Goal: Task Accomplishment & Management: Manage account settings

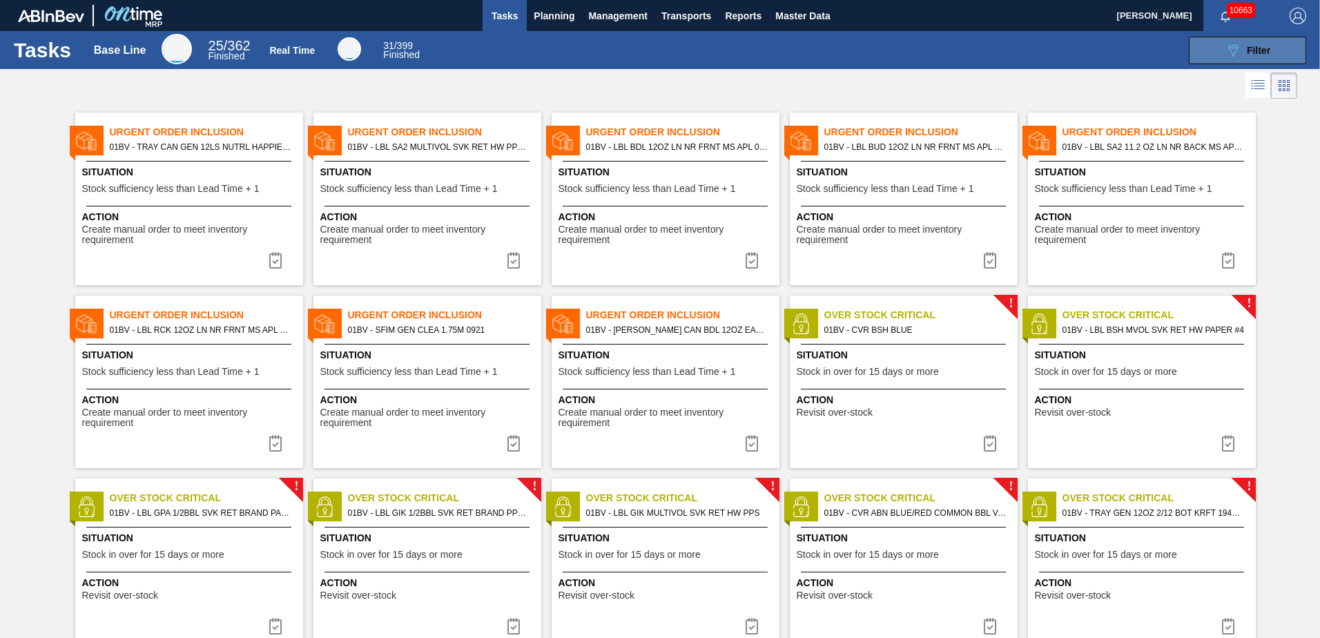
click at [1238, 45] on icon "089F7B8B-B2A5-4AFE-B5C0-19BA573D28AC" at bounding box center [1233, 50] width 17 height 17
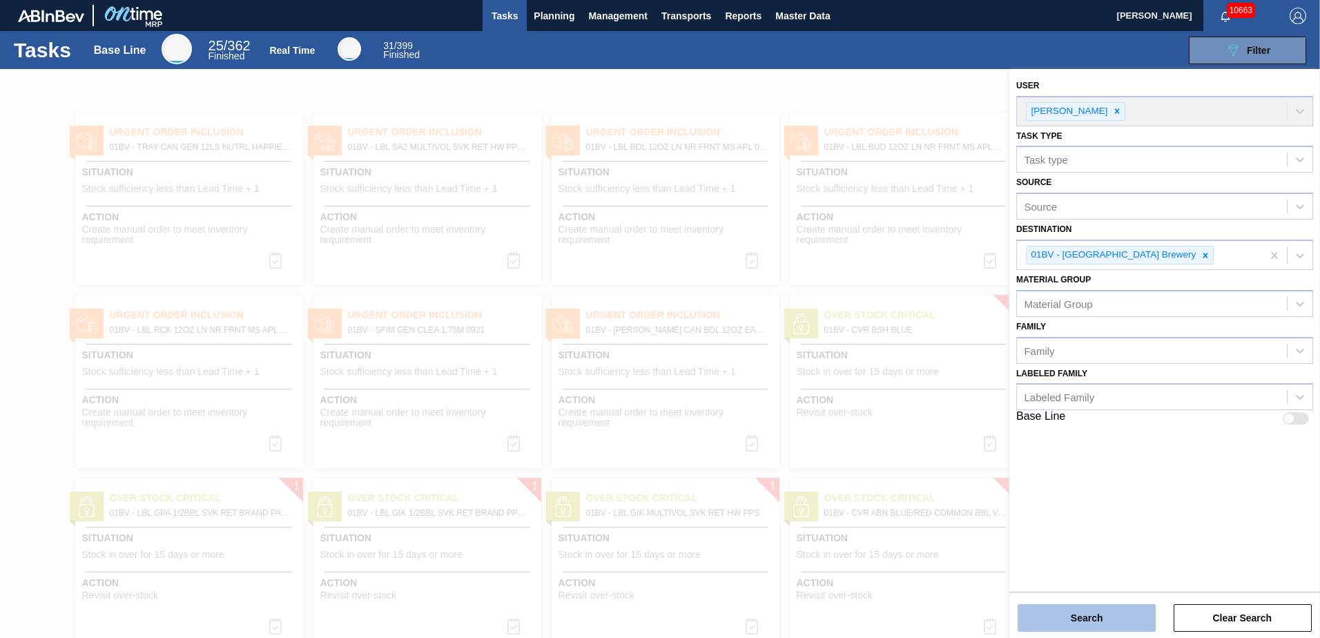
click at [1102, 619] on button "Search" at bounding box center [1087, 618] width 138 height 28
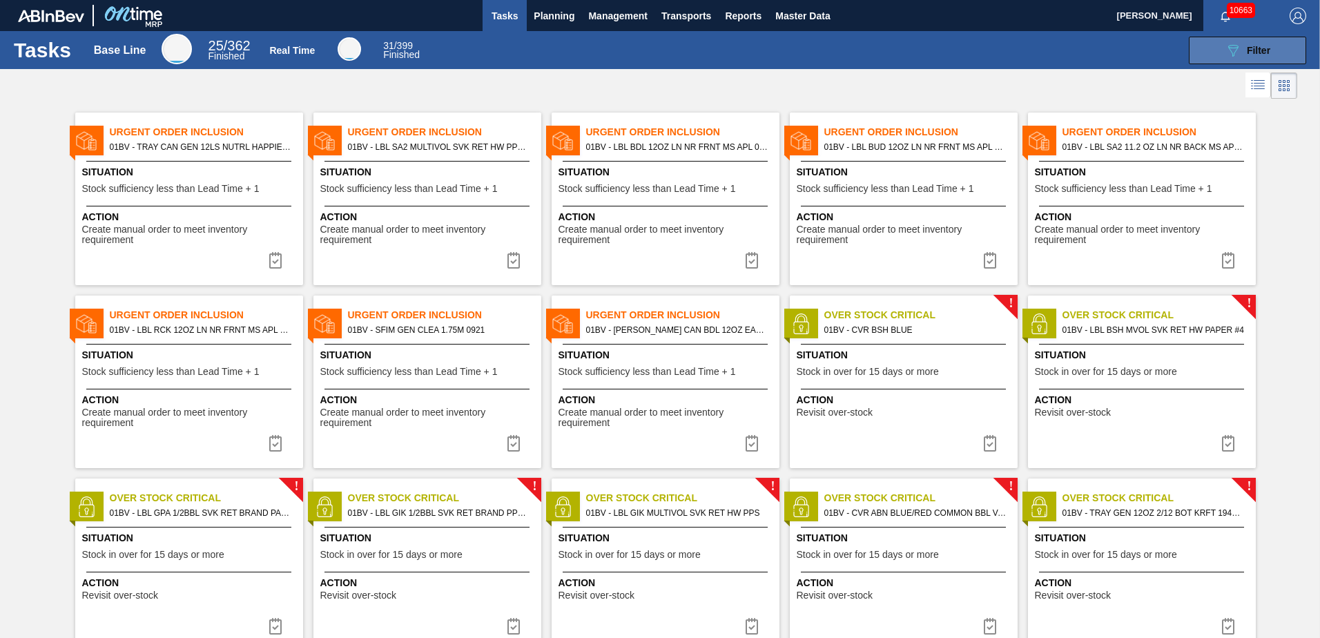
click at [1244, 43] on div "089F7B8B-B2A5-4AFE-B5C0-19BA573D28AC Filter" at bounding box center [1248, 50] width 46 height 17
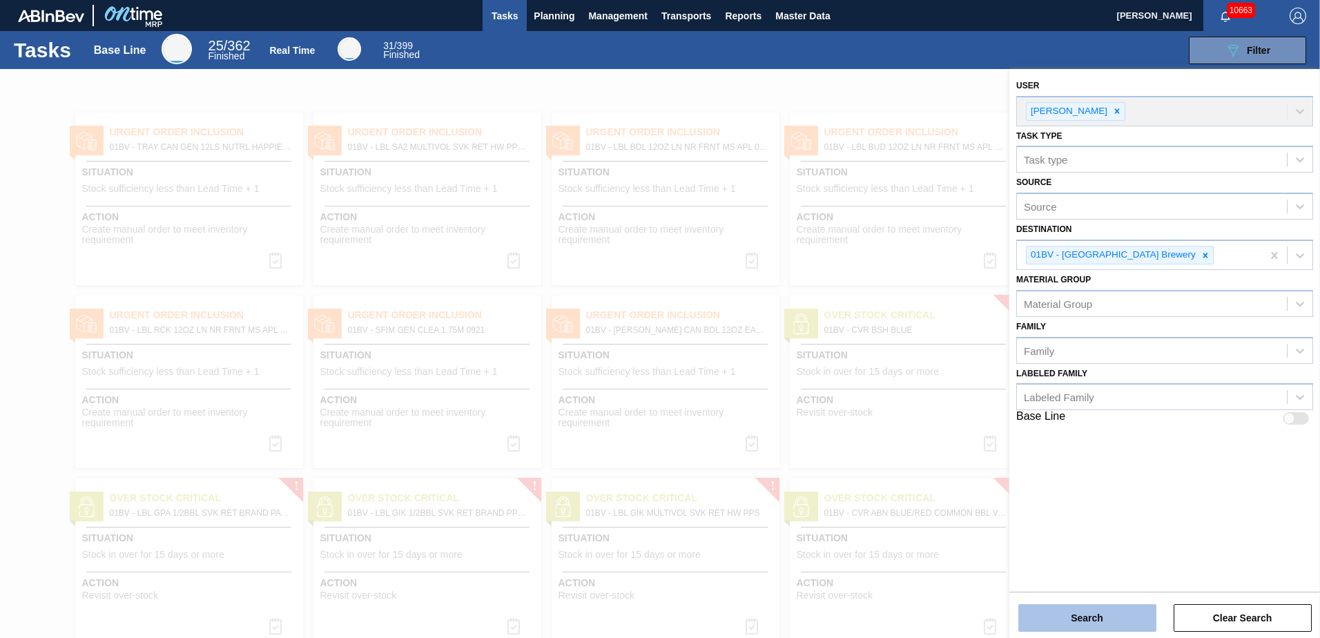
click at [1092, 613] on button "Search" at bounding box center [1087, 618] width 138 height 28
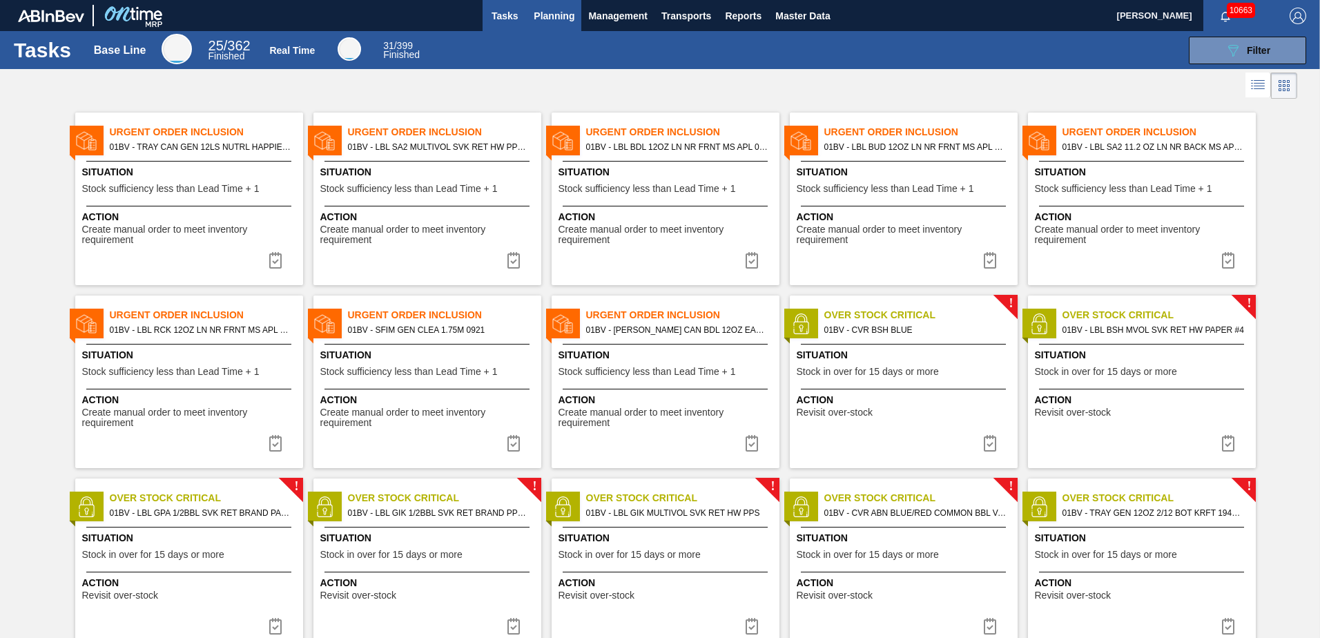
click at [551, 16] on span "Planning" at bounding box center [554, 16] width 41 height 17
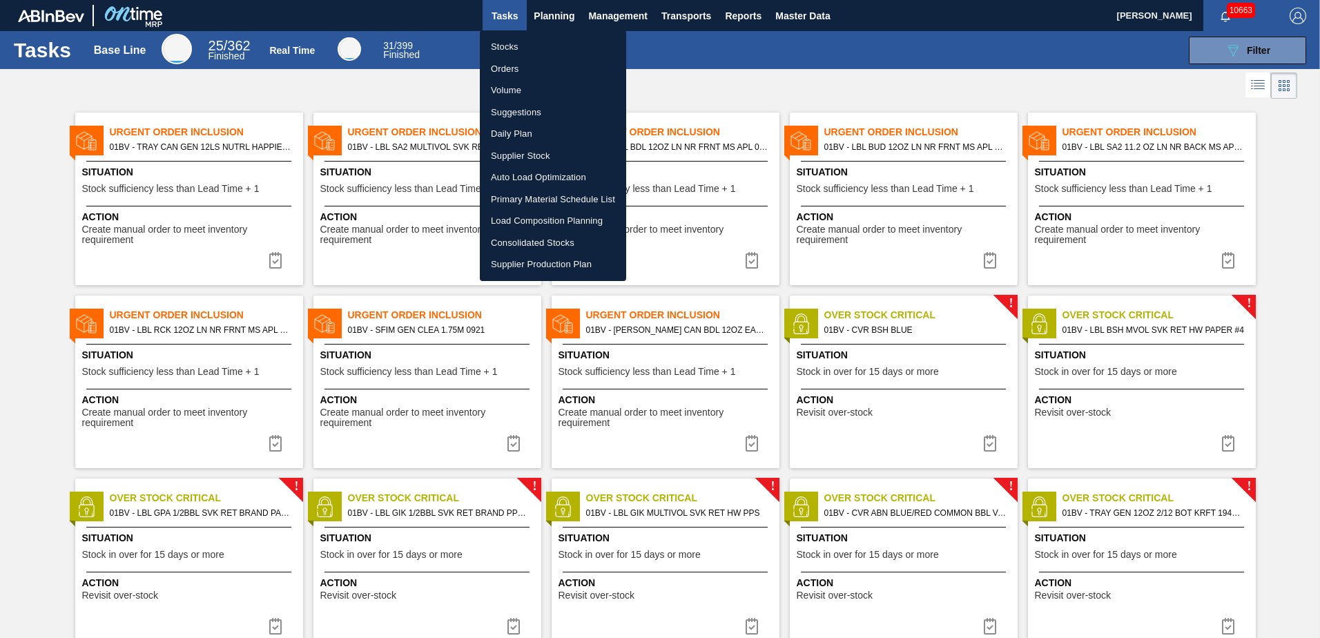
click at [505, 107] on li "Suggestions" at bounding box center [553, 112] width 146 height 22
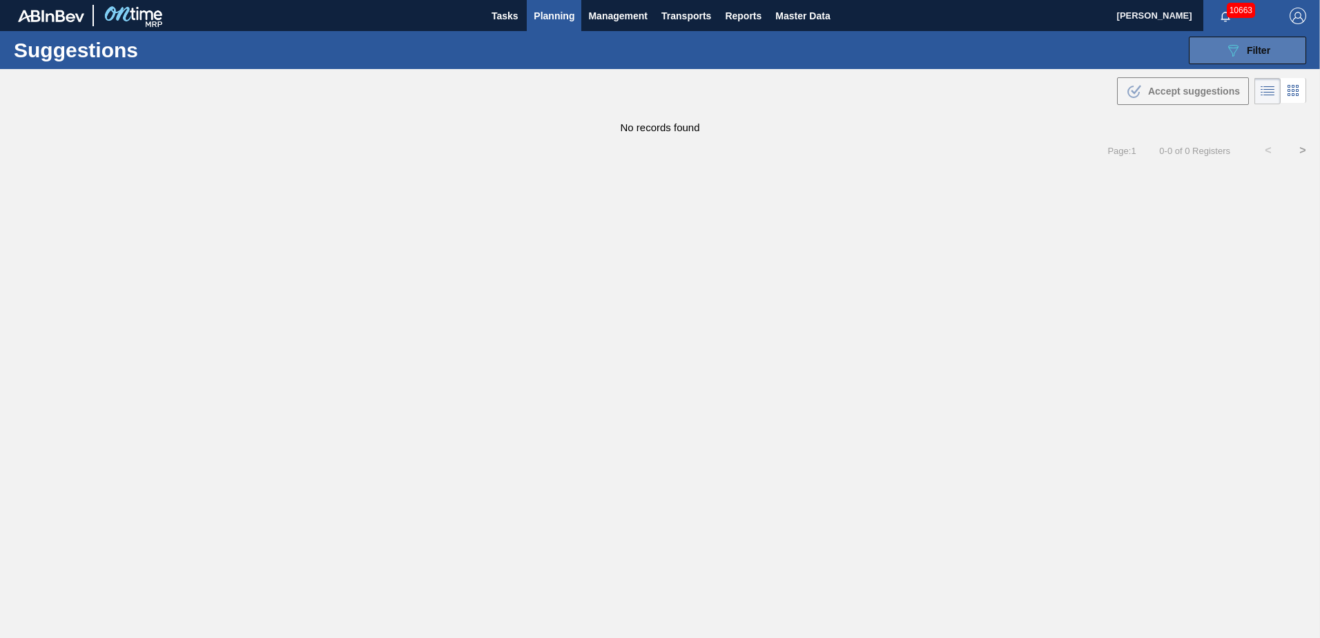
click at [1243, 47] on div "089F7B8B-B2A5-4AFE-B5C0-19BA573D28AC Filter" at bounding box center [1248, 50] width 46 height 17
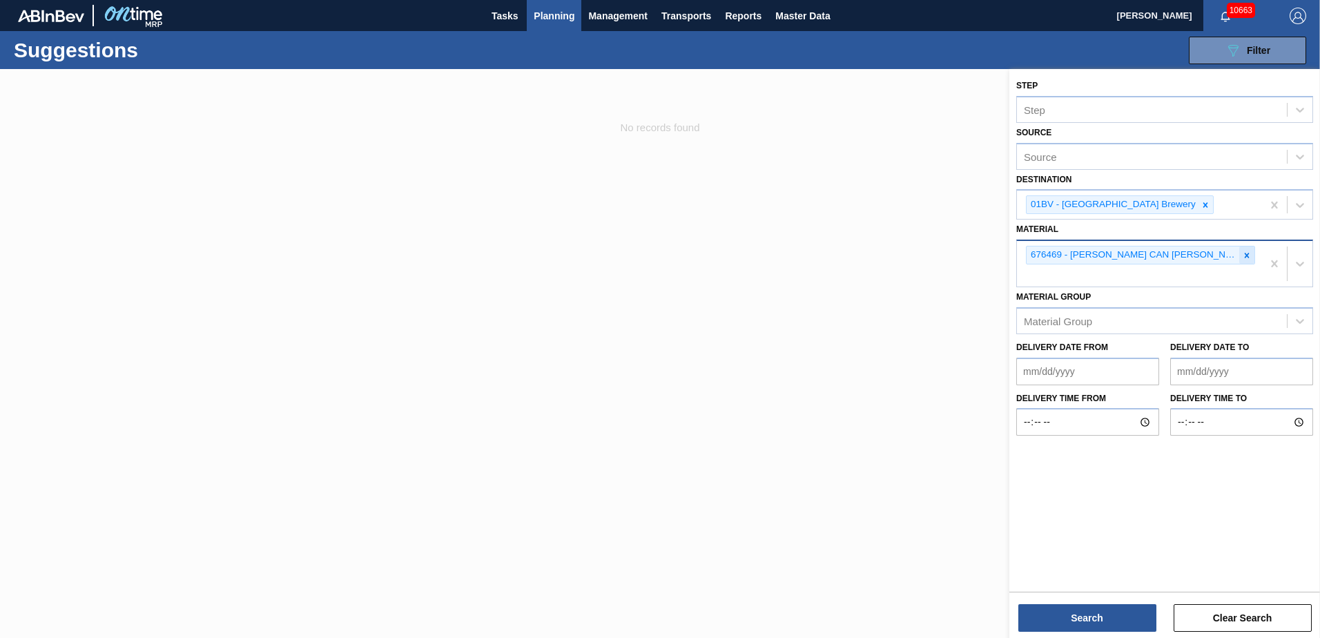
click at [1248, 255] on icon at bounding box center [1247, 256] width 10 height 10
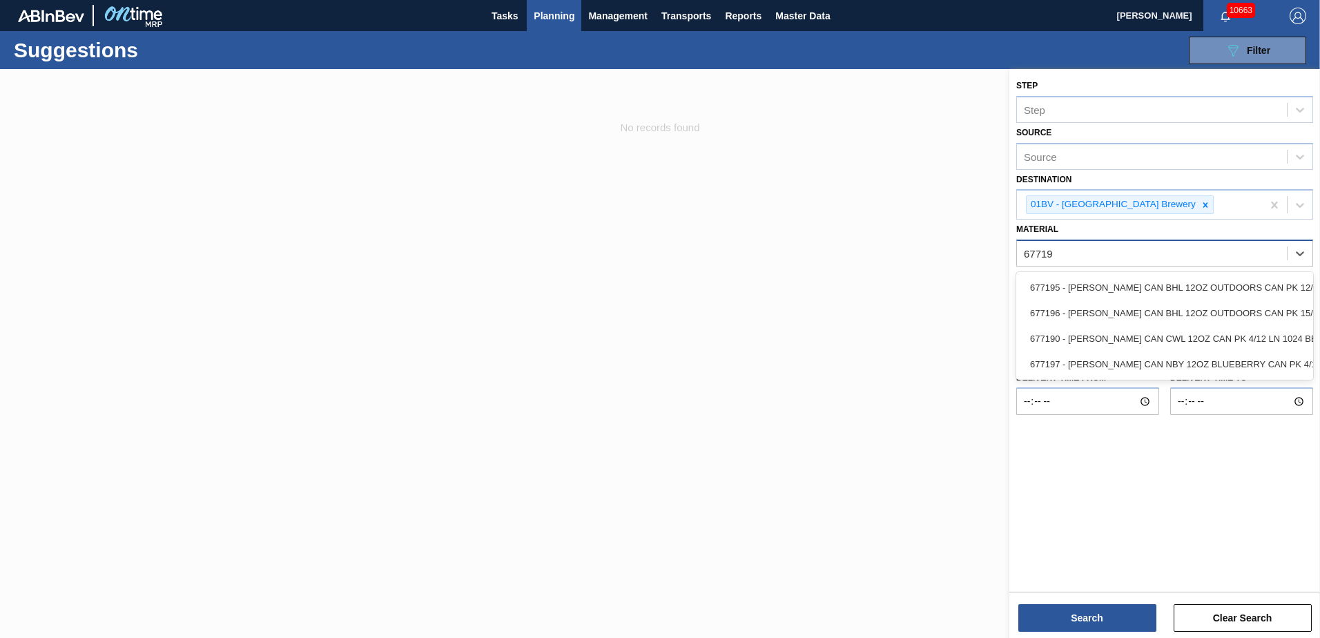
type input "677190"
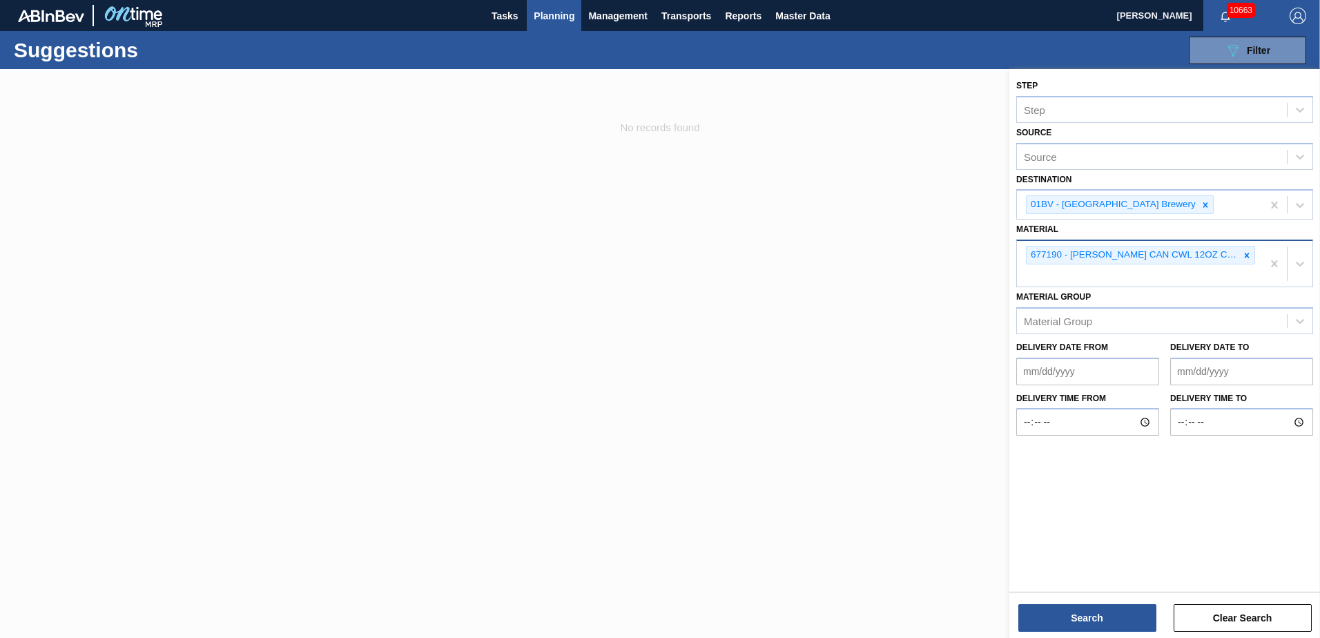
click at [1041, 271] on div "677190 - [PERSON_NAME] CAN CWL 12OZ CAN PK 4/12 LN 1024 BE" at bounding box center [1139, 264] width 245 height 46
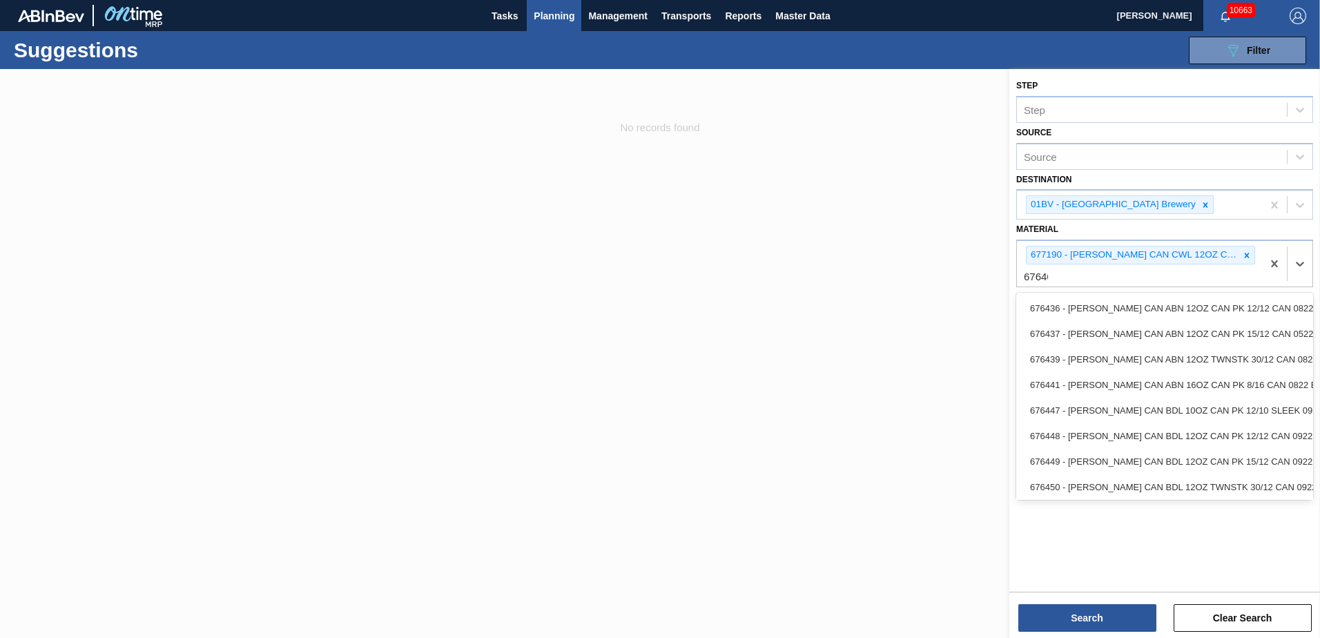
type input "676468"
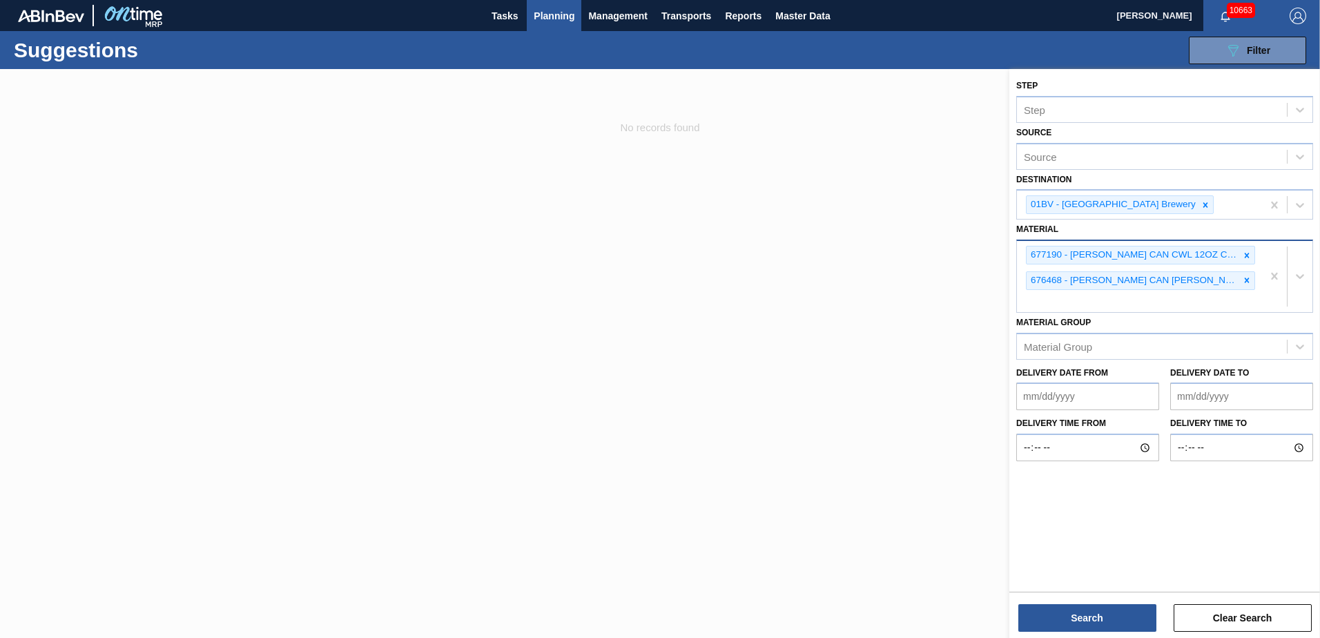
click at [1050, 302] on div "677190 - [PERSON_NAME] CAN CWL 12OZ CAN PK 4/12 LN 1024 BE 676468 - [PERSON_NAM…" at bounding box center [1139, 276] width 245 height 71
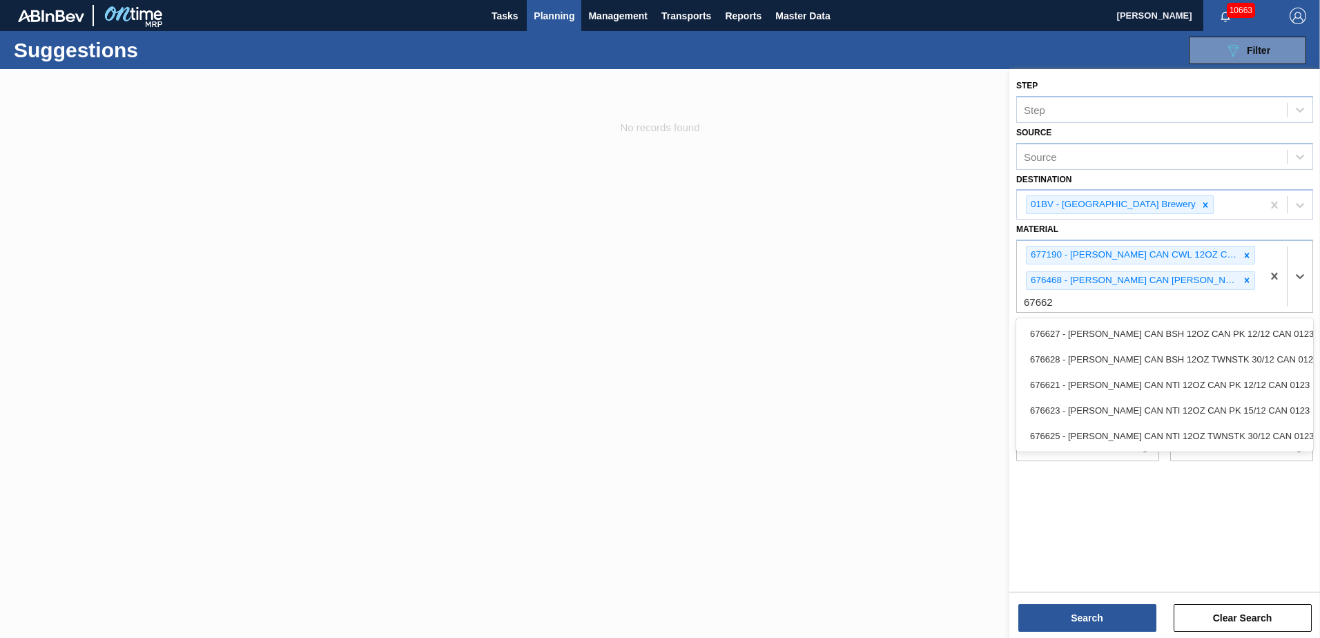
type input "676627"
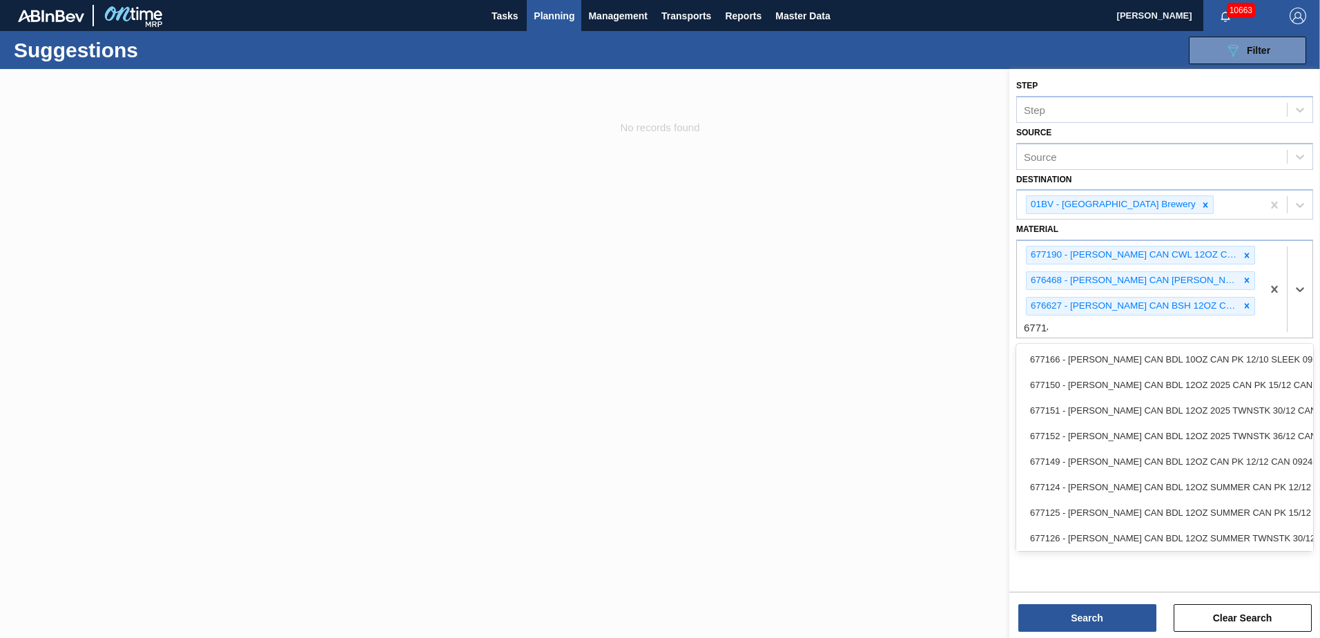
type input "677149"
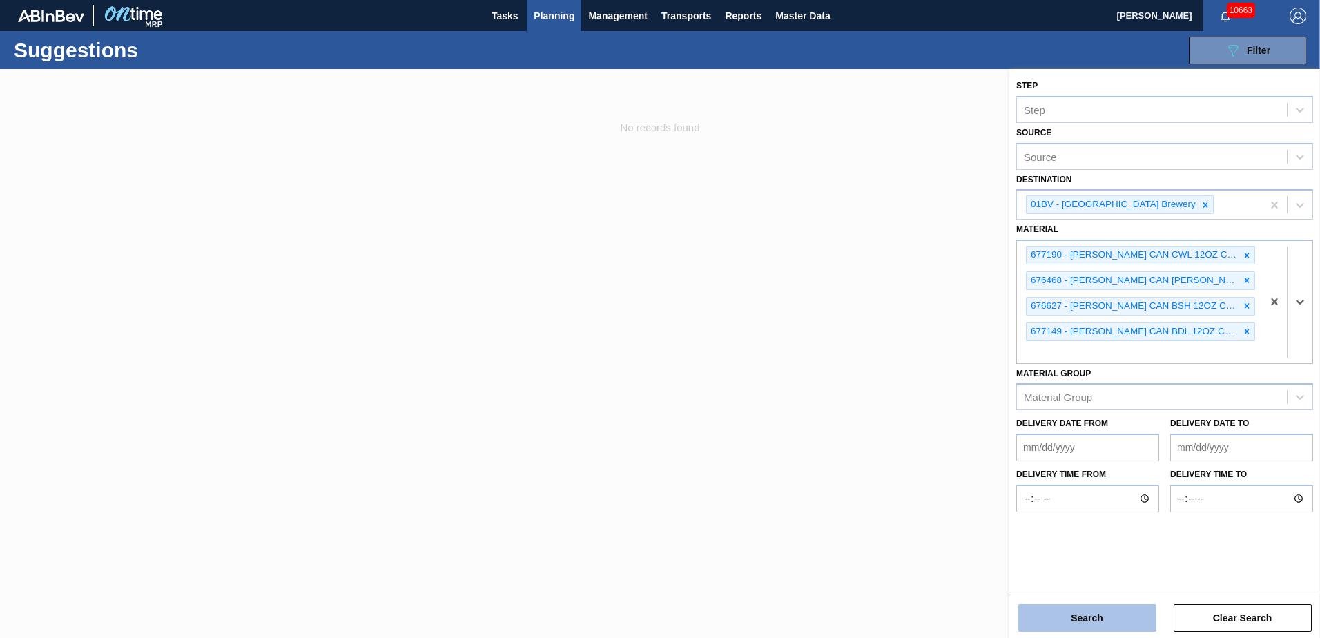
click at [1054, 619] on button "Search" at bounding box center [1087, 618] width 138 height 28
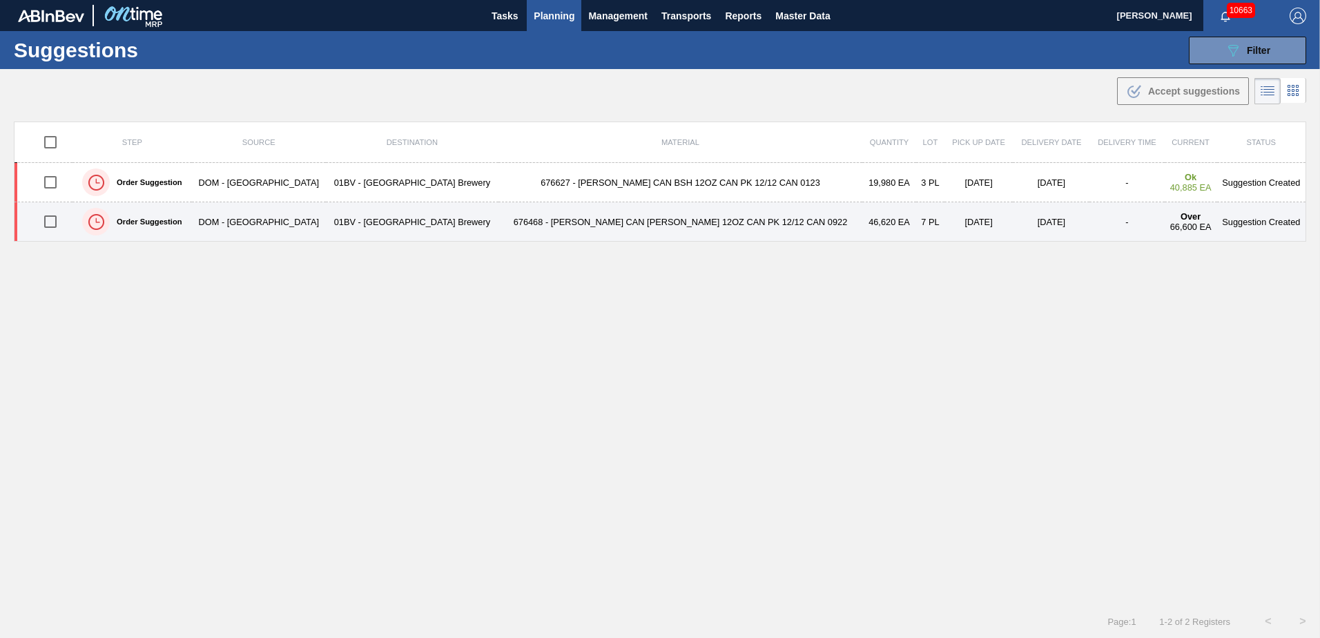
click at [599, 222] on td "676468 - [PERSON_NAME] CAN [PERSON_NAME] 12OZ CAN PK 12/12 CAN 0922" at bounding box center [680, 221] width 364 height 39
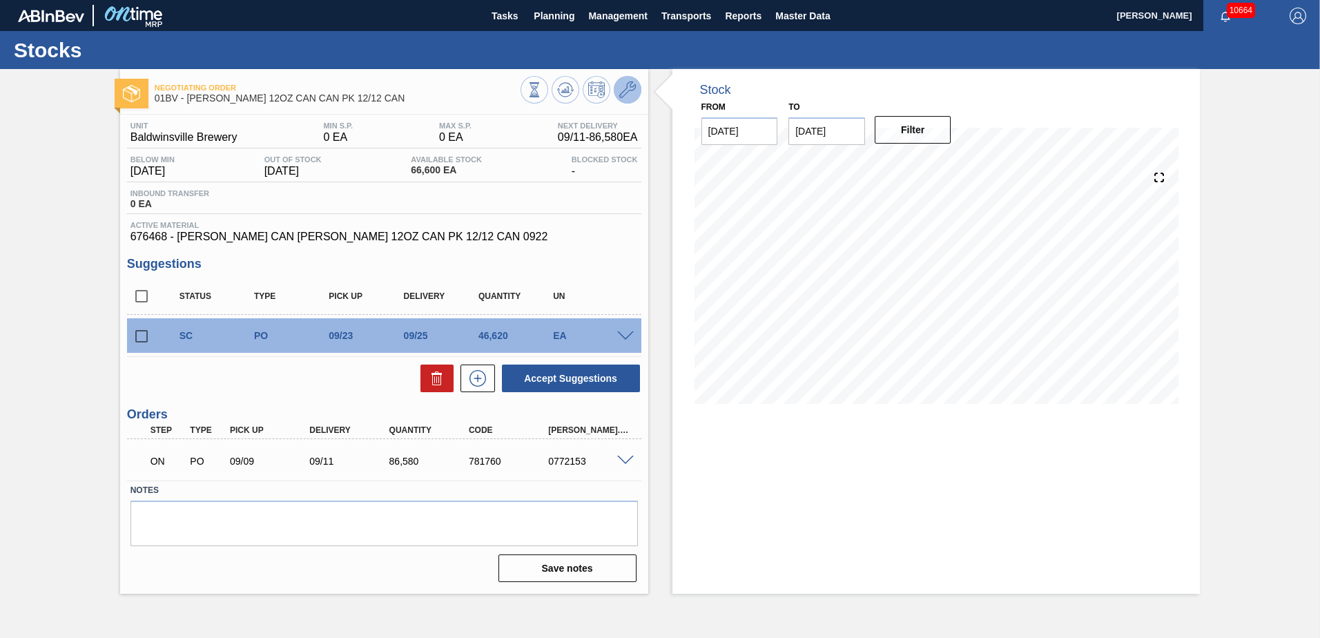
click at [627, 88] on icon at bounding box center [627, 89] width 17 height 17
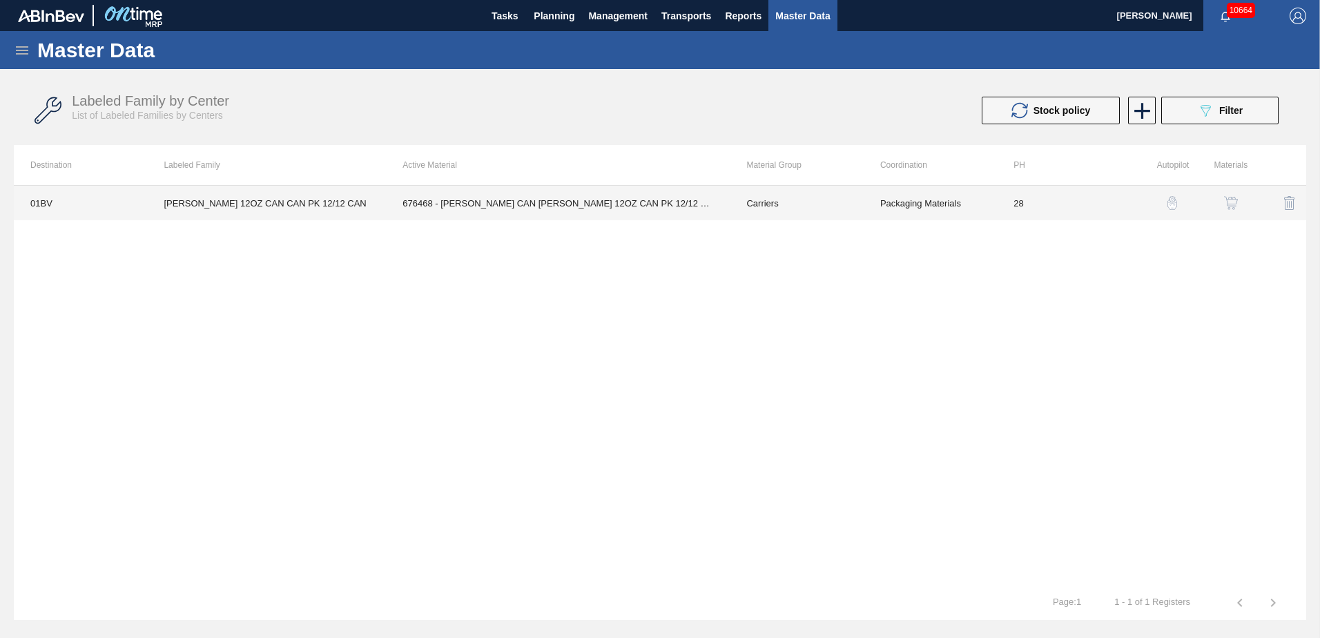
click at [543, 202] on td "676468 - [PERSON_NAME] CAN [PERSON_NAME] 12OZ CAN PK 12/12 CAN 0922" at bounding box center [558, 203] width 344 height 35
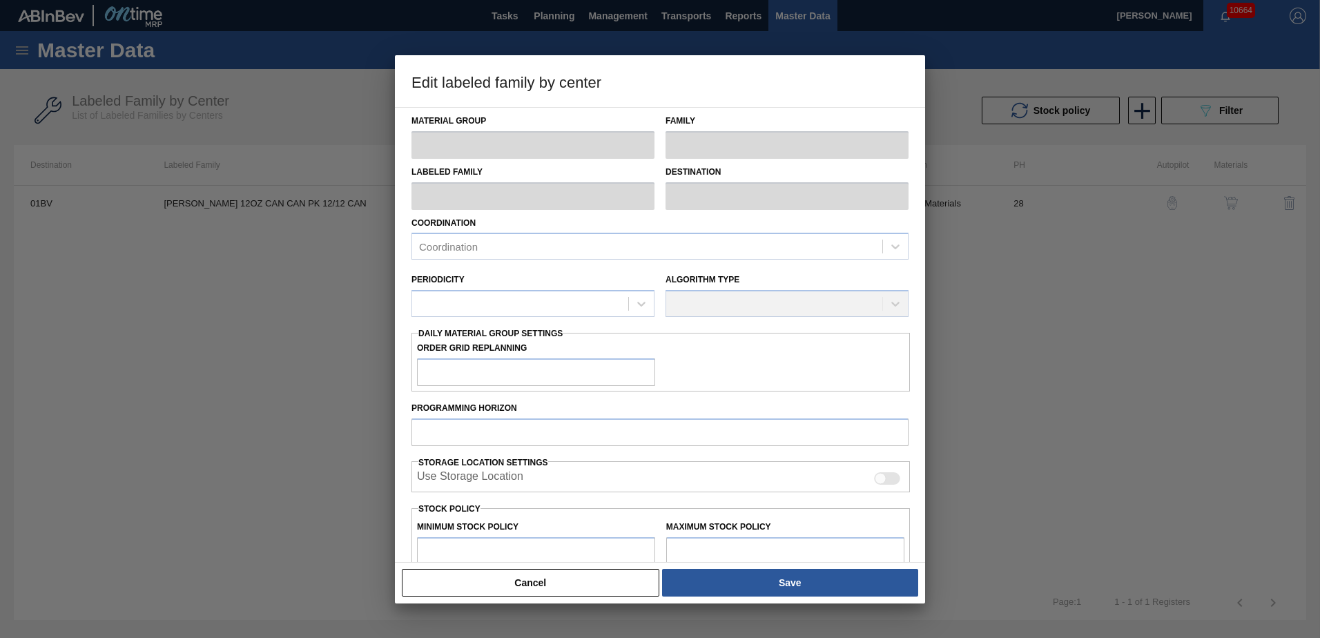
type input "Carriers"
type input "Can Carriers"
type input "[PERSON_NAME] 12OZ CAN CAN PK 12/12 CAN"
type input "01BV - [GEOGRAPHIC_DATA] Brewery"
type input "28"
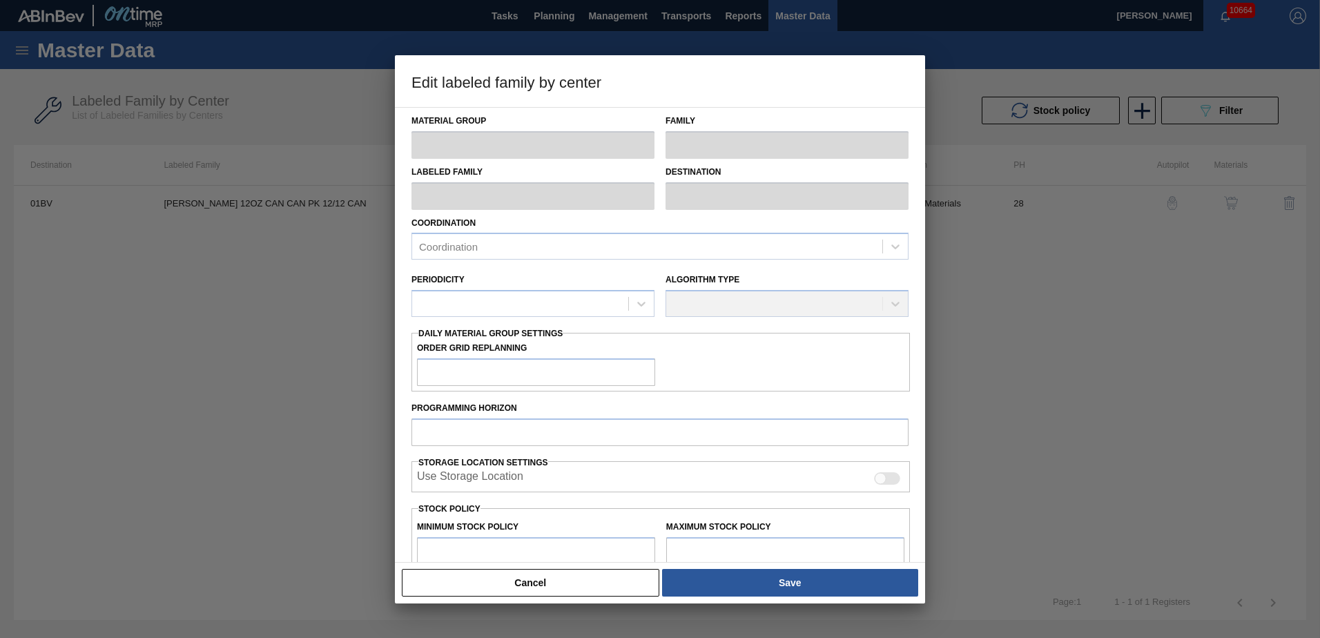
type input "0"
type input "100"
type input "0"
checkbox input "true"
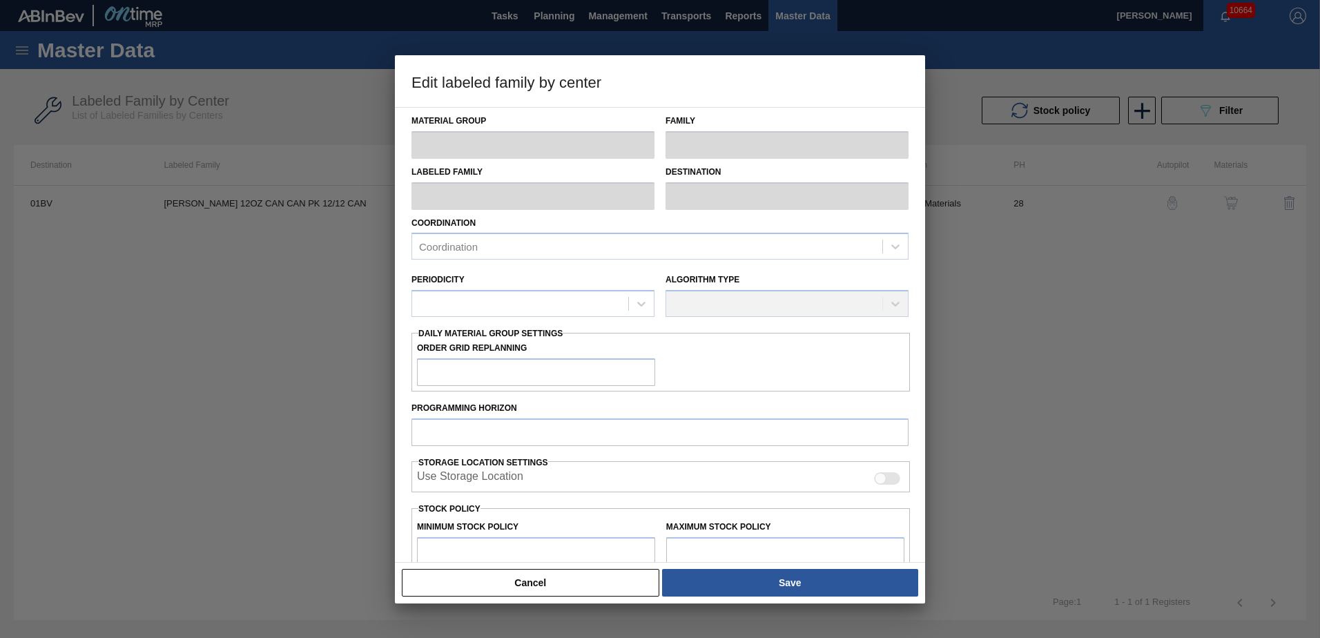
checkbox input "true"
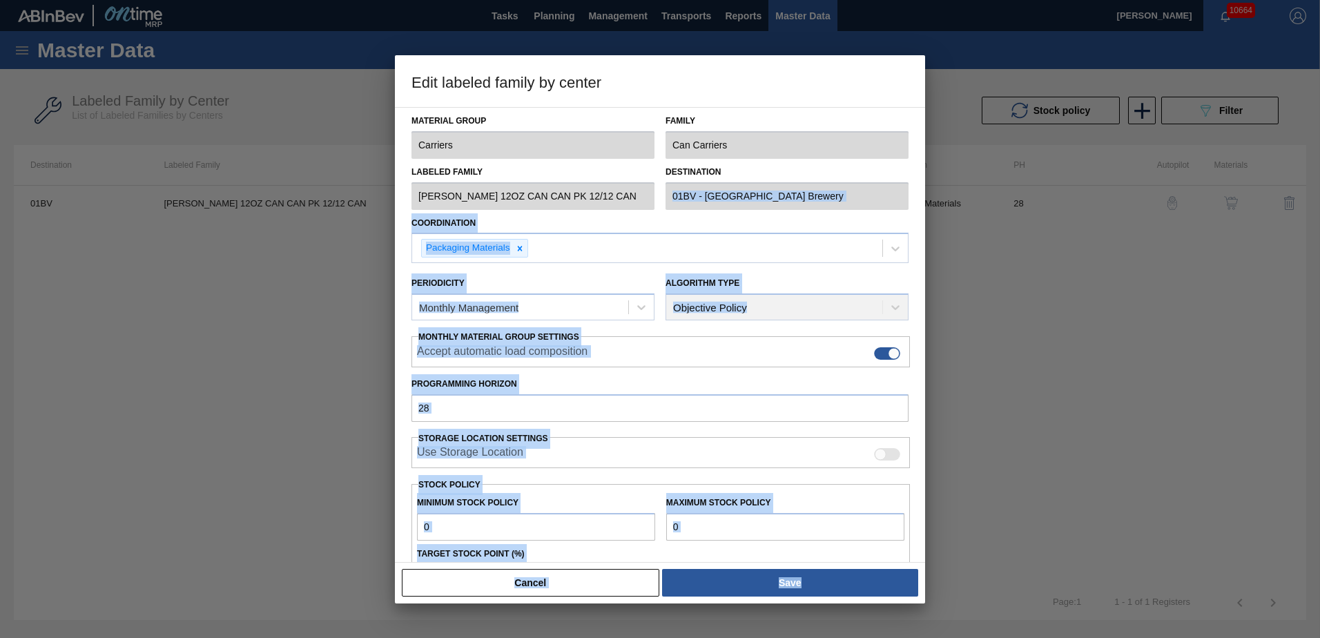
drag, startPoint x: 922, startPoint y: 181, endPoint x: 935, endPoint y: 333, distance: 153.1
click at [940, 364] on div "Edit labeled family by center Material Group Carriers Family Can Carriers Label…" at bounding box center [660, 319] width 1320 height 638
click at [925, 257] on div at bounding box center [660, 319] width 1320 height 638
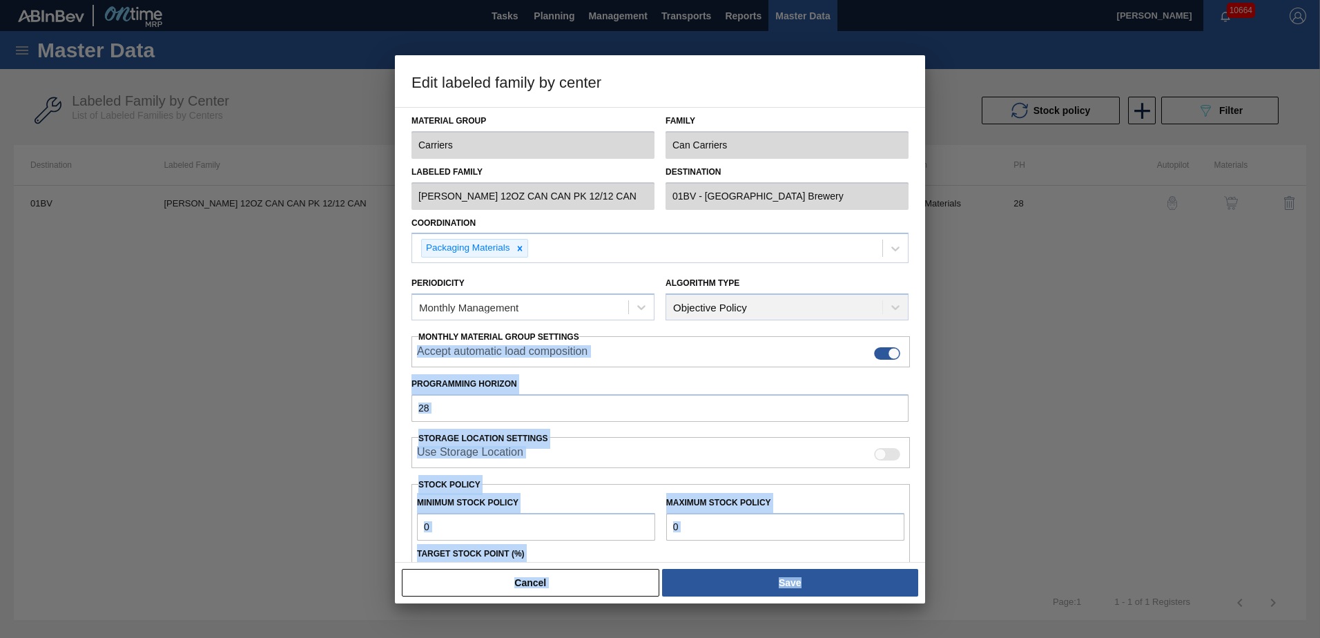
drag, startPoint x: 925, startPoint y: 257, endPoint x: 922, endPoint y: 337, distance: 79.5
click at [922, 337] on div "Edit labeled family by center Material Group Carriers Family Can Carriers Label…" at bounding box center [660, 319] width 1320 height 638
click at [926, 420] on div at bounding box center [660, 319] width 1320 height 638
click at [794, 372] on div "Material Group Carriers Family Can Carriers Labeled Family [PERSON_NAME] 12OZ C…" at bounding box center [659, 403] width 497 height 590
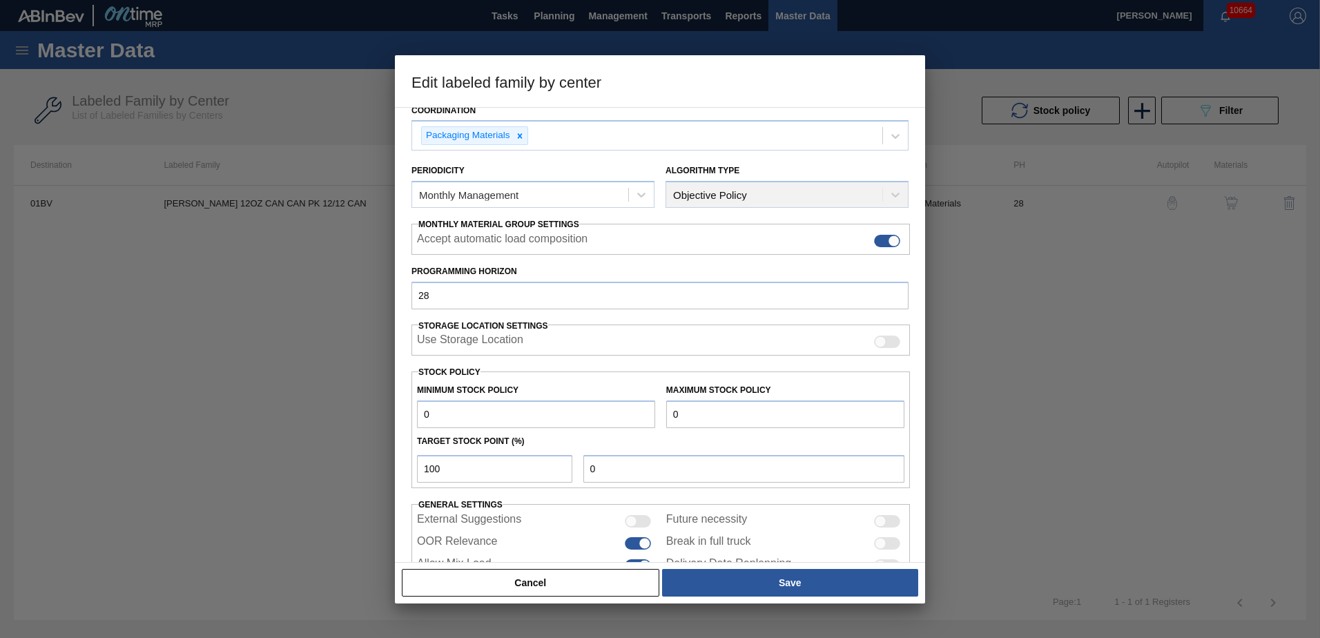
scroll to position [159, 0]
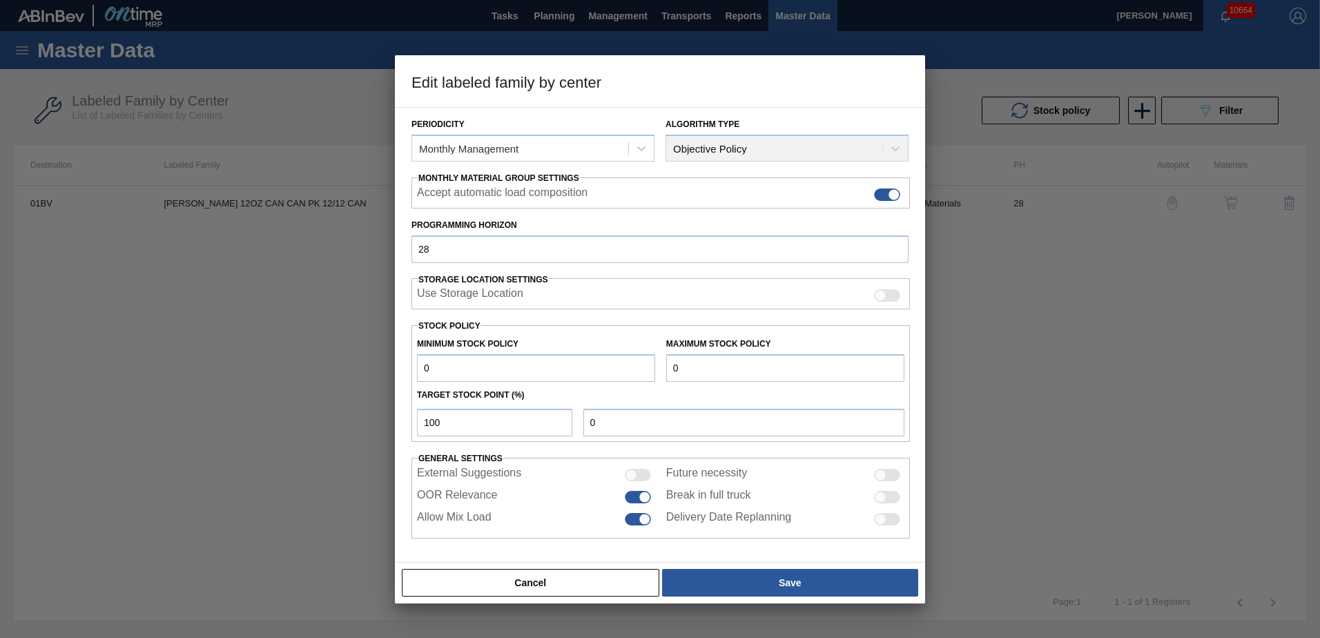
click at [447, 362] on input "0" at bounding box center [536, 368] width 238 height 28
click at [501, 585] on button "Cancel" at bounding box center [530, 583] width 257 height 28
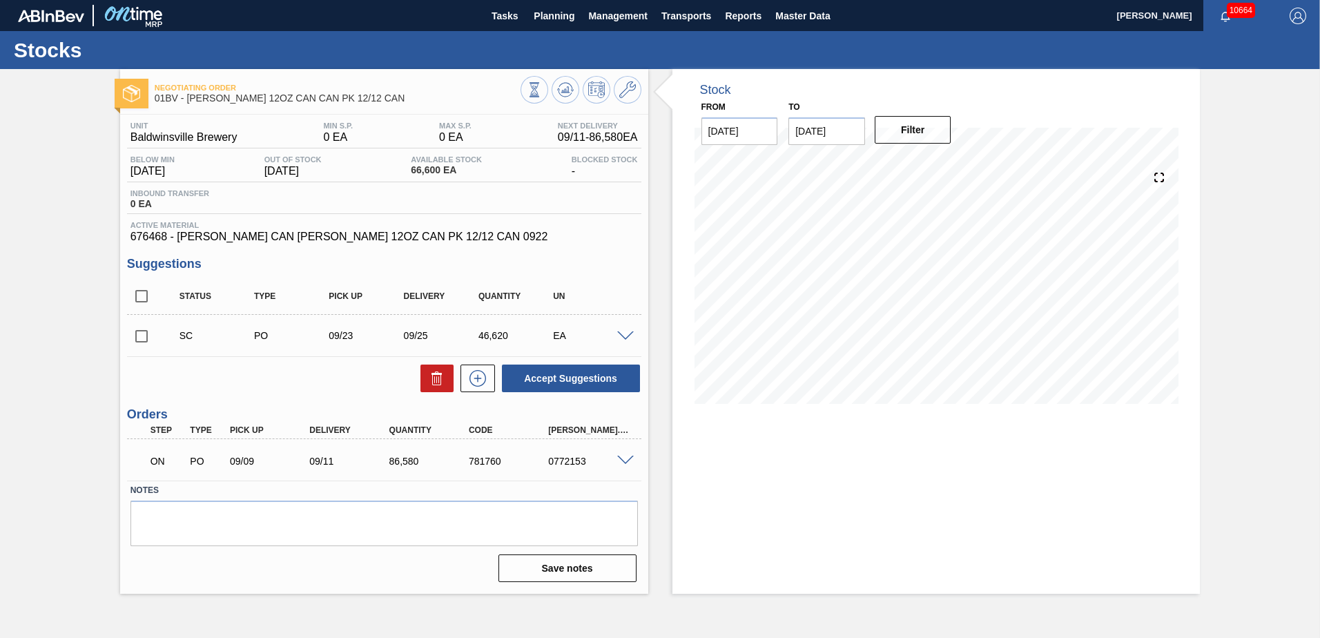
click at [623, 333] on span at bounding box center [625, 336] width 17 height 10
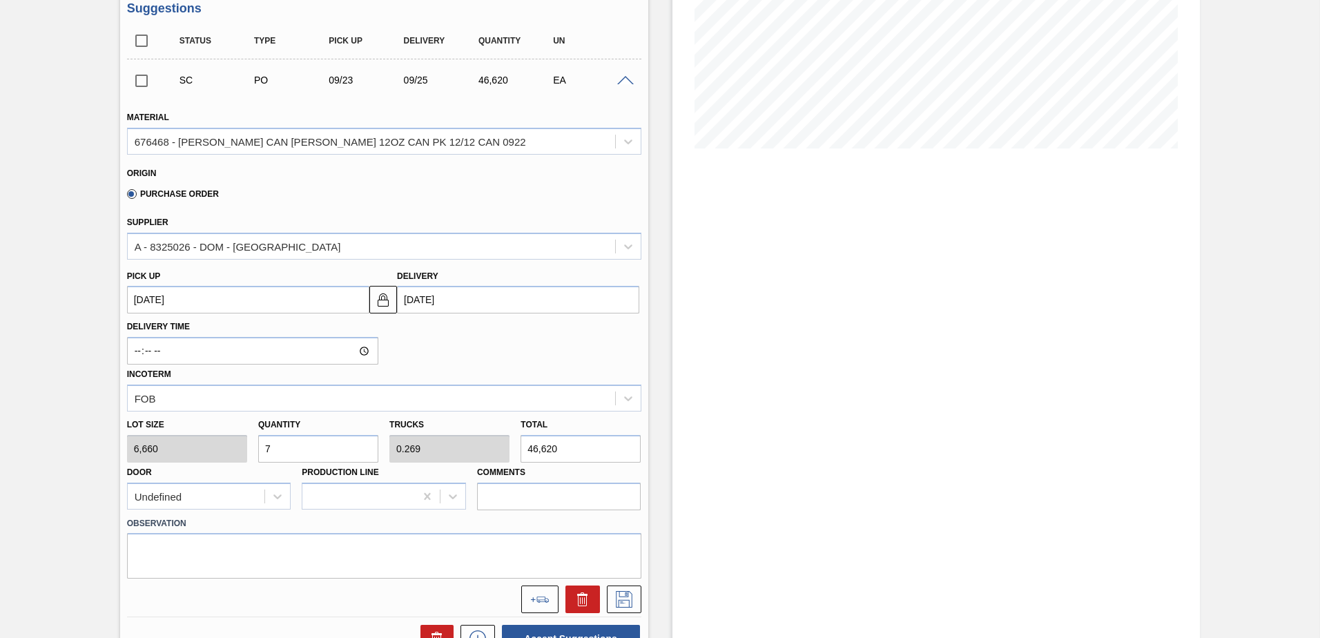
scroll to position [276, 0]
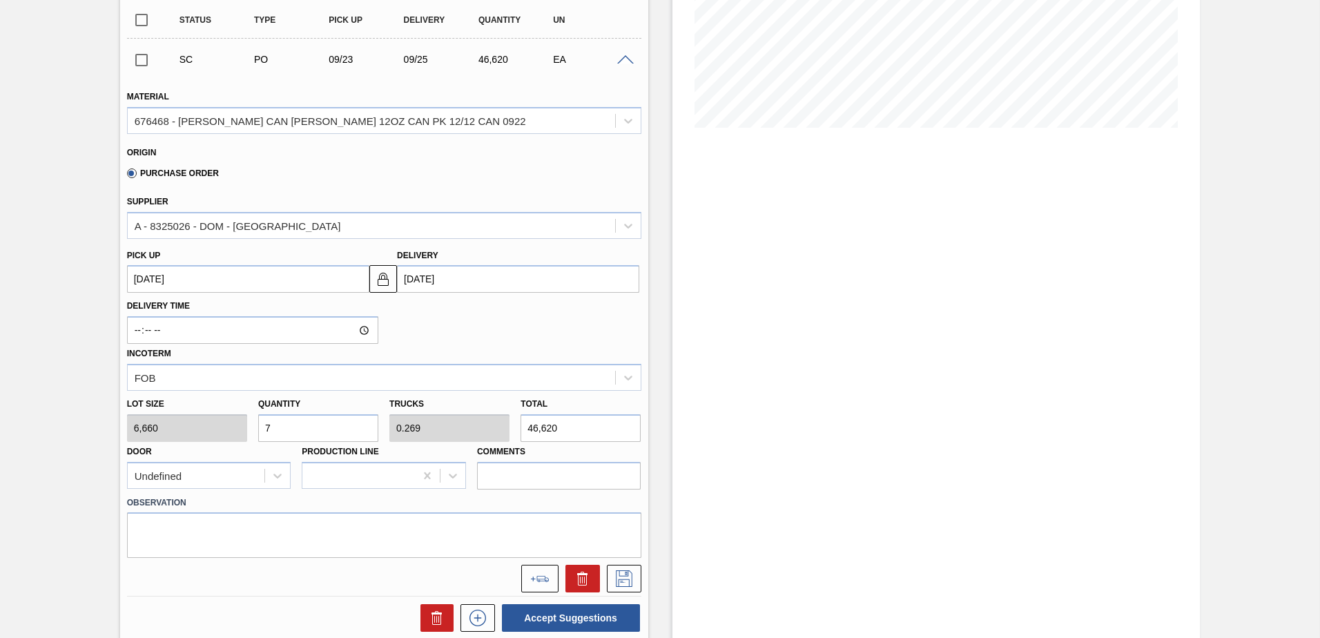
click at [182, 425] on div "Lot size 6,660 Quantity 7 Trucks 0.269 Total 46,620 Door Undefined Production L…" at bounding box center [383, 440] width 525 height 99
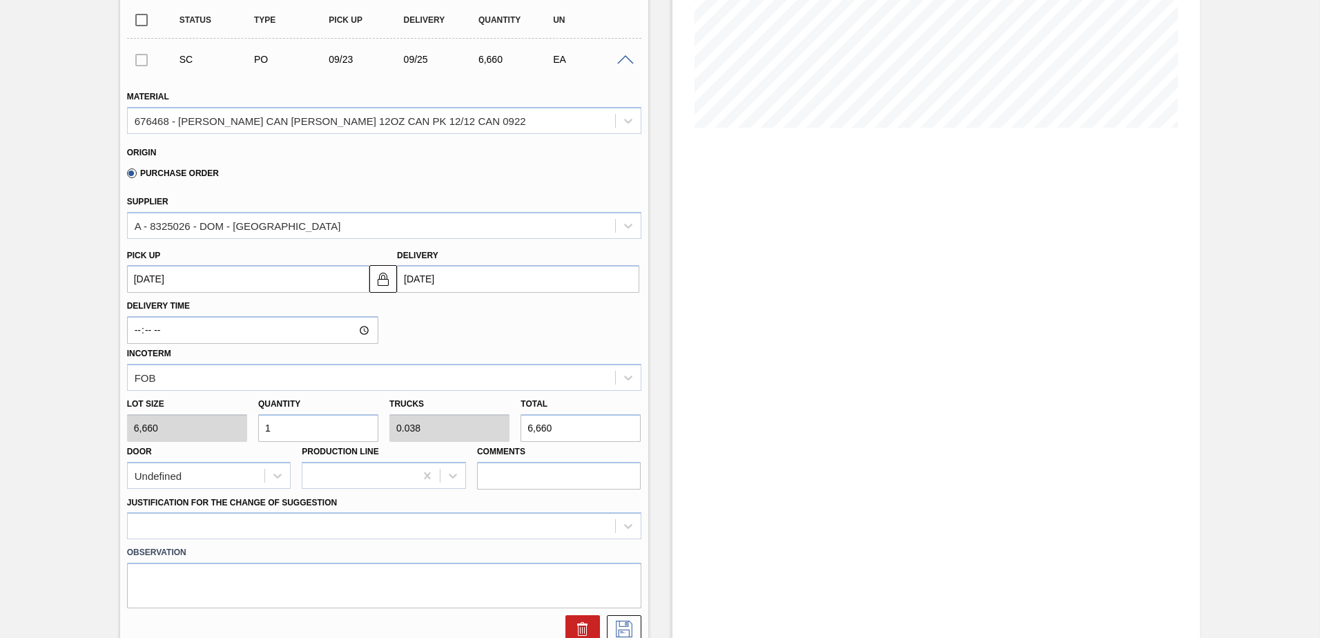
type input "1"
type input "0.038"
type input "6,660"
type input "12"
type input "0.462"
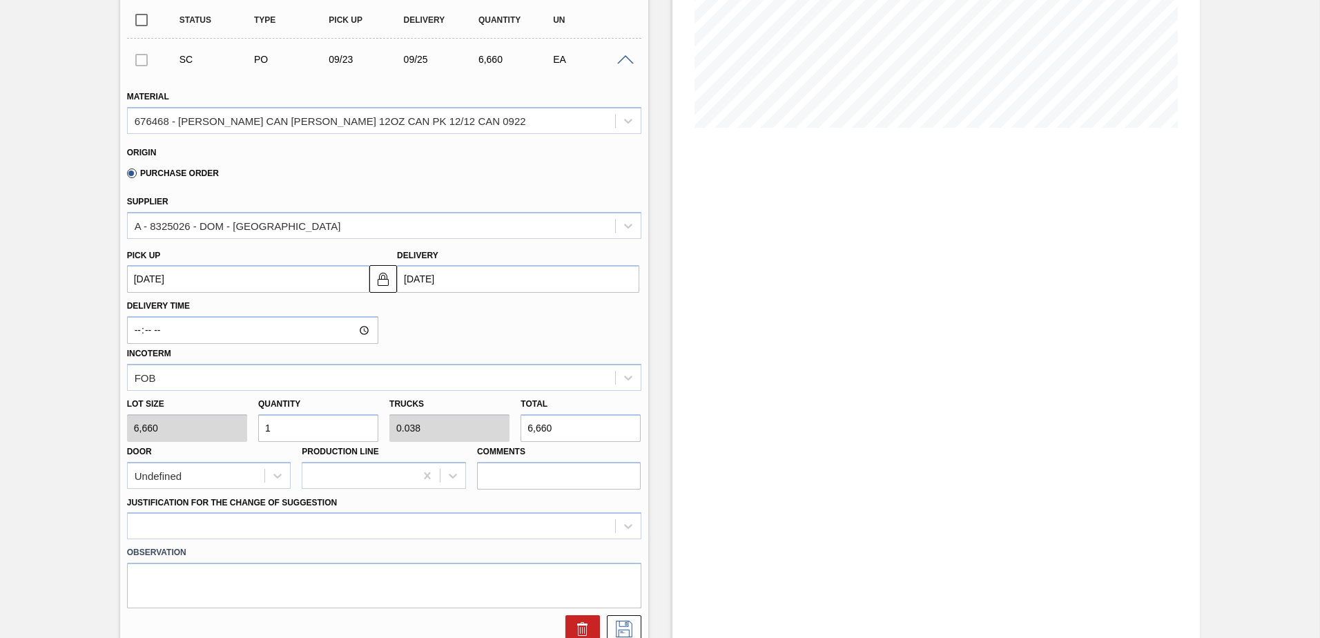
type input "79,920"
type input "12"
click at [624, 529] on div at bounding box center [384, 525] width 514 height 27
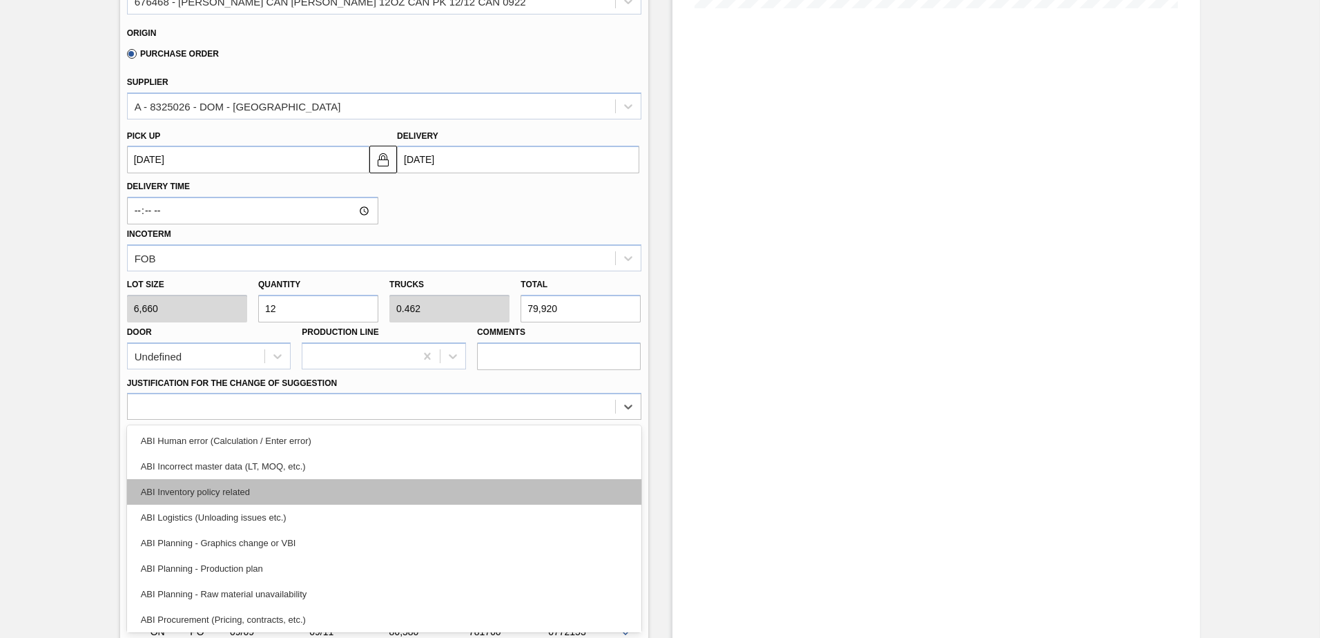
click at [231, 491] on div "ABI Inventory policy related" at bounding box center [384, 492] width 514 height 26
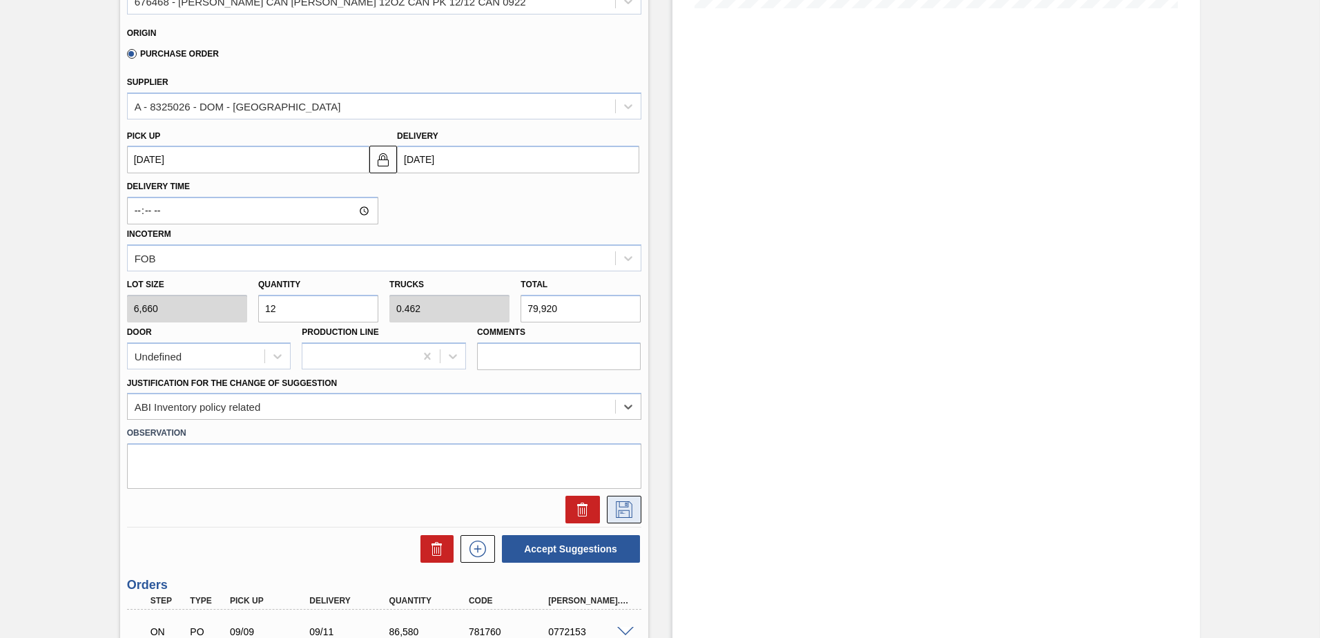
click at [613, 503] on icon at bounding box center [624, 509] width 22 height 17
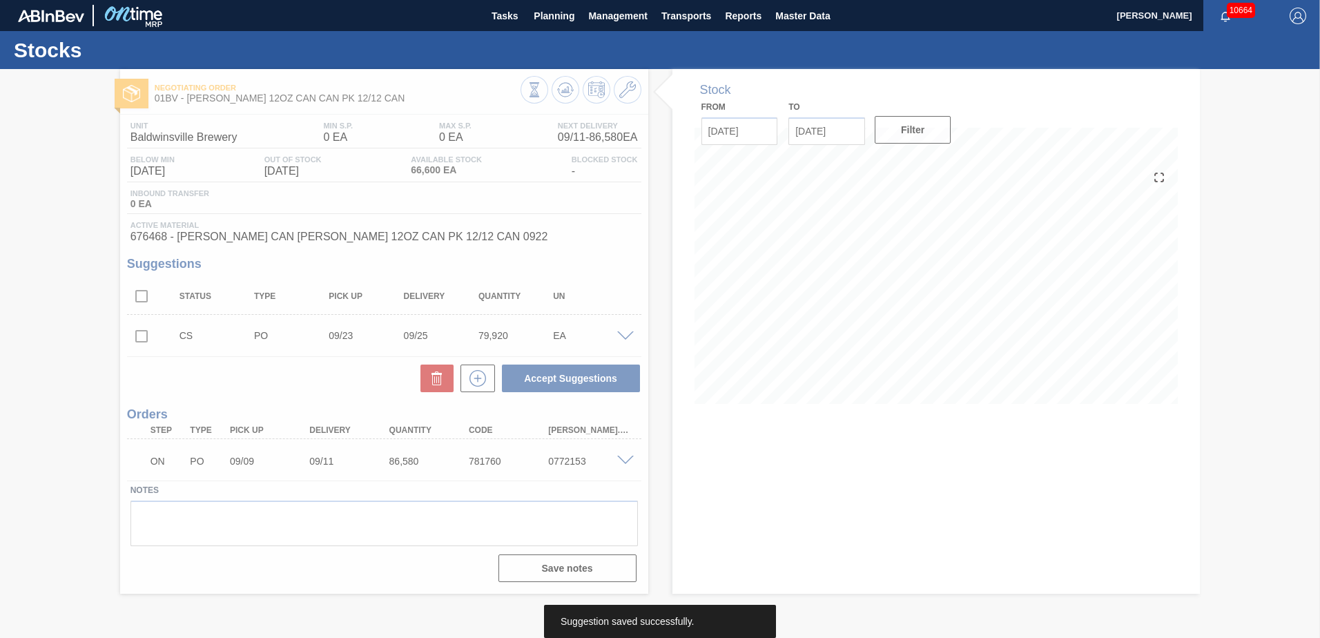
scroll to position [0, 0]
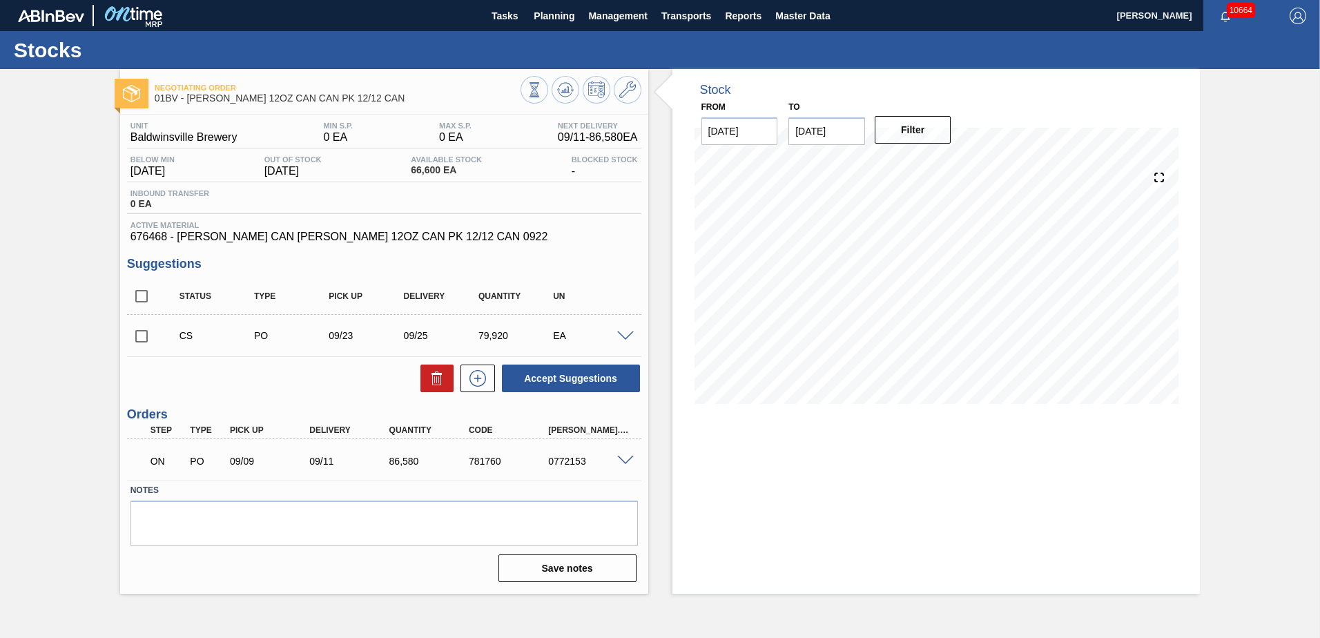
click at [146, 336] on input "checkbox" at bounding box center [141, 336] width 29 height 29
click at [559, 376] on button "Accept Suggestions" at bounding box center [571, 378] width 138 height 28
click at [138, 335] on input "checkbox" at bounding box center [141, 336] width 29 height 29
checkbox input "true"
click at [629, 336] on span at bounding box center [625, 336] width 17 height 10
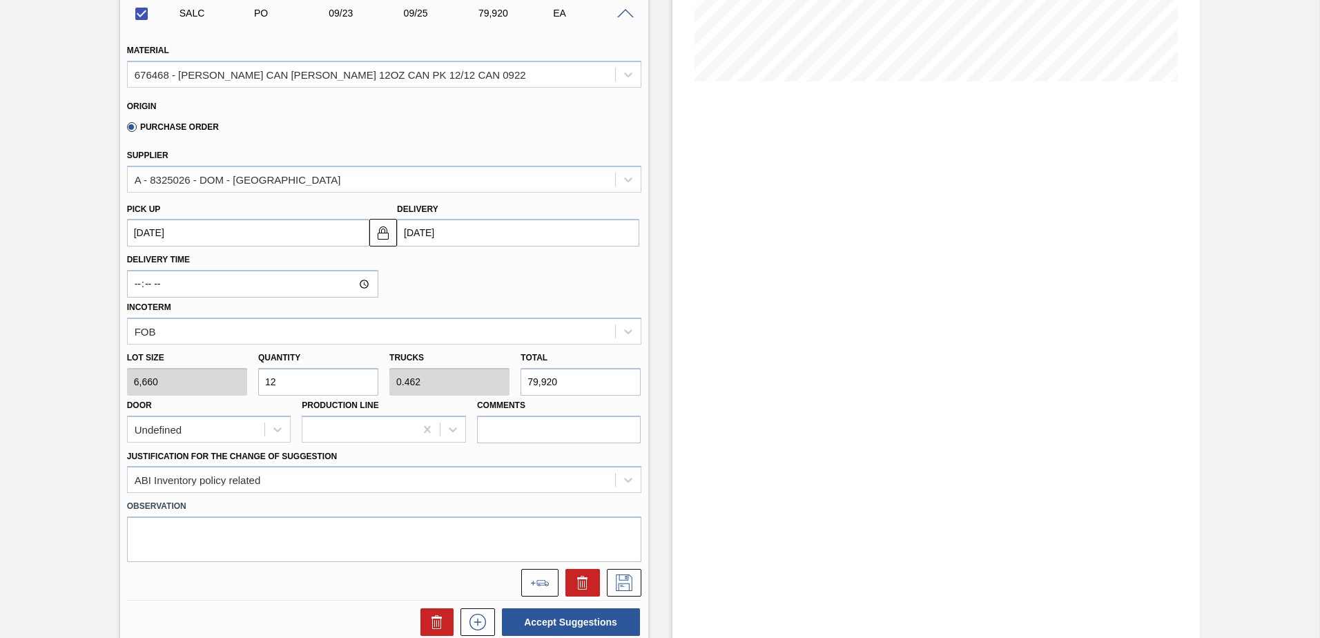
scroll to position [414, 0]
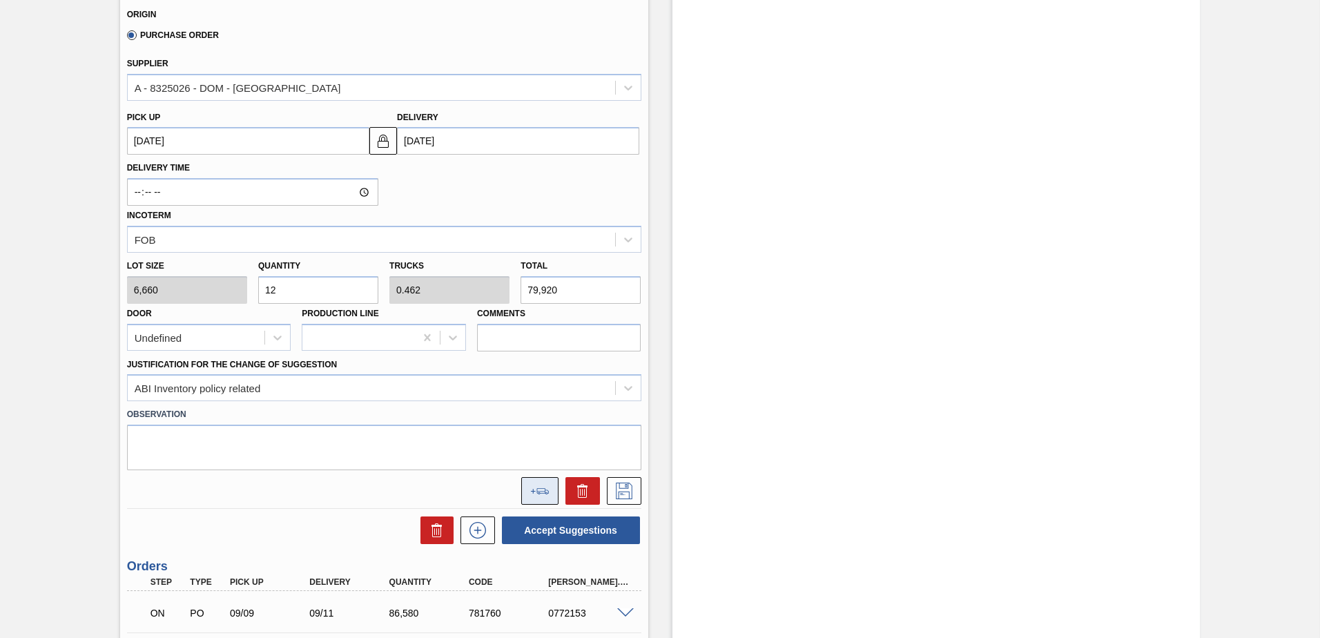
click at [532, 494] on icon at bounding box center [539, 491] width 19 height 6
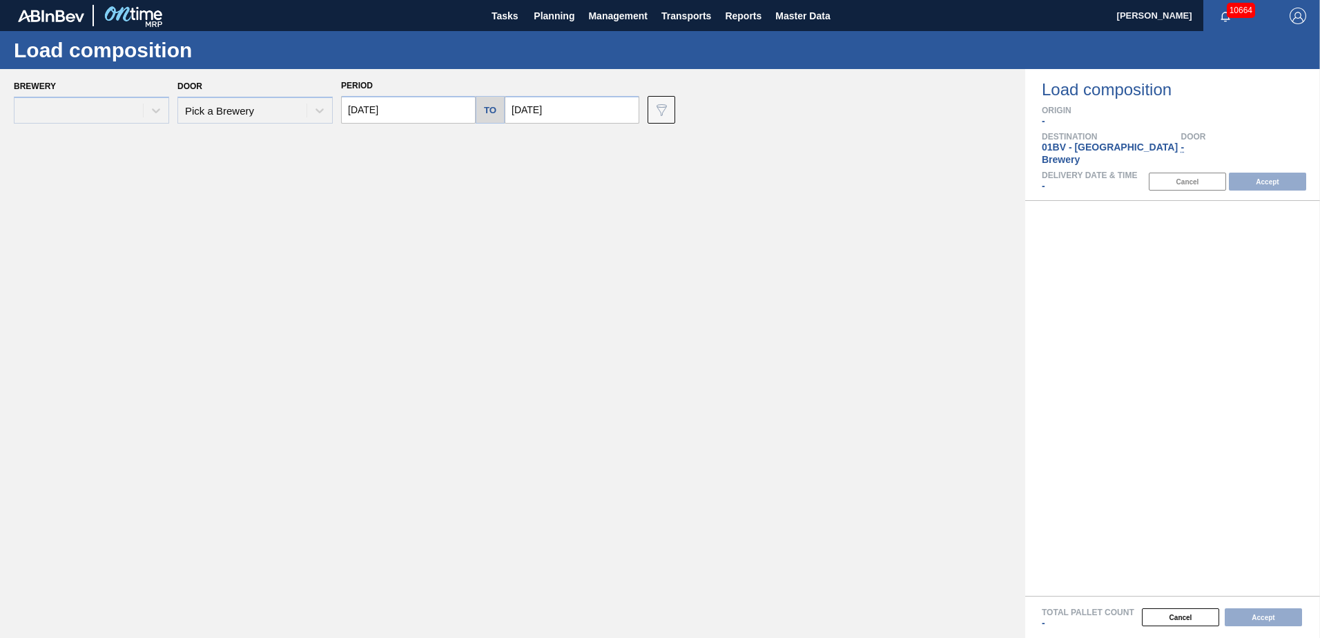
type input "[DATE]"
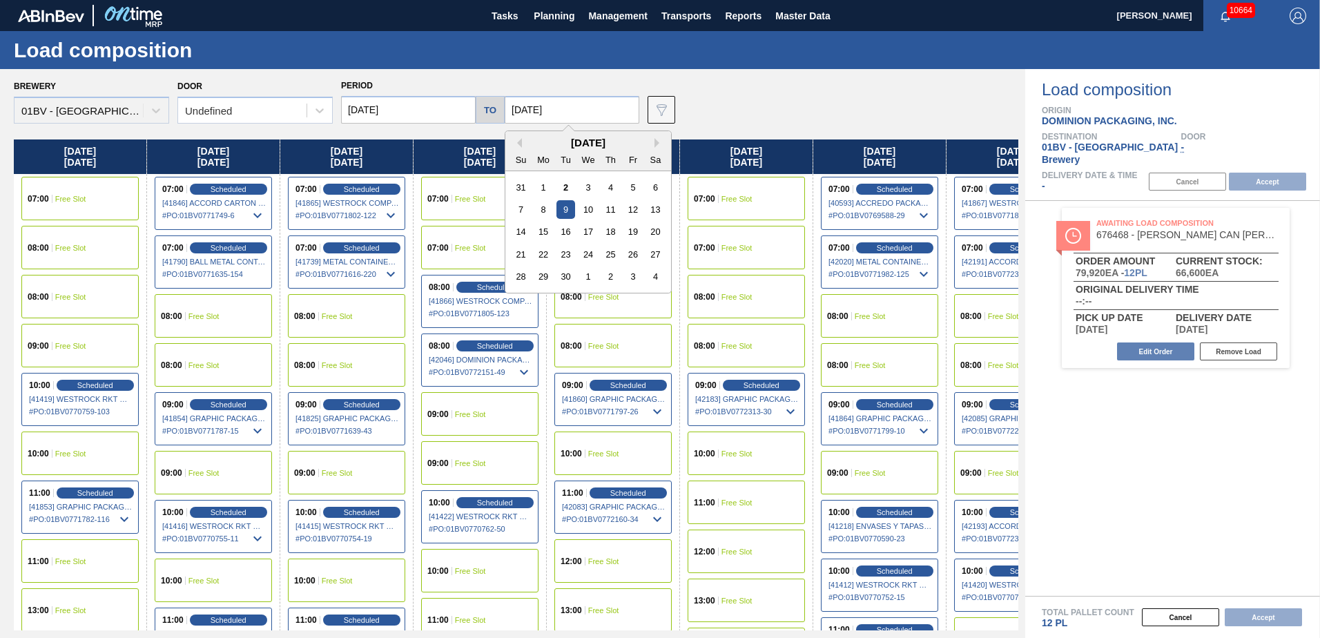
click at [562, 108] on input "[DATE]" at bounding box center [572, 110] width 135 height 28
click at [631, 226] on div "19" at bounding box center [632, 231] width 19 height 19
type input "[DATE]"
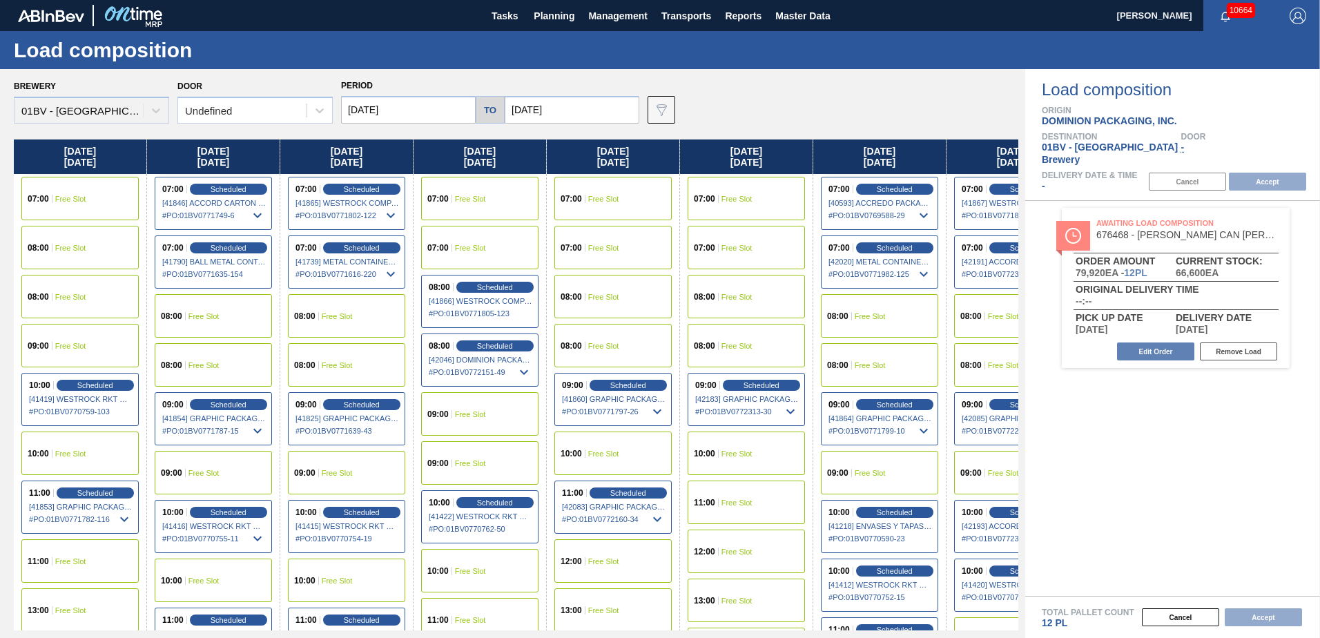
click at [407, 108] on input "[DATE]" at bounding box center [408, 110] width 135 height 28
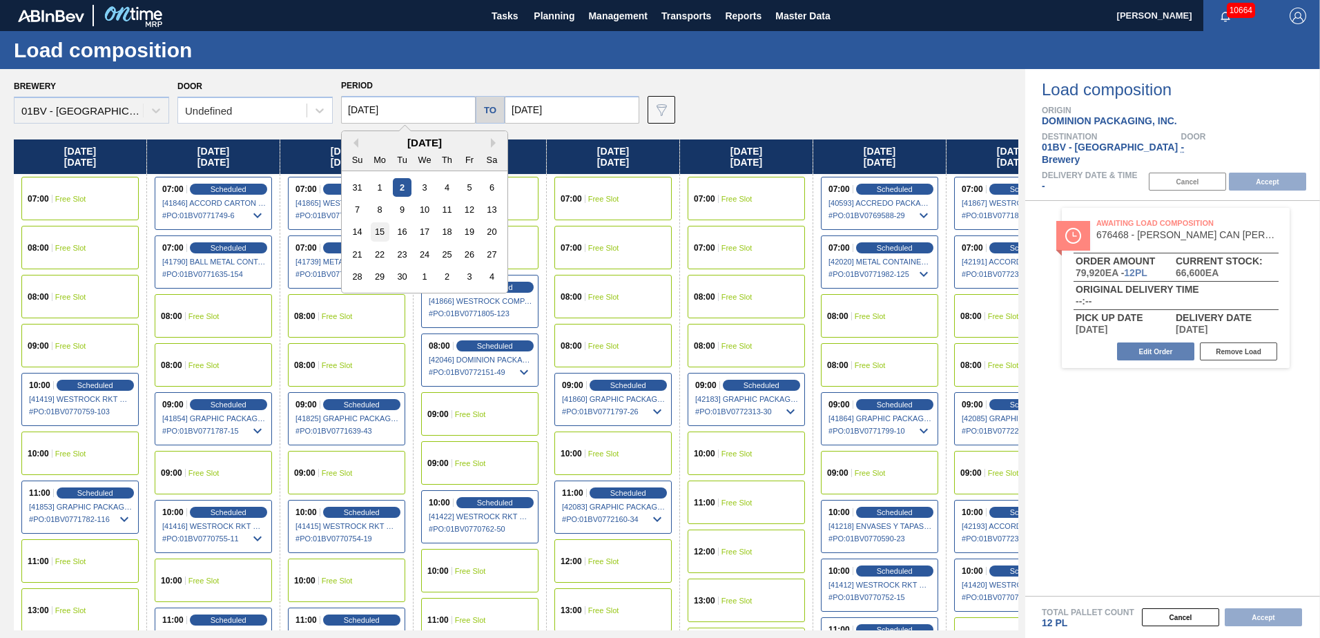
click at [375, 234] on div "15" at bounding box center [380, 231] width 19 height 19
type input "[DATE]"
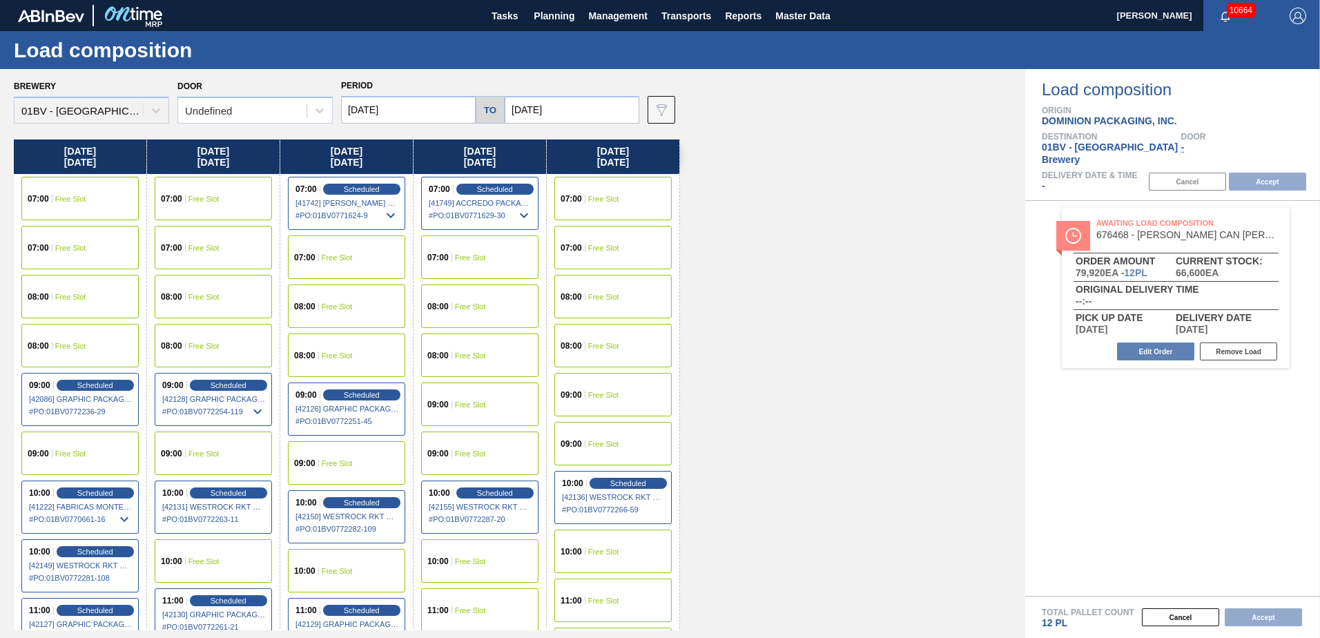
click at [339, 302] on span "Free Slot" at bounding box center [337, 306] width 31 height 8
click at [1267, 173] on button "Accept" at bounding box center [1267, 182] width 77 height 18
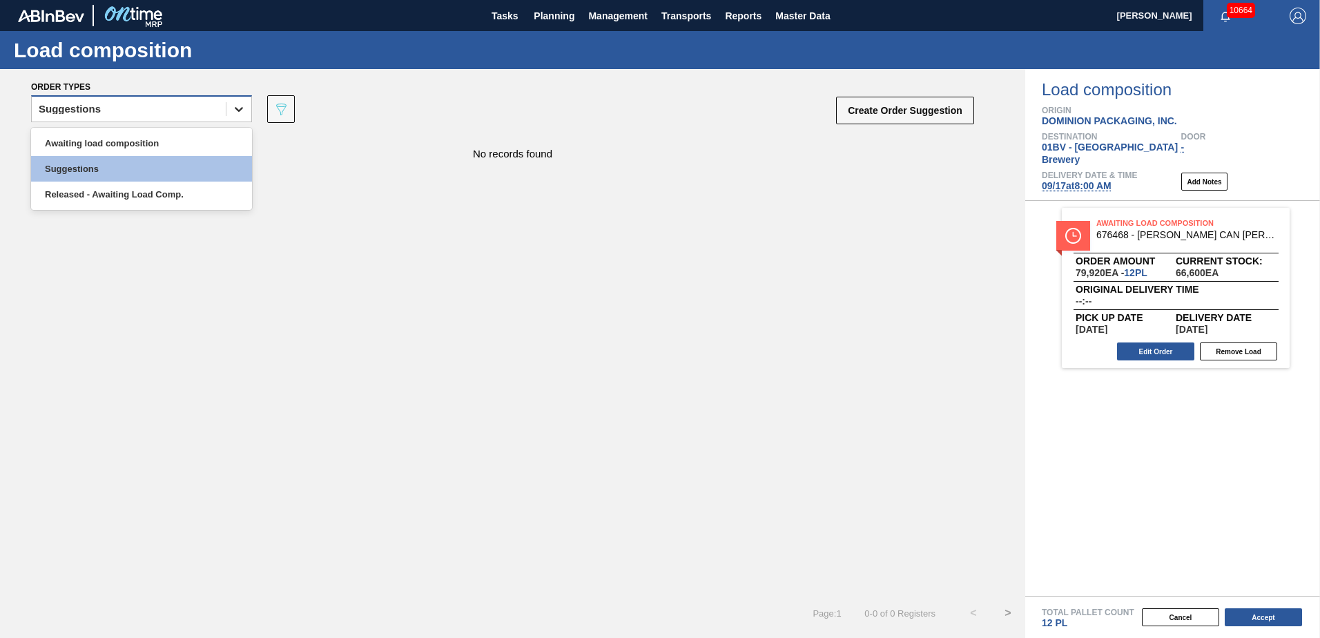
click at [235, 111] on icon at bounding box center [239, 109] width 14 height 14
click at [173, 140] on div "Awaiting load composition" at bounding box center [141, 143] width 221 height 26
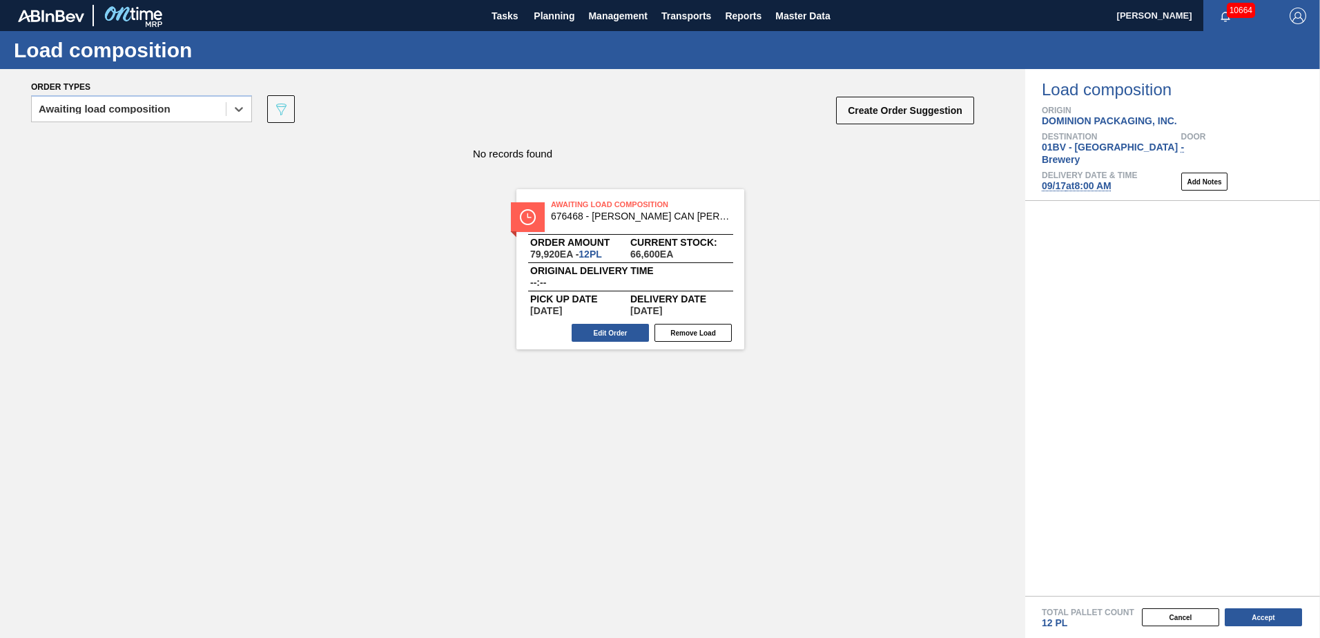
drag, startPoint x: 1125, startPoint y: 233, endPoint x: 565, endPoint y: 224, distance: 559.2
click at [565, 224] on div "Order types option Awaiting load composition, selected. Select is focused ,type…" at bounding box center [660, 353] width 1320 height 569
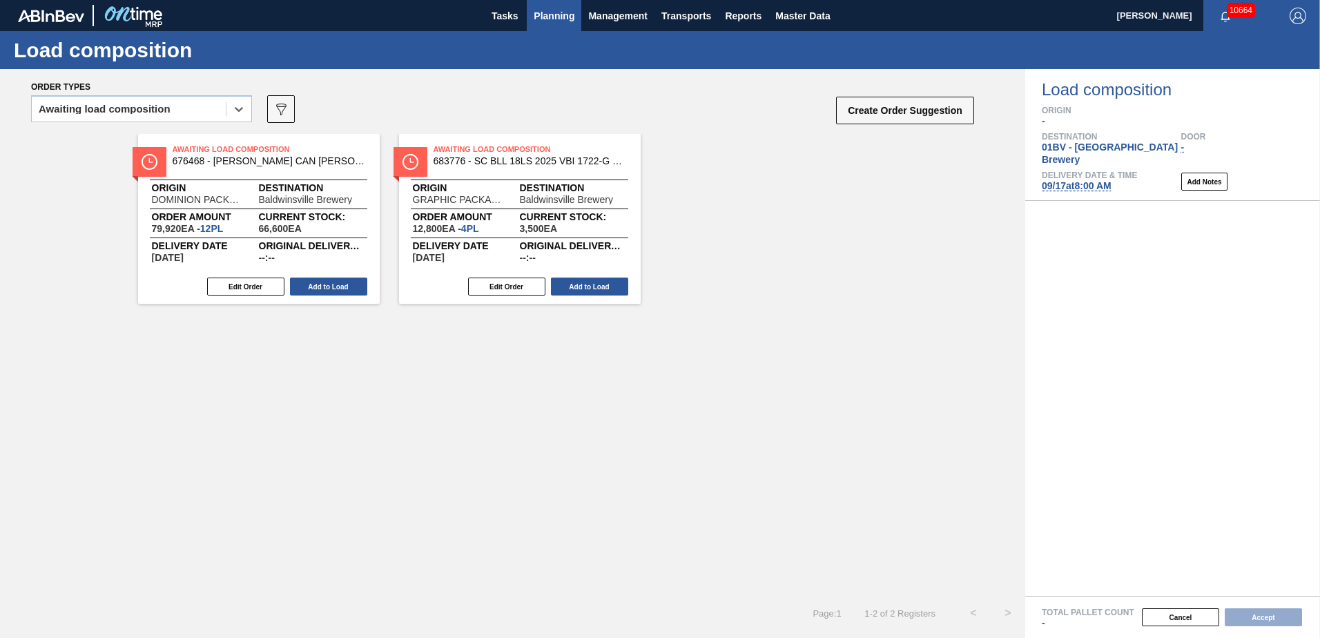
click at [548, 18] on span "Planning" at bounding box center [554, 16] width 41 height 17
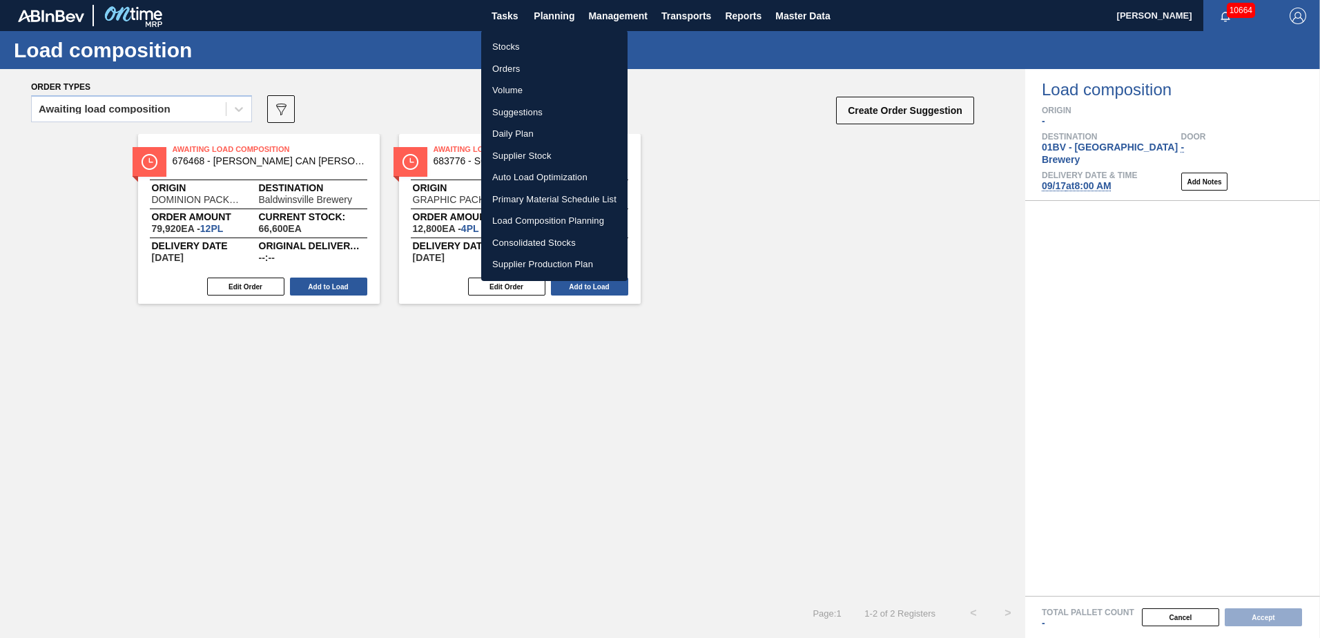
click at [518, 113] on li "Suggestions" at bounding box center [554, 112] width 146 height 22
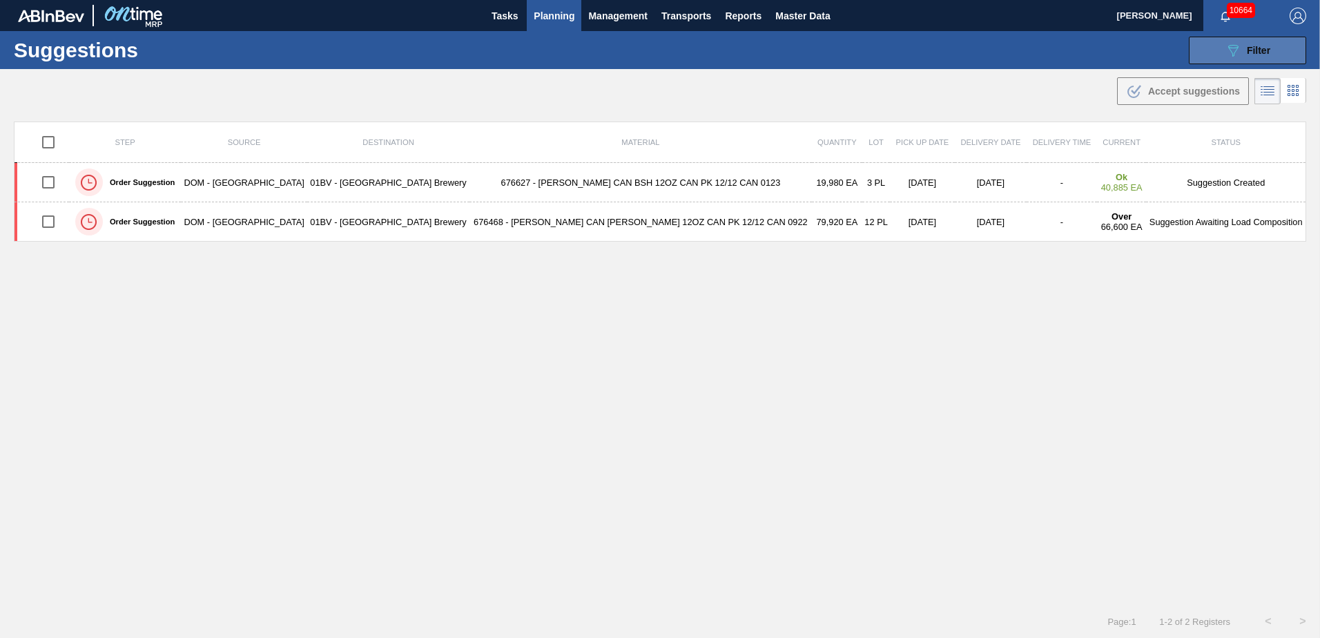
click at [1238, 53] on icon "089F7B8B-B2A5-4AFE-B5C0-19BA573D28AC" at bounding box center [1233, 50] width 17 height 17
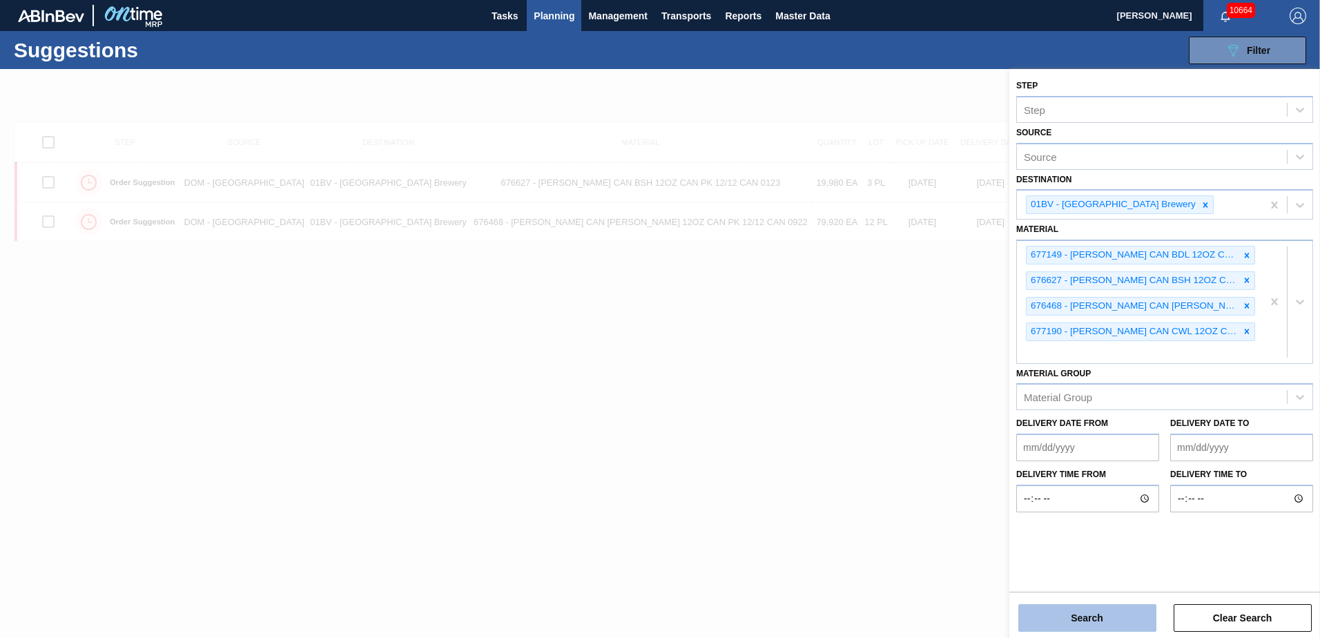
click at [1082, 616] on button "Search" at bounding box center [1087, 618] width 138 height 28
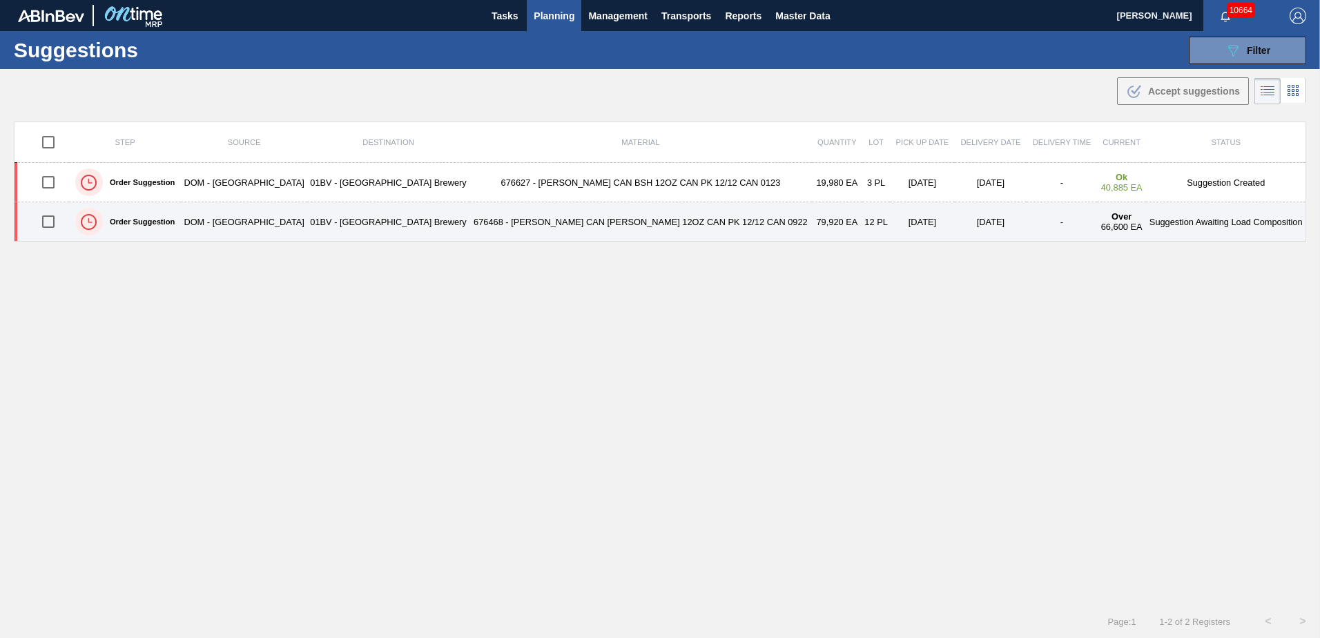
click at [52, 224] on input "checkbox" at bounding box center [48, 221] width 29 height 29
checkbox input "true"
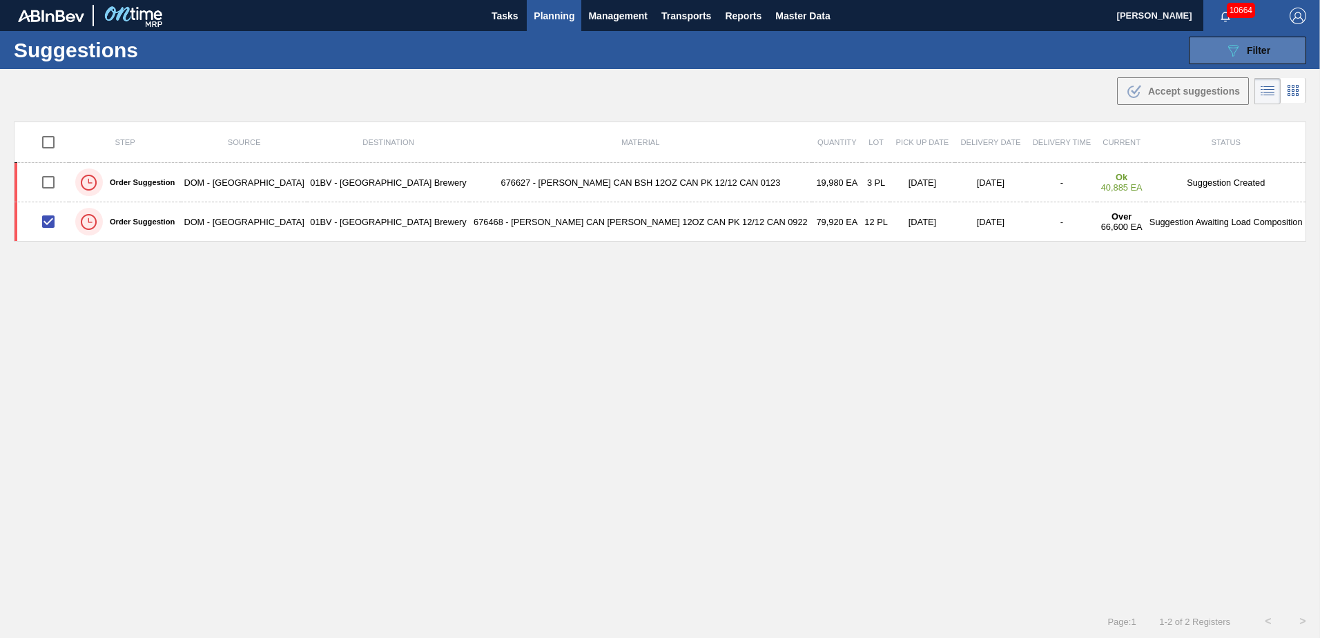
click at [1227, 51] on icon "089F7B8B-B2A5-4AFE-B5C0-19BA573D28AC" at bounding box center [1233, 50] width 17 height 17
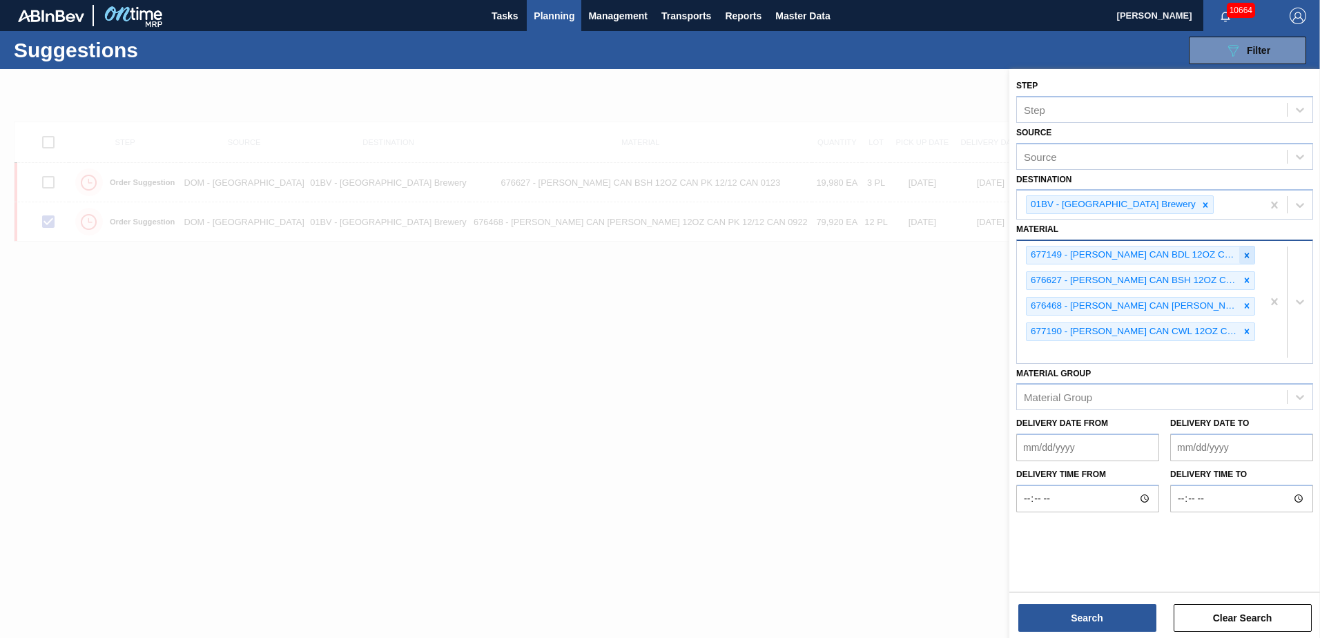
click at [1247, 254] on icon at bounding box center [1247, 256] width 10 height 10
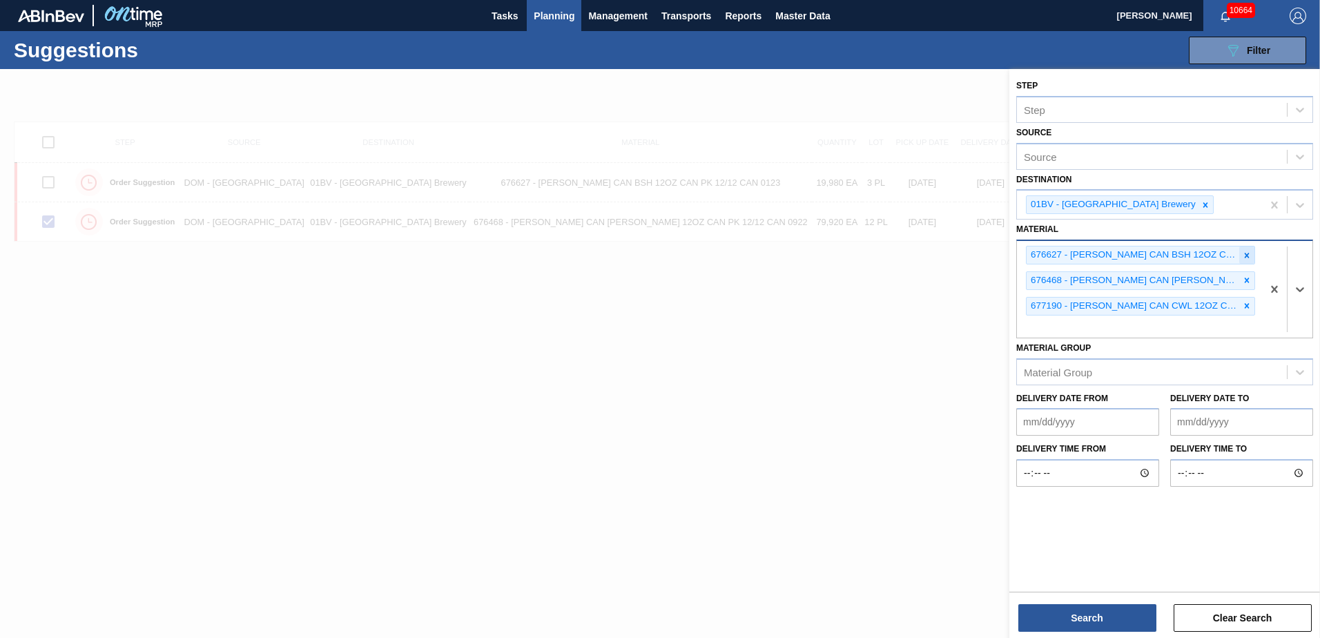
click at [1247, 253] on icon at bounding box center [1247, 256] width 10 height 10
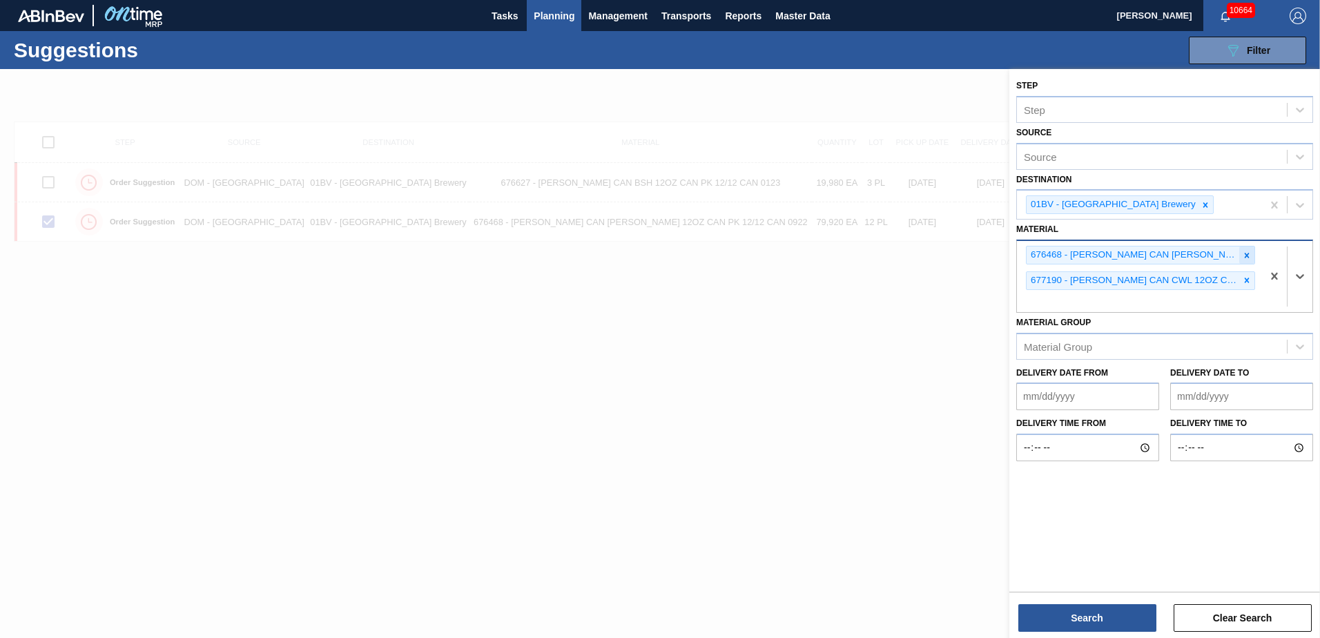
click at [1249, 249] on div at bounding box center [1246, 254] width 15 height 17
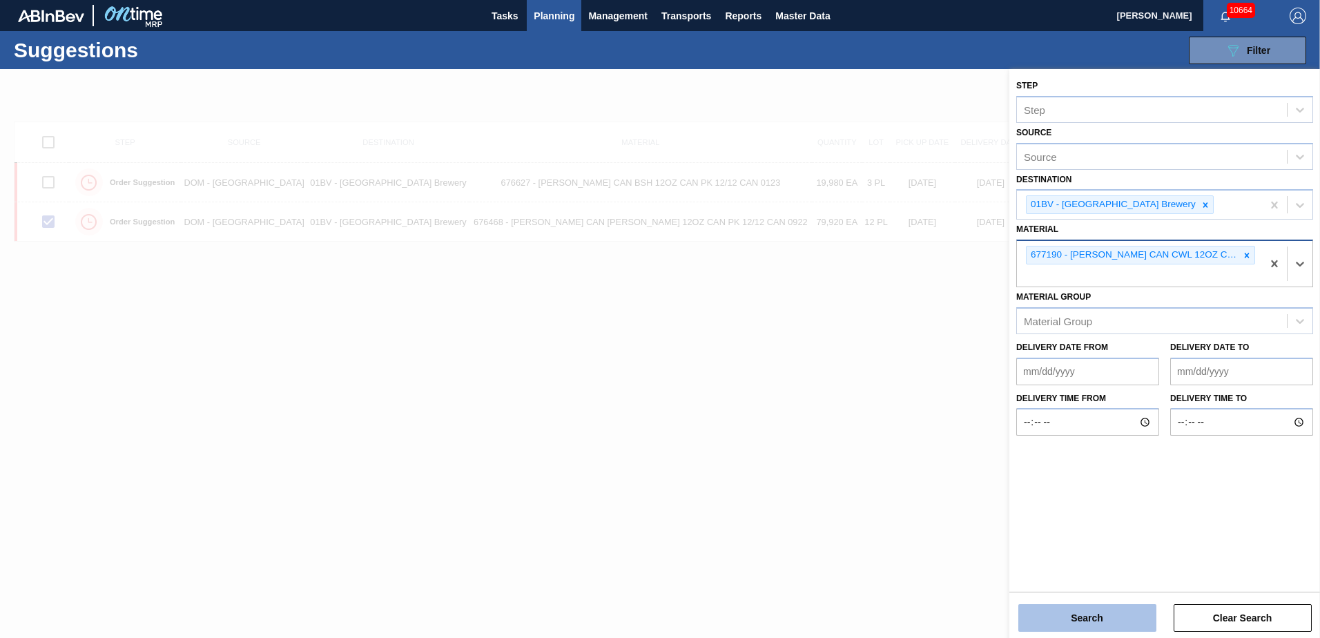
click at [1093, 625] on button "Search" at bounding box center [1087, 618] width 138 height 28
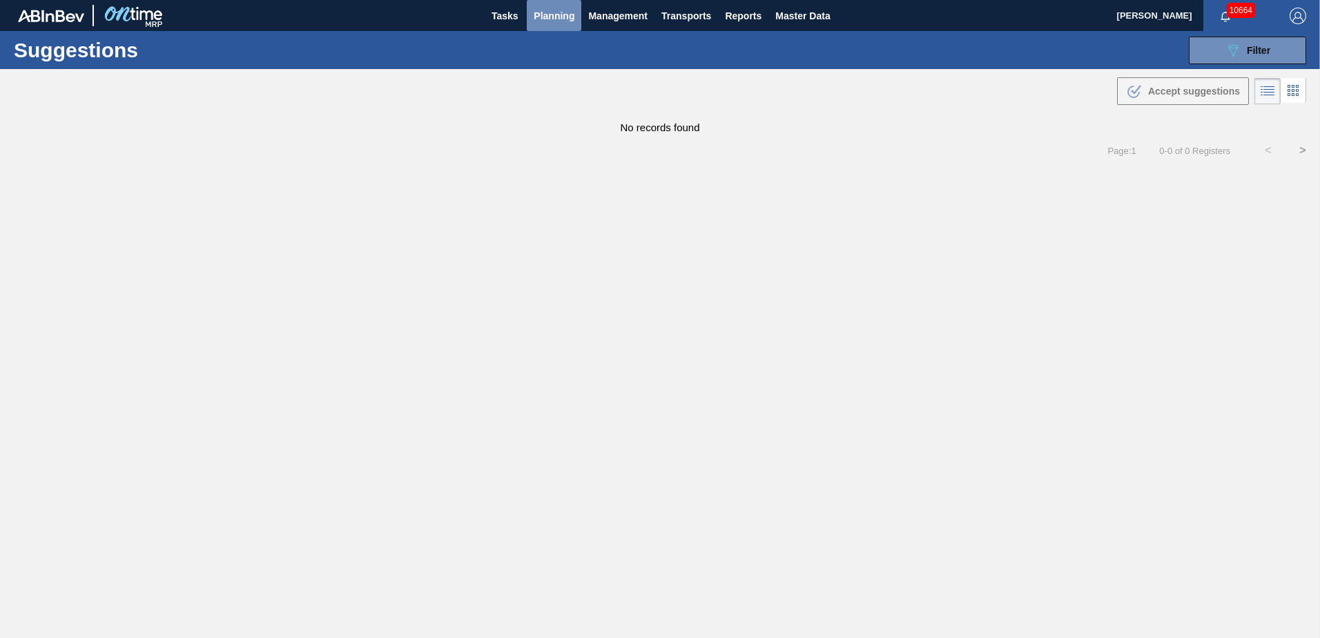
click at [536, 15] on span "Planning" at bounding box center [554, 16] width 41 height 17
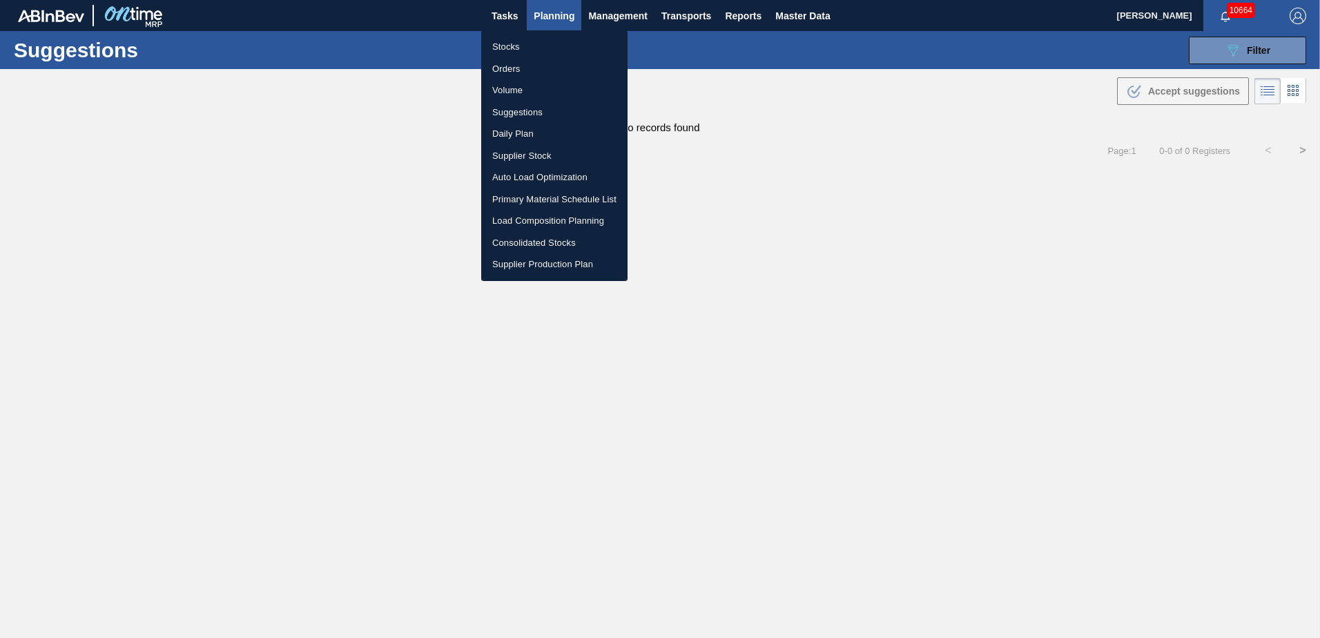
click at [508, 46] on li "Stocks" at bounding box center [554, 47] width 146 height 22
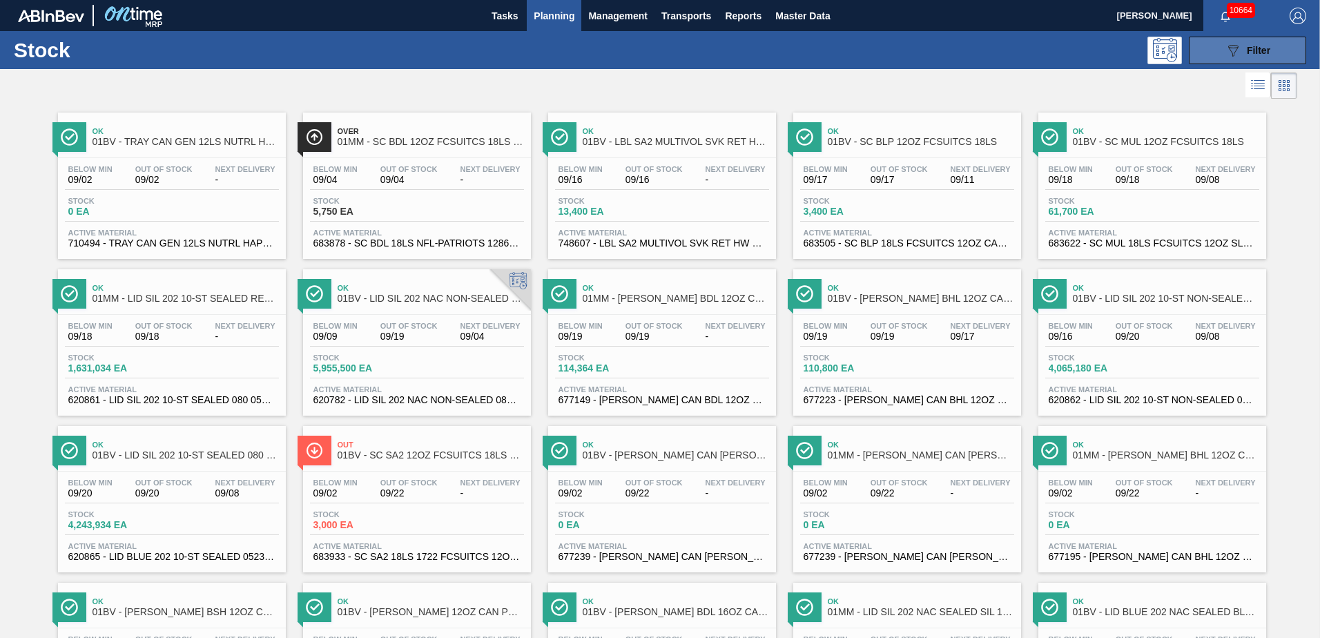
click at [1236, 51] on icon "089F7B8B-B2A5-4AFE-B5C0-19BA573D28AC" at bounding box center [1233, 50] width 17 height 17
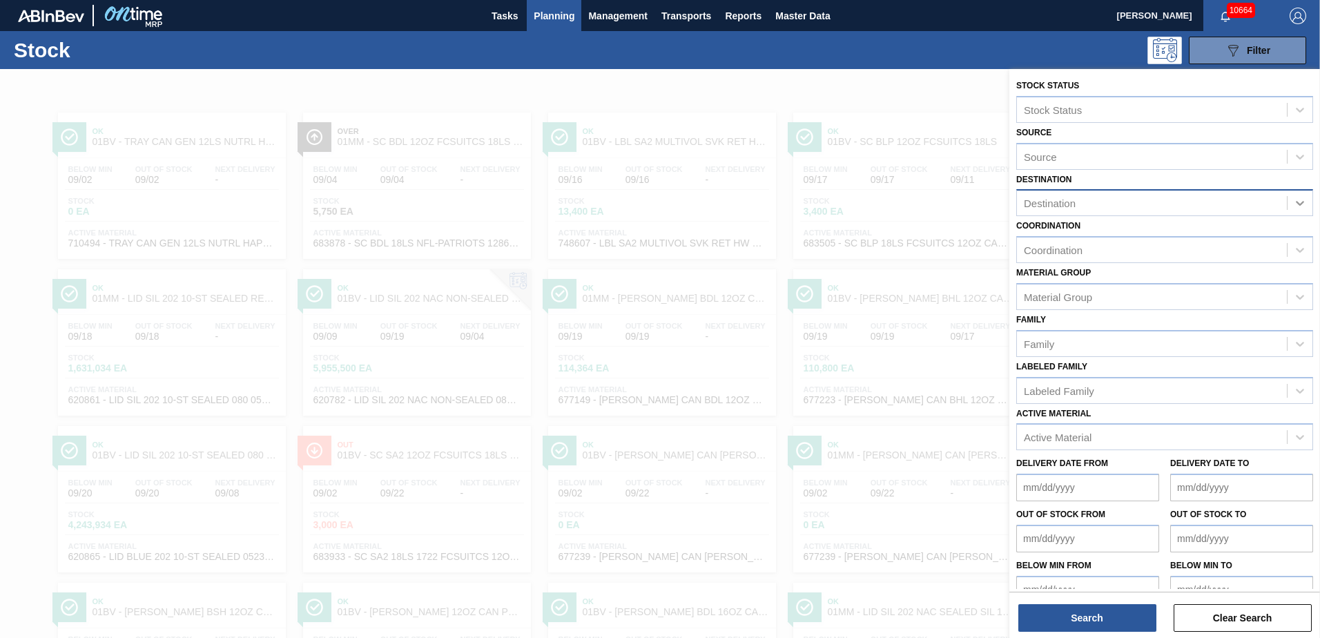
click at [1297, 206] on icon at bounding box center [1300, 203] width 14 height 14
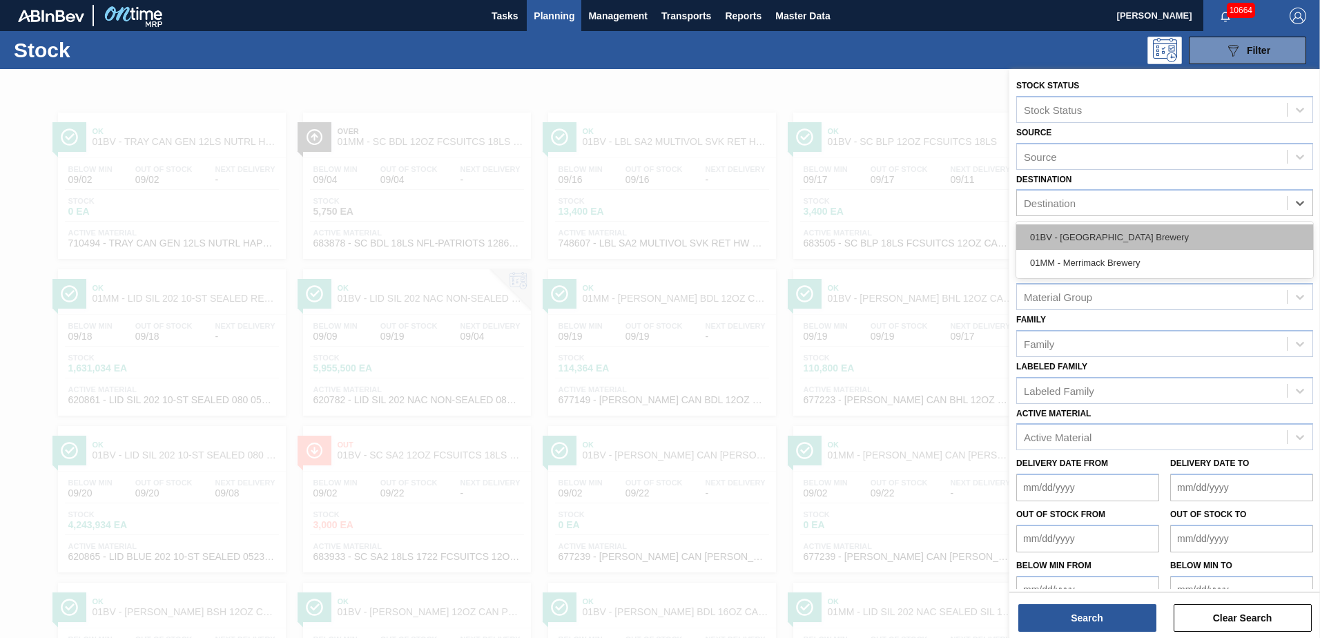
click at [1127, 243] on div "01BV - [GEOGRAPHIC_DATA] Brewery" at bounding box center [1164, 237] width 297 height 26
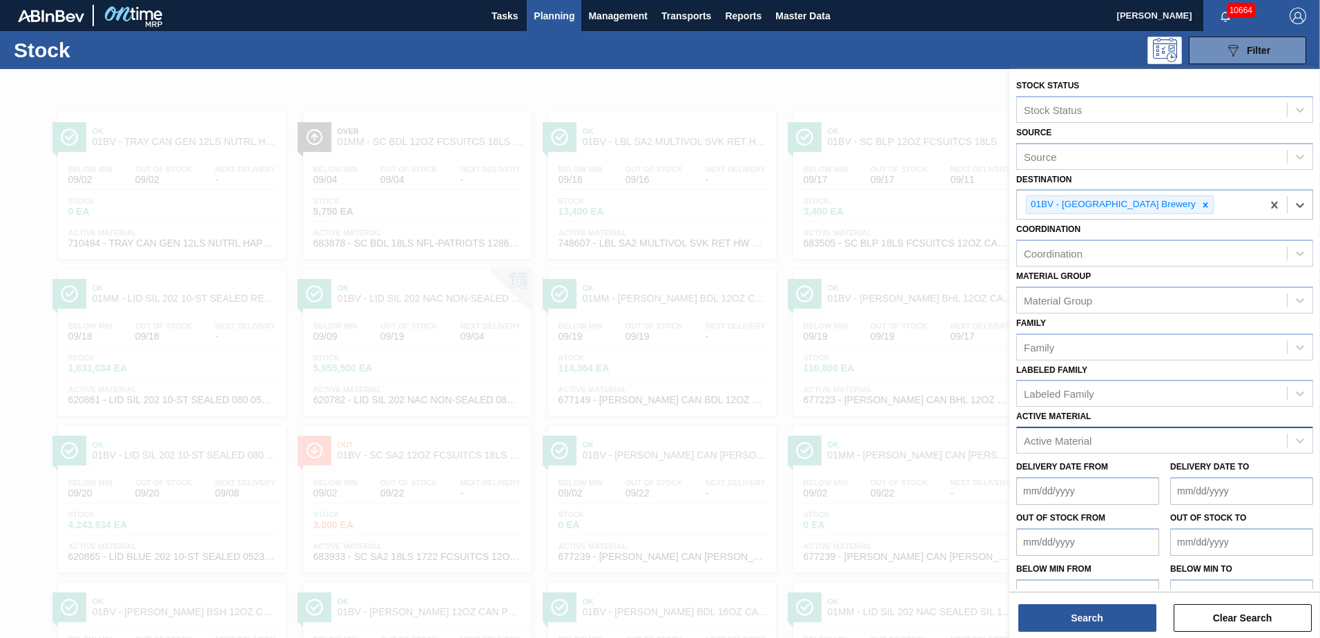
click at [1033, 445] on div "Active Material" at bounding box center [1058, 441] width 68 height 12
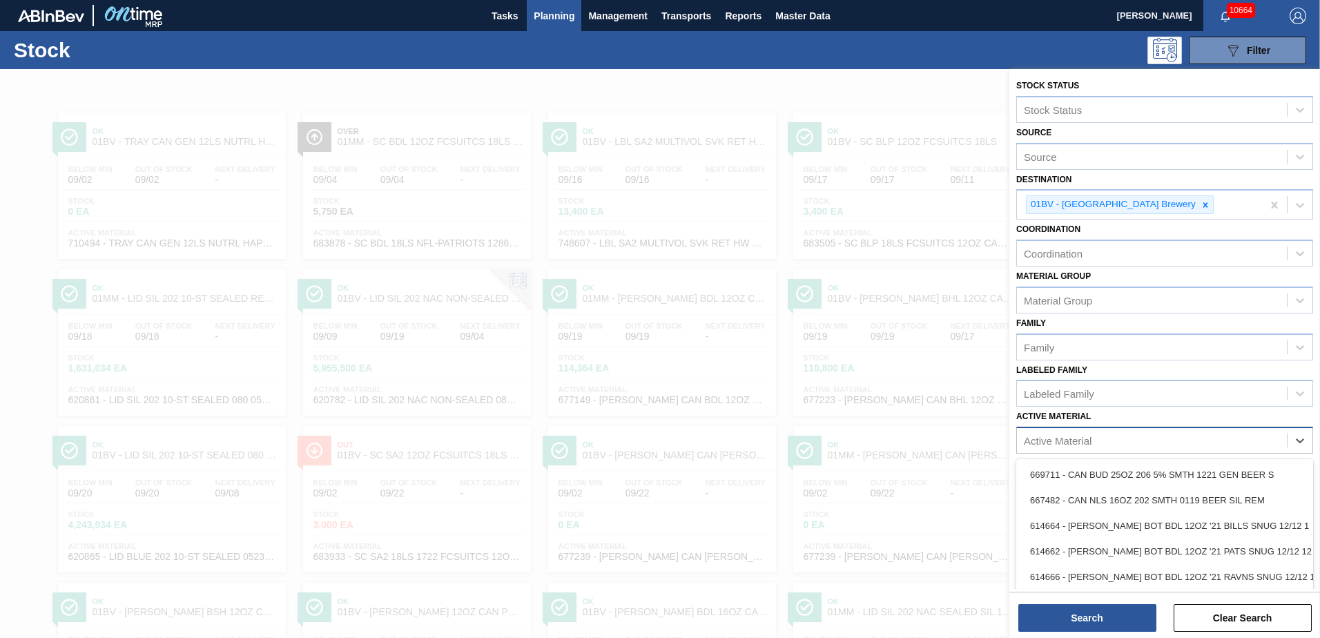
scroll to position [34, 0]
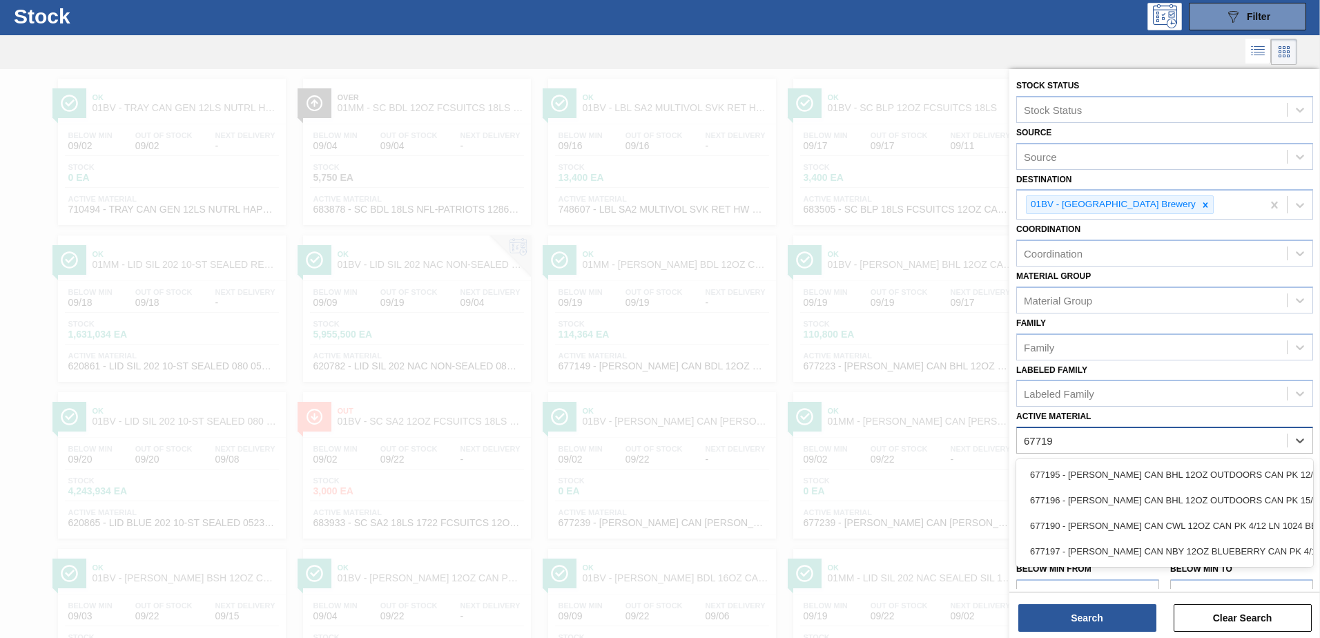
type Material "677190"
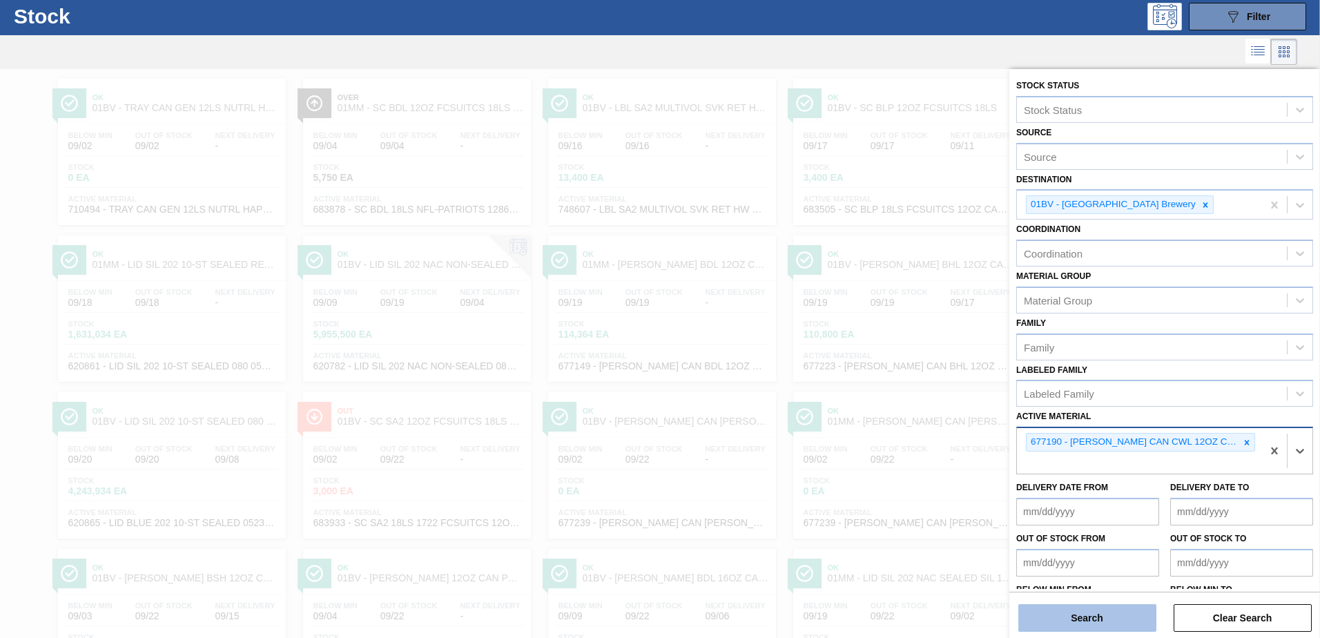
click at [1076, 614] on button "Search" at bounding box center [1087, 618] width 138 height 28
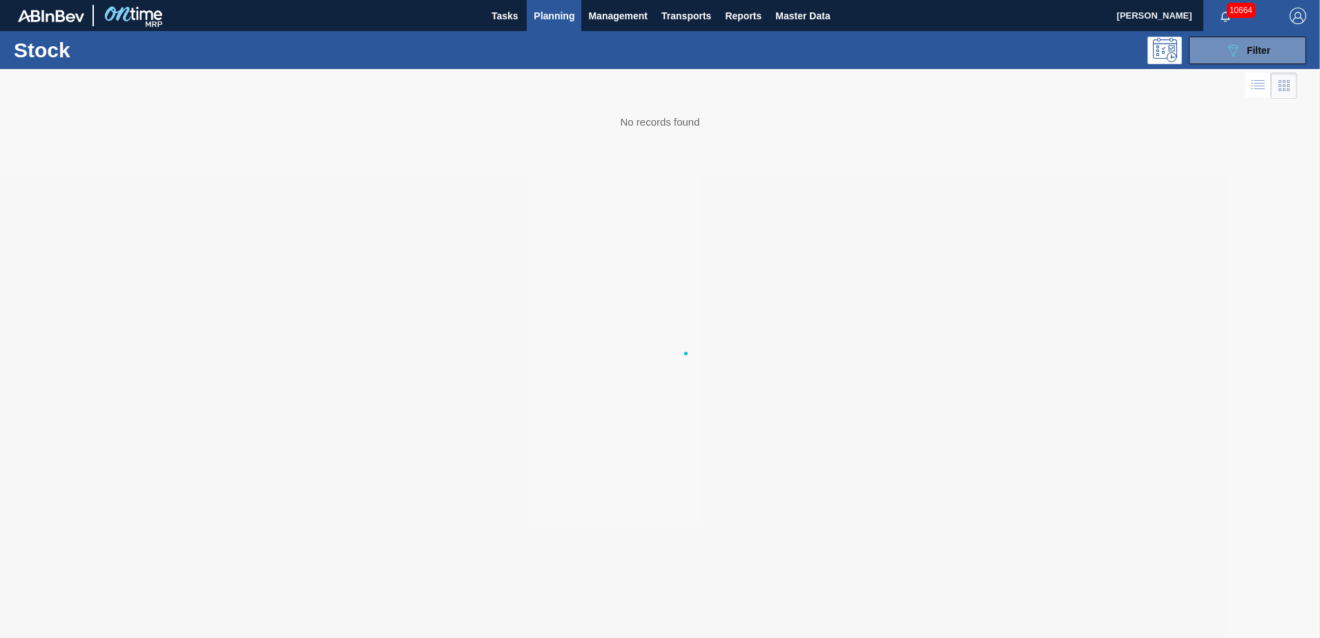
scroll to position [0, 0]
click at [559, 14] on span "Planning" at bounding box center [554, 16] width 41 height 17
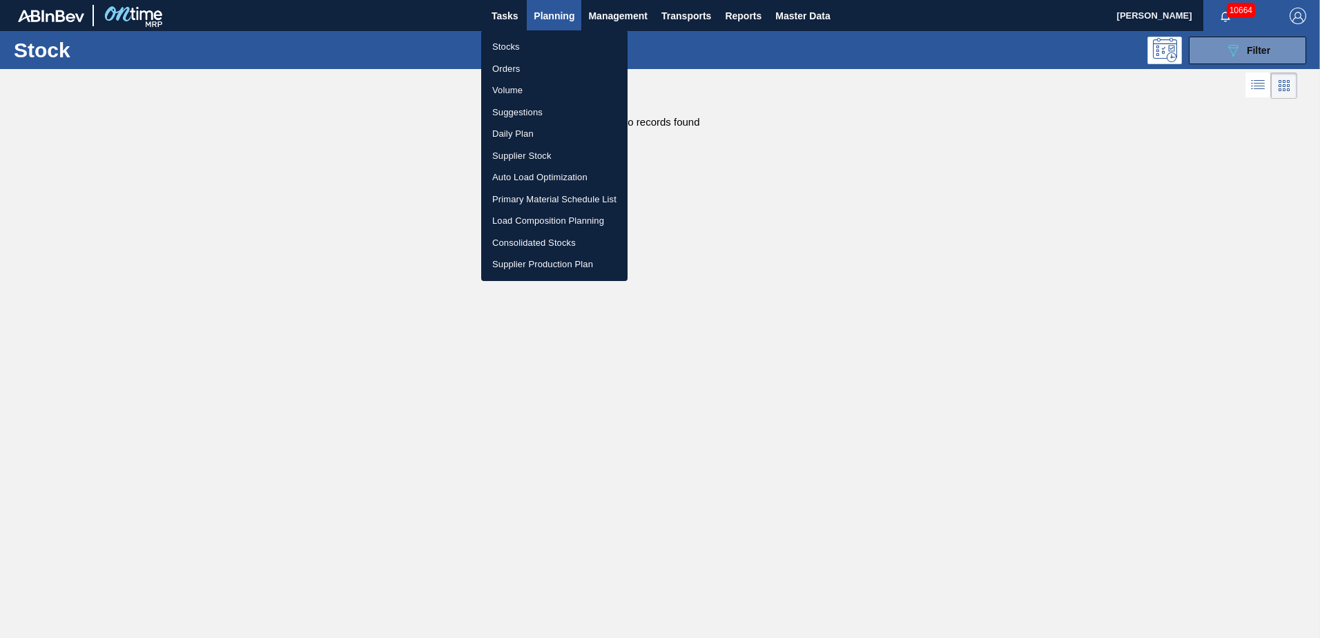
click at [505, 50] on li "Stocks" at bounding box center [554, 47] width 146 height 22
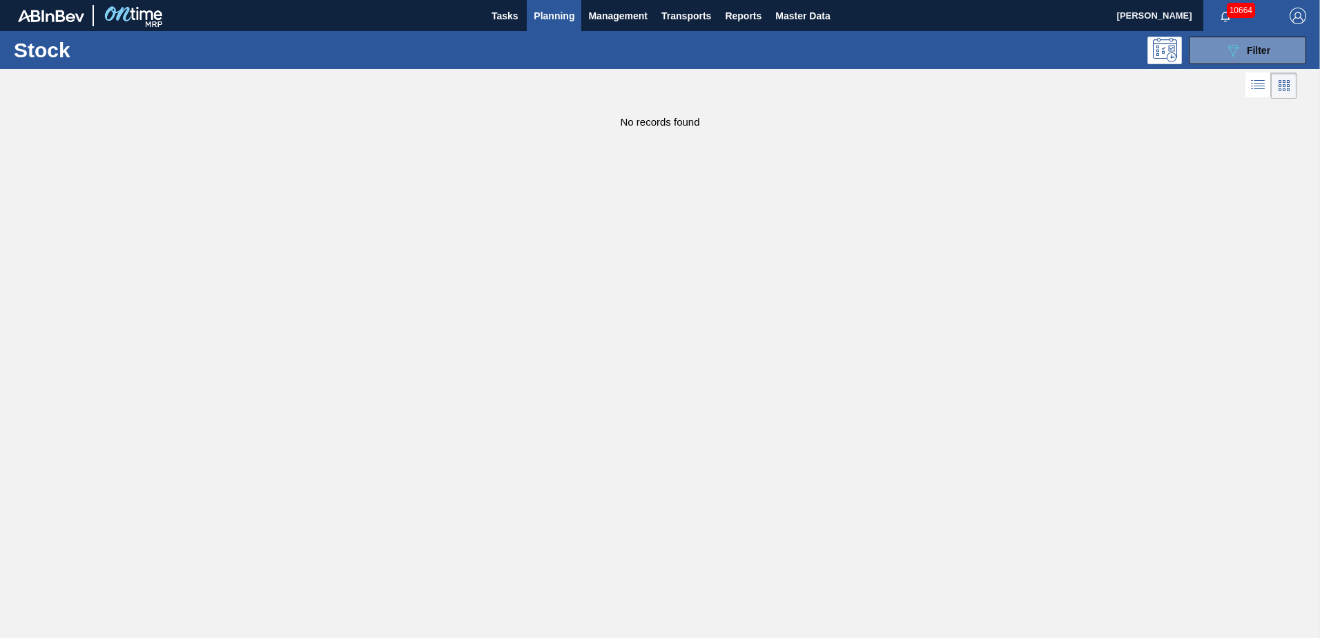
click at [555, 8] on span "Planning" at bounding box center [554, 16] width 41 height 17
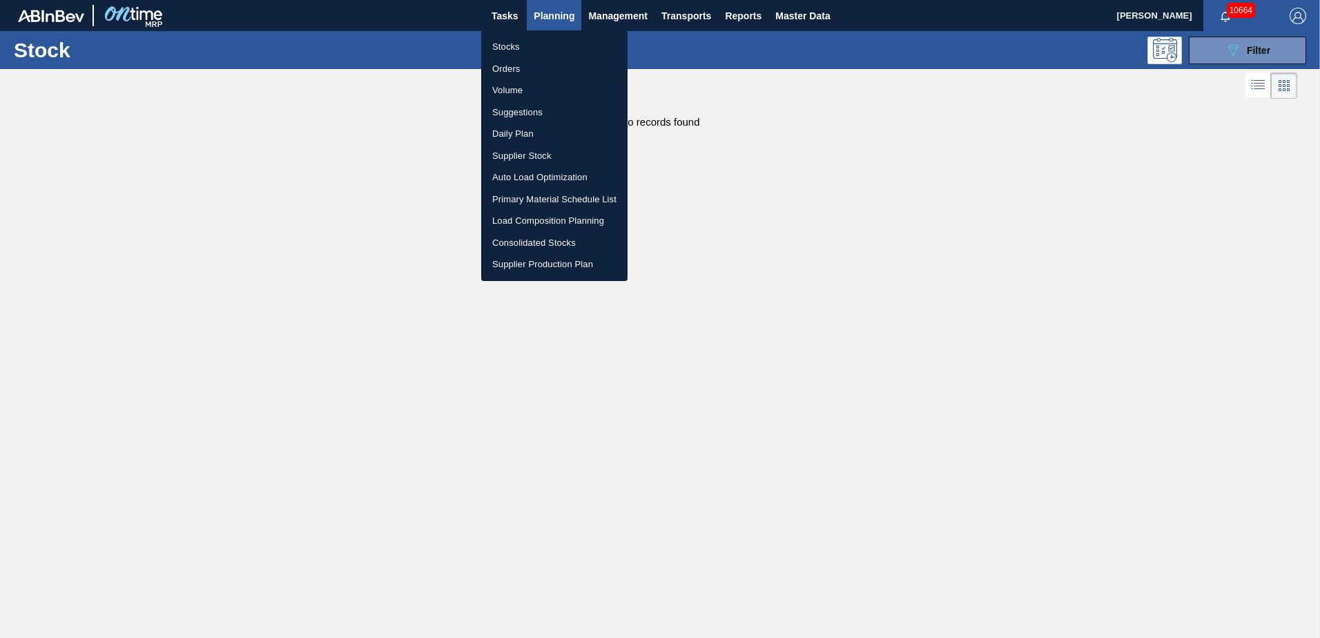
drag, startPoint x: 550, startPoint y: 215, endPoint x: 652, endPoint y: 207, distance: 102.5
click at [549, 216] on li "Load Composition Planning" at bounding box center [554, 221] width 146 height 22
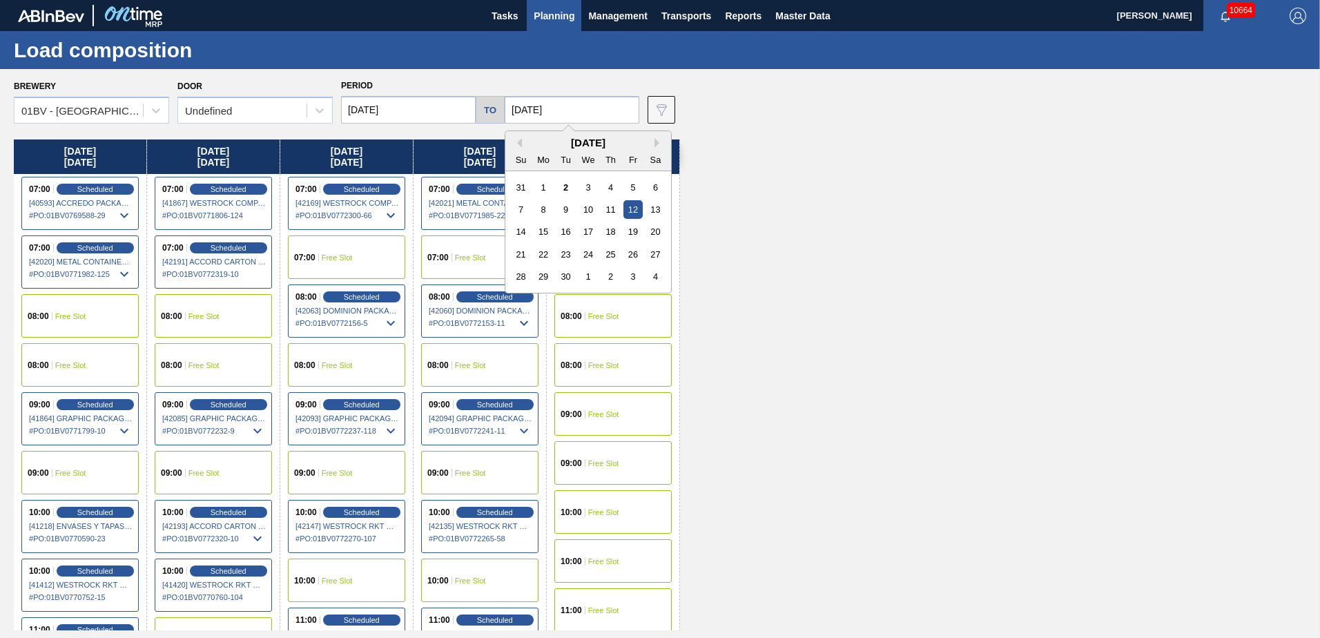
click at [570, 113] on input "[DATE]" at bounding box center [572, 110] width 135 height 28
click at [624, 226] on div "19" at bounding box center [632, 231] width 19 height 19
type input "[DATE]"
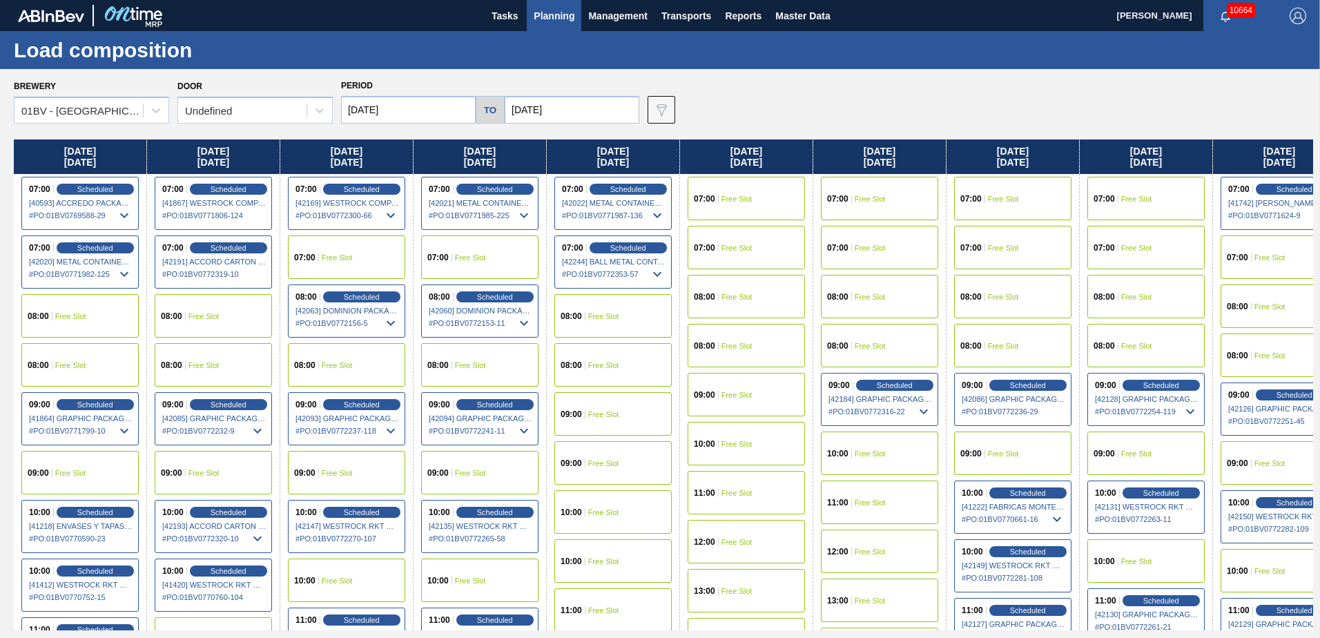
click at [424, 108] on input "[DATE]" at bounding box center [408, 110] width 135 height 28
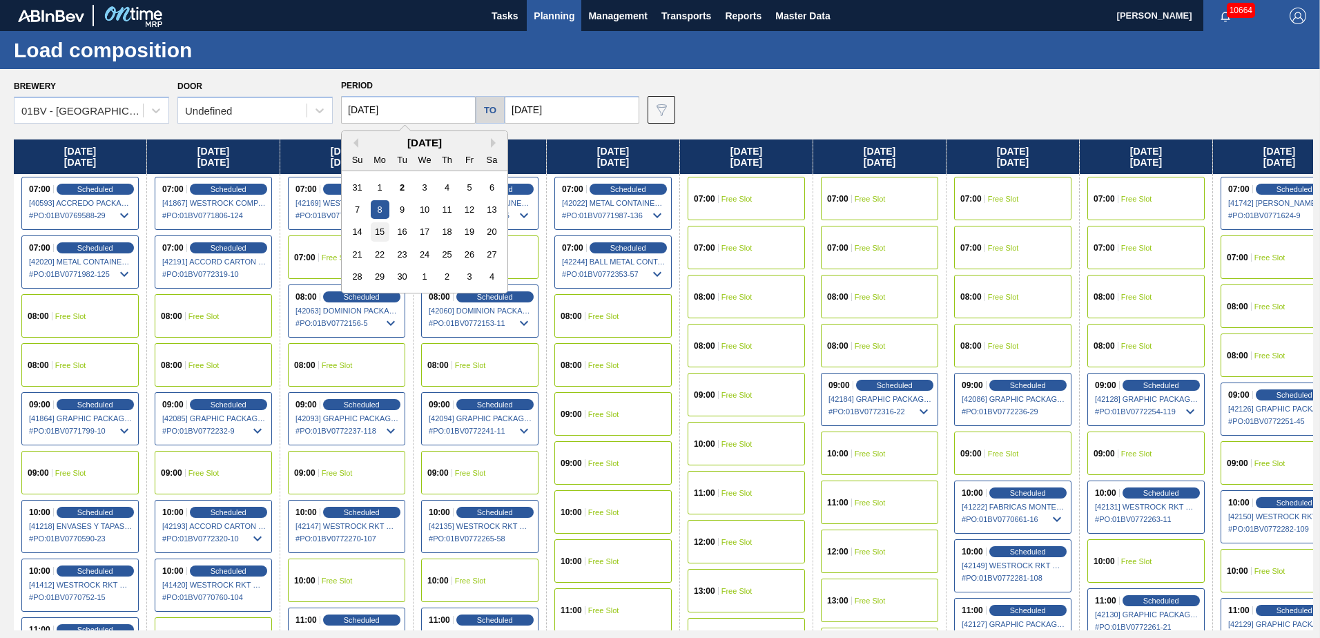
click at [380, 226] on div "15" at bounding box center [380, 231] width 19 height 19
type input "[DATE]"
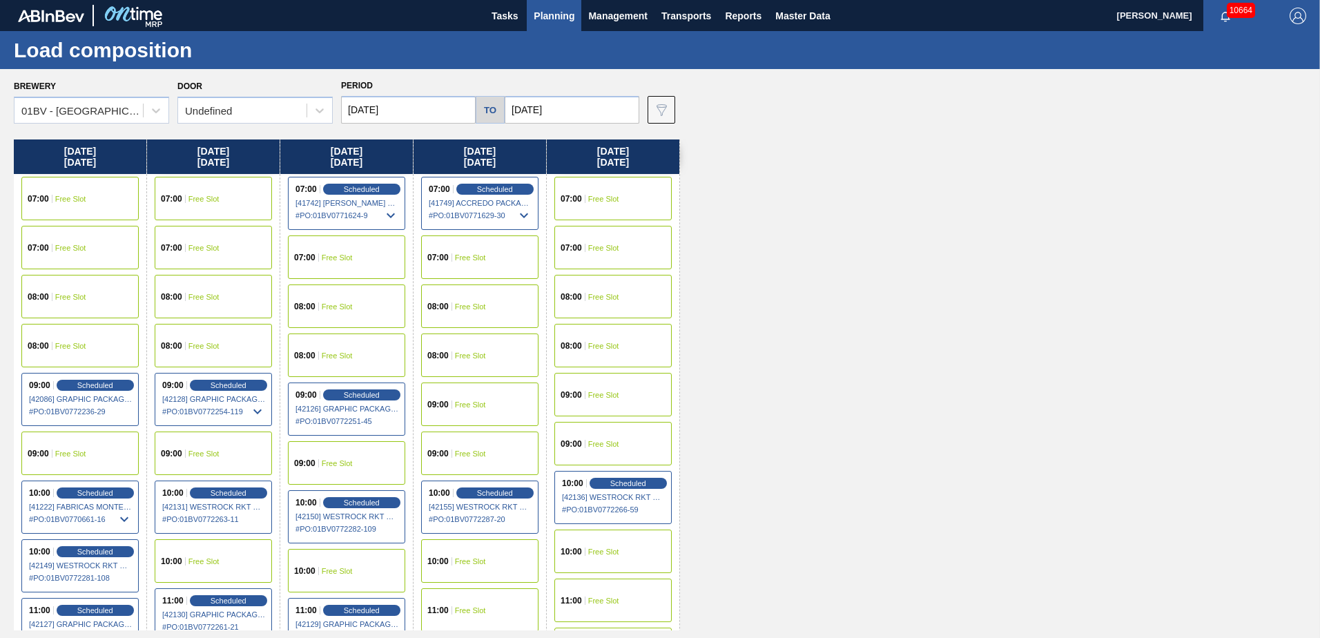
click at [329, 300] on div "08:00 Free Slot" at bounding box center [346, 305] width 117 height 43
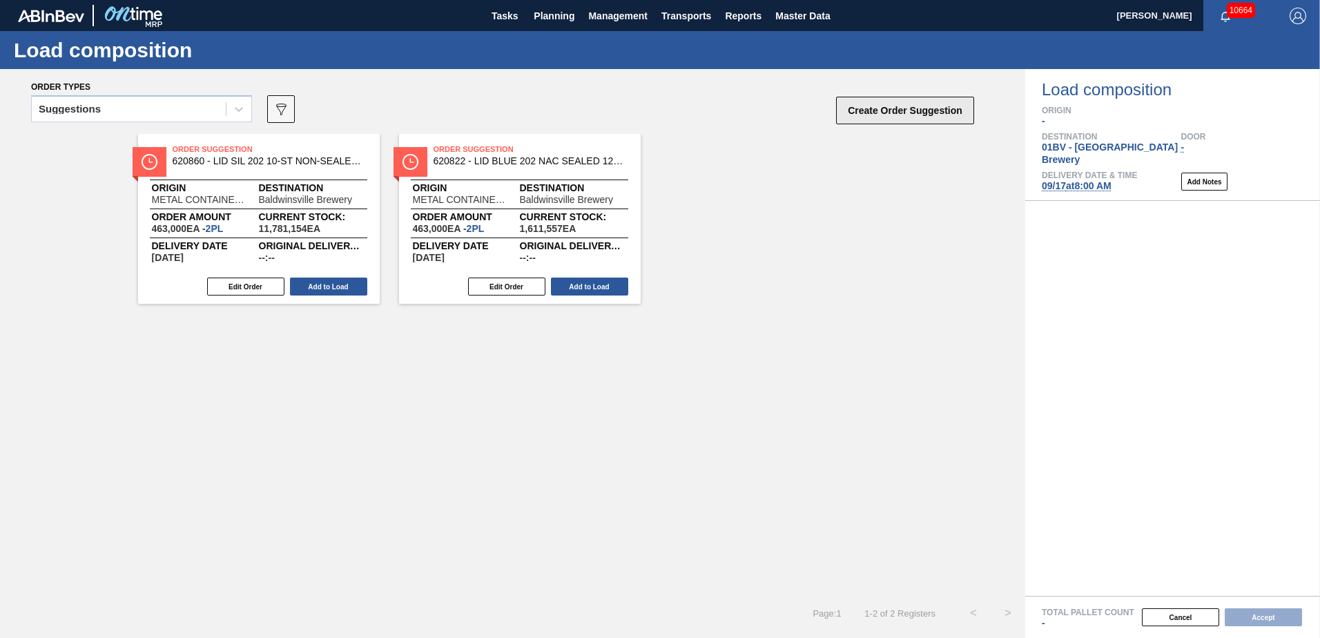
click at [862, 115] on button "Create Order Suggestion" at bounding box center [905, 111] width 138 height 28
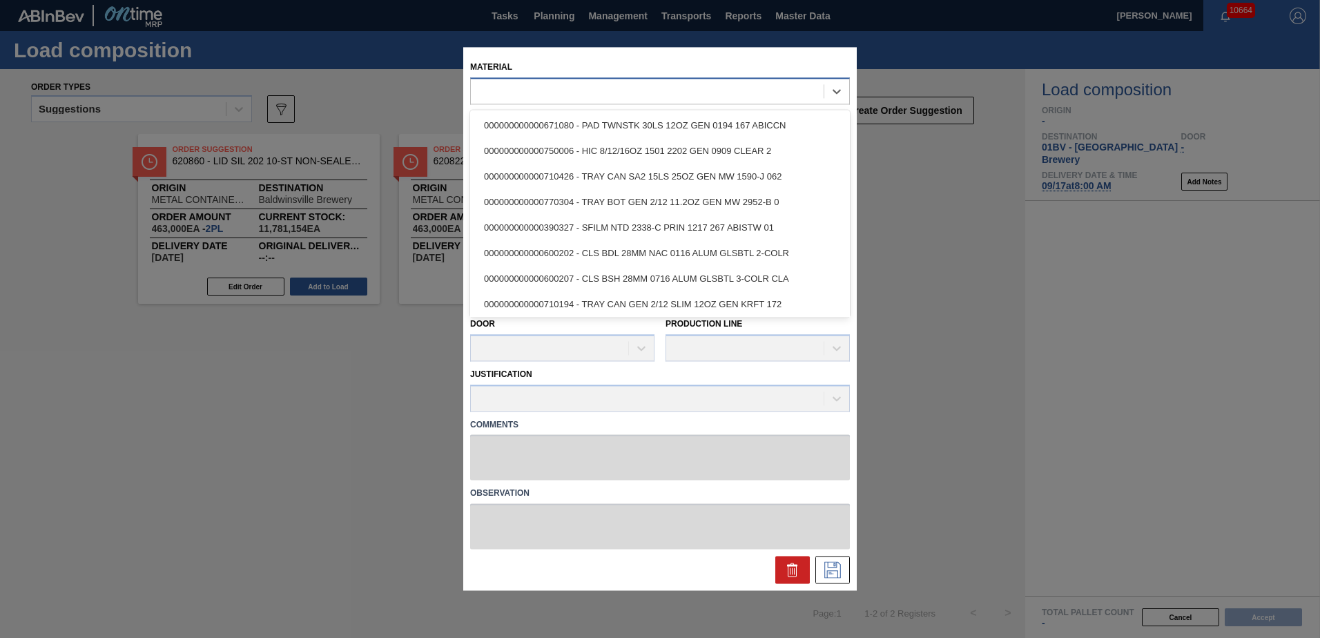
click at [527, 93] on div at bounding box center [647, 91] width 353 height 20
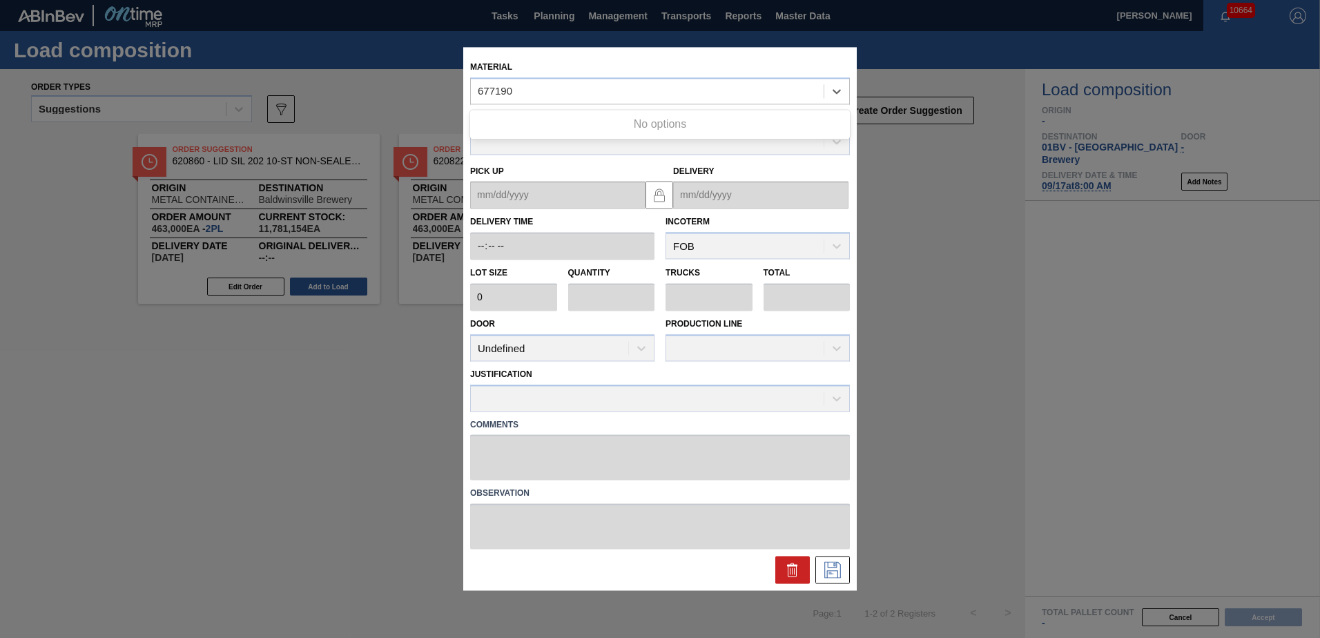
type input "677190"
click at [786, 570] on icon at bounding box center [792, 570] width 17 height 17
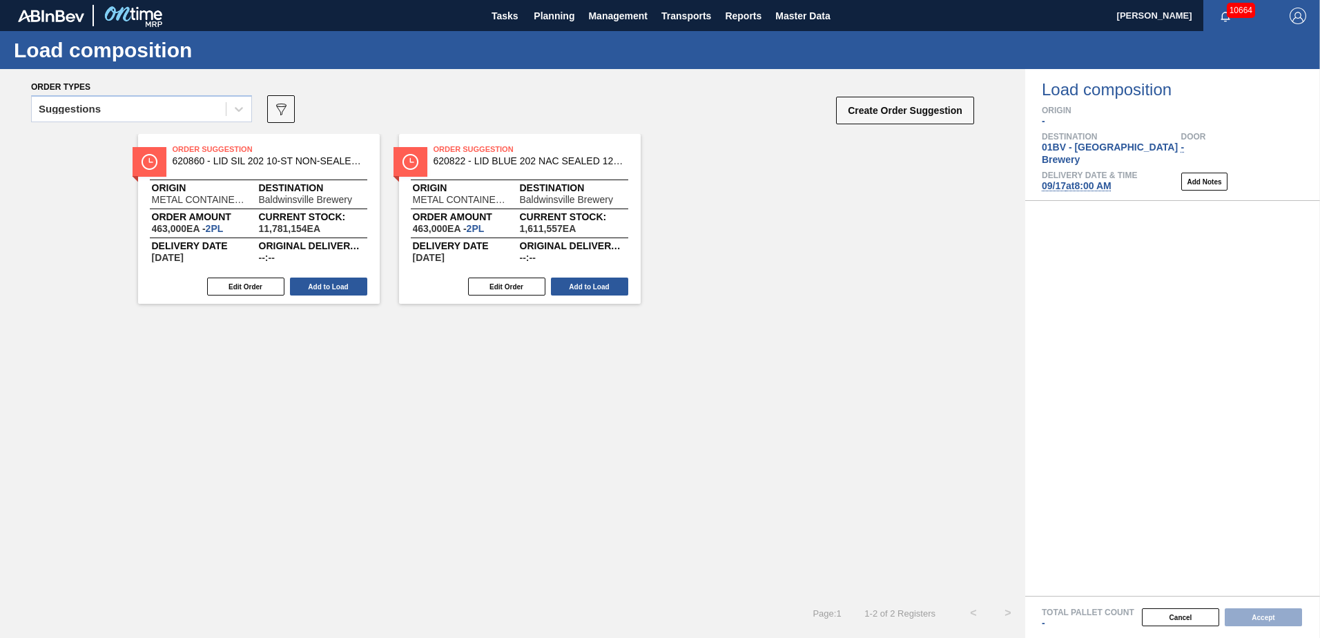
click at [338, 386] on div "Order Suggestion 620860 - LID SIL 202 10-ST NON-SEALED 080 0523 SI Origin METAL…" at bounding box center [512, 365] width 1025 height 462
click at [242, 112] on icon at bounding box center [239, 109] width 14 height 14
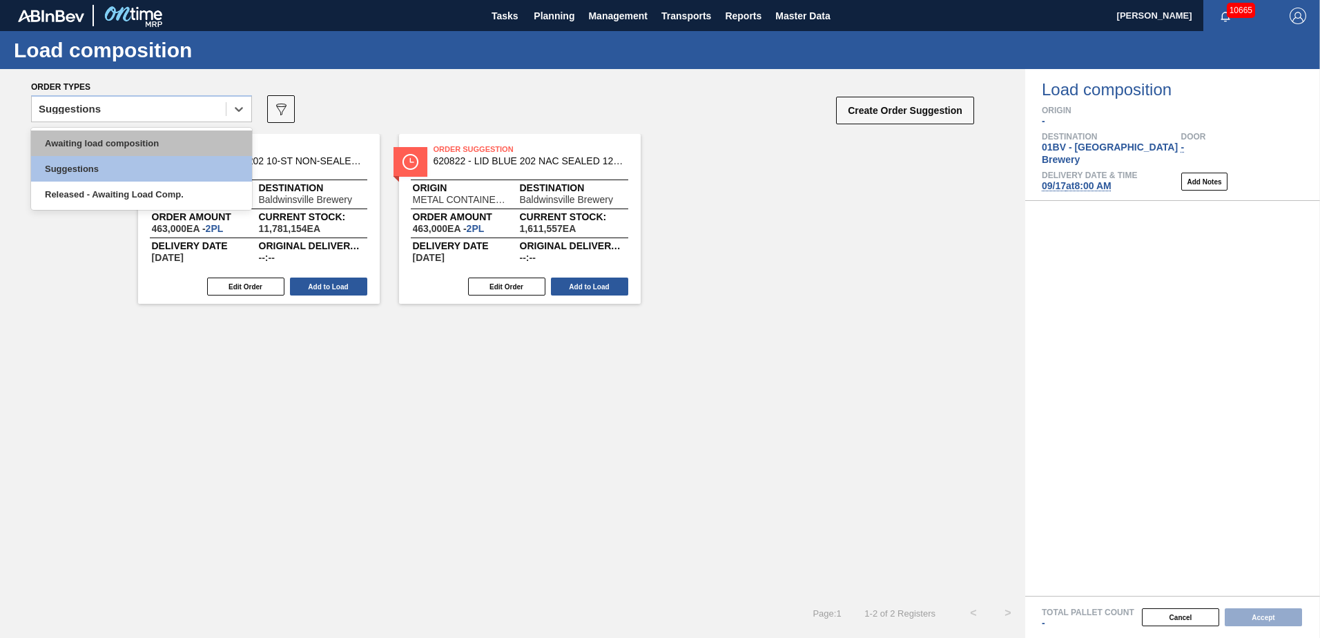
click at [126, 153] on div "Awaiting load composition" at bounding box center [141, 143] width 221 height 26
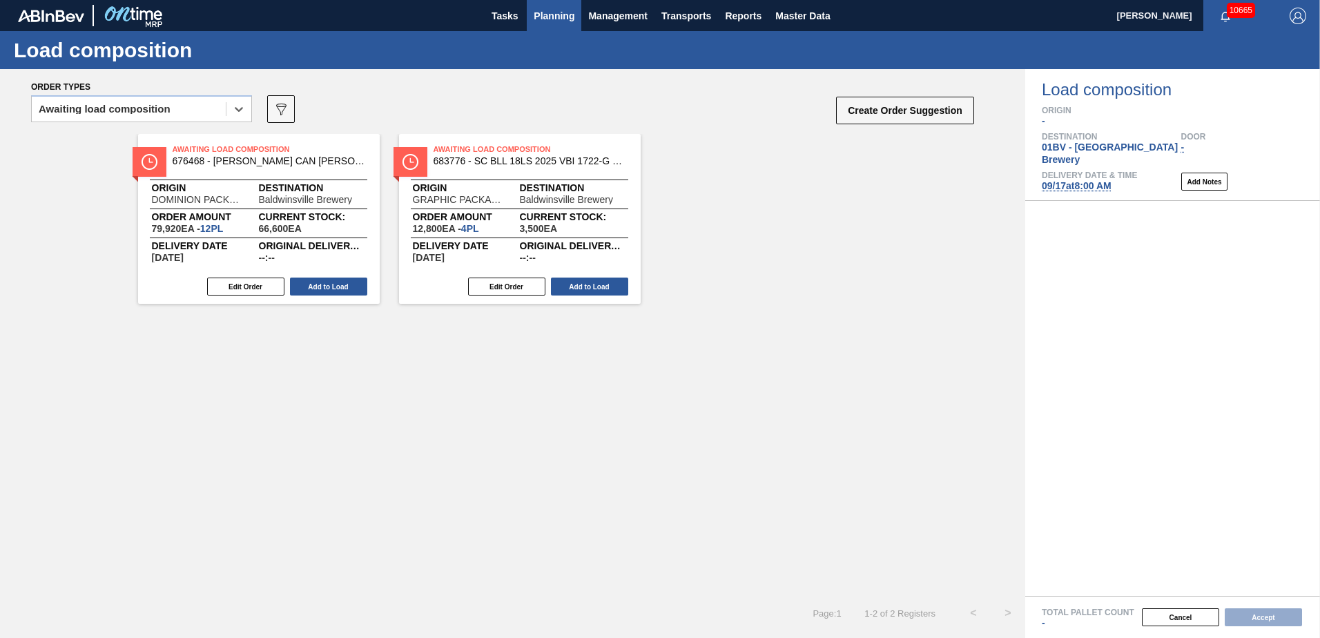
click at [536, 14] on span "Planning" at bounding box center [554, 16] width 41 height 17
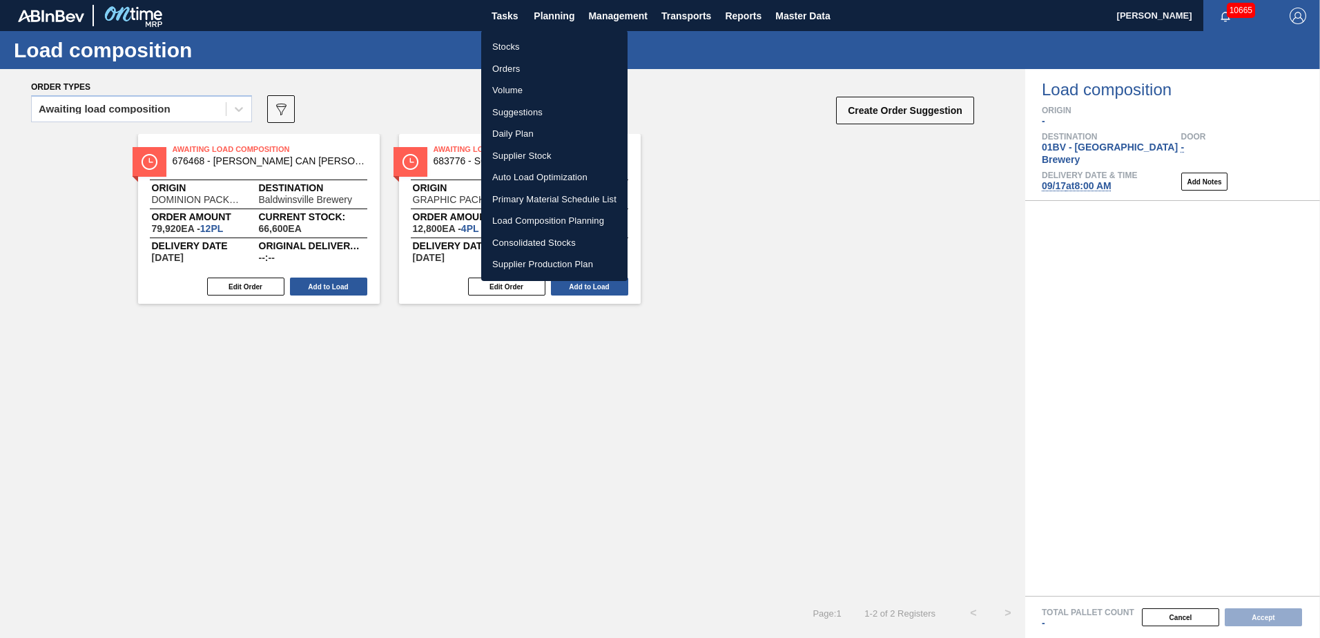
click at [523, 113] on li "Suggestions" at bounding box center [554, 112] width 146 height 22
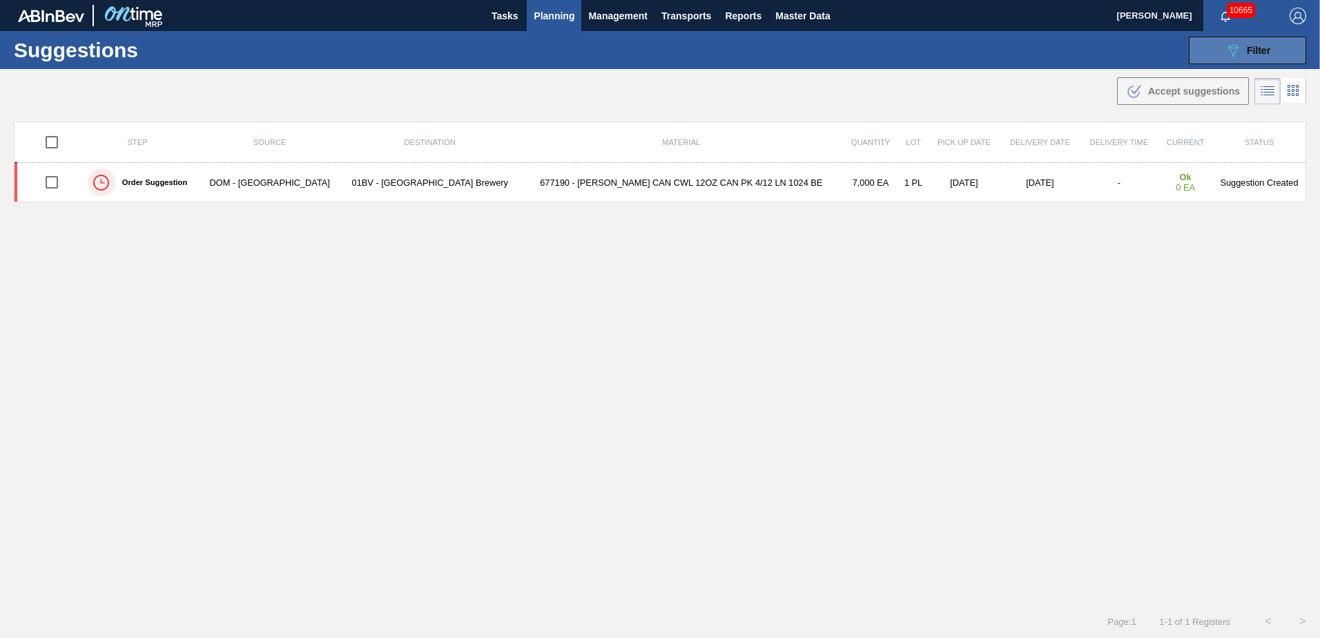
click at [1225, 45] on icon "089F7B8B-B2A5-4AFE-B5C0-19BA573D28AC" at bounding box center [1233, 50] width 17 height 17
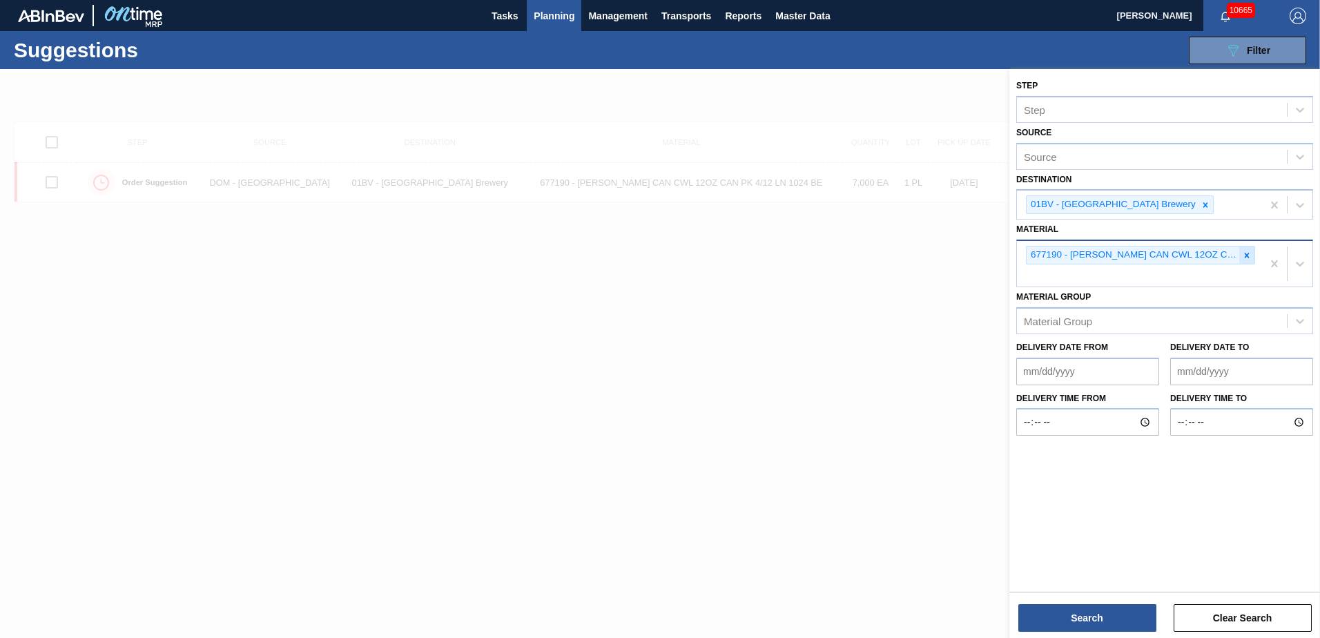
click at [1245, 252] on icon at bounding box center [1247, 256] width 10 height 10
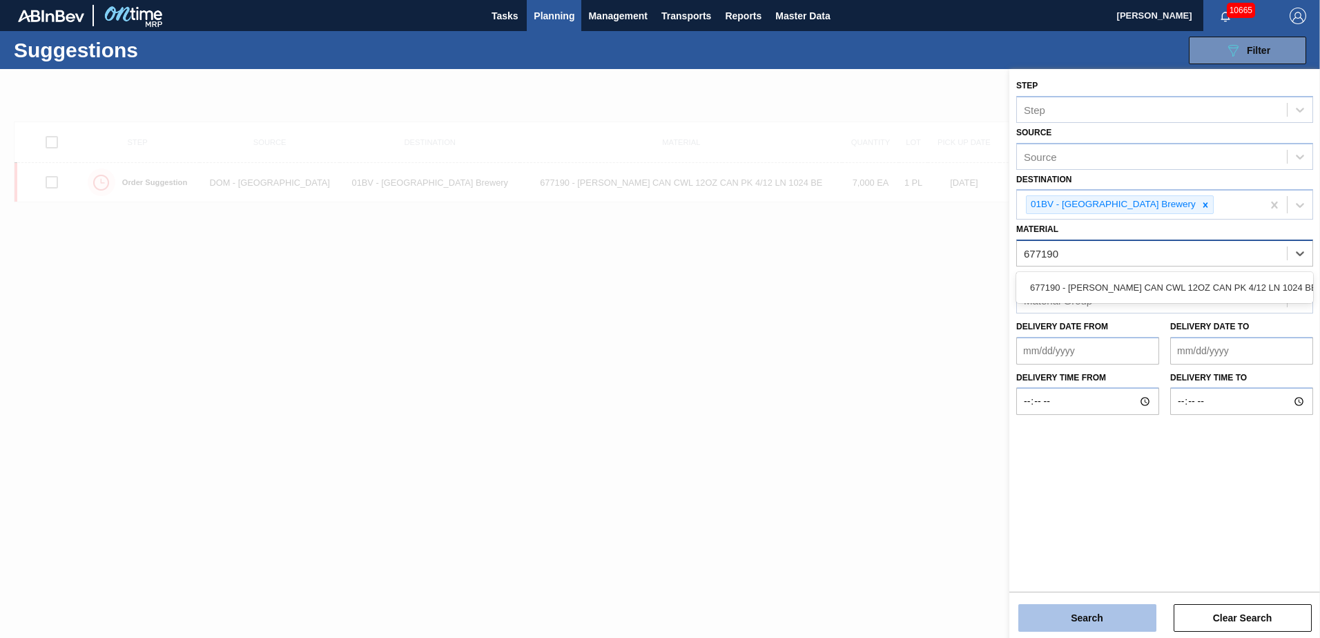
type input "677190"
click at [1077, 621] on button "Search" at bounding box center [1087, 618] width 138 height 28
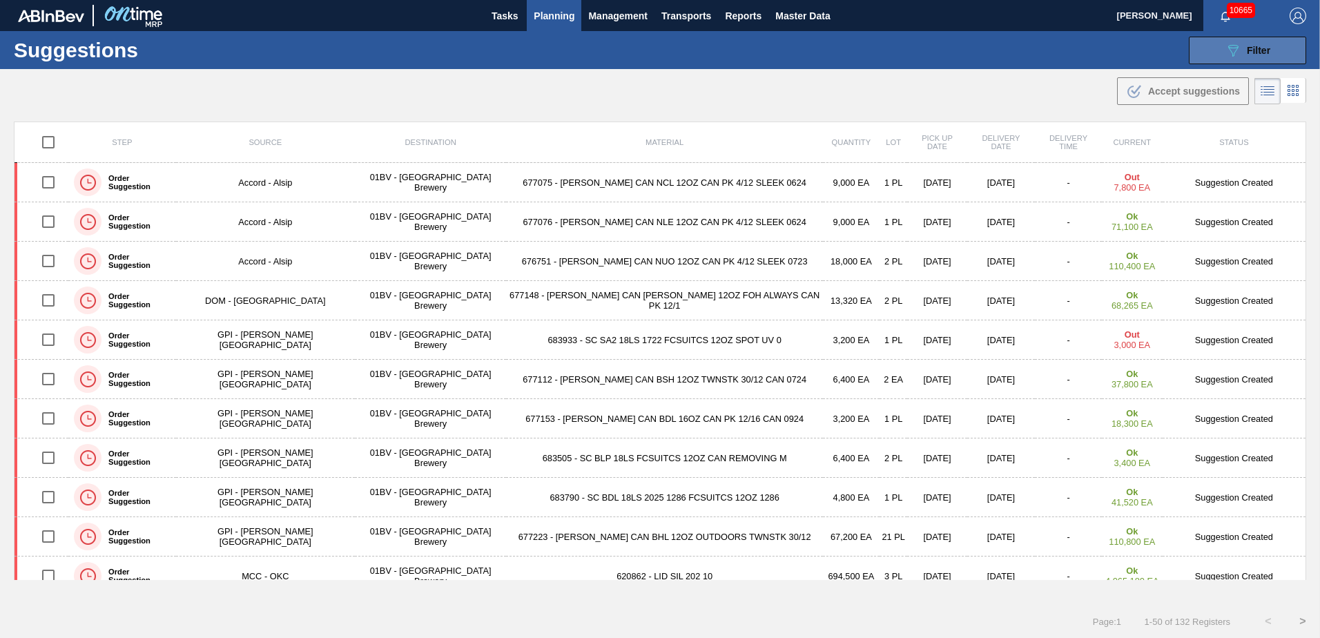
click at [1214, 54] on button "089F7B8B-B2A5-4AFE-B5C0-19BA573D28AC Filter" at bounding box center [1247, 51] width 117 height 28
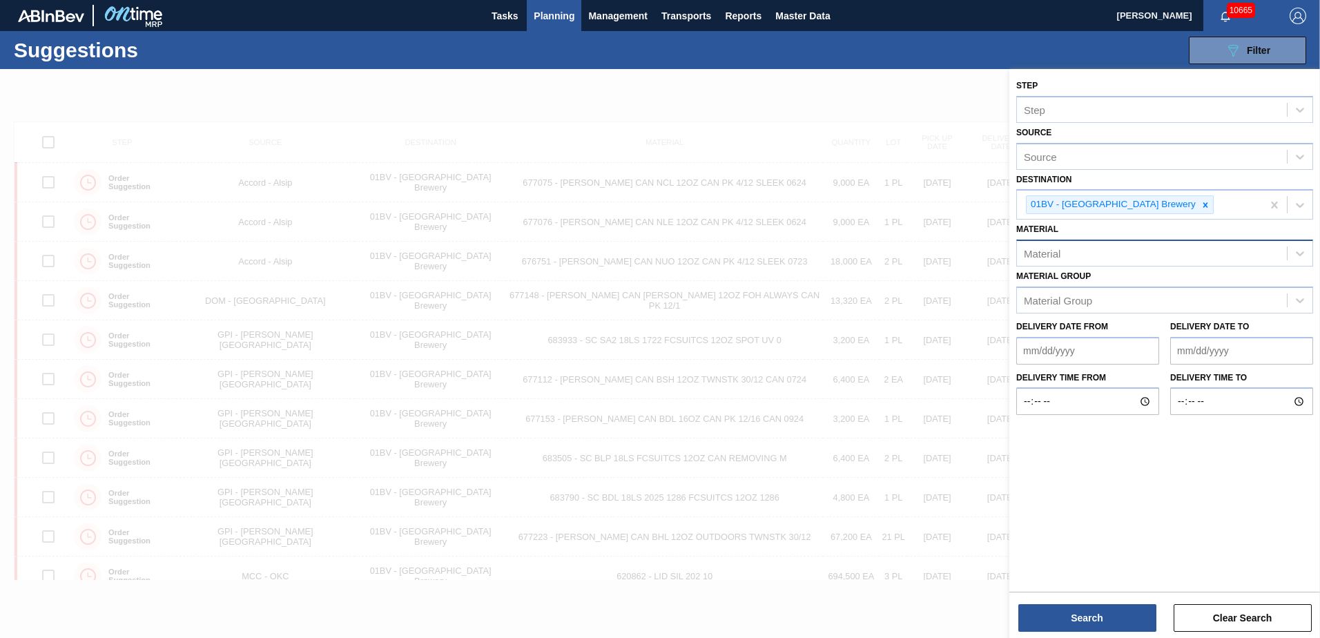
click at [1053, 254] on div "Material" at bounding box center [1042, 254] width 37 height 12
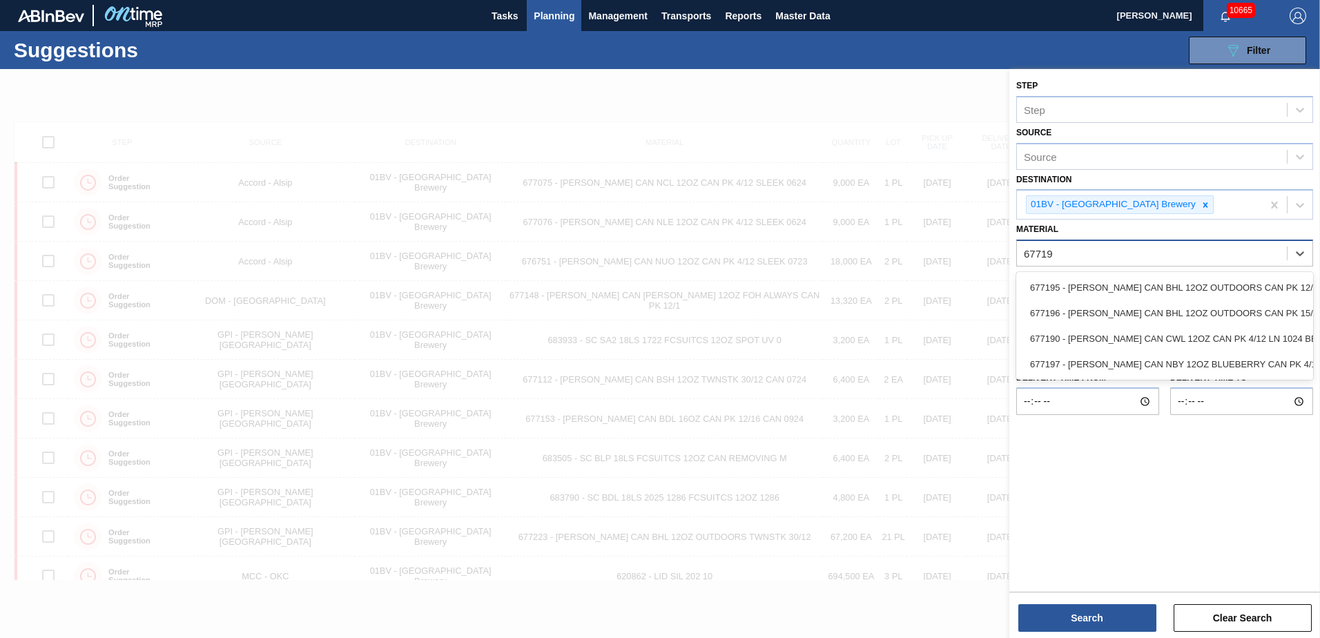
type input "677190"
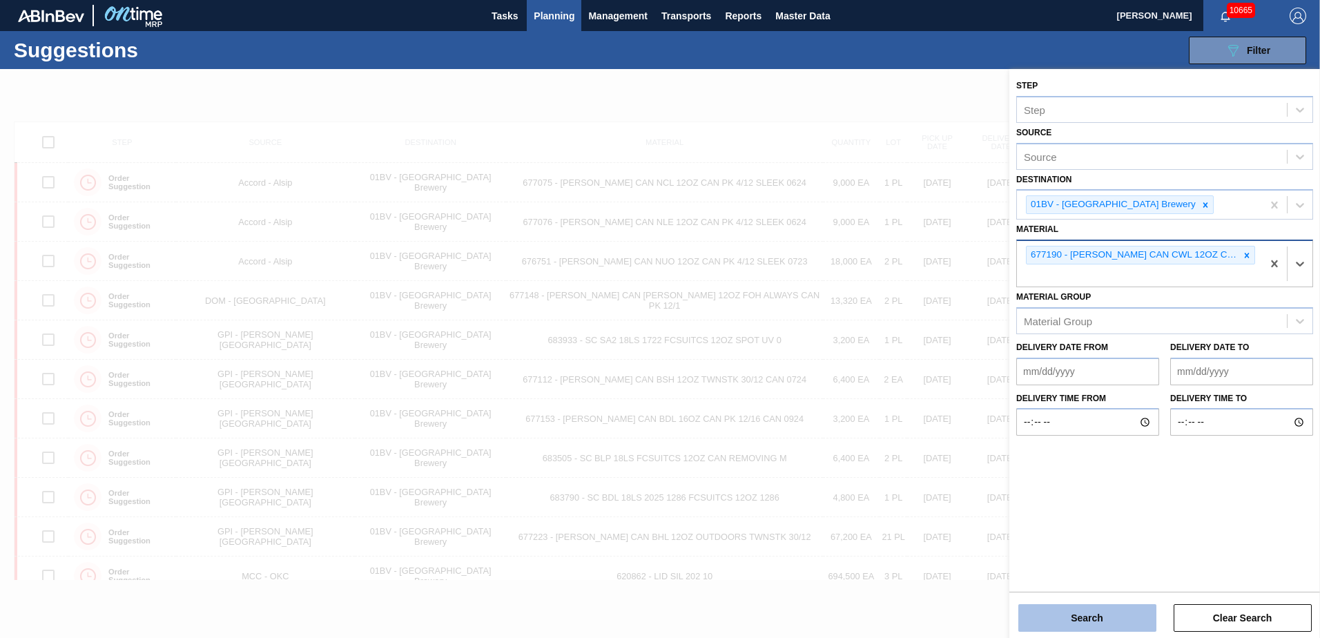
click at [1090, 612] on button "Search" at bounding box center [1087, 618] width 138 height 28
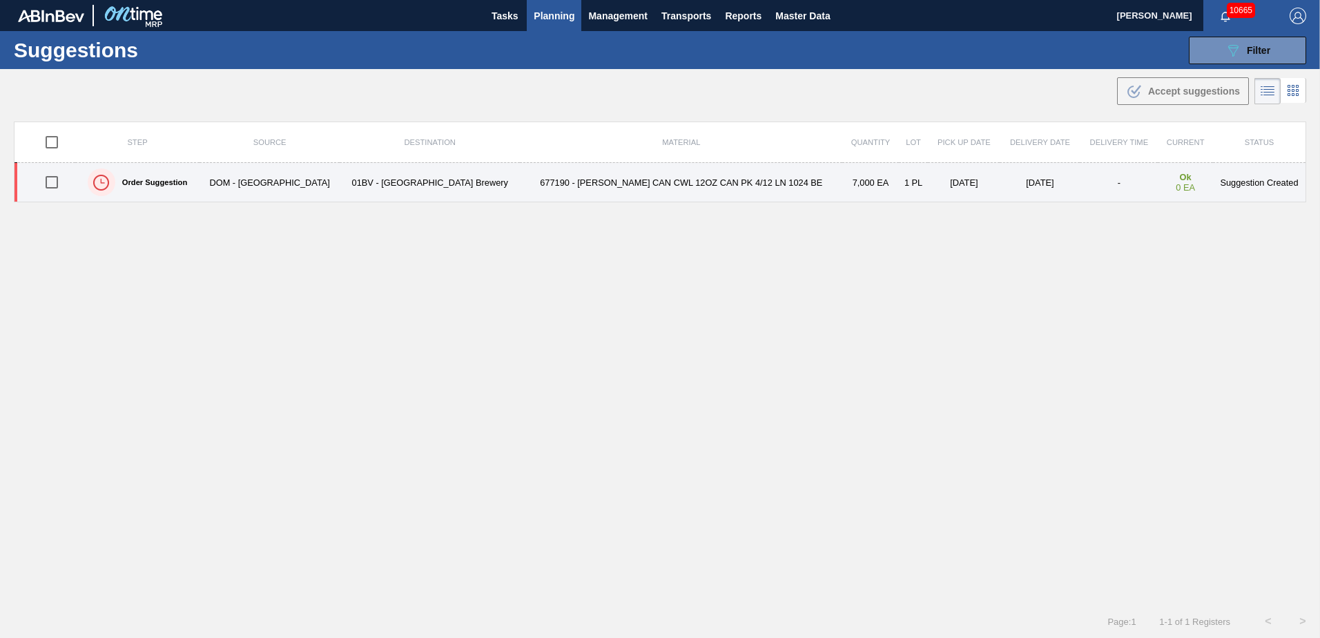
click at [644, 186] on td "677190 - [PERSON_NAME] CAN CWL 12OZ CAN PK 4/12 LN 1024 BE" at bounding box center [681, 182] width 322 height 39
click at [572, 178] on td "677190 - [PERSON_NAME] CAN CWL 12OZ CAN PK 4/12 LN 1024 BE" at bounding box center [681, 182] width 322 height 39
click at [54, 184] on input "checkbox" at bounding box center [51, 182] width 29 height 29
checkbox input "true"
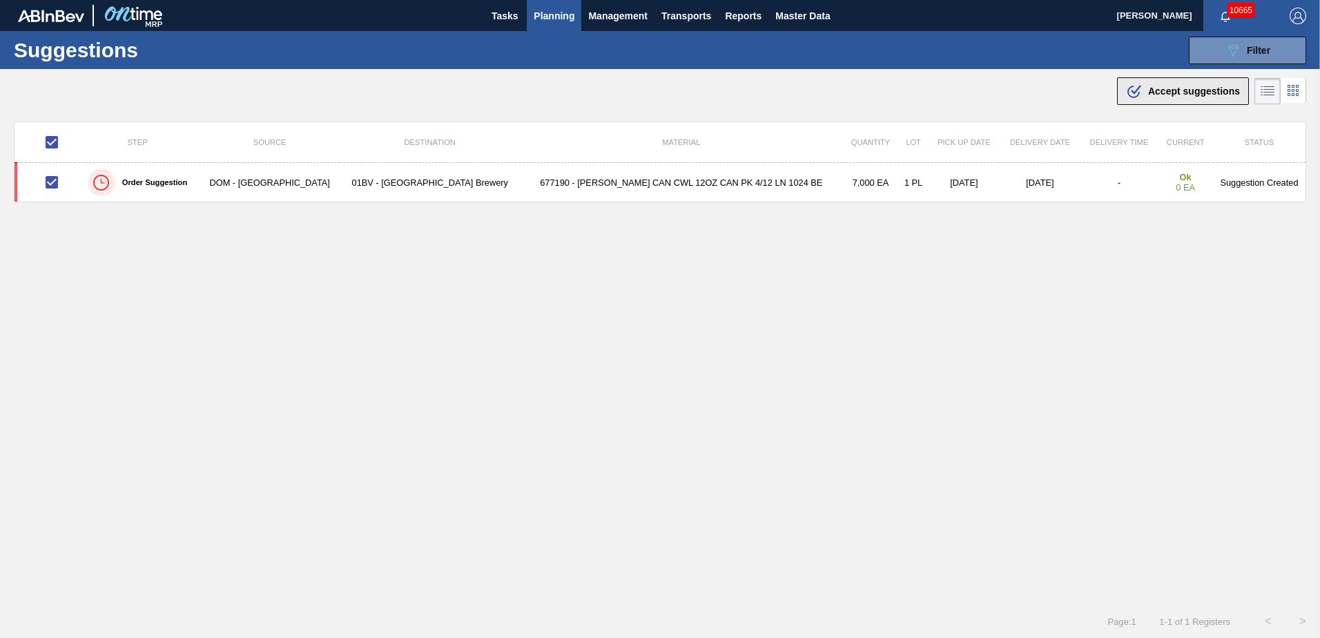
click at [1183, 95] on span "Accept suggestions" at bounding box center [1194, 91] width 92 height 11
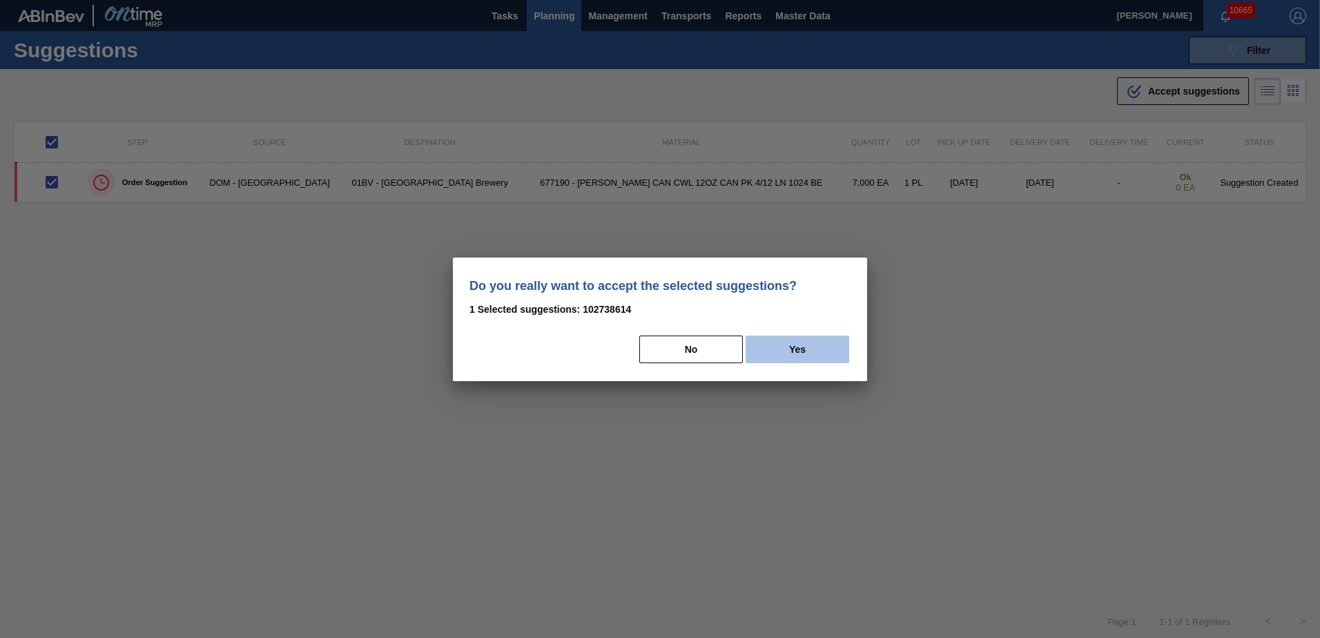
click at [790, 350] on button "Yes" at bounding box center [798, 349] width 104 height 28
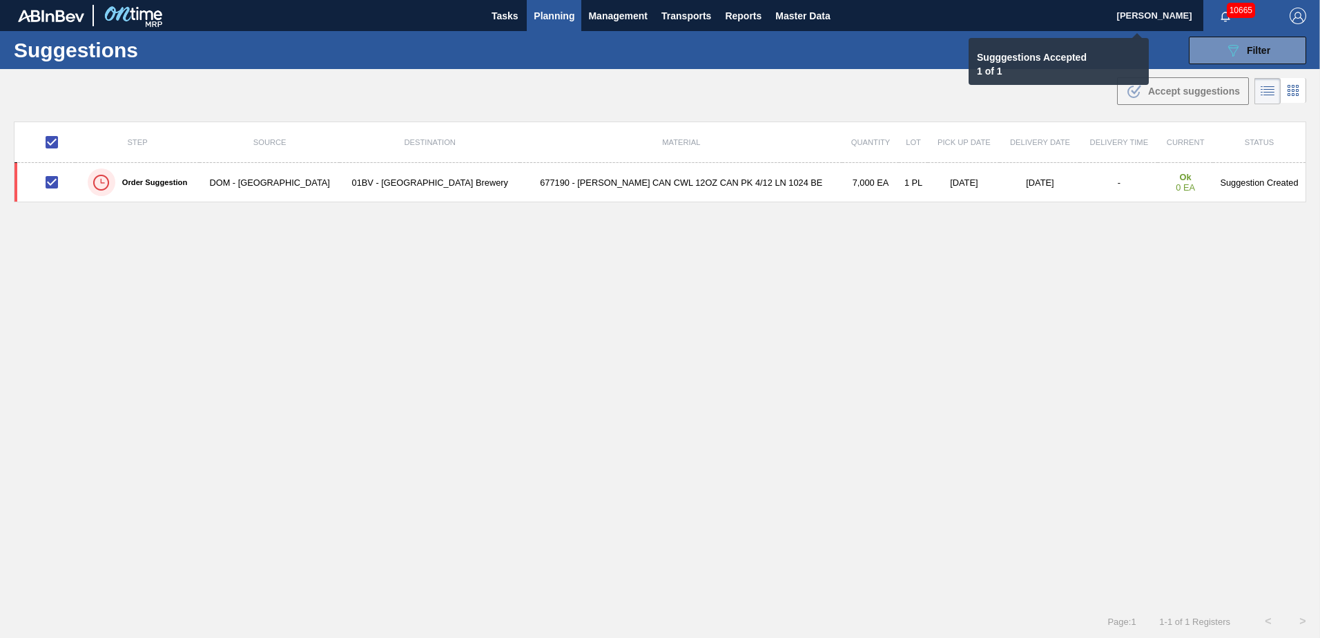
checkbox input "false"
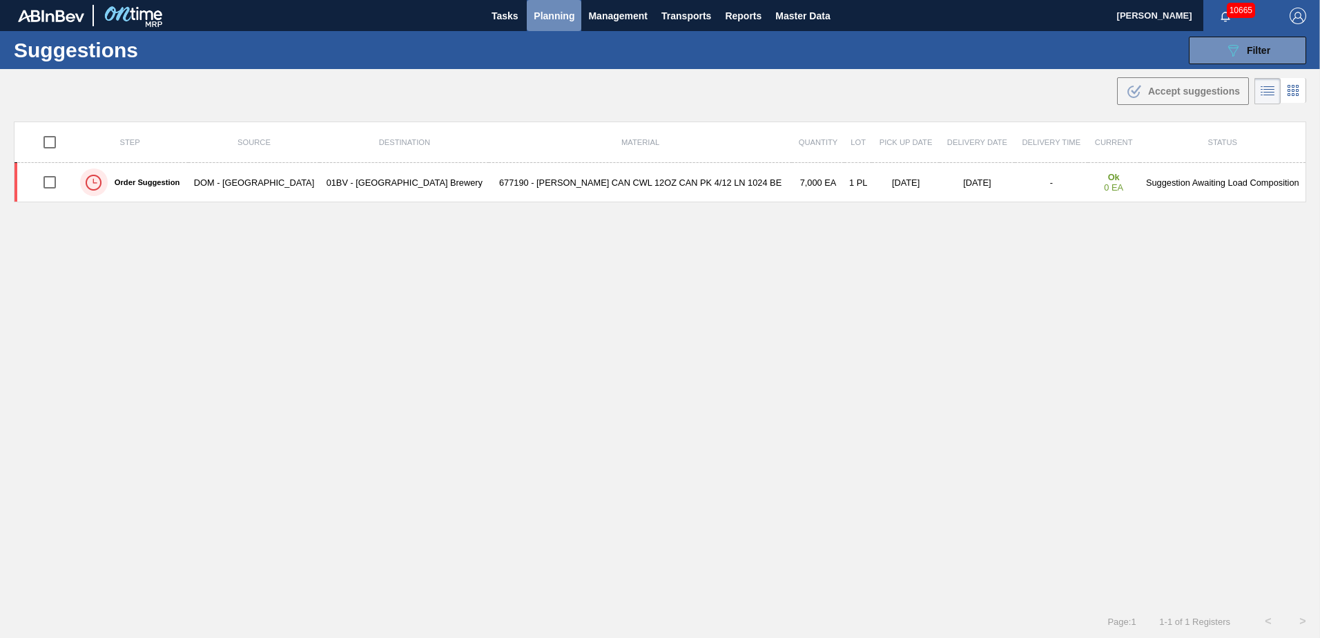
click at [549, 14] on span "Planning" at bounding box center [554, 16] width 41 height 17
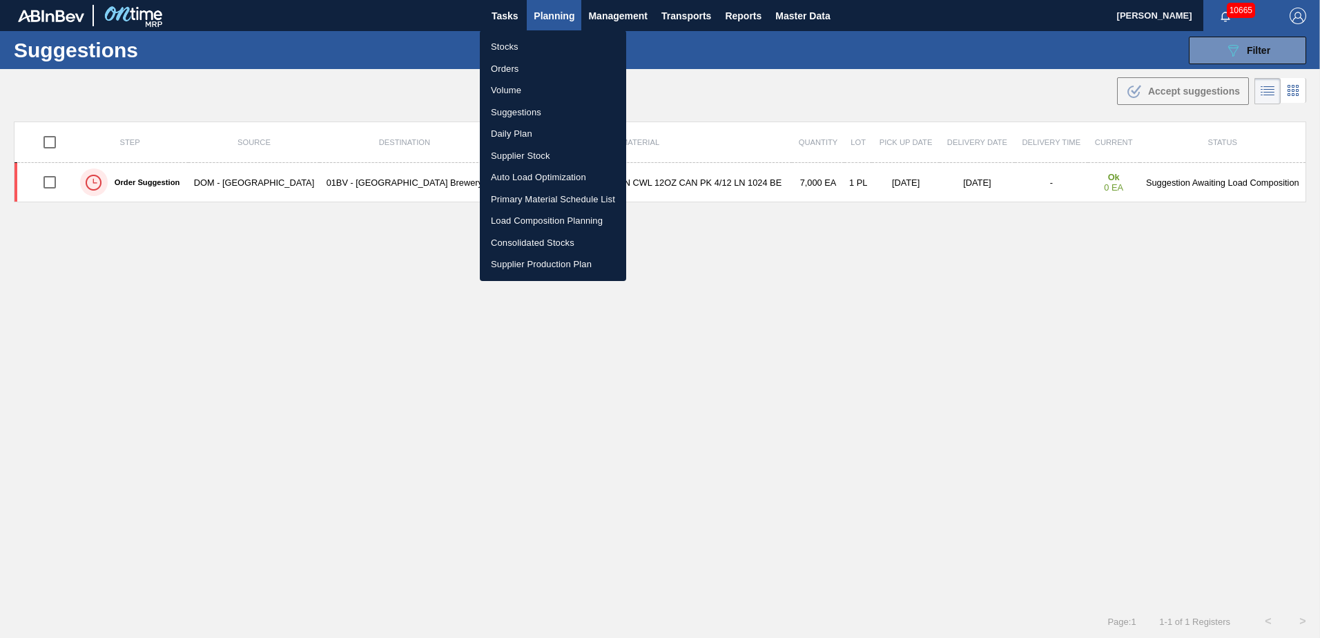
click at [544, 216] on li "Load Composition Planning" at bounding box center [553, 221] width 146 height 22
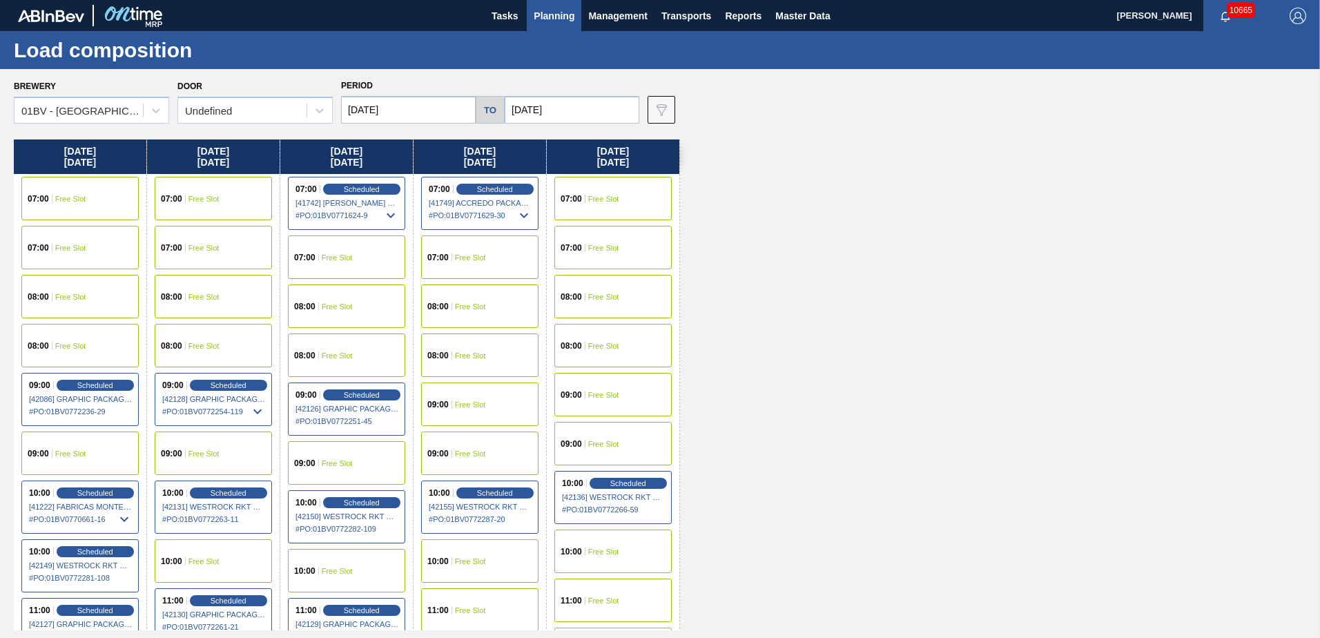
click at [343, 306] on span "Free Slot" at bounding box center [337, 306] width 31 height 8
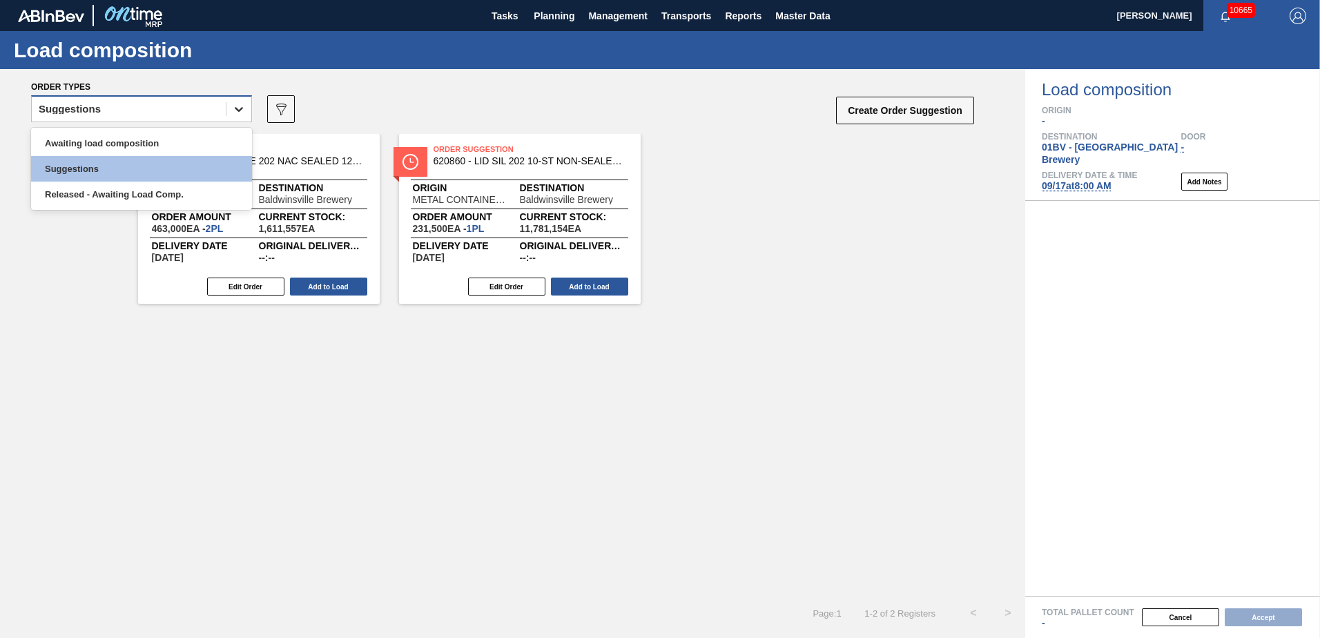
click at [226, 109] on div at bounding box center [238, 109] width 25 height 25
click at [244, 104] on icon at bounding box center [239, 109] width 14 height 14
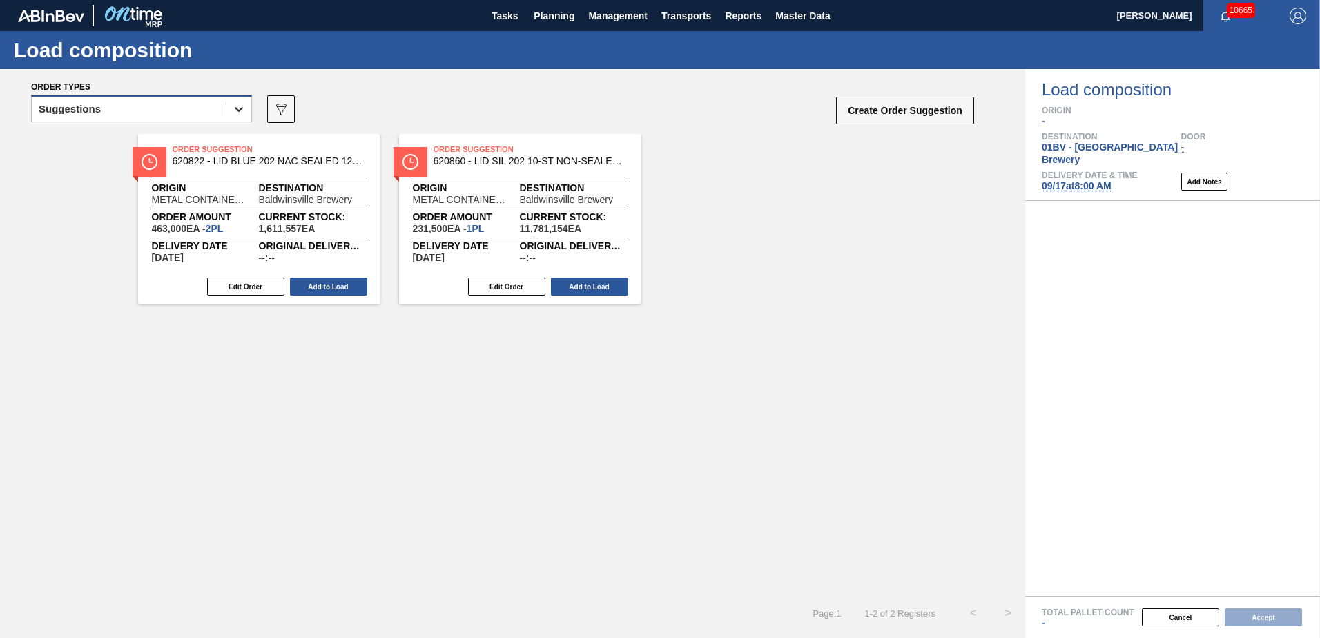
click at [244, 110] on icon at bounding box center [239, 109] width 14 height 14
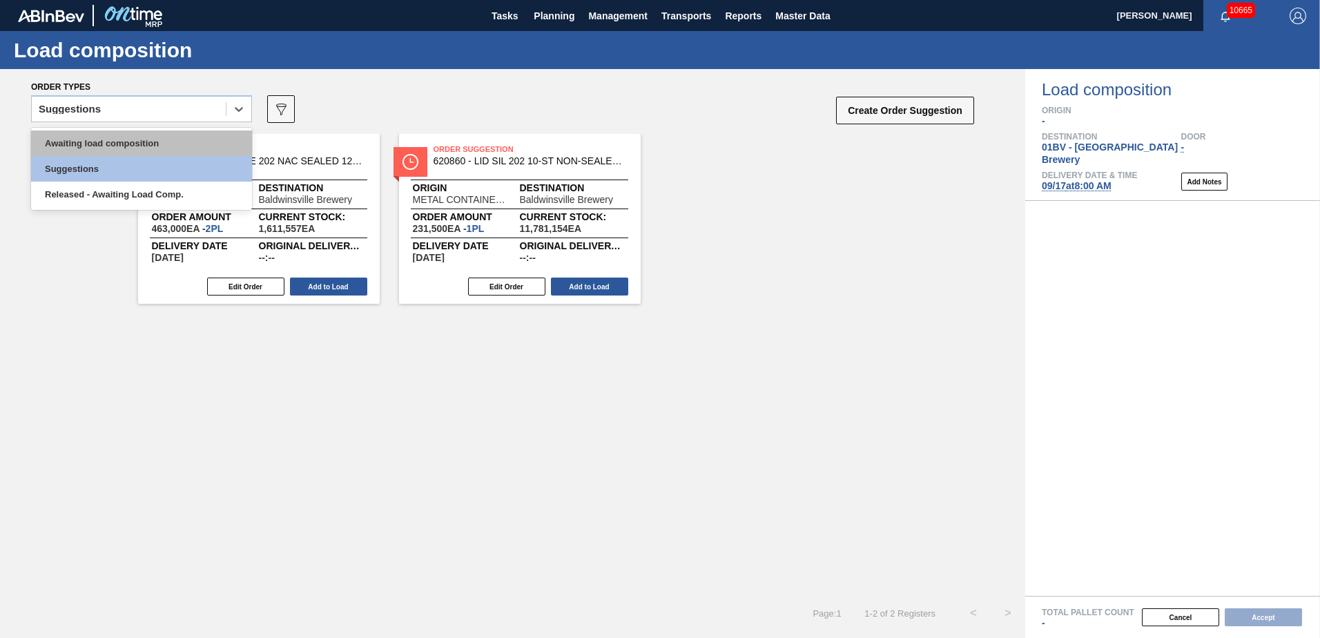
click at [143, 137] on div "Awaiting load composition" at bounding box center [141, 143] width 221 height 26
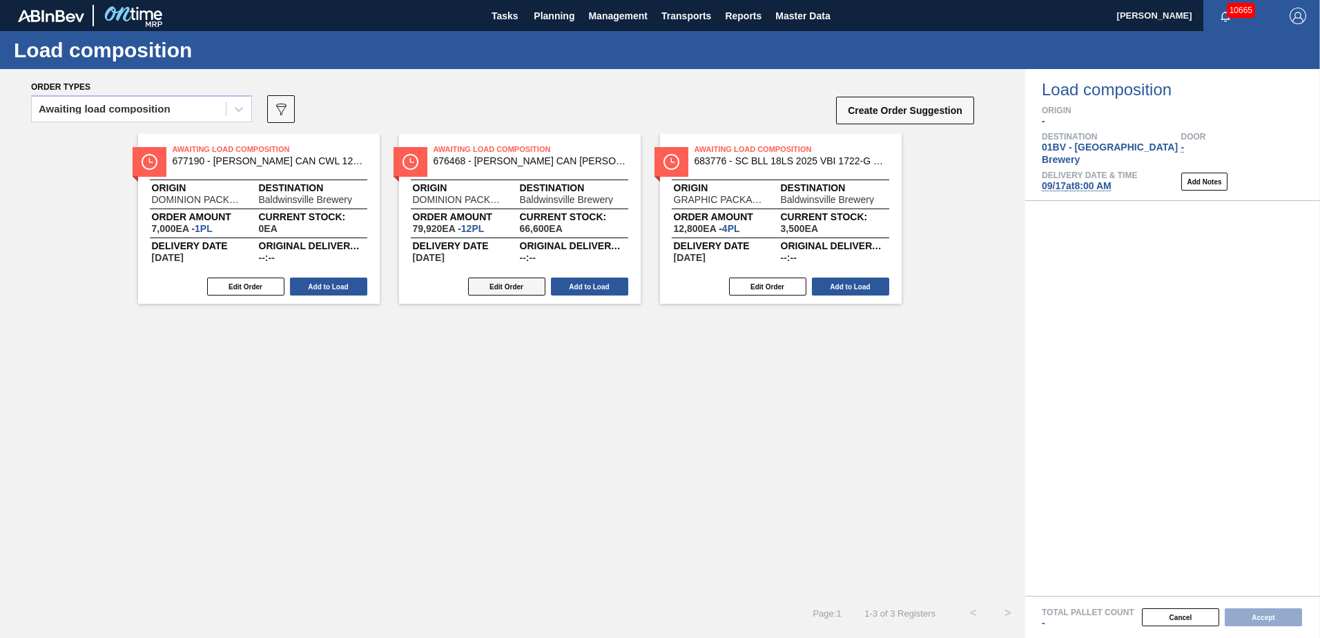
click at [487, 285] on button "Edit Order" at bounding box center [506, 287] width 77 height 18
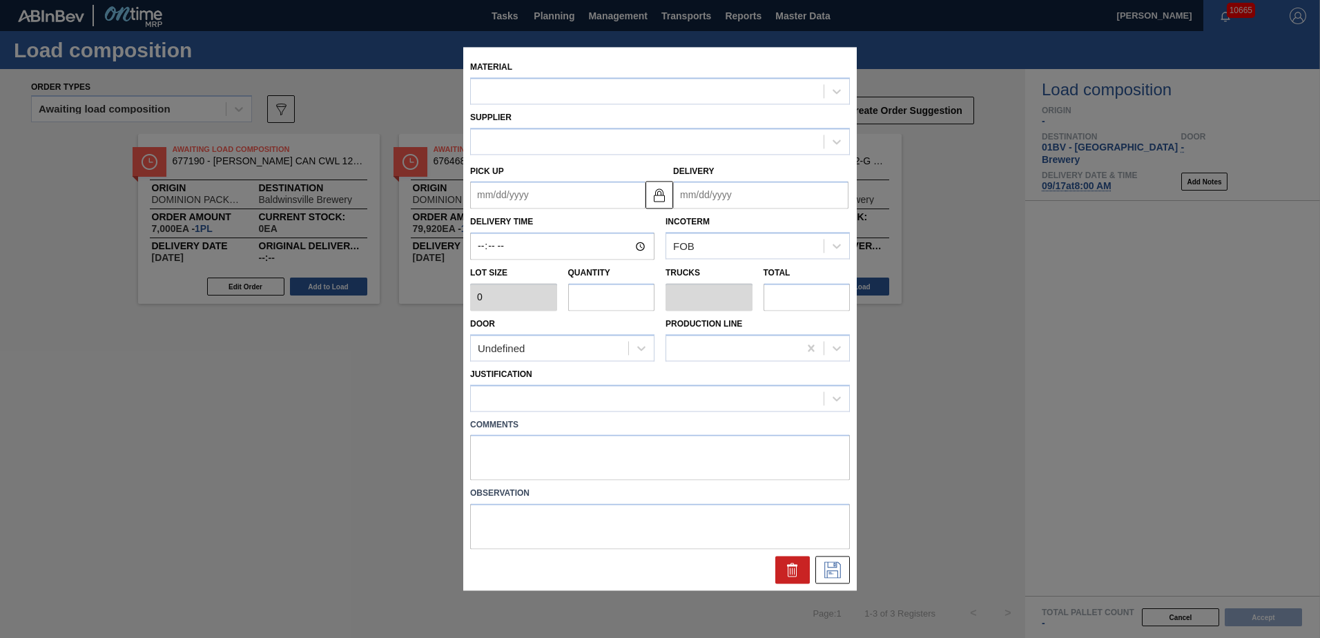
type input "6,660"
type input "12"
type input "0.462"
type input "79,920"
type up "[DATE]"
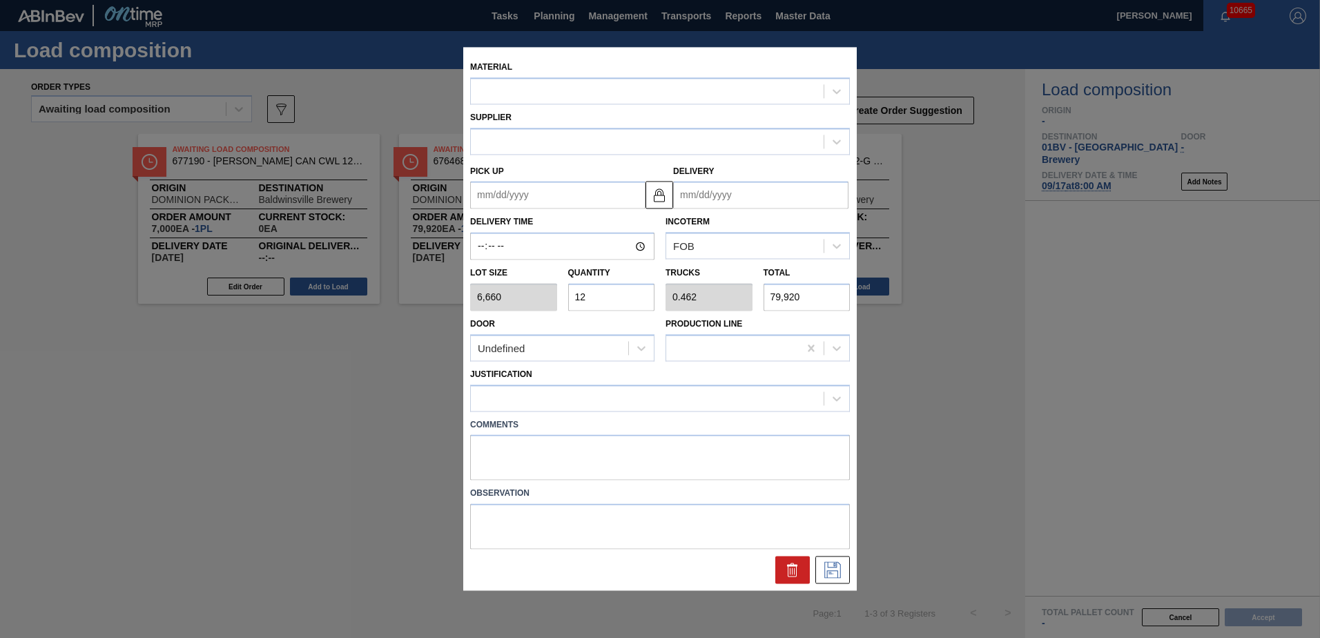
type input "[DATE]"
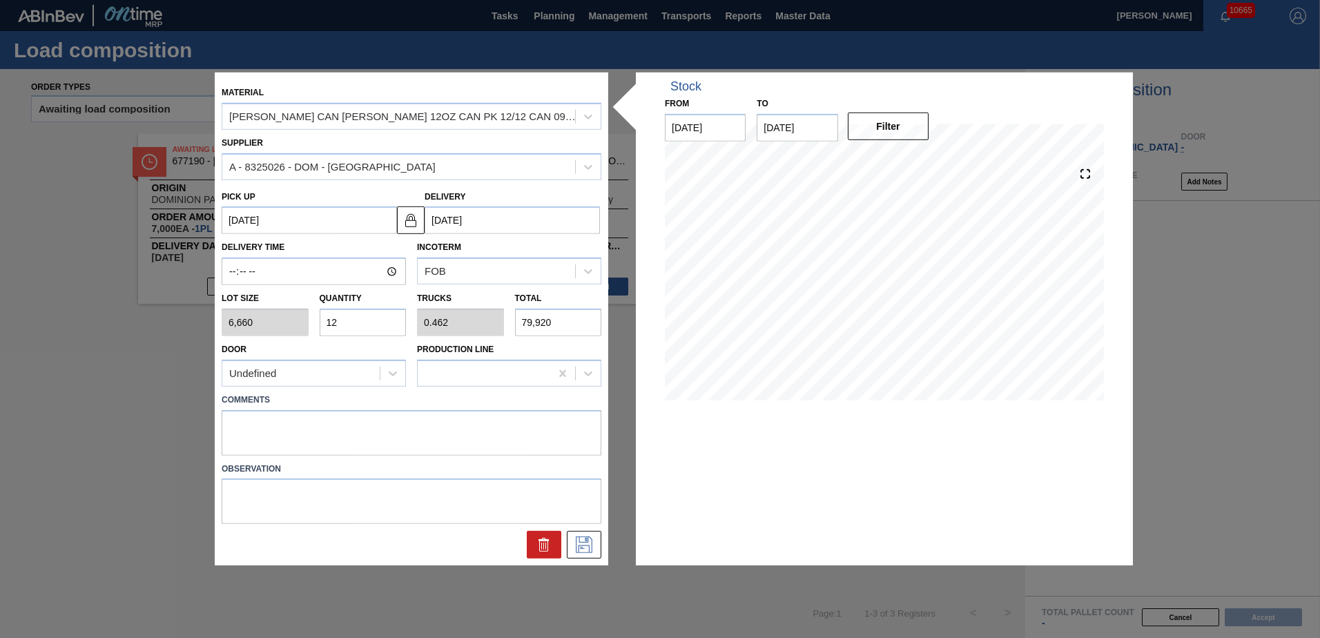
drag, startPoint x: 351, startPoint y: 322, endPoint x: 134, endPoint y: 302, distance: 217.7
click at [135, 302] on div "Material [PERSON_NAME] CAN [PERSON_NAME] 12OZ CAN PK 12/12 CAN 0922 Supplier A …" at bounding box center [660, 319] width 1320 height 638
type input "1"
type input "0.038"
type input "6,660"
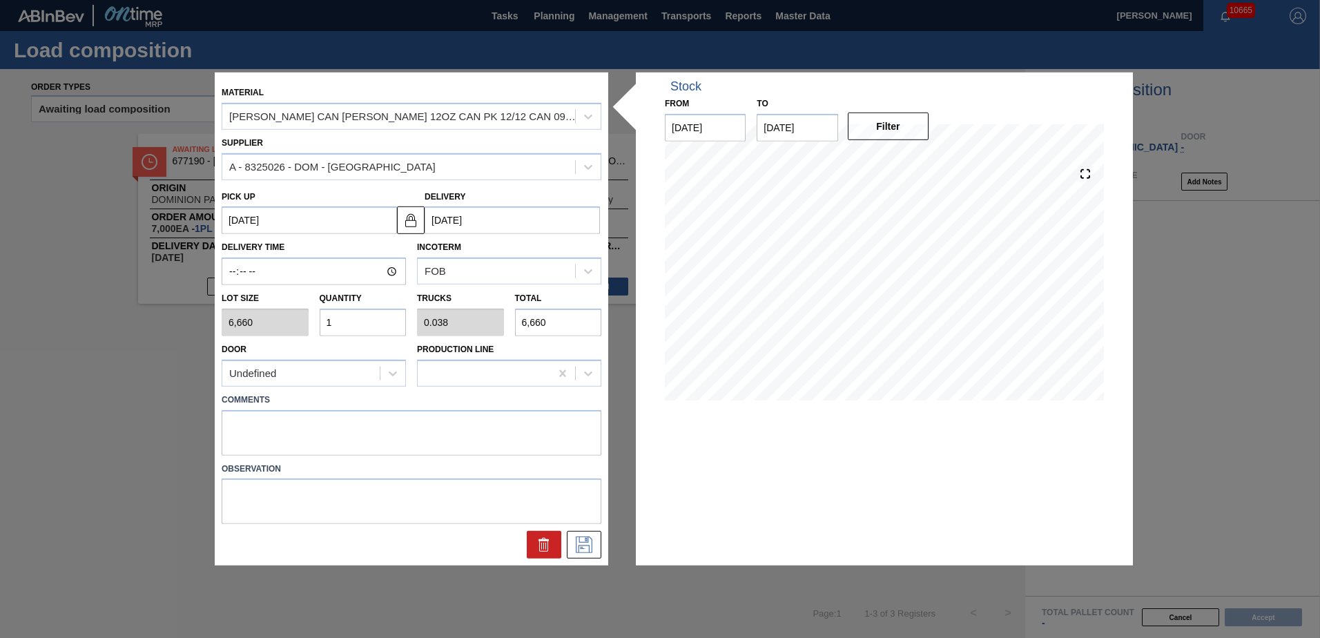
type input "13"
type input "0.5"
type input "86,580"
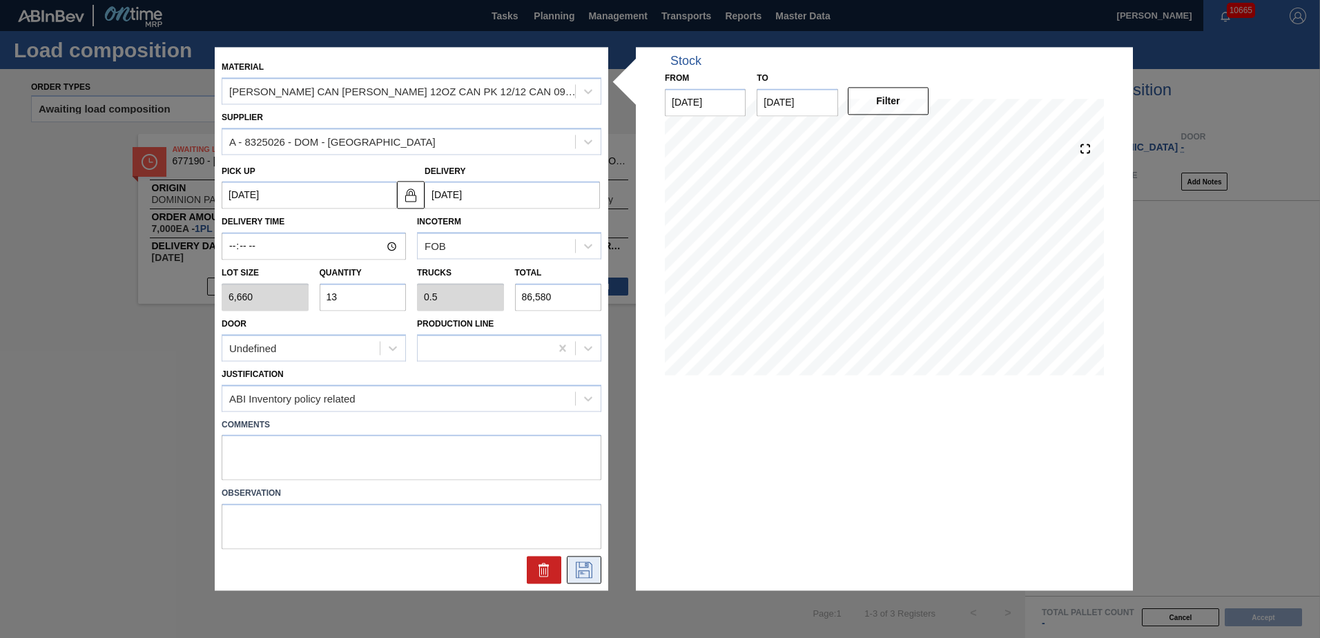
type input "13"
click at [585, 569] on icon at bounding box center [584, 570] width 22 height 17
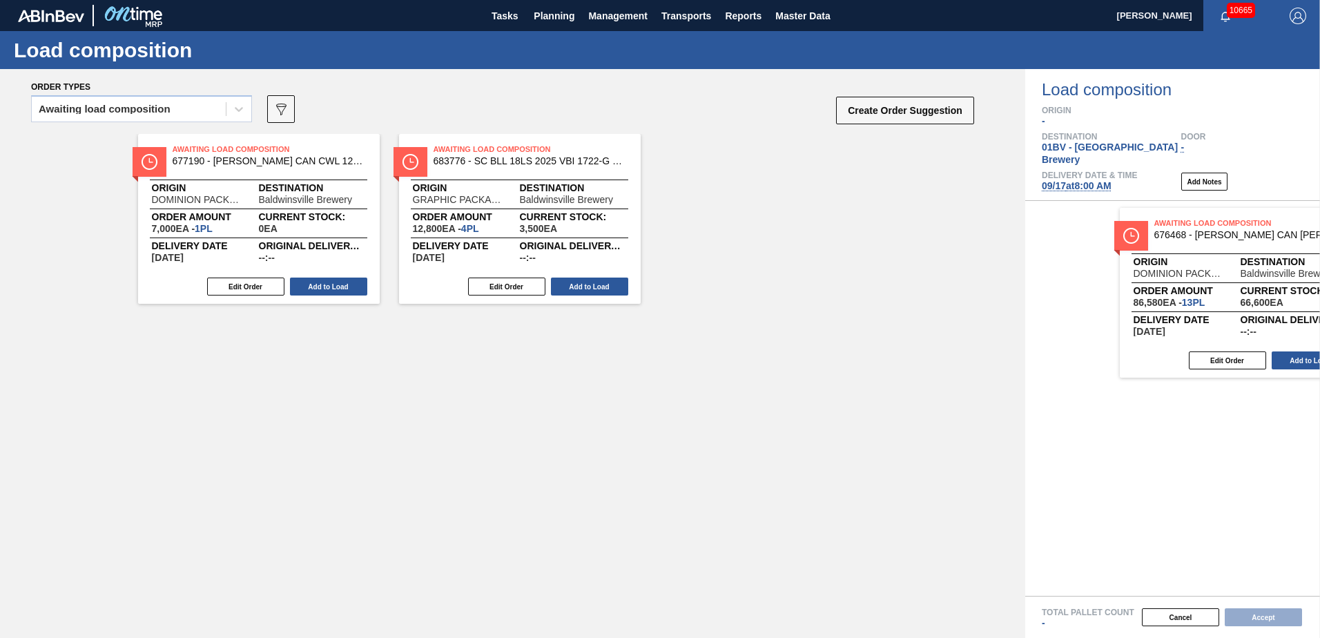
drag, startPoint x: 444, startPoint y: 147, endPoint x: 1169, endPoint y: 225, distance: 729.7
click at [1169, 225] on div "Order types Awaiting load composition 089F7B8B-B2A5-4AFE-B5C0-19BA573D28AC Crea…" at bounding box center [660, 353] width 1320 height 569
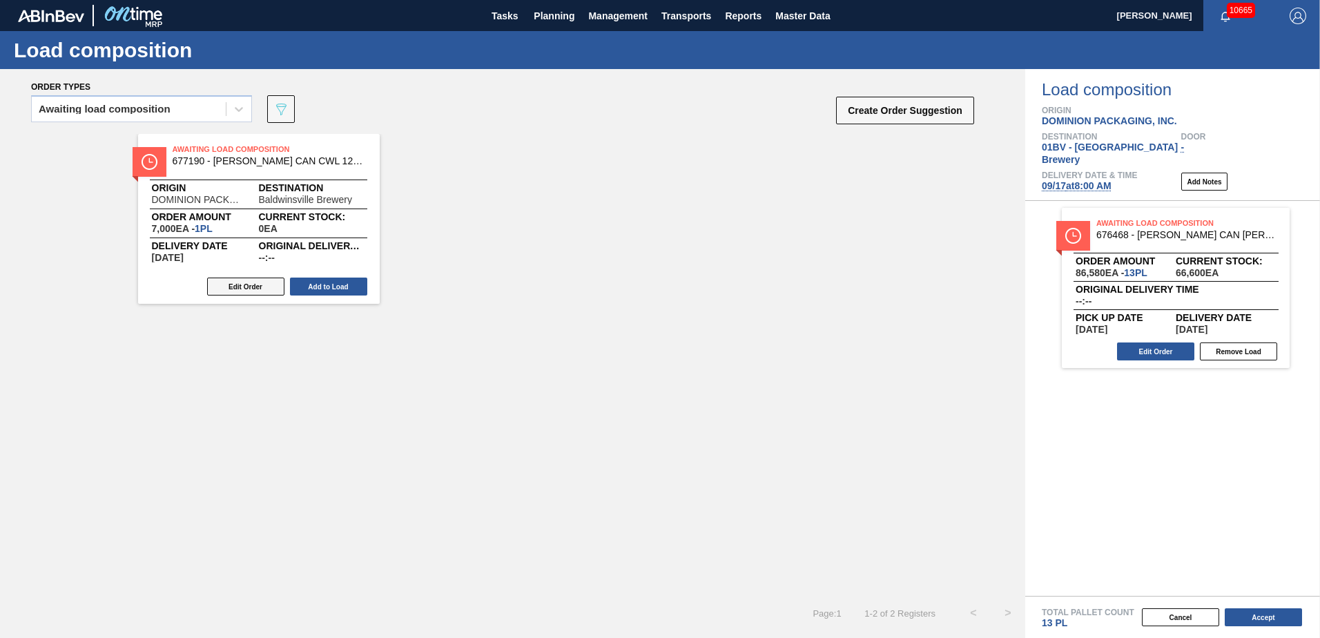
click at [244, 286] on button "Edit Order" at bounding box center [245, 287] width 77 height 18
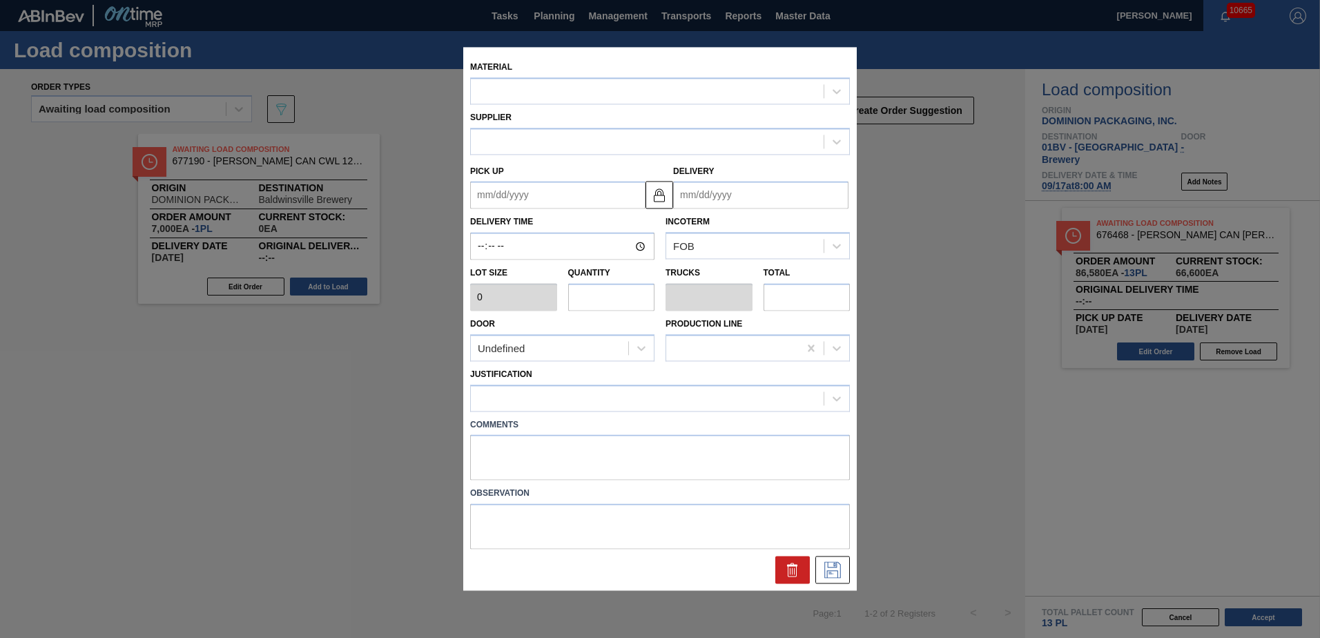
type input "7,000"
type input "1"
type input "0.038"
type input "7,000"
type up "[DATE]"
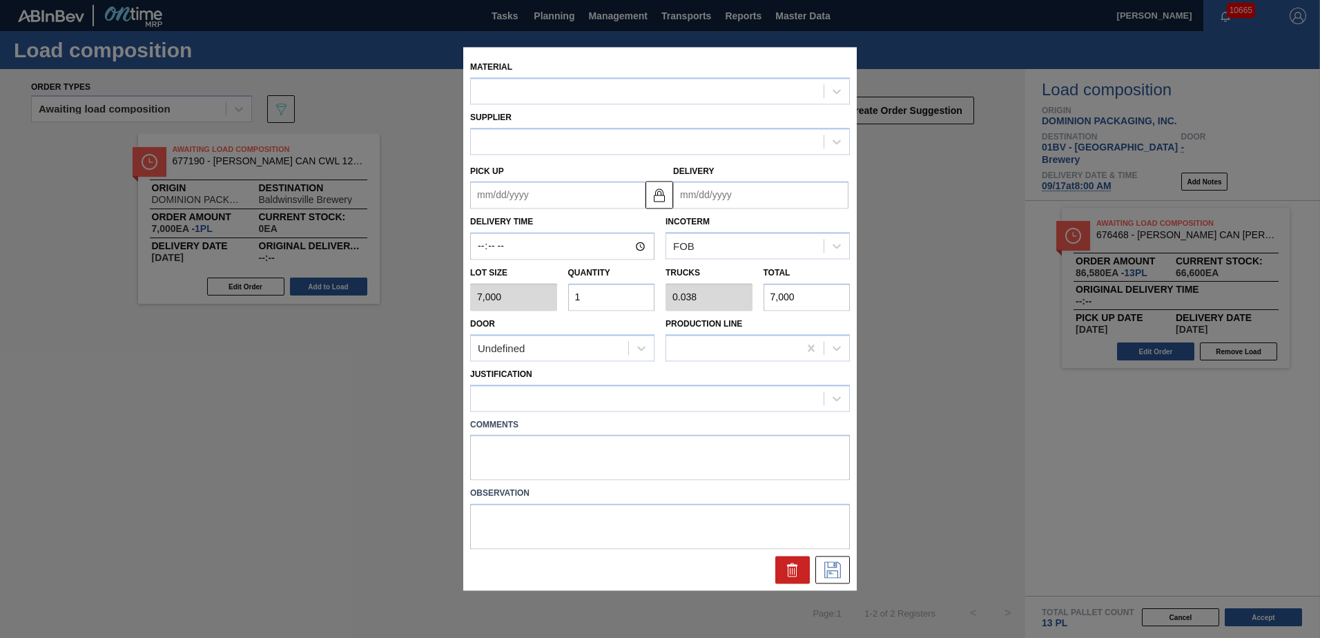
type input "[DATE]"
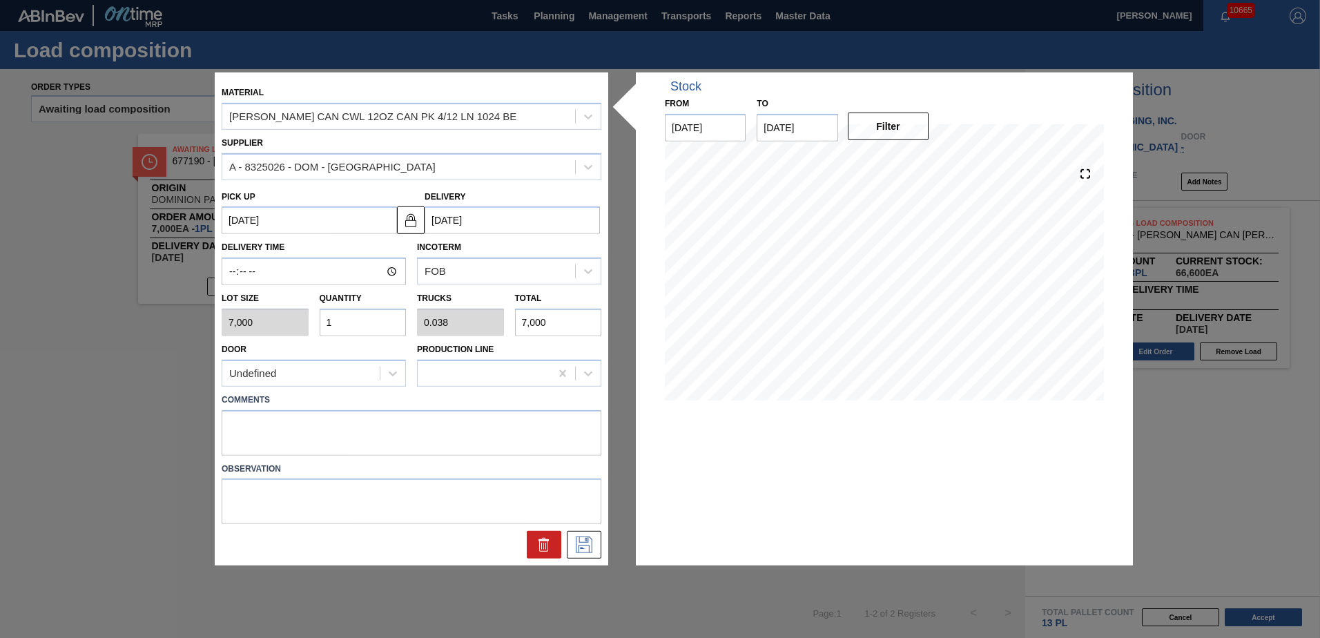
drag, startPoint x: 363, startPoint y: 322, endPoint x: 0, endPoint y: 320, distance: 363.1
click at [0, 0] on html "Tasks Planning Management Transports Reports Master Data [PERSON_NAME] 10665 Ma…" at bounding box center [660, 0] width 1320 height 0
type input "13"
type input "0.5"
type input "91,000"
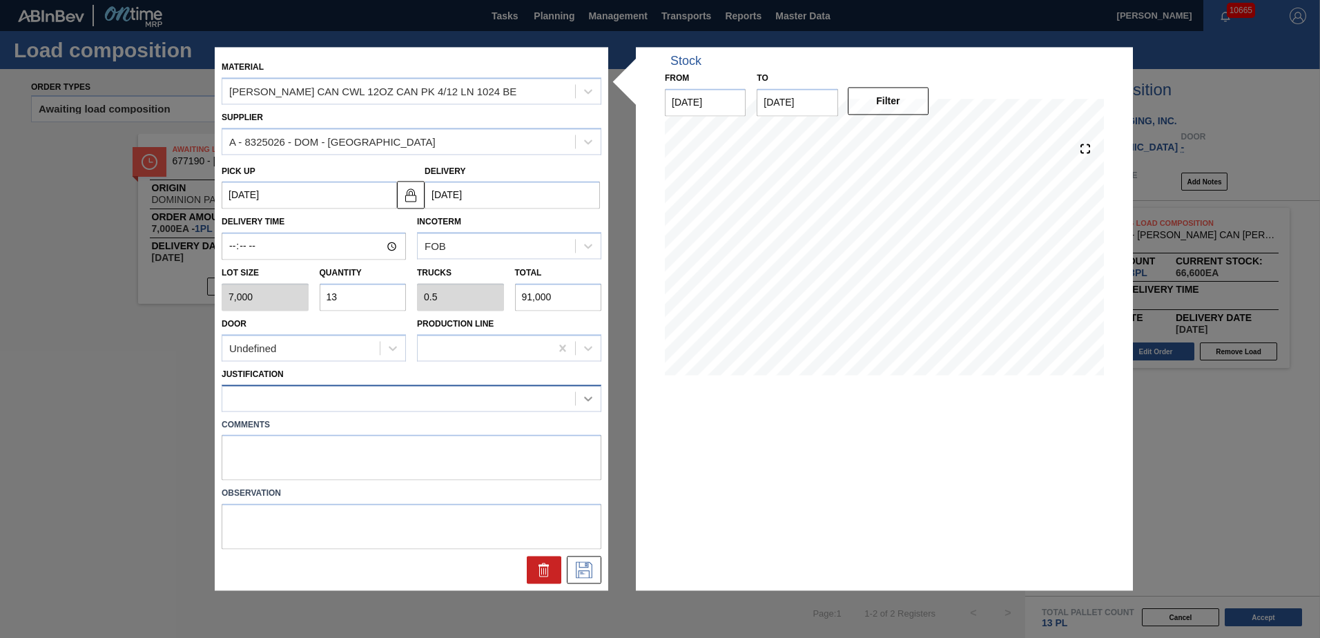
type input "13"
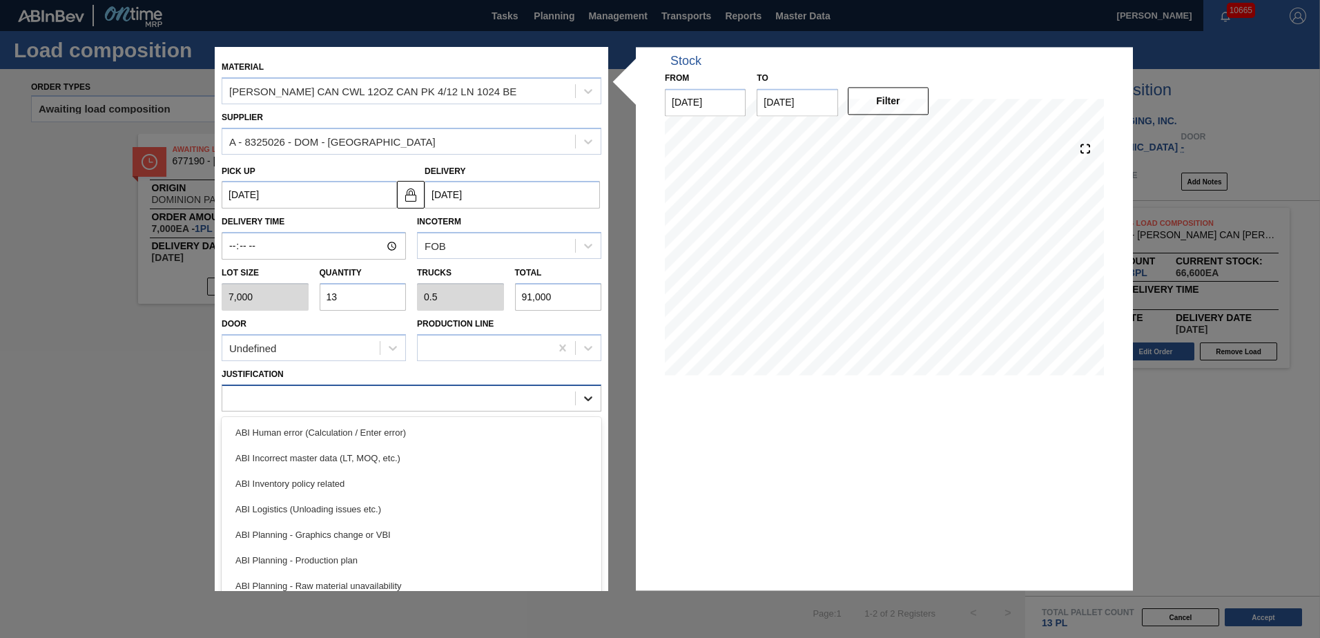
click at [586, 405] on icon at bounding box center [588, 398] width 14 height 14
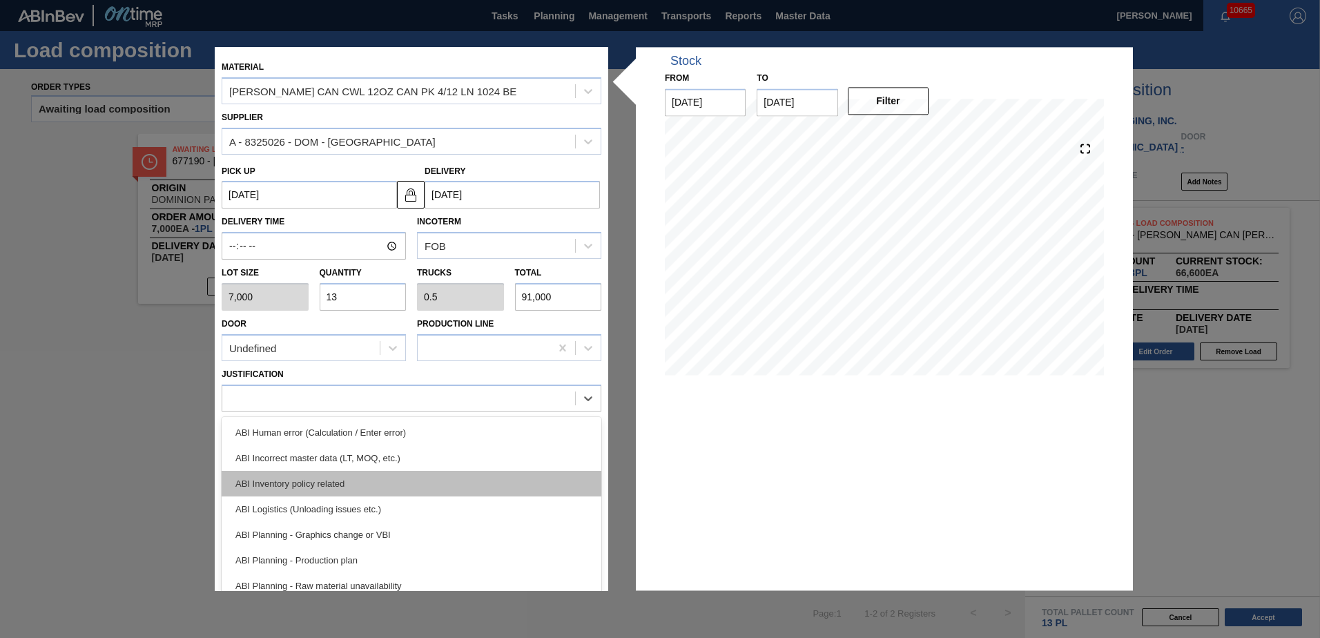
click at [318, 480] on div "ABI Inventory policy related" at bounding box center [412, 484] width 380 height 26
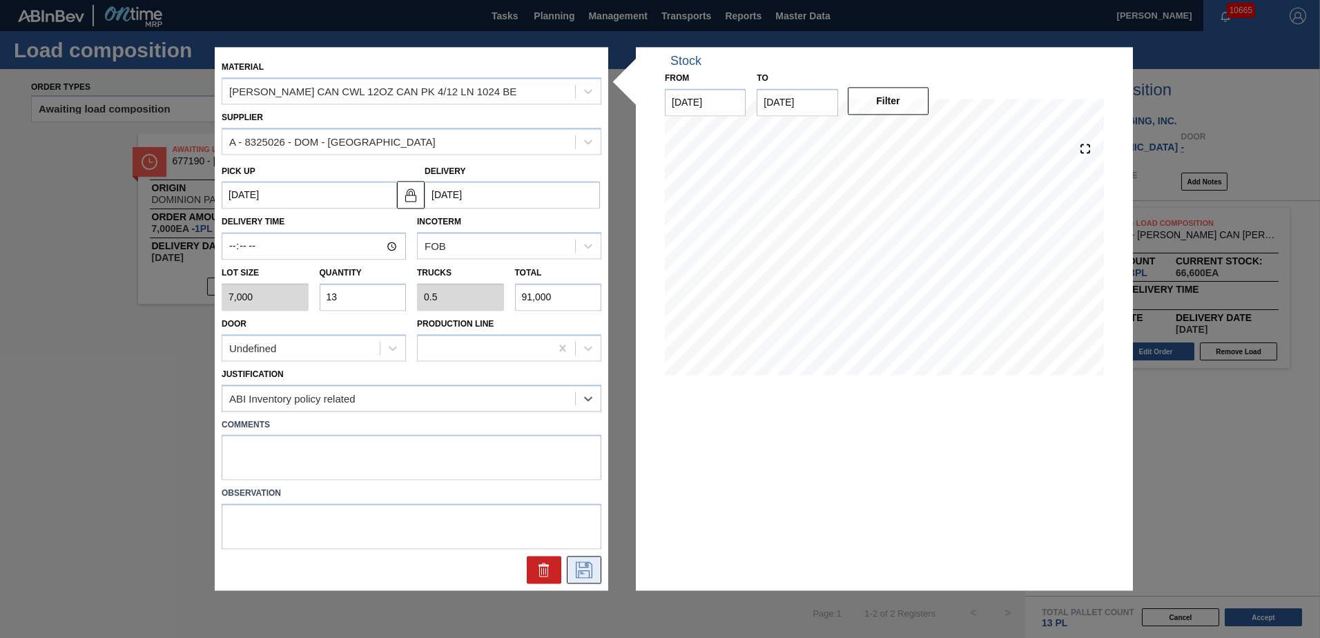
click at [585, 568] on icon at bounding box center [584, 570] width 22 height 17
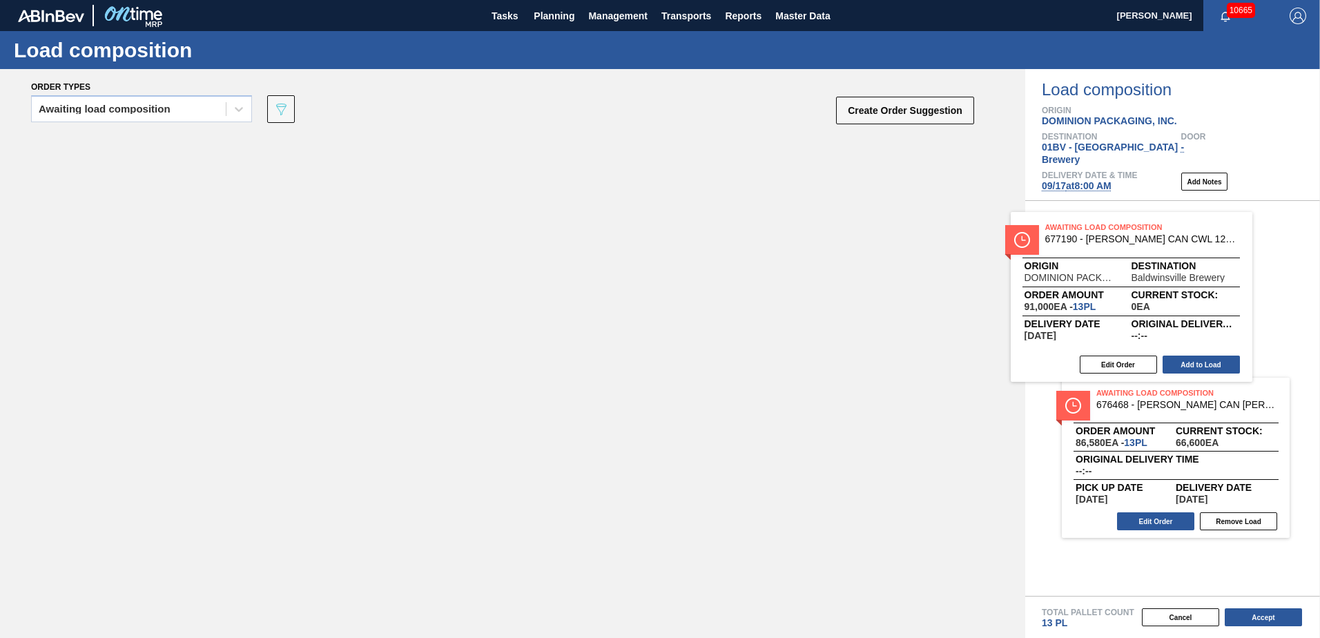
drag, startPoint x: 574, startPoint y: 178, endPoint x: 1094, endPoint y: 227, distance: 522.1
click at [1094, 227] on div "Order types Awaiting load composition 089F7B8B-B2A5-4AFE-B5C0-19BA573D28AC Crea…" at bounding box center [660, 353] width 1320 height 569
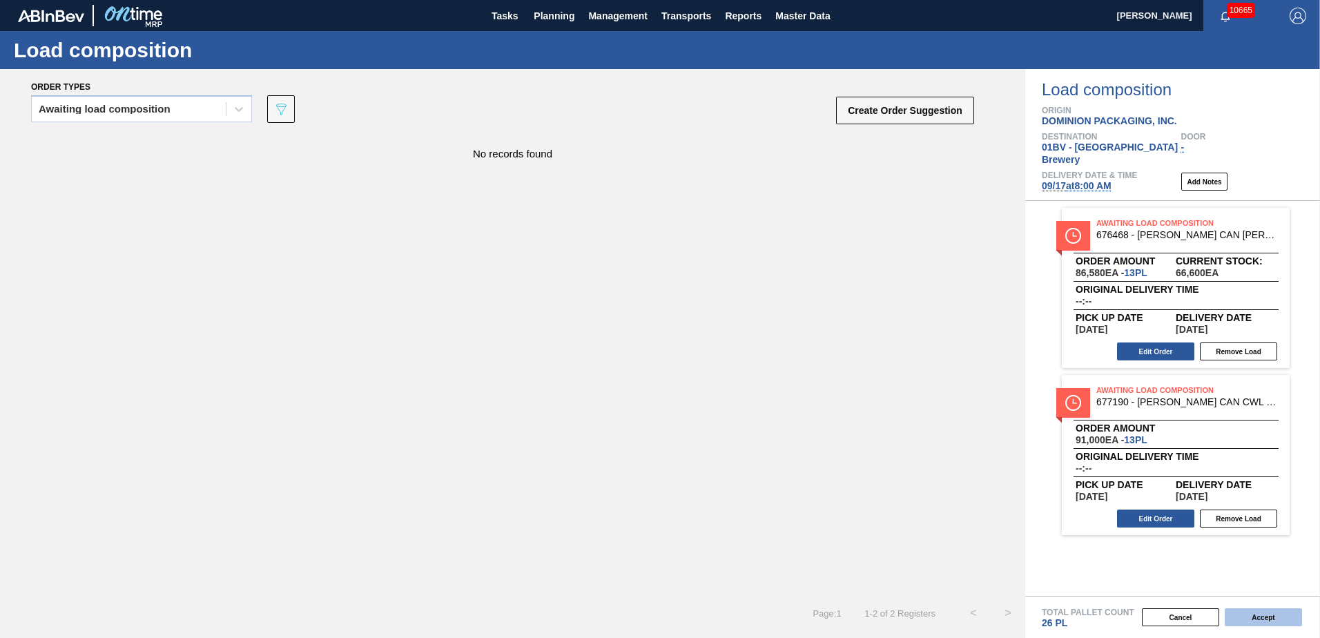
click at [1258, 621] on button "Accept" at bounding box center [1263, 617] width 77 height 18
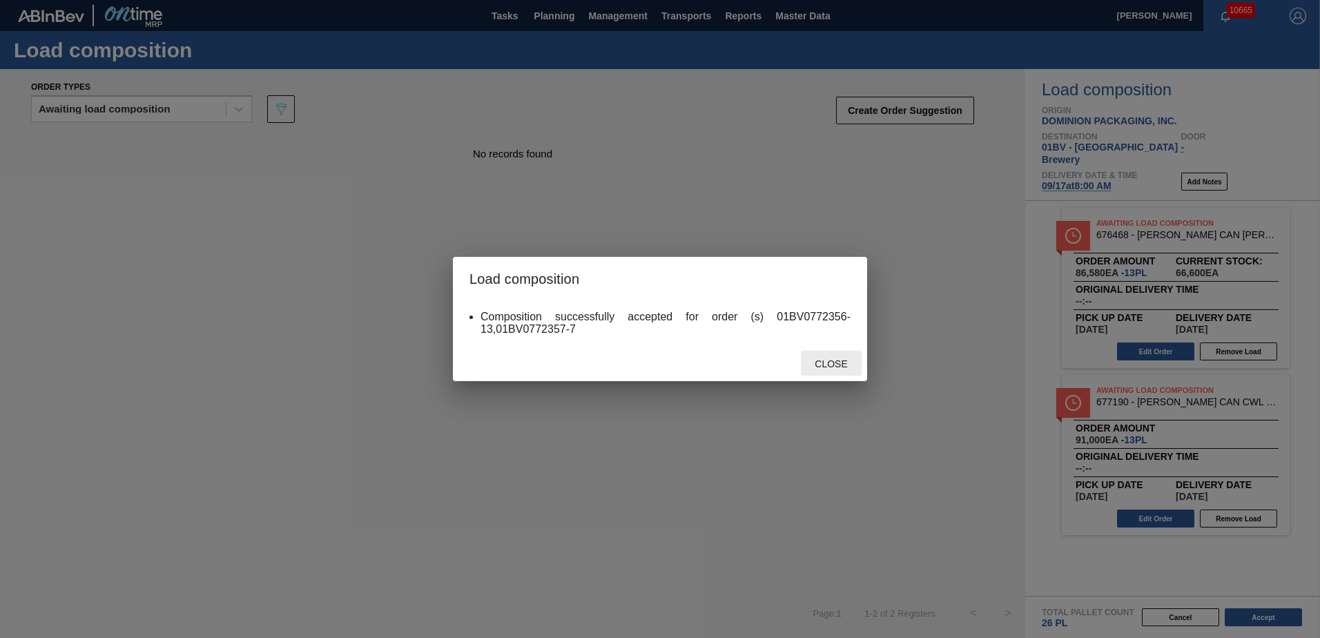
click at [834, 367] on span "Close" at bounding box center [831, 363] width 55 height 11
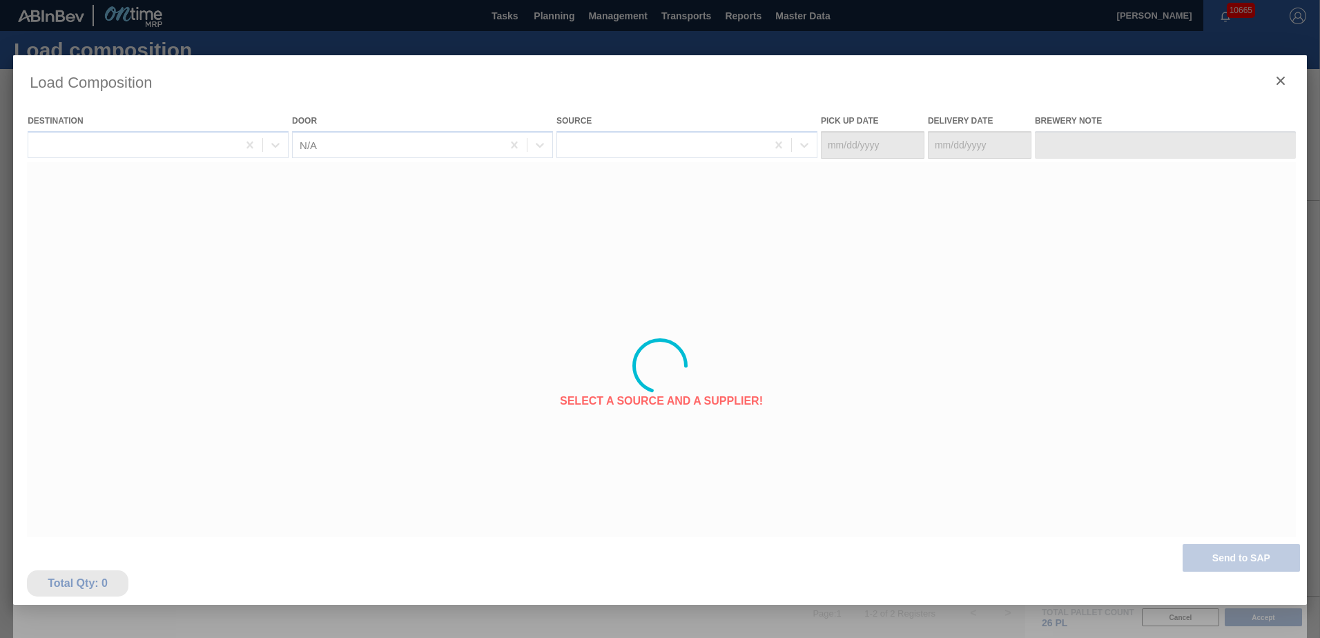
type Date "[DATE]"
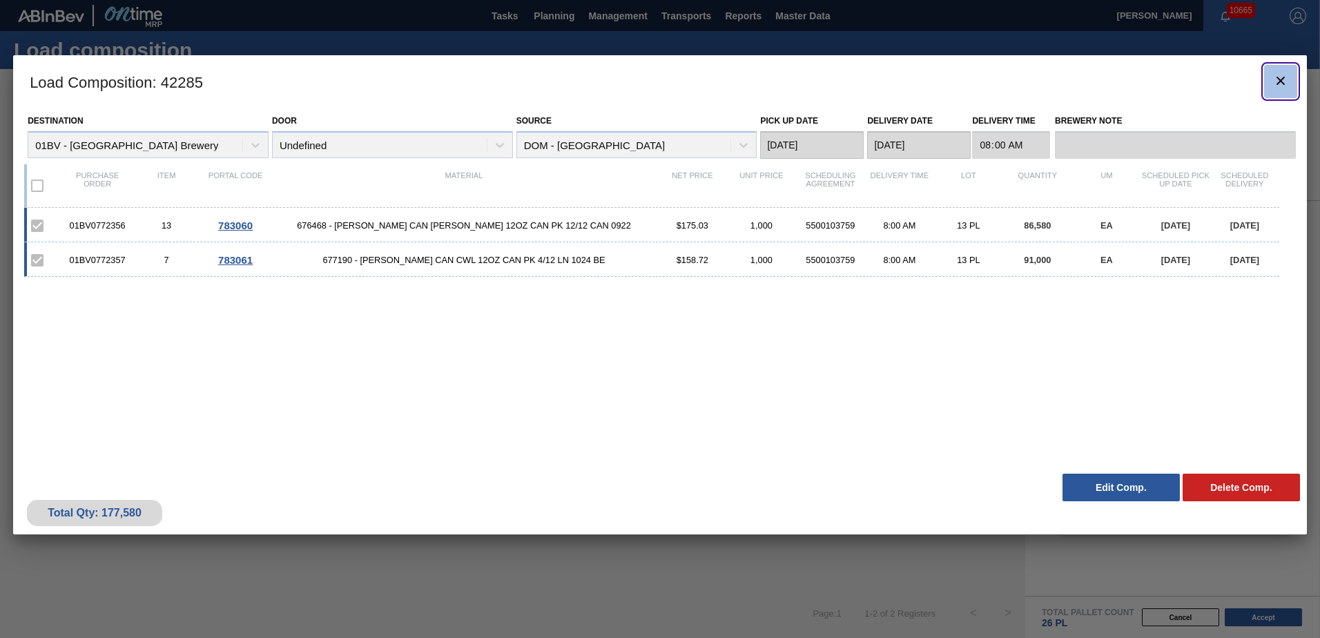
click at [1285, 84] on icon "botão de ícone" at bounding box center [1280, 80] width 17 height 17
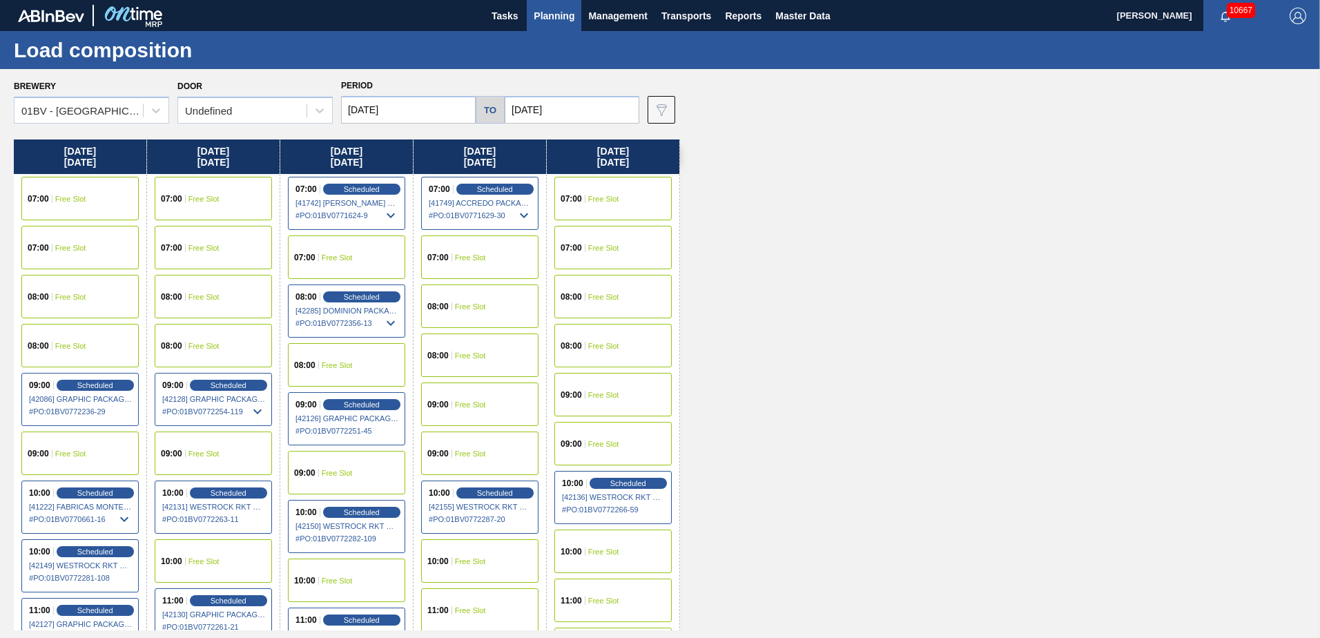
click at [540, 17] on span "Planning" at bounding box center [554, 16] width 41 height 17
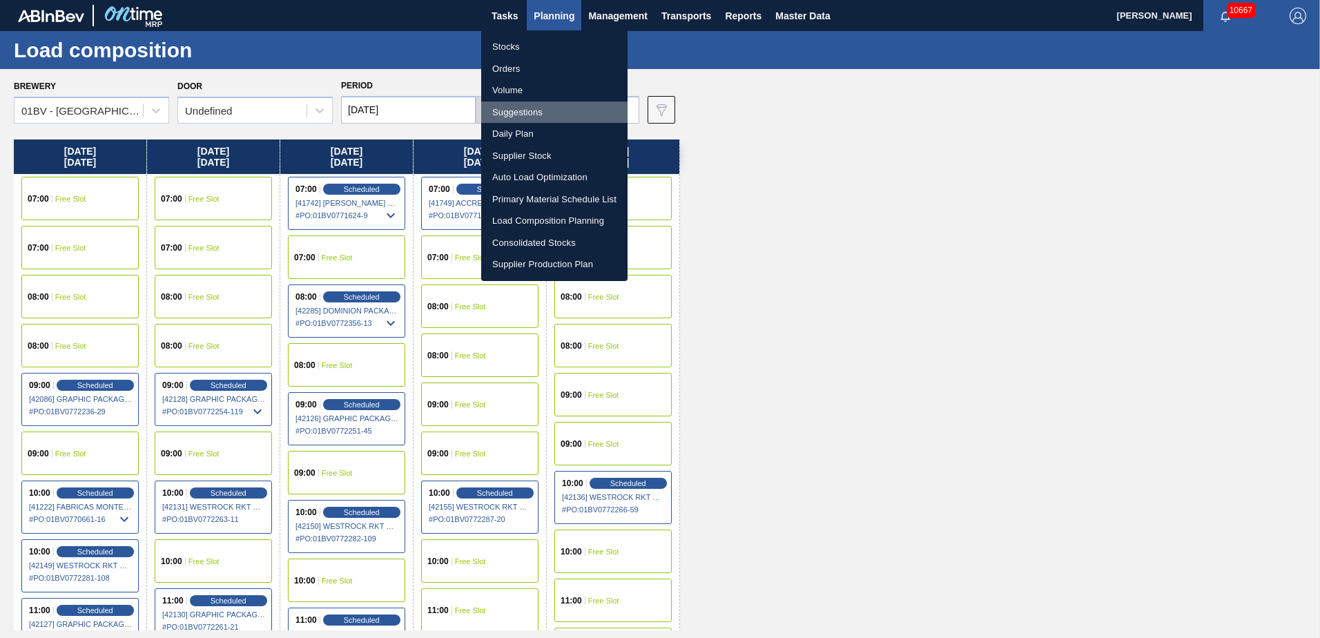
click at [512, 110] on li "Suggestions" at bounding box center [554, 112] width 146 height 22
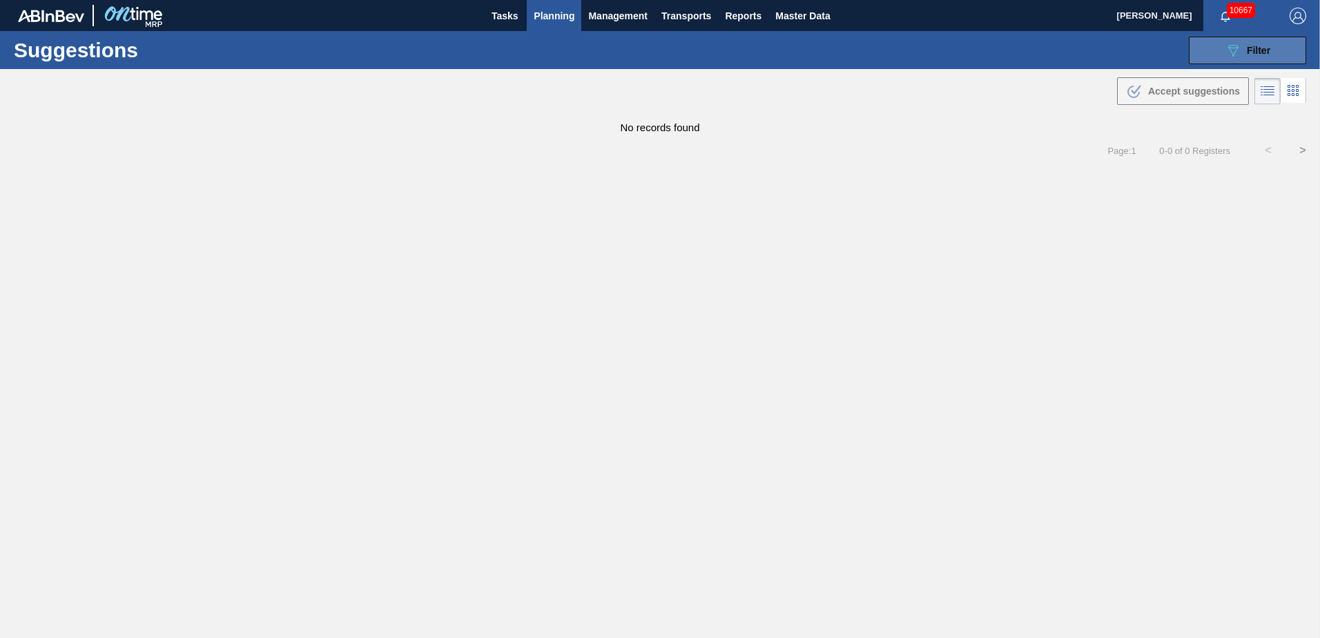
click at [1235, 47] on icon "089F7B8B-B2A5-4AFE-B5C0-19BA573D28AC" at bounding box center [1233, 50] width 17 height 17
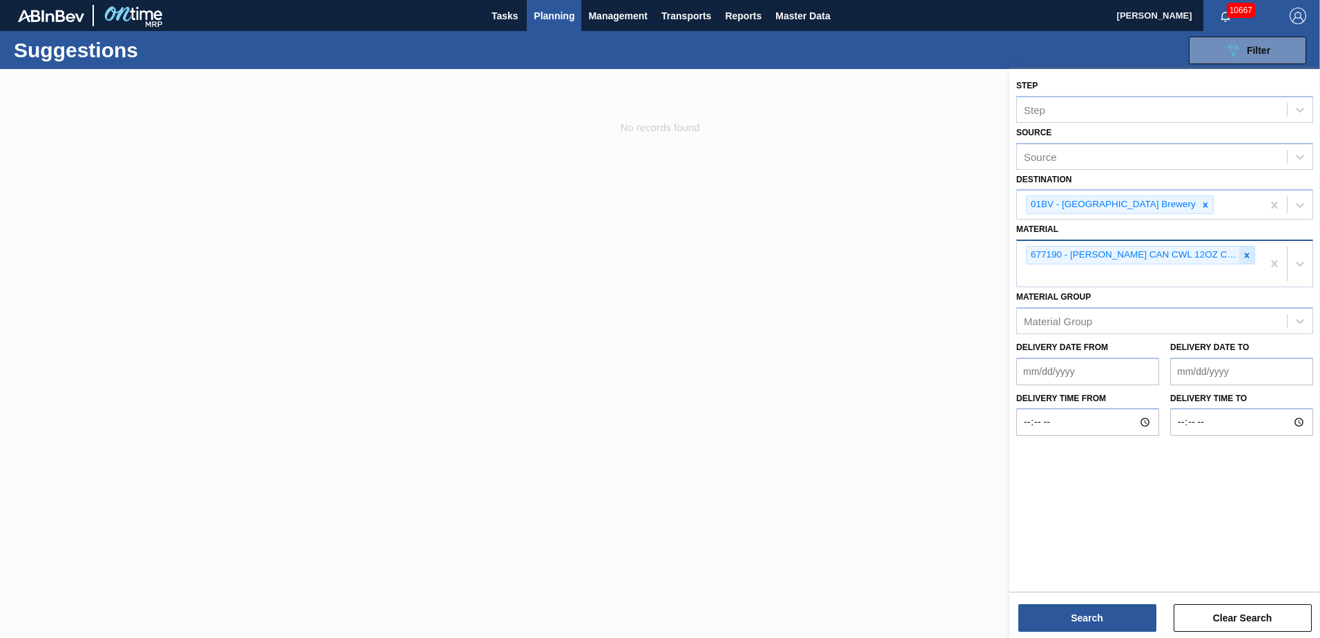
click at [1246, 251] on icon at bounding box center [1247, 256] width 10 height 10
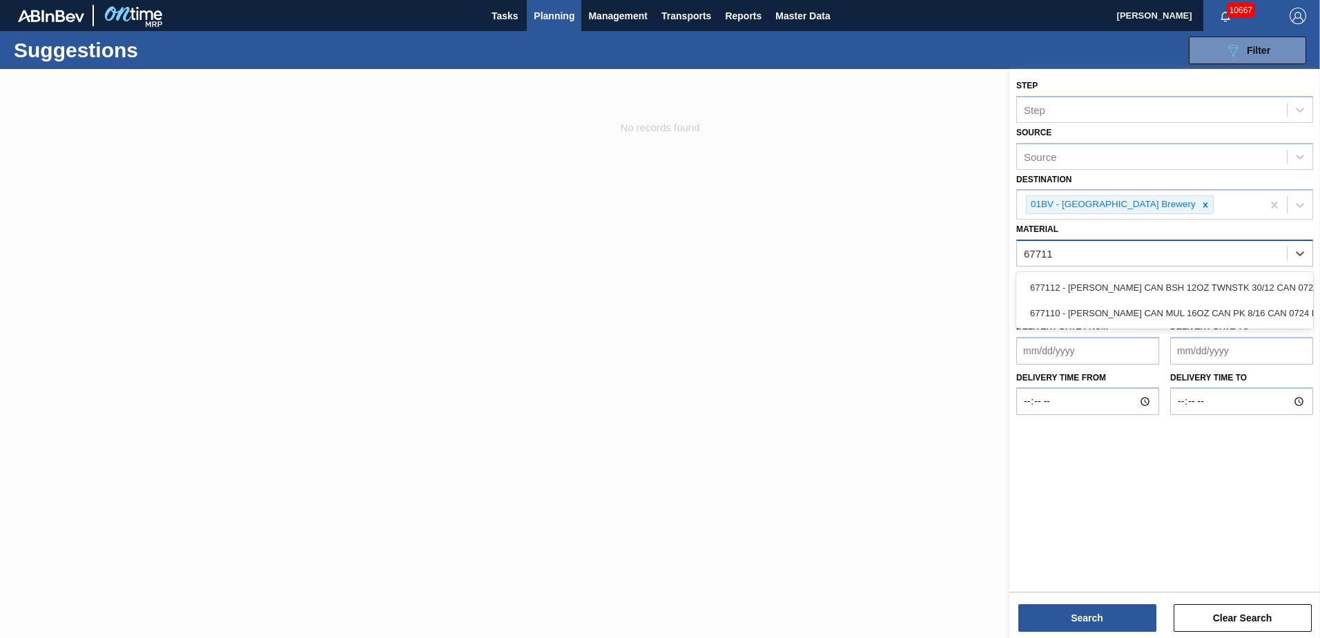
type input "677112"
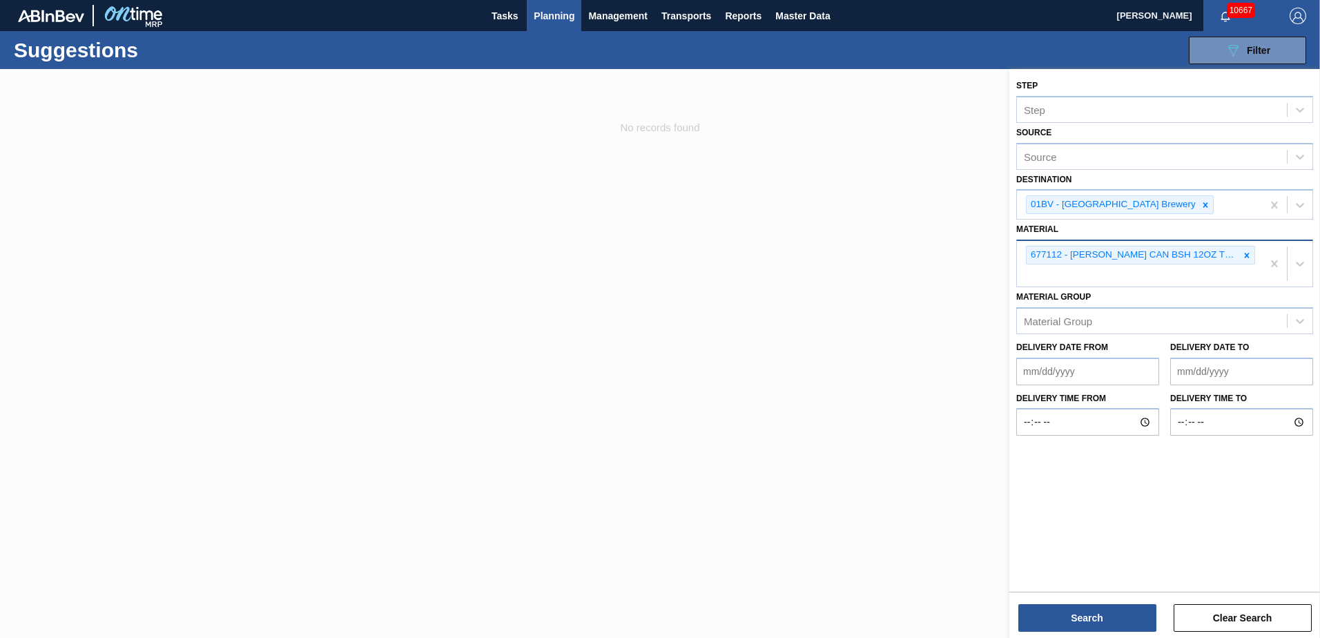
click at [1064, 277] on div "677112 - [PERSON_NAME] CAN BSH 12OZ TWNSTK 30/12 CAN 0724" at bounding box center [1139, 264] width 245 height 46
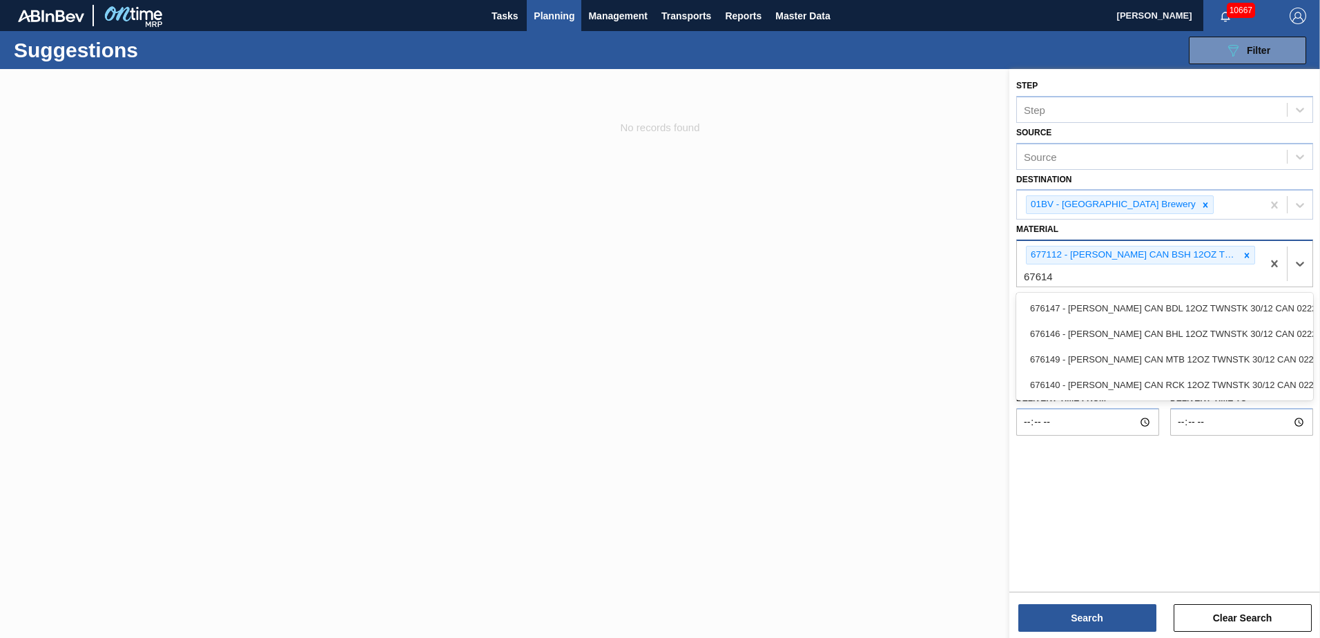
type input "676140"
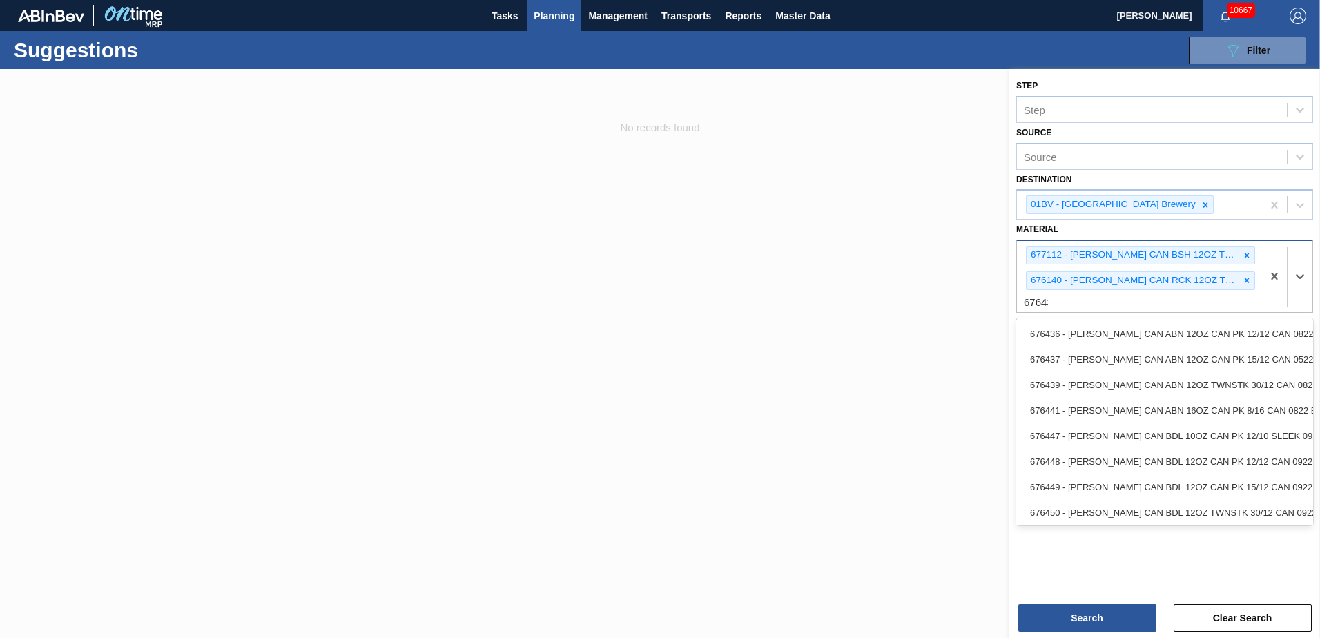
type input "676439"
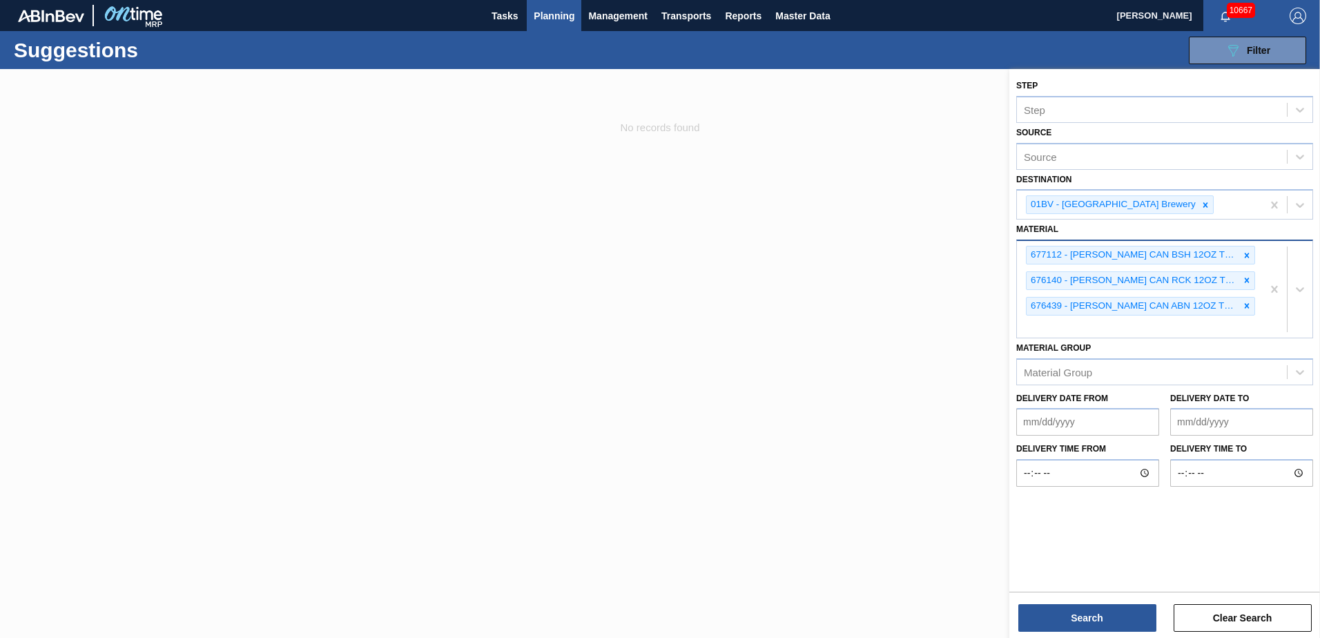
click at [1081, 330] on div "677112 - [PERSON_NAME] CAN BSH 12OZ TWNSTK 30/12 CAN 0724 676140 - [PERSON_NAME…" at bounding box center [1139, 289] width 245 height 97
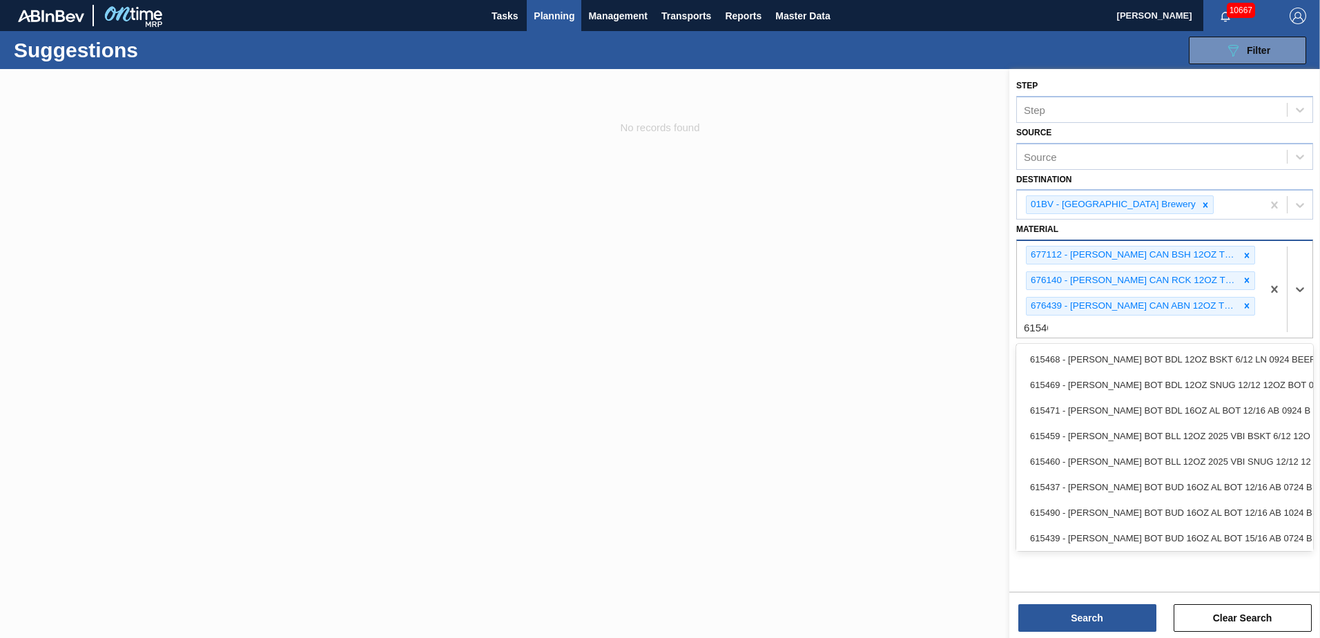
type input "615460"
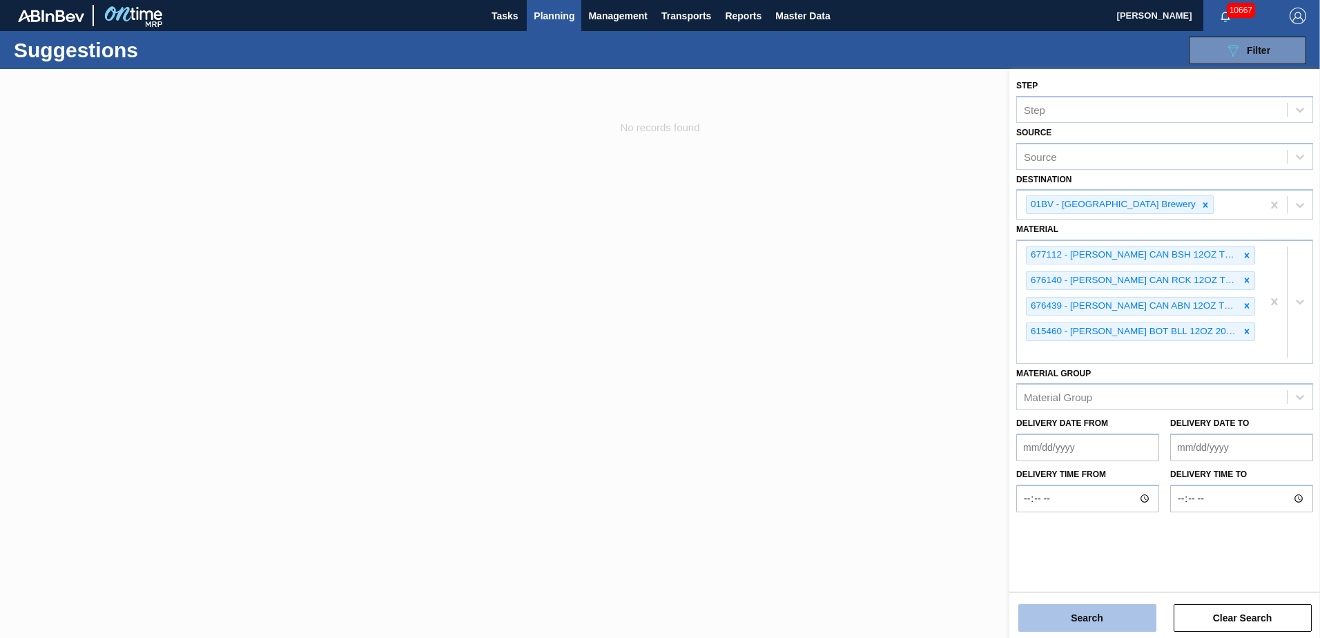
click at [1069, 618] on button "Search" at bounding box center [1087, 618] width 138 height 28
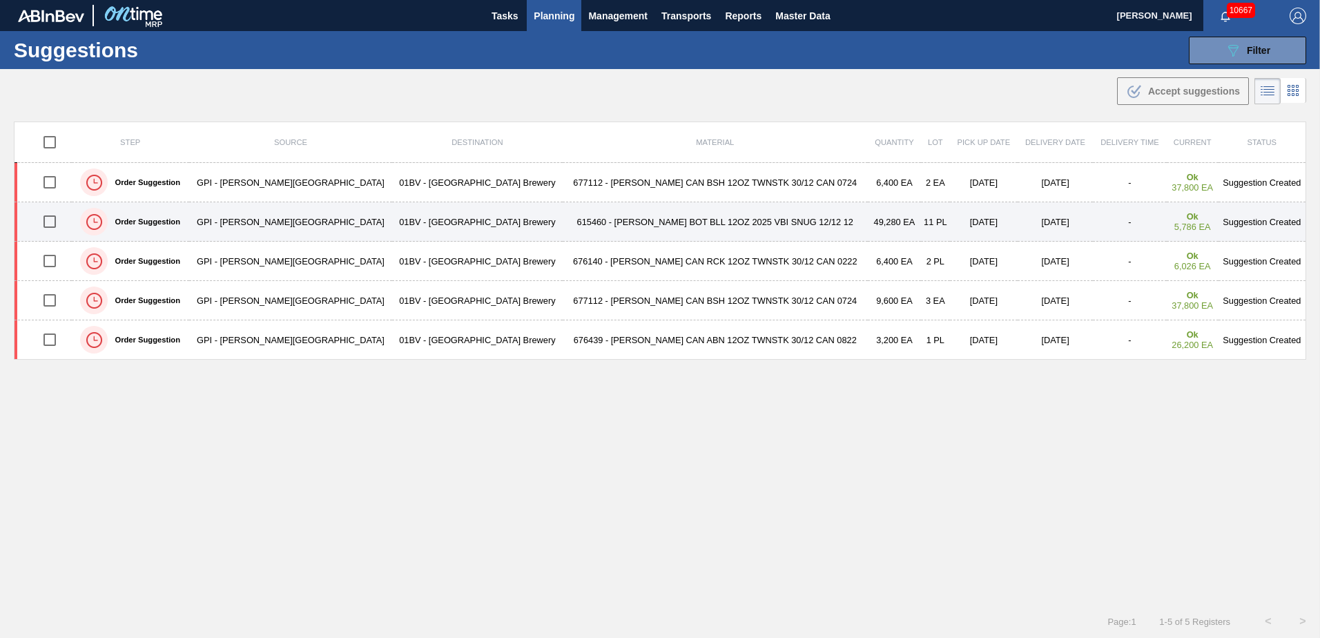
drag, startPoint x: 52, startPoint y: 186, endPoint x: 41, endPoint y: 233, distance: 47.4
click at [52, 186] on input "checkbox" at bounding box center [49, 182] width 29 height 29
checkbox input "true"
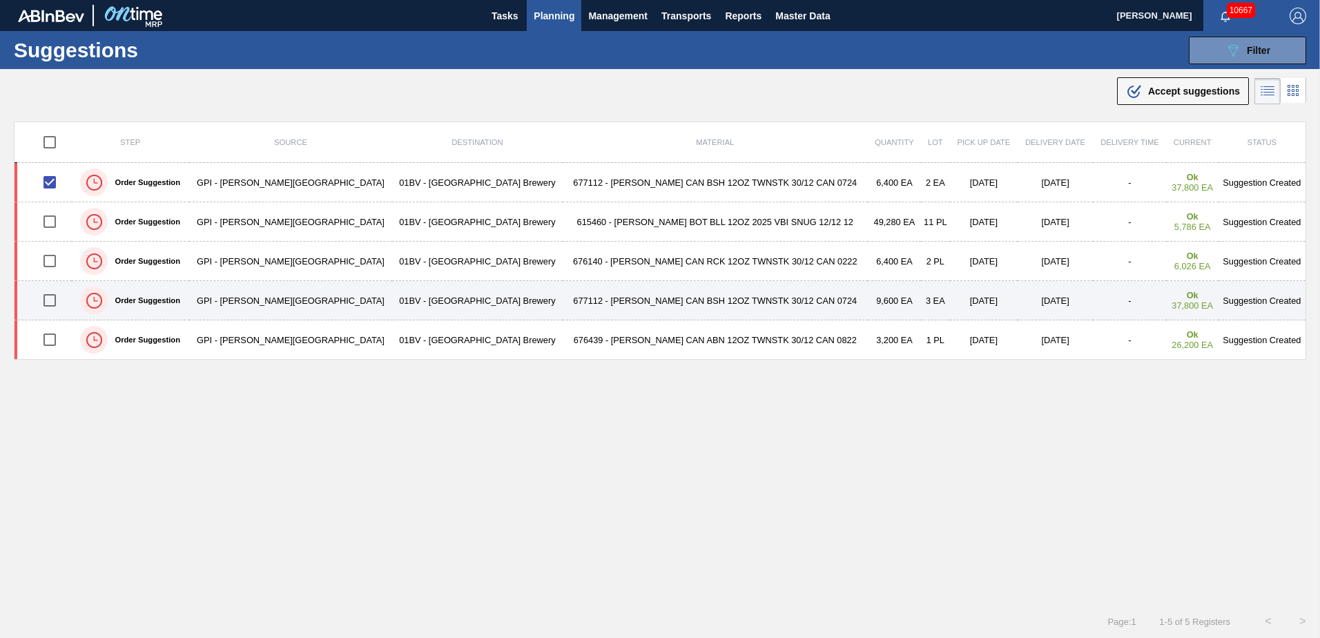
click at [59, 301] on input "checkbox" at bounding box center [49, 300] width 29 height 29
checkbox input "true"
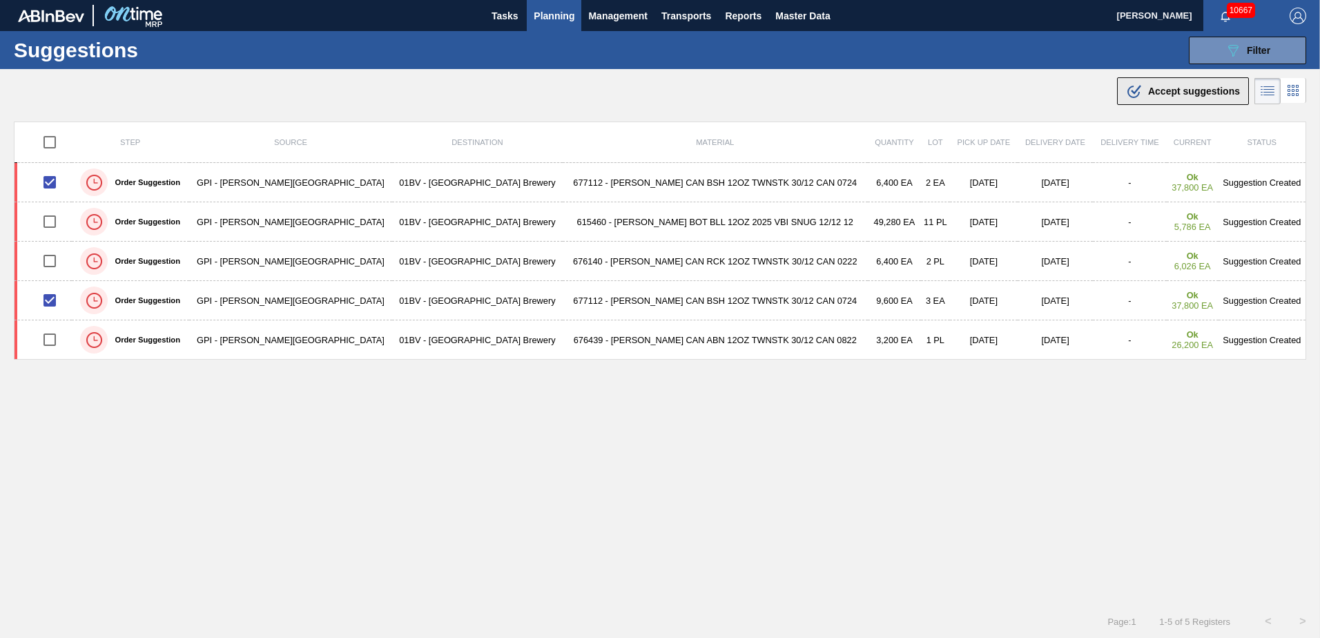
click at [1164, 95] on span "Accept suggestions" at bounding box center [1194, 91] width 92 height 11
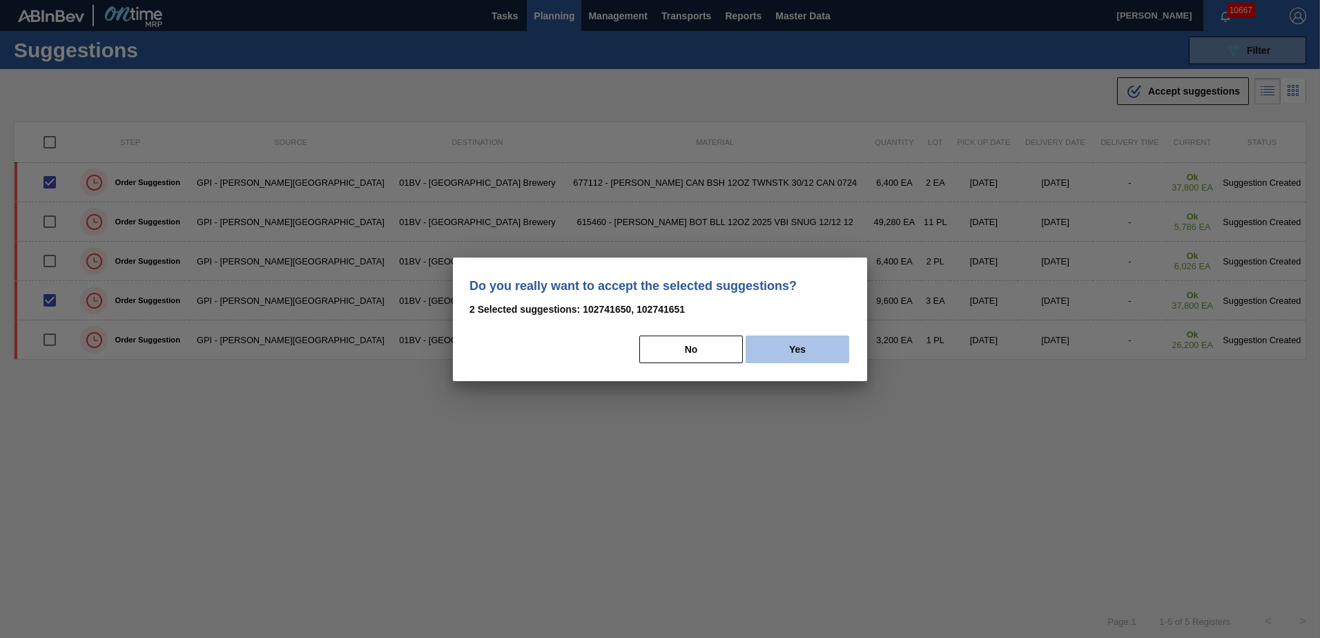
click at [824, 347] on button "Yes" at bounding box center [798, 349] width 104 height 28
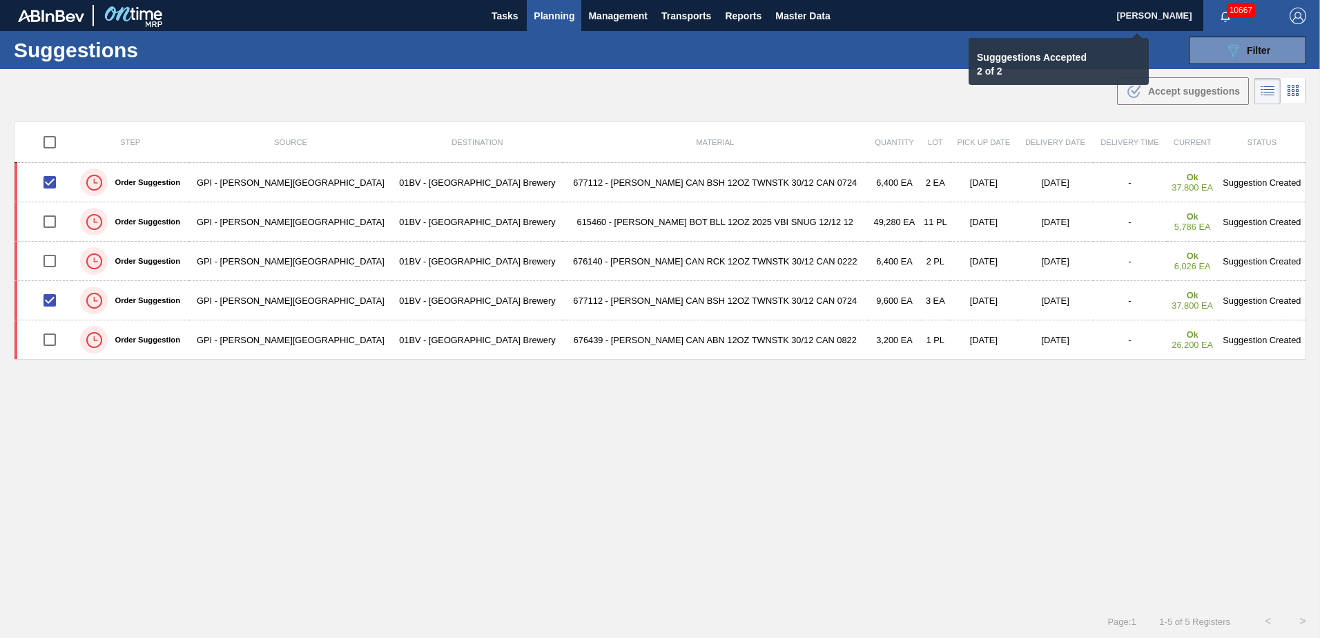
checkbox input "false"
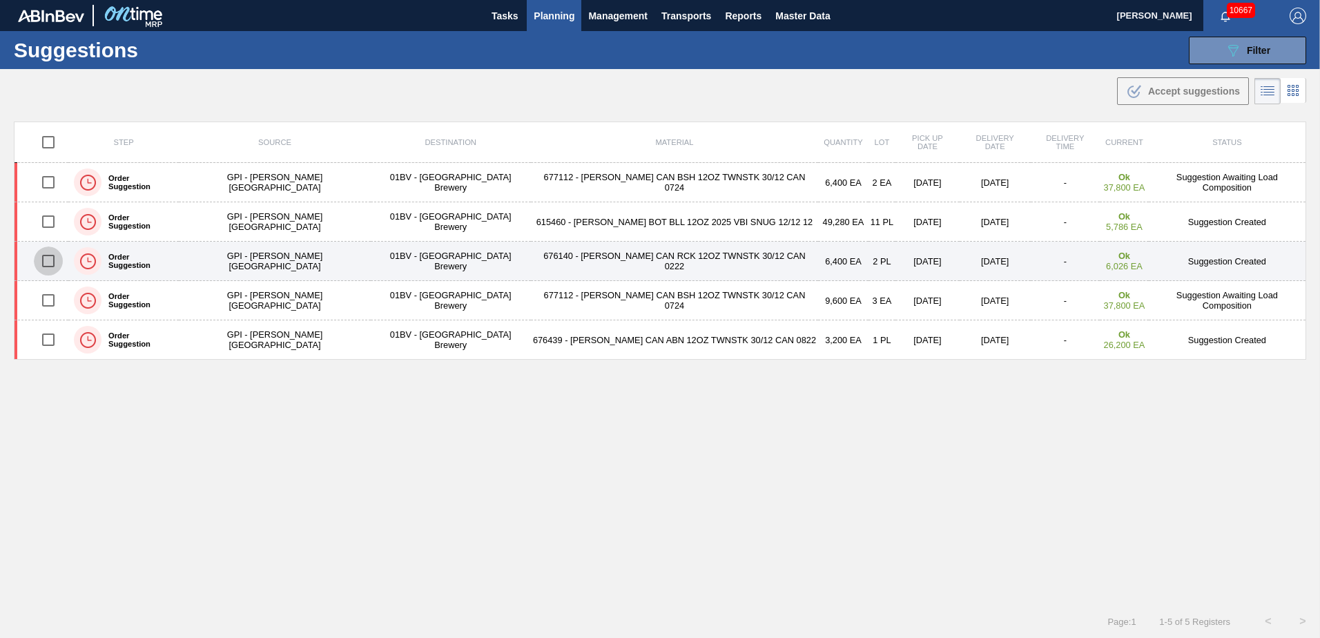
click at [52, 259] on input "checkbox" at bounding box center [48, 260] width 29 height 29
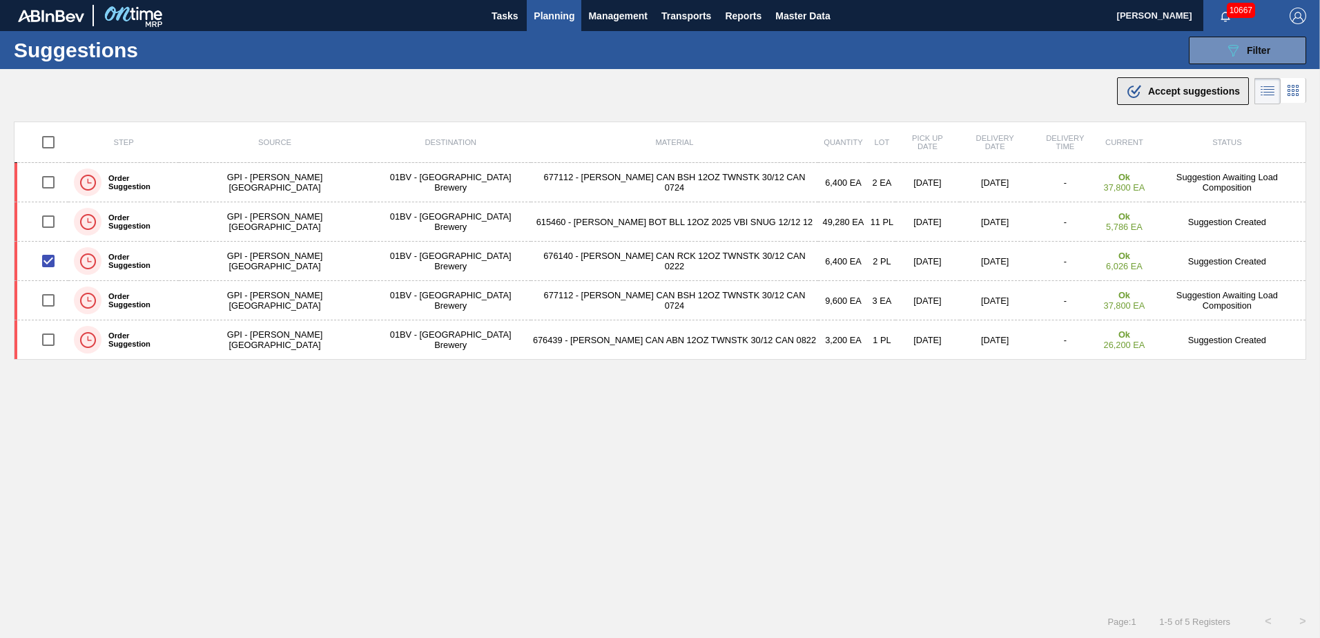
click at [1166, 95] on span "Accept suggestions" at bounding box center [1194, 91] width 92 height 11
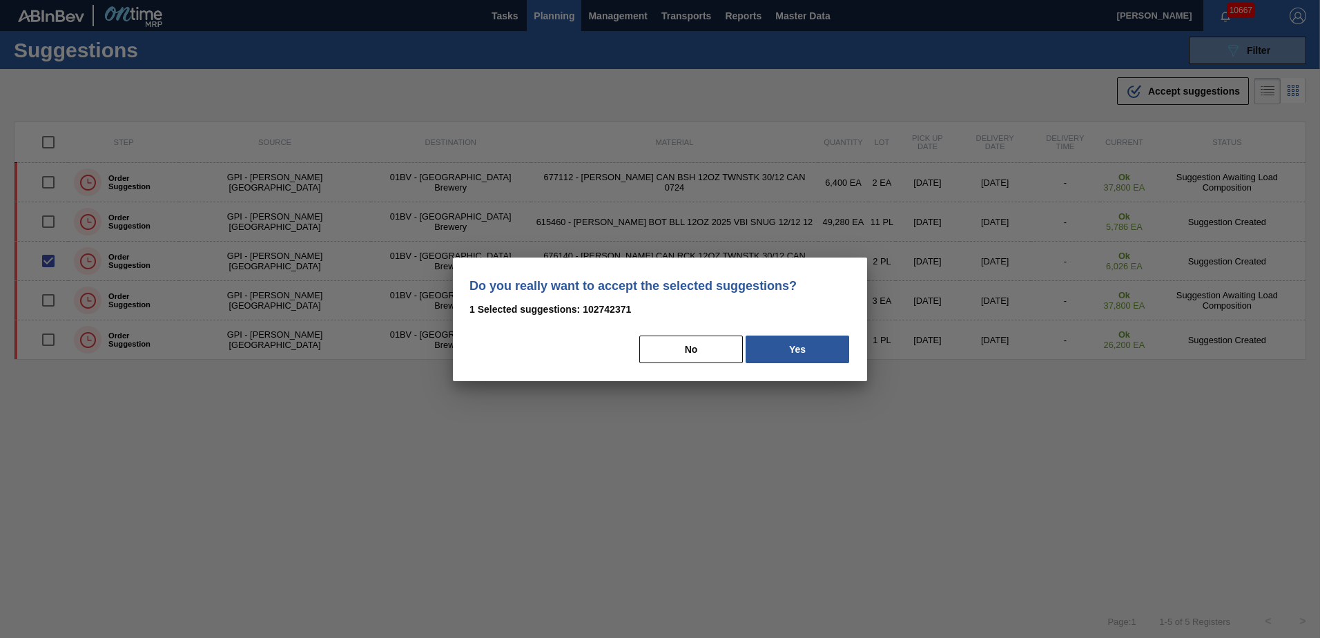
drag, startPoint x: 816, startPoint y: 344, endPoint x: 777, endPoint y: 349, distance: 38.9
click at [813, 344] on button "Yes" at bounding box center [798, 349] width 104 height 28
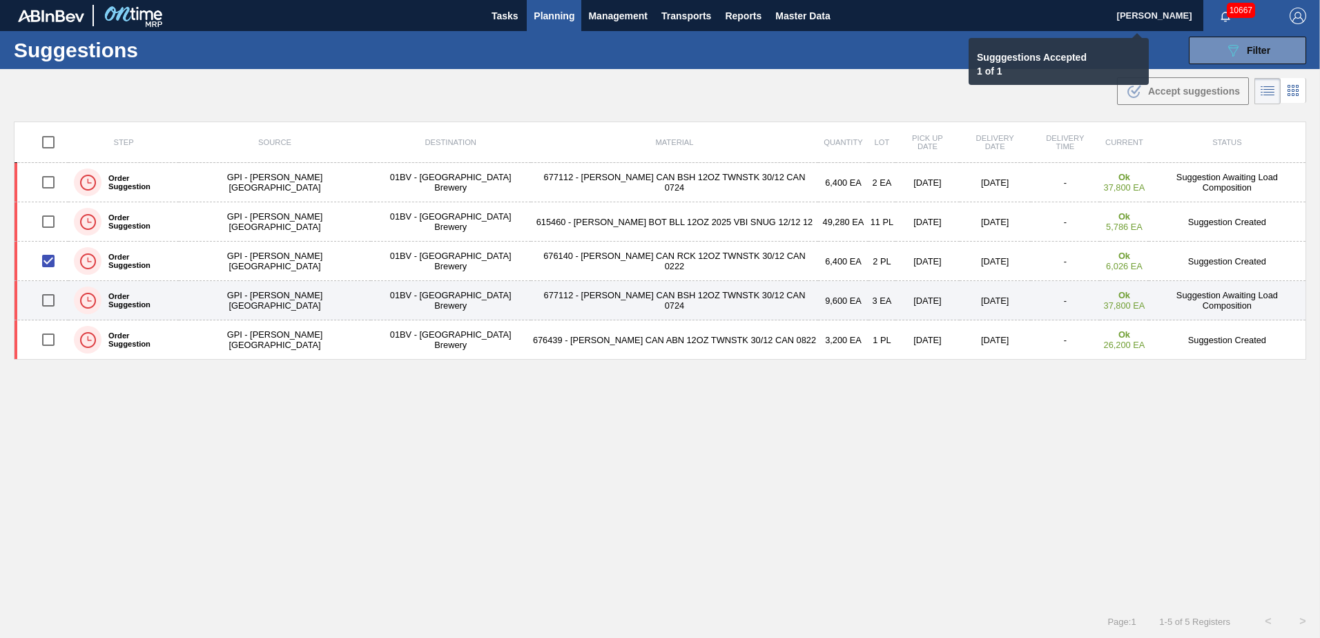
checkbox input "false"
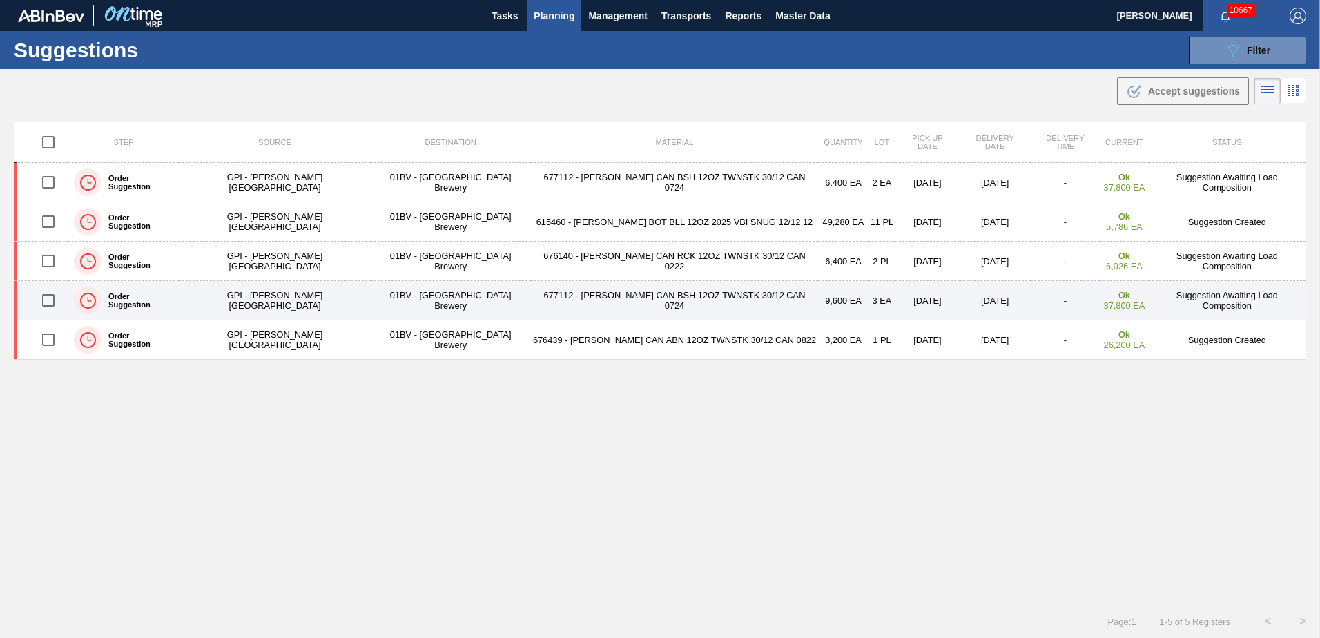
drag, startPoint x: 52, startPoint y: 340, endPoint x: 163, endPoint y: 316, distance: 112.9
click at [52, 340] on input "checkbox" at bounding box center [48, 339] width 29 height 29
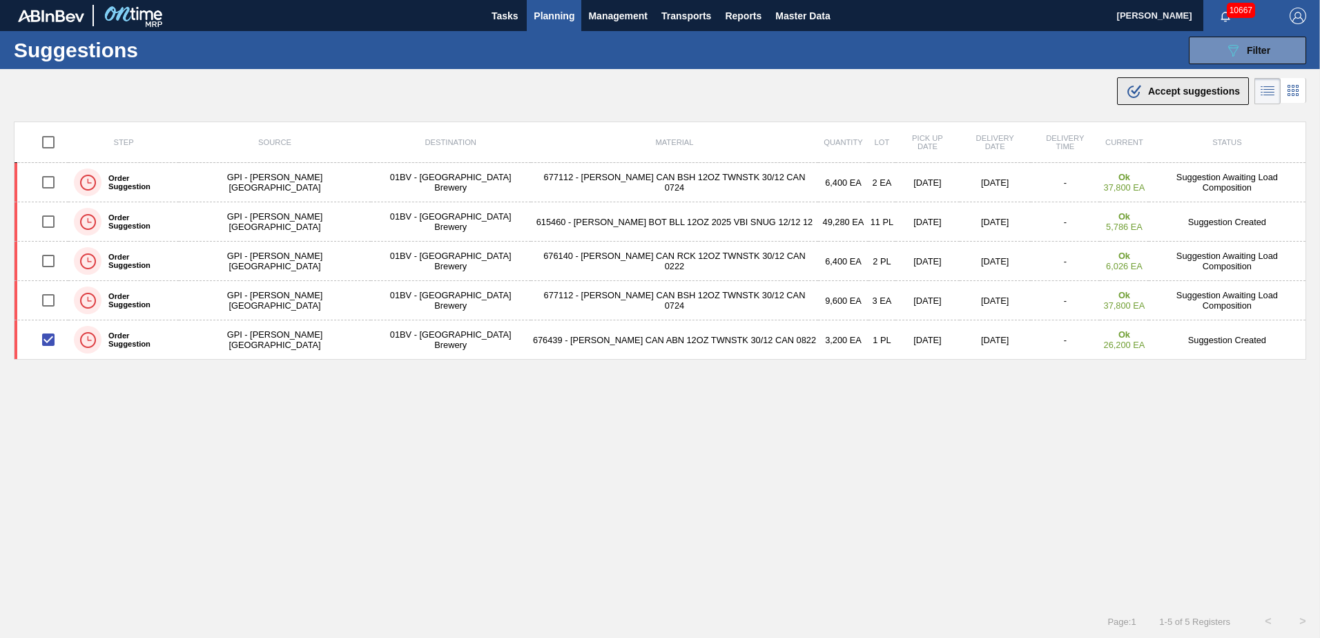
click at [1150, 88] on span "Accept suggestions" at bounding box center [1194, 91] width 92 height 11
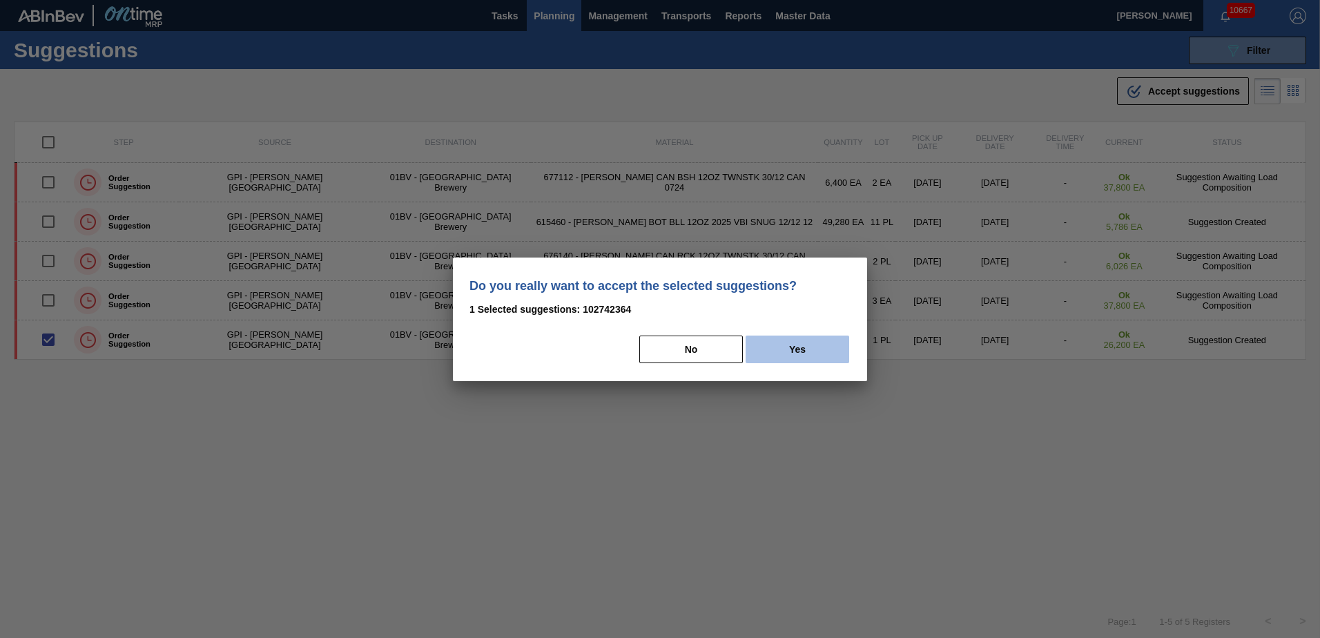
click at [799, 351] on button "Yes" at bounding box center [798, 349] width 104 height 28
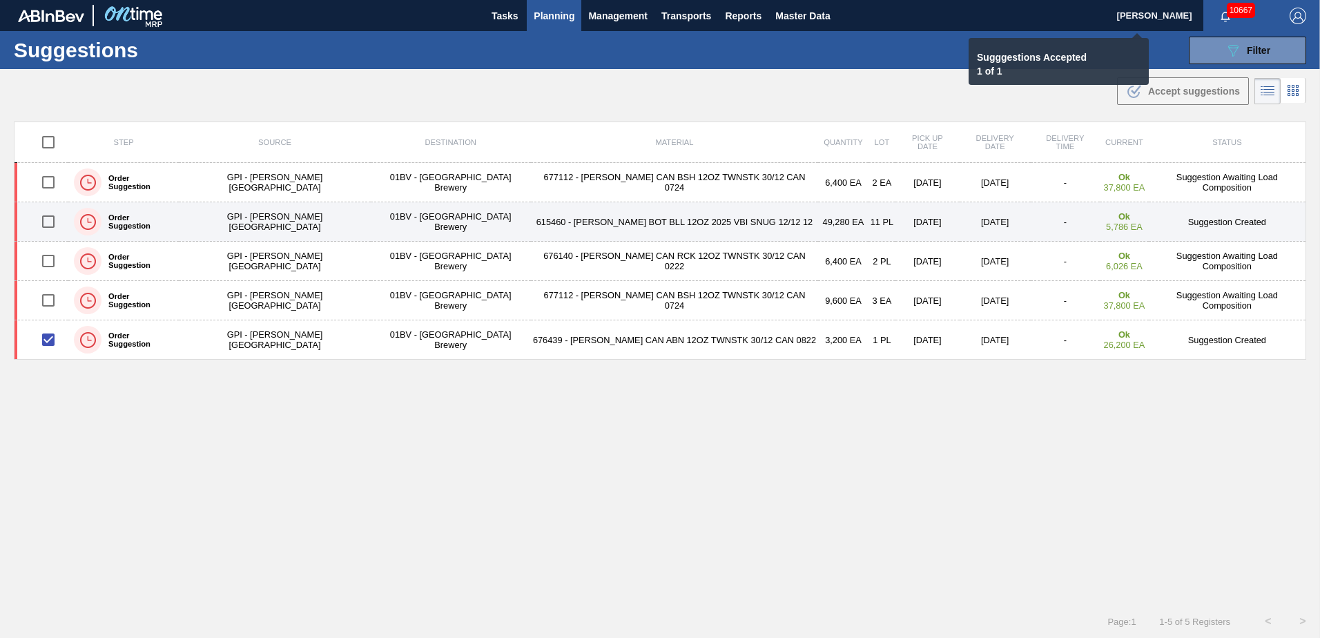
checkbox input "false"
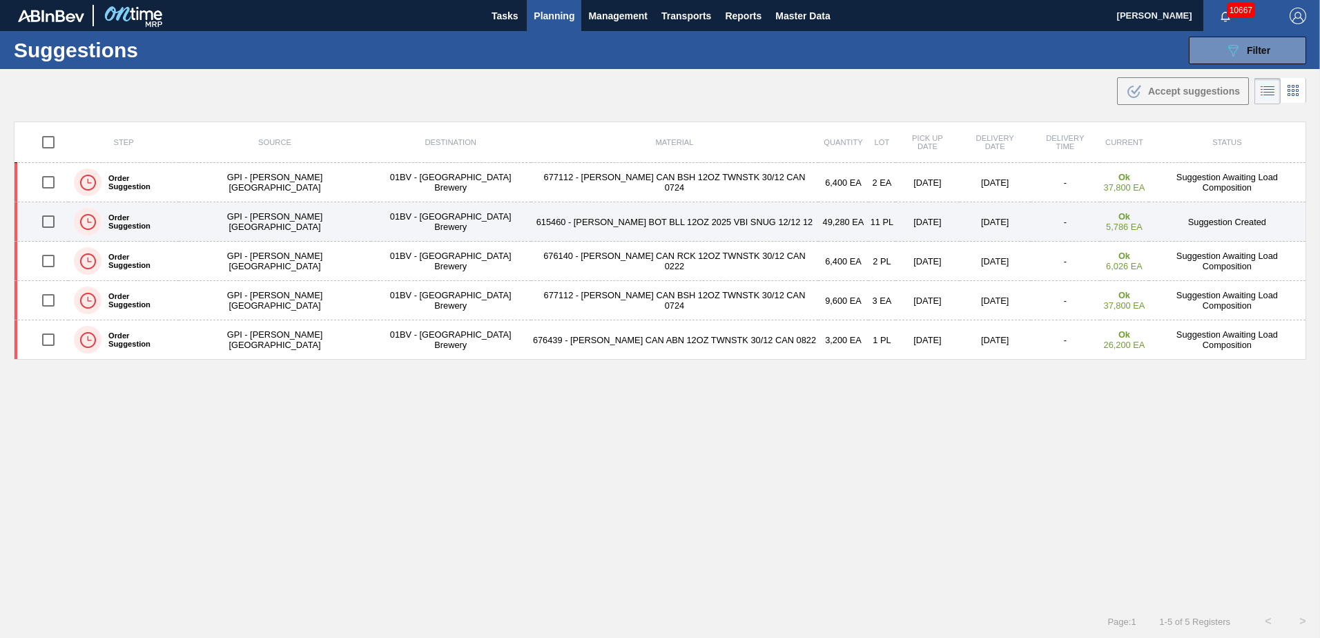
click at [51, 220] on input "checkbox" at bounding box center [48, 221] width 29 height 29
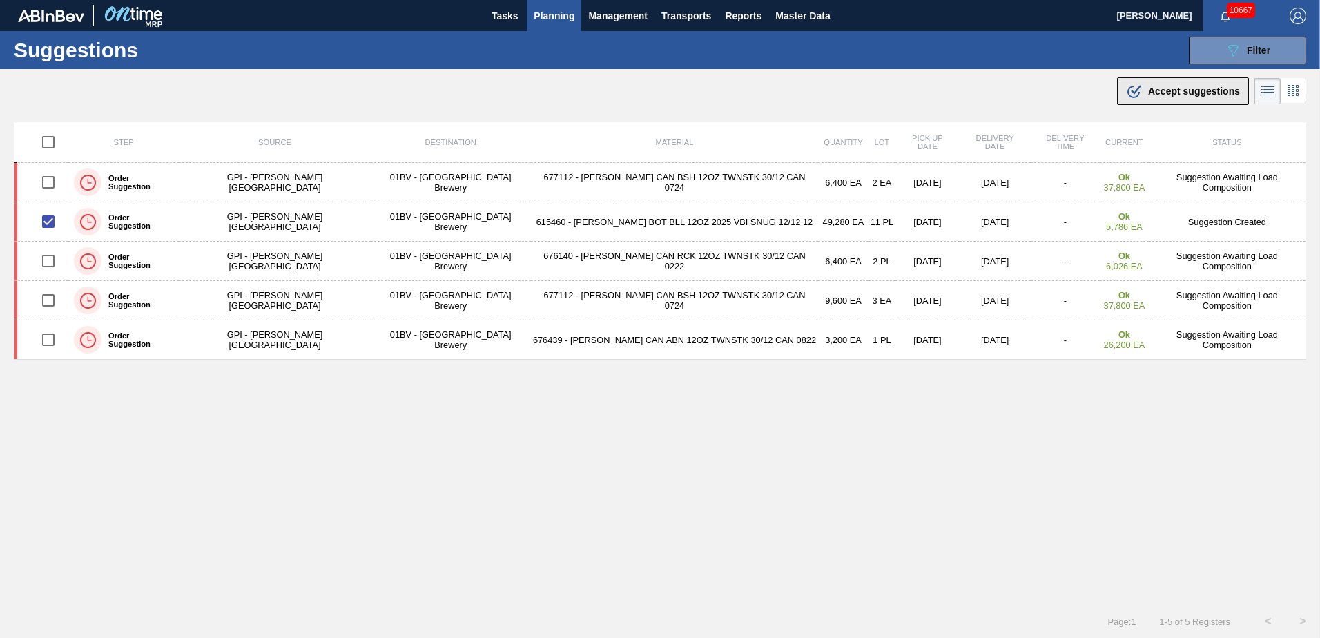
click at [1183, 88] on span "Accept suggestions" at bounding box center [1194, 91] width 92 height 11
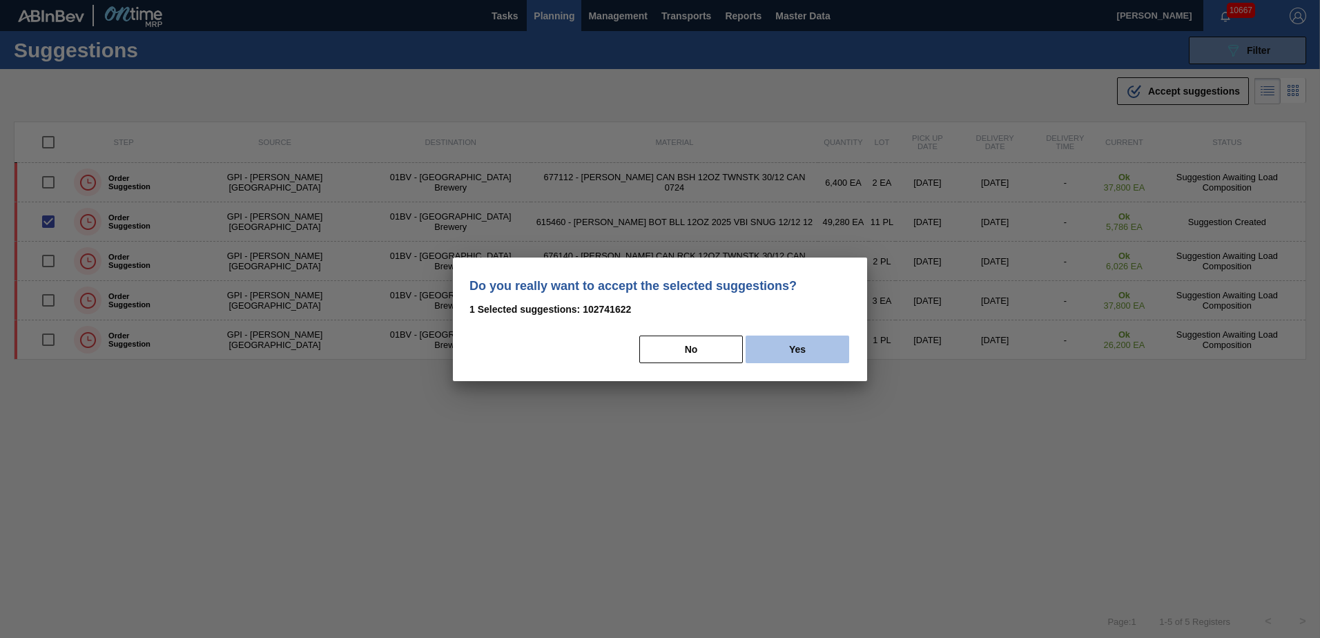
click at [819, 347] on button "Yes" at bounding box center [798, 349] width 104 height 28
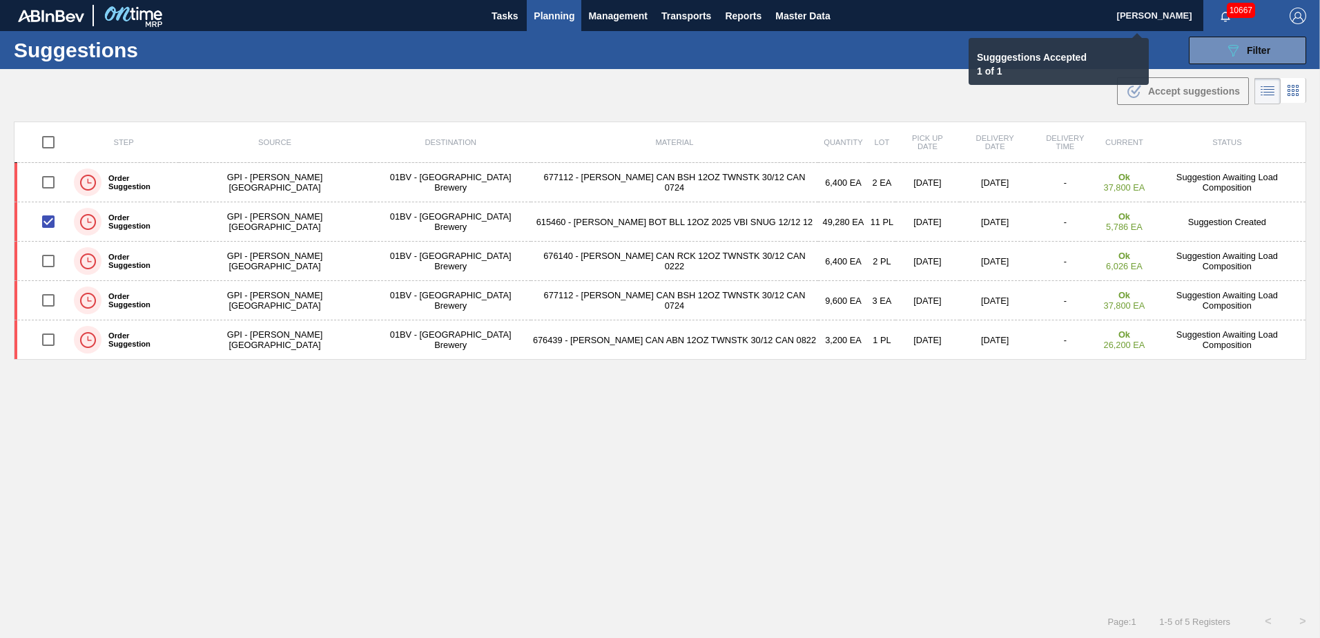
checkbox input "false"
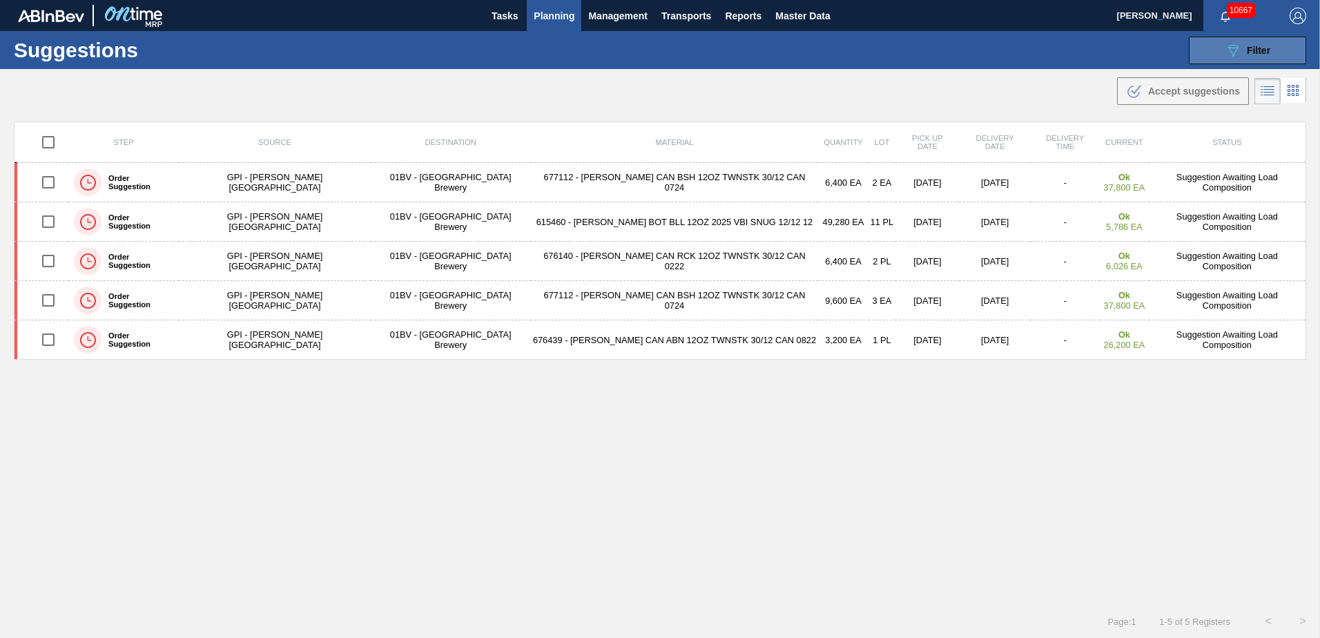
click at [1220, 49] on button "089F7B8B-B2A5-4AFE-B5C0-19BA573D28AC Filter" at bounding box center [1247, 51] width 117 height 28
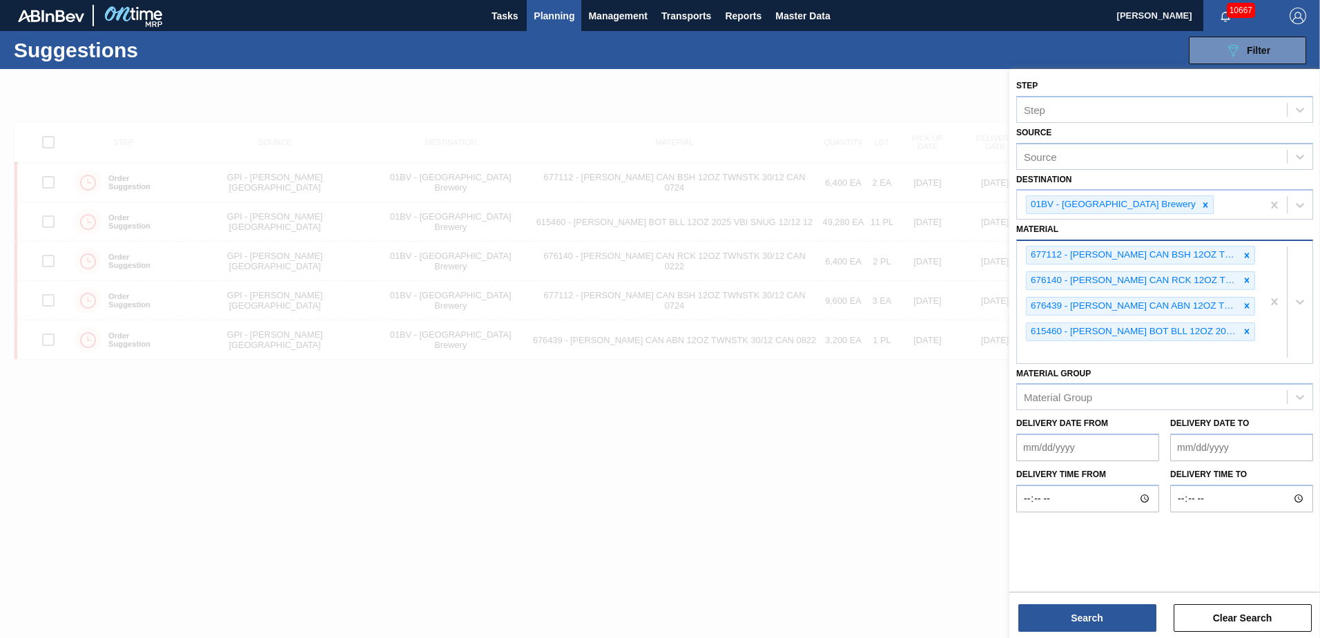
click at [1044, 353] on div "677112 - [PERSON_NAME] CAN BSH 12OZ TWNSTK 30/12 CAN 0724 676140 - [PERSON_NAME…" at bounding box center [1139, 302] width 245 height 122
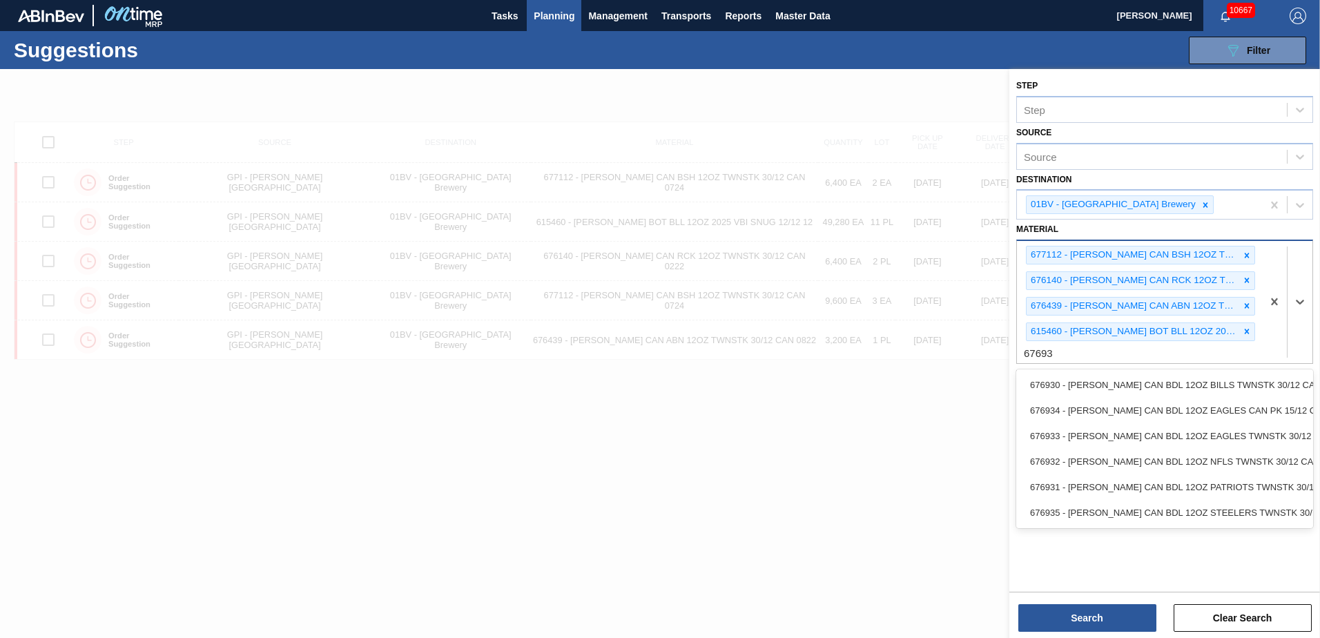
type input "676934"
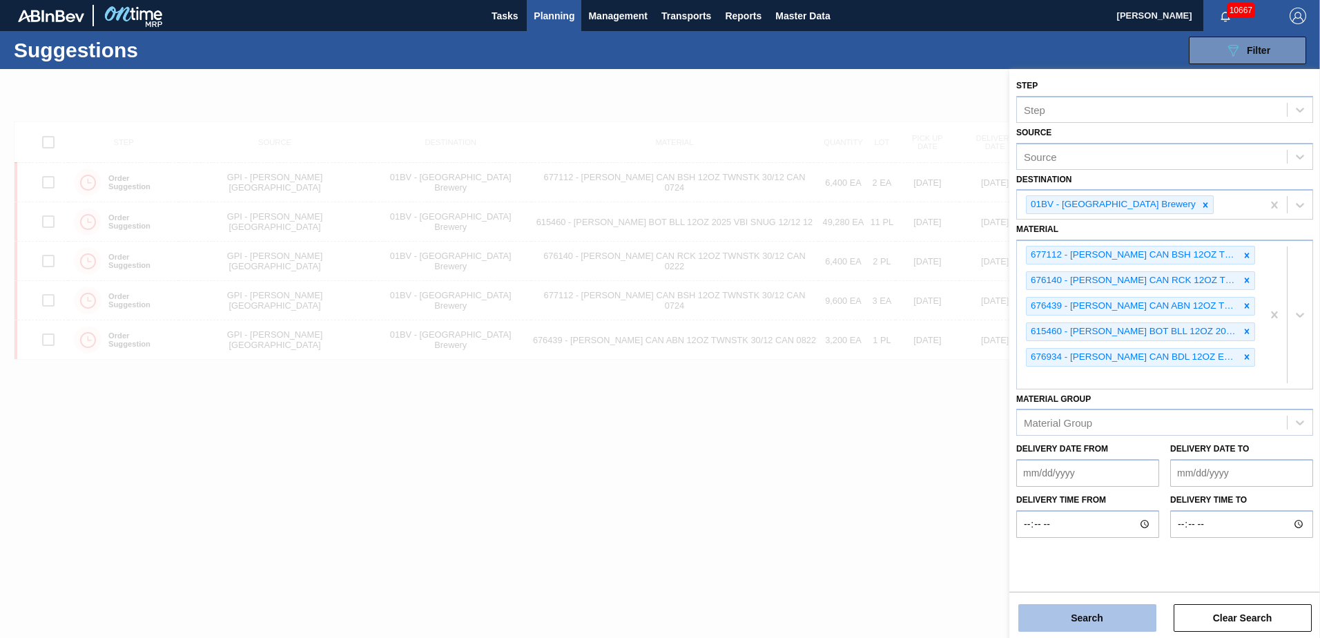
click at [1079, 619] on button "Search" at bounding box center [1087, 618] width 138 height 28
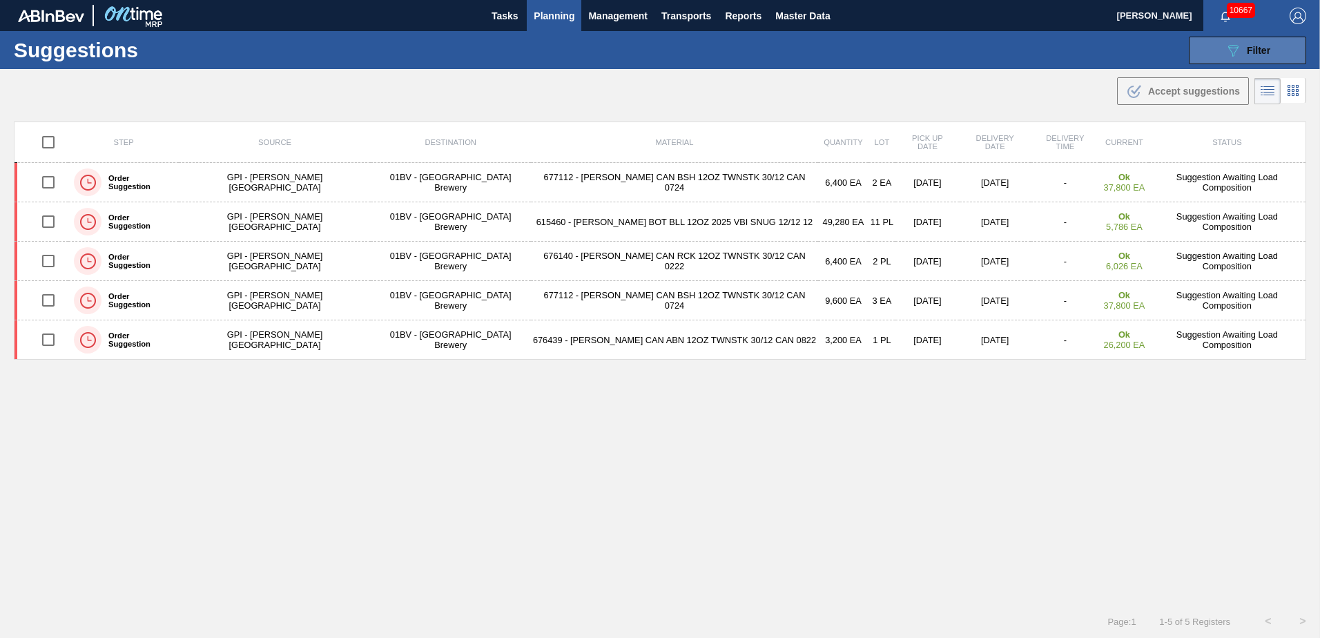
click at [1229, 50] on icon "089F7B8B-B2A5-4AFE-B5C0-19BA573D28AC" at bounding box center [1233, 50] width 17 height 17
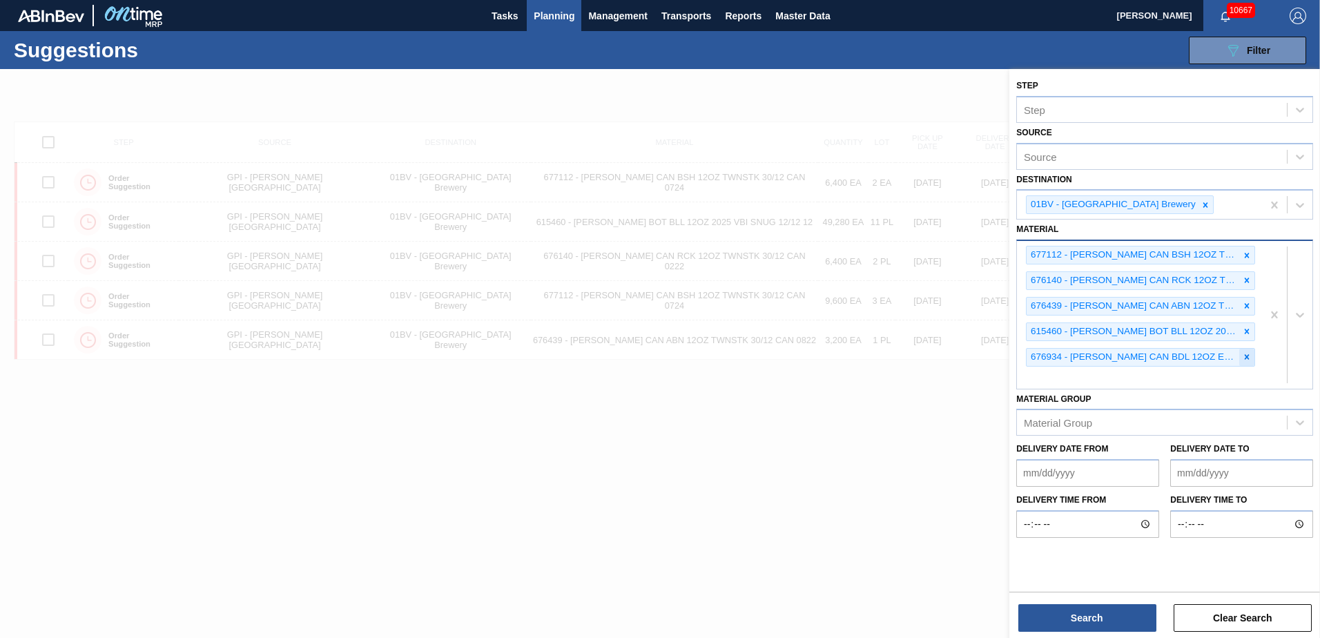
click at [1243, 357] on icon at bounding box center [1247, 357] width 10 height 10
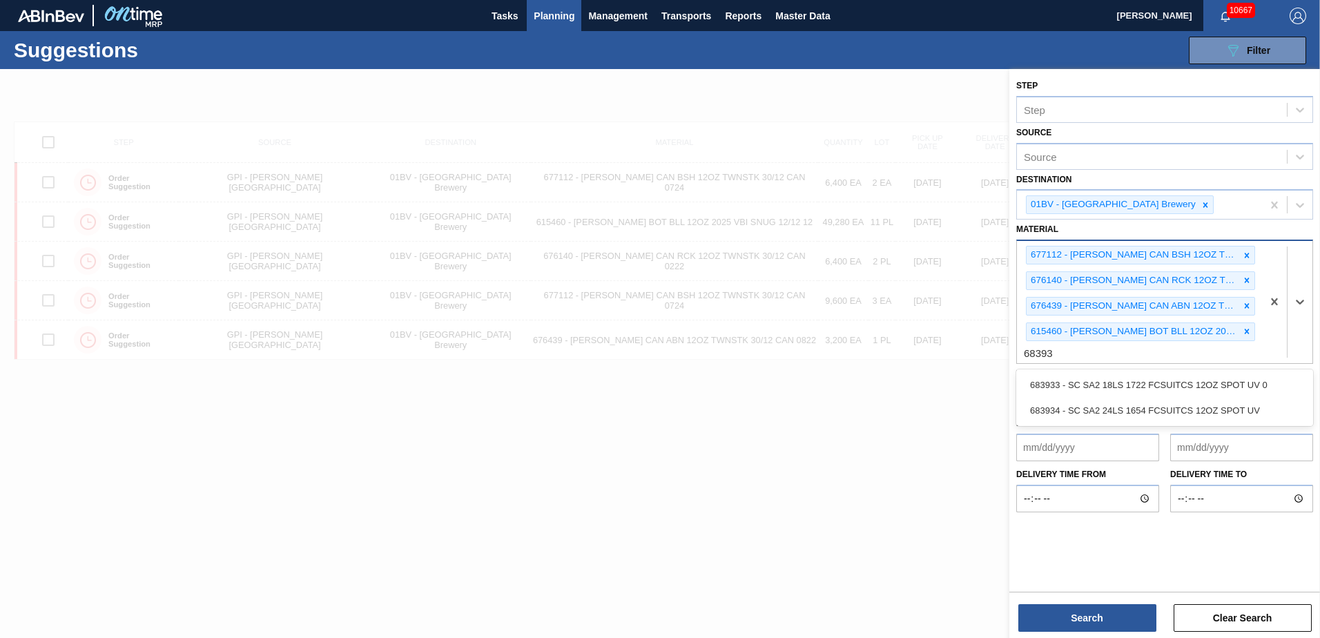
type input "683934"
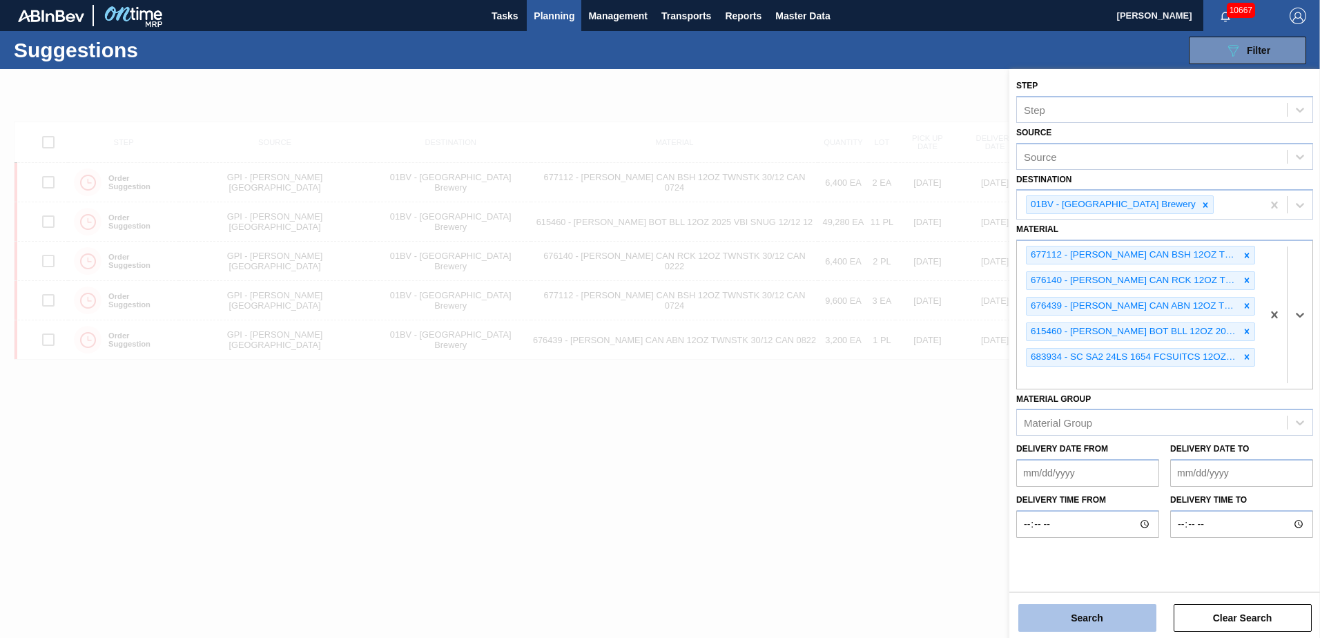
click at [1066, 618] on button "Search" at bounding box center [1087, 618] width 138 height 28
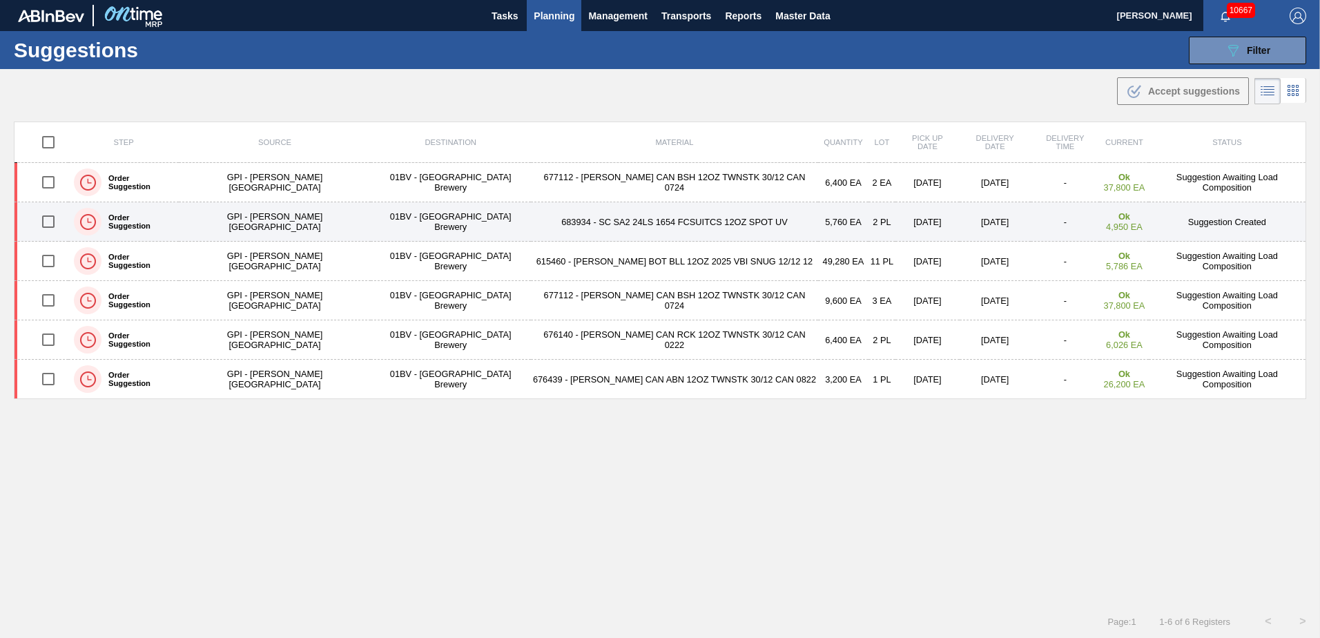
click at [52, 222] on input "checkbox" at bounding box center [48, 221] width 29 height 29
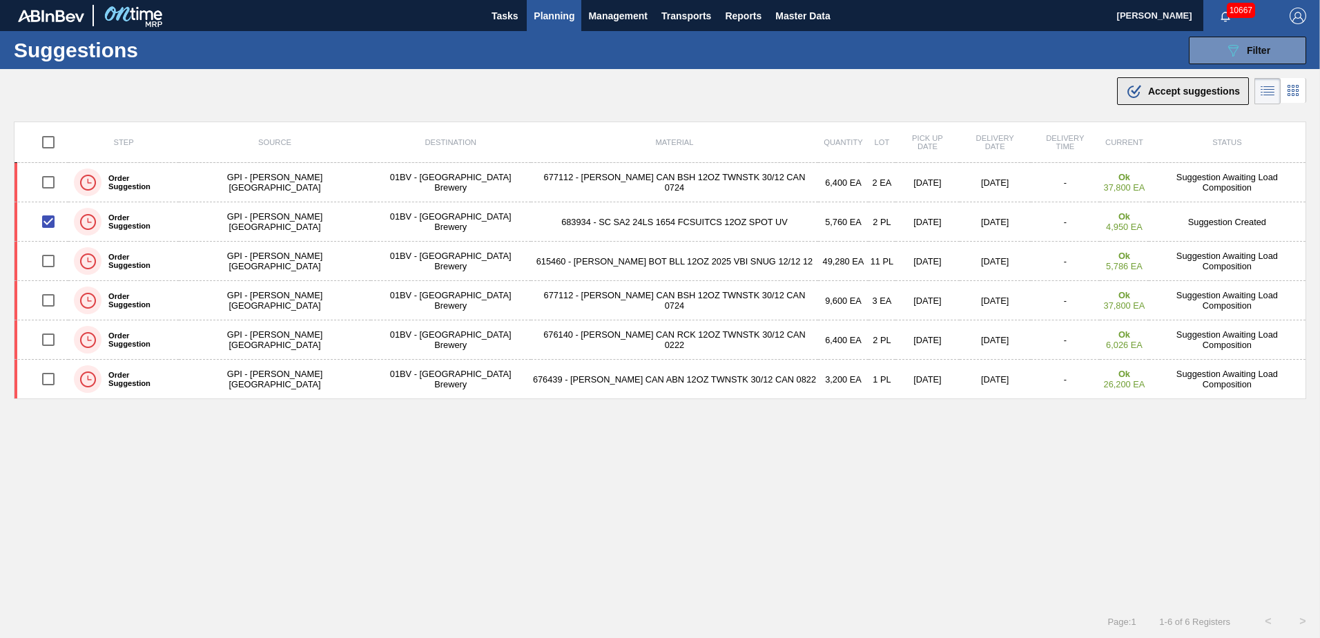
click at [1176, 88] on span "Accept suggestions" at bounding box center [1194, 91] width 92 height 11
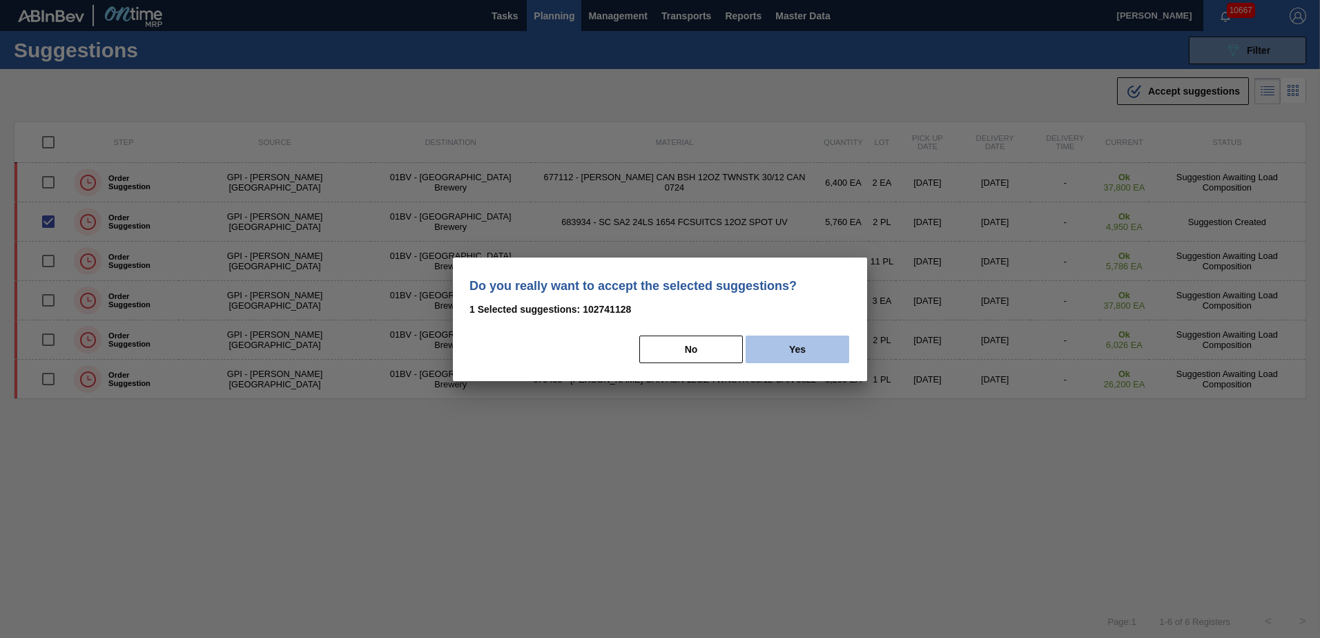
click at [812, 349] on button "Yes" at bounding box center [798, 349] width 104 height 28
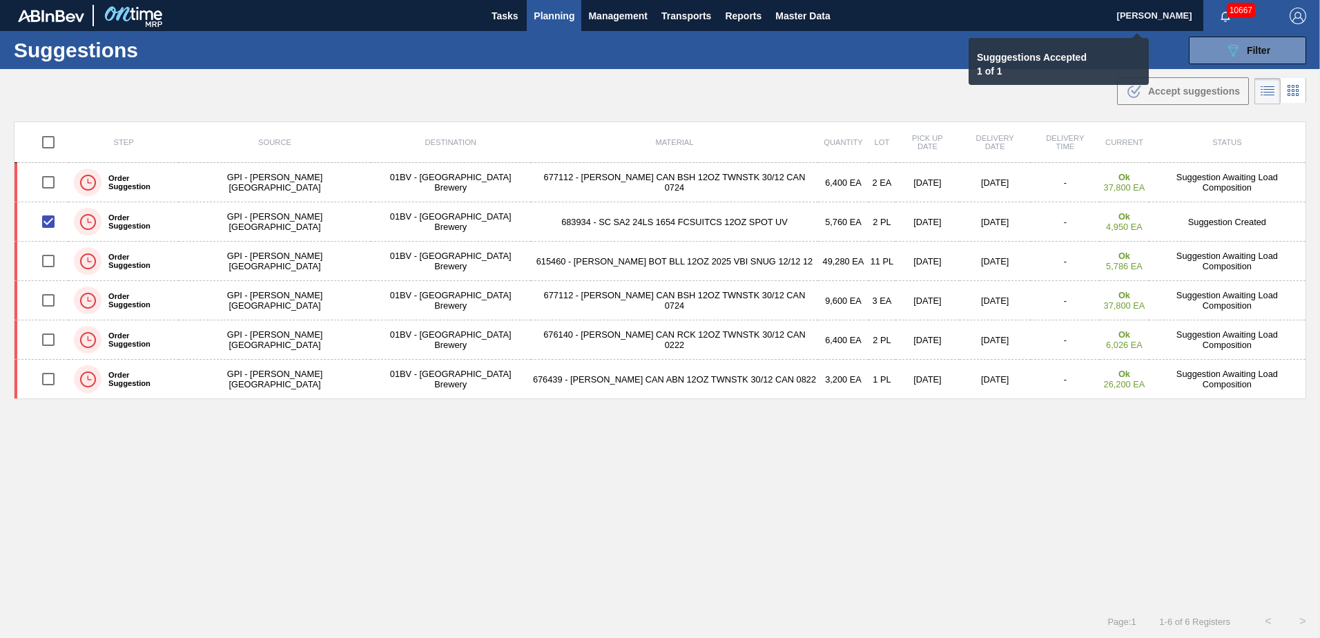
checkbox input "false"
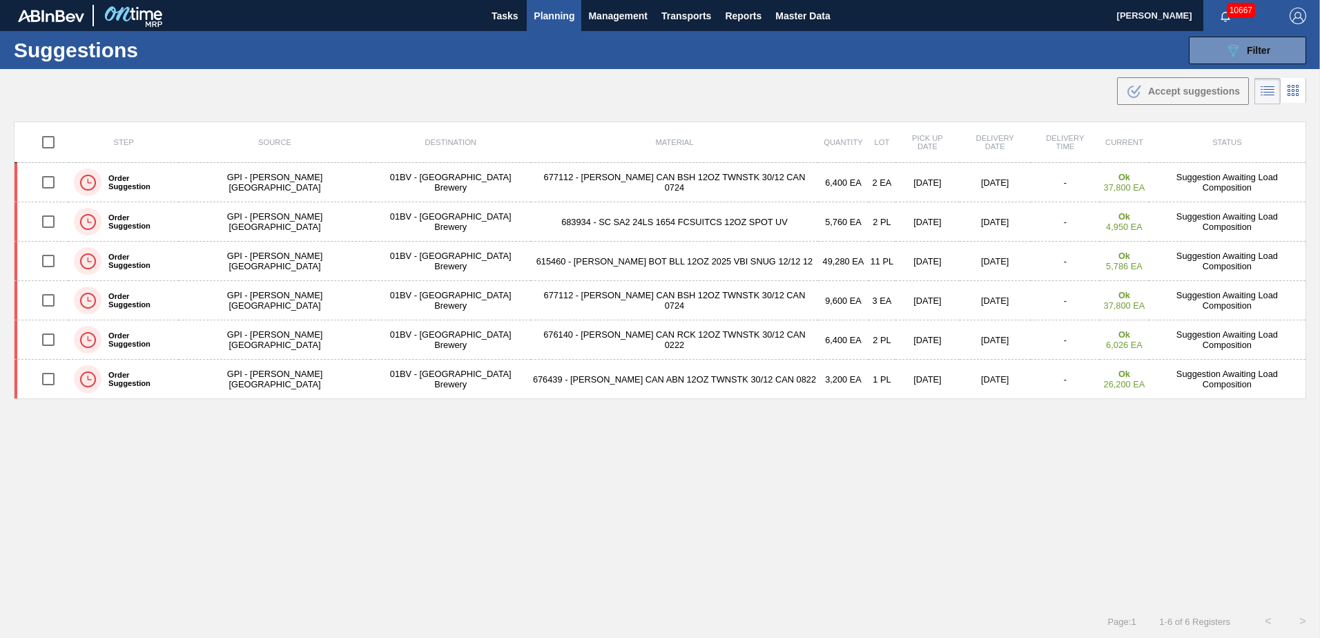
click at [554, 12] on span "Planning" at bounding box center [554, 16] width 41 height 17
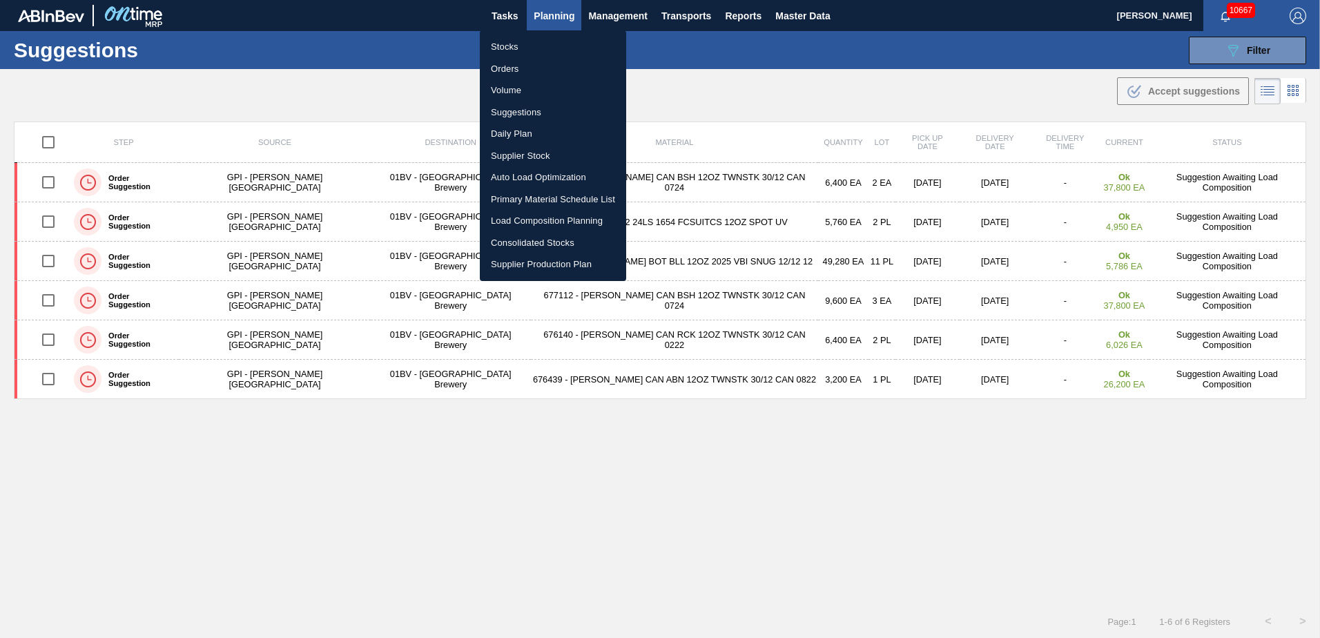
click at [534, 220] on li "Load Composition Planning" at bounding box center [553, 221] width 146 height 22
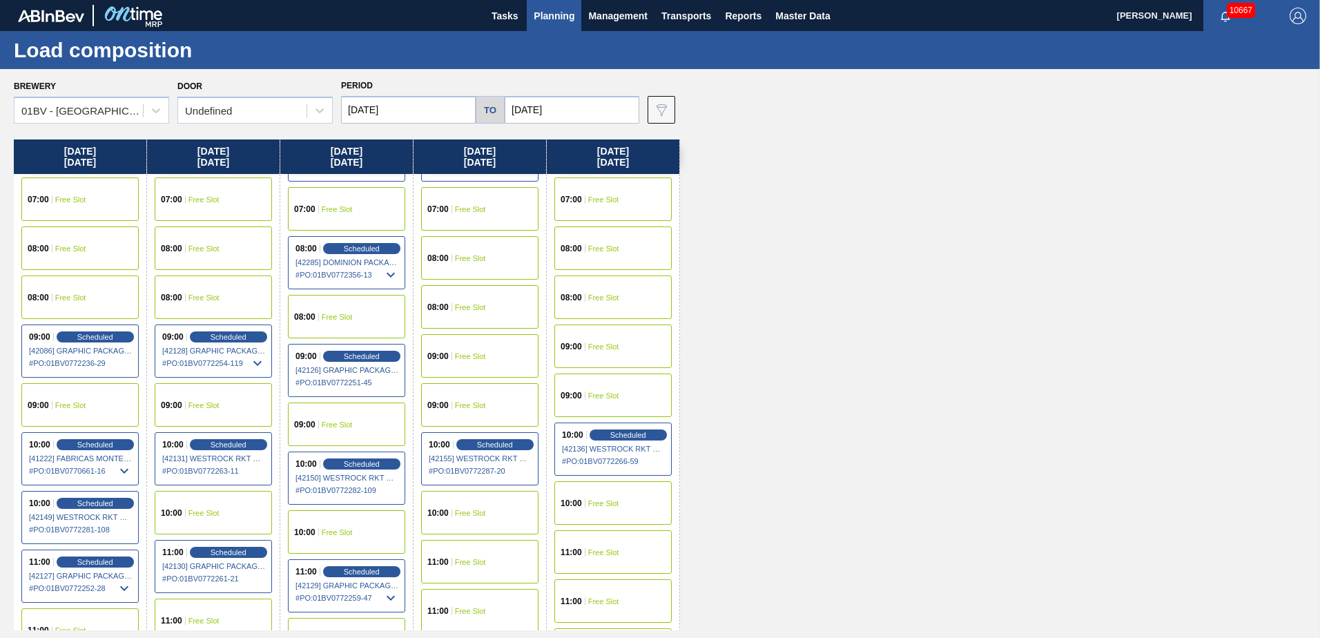
scroll to position [69, 0]
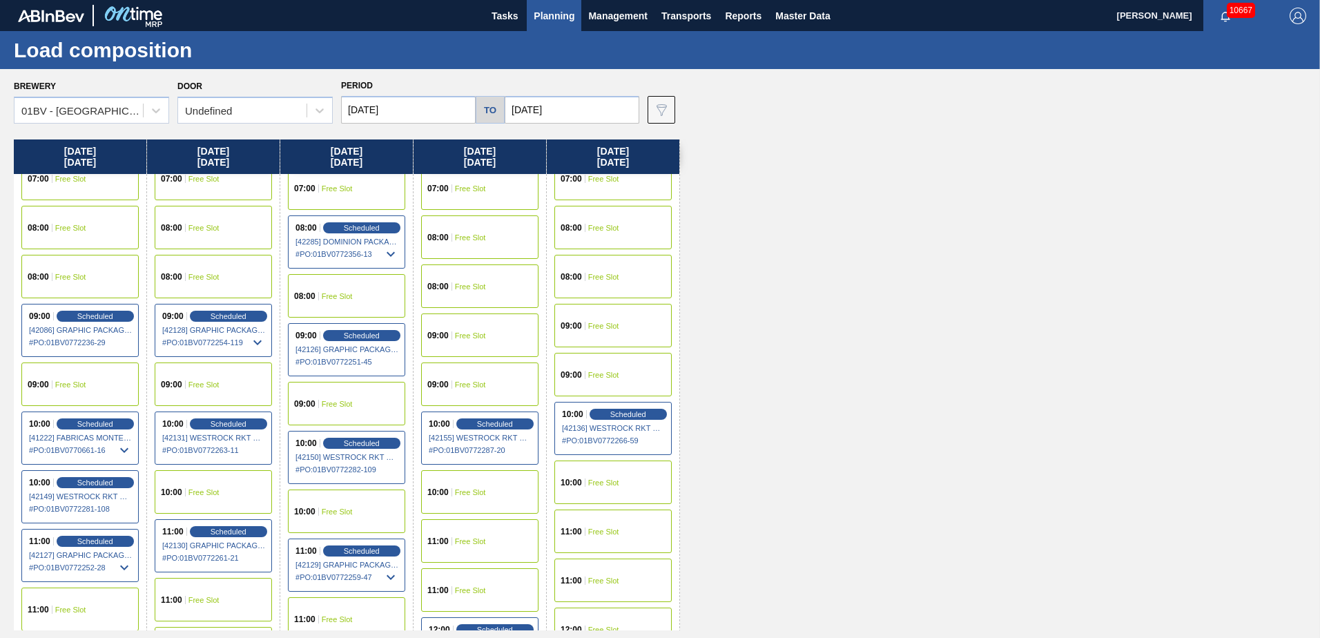
click at [458, 333] on span "Free Slot" at bounding box center [470, 335] width 31 height 8
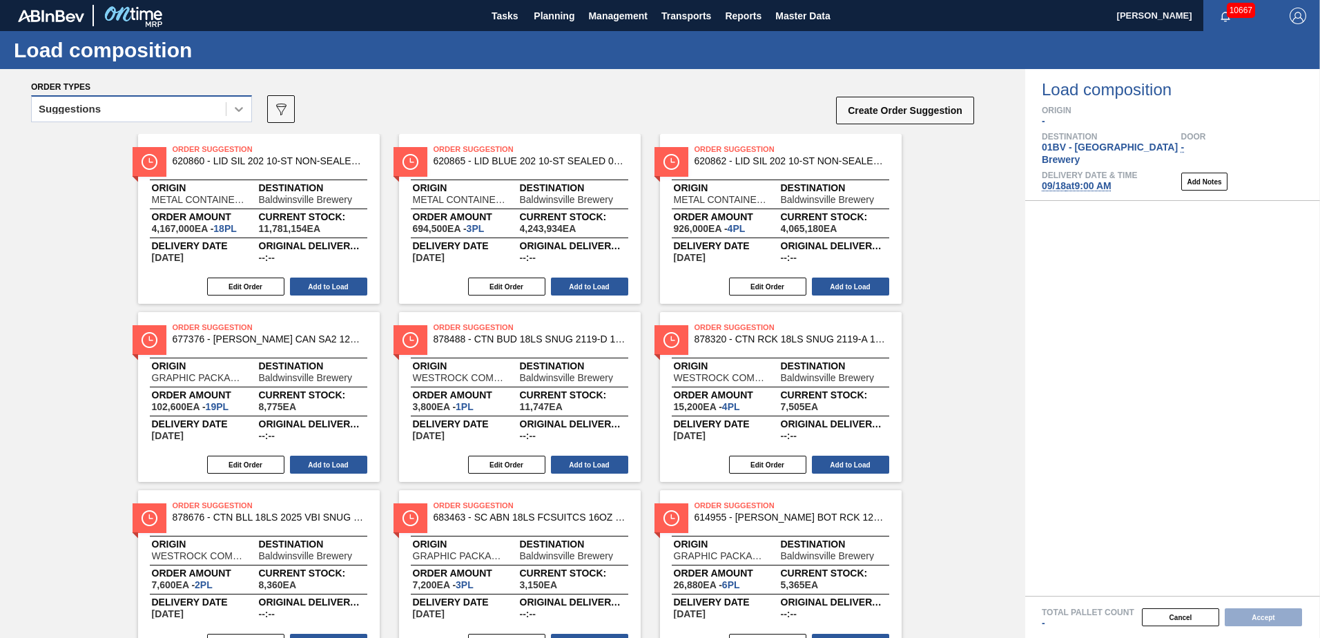
click at [236, 110] on icon at bounding box center [239, 109] width 14 height 14
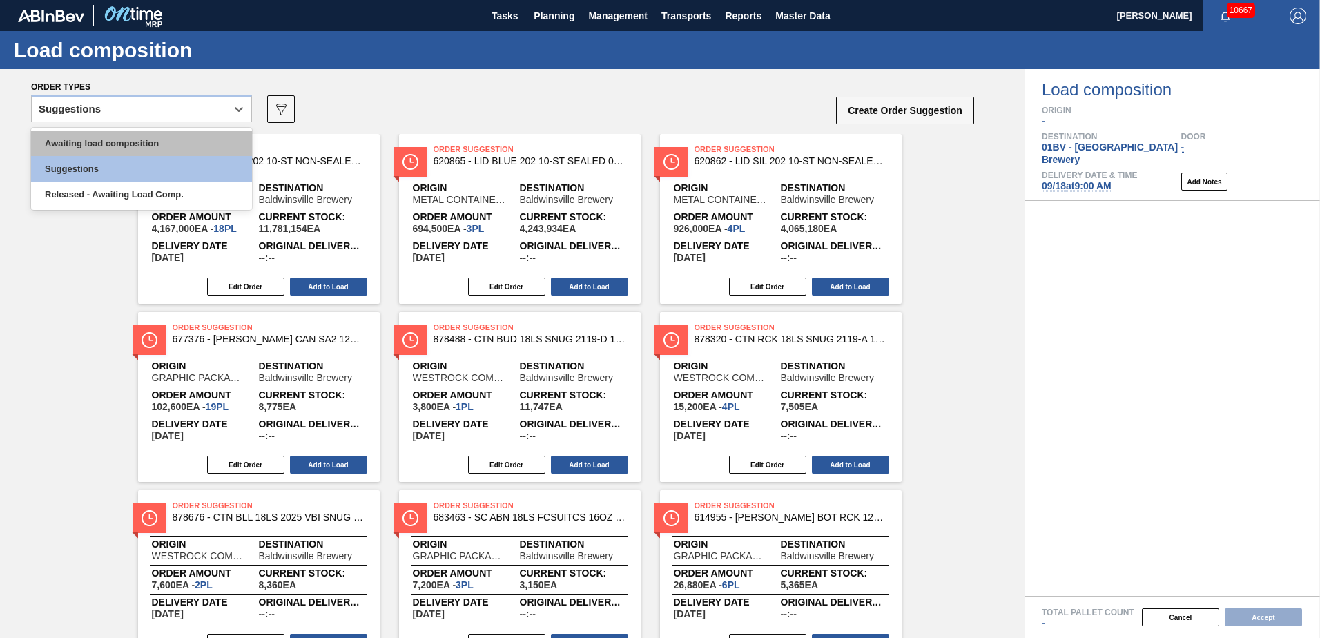
click at [123, 142] on div "Awaiting load composition" at bounding box center [141, 143] width 221 height 26
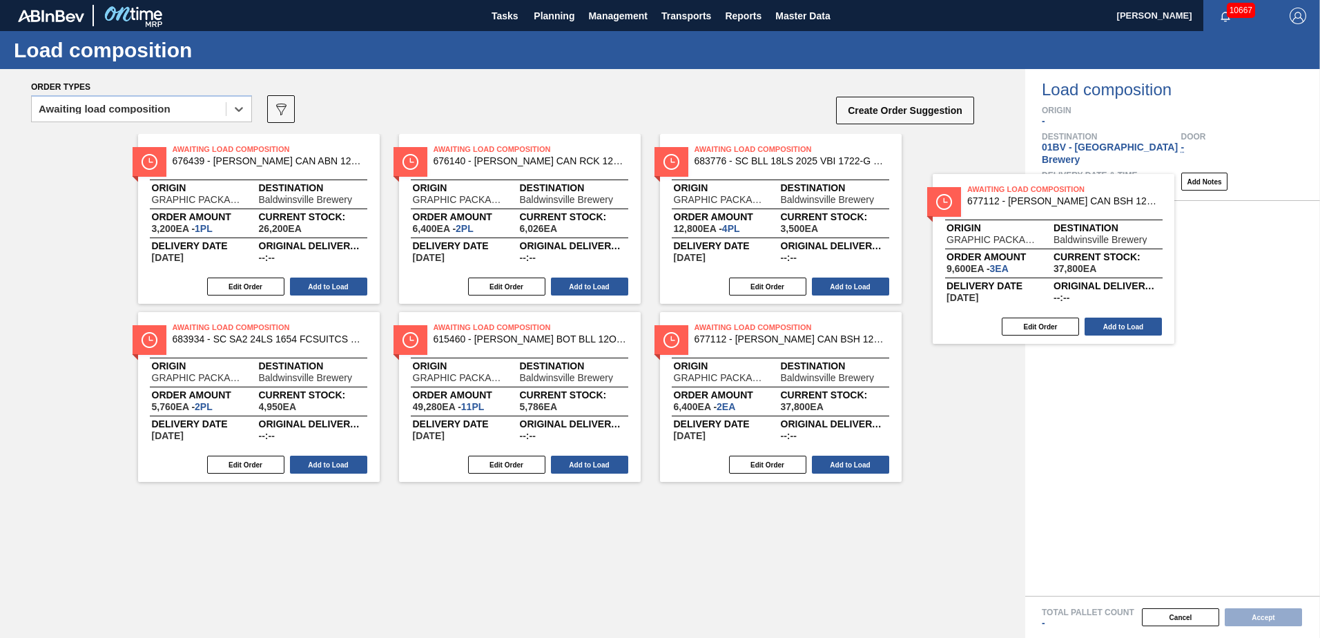
drag, startPoint x: 716, startPoint y: 161, endPoint x: 1002, endPoint y: 204, distance: 289.7
click at [1002, 204] on div "Awaiting Load Composition 676439 - [PERSON_NAME] CAN ABN 12OZ TWNSTK 30/12 CAN …" at bounding box center [512, 308] width 1025 height 348
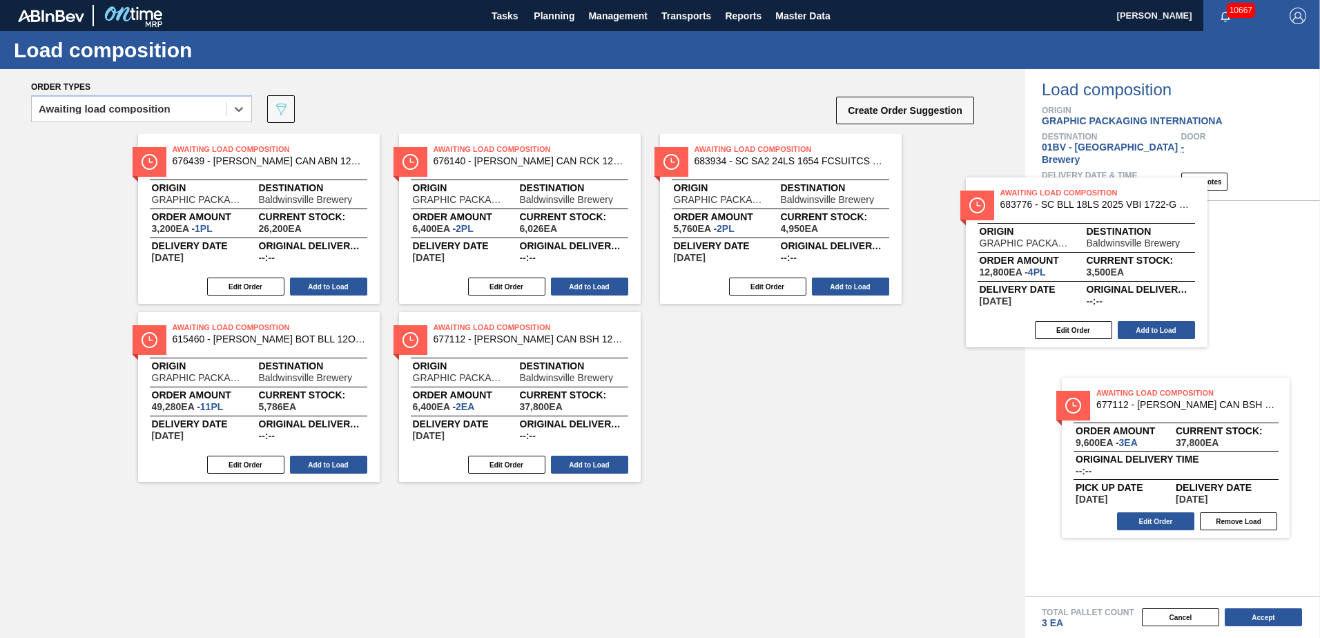
drag, startPoint x: 730, startPoint y: 168, endPoint x: 1053, endPoint y: 216, distance: 326.7
click at [1053, 216] on div "Order types option Awaiting load composition, selected. Select is focused ,type…" at bounding box center [660, 353] width 1320 height 569
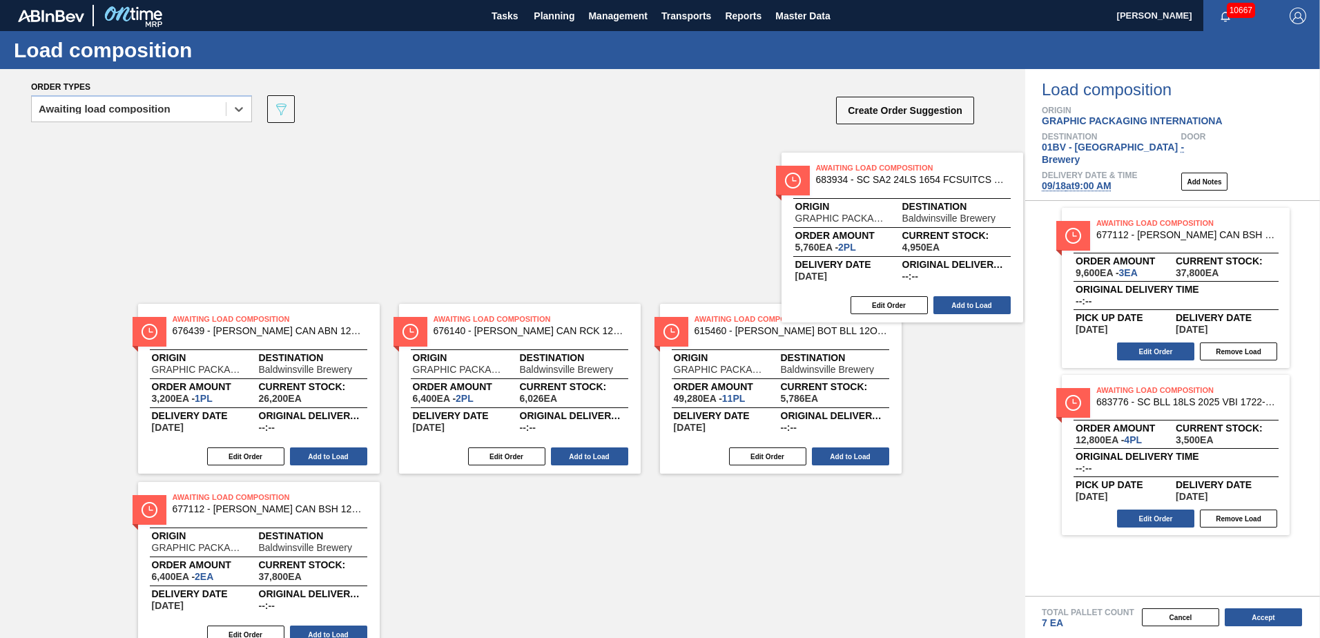
drag, startPoint x: 709, startPoint y: 162, endPoint x: 1071, endPoint y: 200, distance: 363.6
click at [1071, 200] on div "Order types option Awaiting load composition, selected. Select is focused ,type…" at bounding box center [660, 353] width 1320 height 569
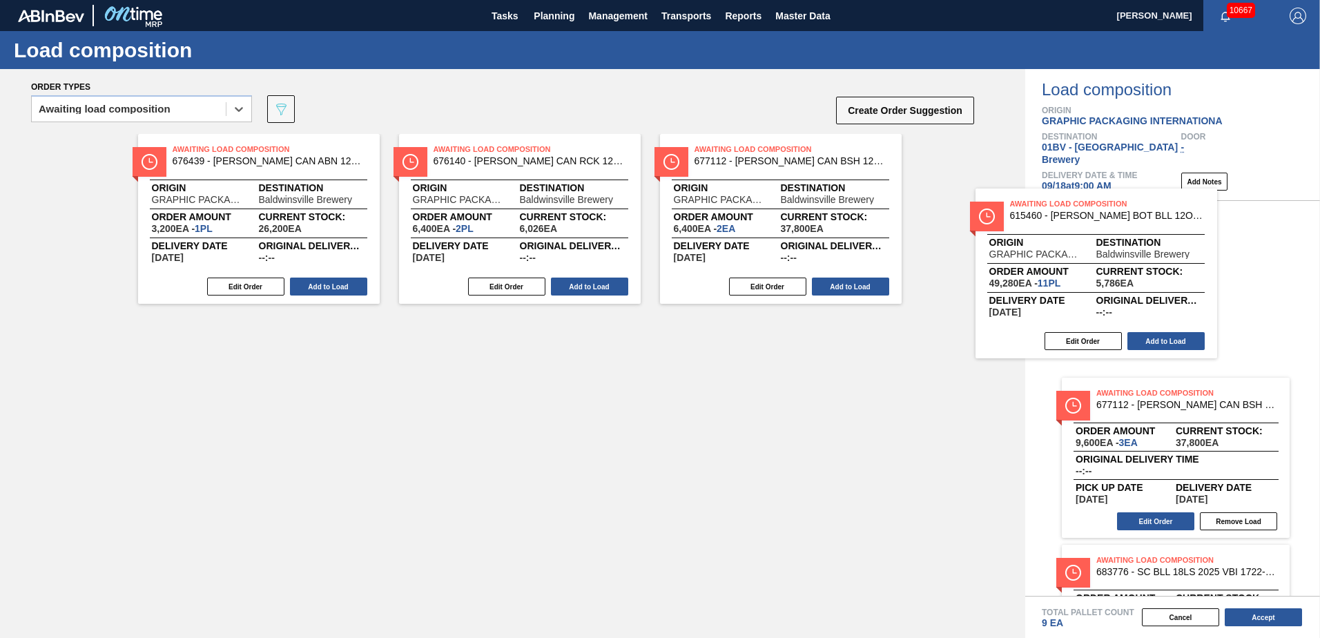
drag, startPoint x: 709, startPoint y: 153, endPoint x: 1056, endPoint y: 215, distance: 352.9
click at [1056, 215] on div "Order types option Awaiting load composition, selected. Select is focused ,type…" at bounding box center [660, 353] width 1320 height 569
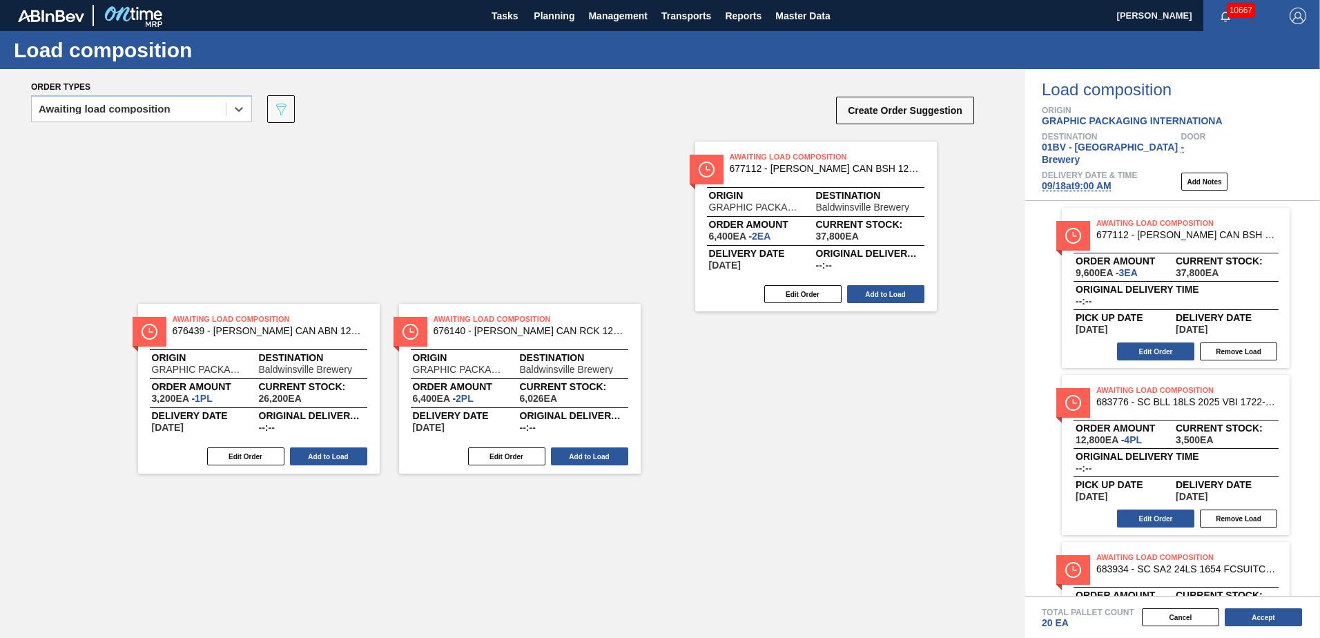
drag, startPoint x: 715, startPoint y: 150, endPoint x: 1055, endPoint y: 188, distance: 342.4
click at [1055, 188] on div "Order types option Awaiting load composition, selected. Select is focused ,type…" at bounding box center [660, 353] width 1320 height 569
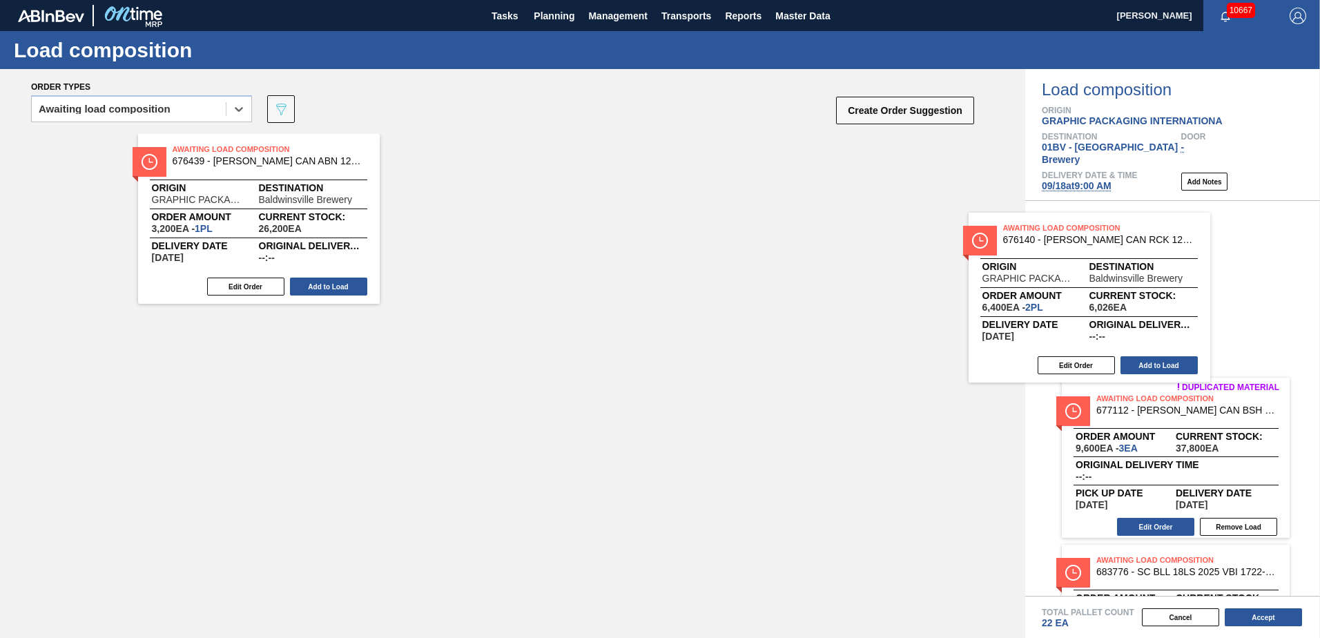
drag, startPoint x: 659, startPoint y: 182, endPoint x: 1116, endPoint y: 235, distance: 459.4
click at [1116, 235] on div "Order types option Awaiting load composition, selected. Select is focused ,type…" at bounding box center [660, 353] width 1320 height 569
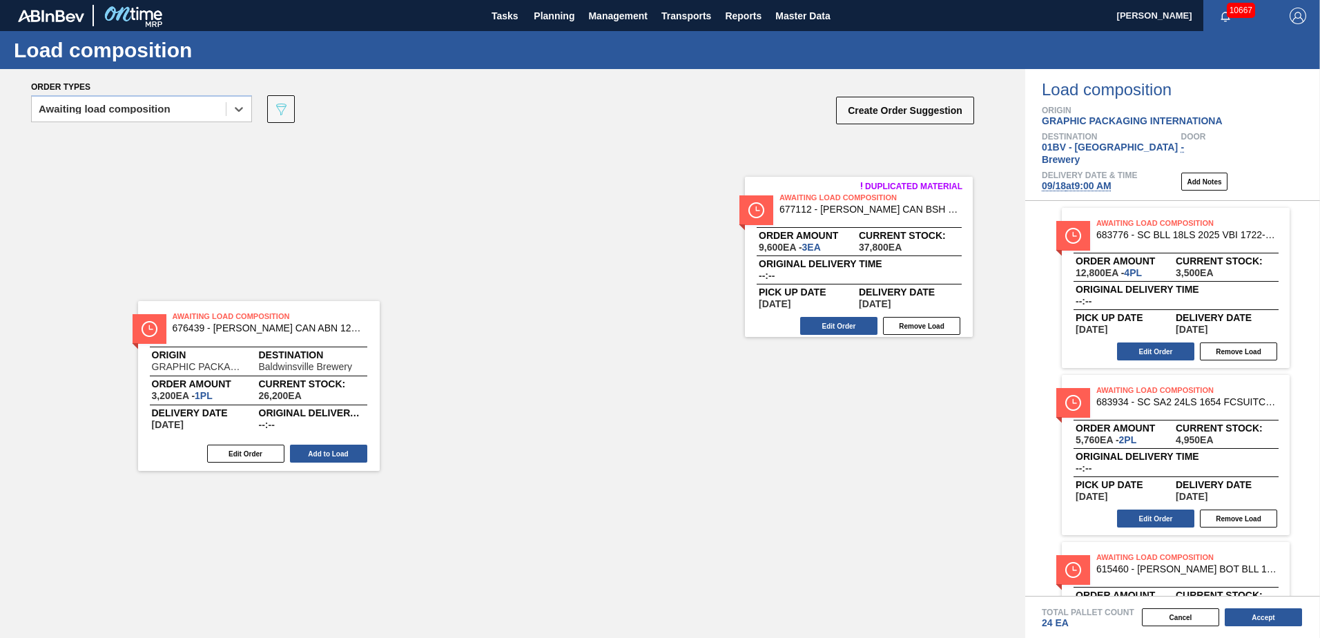
drag, startPoint x: 1173, startPoint y: 251, endPoint x: 721, endPoint y: 213, distance: 453.8
click at [723, 213] on div "Order types option Awaiting load composition, selected. Select is focused ,type…" at bounding box center [660, 353] width 1320 height 569
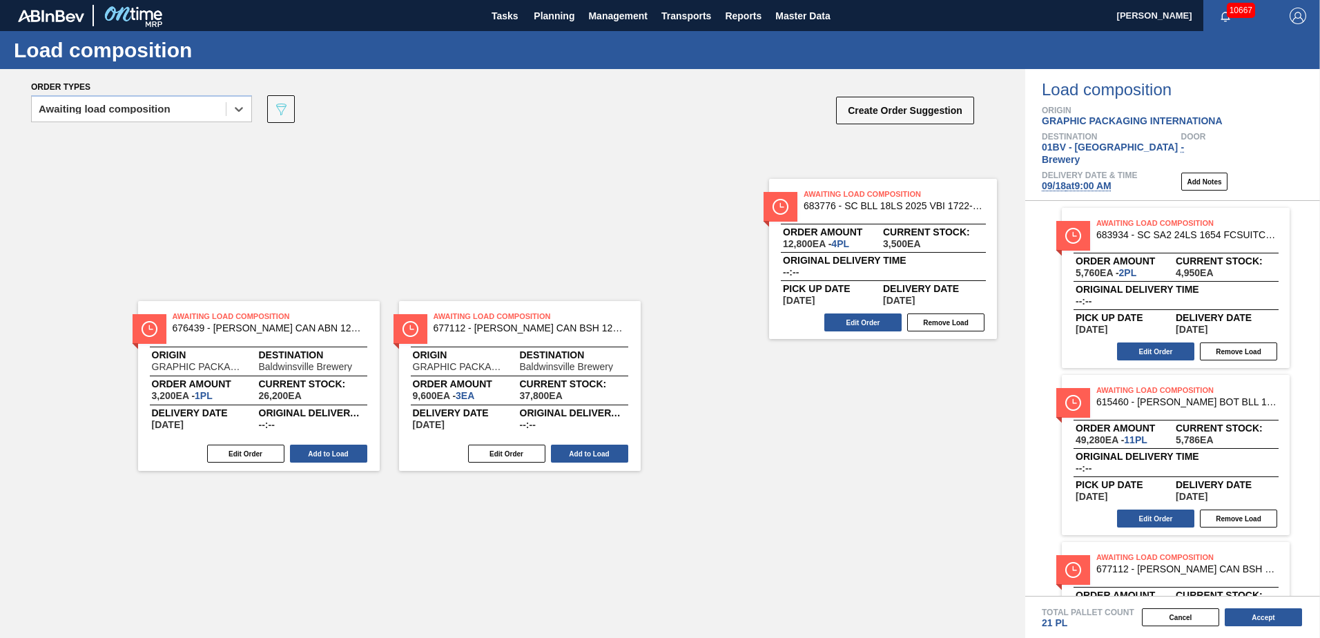
drag, startPoint x: 1145, startPoint y: 239, endPoint x: 750, endPoint y: 211, distance: 395.8
click at [757, 213] on div "Order types option Awaiting load composition, selected. Select is focused ,type…" at bounding box center [660, 353] width 1320 height 569
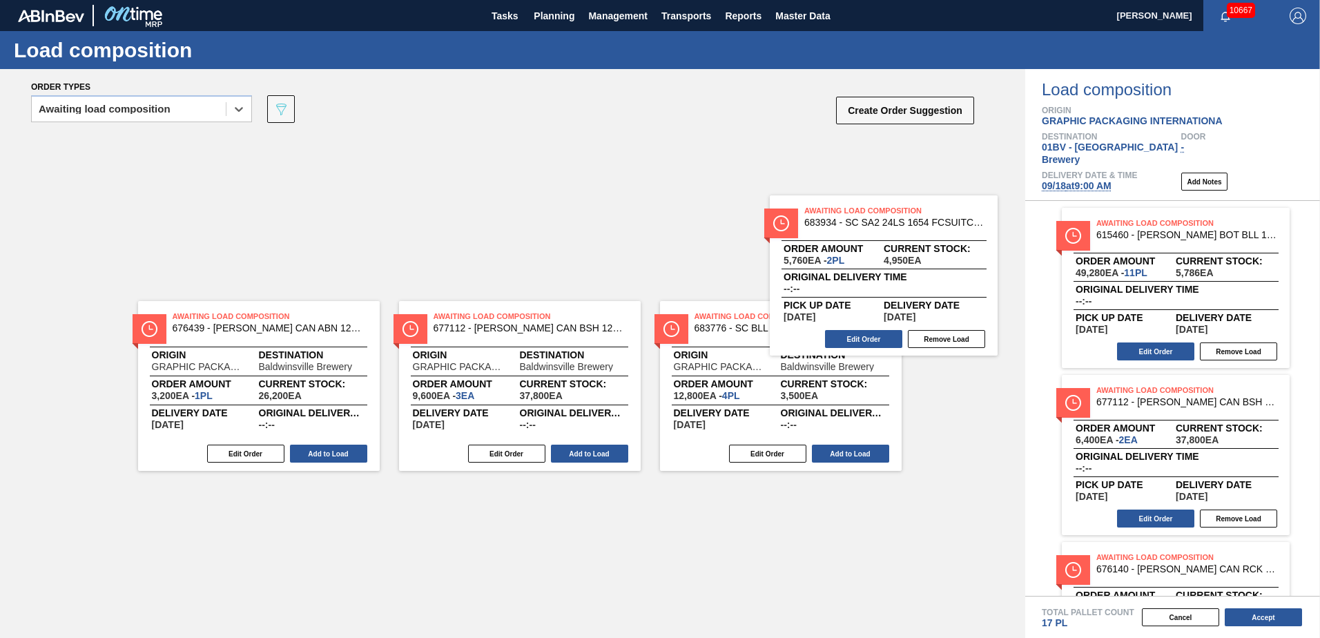
drag, startPoint x: 1237, startPoint y: 231, endPoint x: 831, endPoint y: 224, distance: 406.0
click at [831, 224] on div "Order types option Awaiting load composition, selected. Select is focused ,type…" at bounding box center [660, 353] width 1320 height 569
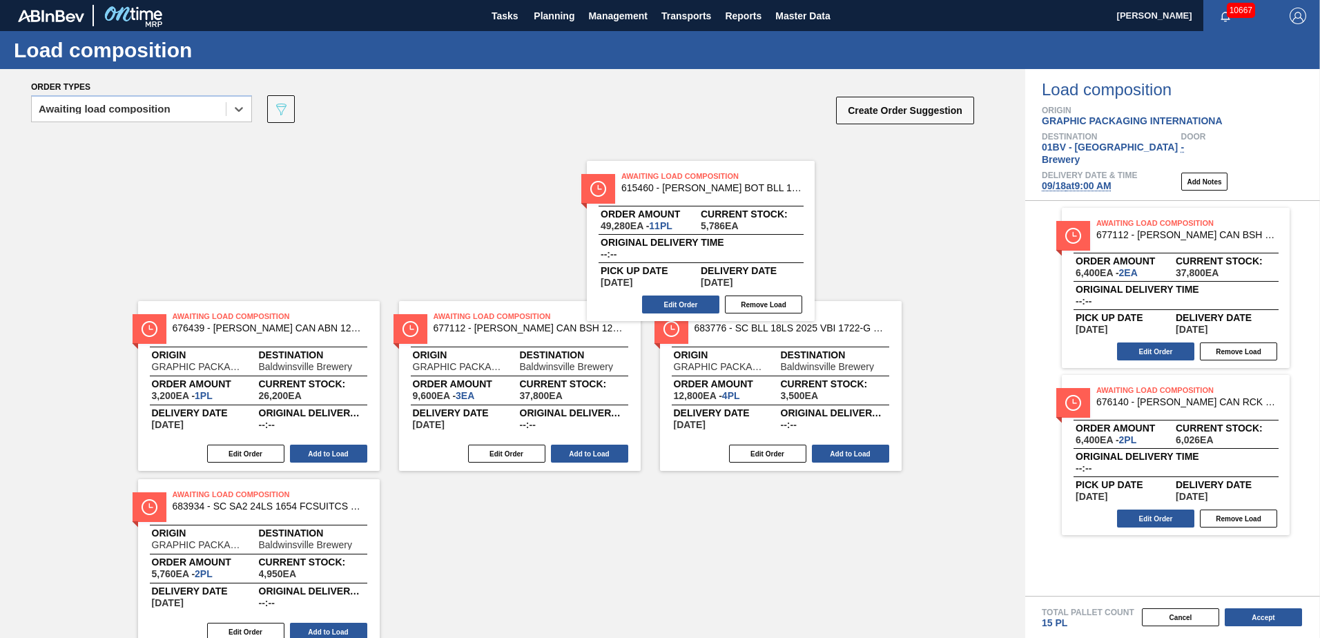
drag, startPoint x: 1179, startPoint y: 225, endPoint x: 685, endPoint y: 189, distance: 495.6
click at [688, 189] on div "Order types option Awaiting load composition, selected. Select is focused ,type…" at bounding box center [660, 353] width 1320 height 569
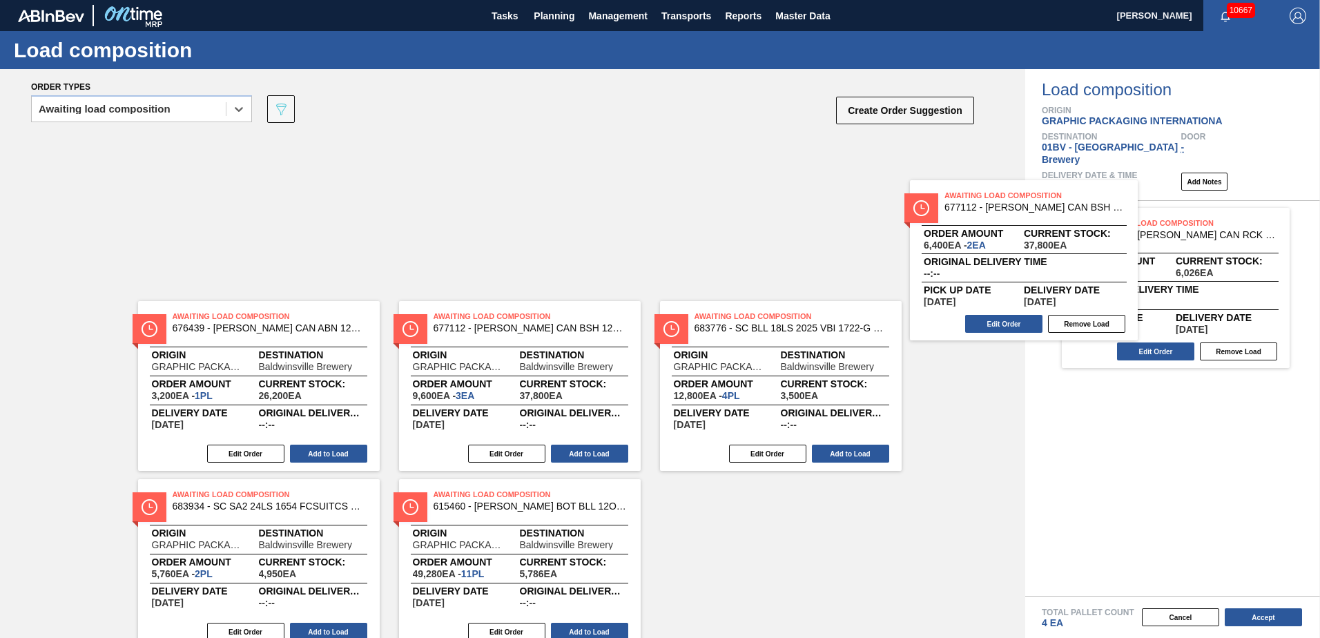
drag, startPoint x: 1156, startPoint y: 238, endPoint x: 895, endPoint y: 217, distance: 261.8
click at [897, 217] on div "Order types option Awaiting load composition, selected. Select is focused ,type…" at bounding box center [660, 353] width 1320 height 569
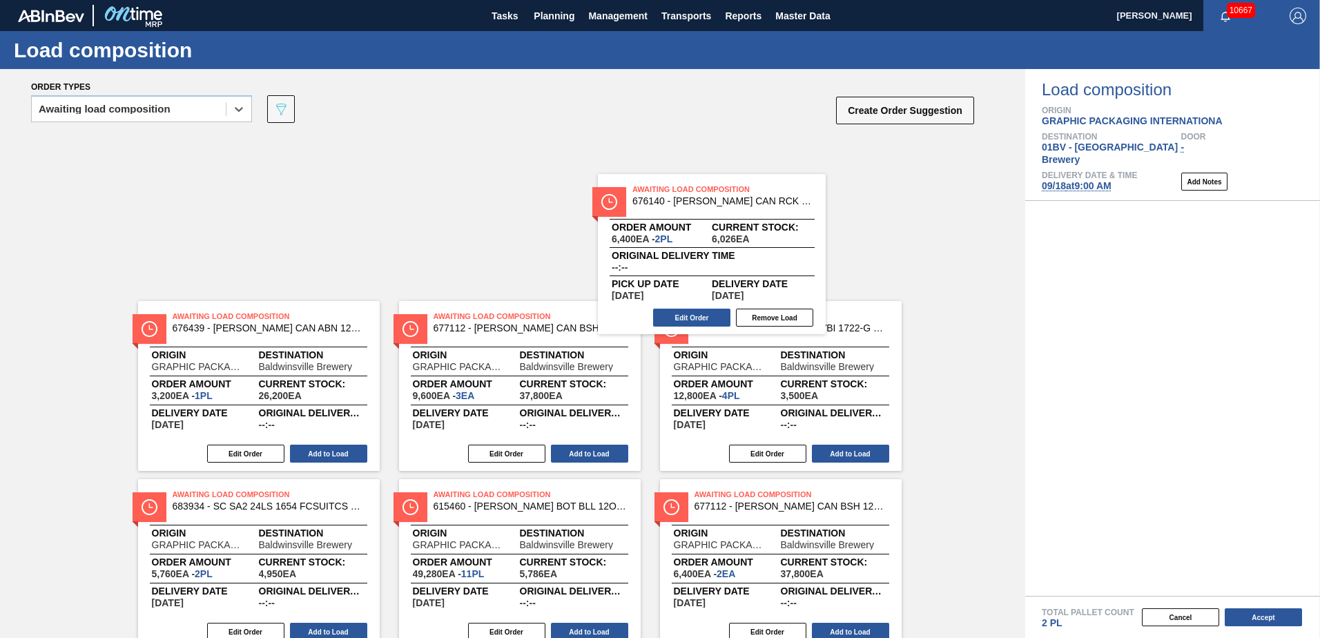
drag, startPoint x: 1162, startPoint y: 216, endPoint x: 538, endPoint y: 177, distance: 625.3
click at [590, 184] on div "Order types option Awaiting load composition, selected. Select is focused ,type…" at bounding box center [660, 353] width 1320 height 569
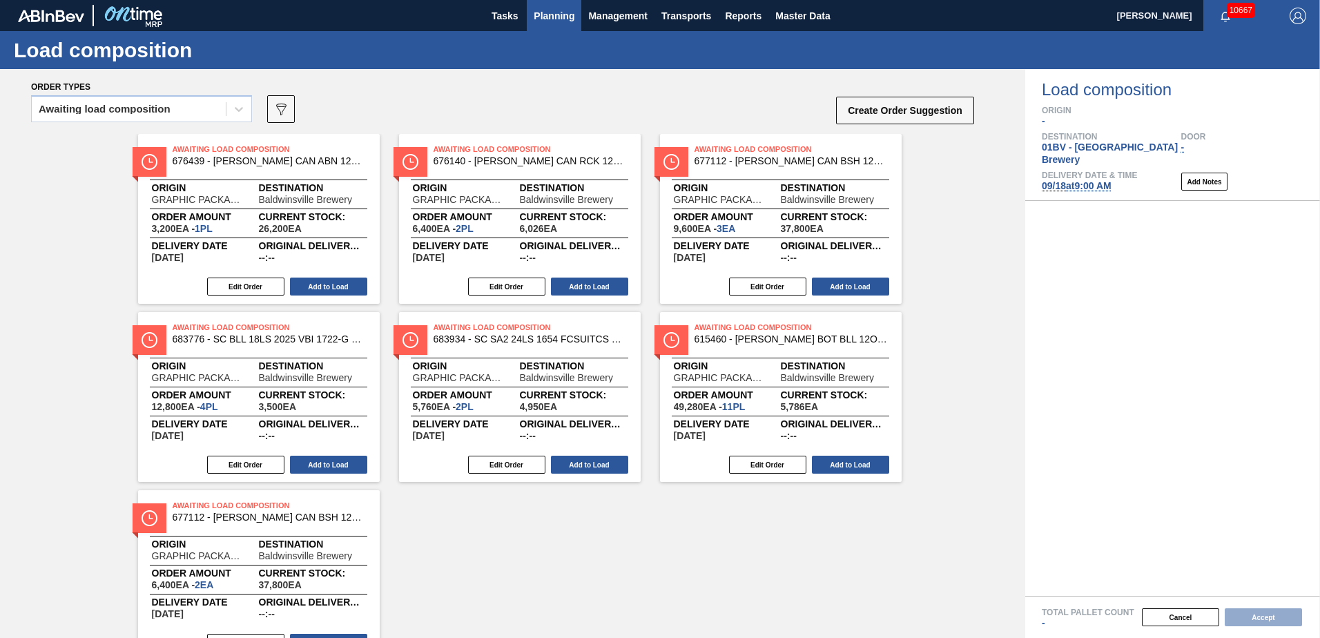
click at [550, 17] on span "Planning" at bounding box center [554, 16] width 41 height 17
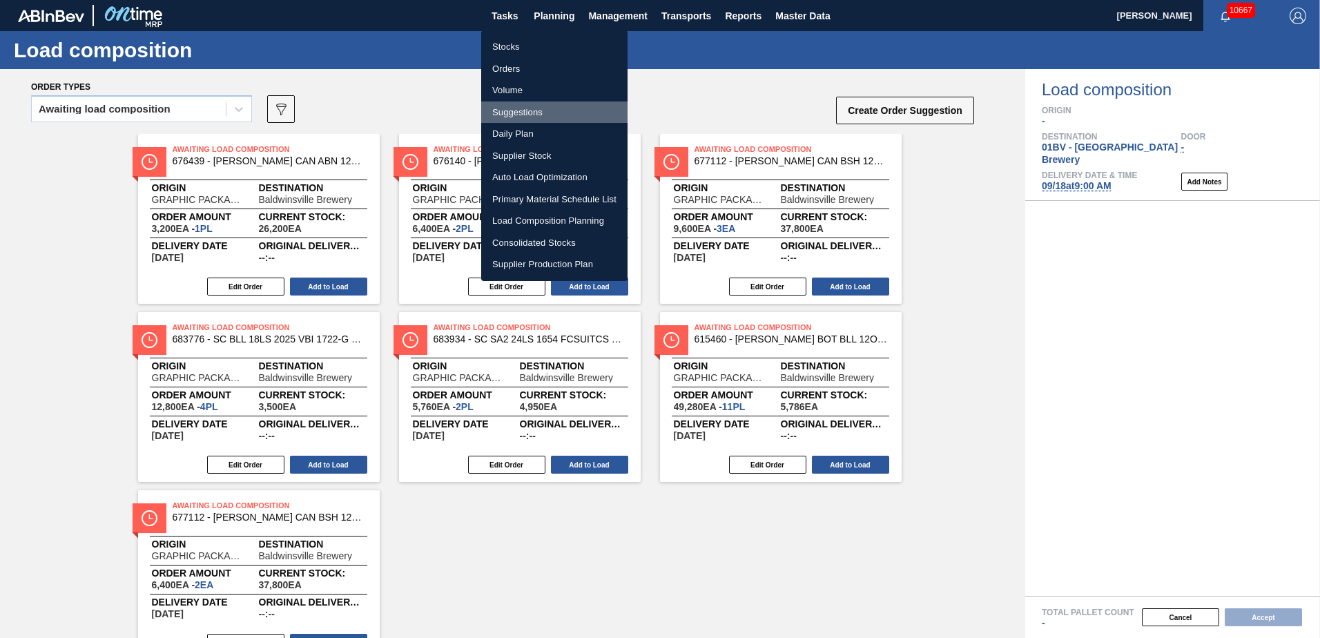
click at [511, 113] on li "Suggestions" at bounding box center [554, 112] width 146 height 22
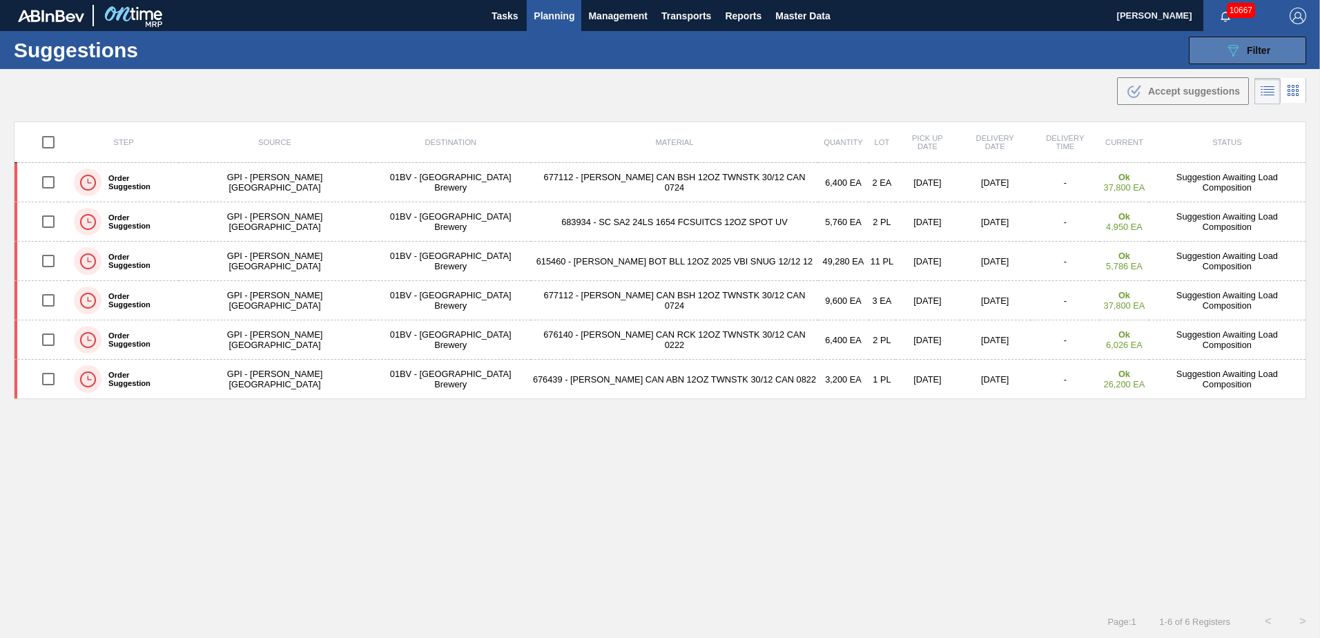
click at [1231, 48] on icon at bounding box center [1233, 51] width 10 height 12
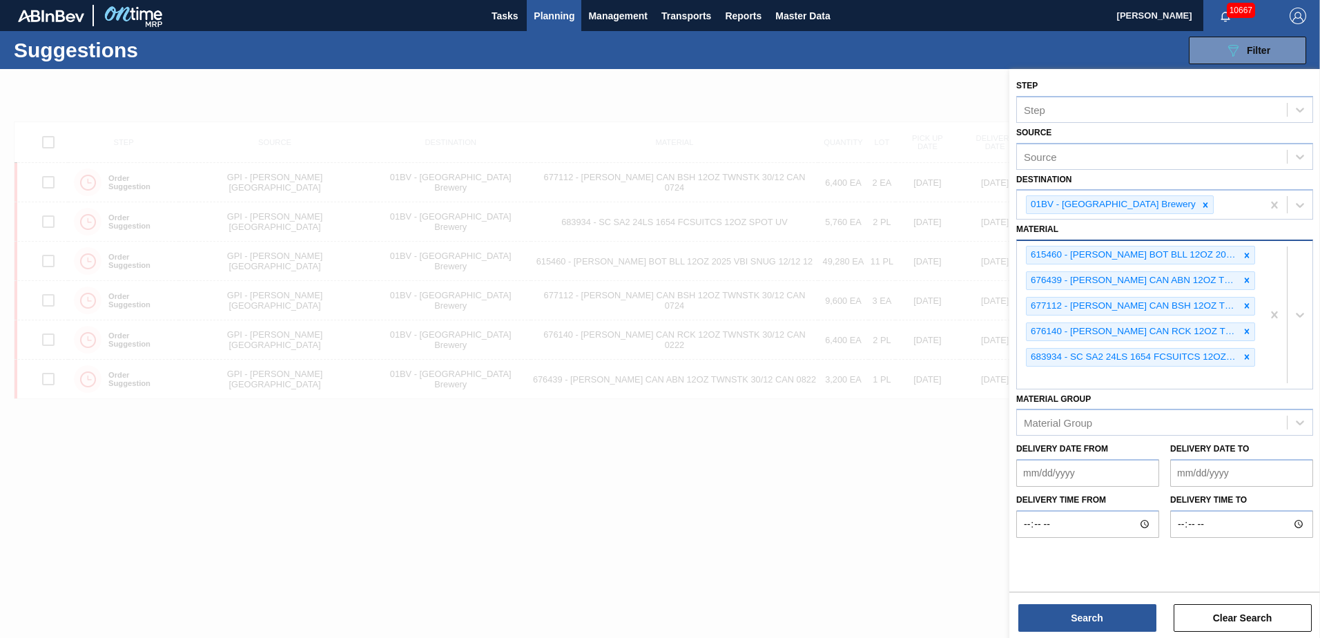
click at [1041, 382] on div "615460 - [PERSON_NAME] BOT BLL 12OZ 2025 VBI SNUG 12/12 12 676439 - [PERSON_NAM…" at bounding box center [1139, 314] width 245 height 147
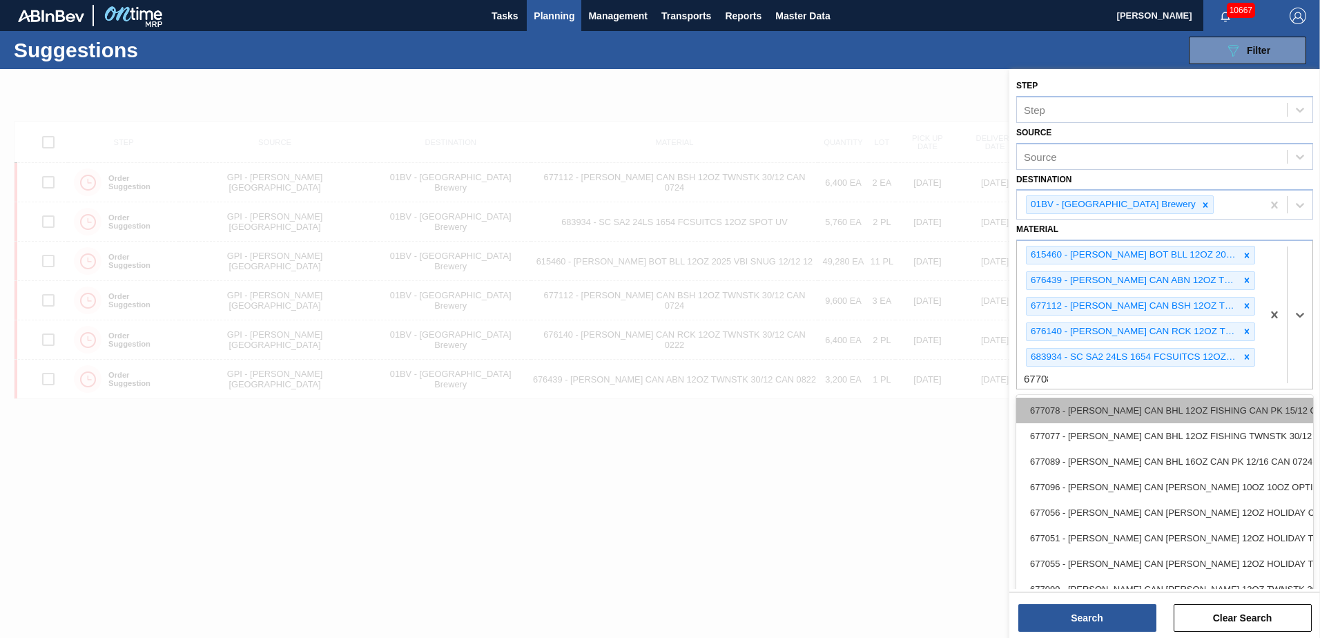
type input "677089"
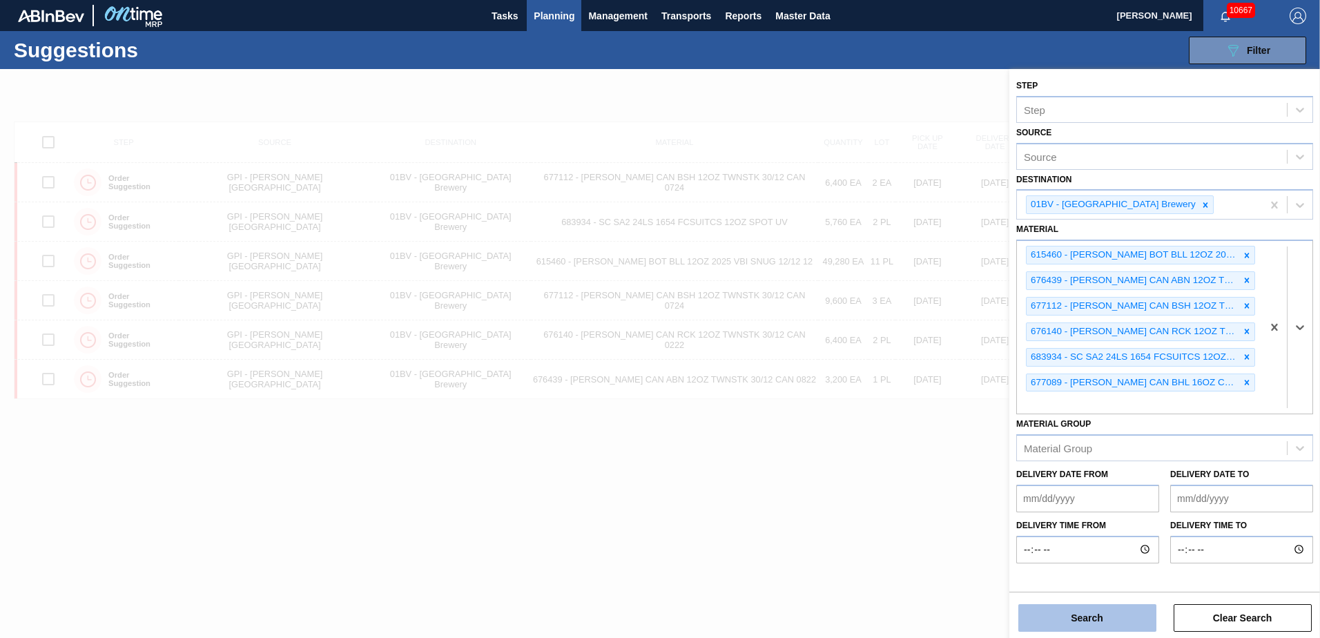
click at [1053, 625] on button "Search" at bounding box center [1087, 618] width 138 height 28
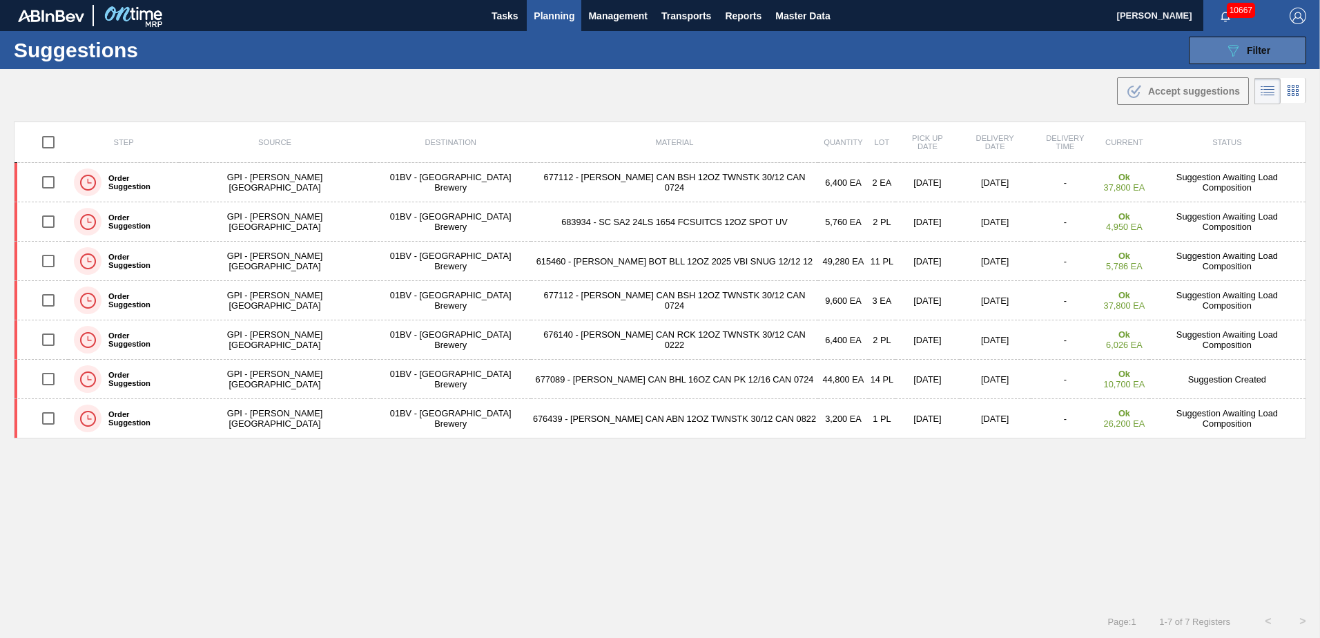
click at [1247, 50] on span "Filter" at bounding box center [1258, 50] width 23 height 11
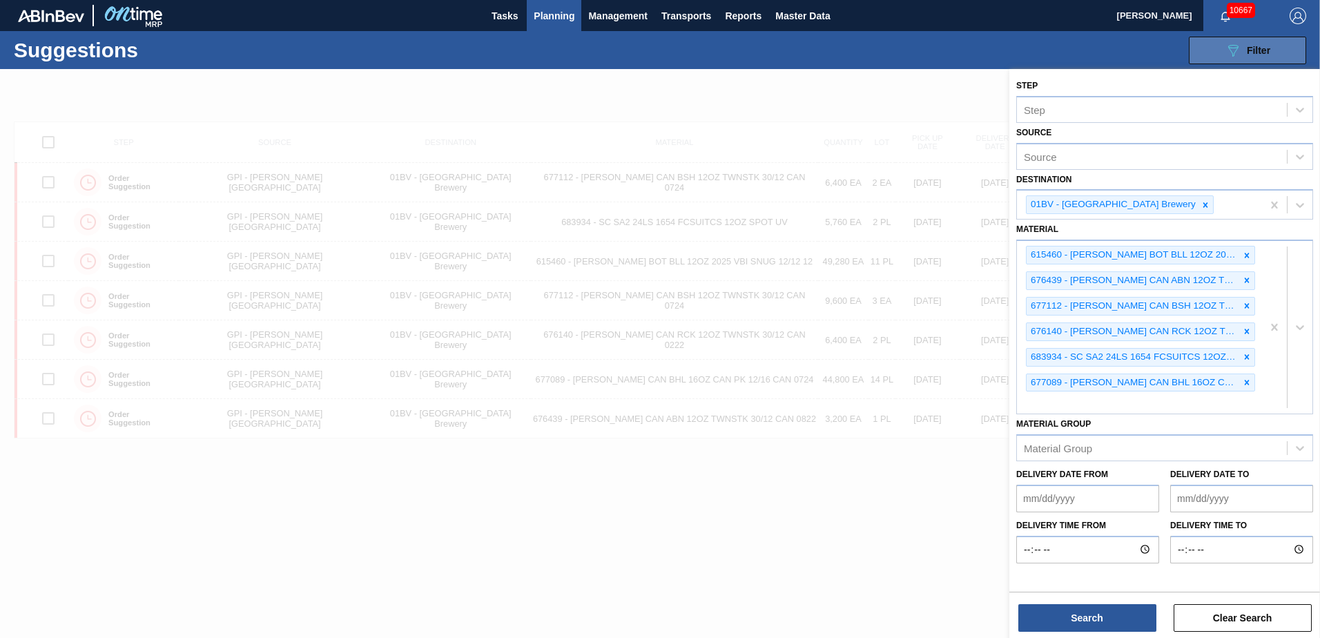
click at [1189, 37] on button "089F7B8B-B2A5-4AFE-B5C0-19BA573D28AC Filter" at bounding box center [1247, 51] width 117 height 28
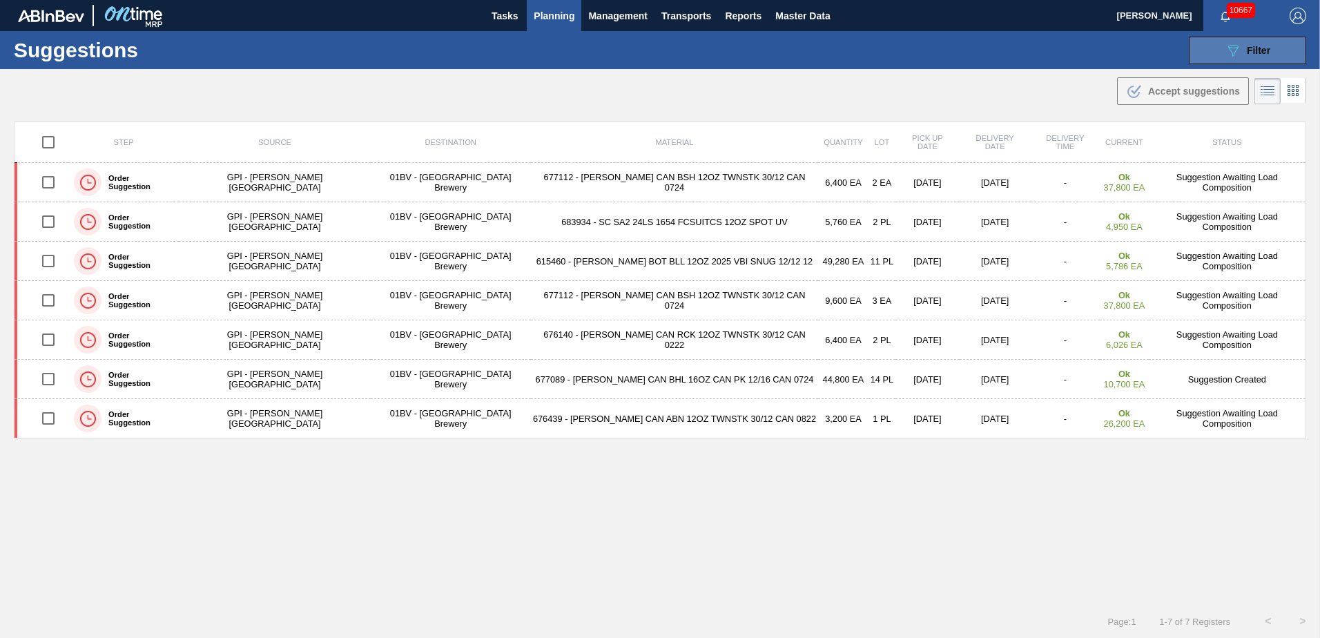
click at [1220, 52] on button "089F7B8B-B2A5-4AFE-B5C0-19BA573D28AC Filter" at bounding box center [1247, 51] width 117 height 28
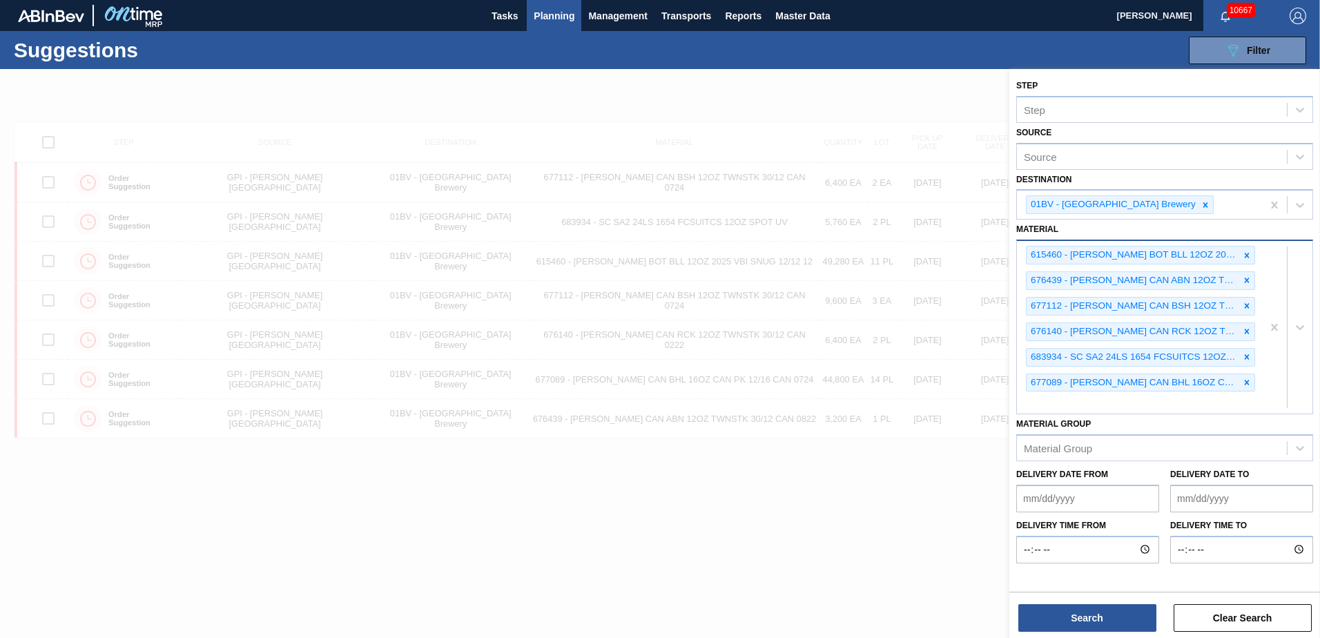
click at [1044, 403] on div "615460 - [PERSON_NAME] BOT BLL 12OZ 2025 VBI SNUG 12/12 12 676439 - [PERSON_NAM…" at bounding box center [1139, 327] width 245 height 173
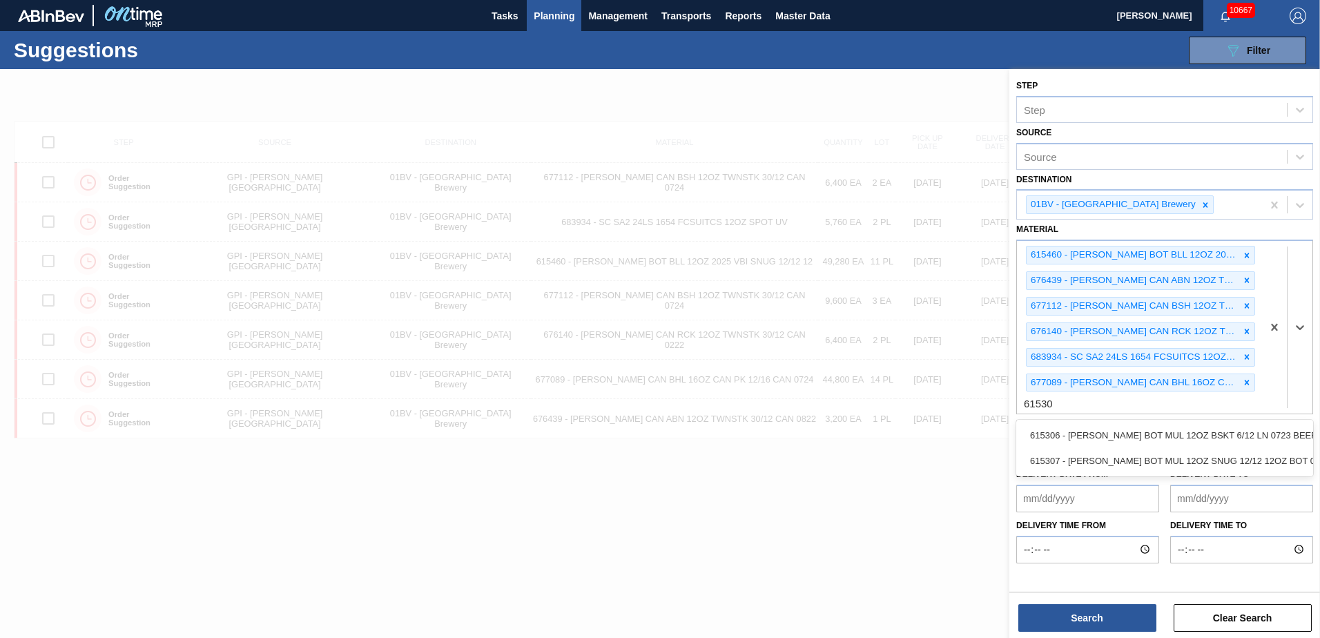
type input "615307"
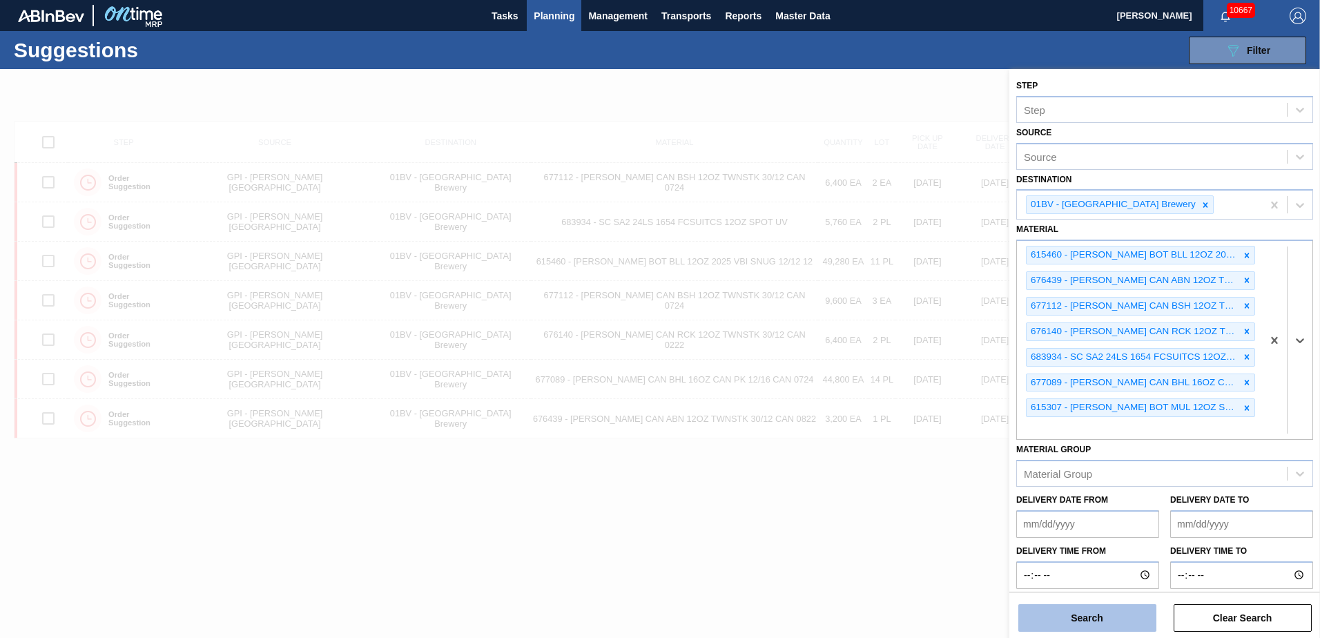
click at [1069, 618] on button "Search" at bounding box center [1087, 618] width 138 height 28
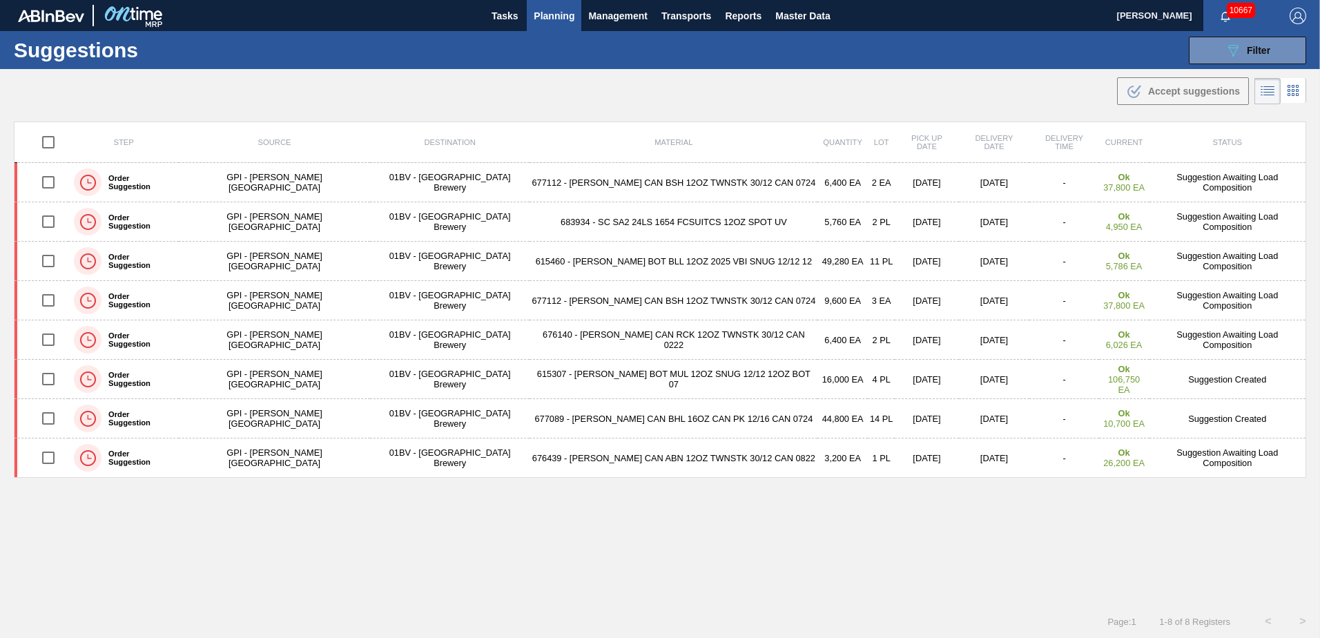
drag, startPoint x: 1234, startPoint y: 52, endPoint x: 1232, endPoint y: 79, distance: 27.7
click at [1234, 52] on icon "089F7B8B-B2A5-4AFE-B5C0-19BA573D28AC" at bounding box center [1233, 50] width 17 height 17
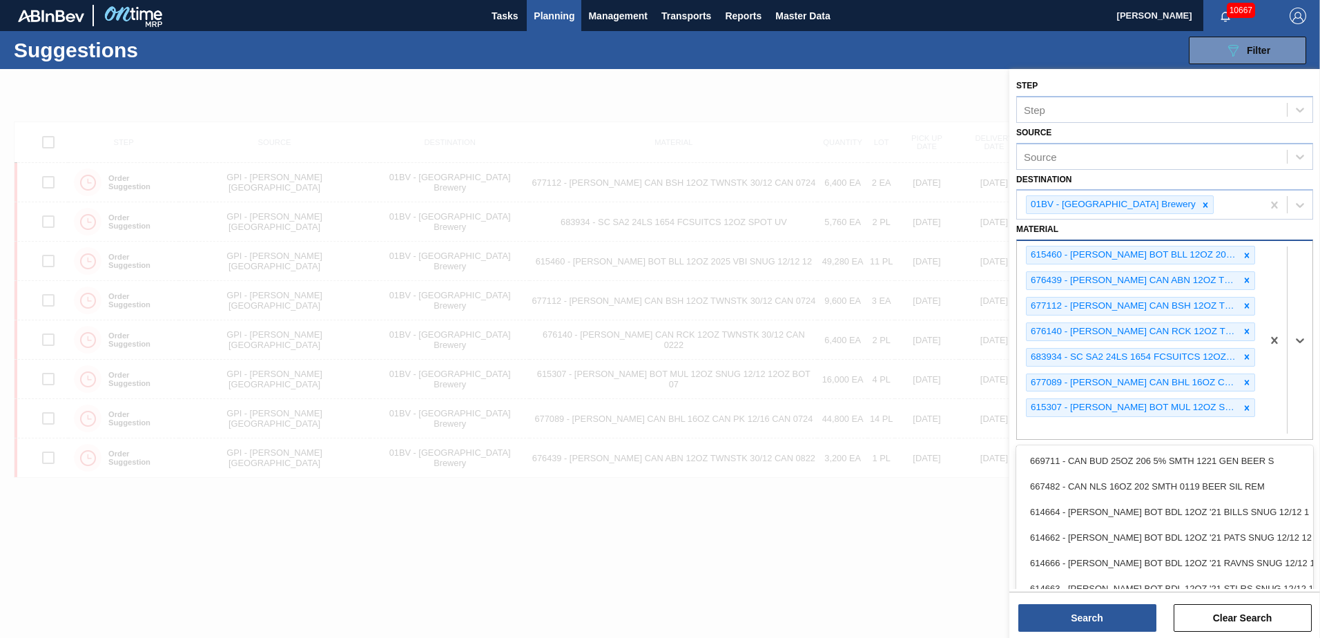
click at [1061, 430] on div "615460 - [PERSON_NAME] BOT BLL 12OZ 2025 VBI SNUG 12/12 12 676439 - [PERSON_NAM…" at bounding box center [1139, 340] width 245 height 198
type input "683622"
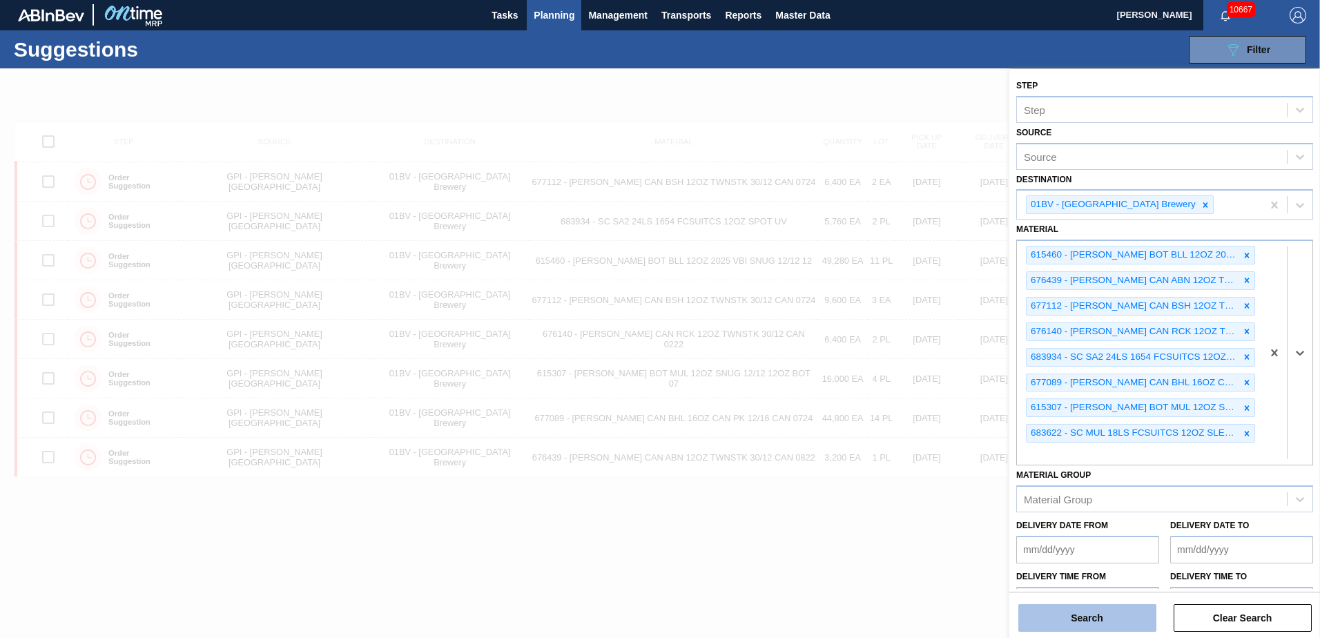
click at [1095, 618] on button "Search" at bounding box center [1087, 618] width 138 height 28
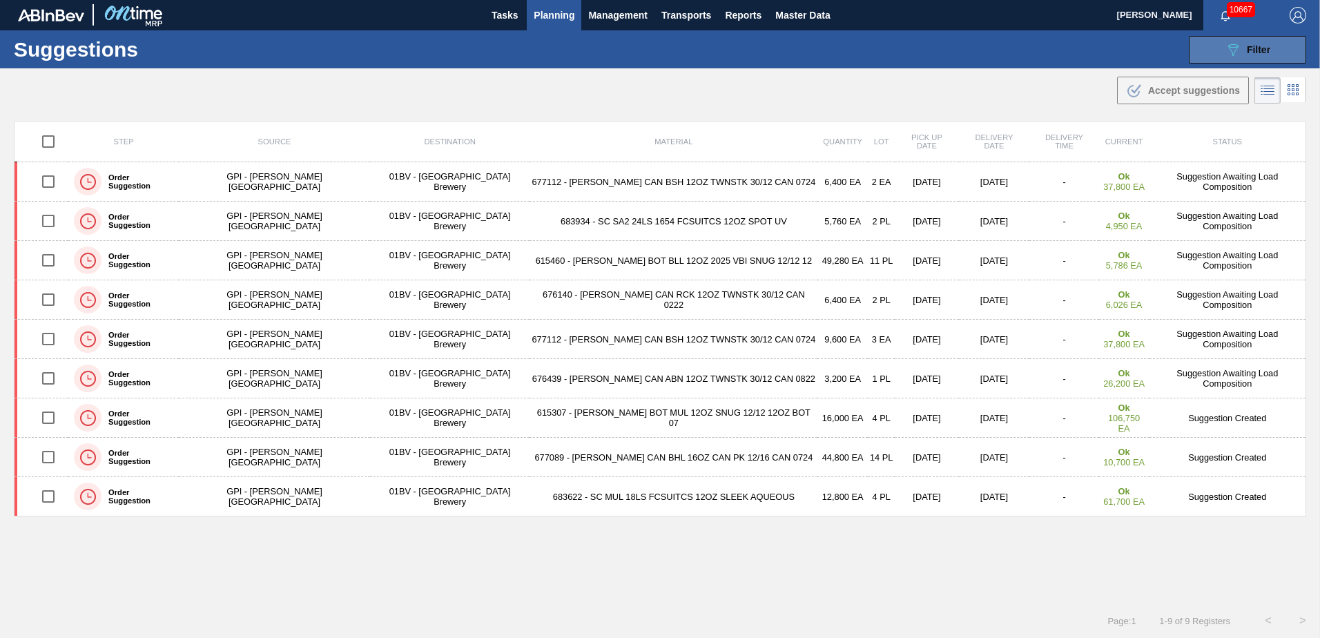
click at [1247, 50] on span "Filter" at bounding box center [1258, 49] width 23 height 11
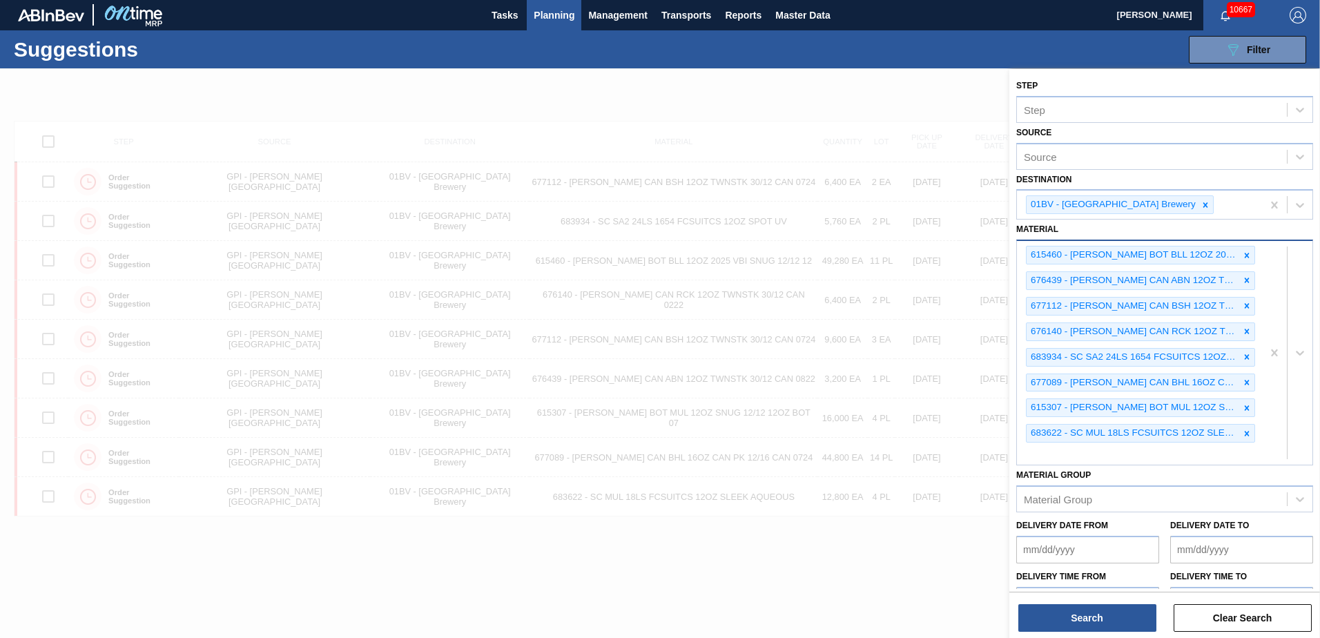
click at [1059, 460] on div "615460 - [PERSON_NAME] BOT BLL 12OZ 2025 VBI SNUG 12/12 12 676439 - [PERSON_NAM…" at bounding box center [1139, 353] width 245 height 224
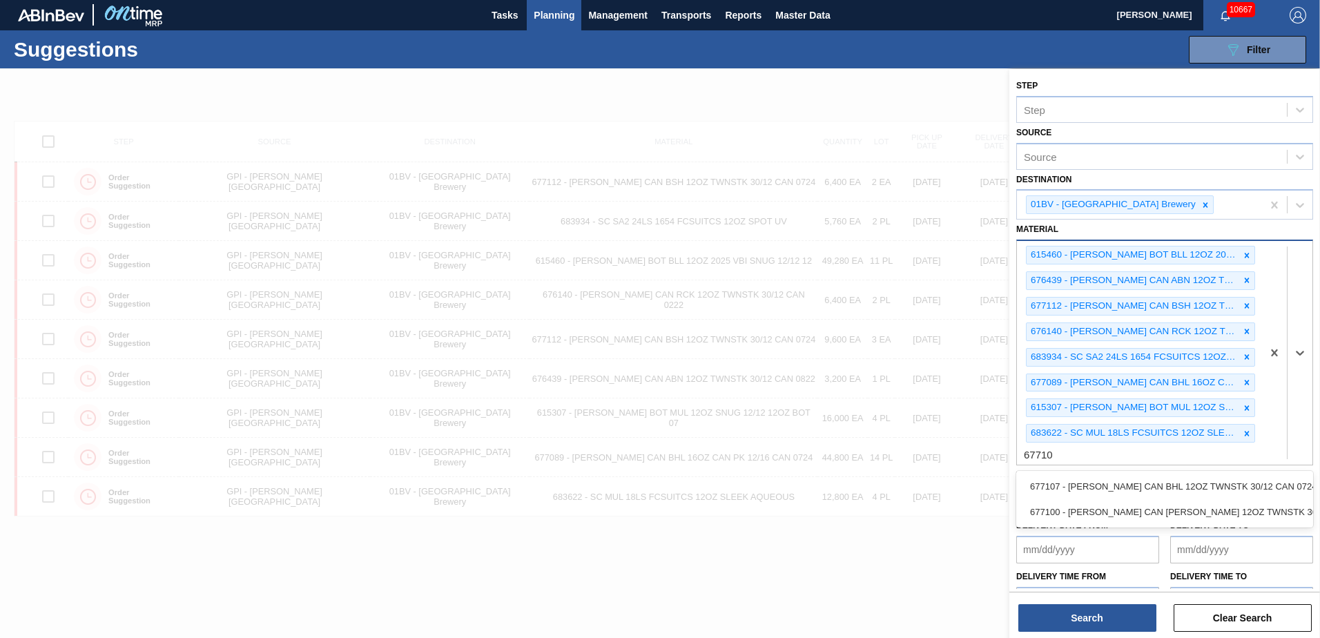
type input "677100"
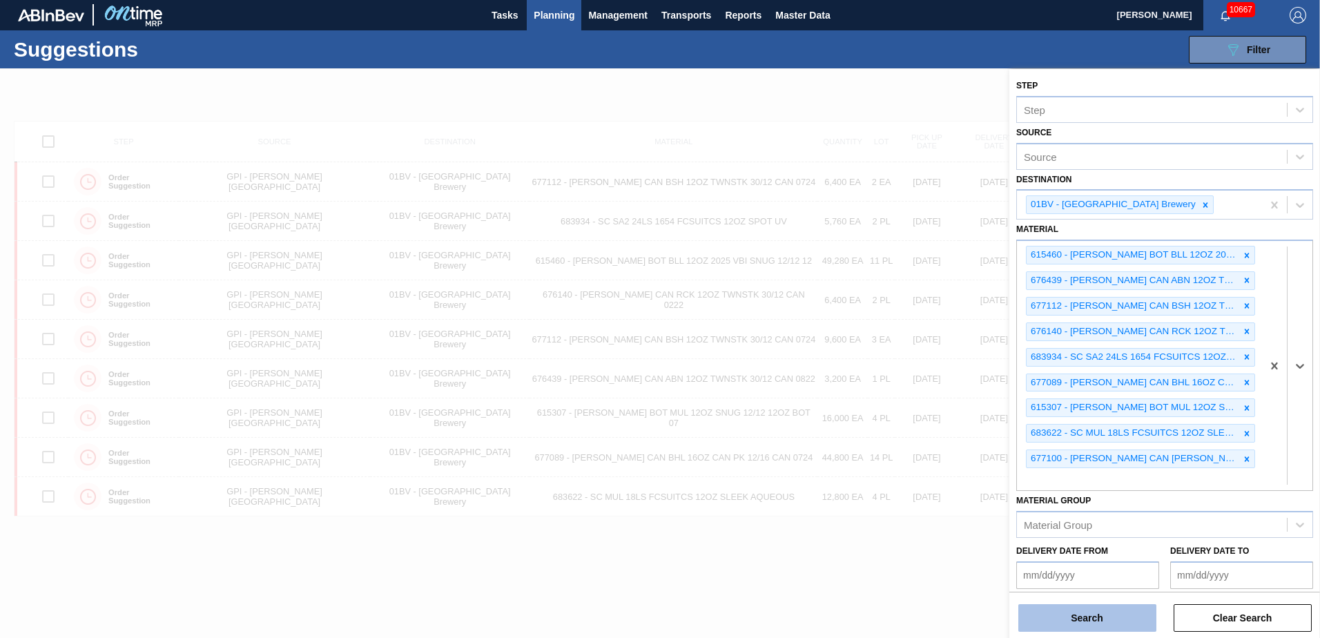
click at [1075, 614] on button "Search" at bounding box center [1087, 618] width 138 height 28
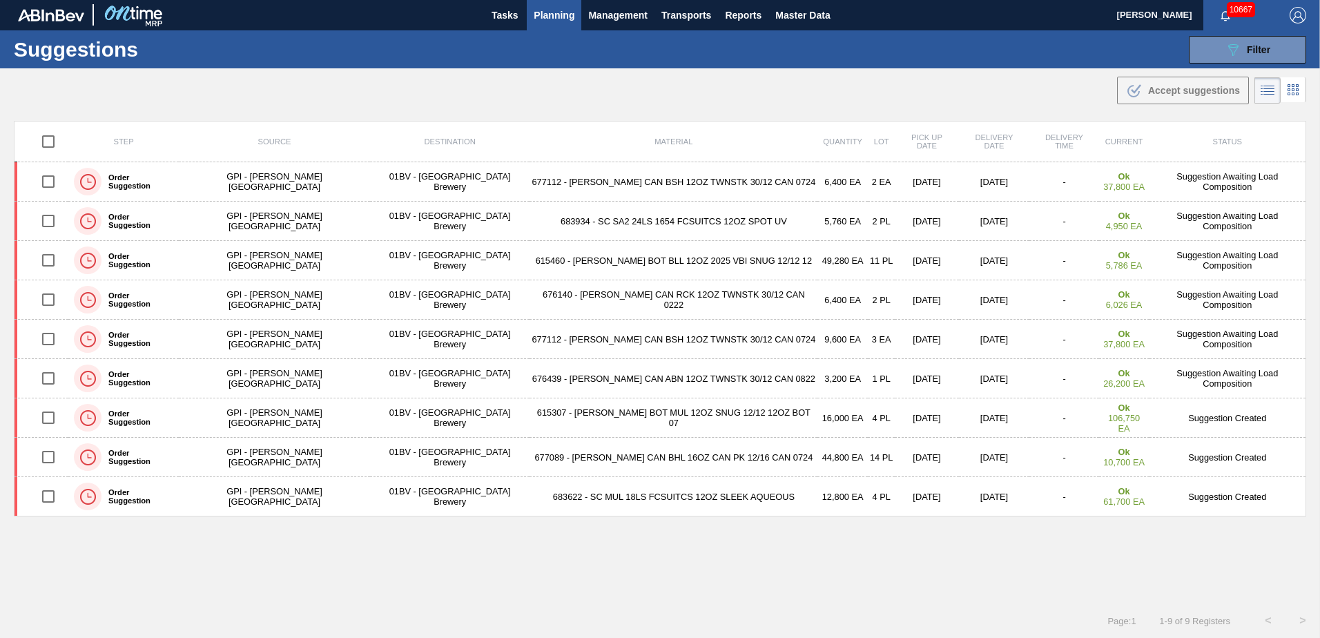
drag, startPoint x: 562, startPoint y: 15, endPoint x: 562, endPoint y: 35, distance: 20.0
click at [562, 15] on span "Planning" at bounding box center [554, 15] width 41 height 17
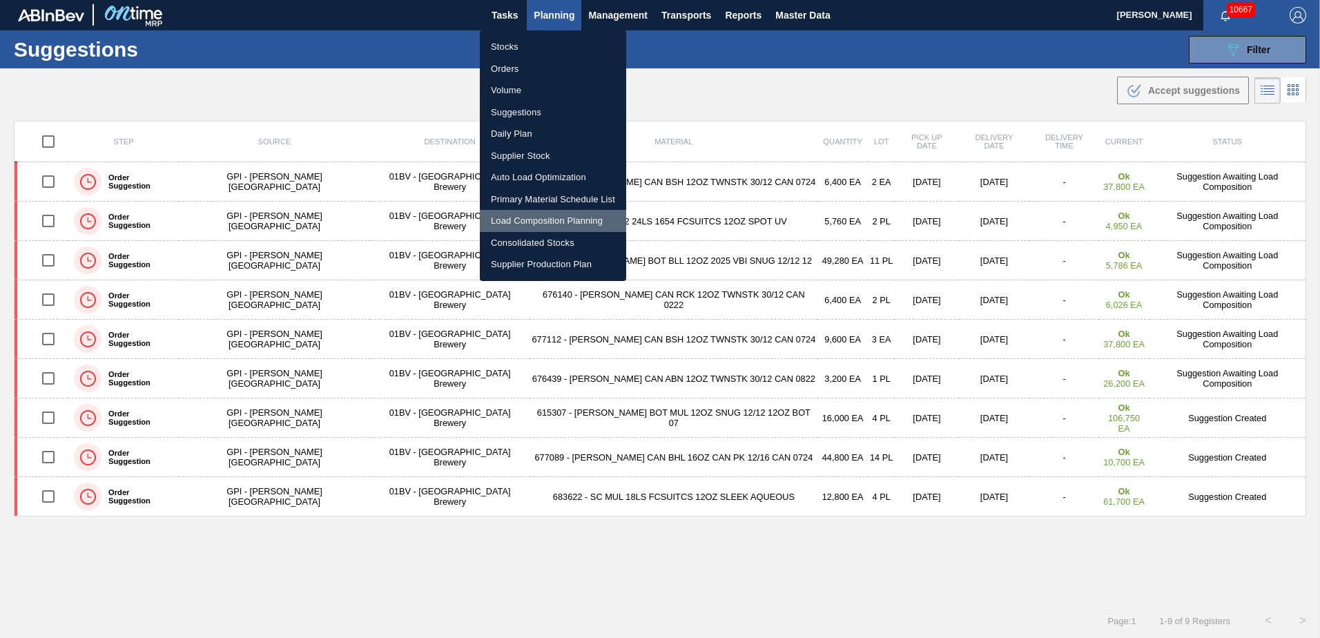
click at [536, 224] on li "Load Composition Planning" at bounding box center [553, 221] width 146 height 22
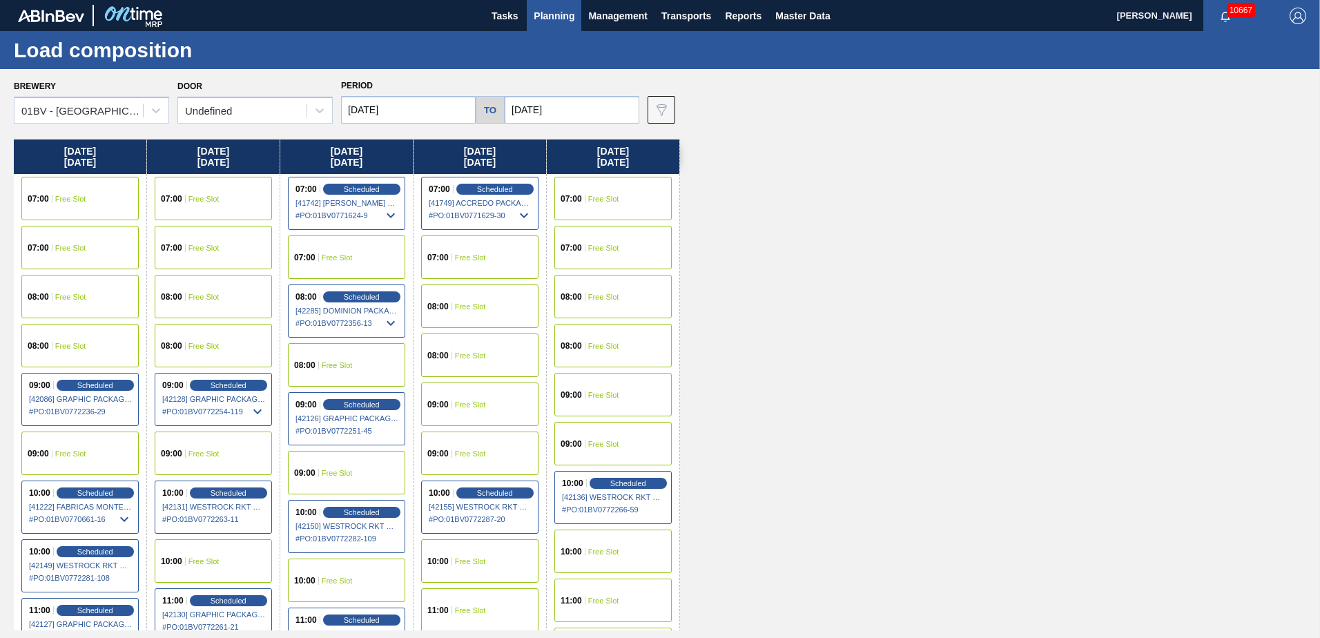
click at [464, 402] on span "Free Slot" at bounding box center [470, 404] width 31 height 8
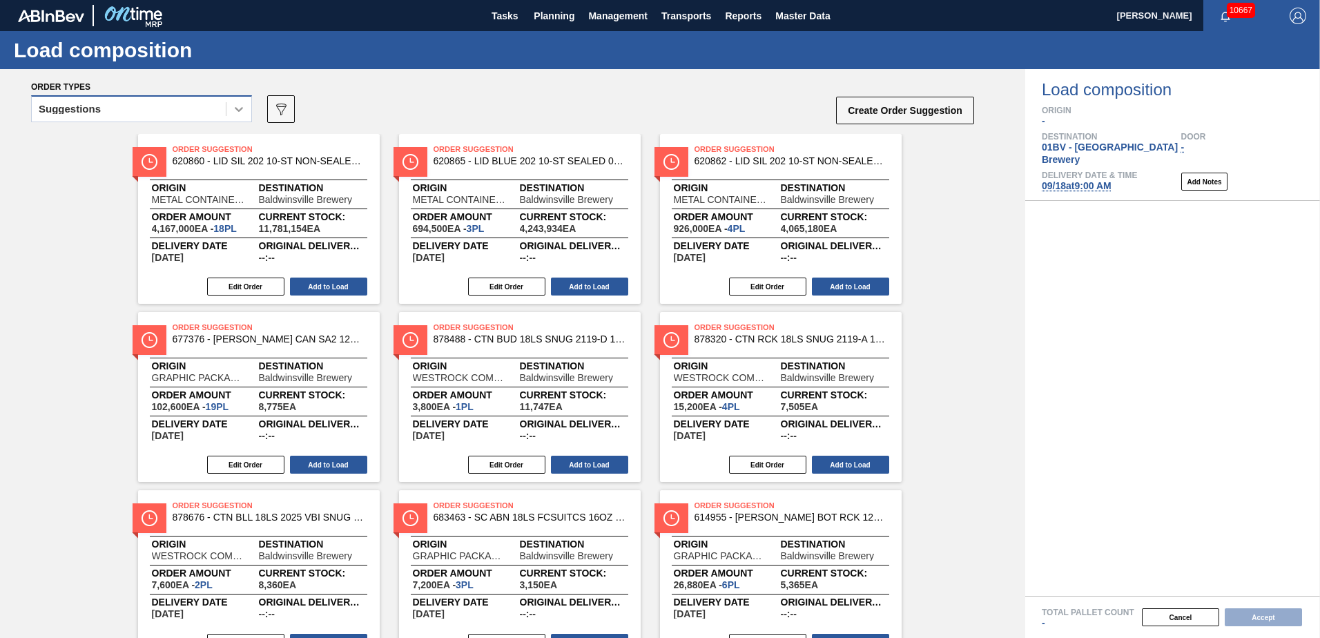
click at [237, 111] on icon at bounding box center [239, 109] width 14 height 14
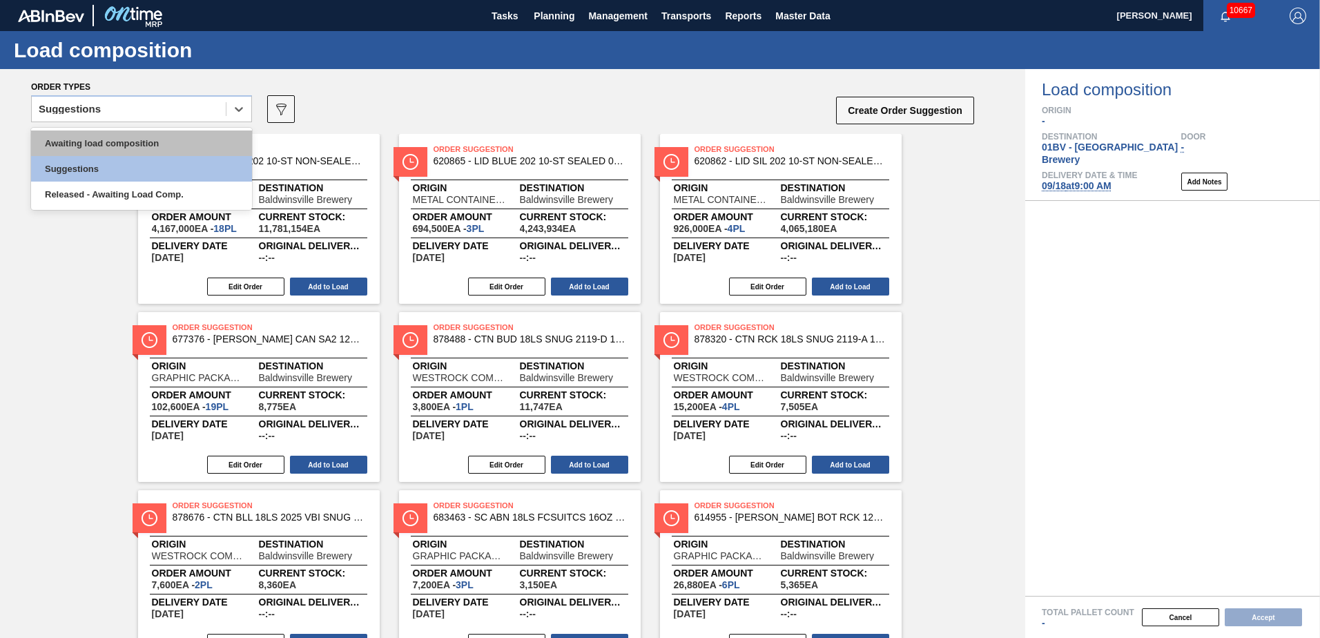
click at [164, 141] on div "Awaiting load composition" at bounding box center [141, 143] width 221 height 26
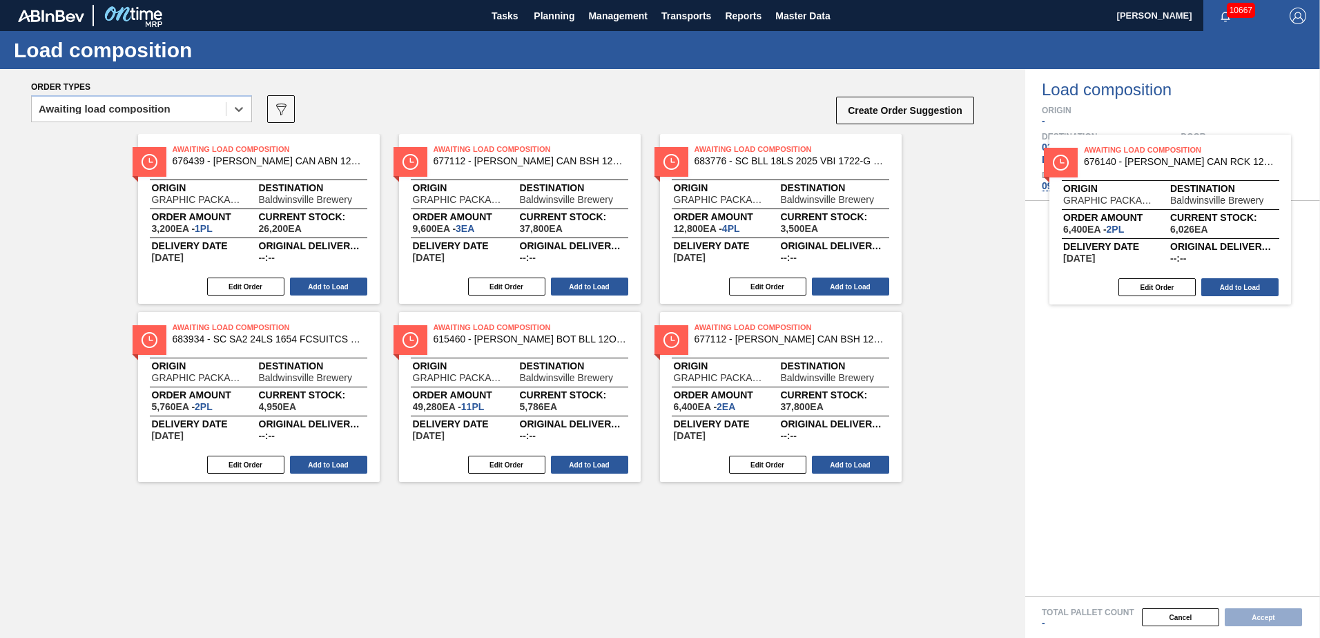
drag, startPoint x: 445, startPoint y: 165, endPoint x: 1125, endPoint y: 171, distance: 680.0
click at [1125, 171] on div "Order types option Awaiting load composition, selected. Select is focused ,type…" at bounding box center [660, 353] width 1320 height 569
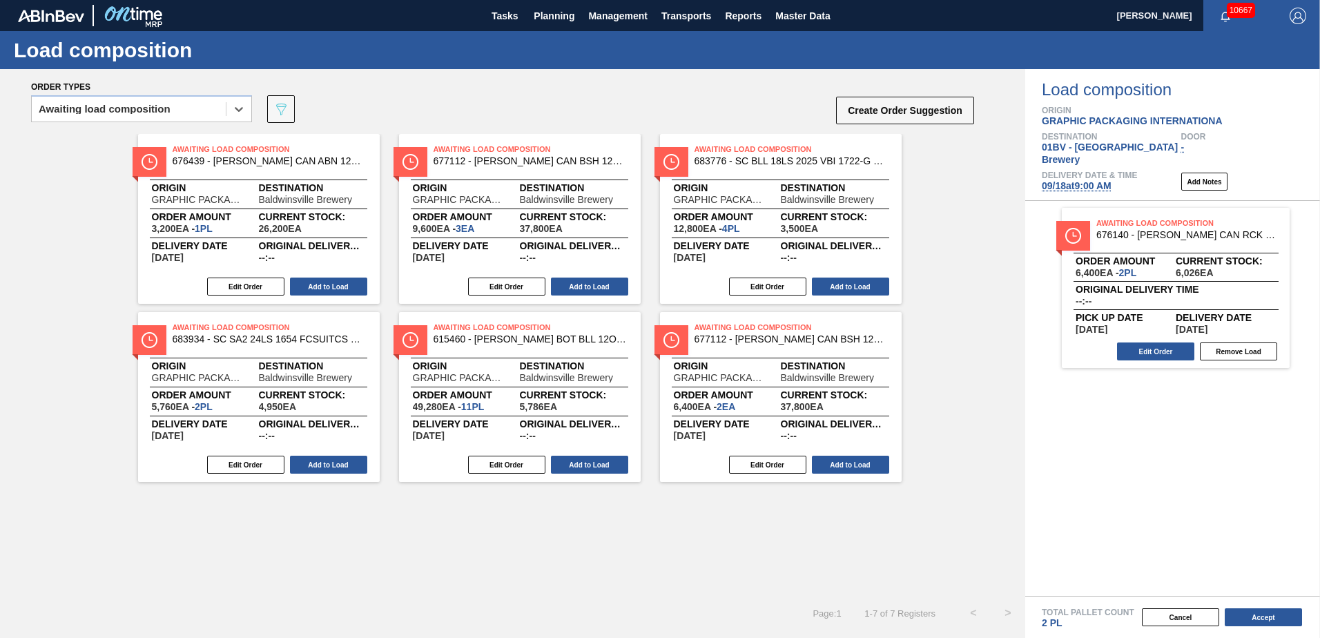
click at [425, 171] on div at bounding box center [410, 162] width 34 height 30
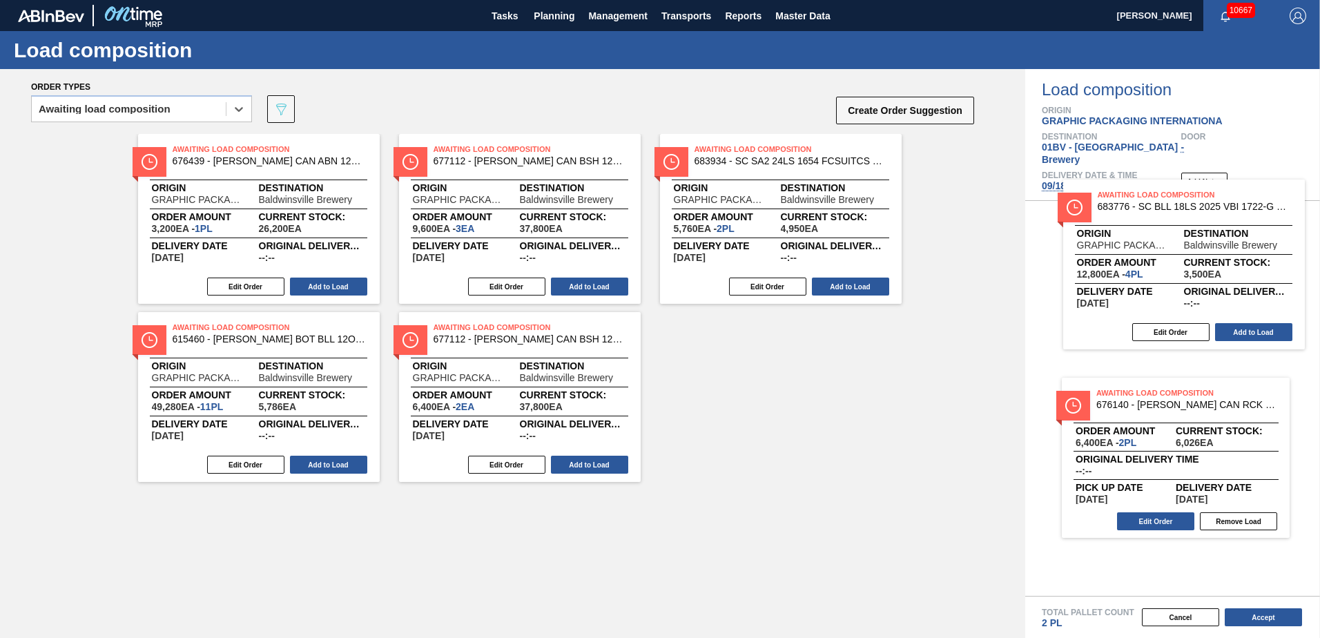
drag, startPoint x: 743, startPoint y: 162, endPoint x: 1132, endPoint y: 202, distance: 391.5
click at [1132, 202] on div "Order types option Awaiting load composition, selected. Select is focused ,type…" at bounding box center [660, 353] width 1320 height 569
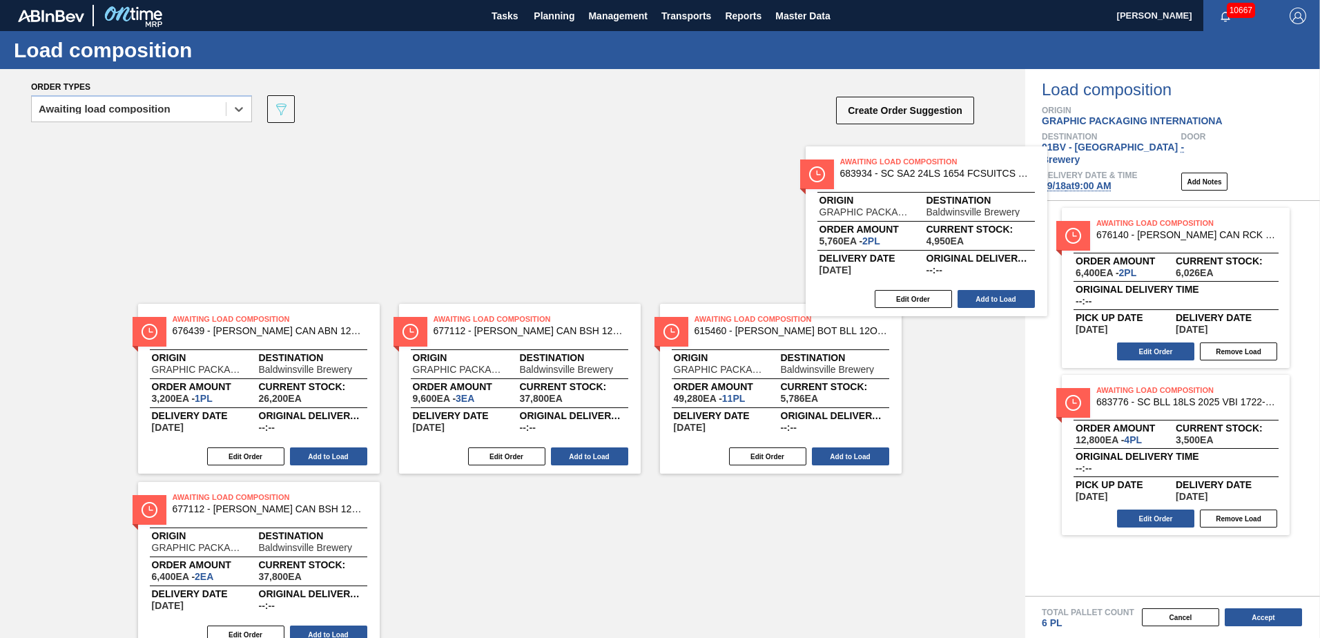
drag, startPoint x: 948, startPoint y: 176, endPoint x: 1191, endPoint y: 193, distance: 243.6
click at [1191, 193] on div "Order types option Awaiting load composition, selected. Select is focused ,type…" at bounding box center [660, 353] width 1320 height 569
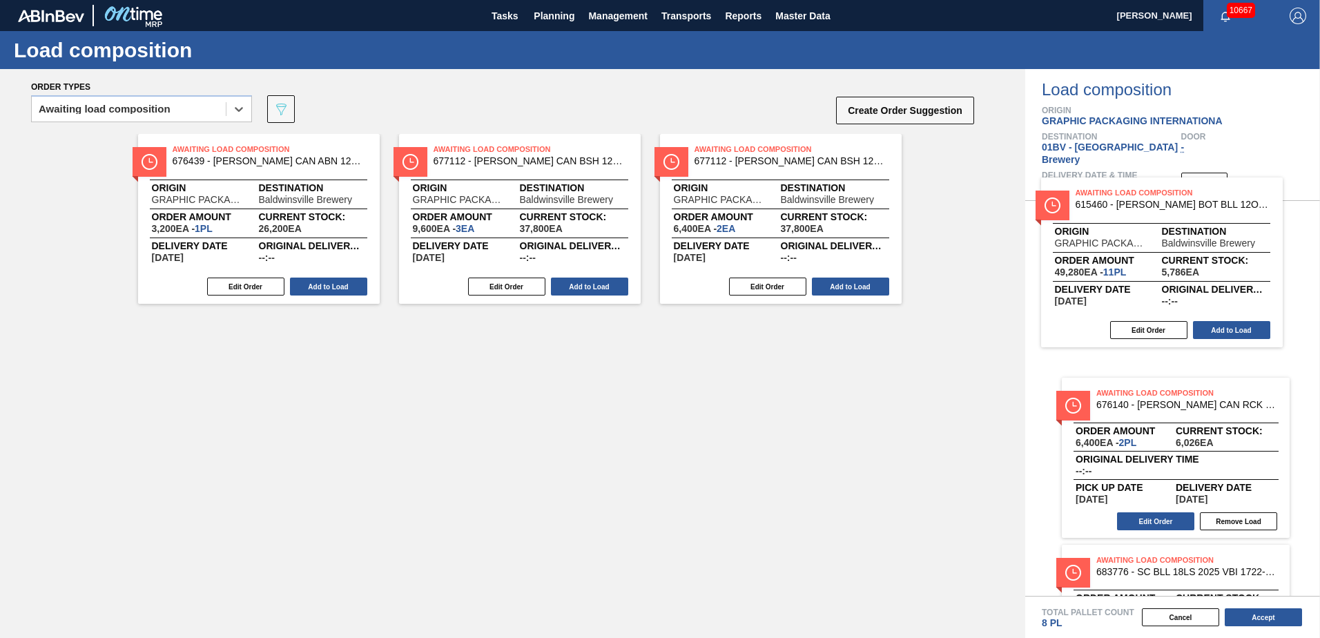
drag, startPoint x: 743, startPoint y: 164, endPoint x: 1209, endPoint y: 218, distance: 469.1
click at [1240, 213] on div "Order types option Awaiting load composition, selected. Select is focused ,type…" at bounding box center [660, 353] width 1320 height 569
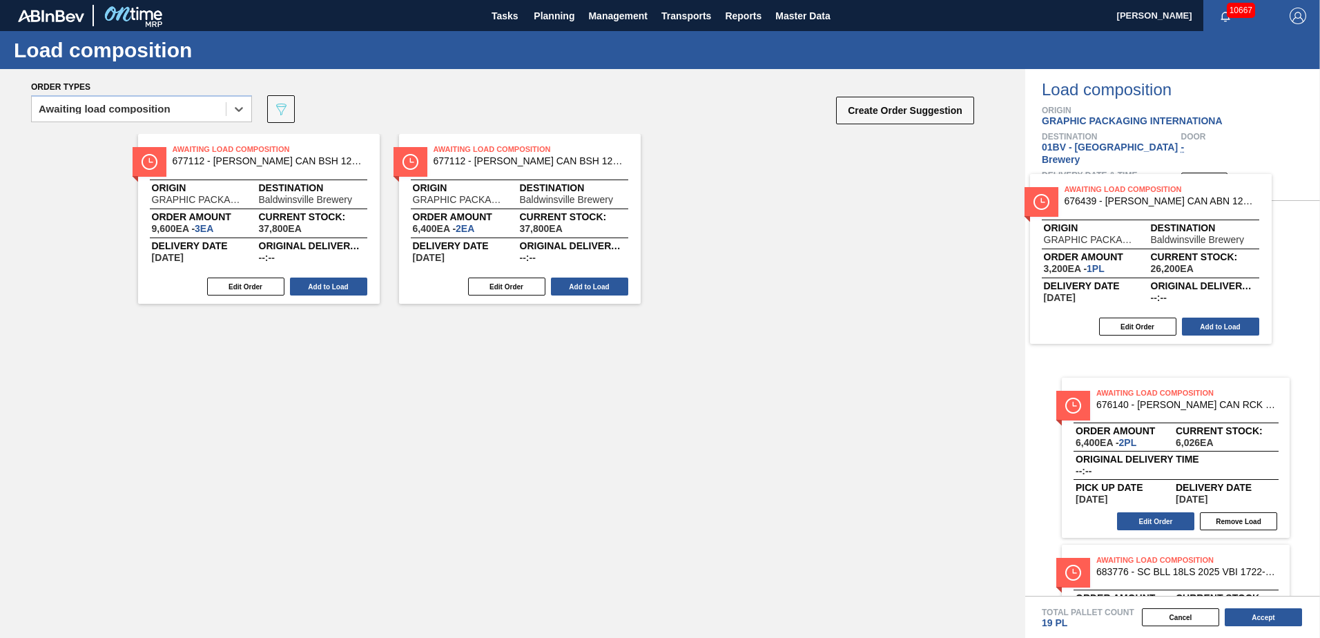
drag, startPoint x: 418, startPoint y: 171, endPoint x: 1093, endPoint y: 195, distance: 675.5
click at [1093, 195] on div "Order types option Awaiting load composition, selected. Select is focused ,type…" at bounding box center [660, 353] width 1320 height 569
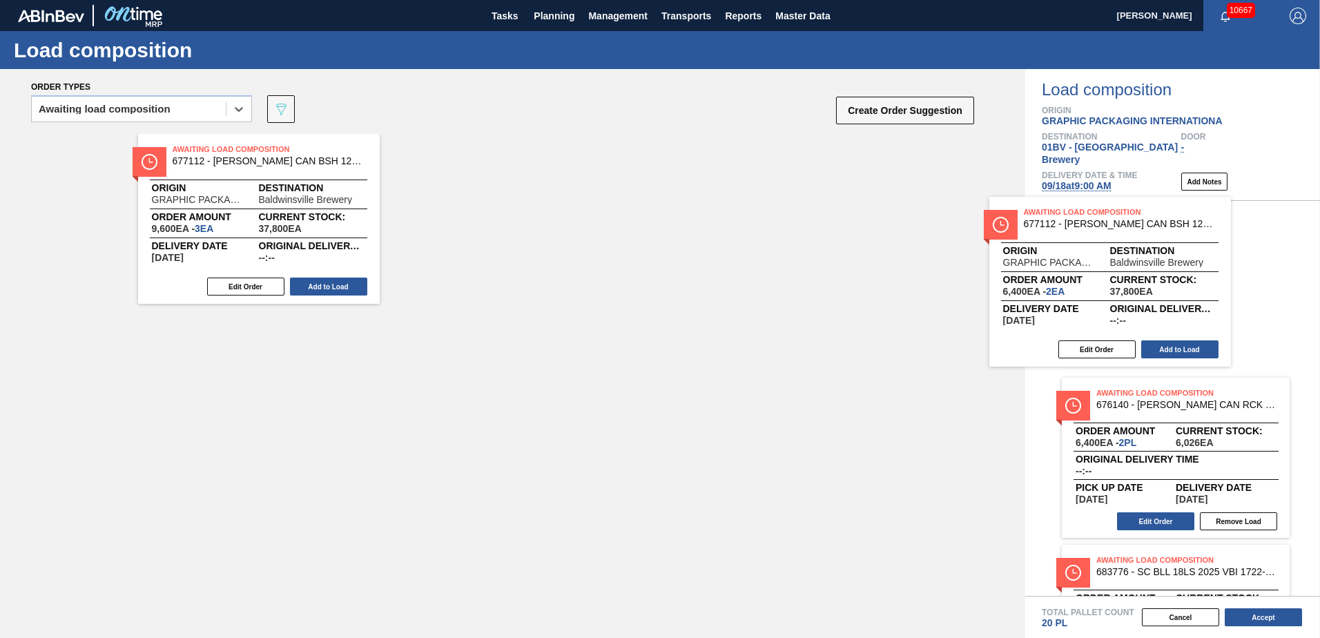
drag, startPoint x: 531, startPoint y: 171, endPoint x: 1273, endPoint y: 248, distance: 746.1
click at [1272, 247] on div "Order types option Awaiting load composition, selected. Select is focused ,type…" at bounding box center [660, 353] width 1320 height 569
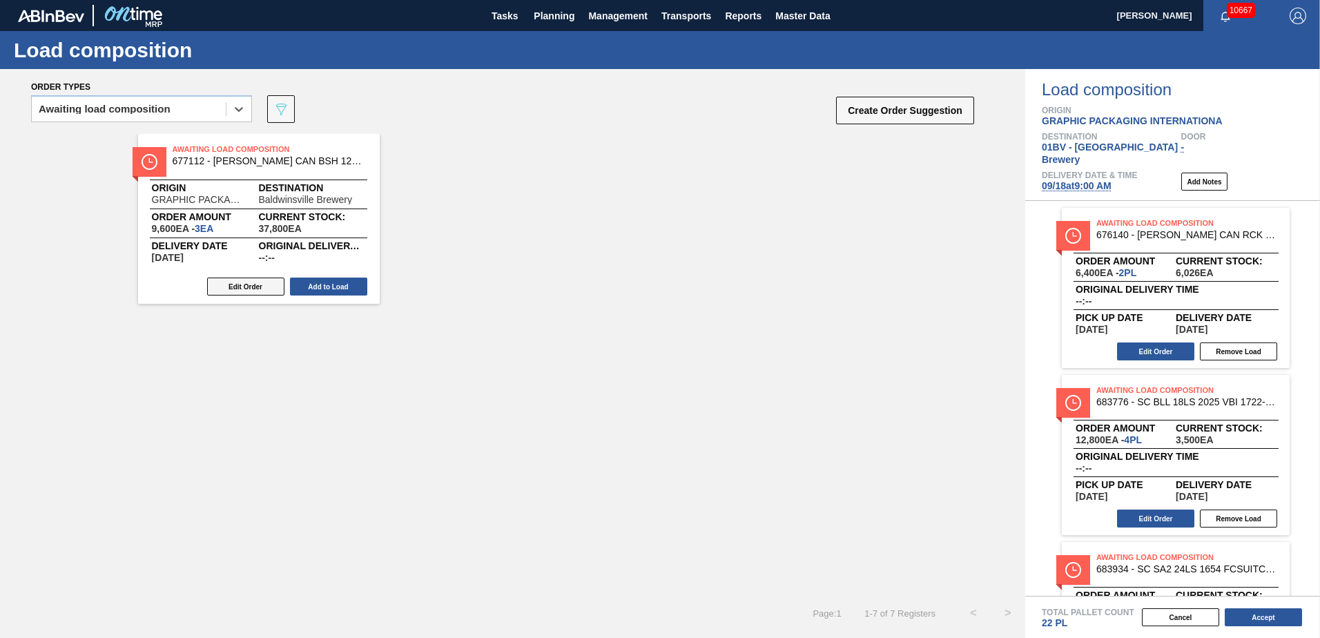
click at [233, 290] on button "Edit Order" at bounding box center [245, 287] width 77 height 18
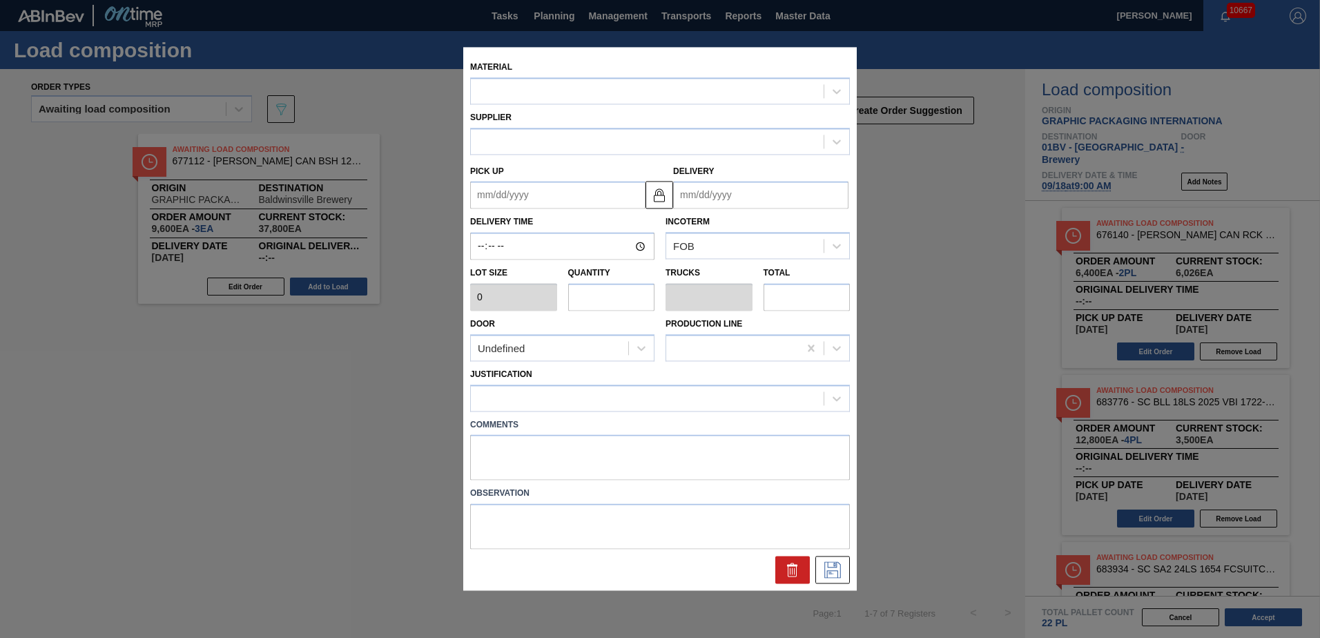
type input "3,200"
type input "3"
type input "0.115"
type input "9,600"
type up "[DATE]"
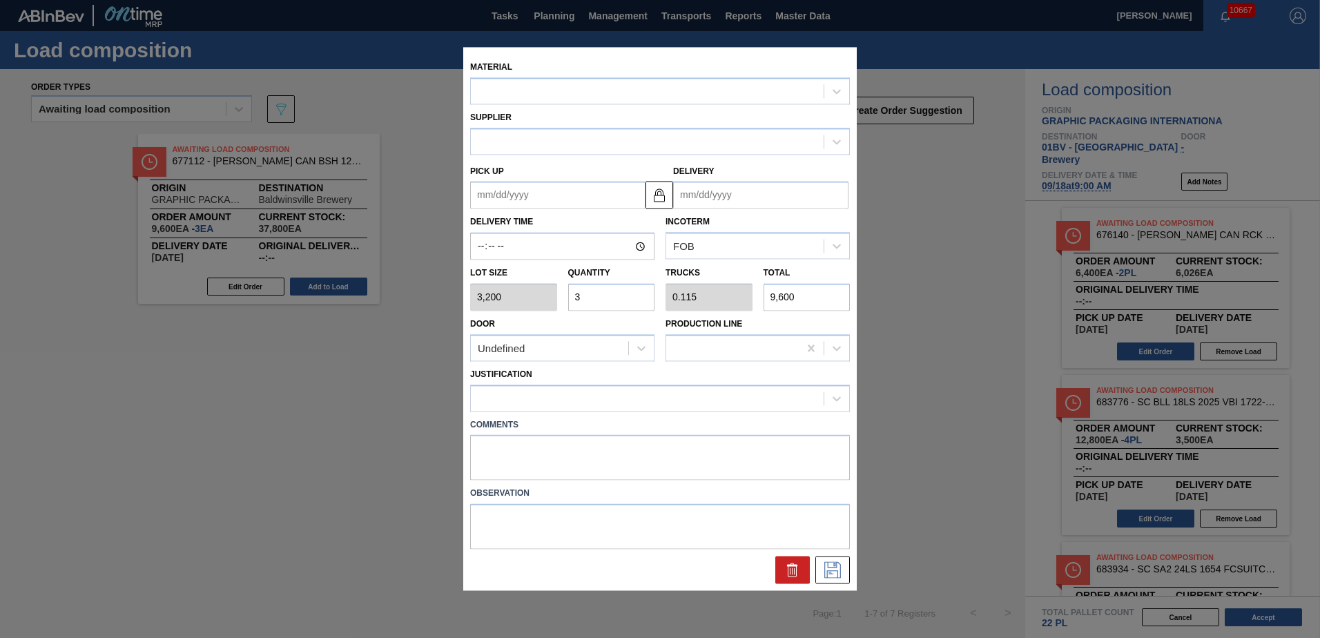
type input "[DATE]"
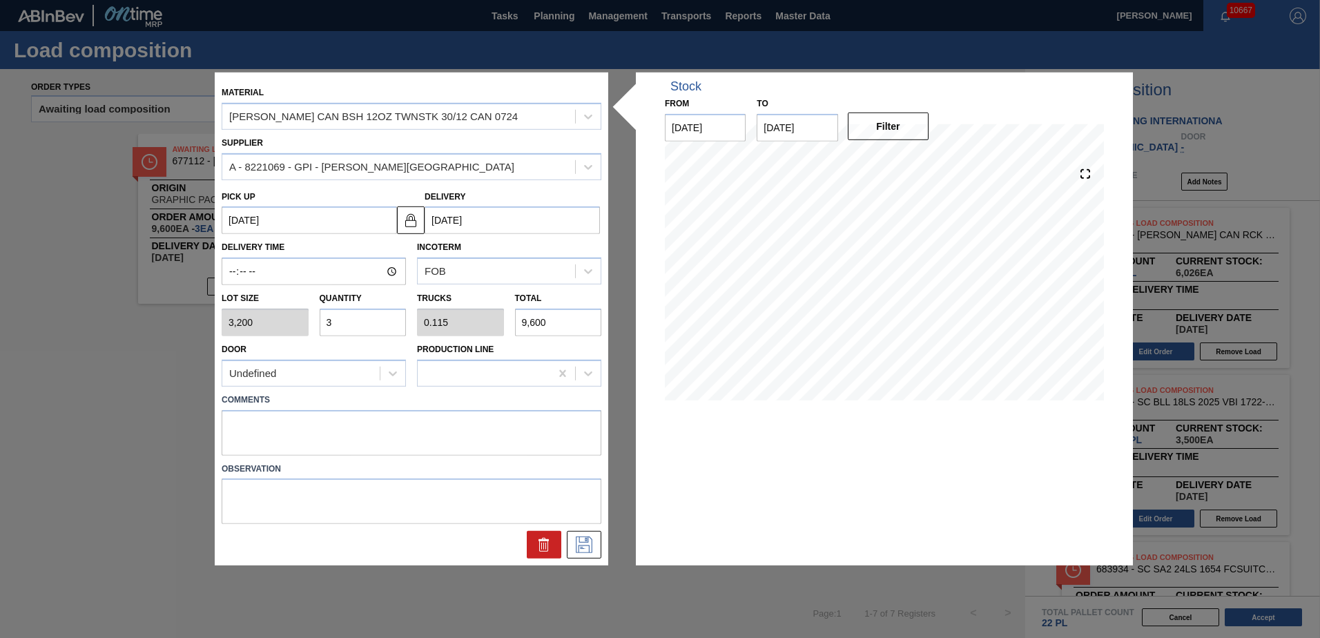
drag, startPoint x: 356, startPoint y: 320, endPoint x: 98, endPoint y: 319, distance: 257.5
click at [103, 320] on div "Material [PERSON_NAME] CAN BSH 12OZ TWNSTK 30/12 CAN 0724 Supplier A - 8221069 …" at bounding box center [660, 319] width 1320 height 638
type input "4"
type input "0.154"
type input "12,800"
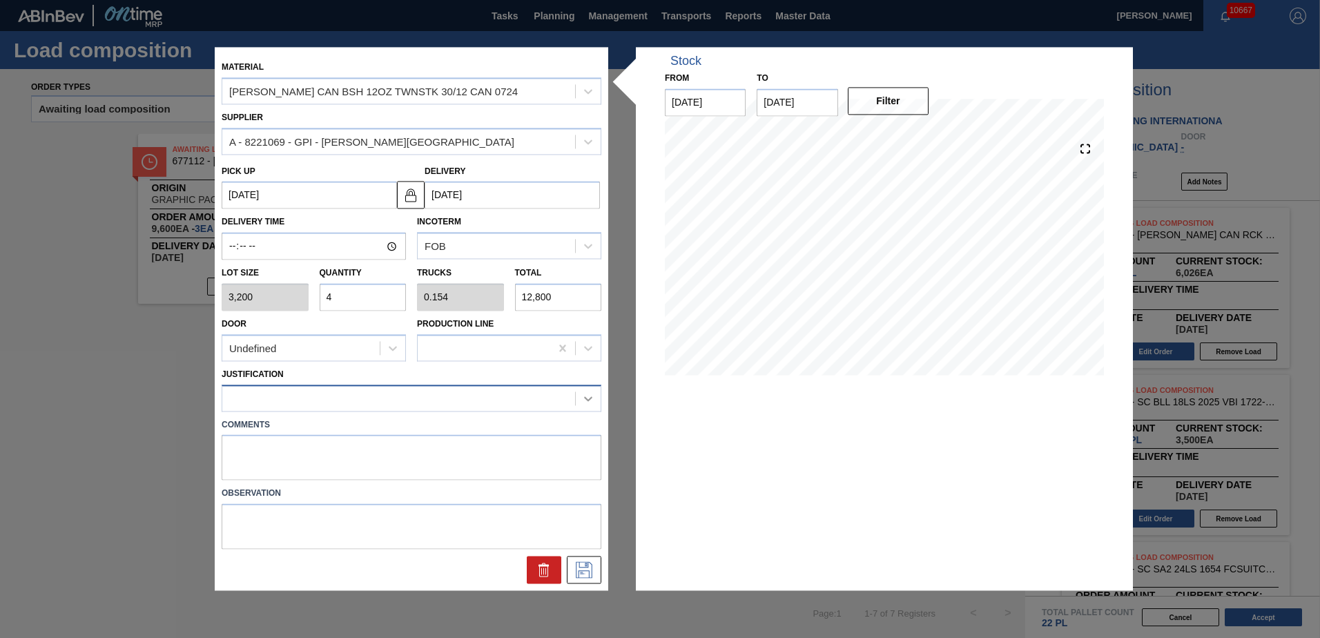
type input "4"
click at [592, 401] on icon at bounding box center [588, 398] width 14 height 14
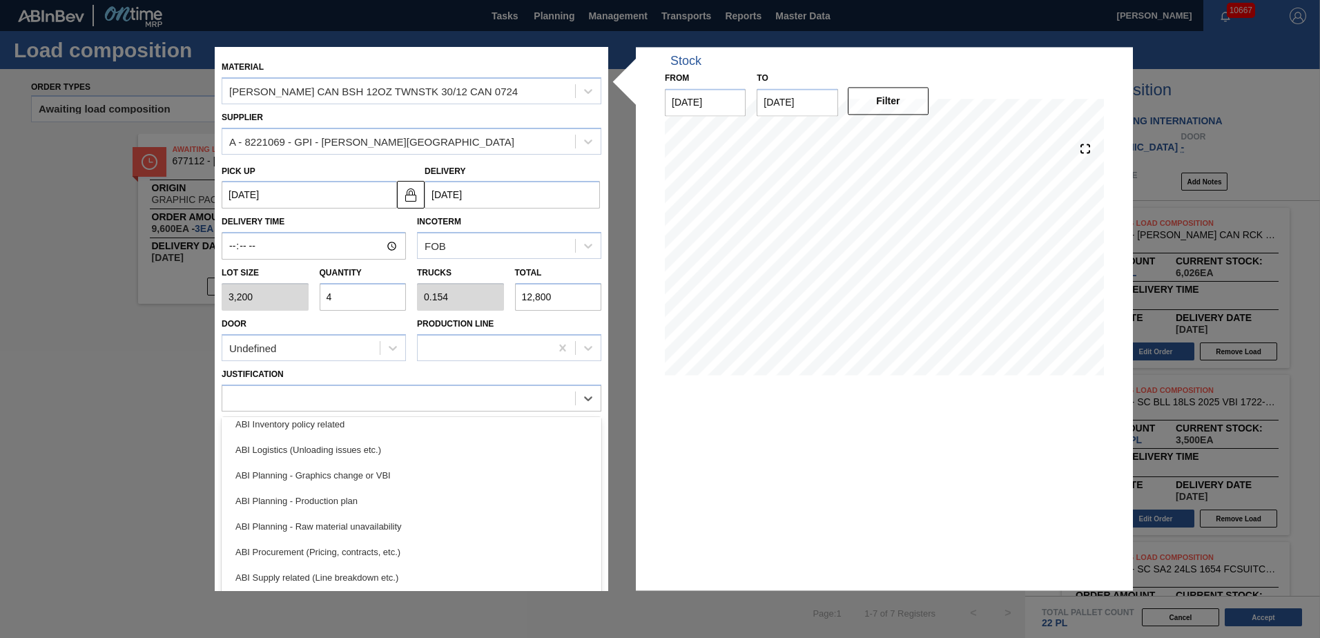
scroll to position [95, 0]
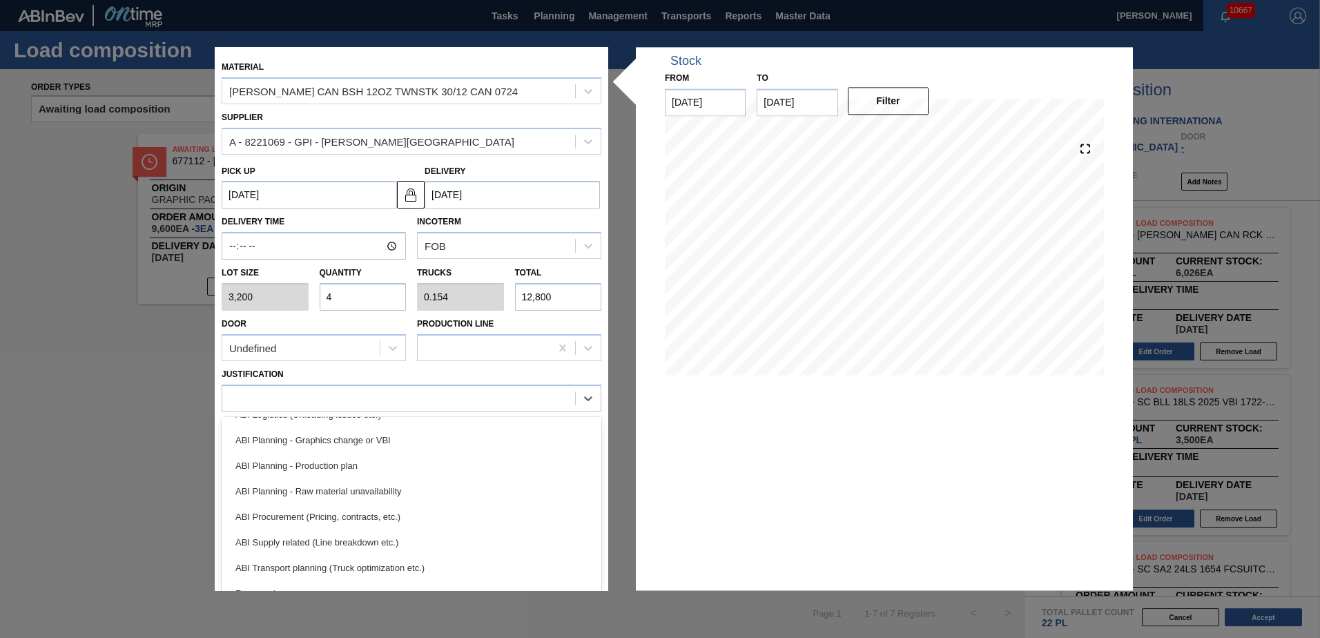
click at [307, 560] on div "ABI Transport planning (Truck optimization etc.)" at bounding box center [412, 568] width 380 height 26
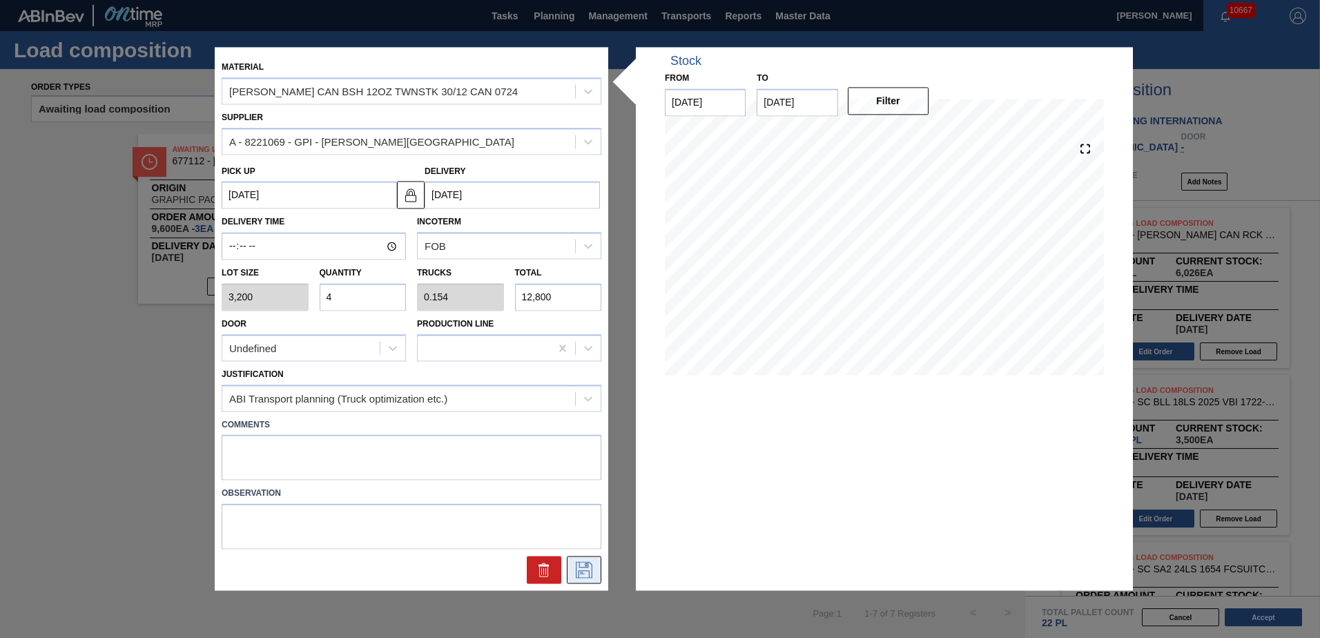
click at [589, 567] on icon at bounding box center [584, 570] width 22 height 17
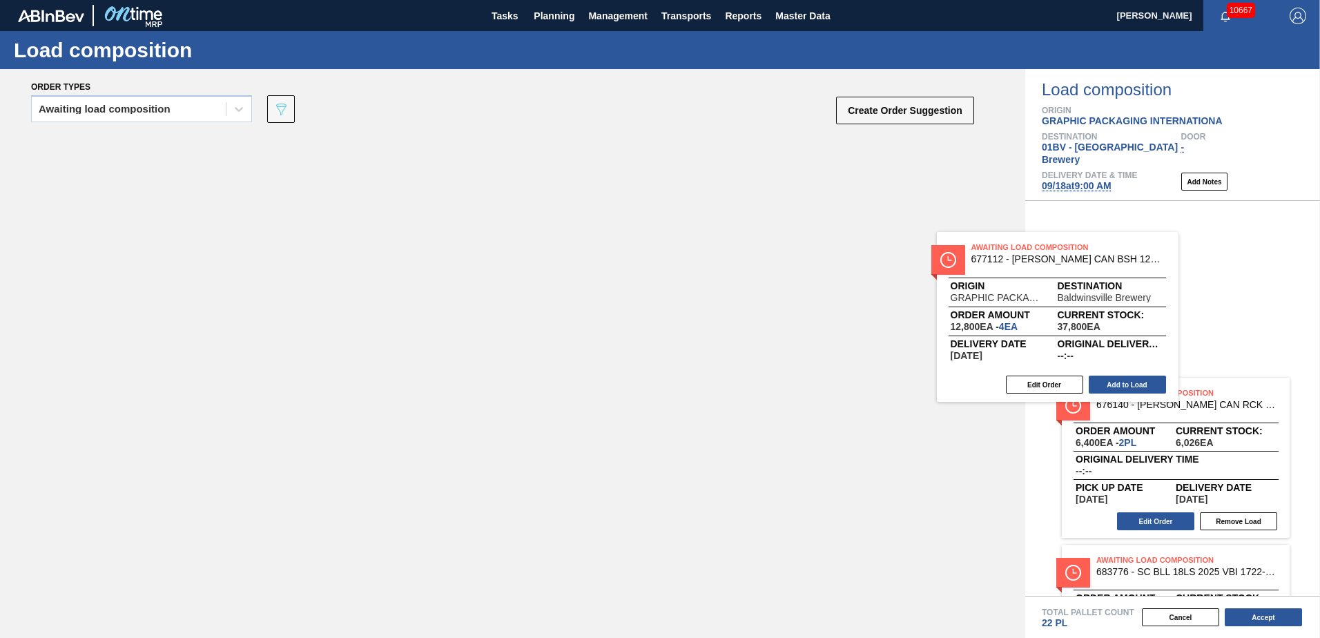
drag, startPoint x: 207, startPoint y: 160, endPoint x: 1171, endPoint y: 277, distance: 970.7
click at [1171, 277] on div "Order types Awaiting load composition 089F7B8B-B2A5-4AFE-B5C0-19BA573D28AC Crea…" at bounding box center [660, 353] width 1320 height 569
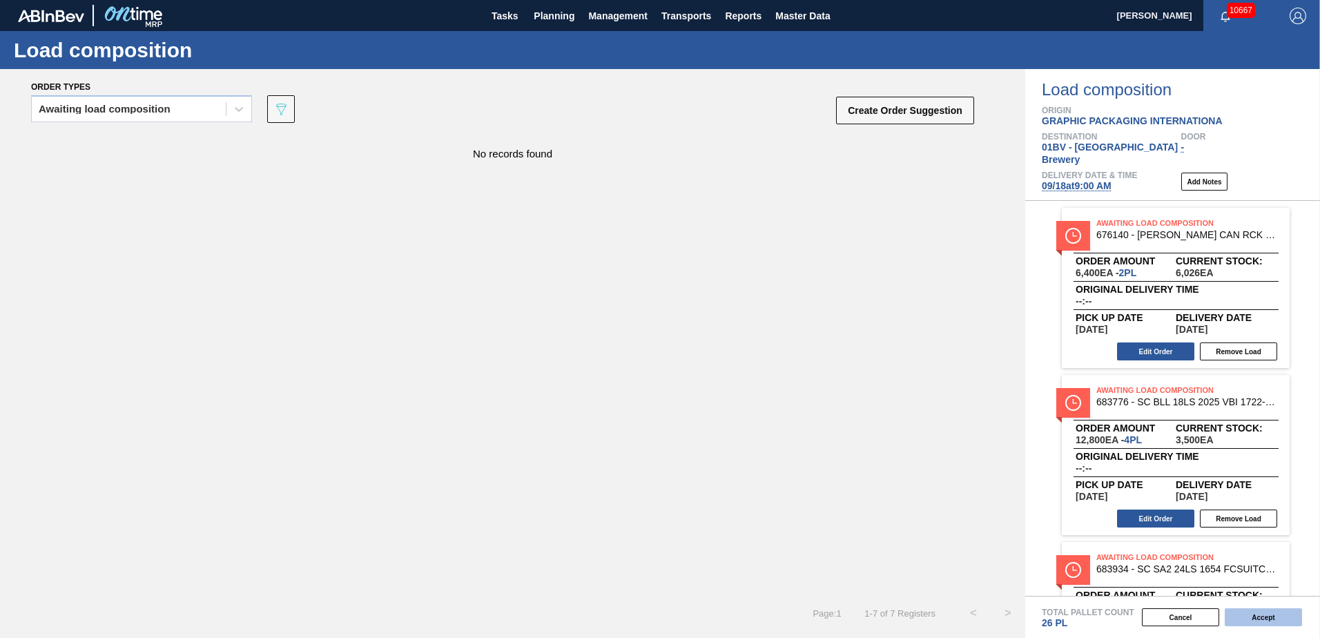
click at [1256, 616] on button "Accept" at bounding box center [1263, 617] width 77 height 18
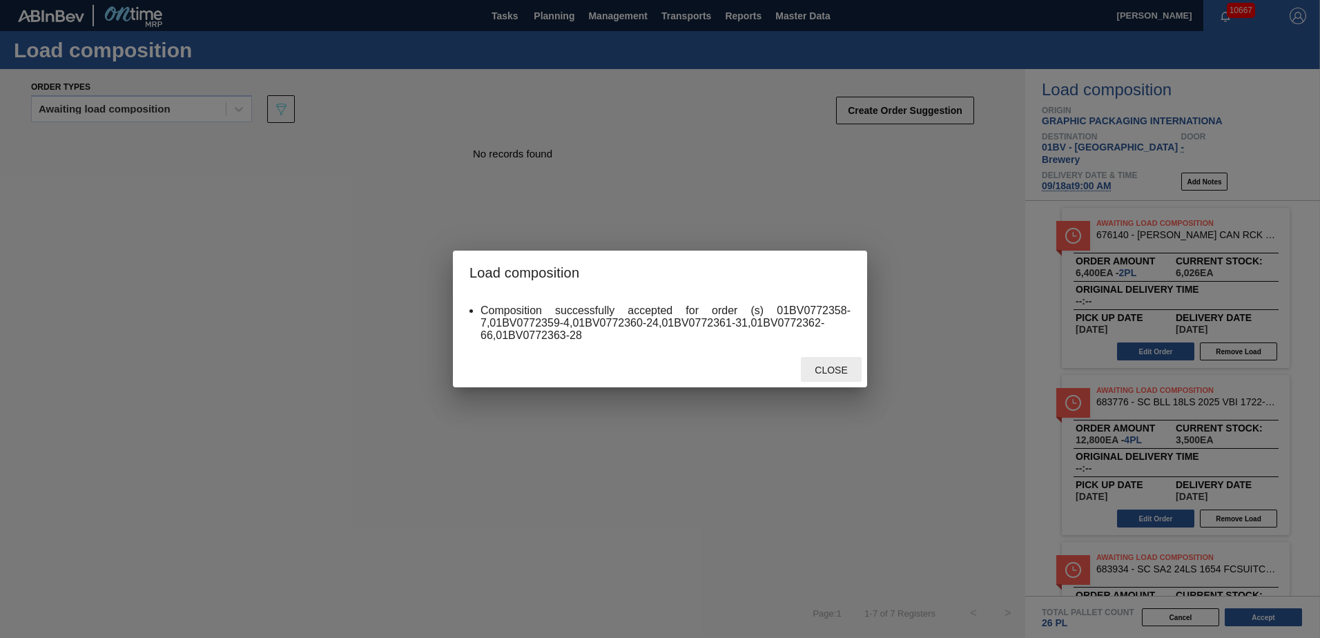
click at [826, 366] on span "Close" at bounding box center [831, 369] width 55 height 11
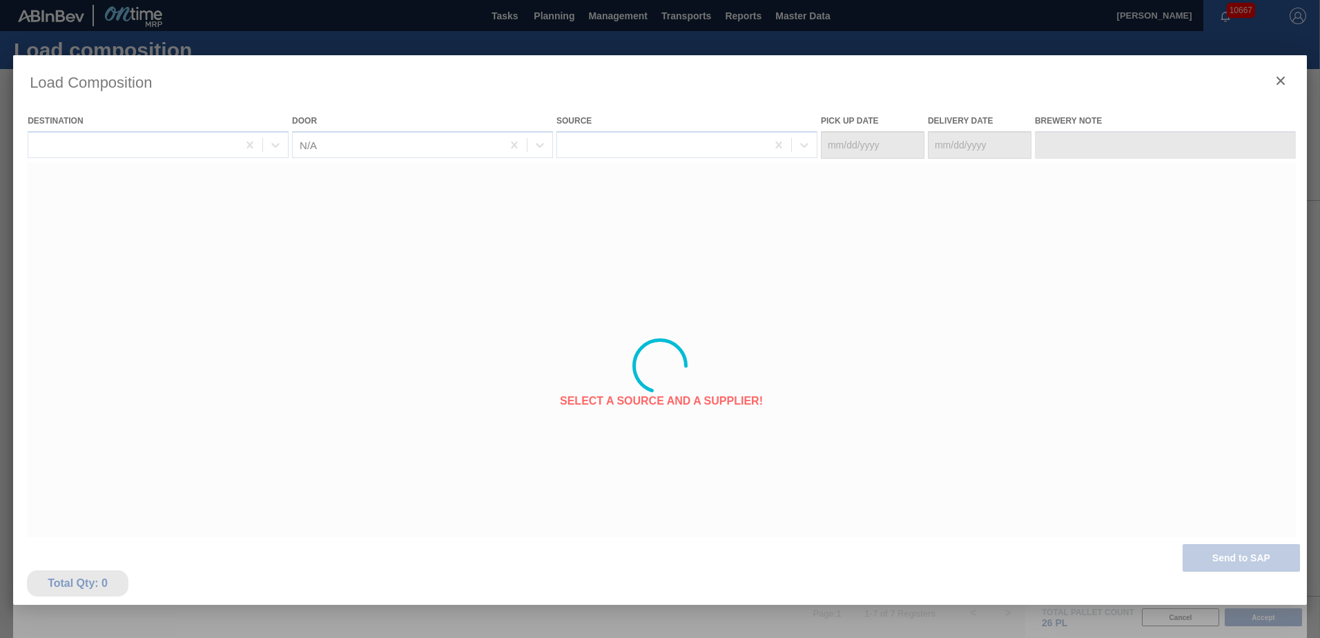
type Date "[DATE]"
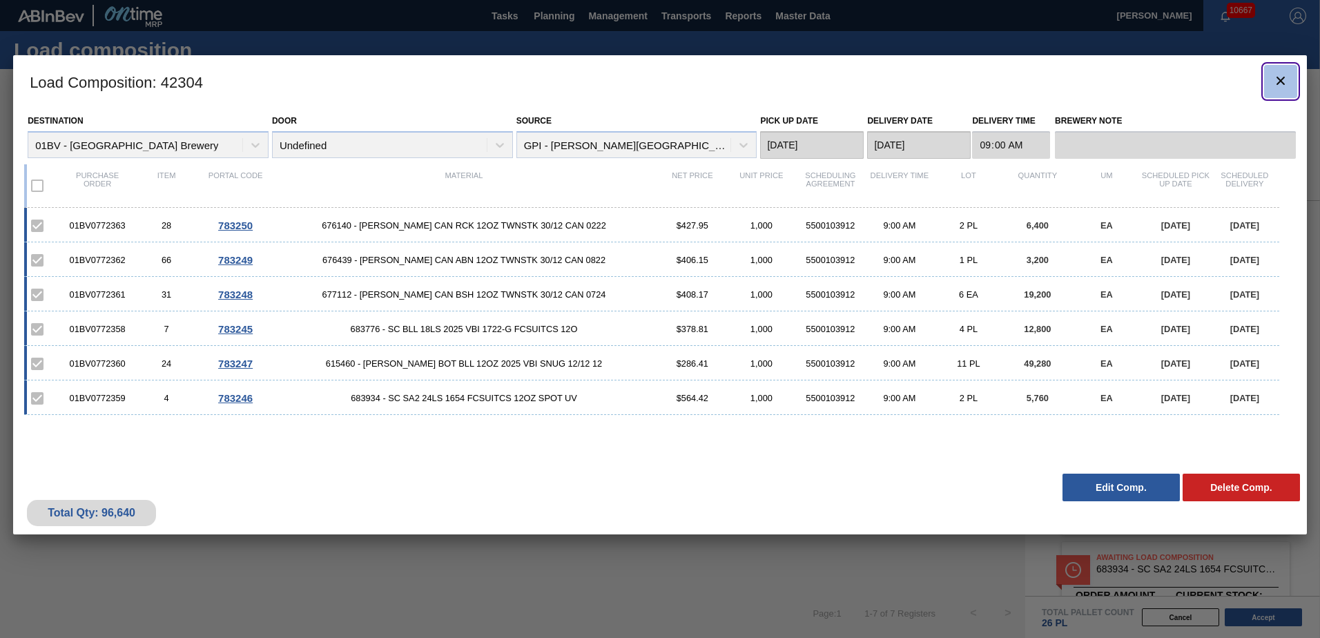
click at [1283, 85] on icon "botão de ícone" at bounding box center [1280, 80] width 17 height 17
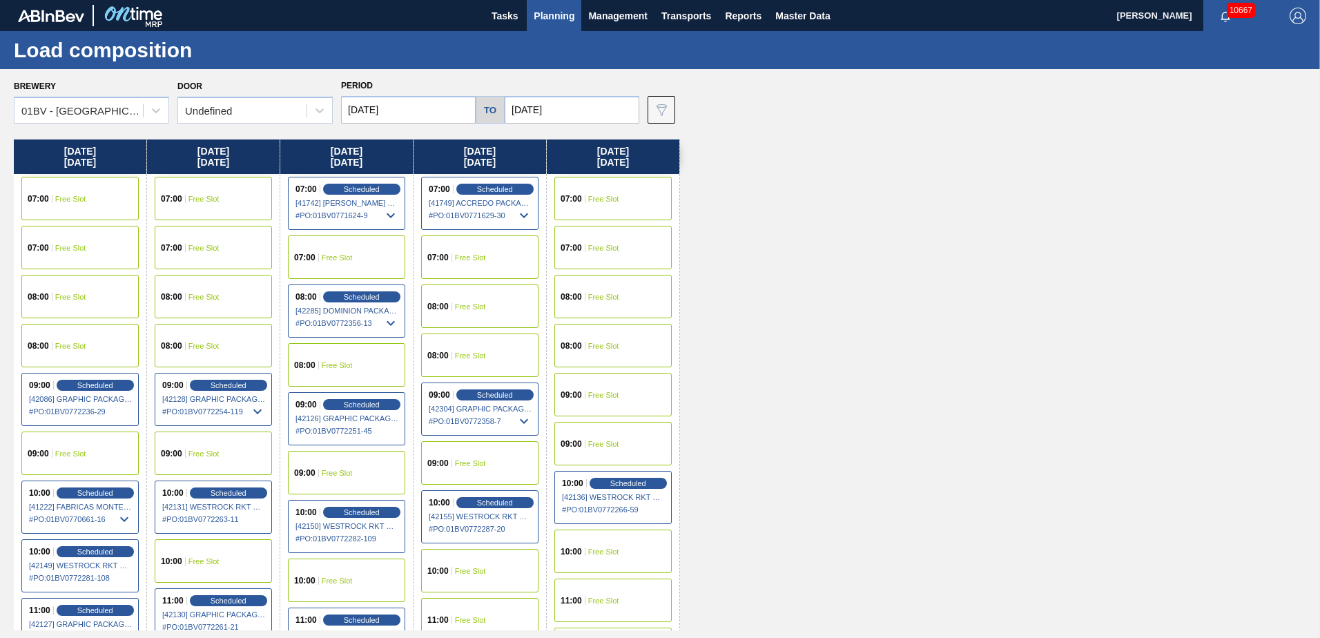
click at [550, 13] on span "Planning" at bounding box center [554, 16] width 41 height 17
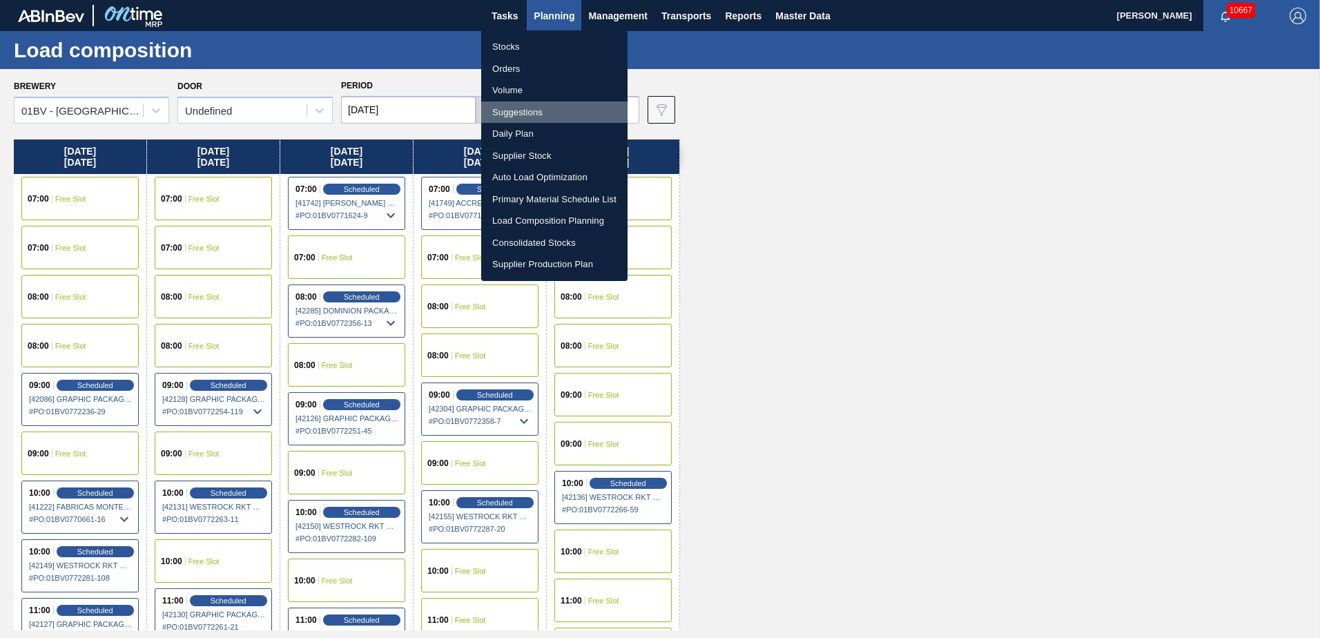
click at [520, 108] on li "Suggestions" at bounding box center [554, 112] width 146 height 22
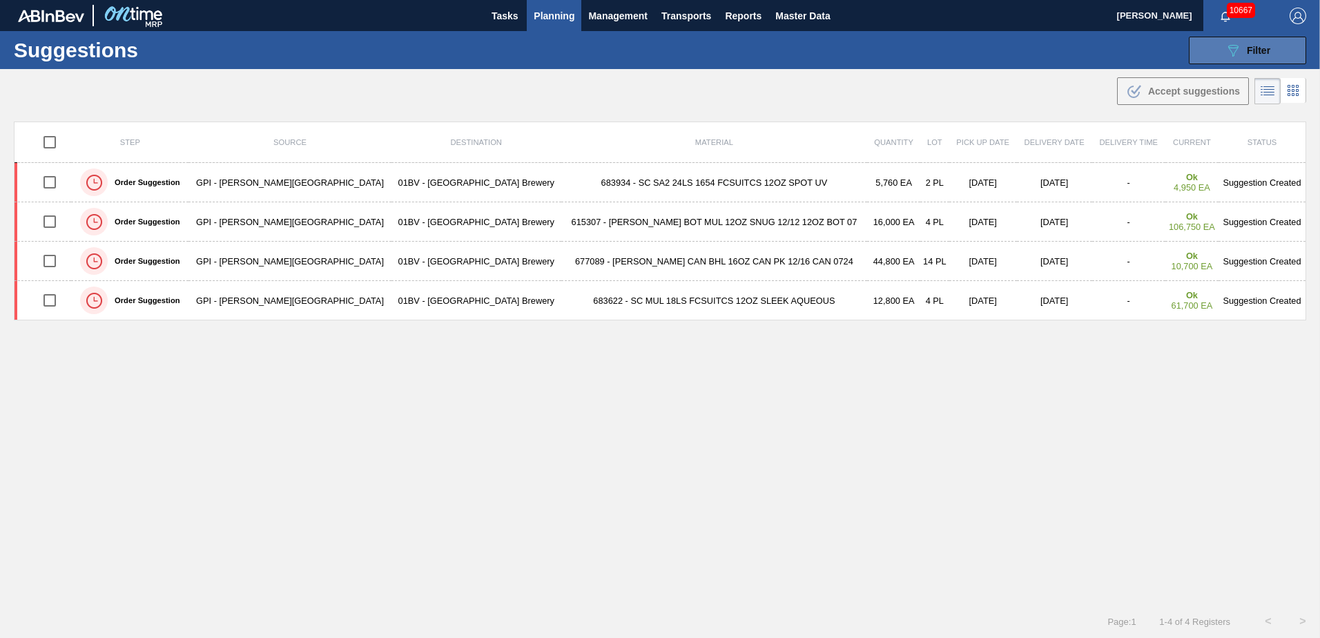
click at [1256, 46] on span "Filter" at bounding box center [1258, 50] width 23 height 11
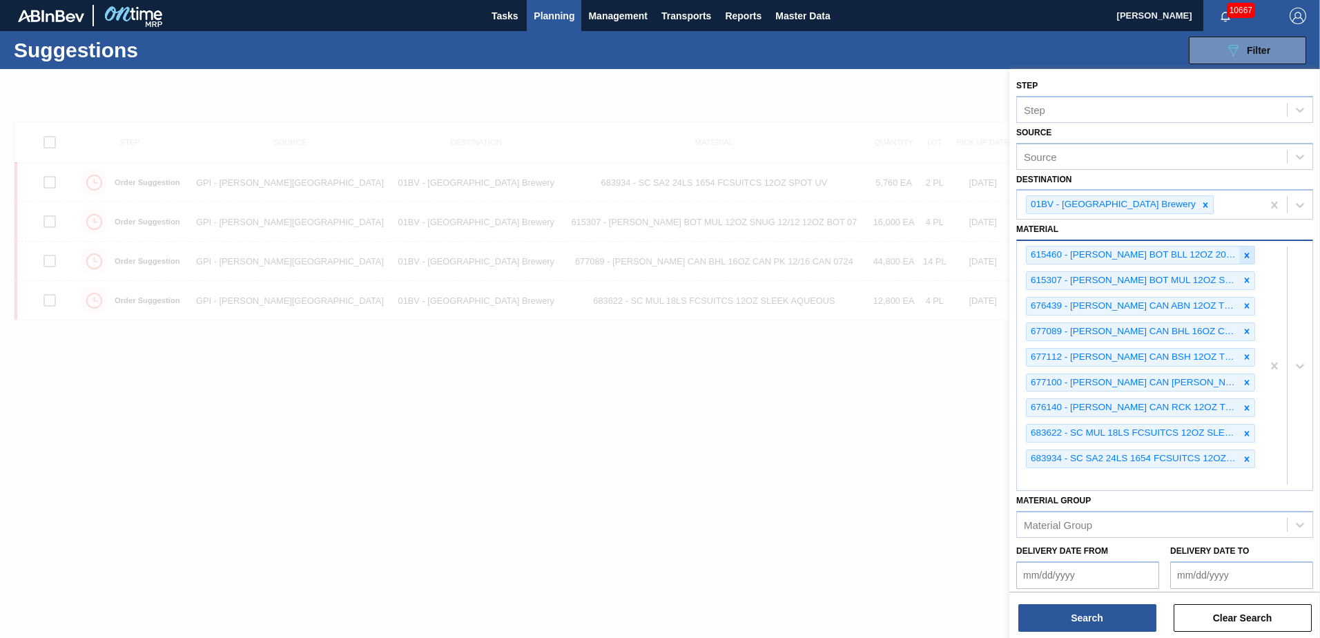
click at [1246, 253] on icon at bounding box center [1247, 256] width 10 height 10
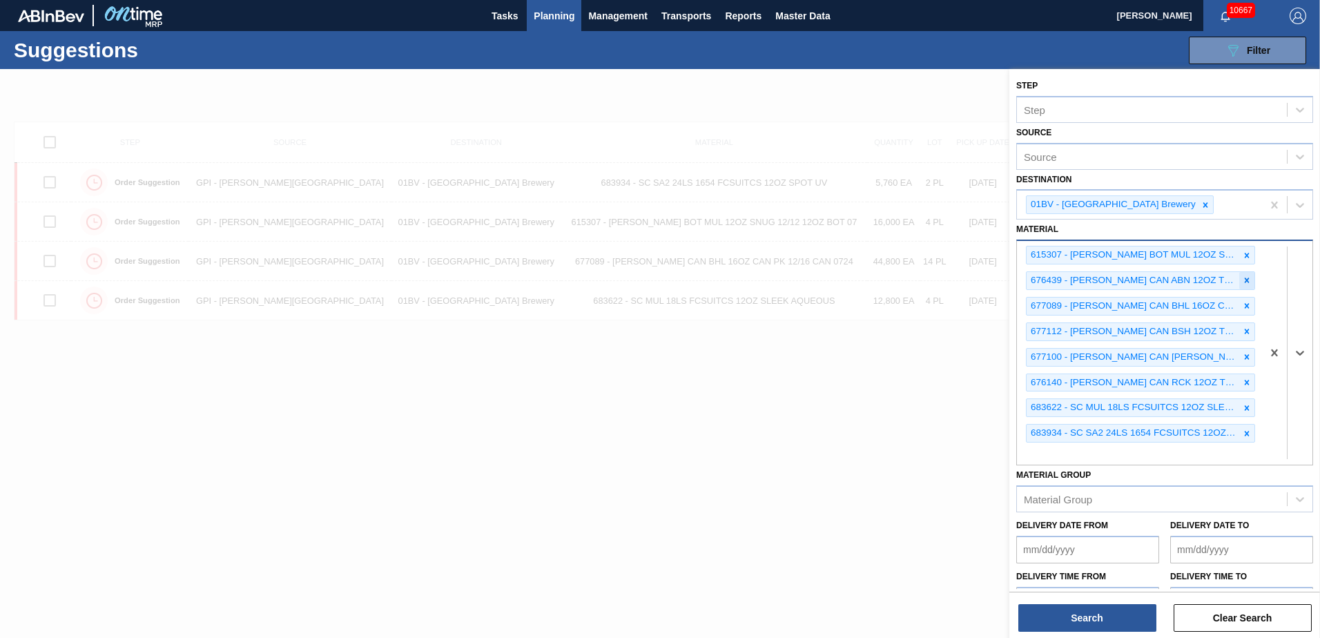
click at [1245, 280] on icon at bounding box center [1247, 280] width 5 height 5
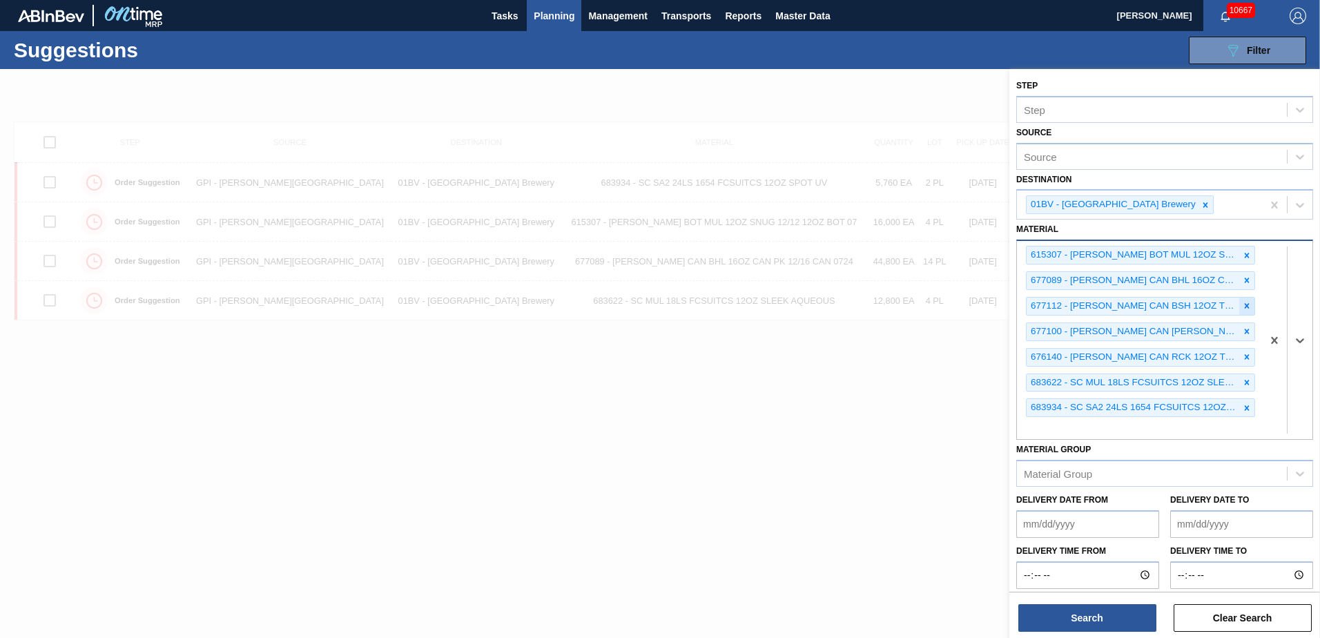
click at [1245, 305] on icon at bounding box center [1247, 306] width 10 height 10
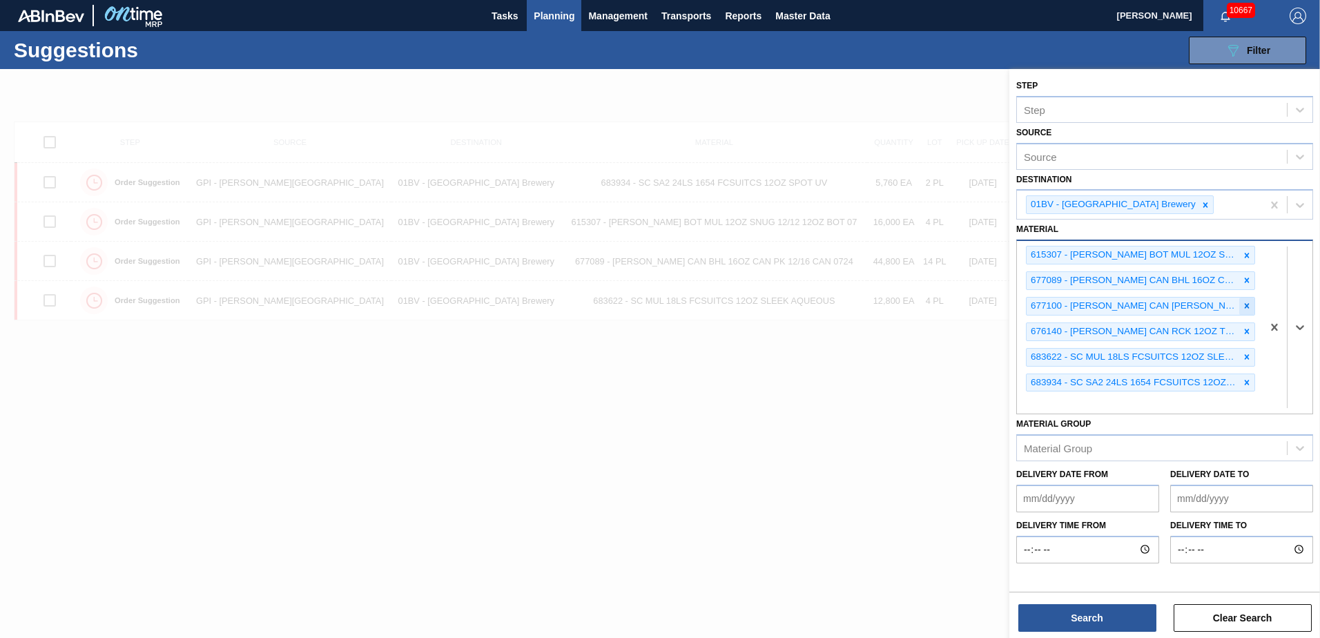
click at [1244, 299] on div at bounding box center [1246, 306] width 15 height 17
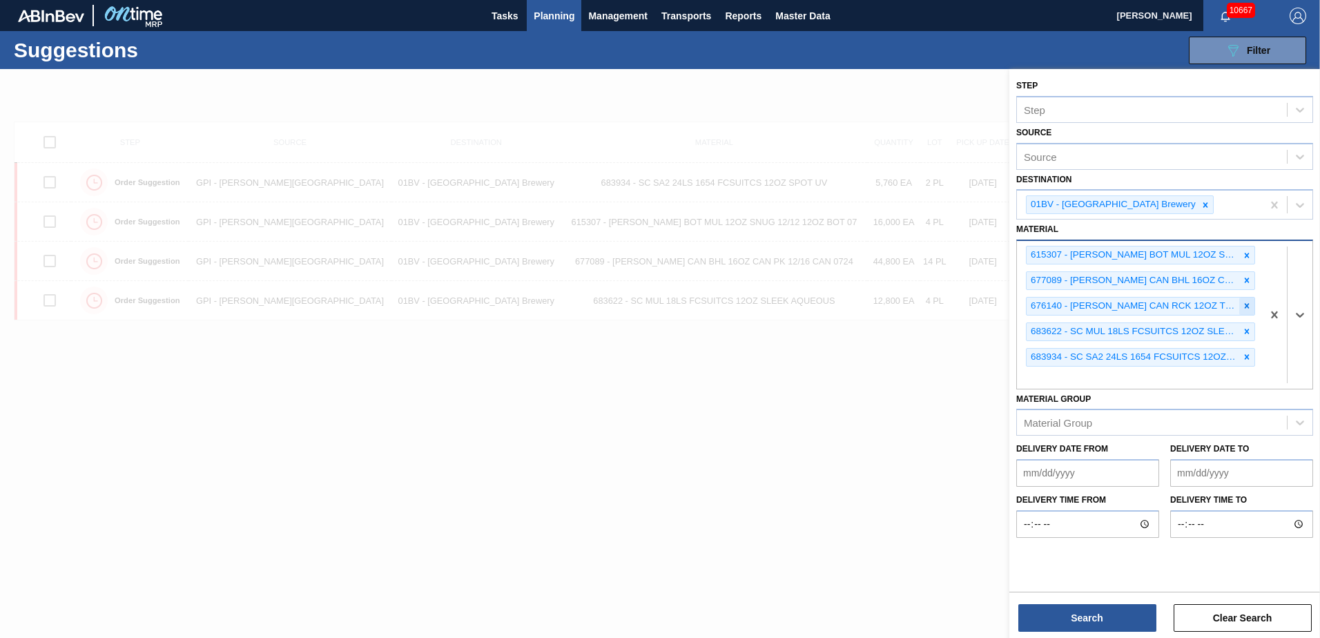
click at [1247, 302] on icon at bounding box center [1247, 306] width 10 height 10
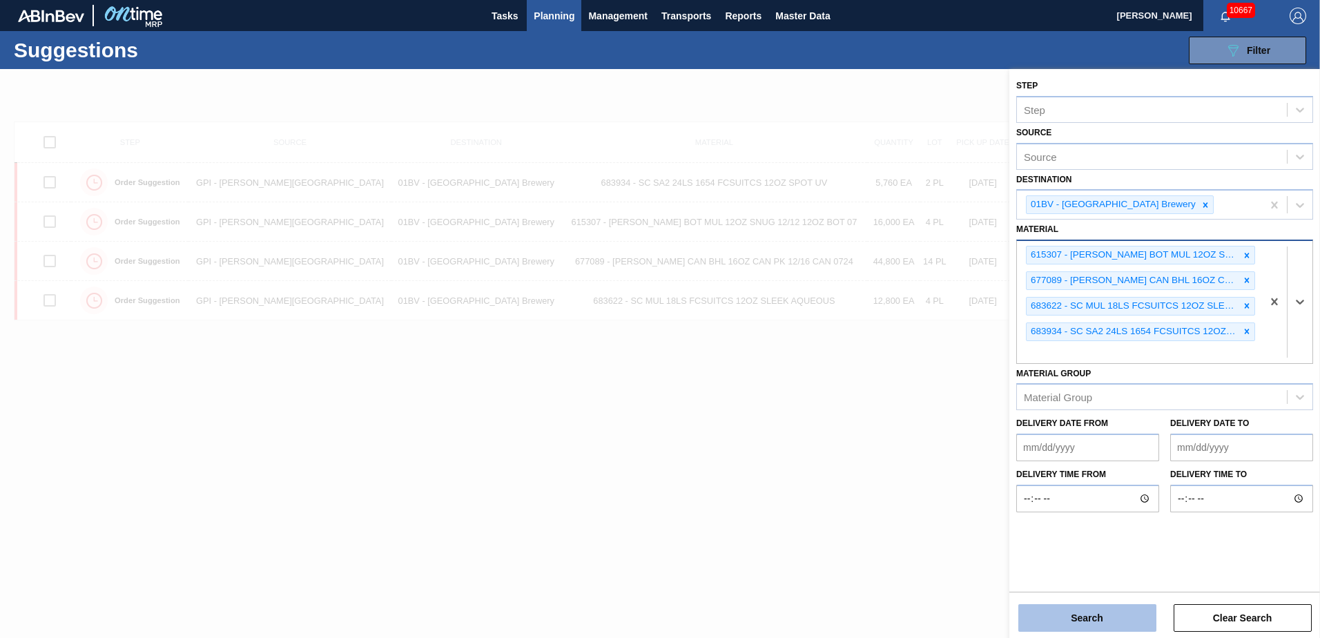
click at [1098, 614] on button "Search" at bounding box center [1087, 618] width 138 height 28
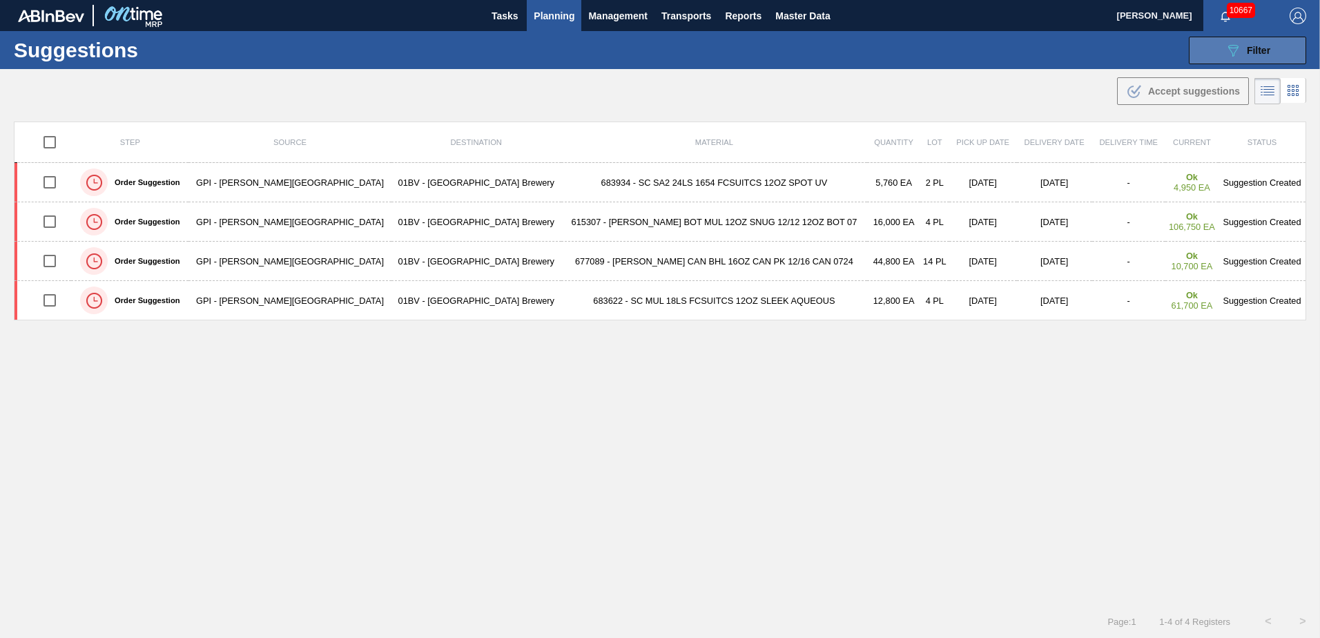
click at [1238, 52] on icon "089F7B8B-B2A5-4AFE-B5C0-19BA573D28AC" at bounding box center [1233, 50] width 17 height 17
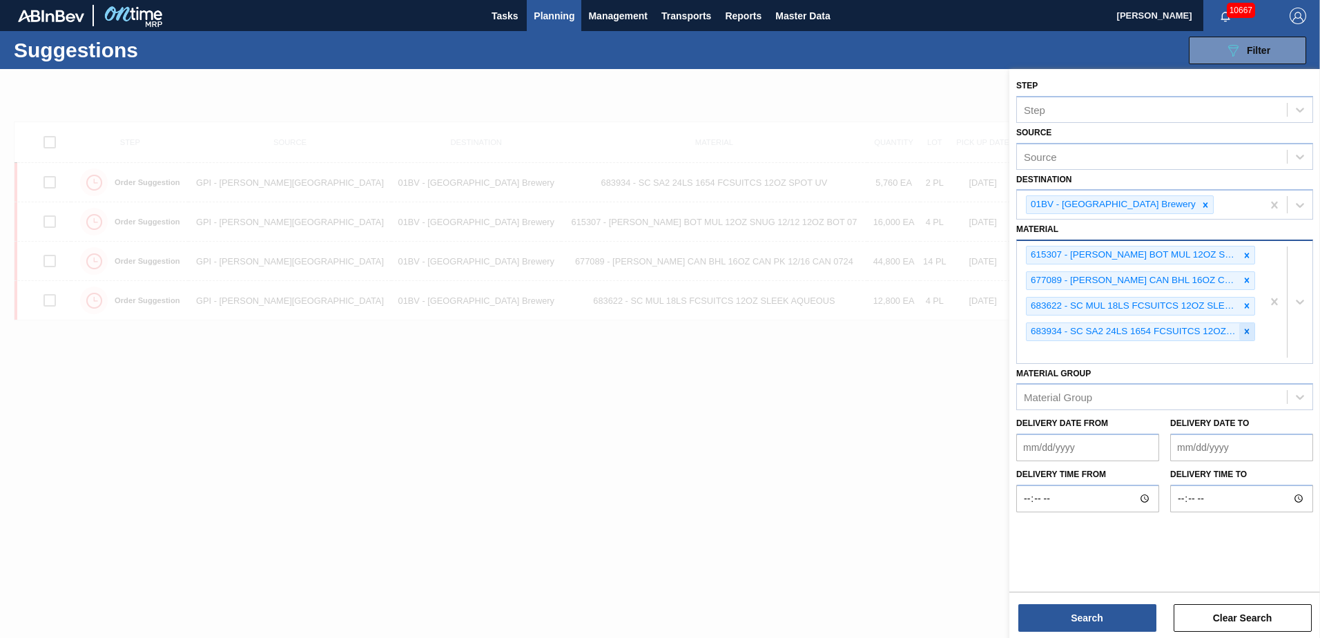
click at [1249, 333] on icon at bounding box center [1247, 332] width 10 height 10
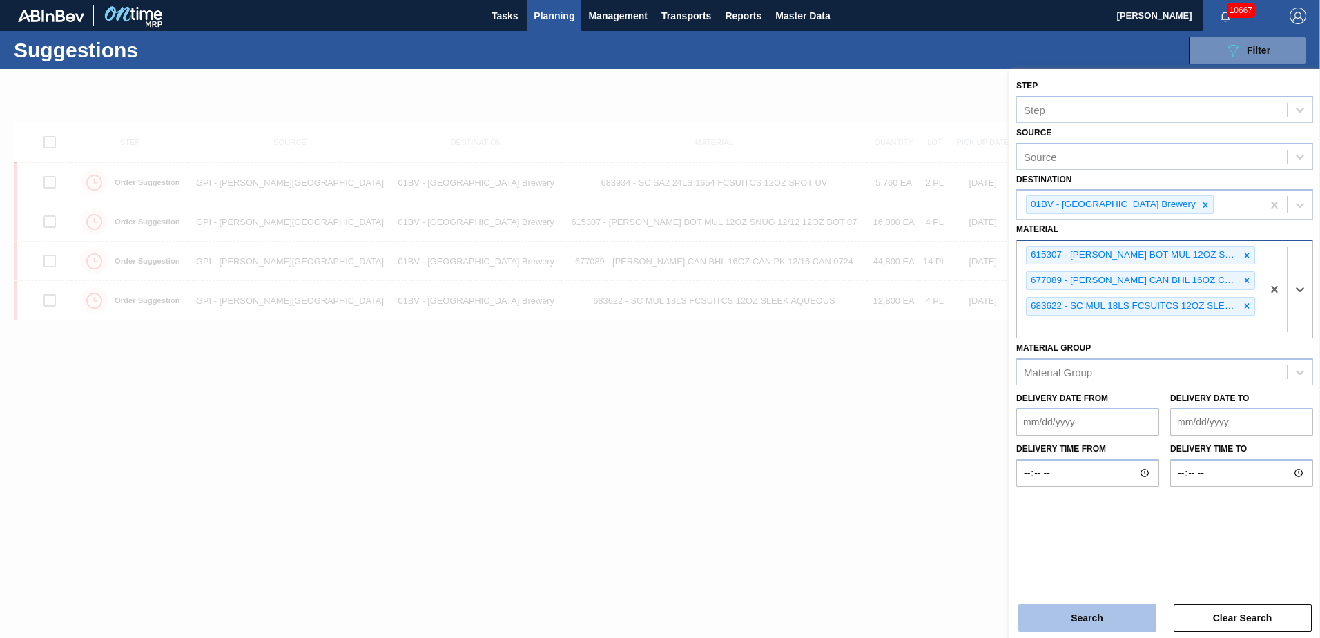
click at [1093, 617] on button "Search" at bounding box center [1087, 618] width 138 height 28
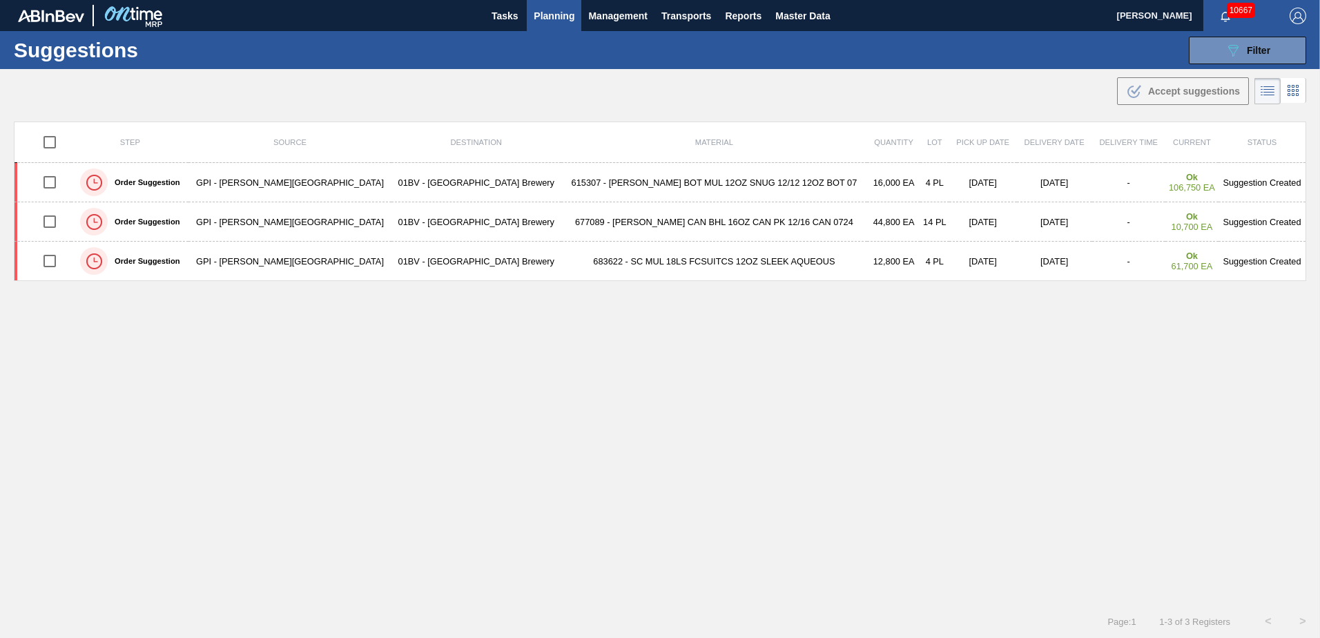
drag, startPoint x: 1236, startPoint y: 46, endPoint x: 1269, endPoint y: 69, distance: 40.0
click at [1236, 46] on icon "089F7B8B-B2A5-4AFE-B5C0-19BA573D28AC" at bounding box center [1233, 50] width 17 height 17
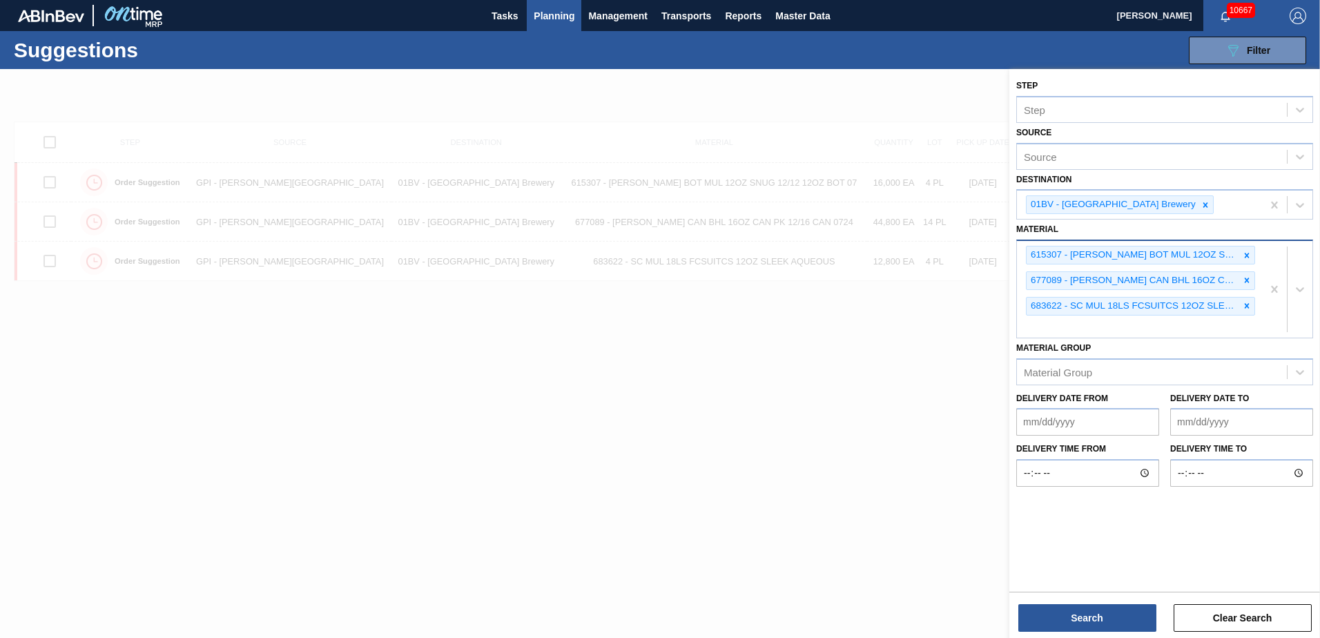
click at [1067, 327] on div "615307 - [PERSON_NAME] BOT MUL 12OZ SNUG 12/12 12OZ BOT 07 677089 - [PERSON_NAM…" at bounding box center [1139, 289] width 245 height 97
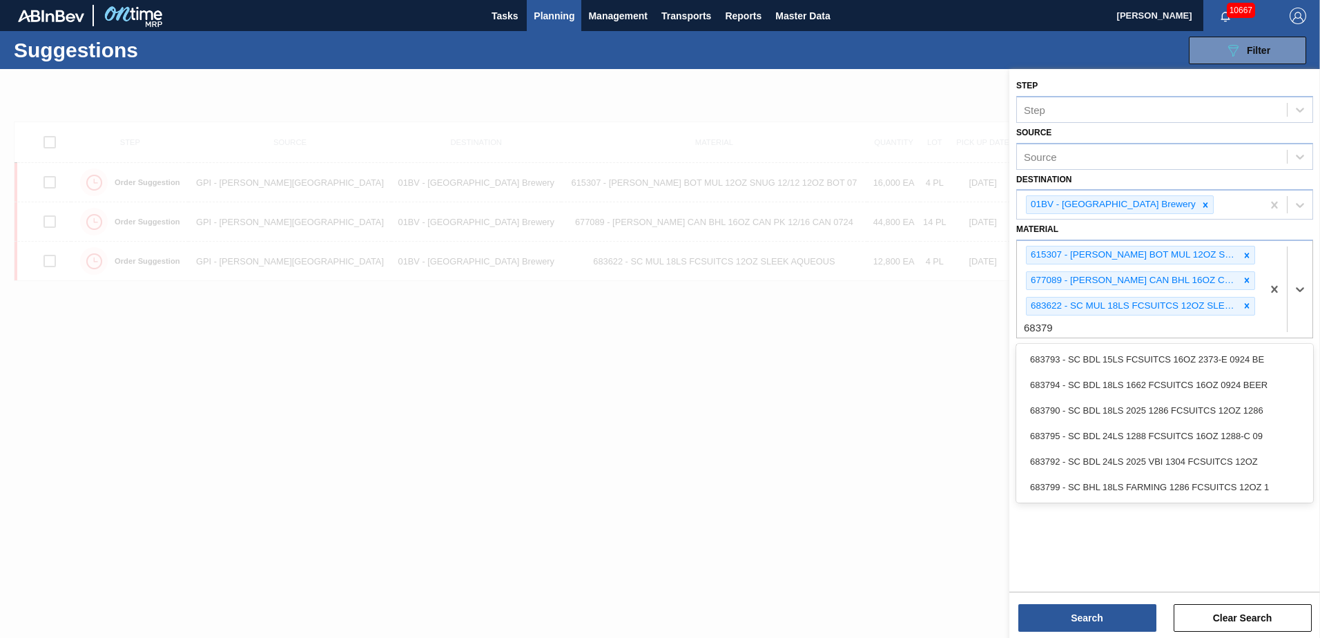
type input "683790"
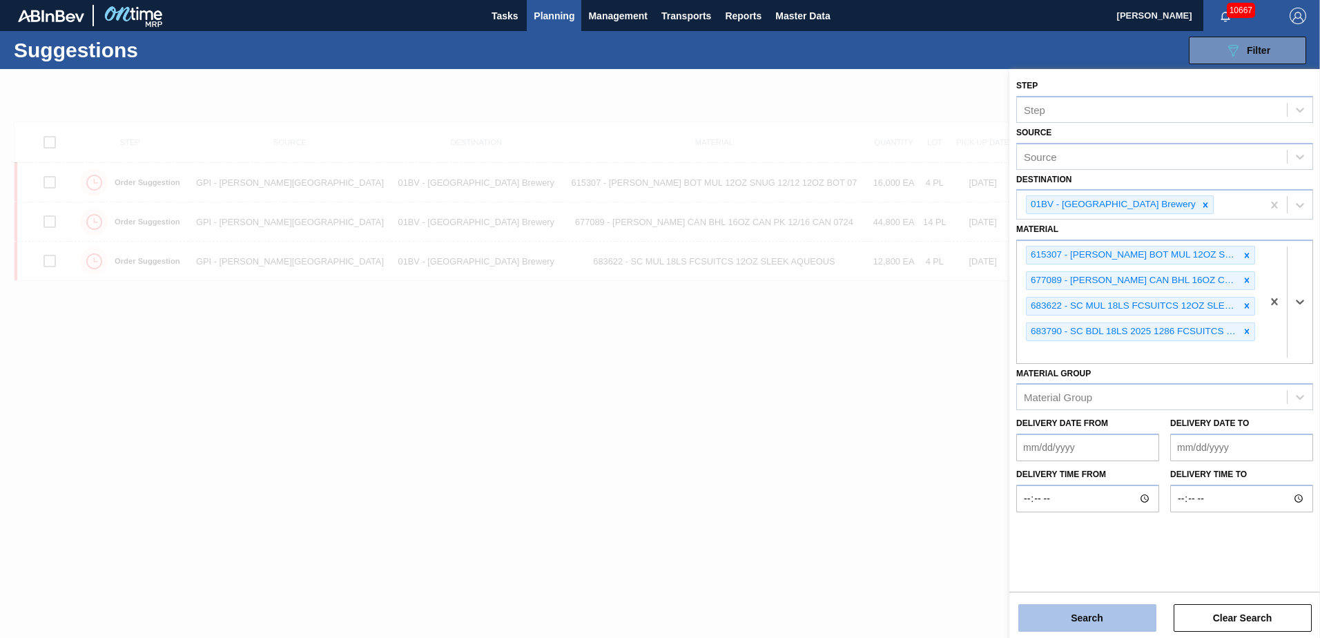
click at [1082, 619] on button "Search" at bounding box center [1087, 618] width 138 height 28
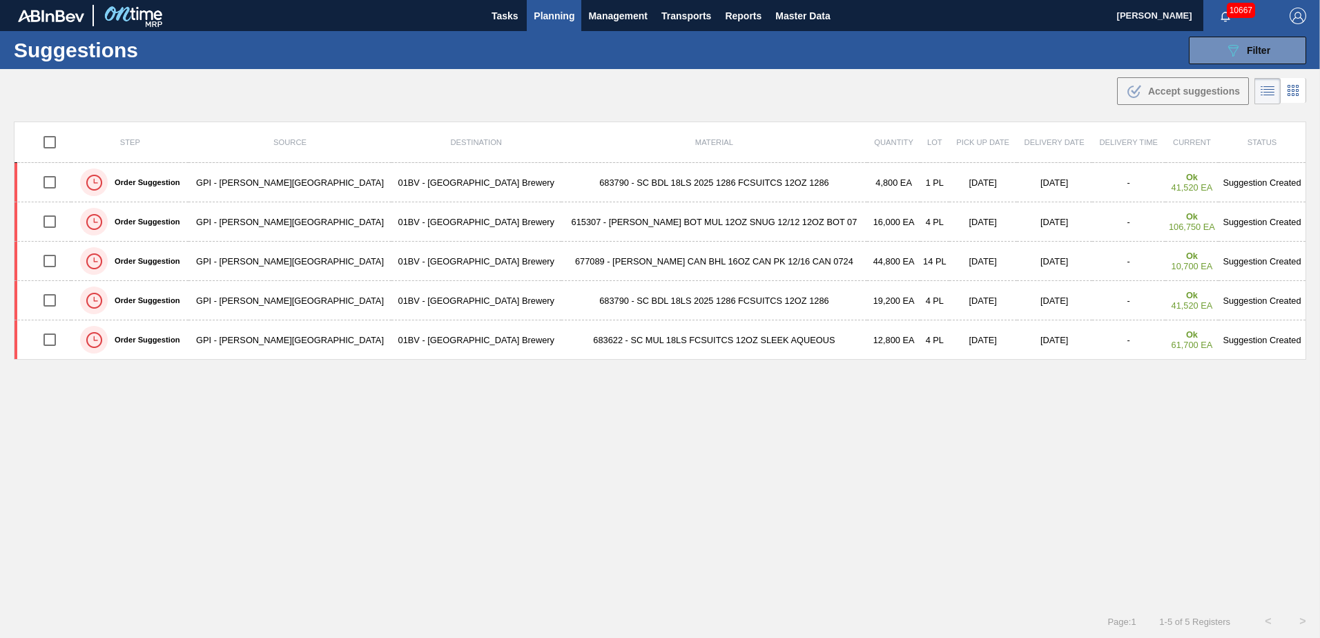
click at [548, 26] on button "Planning" at bounding box center [554, 15] width 55 height 31
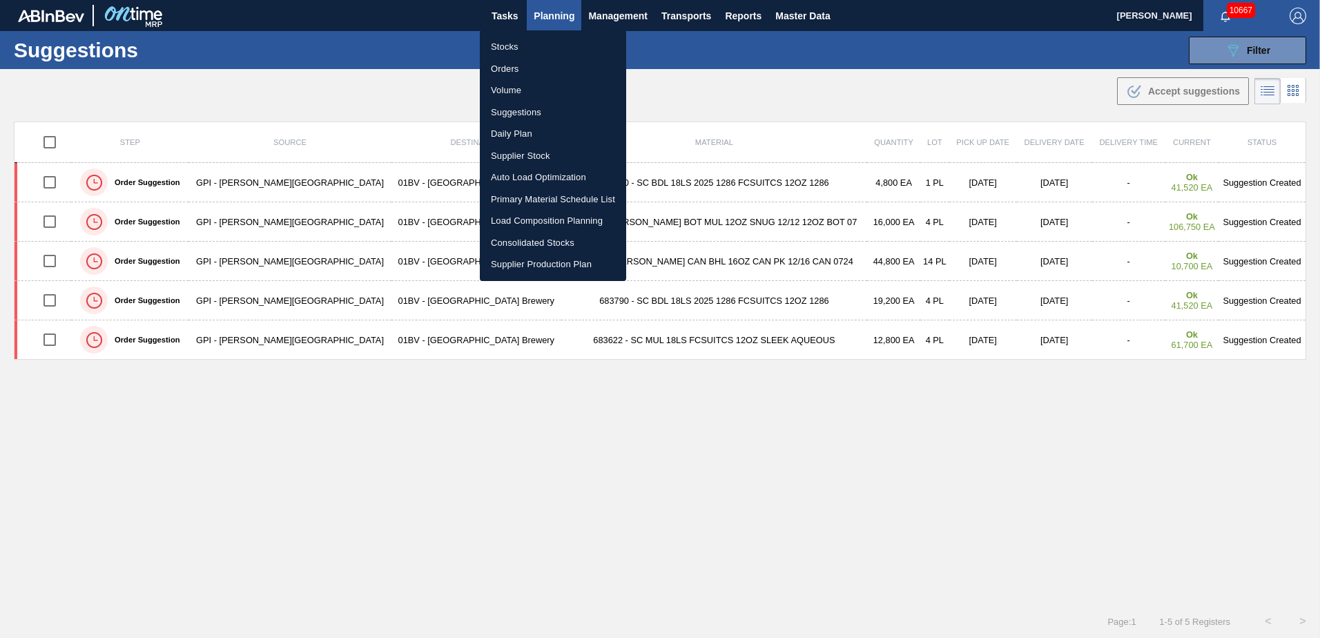
click at [529, 219] on li "Load Composition Planning" at bounding box center [553, 221] width 146 height 22
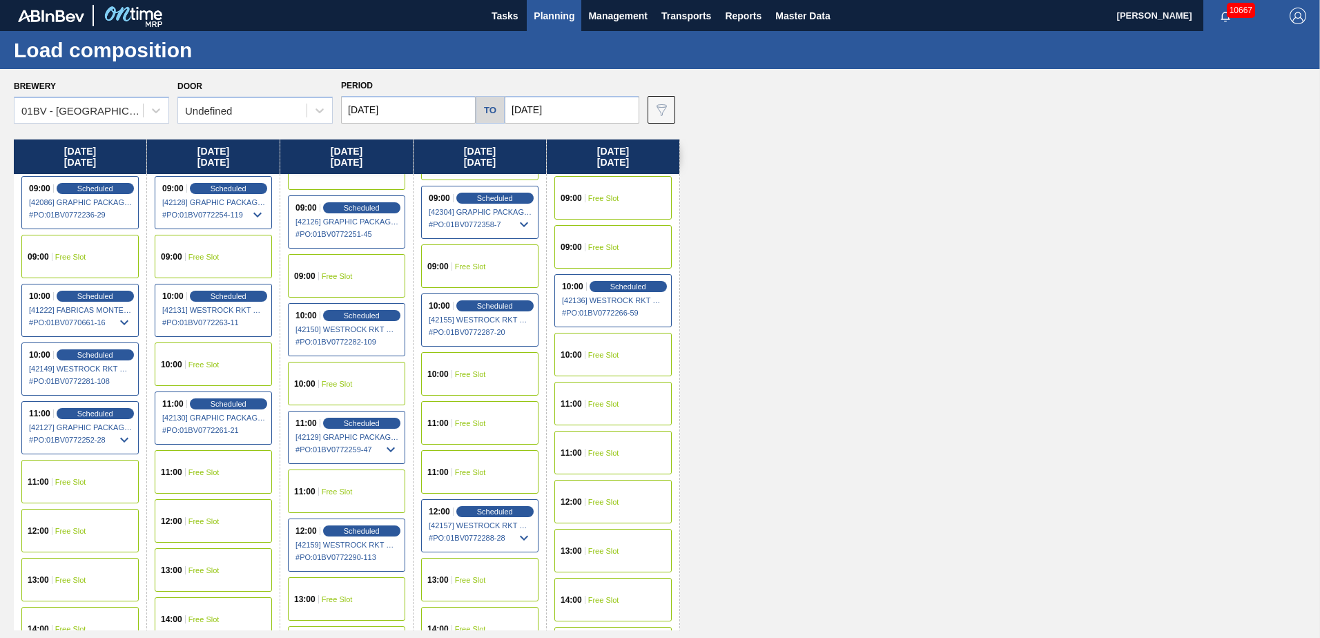
scroll to position [207, 0]
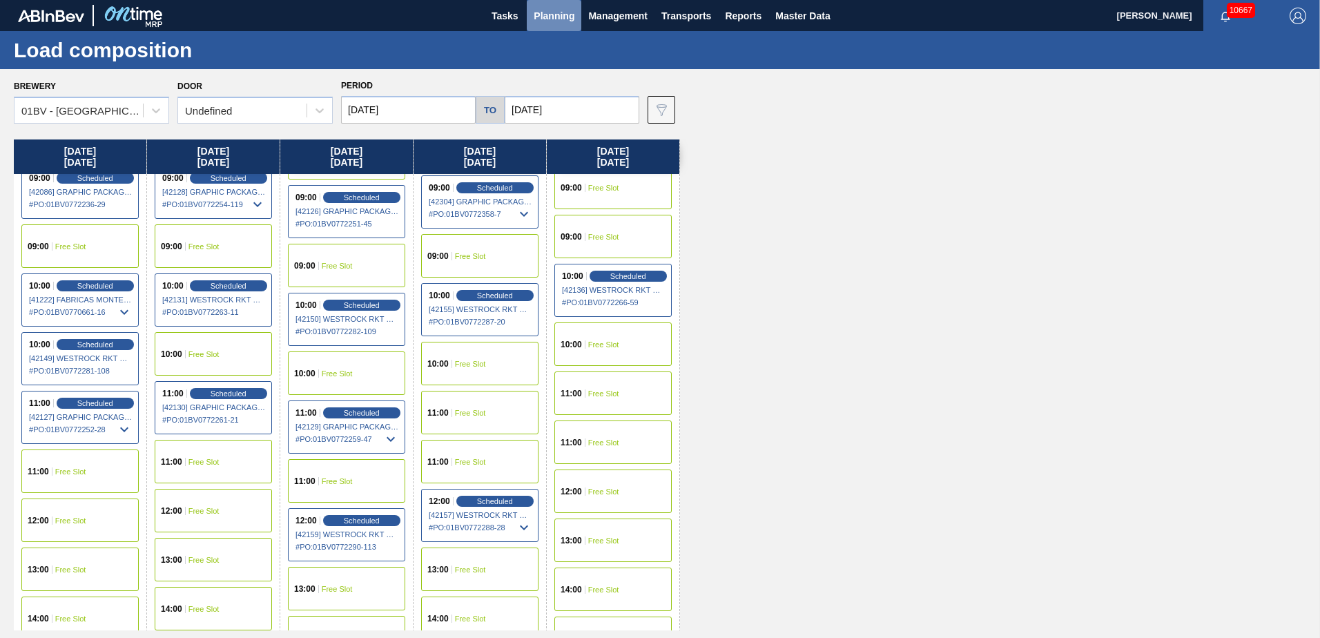
click at [551, 12] on span "Planning" at bounding box center [554, 16] width 41 height 17
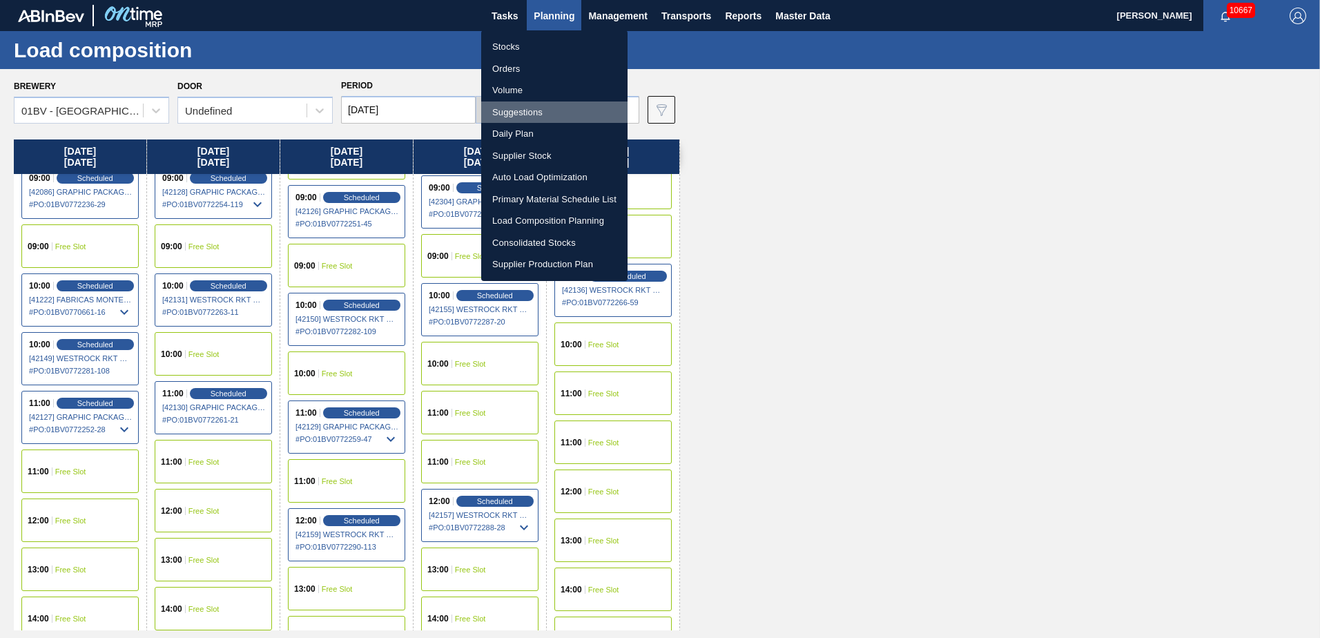
click at [516, 112] on li "Suggestions" at bounding box center [554, 112] width 146 height 22
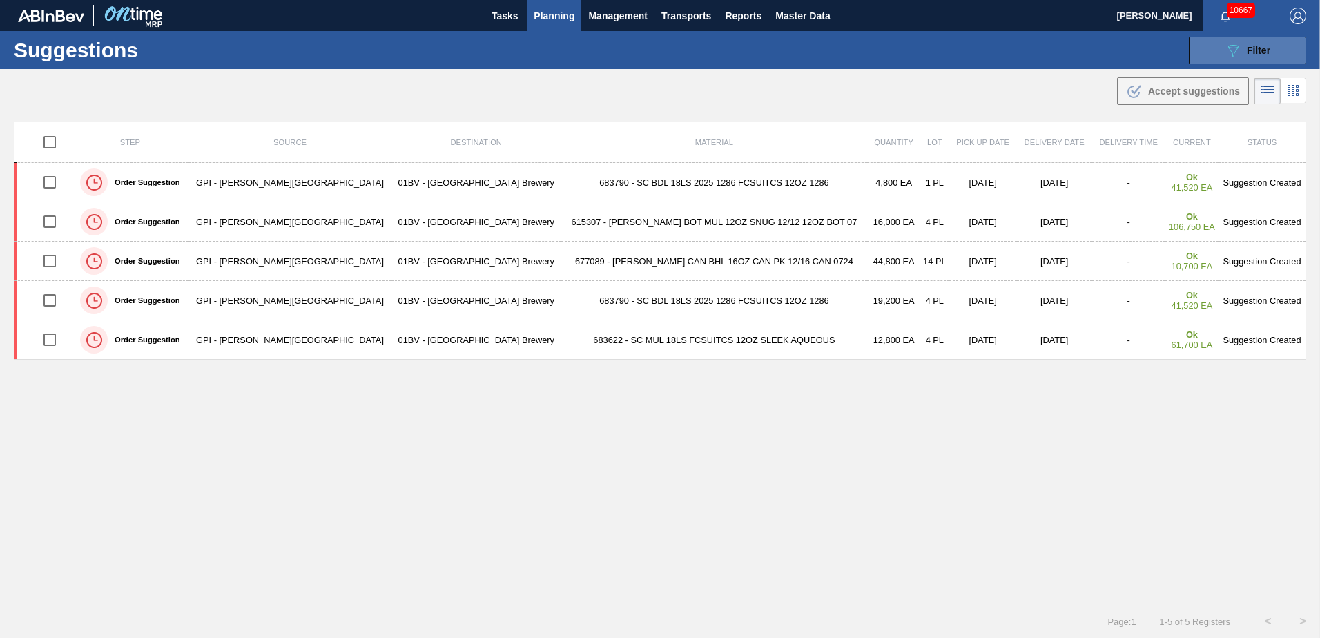
click at [1238, 48] on icon "089F7B8B-B2A5-4AFE-B5C0-19BA573D28AC" at bounding box center [1233, 50] width 17 height 17
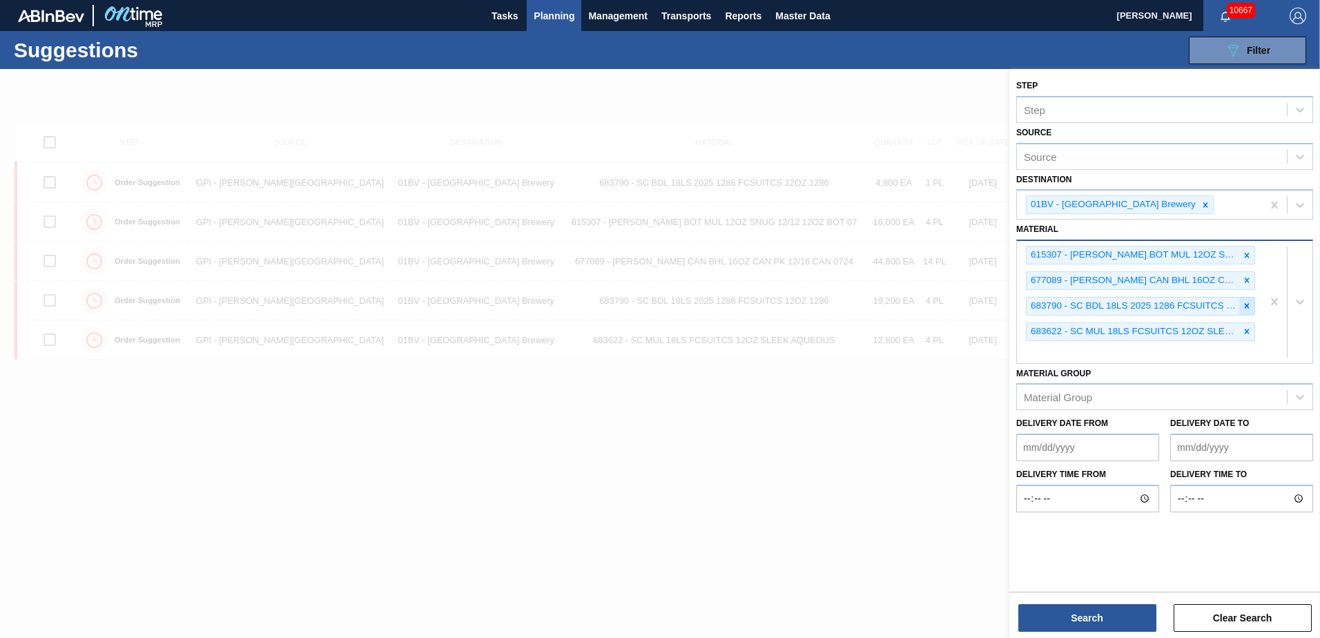
click at [1246, 302] on icon at bounding box center [1247, 306] width 10 height 10
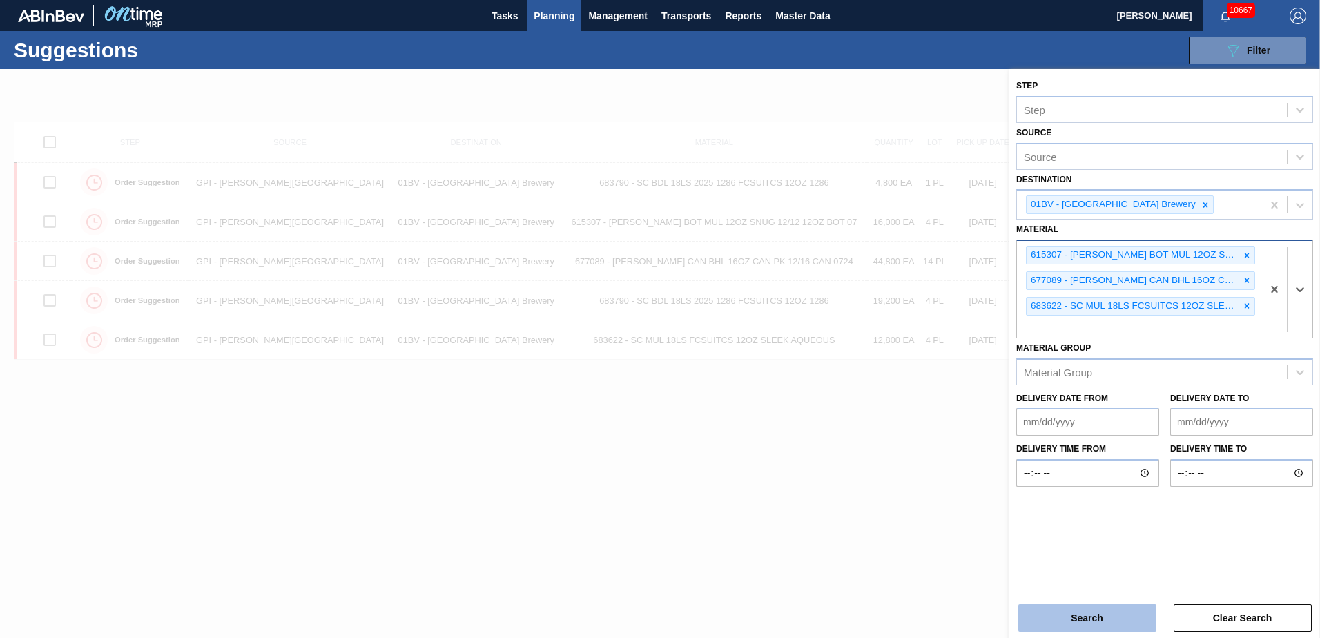
click at [1081, 620] on button "Search" at bounding box center [1087, 618] width 138 height 28
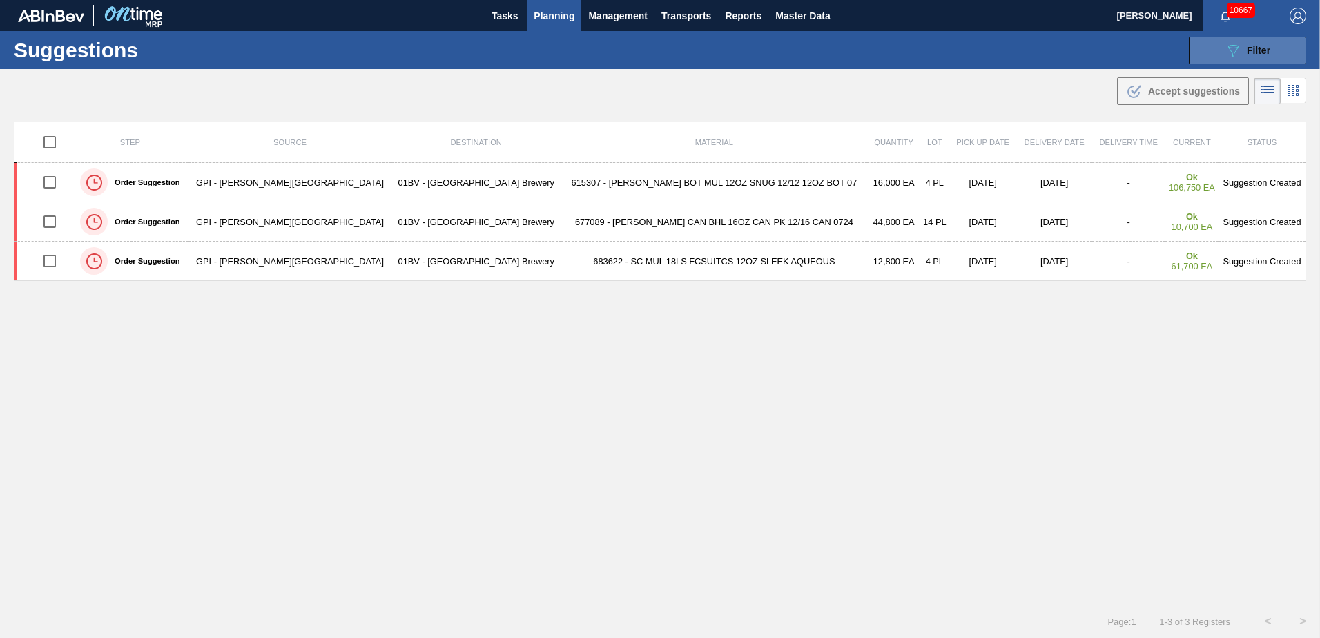
click at [1235, 46] on icon at bounding box center [1233, 51] width 10 height 12
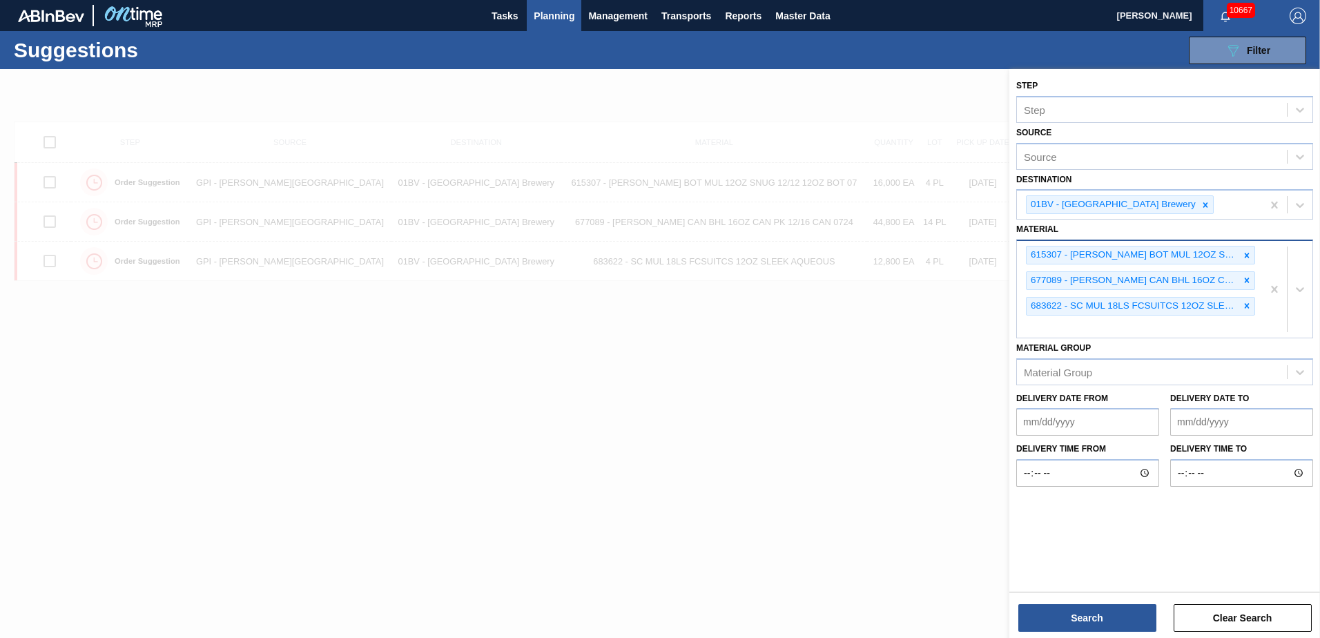
click at [1060, 324] on div "615307 - [PERSON_NAME] BOT MUL 12OZ SNUG 12/12 12OZ BOT 07 677089 - [PERSON_NAM…" at bounding box center [1139, 289] width 245 height 97
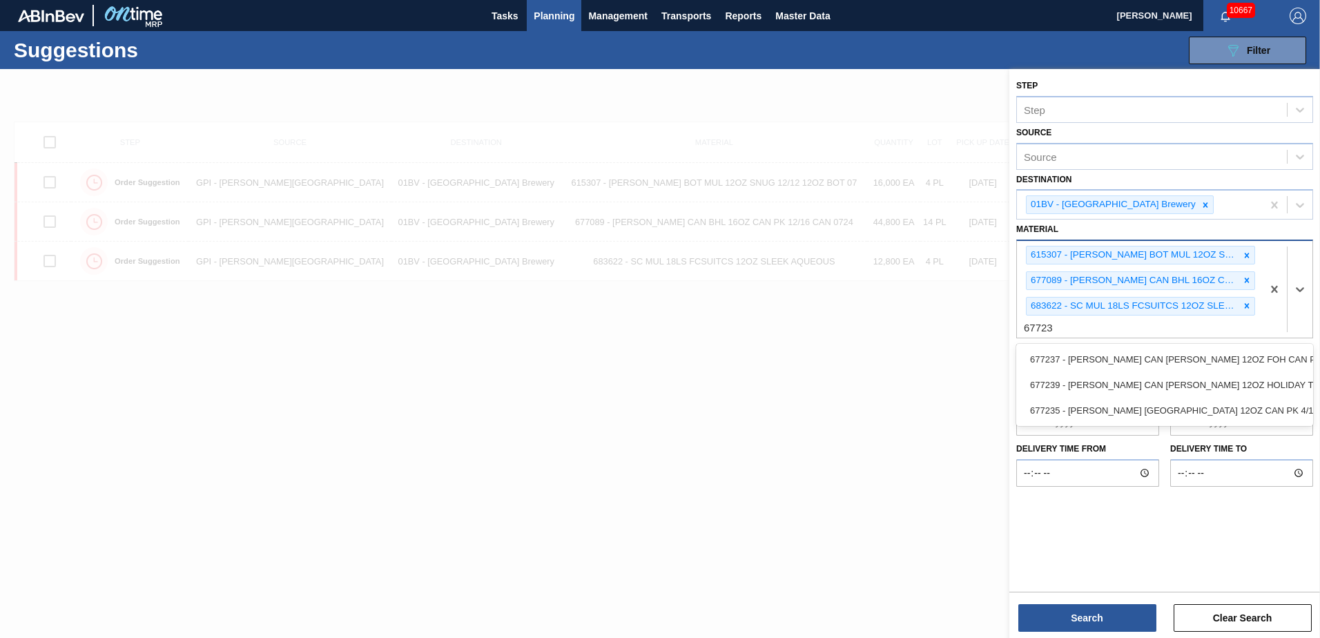
type input "677239"
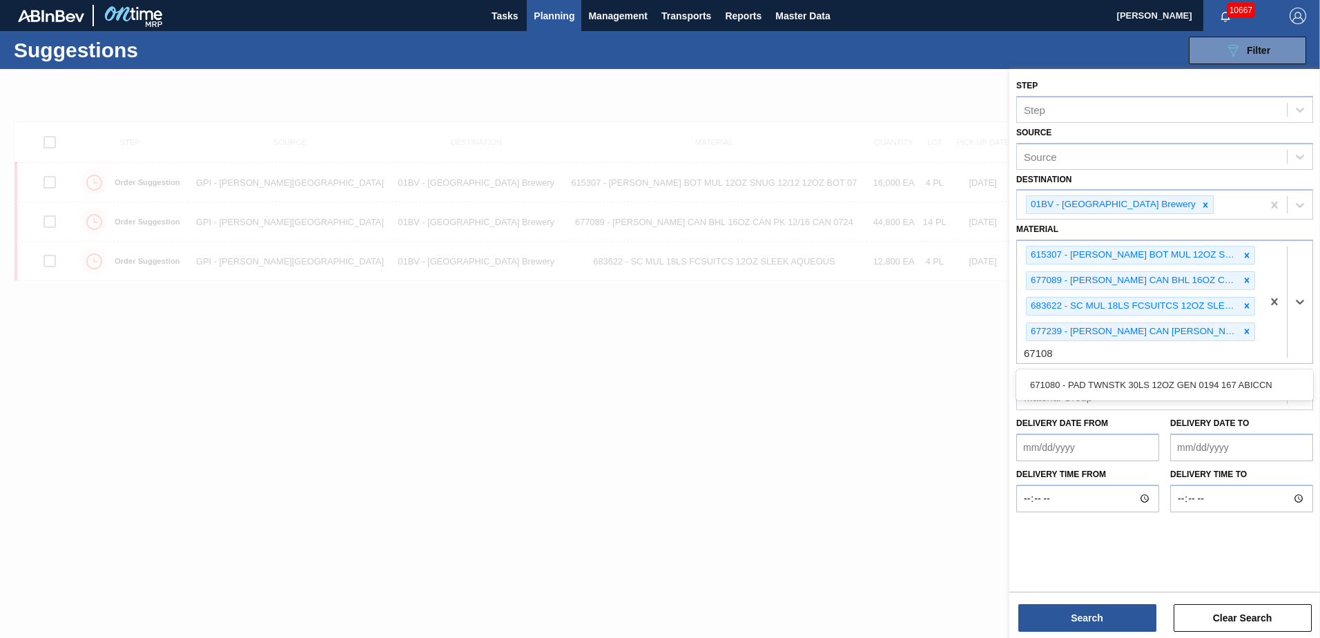
type input "671080"
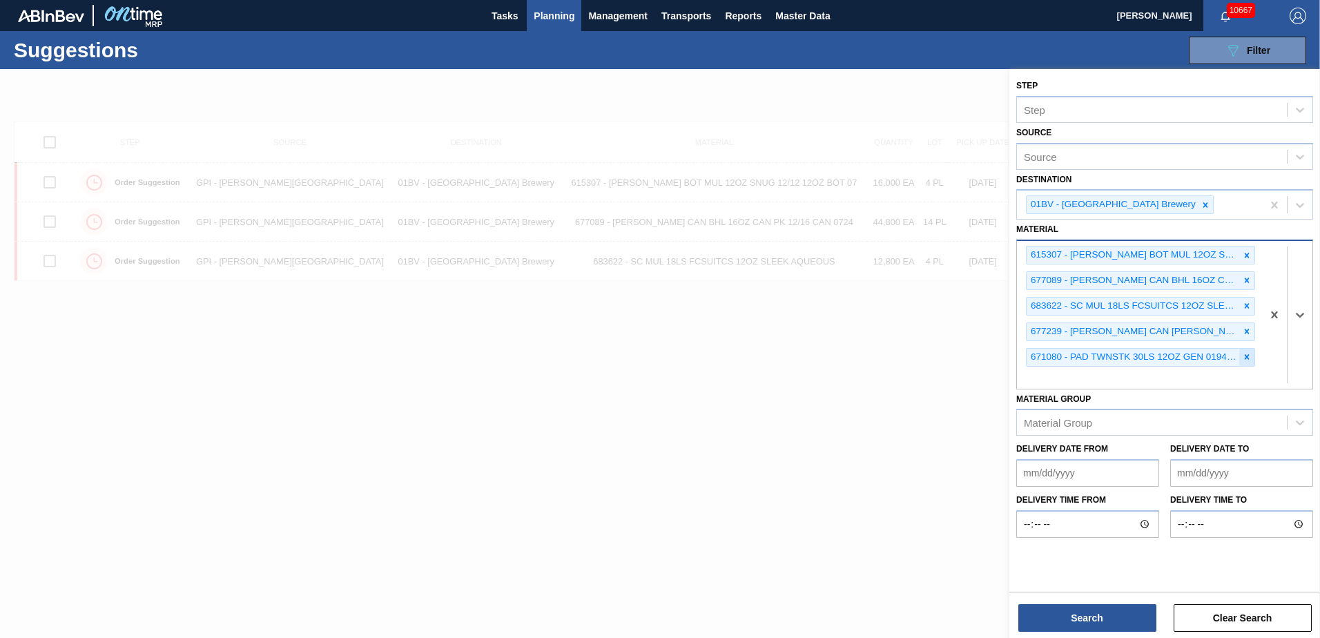
click at [1248, 357] on icon at bounding box center [1247, 357] width 10 height 10
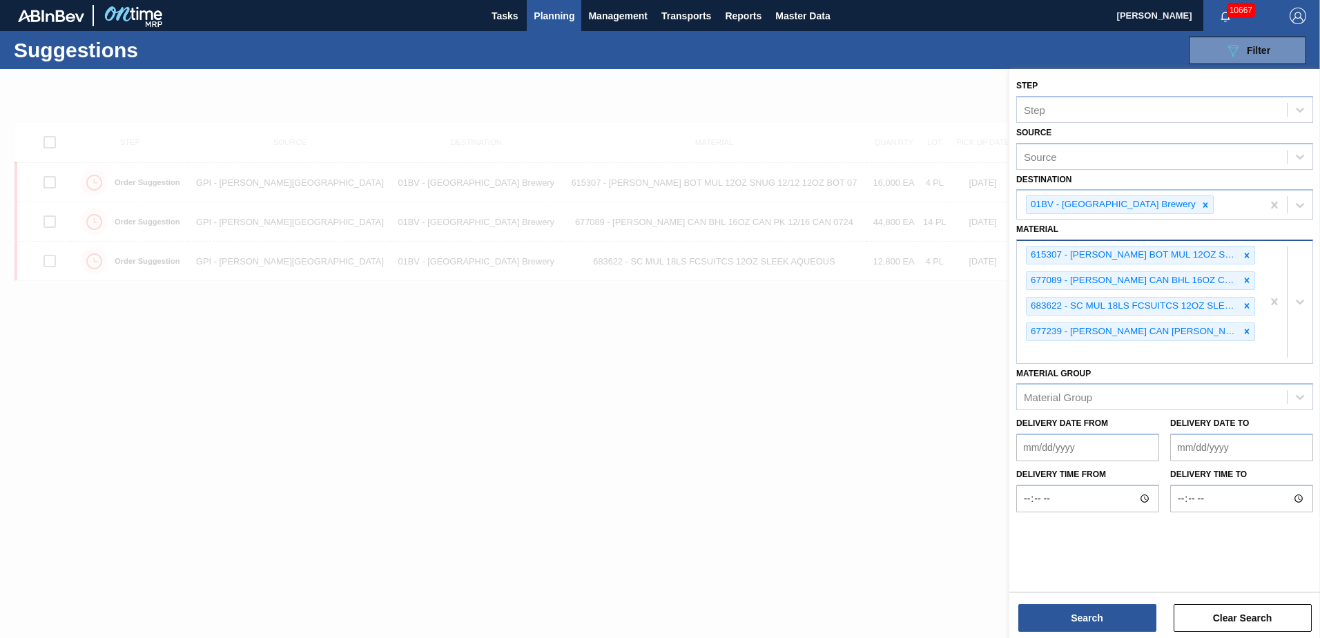
click at [1053, 353] on div "615307 - [PERSON_NAME] BOT MUL 12OZ SNUG 12/12 12OZ BOT 07 677089 - [PERSON_NAM…" at bounding box center [1139, 302] width 245 height 122
type input "671080"
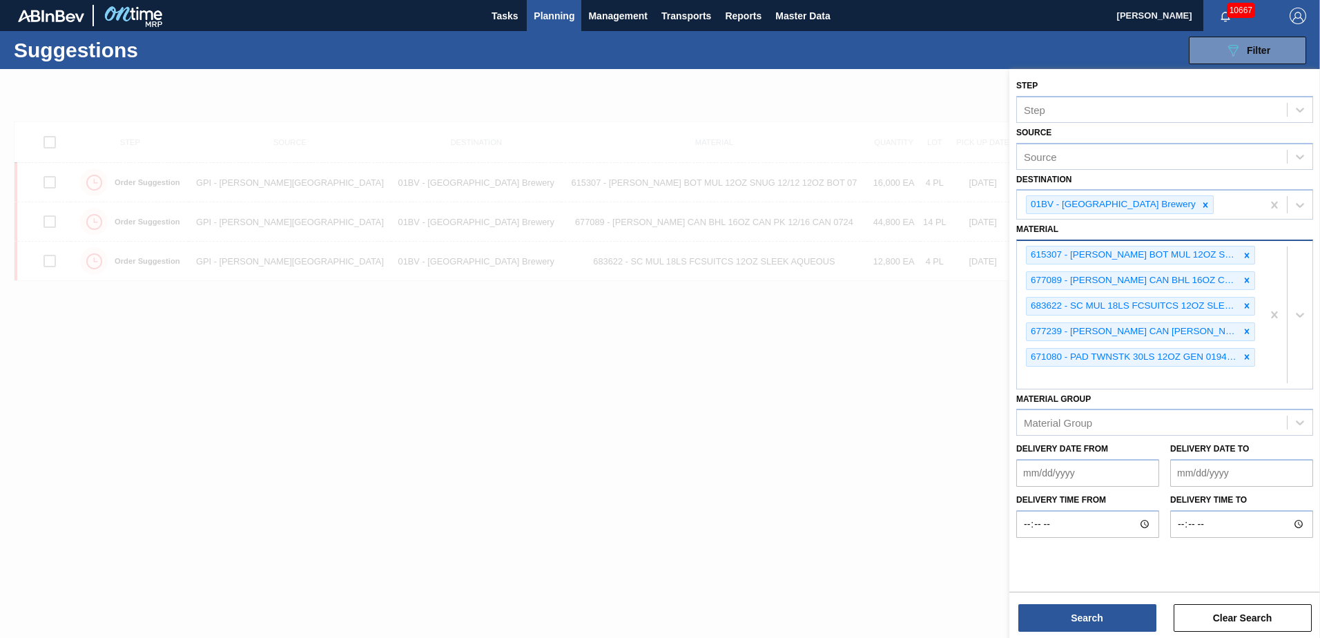
click at [1040, 380] on div "615307 - [PERSON_NAME] BOT MUL 12OZ SNUG 12/12 12OZ BOT 07 677089 - [PERSON_NAM…" at bounding box center [1139, 314] width 245 height 147
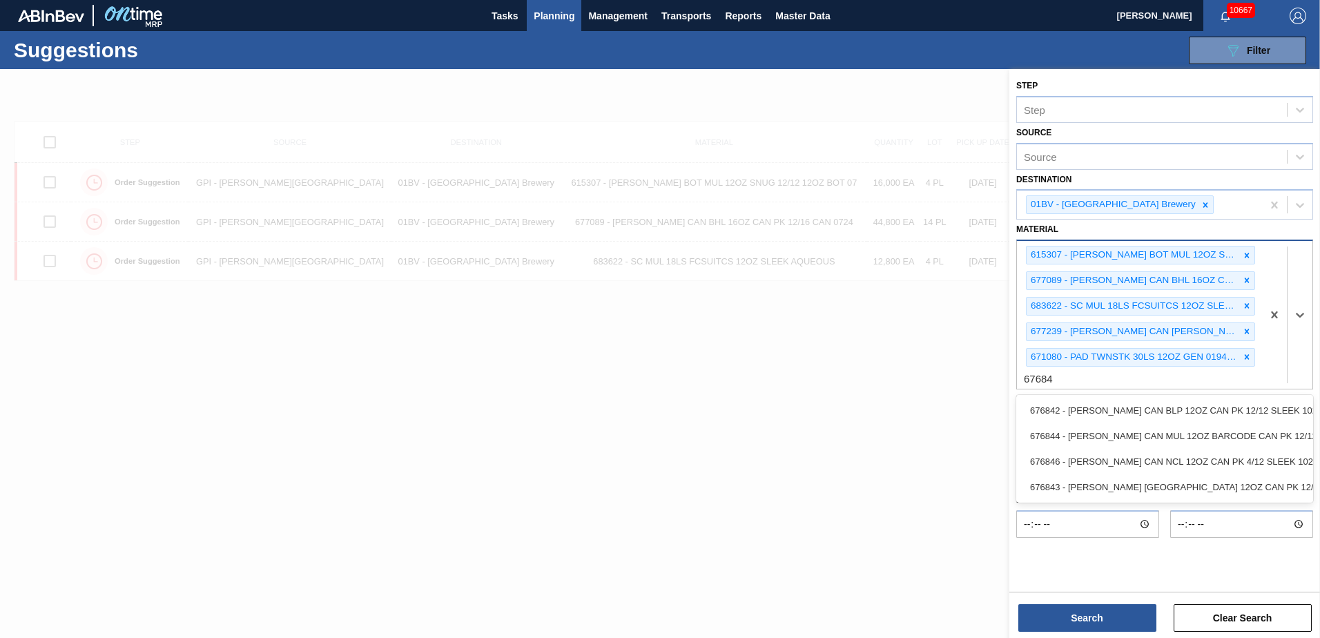
type input "676844"
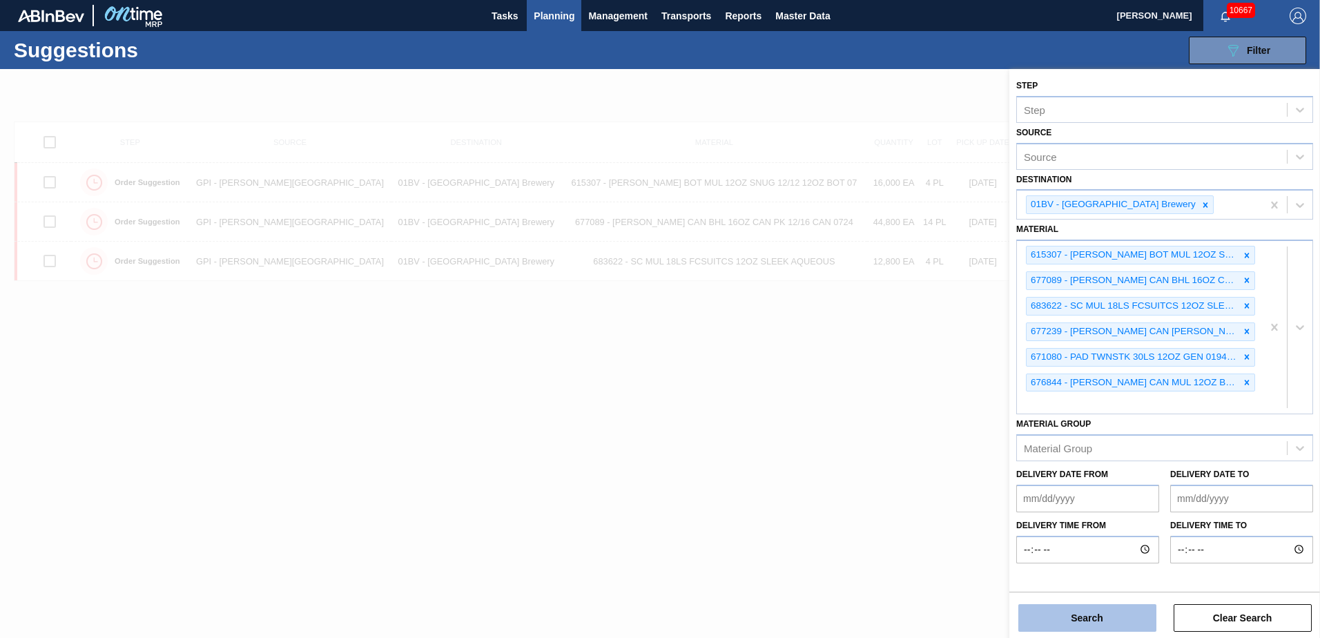
click at [1066, 615] on button "Search" at bounding box center [1087, 618] width 138 height 28
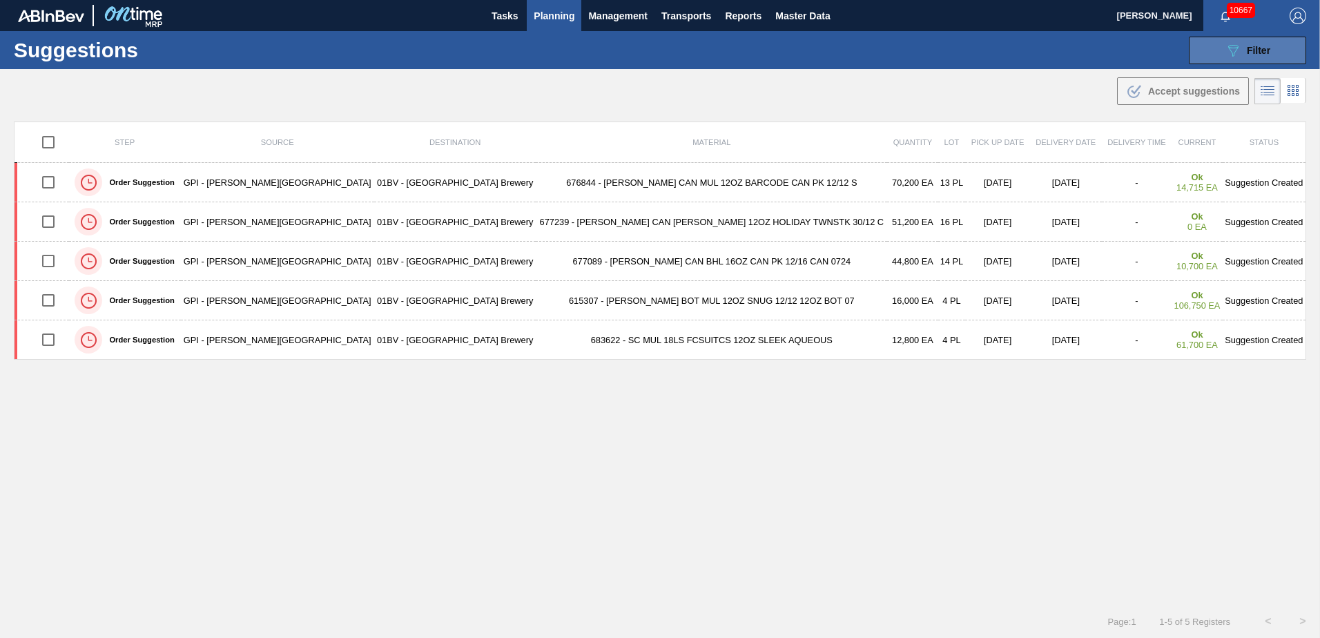
click at [1226, 44] on icon "089F7B8B-B2A5-4AFE-B5C0-19BA573D28AC" at bounding box center [1233, 50] width 17 height 17
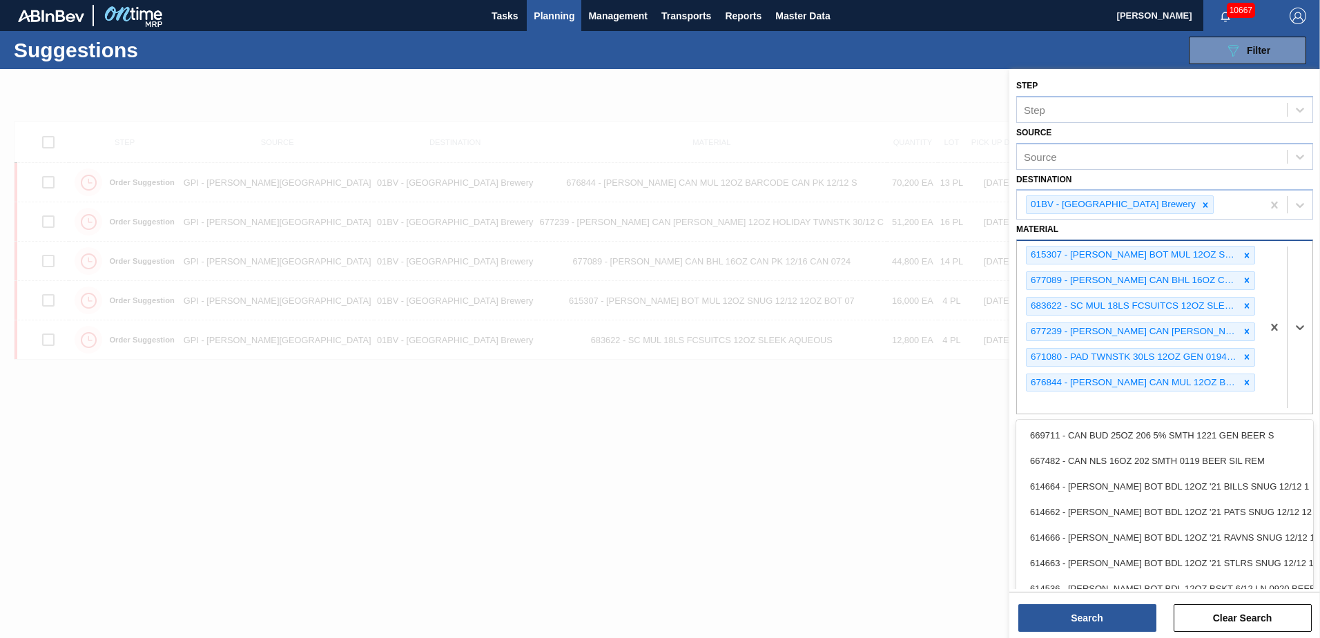
click at [1068, 406] on div "615307 - [PERSON_NAME] BOT MUL 12OZ SNUG 12/12 12OZ BOT 07 677089 - [PERSON_NAM…" at bounding box center [1139, 327] width 245 height 173
type input "614955"
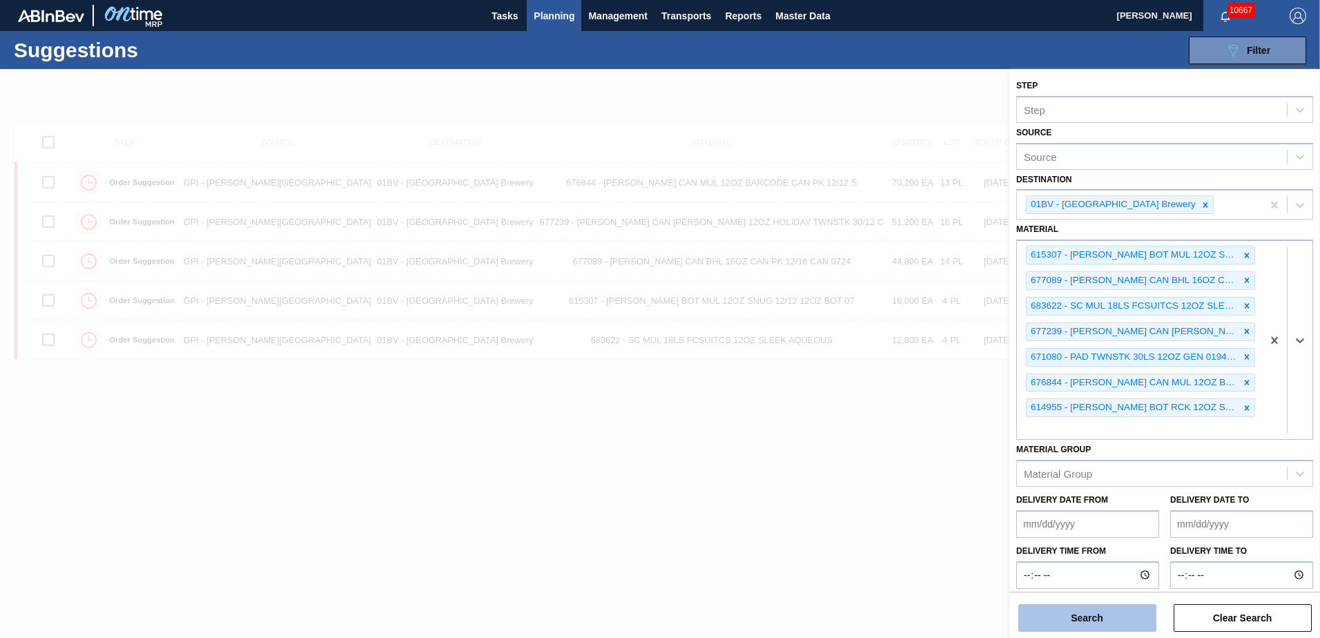
click at [1067, 618] on button "Search" at bounding box center [1087, 618] width 138 height 28
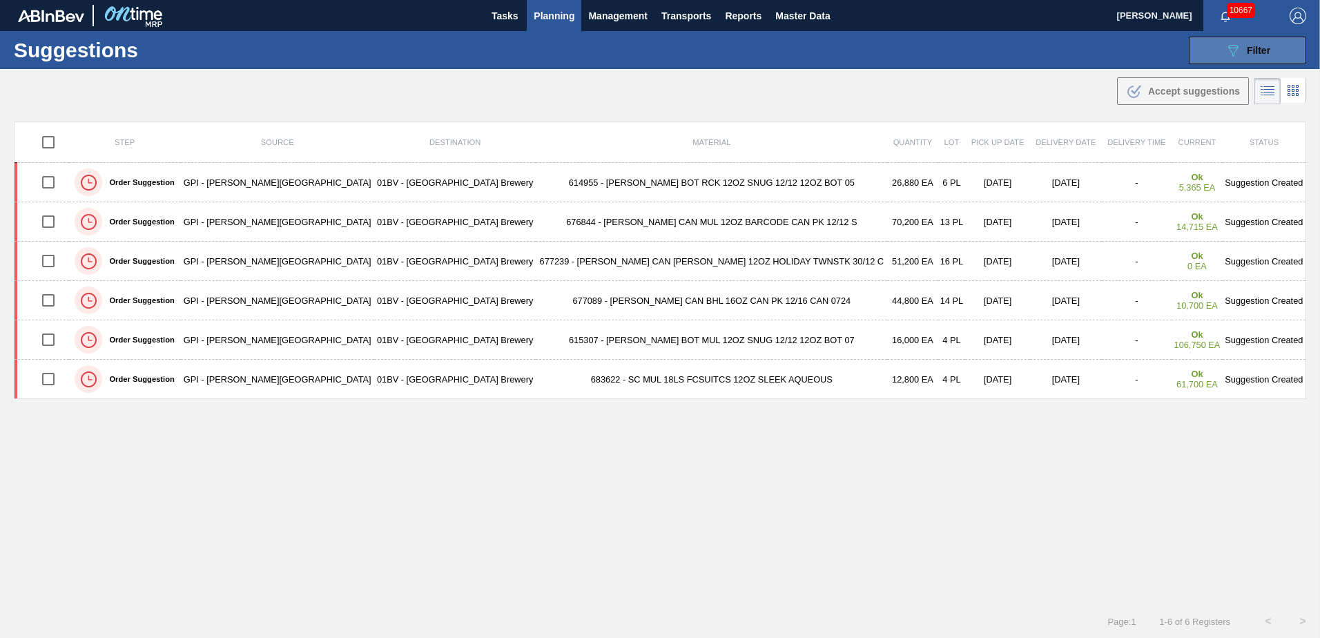
click at [1238, 48] on icon "089F7B8B-B2A5-4AFE-B5C0-19BA573D28AC" at bounding box center [1233, 50] width 17 height 17
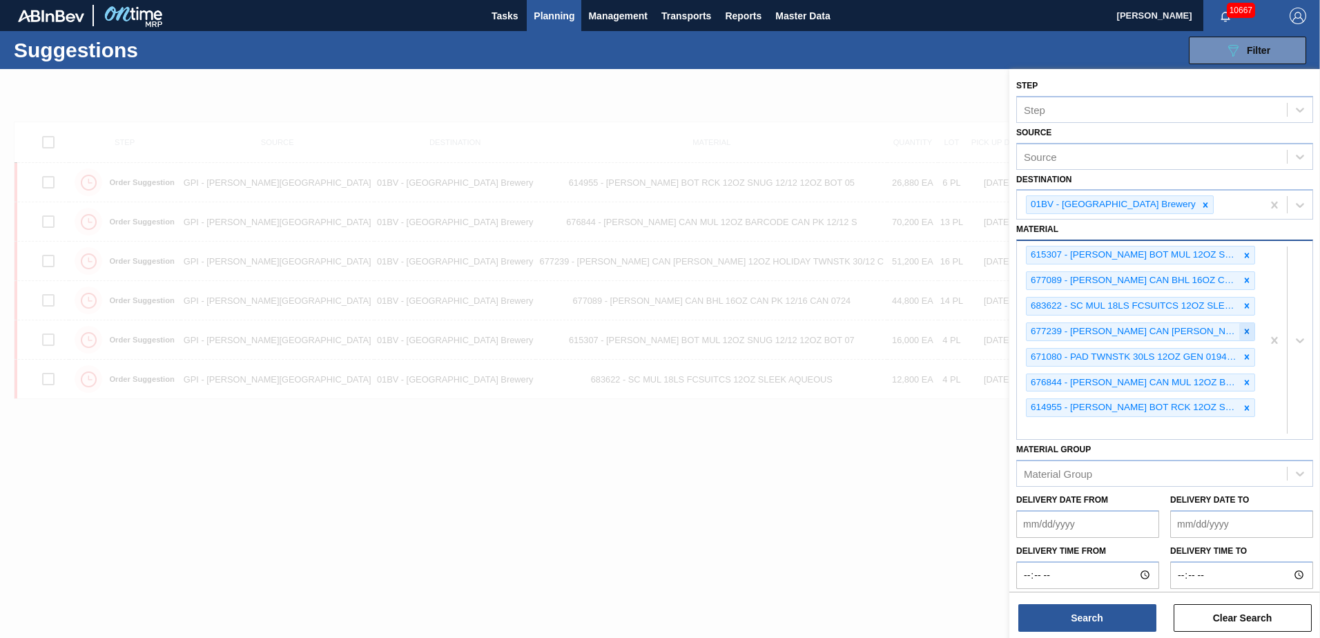
click at [1247, 329] on icon at bounding box center [1247, 331] width 5 height 5
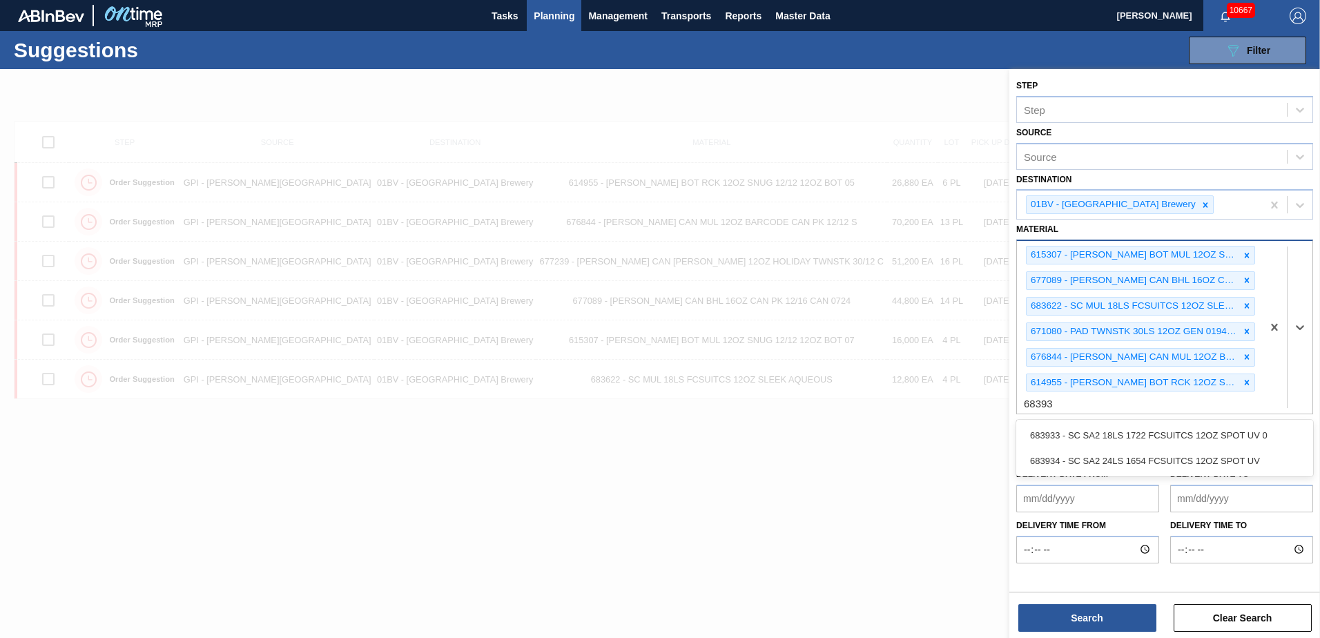
type input "683933"
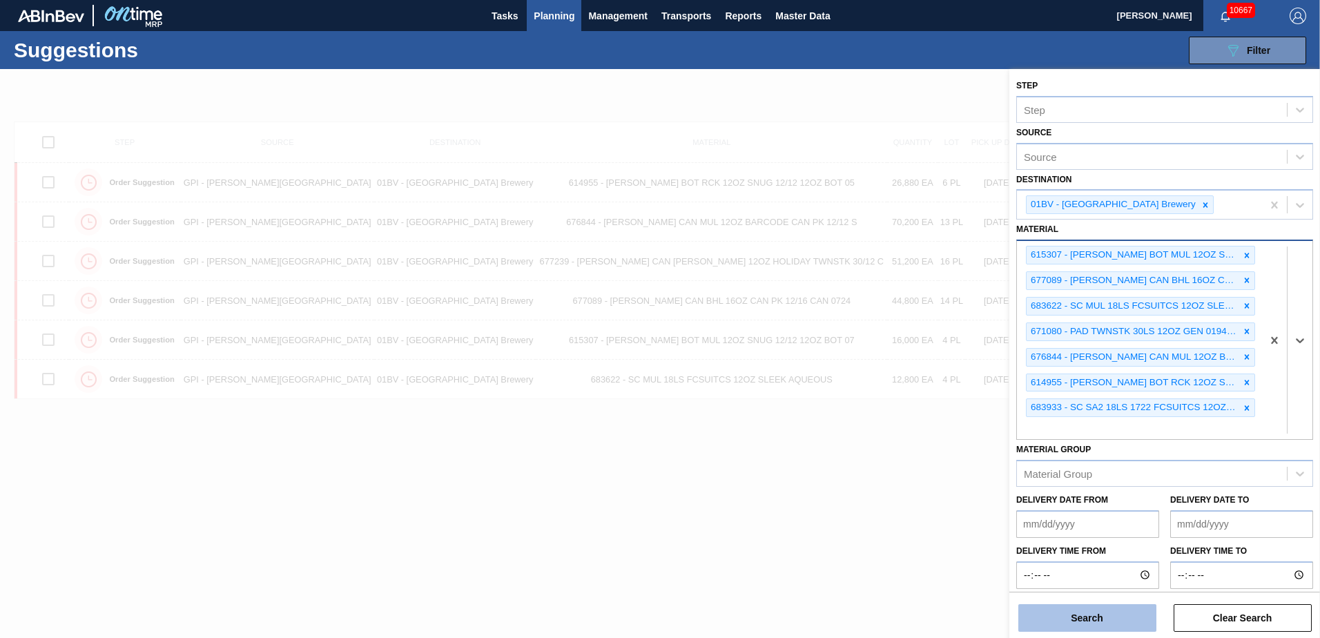
click at [1081, 620] on button "Search" at bounding box center [1087, 618] width 138 height 28
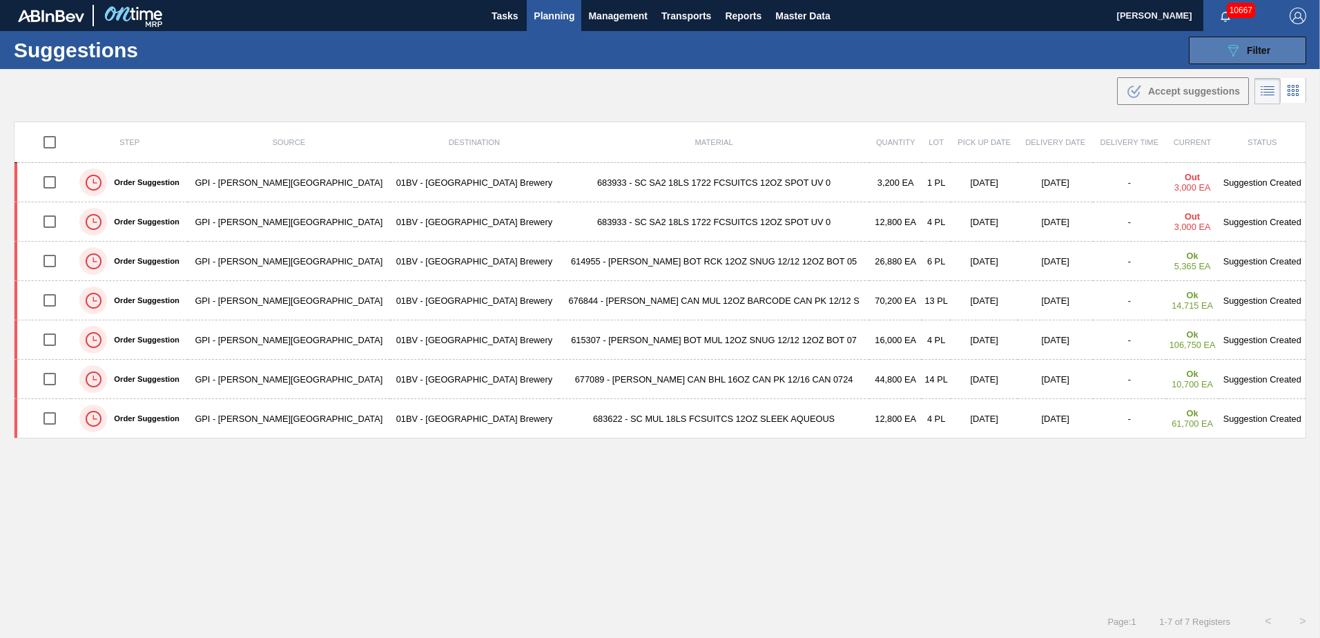
click at [1242, 50] on div "089F7B8B-B2A5-4AFE-B5C0-19BA573D28AC Filter" at bounding box center [1248, 50] width 46 height 17
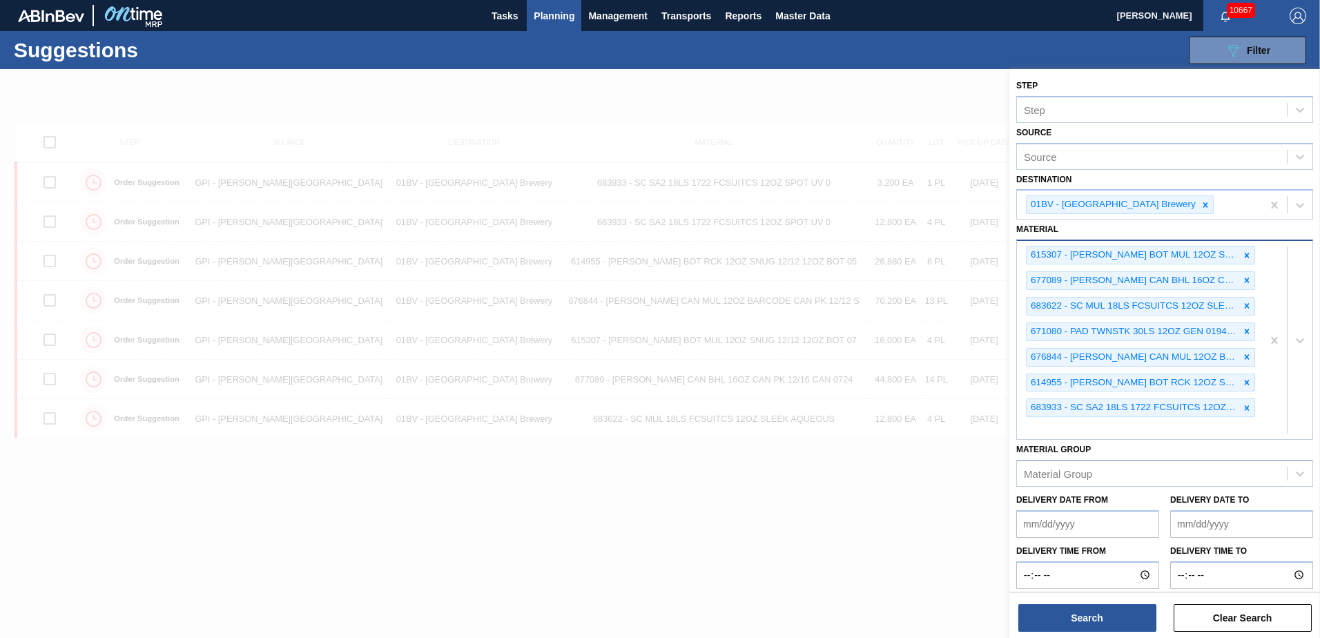
scroll to position [1, 0]
drag, startPoint x: 1049, startPoint y: 428, endPoint x: 1045, endPoint y: 408, distance: 20.4
click at [1049, 423] on div "615307 - [PERSON_NAME] BOT MUL 12OZ SNUG 12/12 12OZ BOT 07 677089 - [PERSON_NAM…" at bounding box center [1139, 340] width 245 height 198
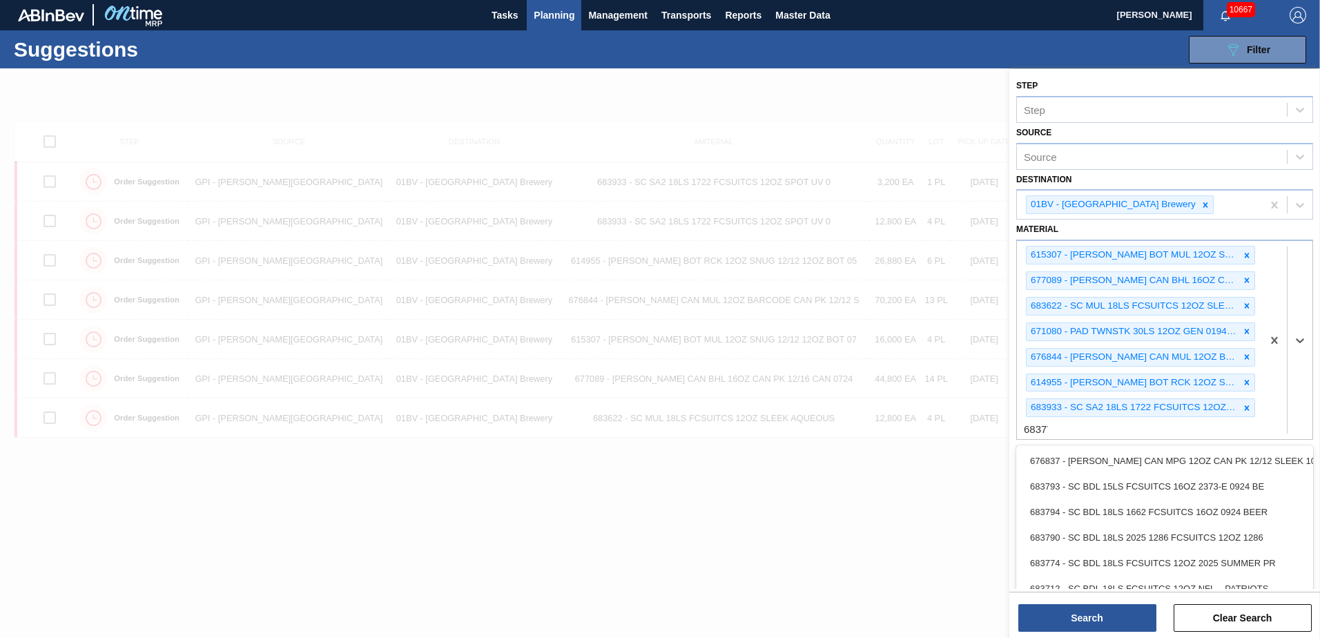
type input "683776"
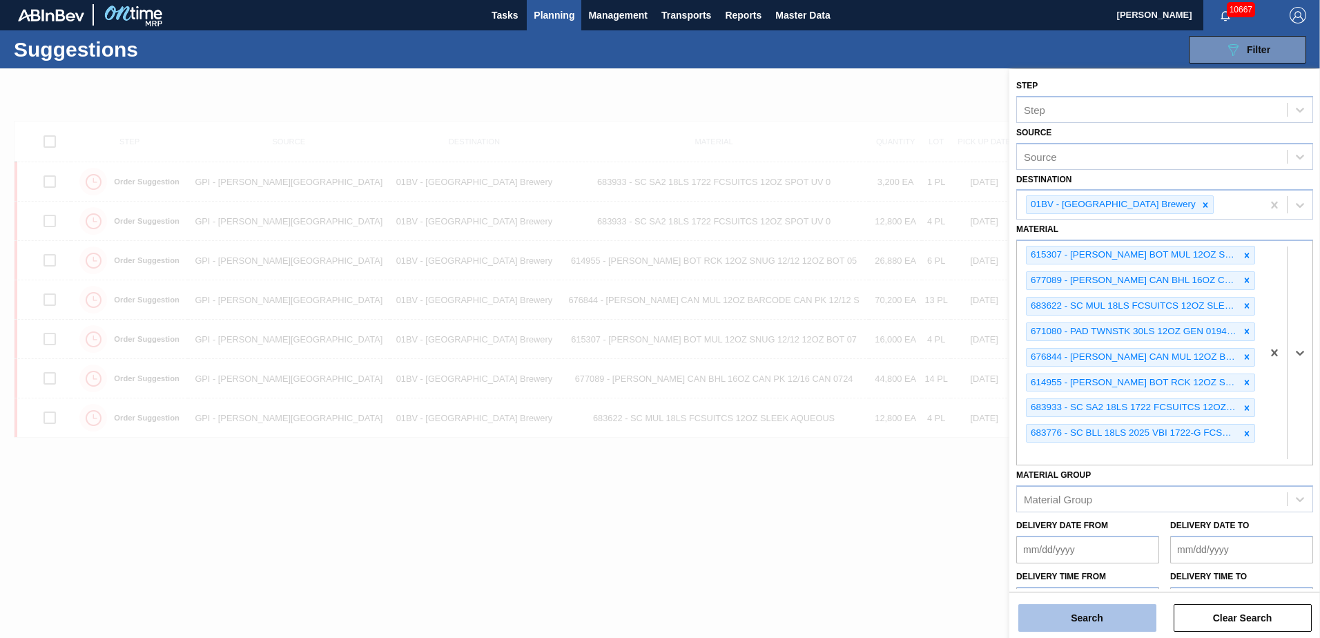
click at [1070, 626] on button "Search" at bounding box center [1087, 618] width 138 height 28
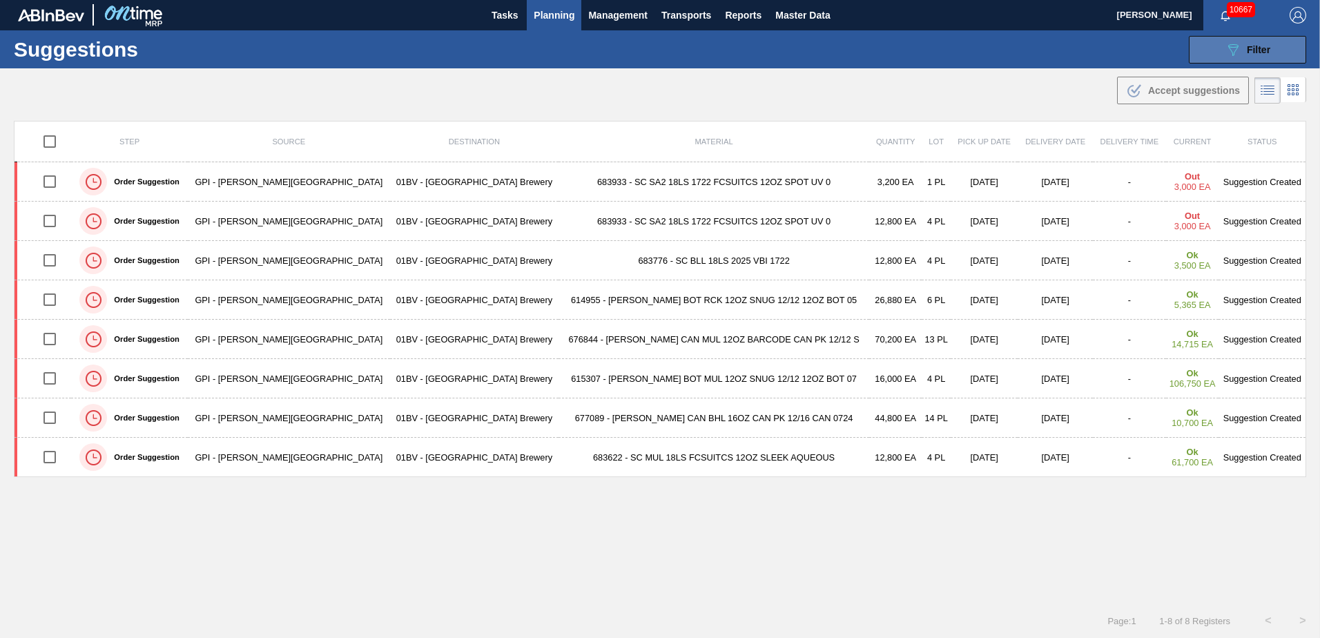
click at [1245, 43] on div "089F7B8B-B2A5-4AFE-B5C0-19BA573D28AC Filter" at bounding box center [1248, 49] width 46 height 17
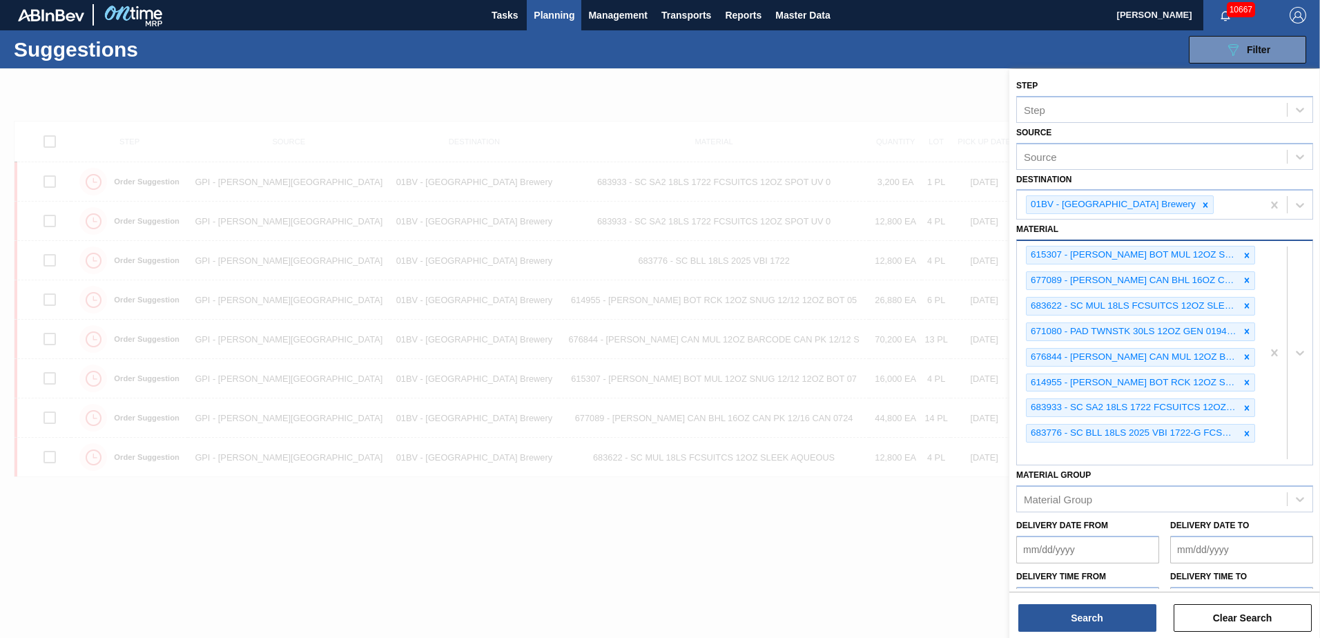
click at [1046, 449] on div "615307 - [PERSON_NAME] BOT MUL 12OZ SNUG 12/12 12OZ BOT 07 677089 - [PERSON_NAM…" at bounding box center [1139, 353] width 245 height 224
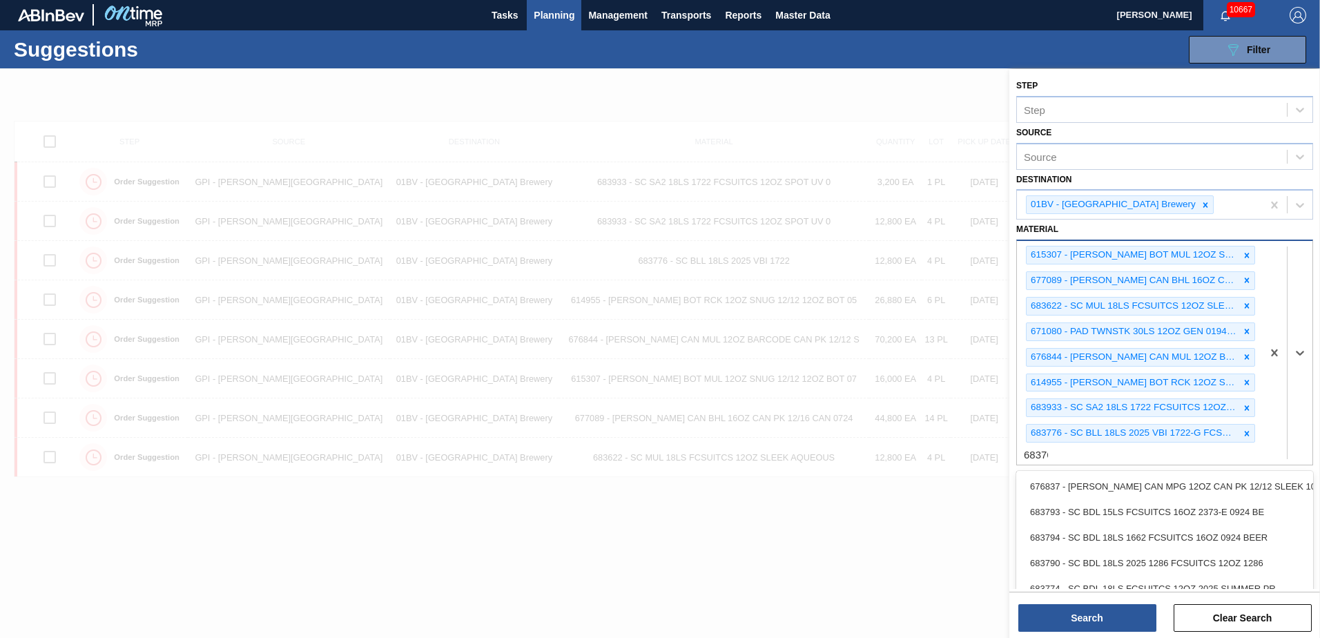
type input "683765"
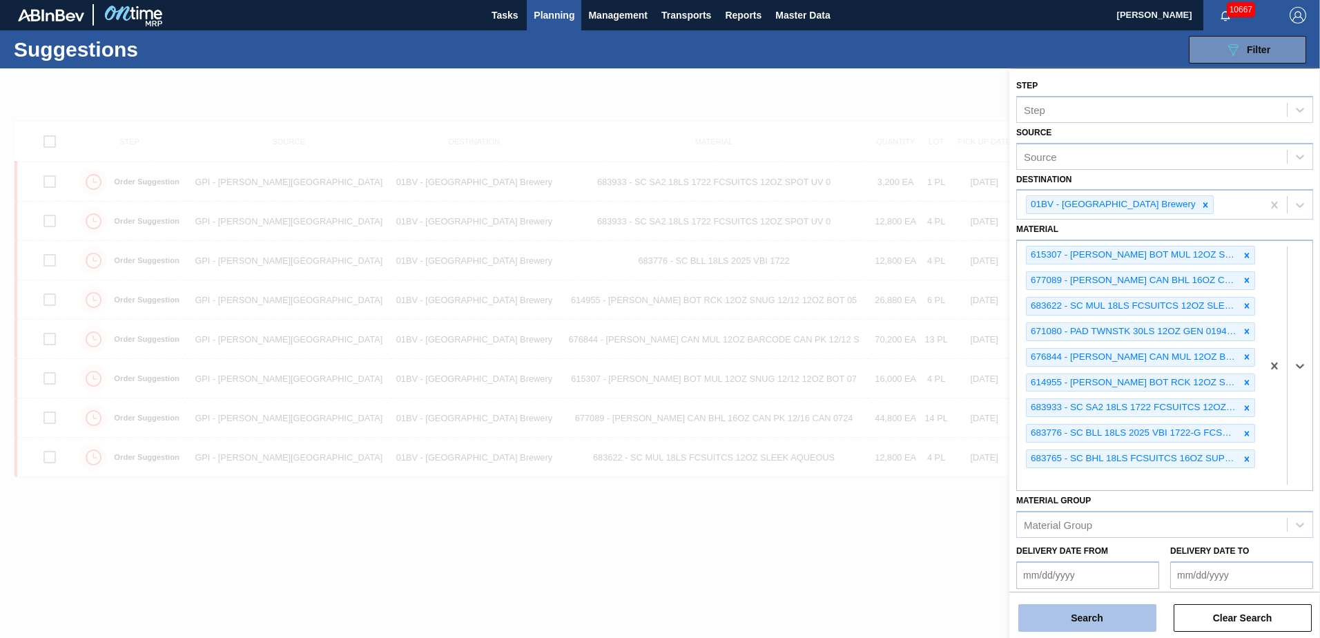
click at [1070, 618] on button "Search" at bounding box center [1087, 618] width 138 height 28
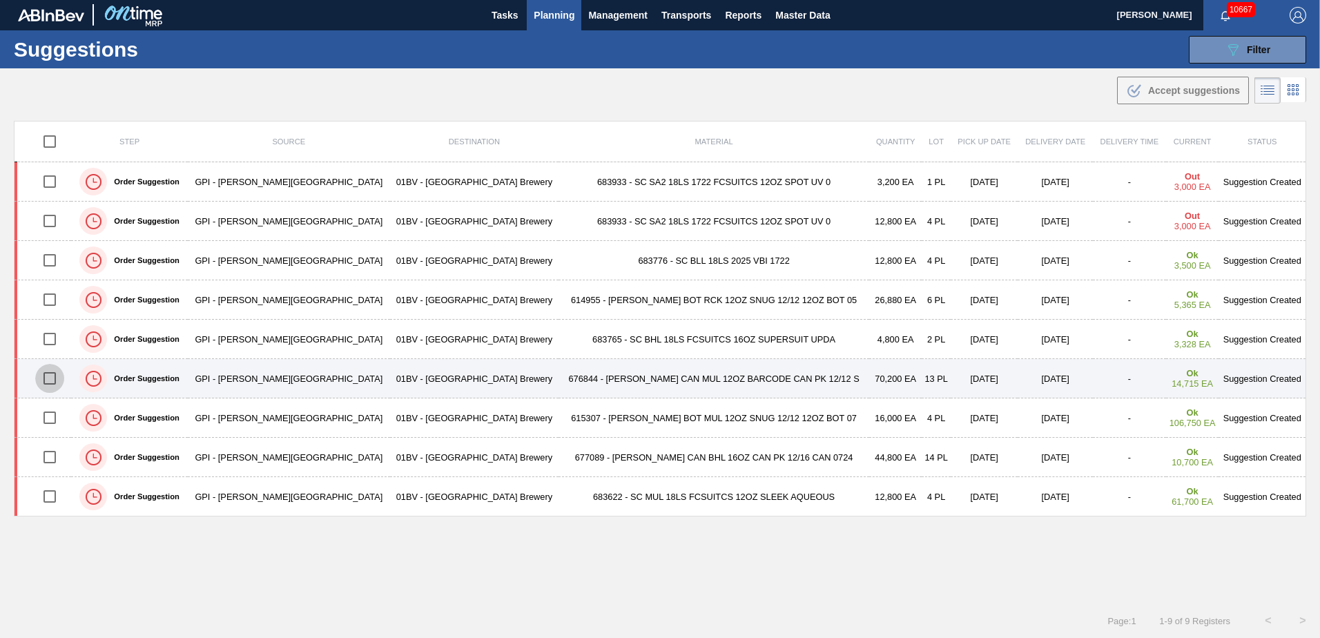
drag, startPoint x: 57, startPoint y: 378, endPoint x: 85, endPoint y: 382, distance: 28.7
click at [57, 378] on input "checkbox" at bounding box center [49, 378] width 29 height 29
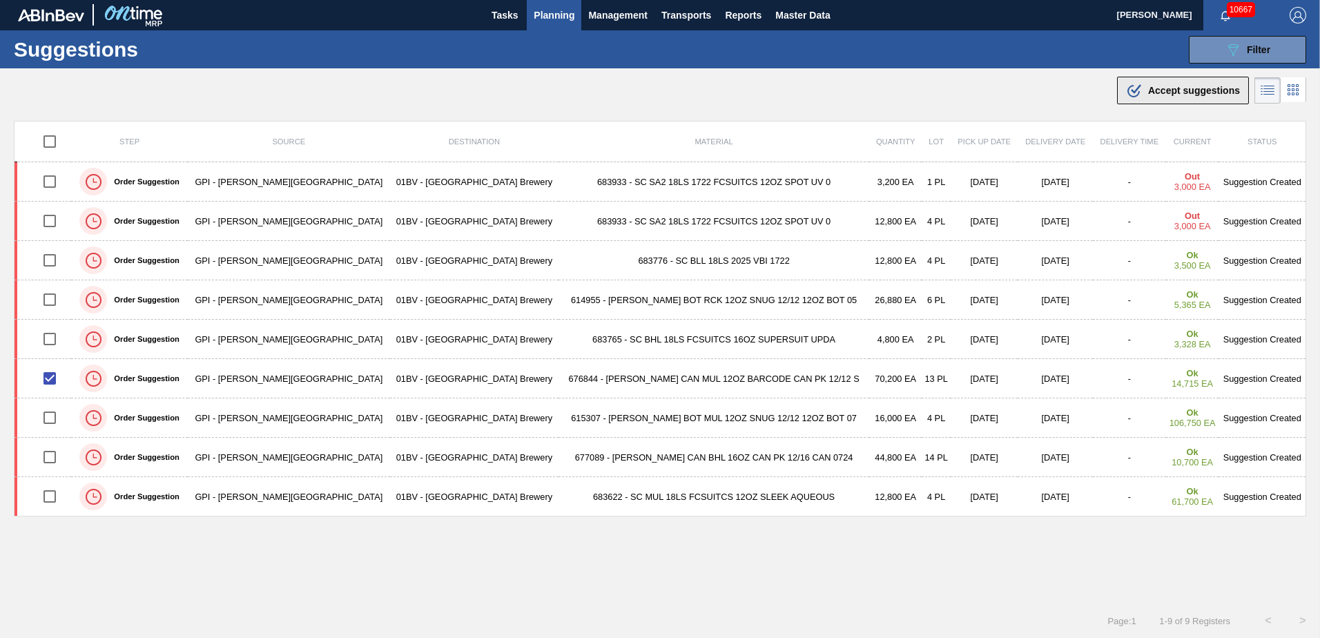
click at [1158, 90] on span "Accept suggestions" at bounding box center [1194, 90] width 92 height 11
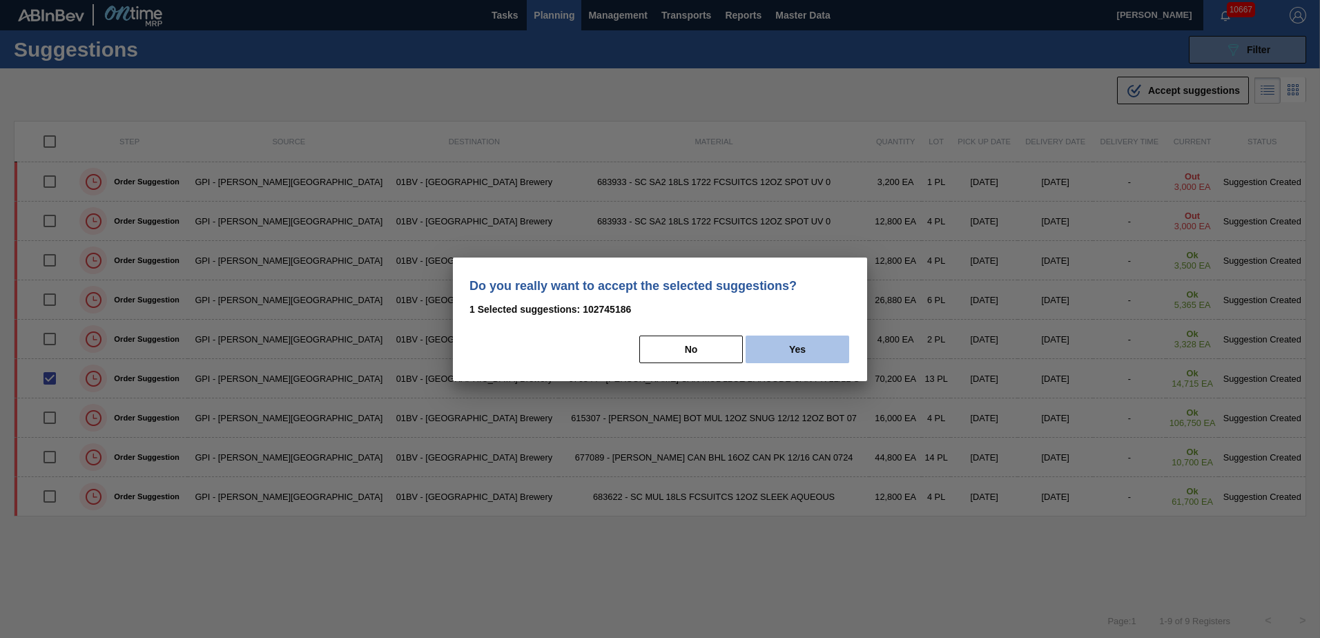
click at [808, 348] on button "Yes" at bounding box center [798, 349] width 104 height 28
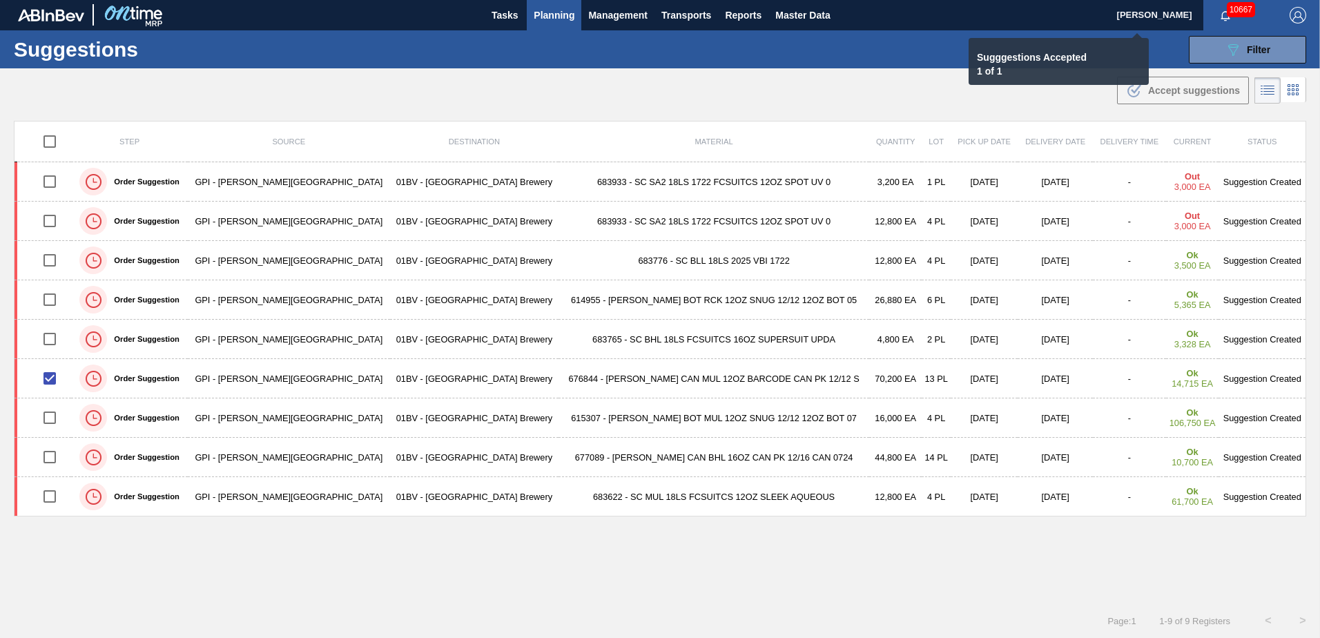
checkbox input "false"
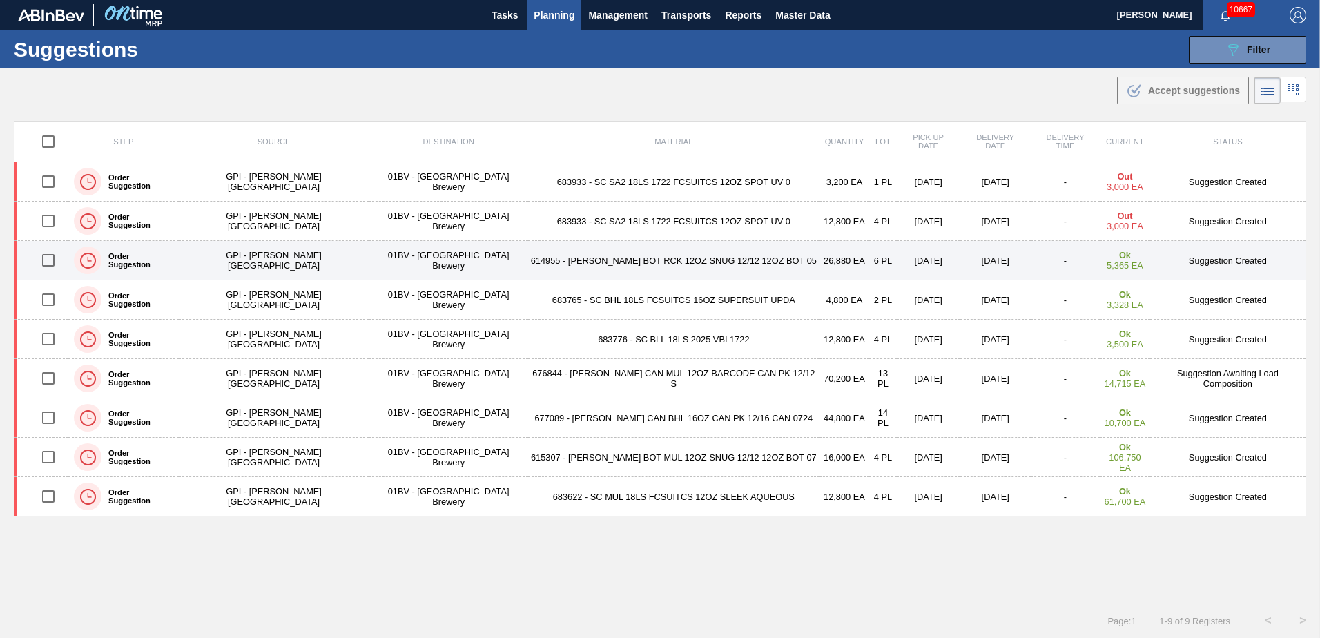
drag, startPoint x: 48, startPoint y: 260, endPoint x: 115, endPoint y: 255, distance: 66.5
click at [48, 260] on input "checkbox" at bounding box center [48, 260] width 29 height 29
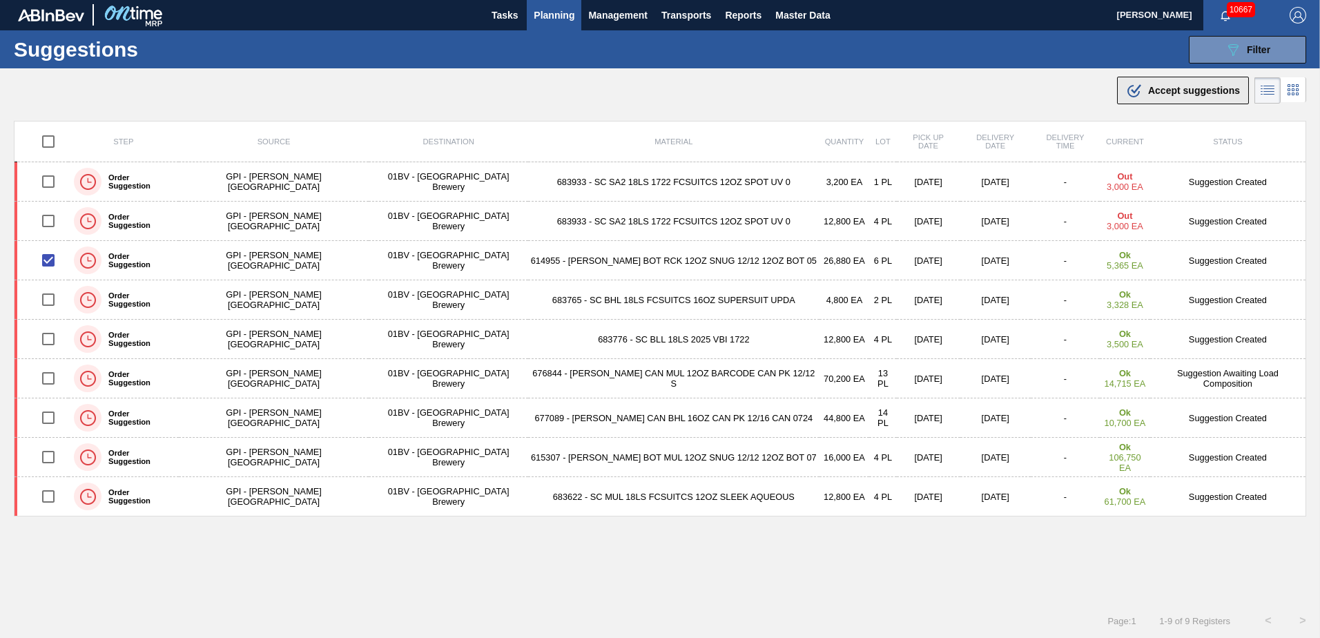
click at [1178, 84] on div ".b{fill:var(--color-action-default)} Accept suggestions" at bounding box center [1183, 90] width 114 height 17
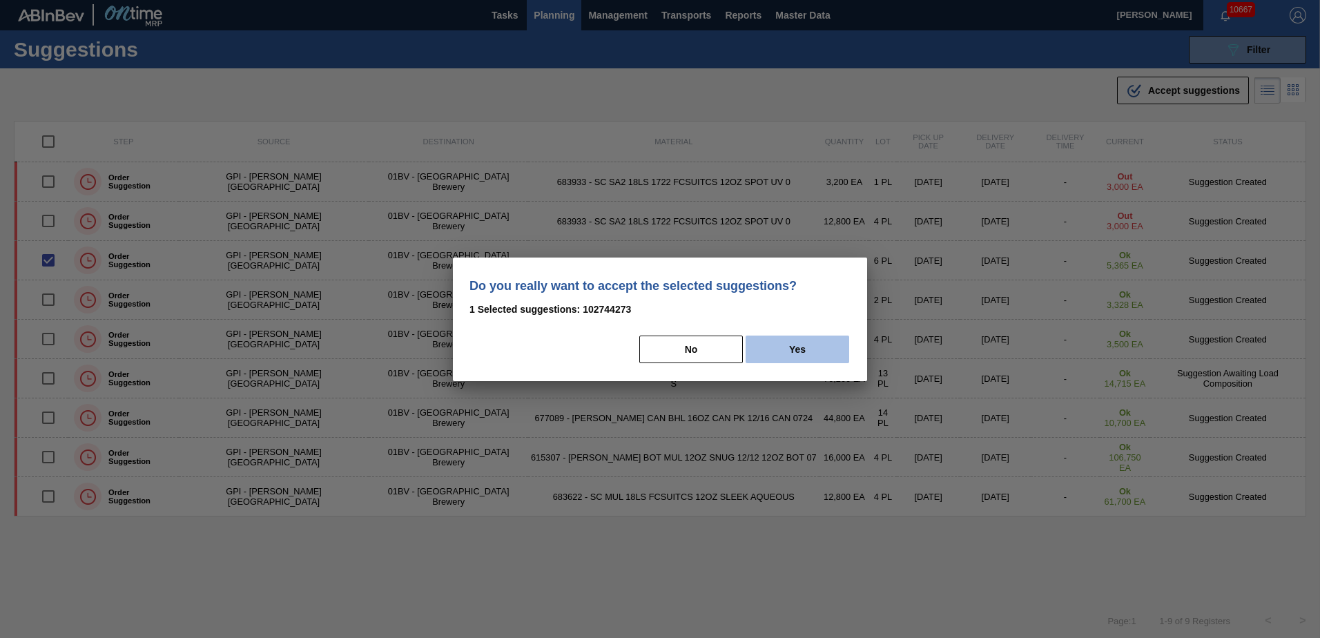
click at [798, 353] on button "Yes" at bounding box center [798, 349] width 104 height 28
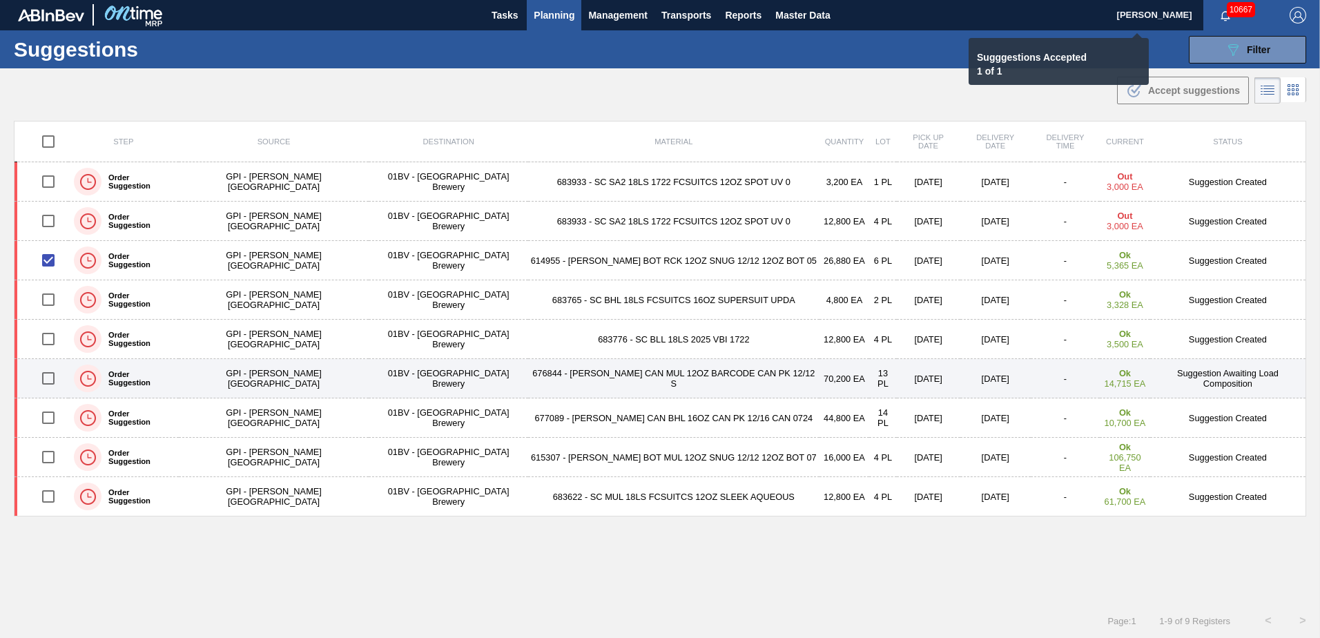
checkbox input "false"
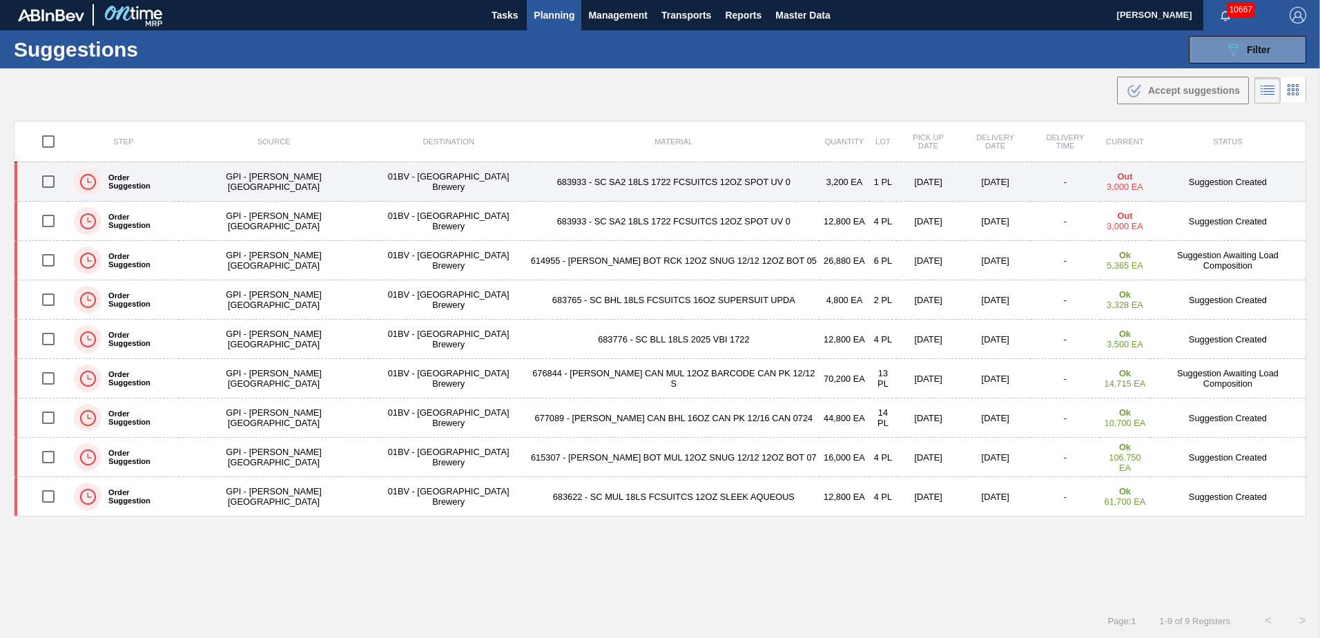
click at [48, 183] on input "checkbox" at bounding box center [48, 181] width 29 height 29
checkbox input "true"
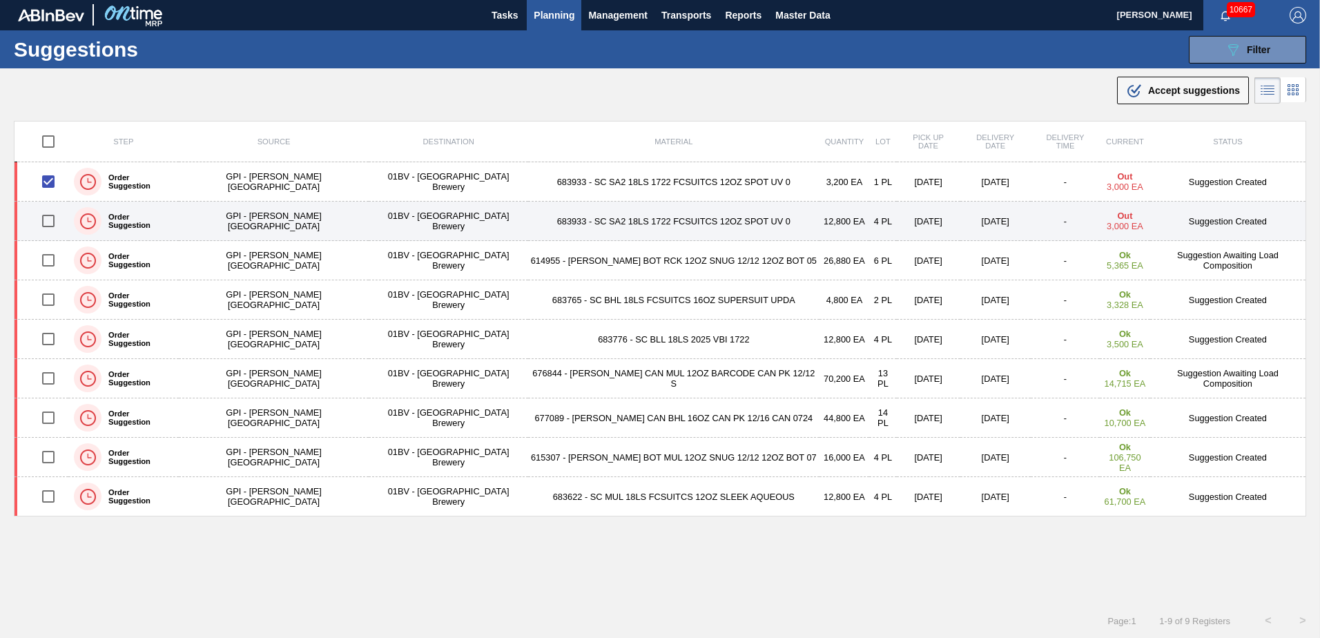
click at [53, 220] on input "checkbox" at bounding box center [48, 220] width 29 height 29
checkbox input "true"
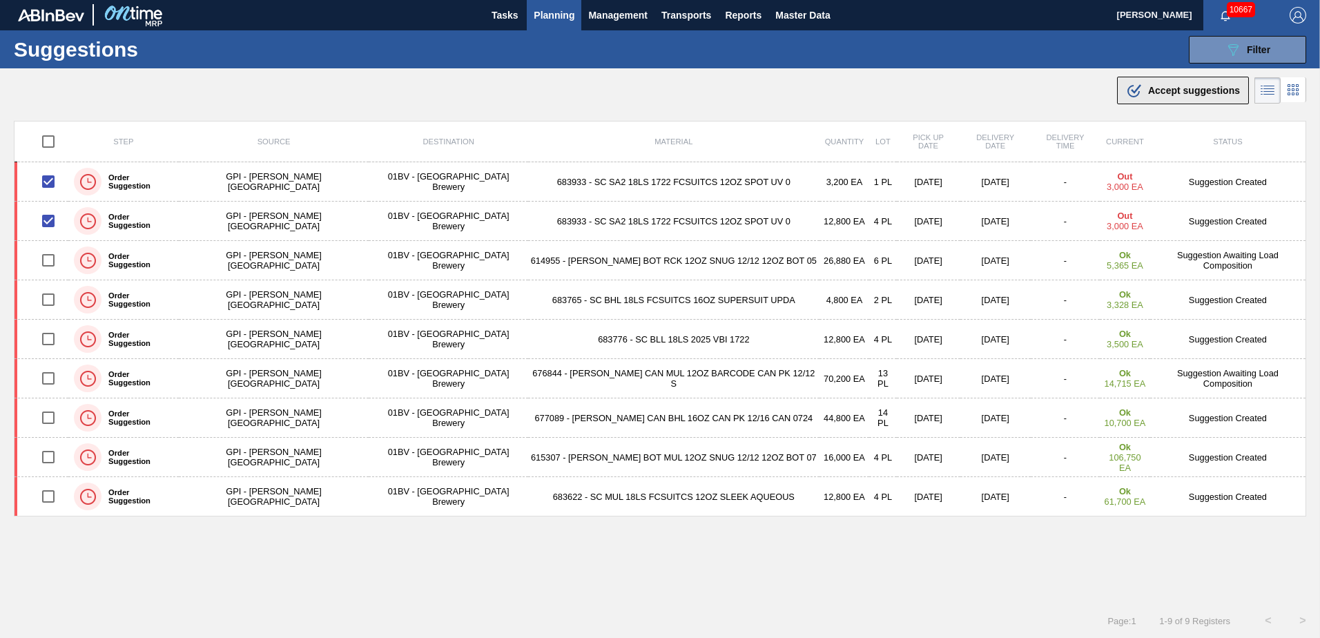
click at [1163, 90] on span "Accept suggestions" at bounding box center [1194, 90] width 92 height 11
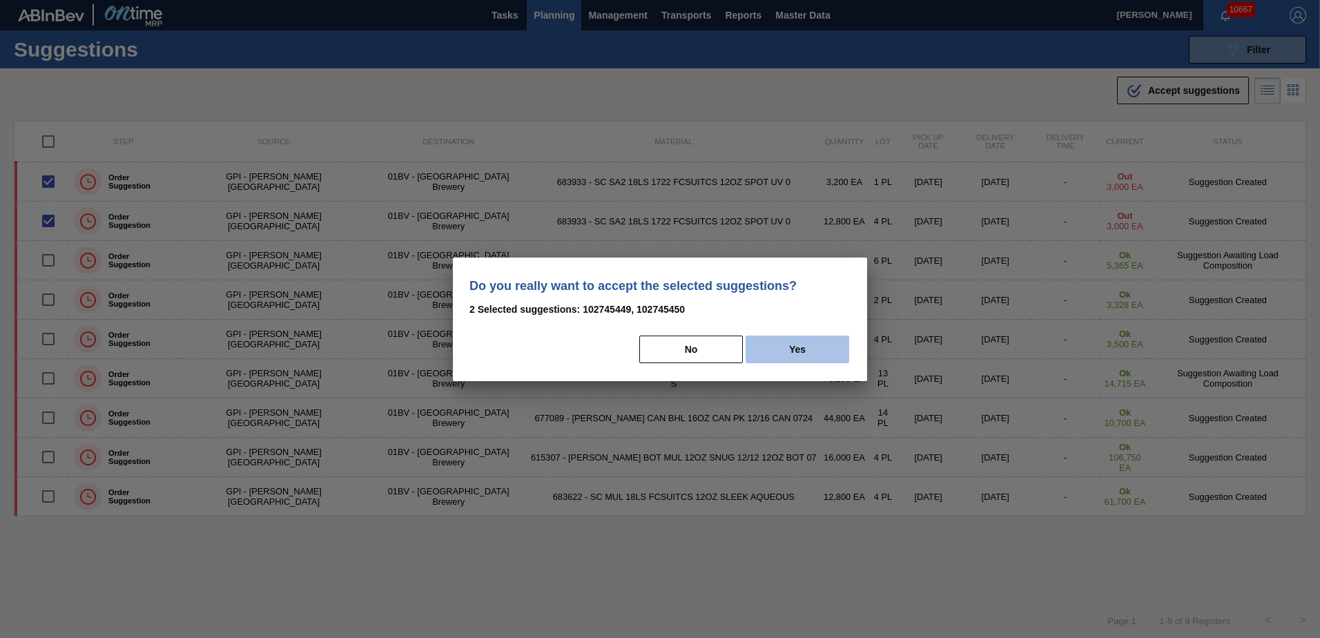
click at [819, 348] on button "Yes" at bounding box center [798, 349] width 104 height 28
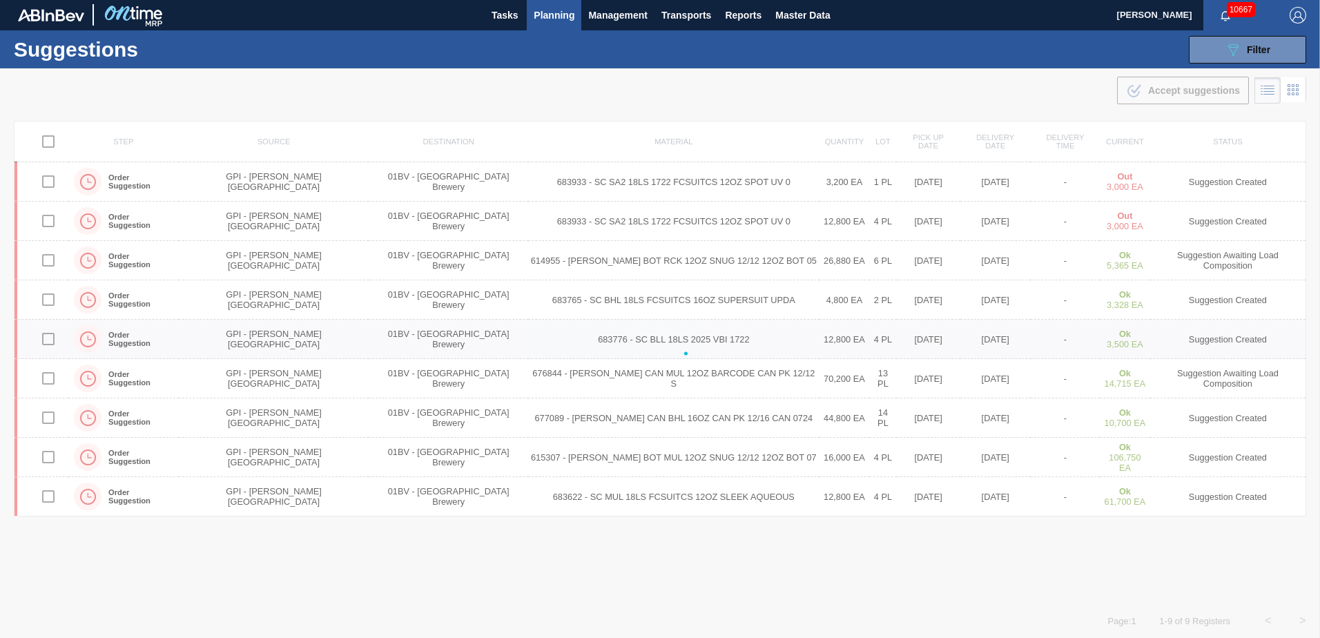
checkbox input "false"
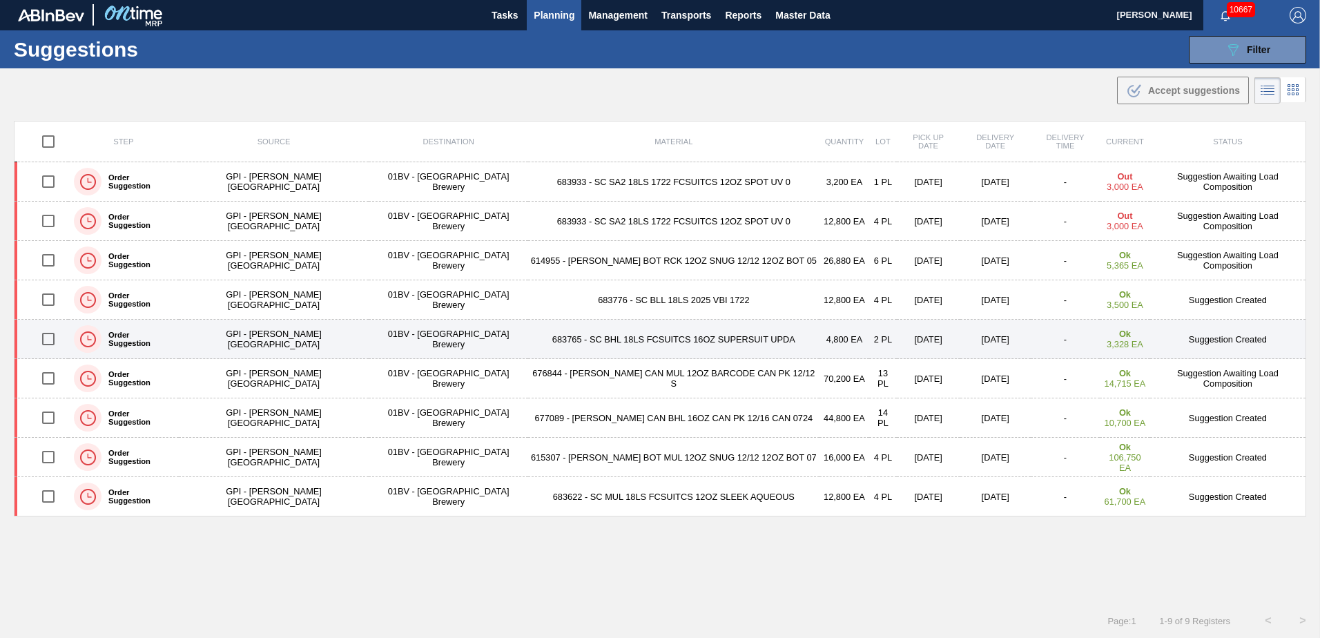
click at [55, 337] on input "checkbox" at bounding box center [48, 338] width 29 height 29
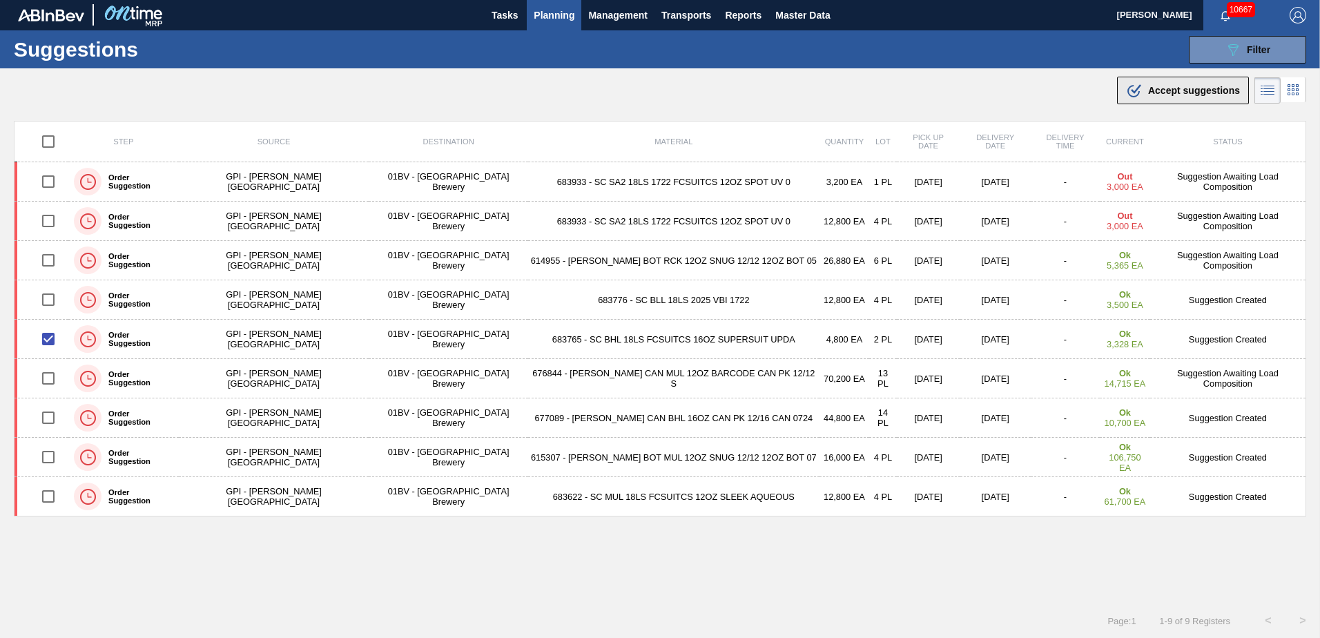
click at [1174, 92] on span "Accept suggestions" at bounding box center [1194, 90] width 92 height 11
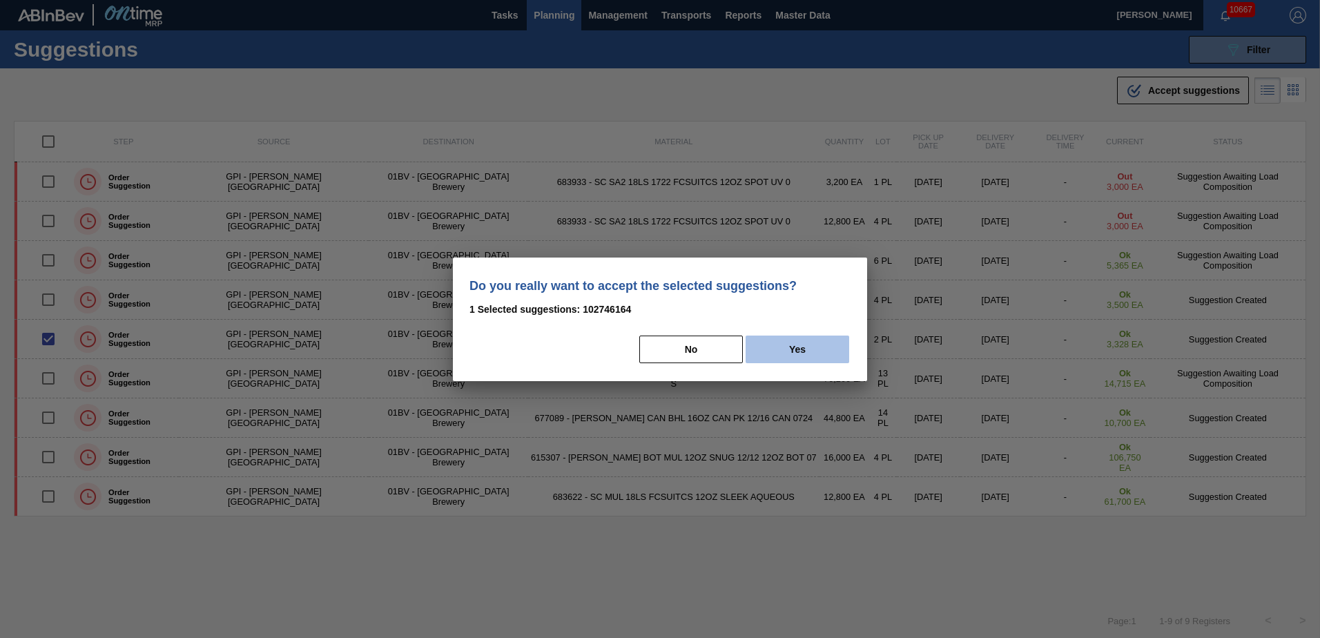
click at [819, 344] on button "Yes" at bounding box center [798, 349] width 104 height 28
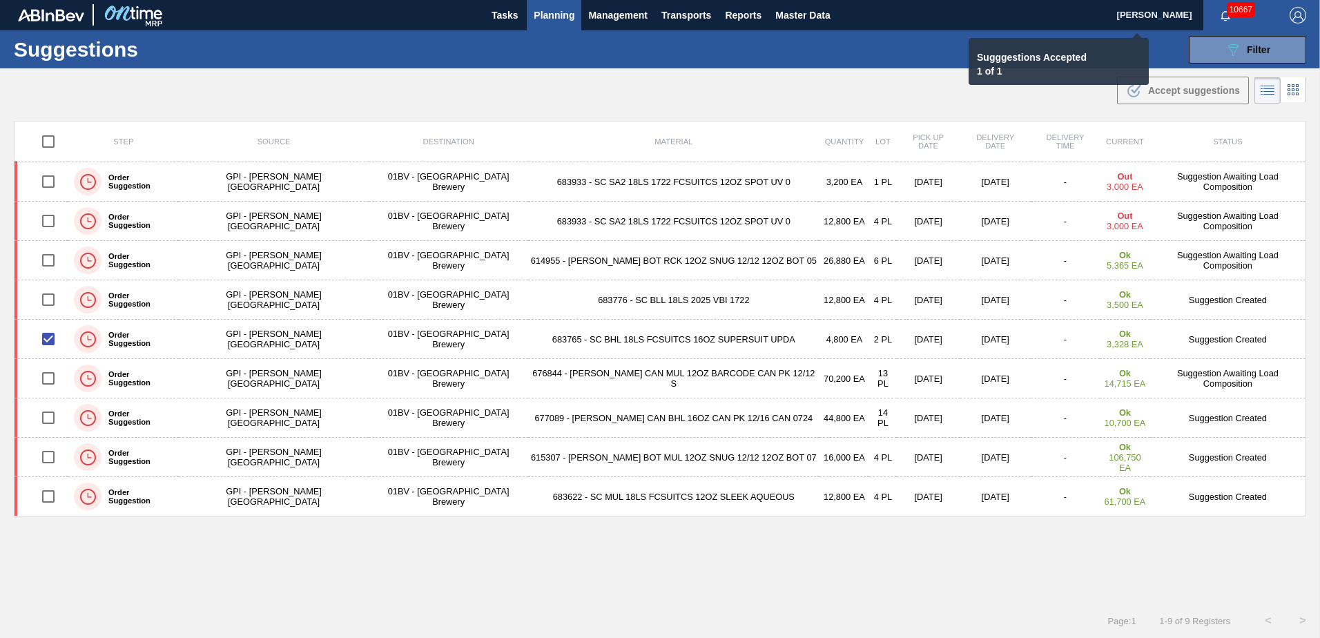
checkbox input "false"
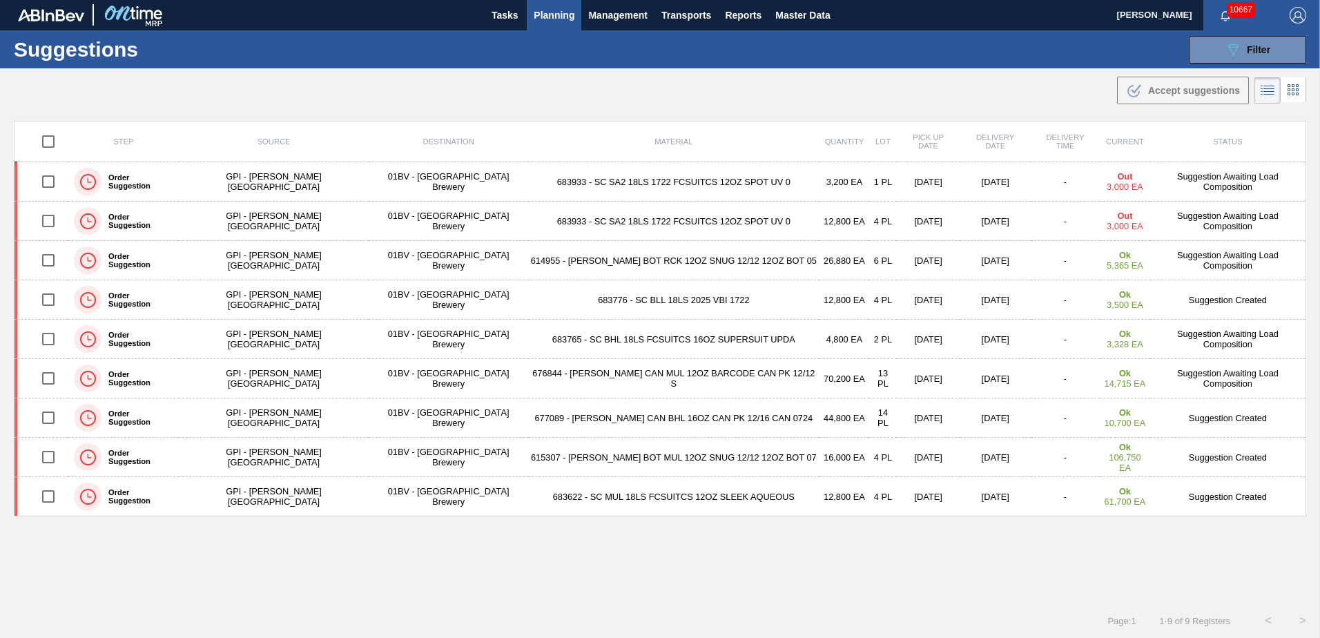
click at [547, 12] on span "Planning" at bounding box center [554, 15] width 41 height 17
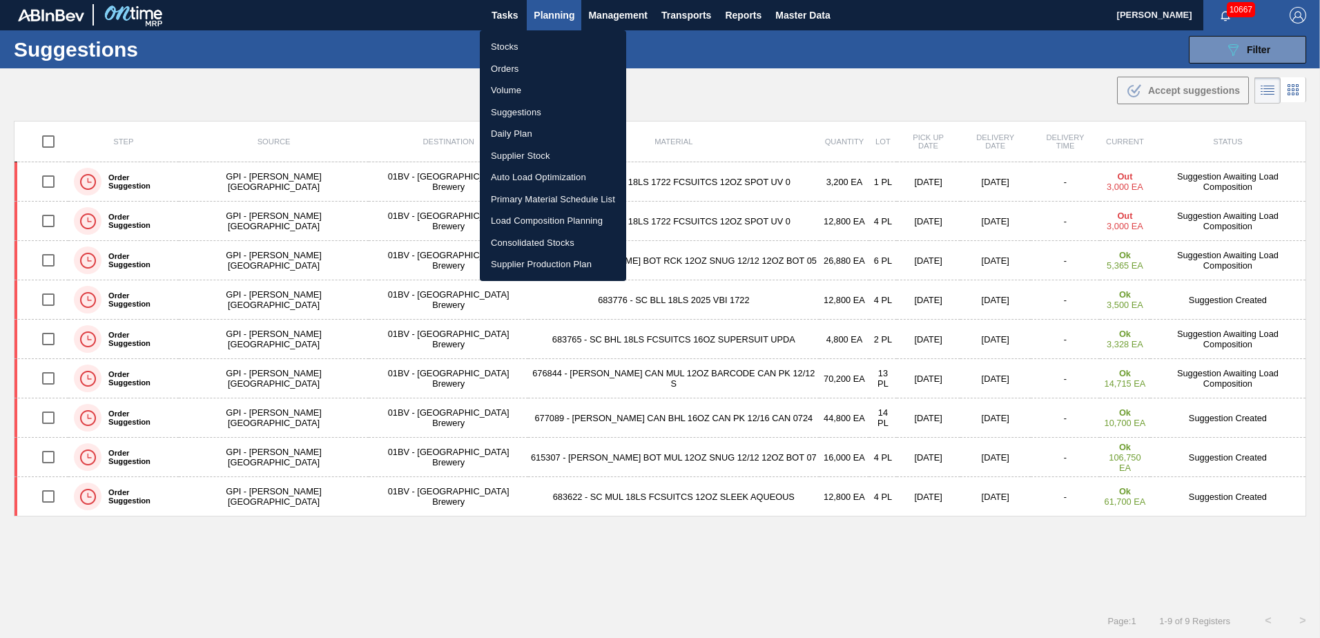
click at [527, 218] on li "Load Composition Planning" at bounding box center [553, 221] width 146 height 22
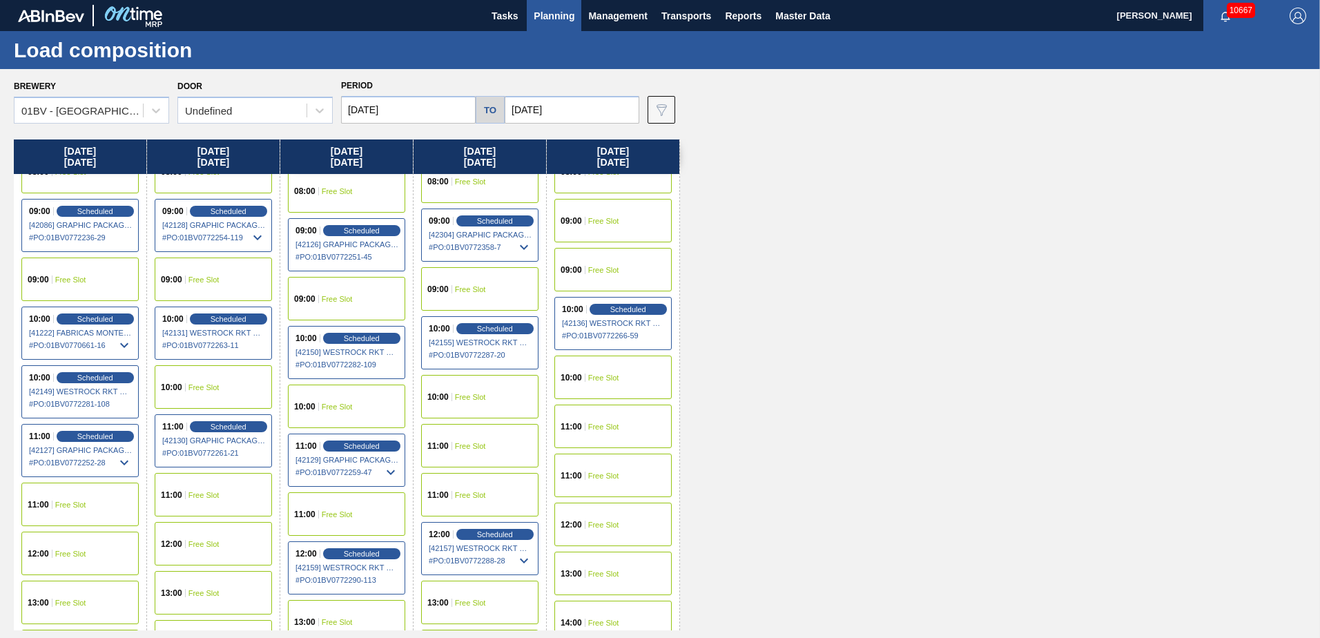
scroll to position [207, 0]
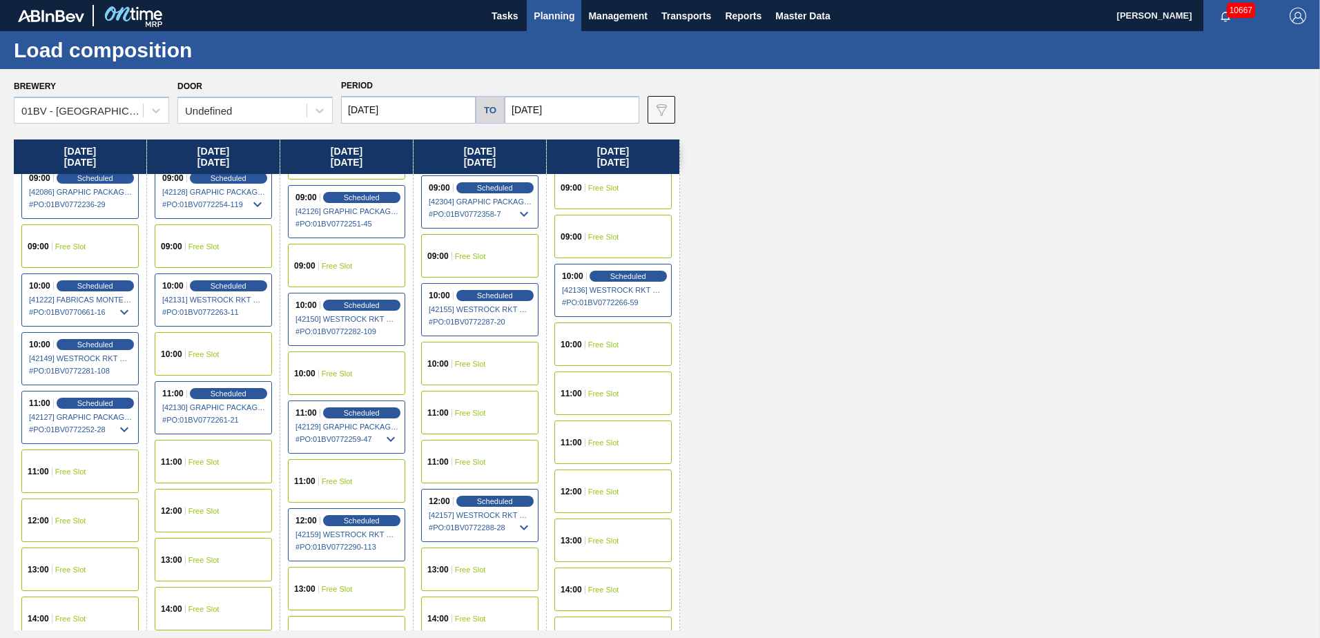
click at [473, 402] on div "11:00 Free Slot" at bounding box center [479, 412] width 117 height 43
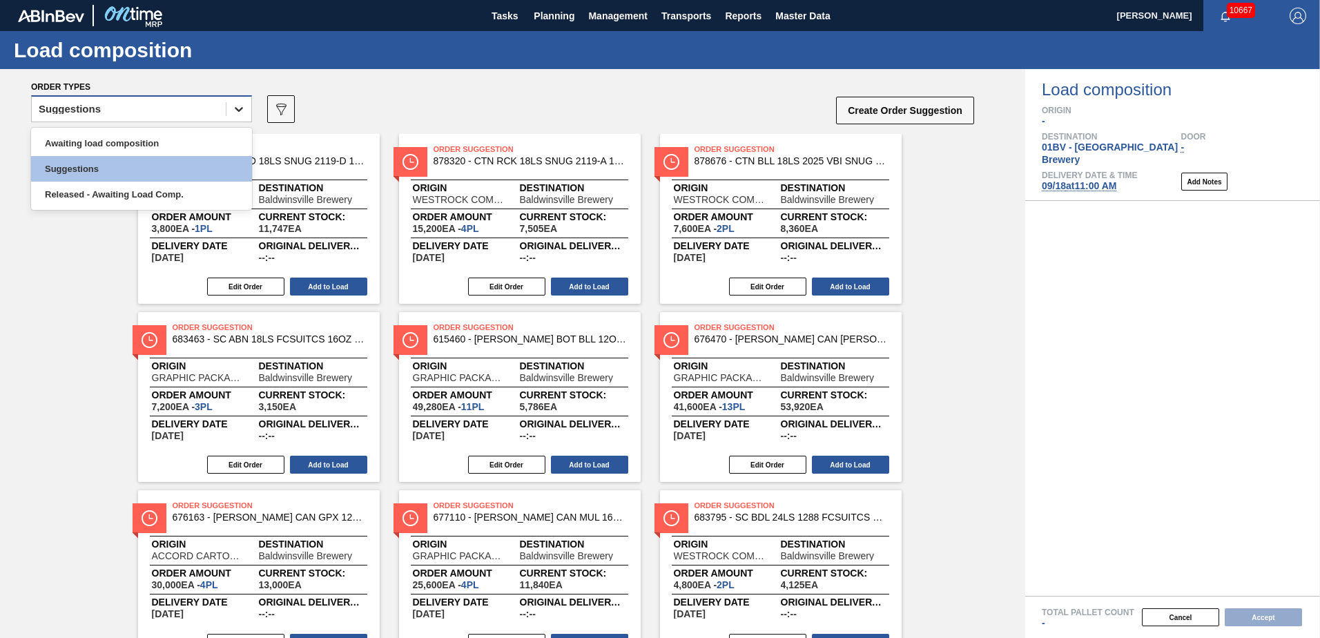
click at [236, 106] on icon at bounding box center [239, 109] width 14 height 14
click at [153, 142] on div "Awaiting load composition" at bounding box center [141, 143] width 221 height 26
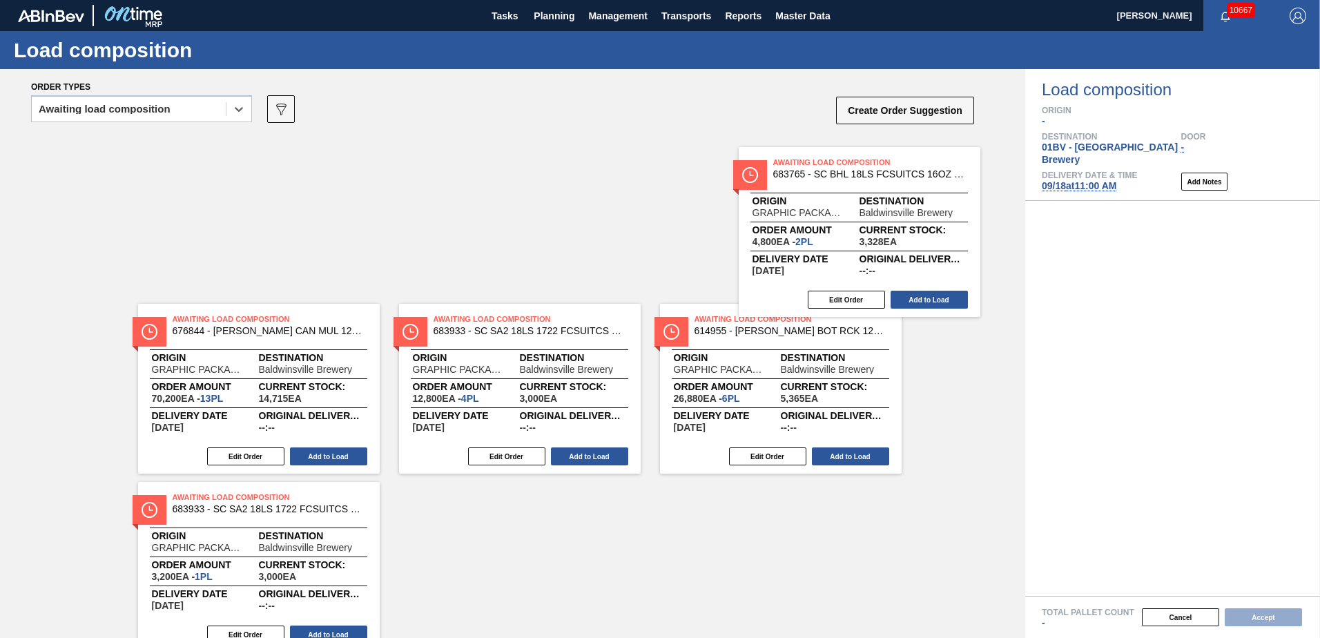
drag, startPoint x: 717, startPoint y: 158, endPoint x: 1020, endPoint y: 208, distance: 307.2
click at [1020, 208] on div "Awaiting Load Composition 676844 - [PERSON_NAME] CAN MUL 12OZ BARCODE CAN PK 12…" at bounding box center [512, 308] width 1025 height 348
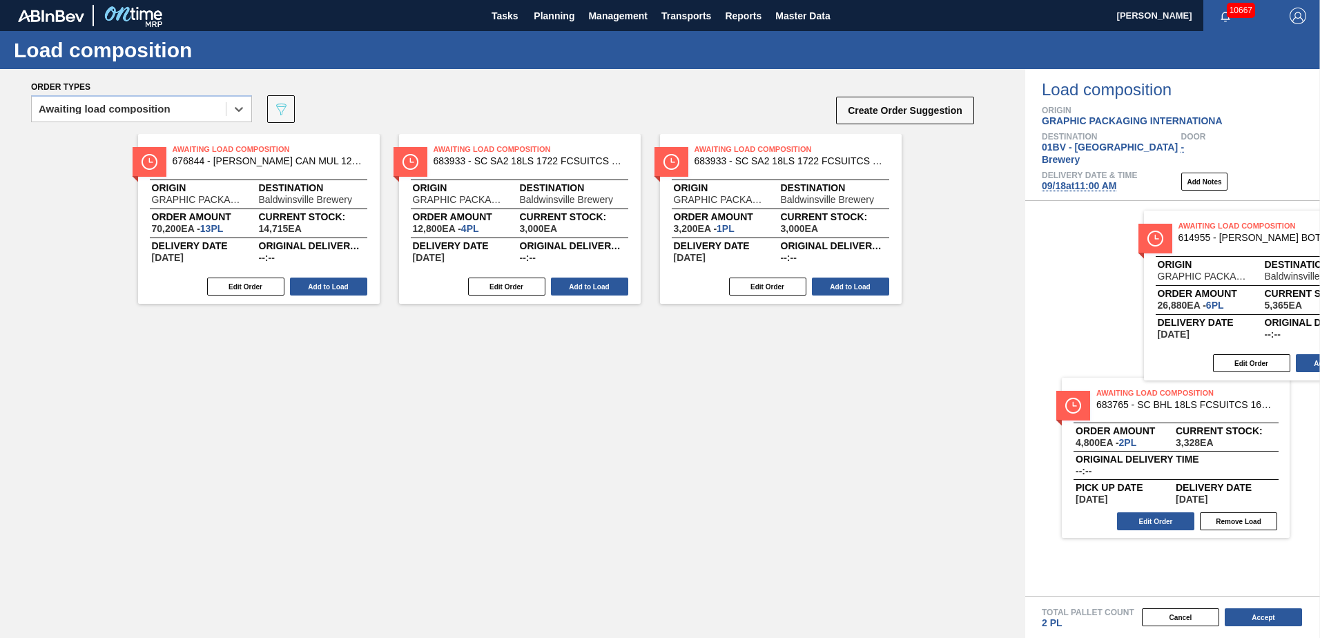
drag, startPoint x: 721, startPoint y: 171, endPoint x: 1218, endPoint y: 247, distance: 502.2
click at [1218, 247] on div "Order types option Awaiting load composition, selected. Select is focused ,type…" at bounding box center [660, 353] width 1320 height 569
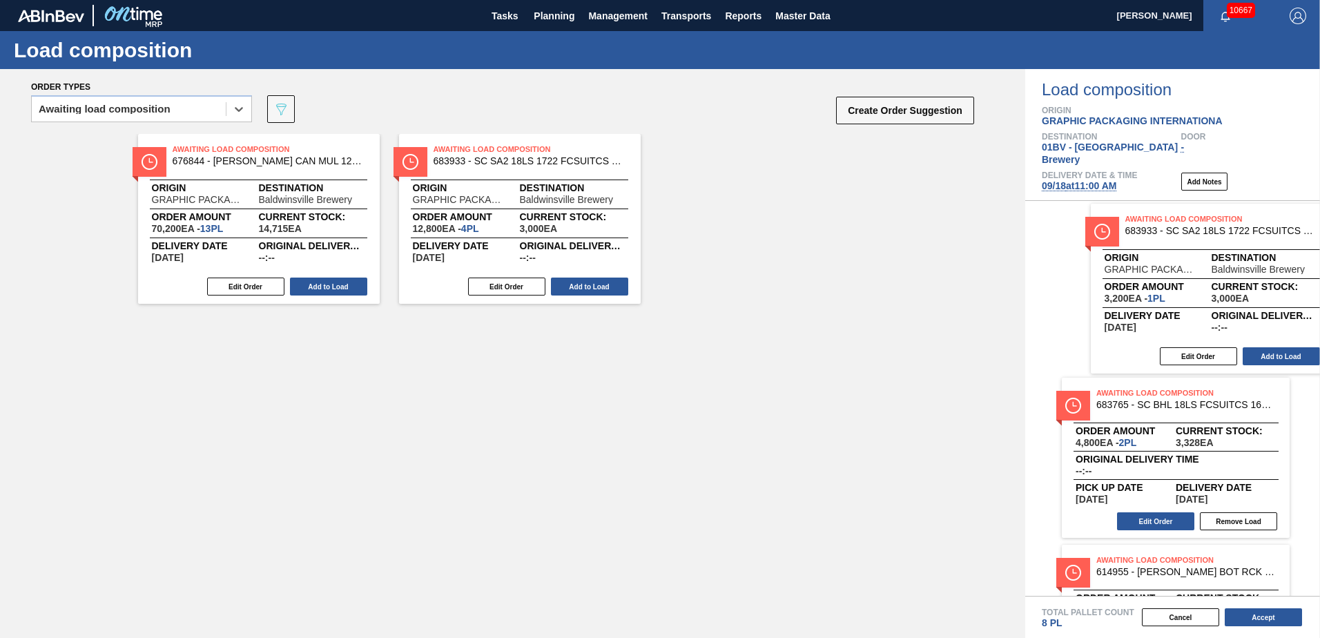
drag, startPoint x: 766, startPoint y: 174, endPoint x: 1265, endPoint y: 257, distance: 505.9
click at [1265, 257] on div "Order types option Awaiting load composition, selected. Select is focused ,type…" at bounding box center [660, 353] width 1320 height 569
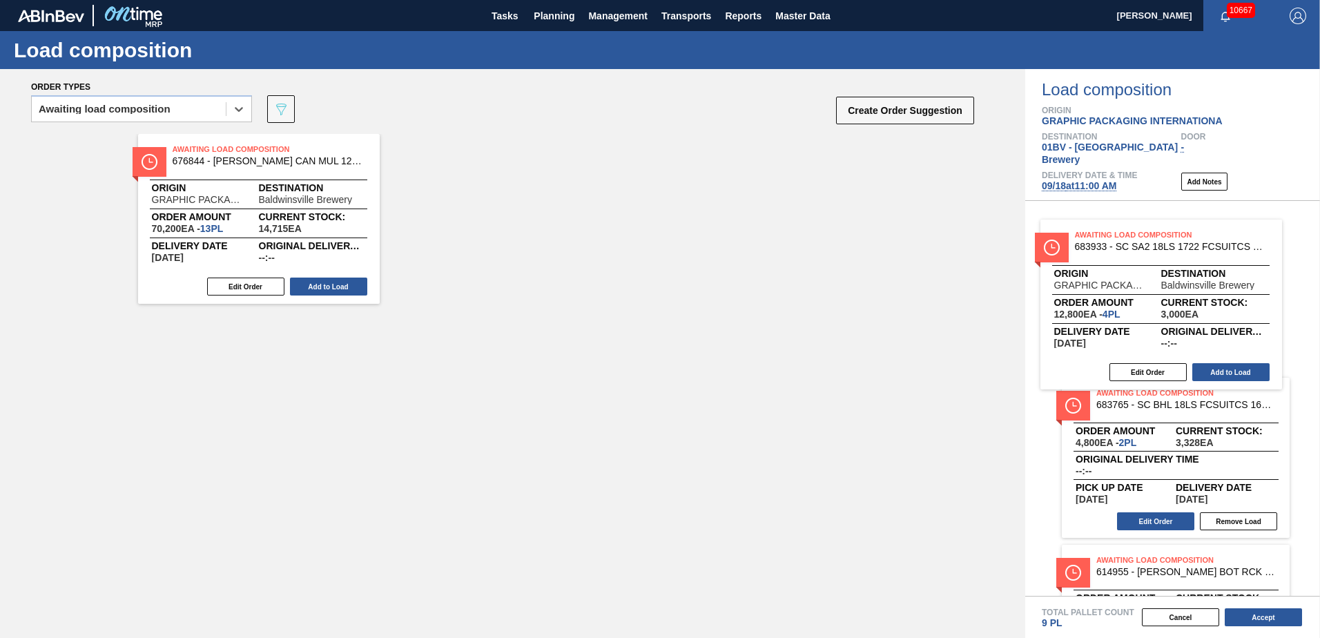
drag, startPoint x: 505, startPoint y: 158, endPoint x: 1168, endPoint y: 238, distance: 668.2
click at [1196, 250] on div "Order types option Awaiting load composition, selected. Select is focused ,type…" at bounding box center [660, 353] width 1320 height 569
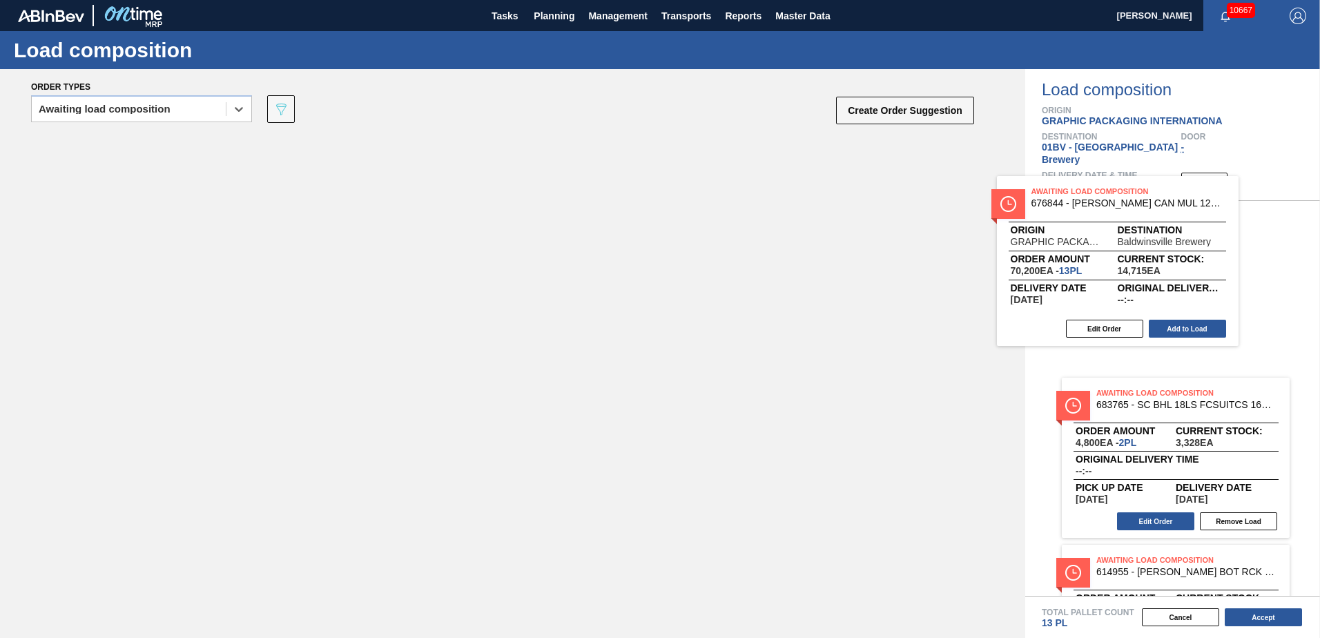
drag, startPoint x: 219, startPoint y: 167, endPoint x: 1117, endPoint y: 211, distance: 899.2
click at [1116, 211] on div "Order types option Awaiting load composition, selected. Select is focused ,type…" at bounding box center [660, 353] width 1320 height 569
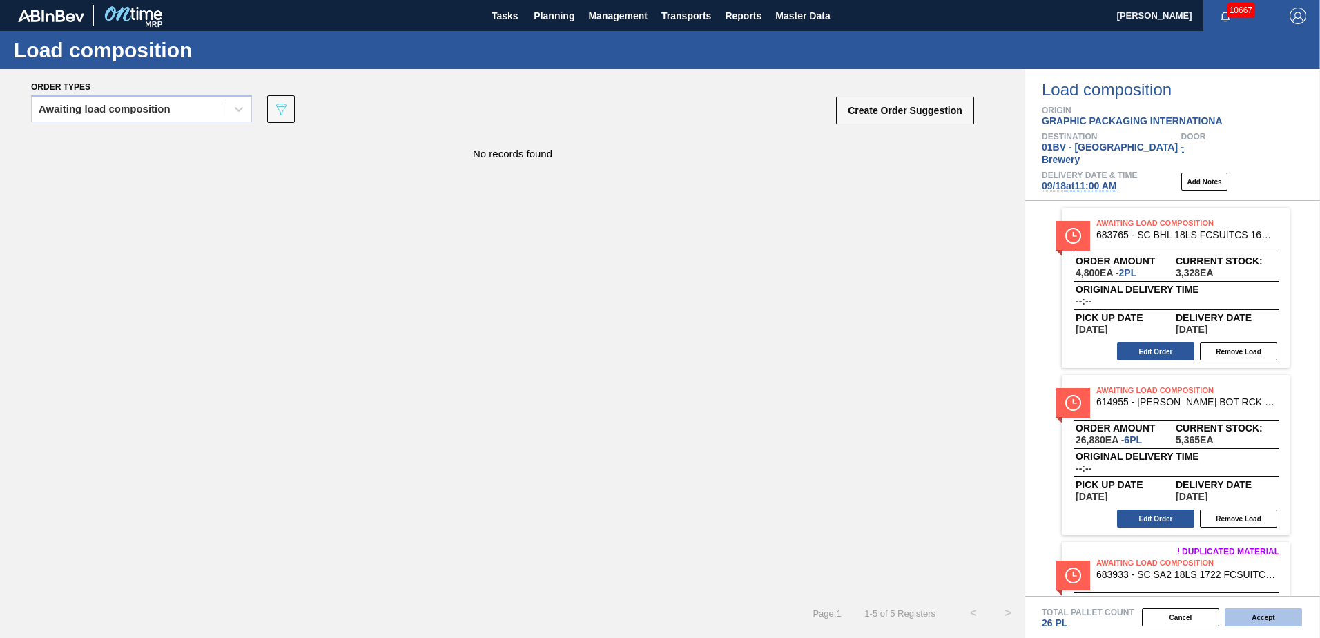
click at [1261, 616] on button "Accept" at bounding box center [1263, 617] width 77 height 18
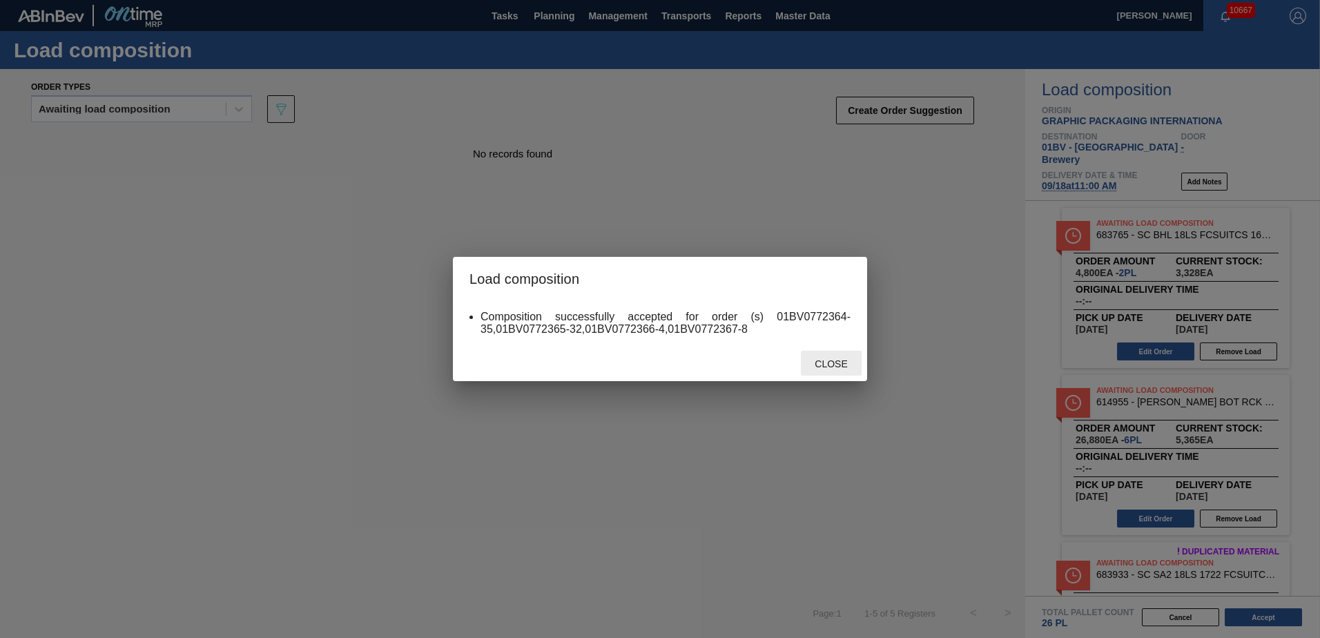
click at [832, 362] on span "Close" at bounding box center [831, 363] width 55 height 11
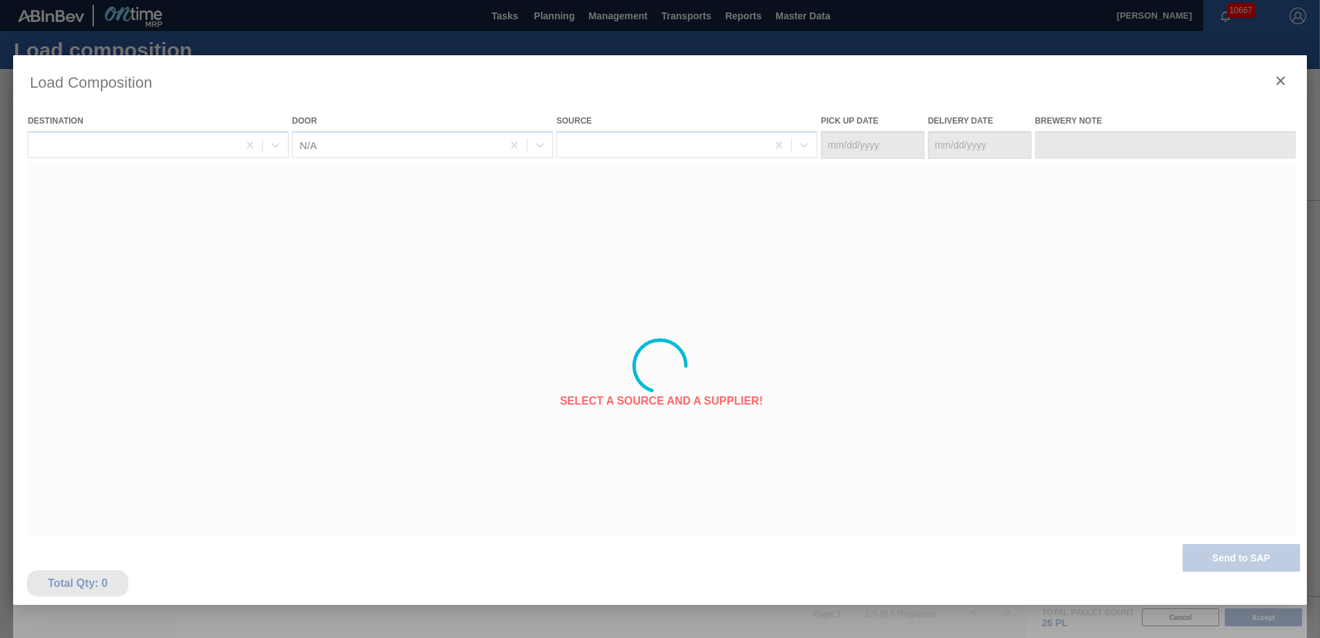
type Date "[DATE]"
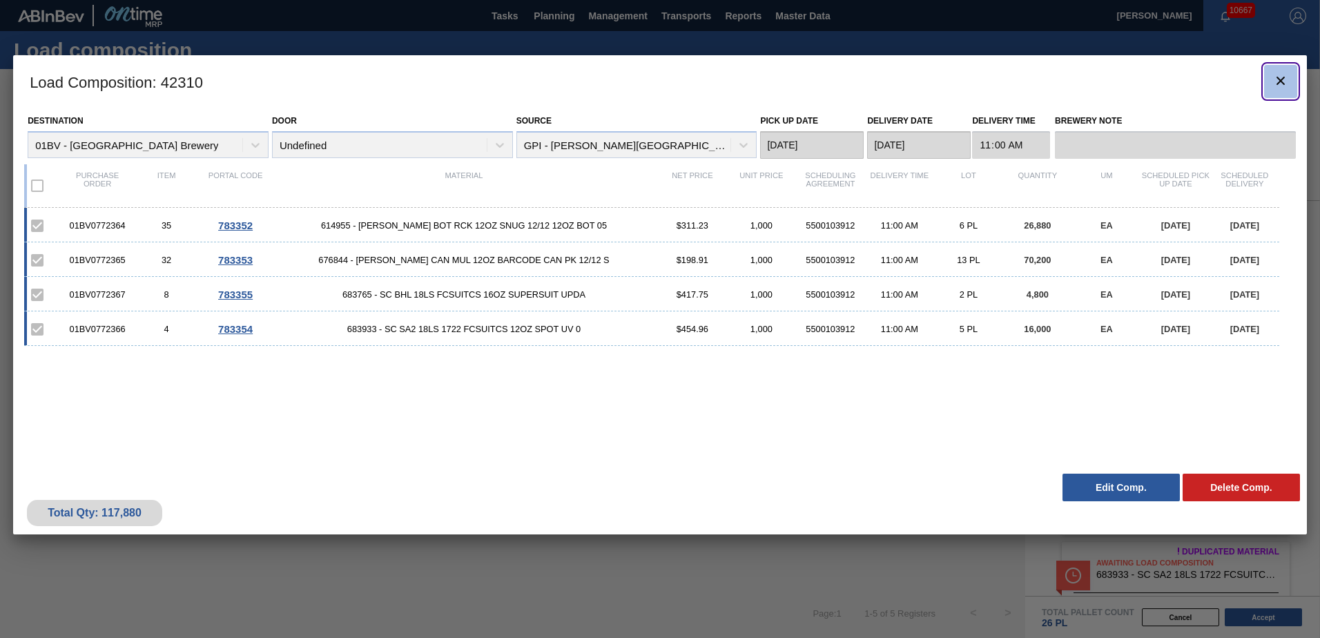
click at [1283, 76] on icon "botão de ícone" at bounding box center [1280, 80] width 17 height 17
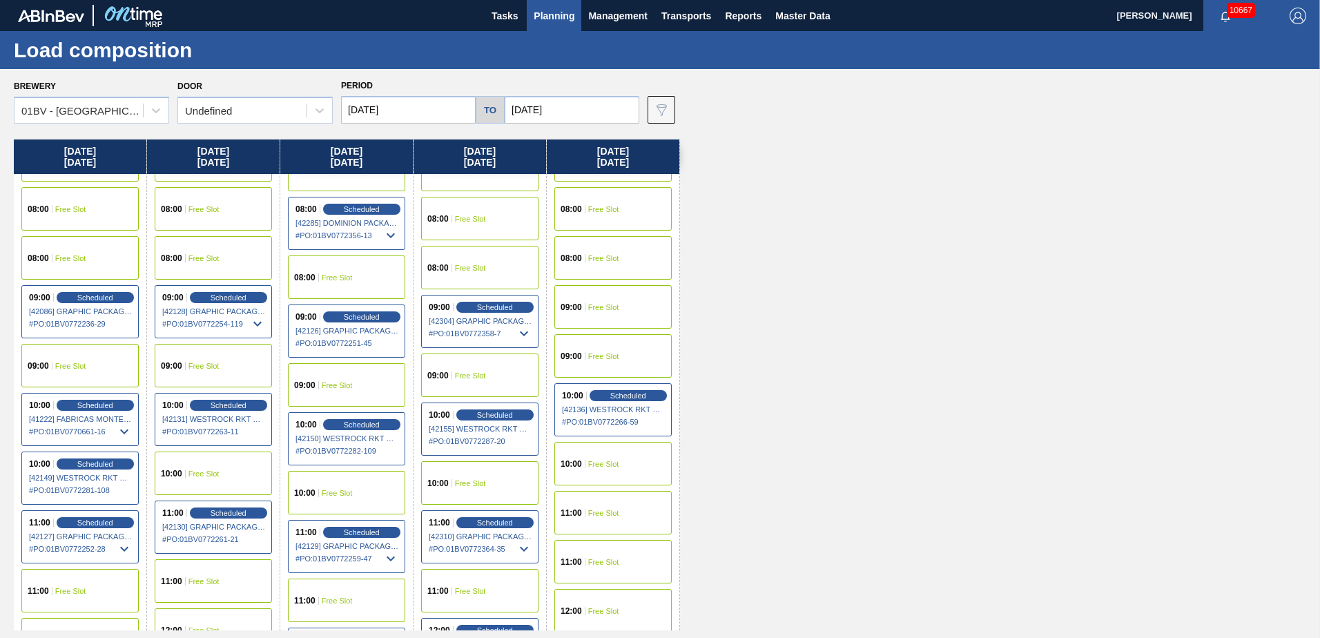
scroll to position [69, 0]
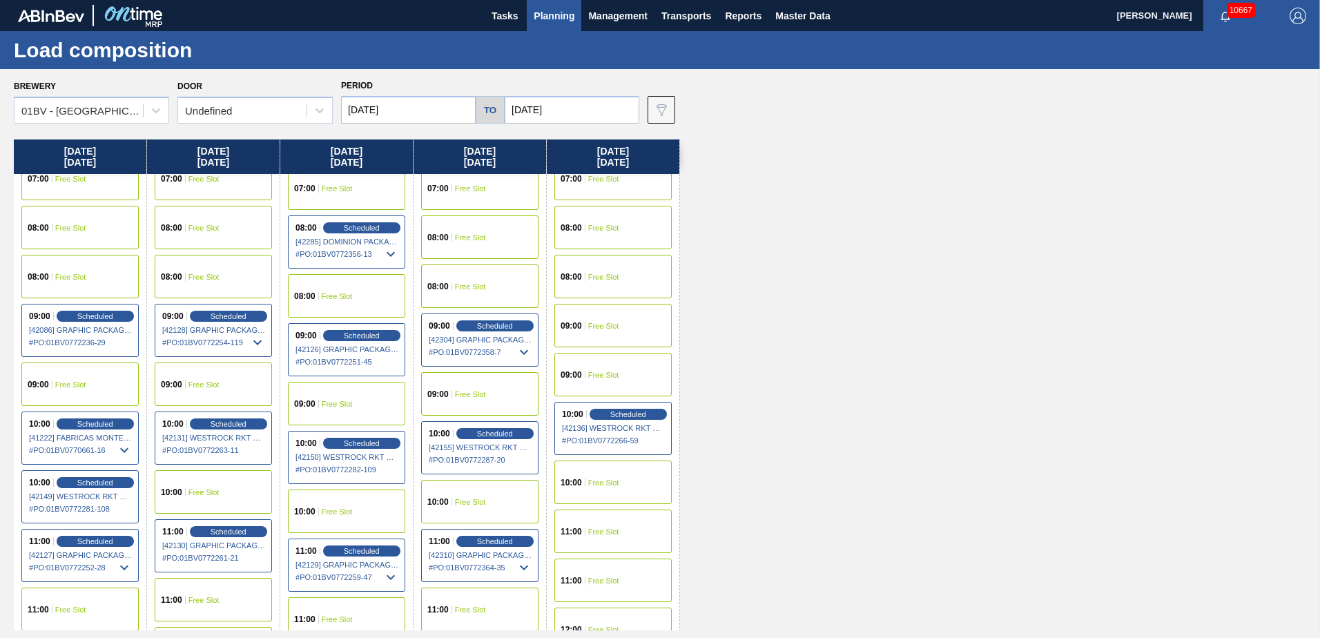
click at [551, 11] on span "Planning" at bounding box center [554, 16] width 41 height 17
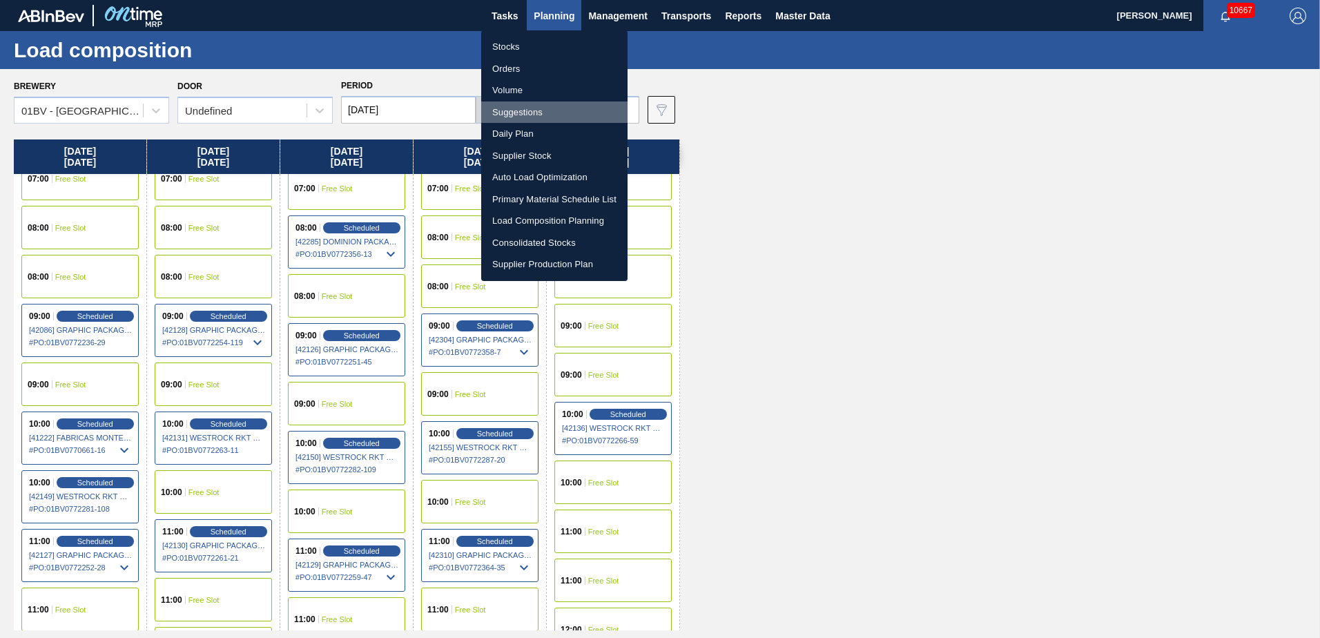
click at [515, 110] on li "Suggestions" at bounding box center [554, 112] width 146 height 22
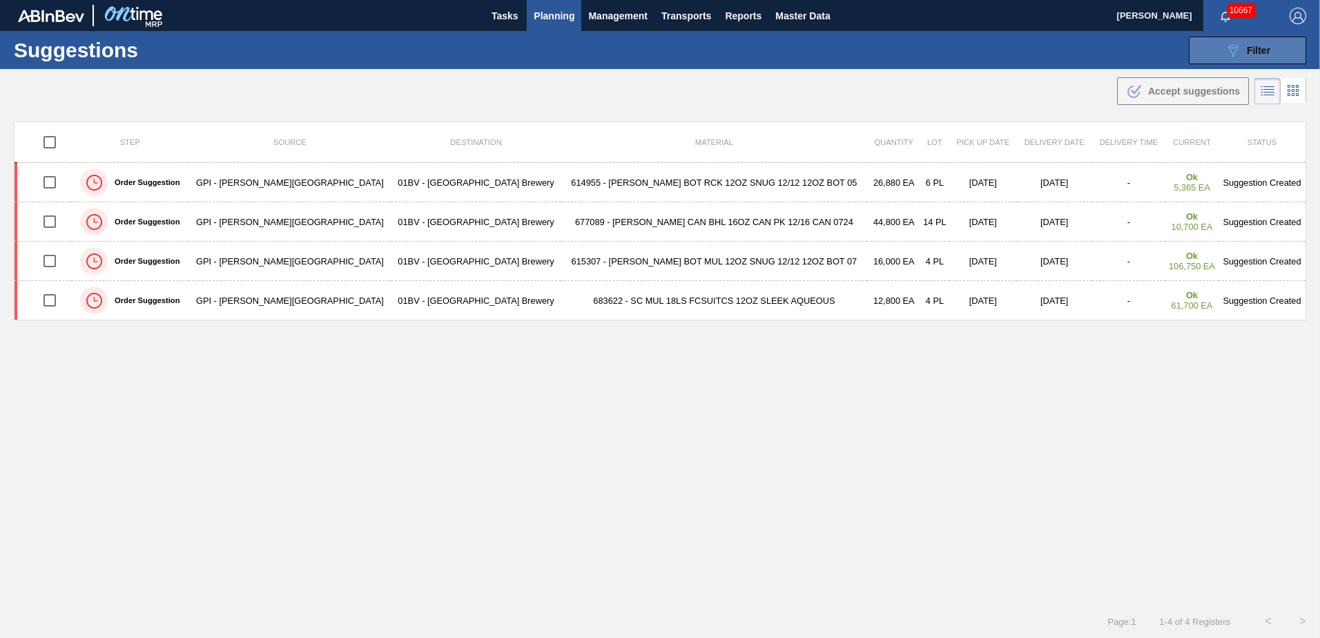
click at [1239, 51] on div "089F7B8B-B2A5-4AFE-B5C0-19BA573D28AC Filter" at bounding box center [1248, 50] width 46 height 17
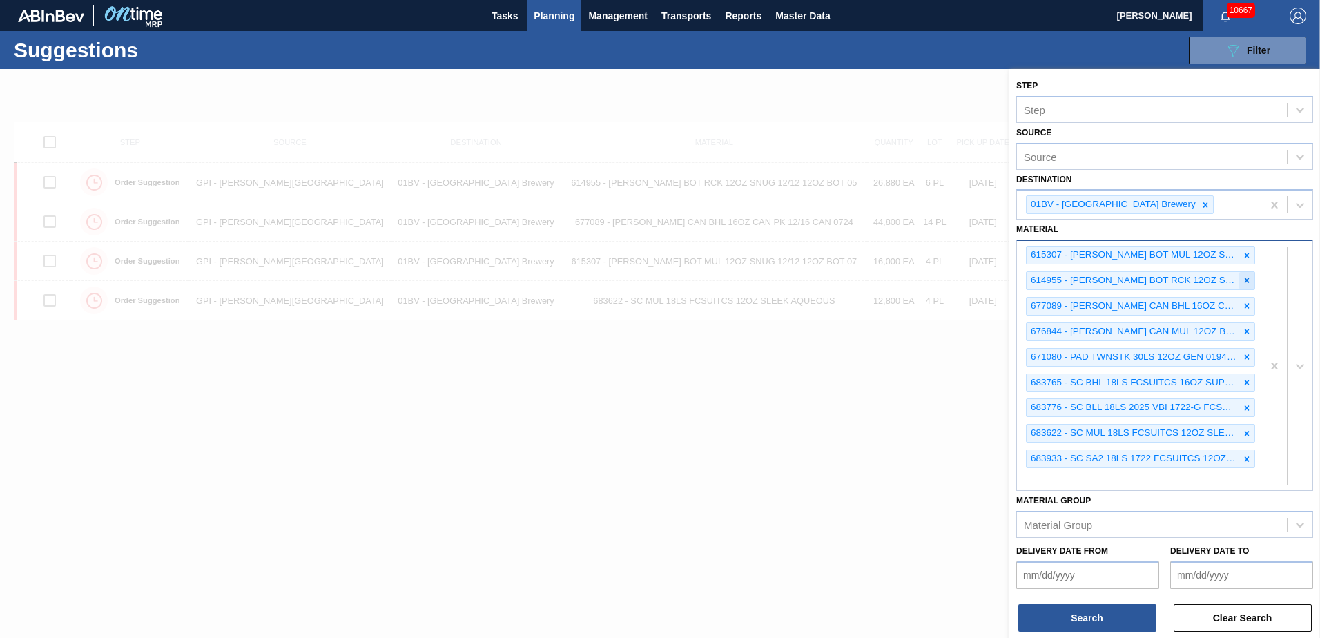
click at [1246, 274] on div at bounding box center [1246, 280] width 15 height 17
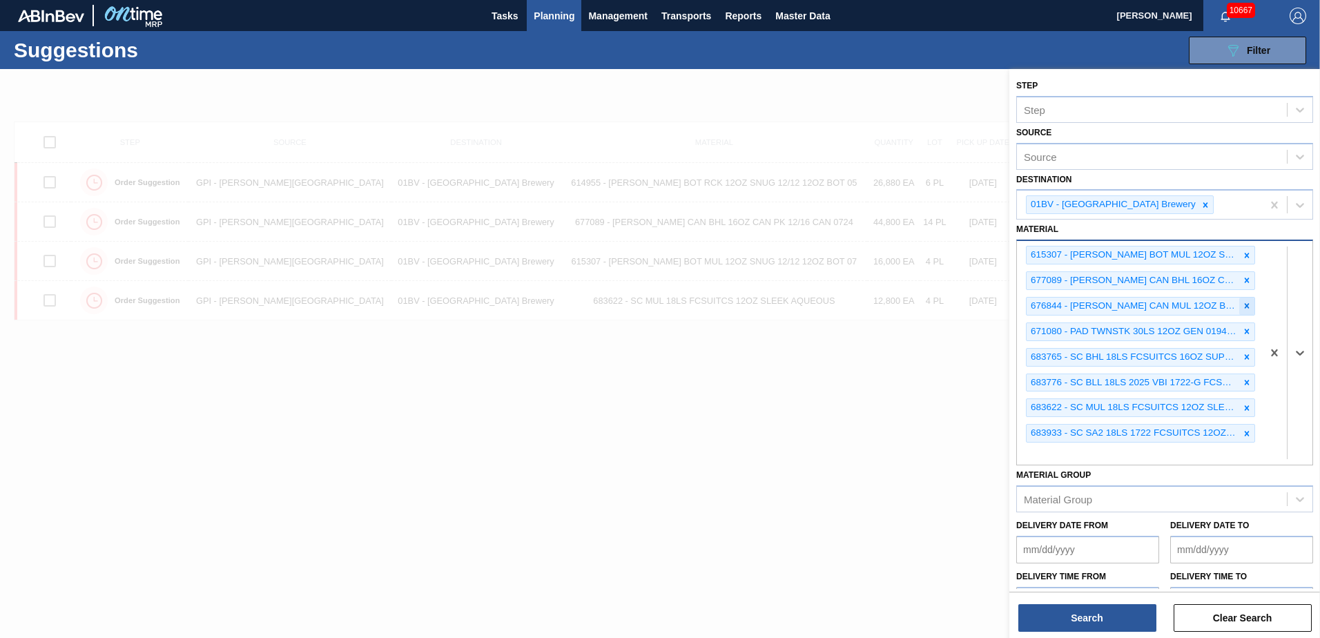
click at [1245, 304] on icon at bounding box center [1247, 306] width 5 height 5
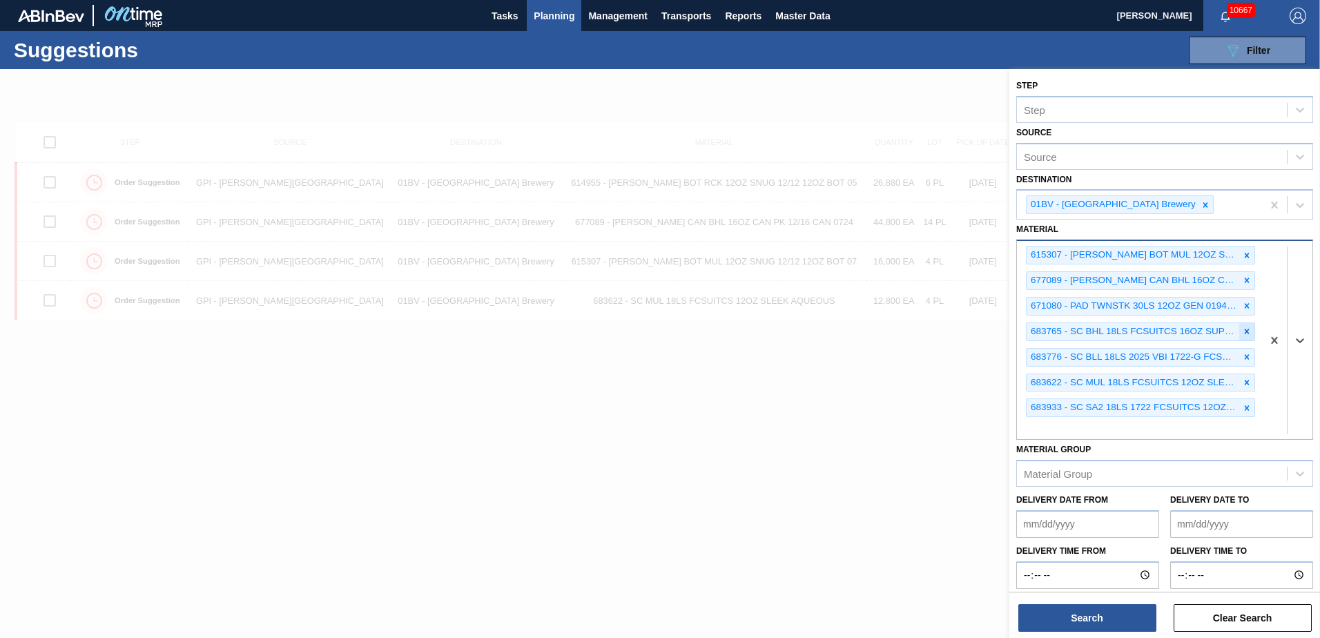
click at [1245, 331] on icon at bounding box center [1247, 331] width 5 height 5
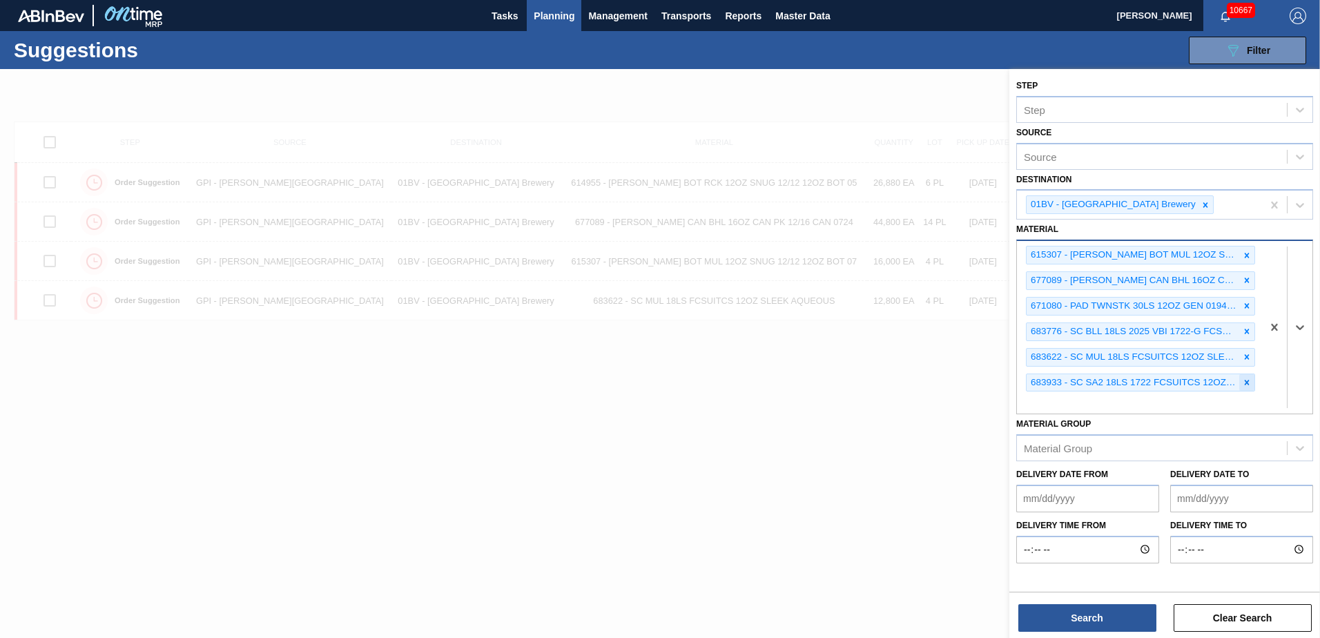
click at [1249, 386] on icon at bounding box center [1247, 383] width 10 height 10
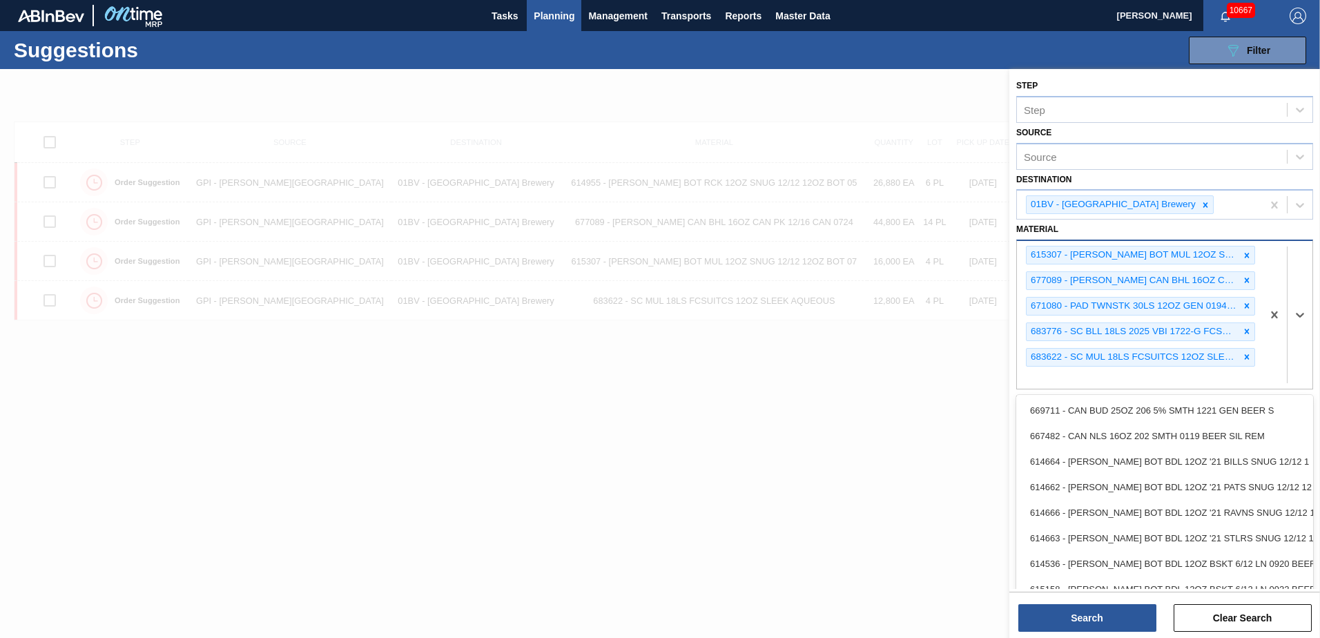
drag, startPoint x: 1057, startPoint y: 383, endPoint x: 1081, endPoint y: 378, distance: 24.8
click at [1057, 383] on div "615307 - [PERSON_NAME] BOT MUL 12OZ SNUG 12/12 12OZ BOT 07 677089 - [PERSON_NAM…" at bounding box center [1139, 314] width 245 height 147
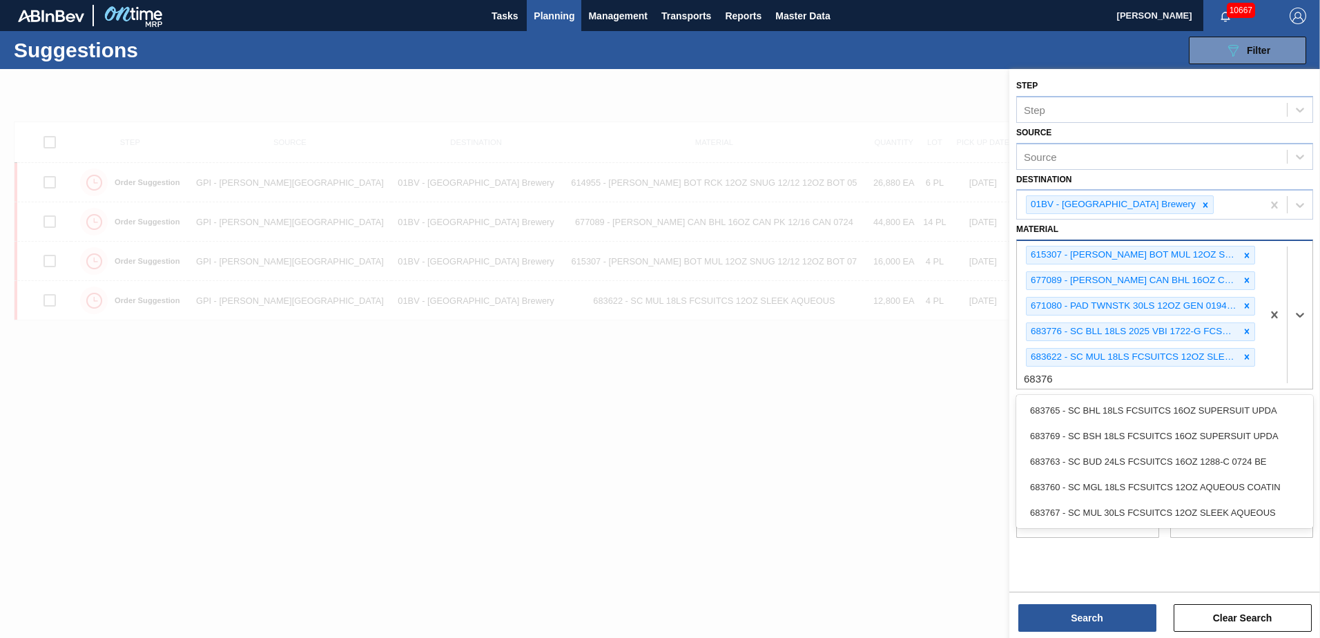
type input "683765"
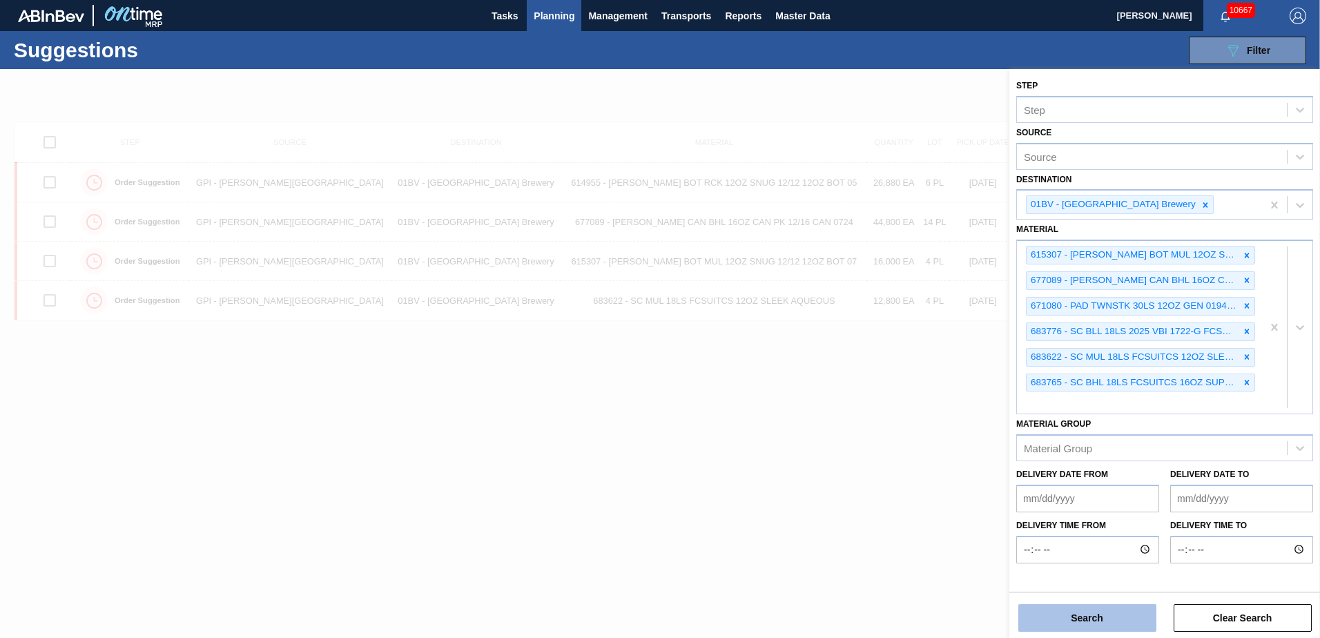
click at [1076, 622] on button "Search" at bounding box center [1087, 618] width 138 height 28
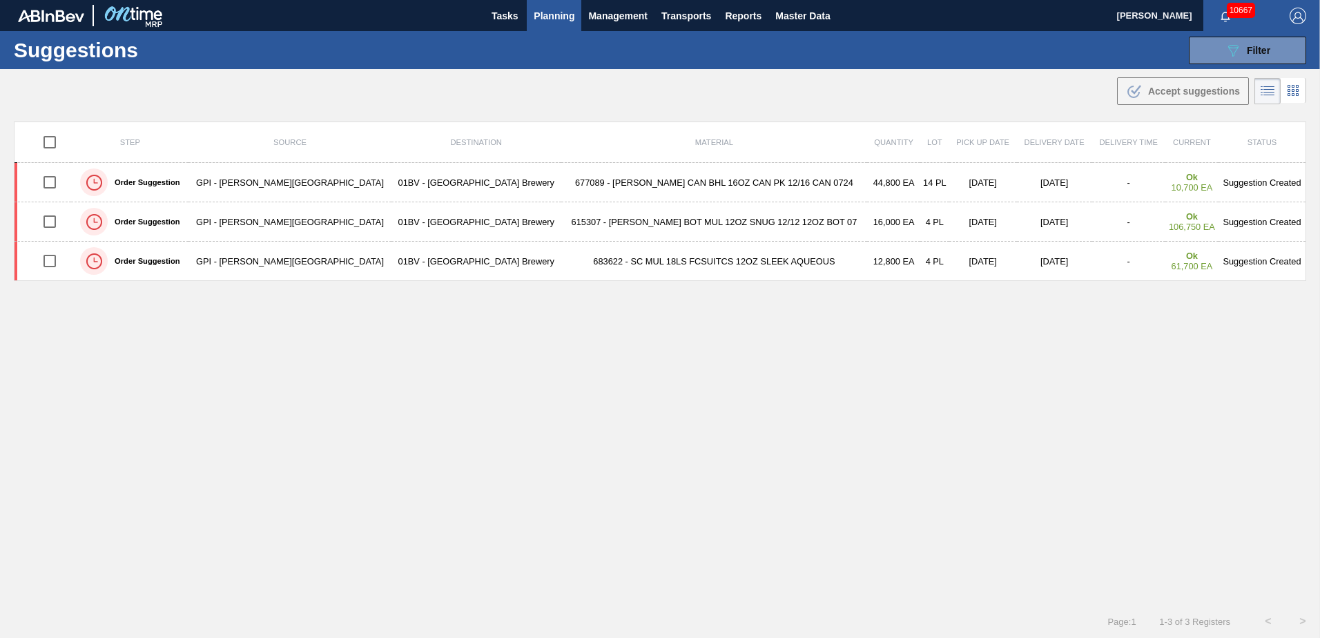
click at [567, 14] on span "Planning" at bounding box center [554, 16] width 41 height 17
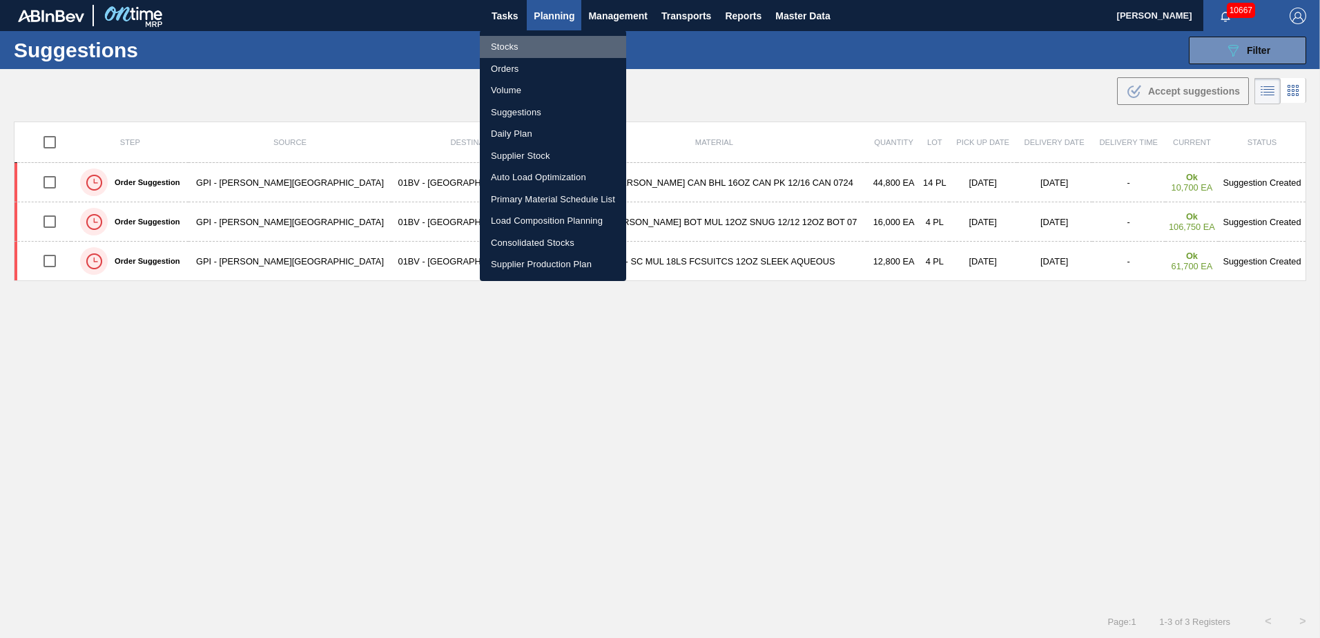
click at [516, 48] on li "Stocks" at bounding box center [553, 47] width 146 height 22
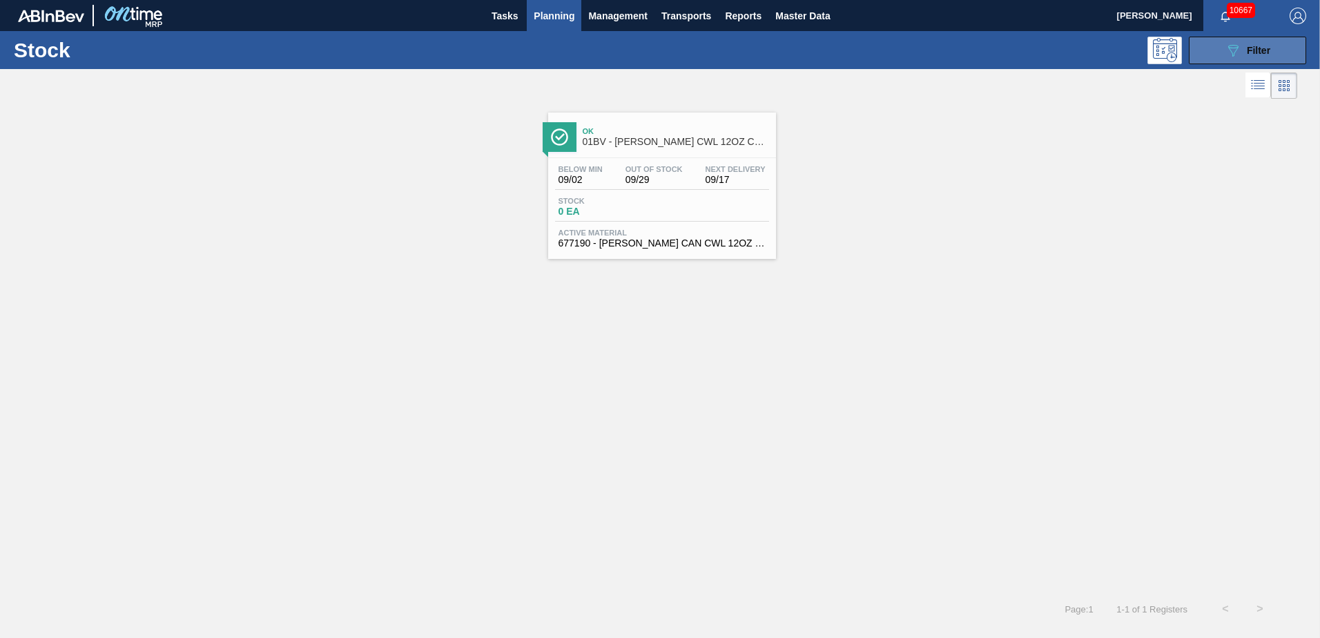
click at [1263, 46] on span "Filter" at bounding box center [1258, 50] width 23 height 11
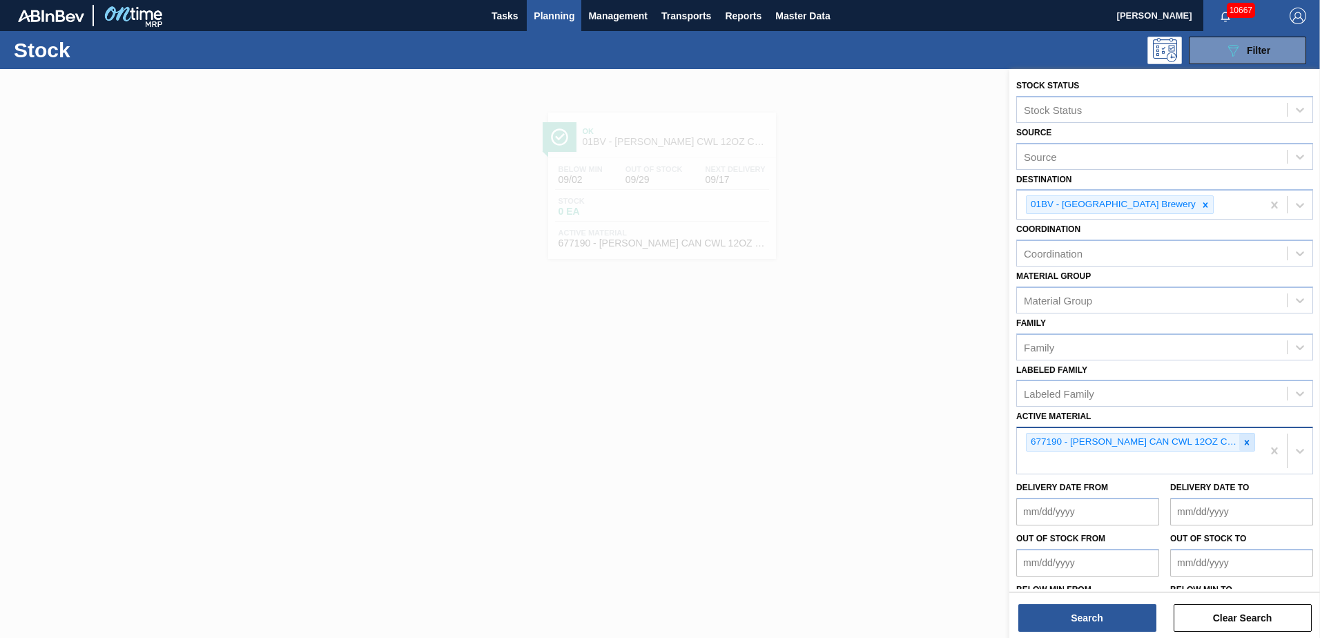
click at [1246, 442] on icon at bounding box center [1247, 443] width 10 height 10
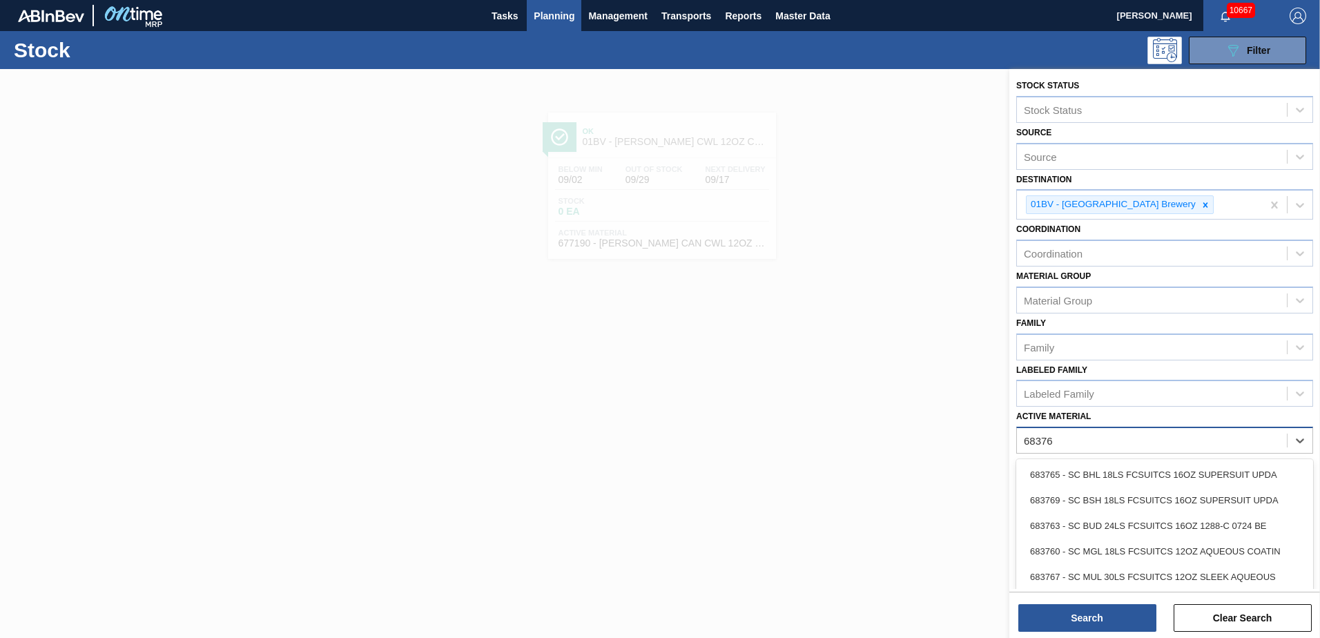
type Material "683765"
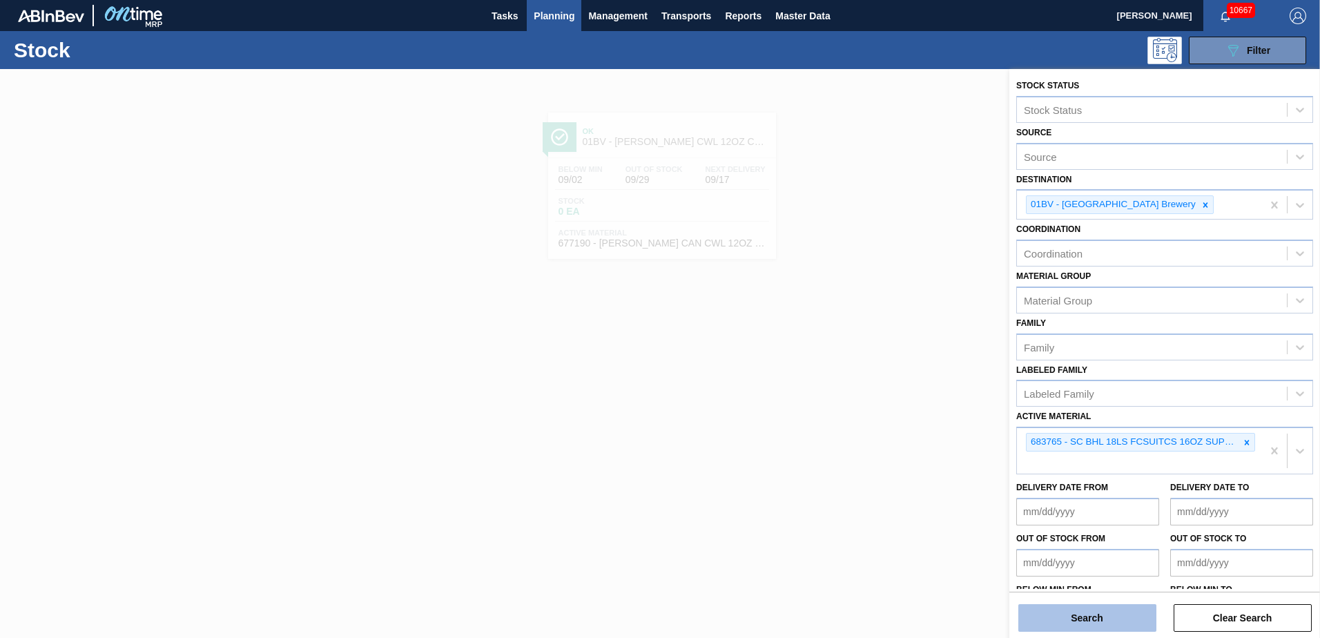
click at [1080, 612] on button "Search" at bounding box center [1087, 618] width 138 height 28
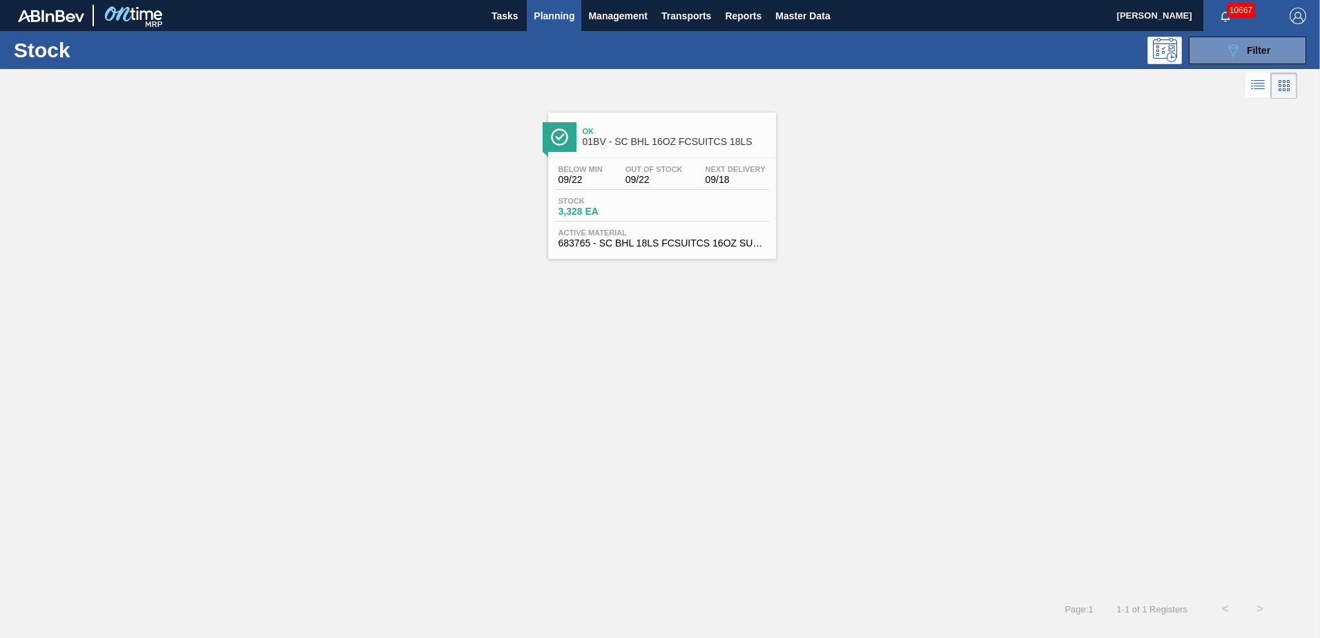
click at [655, 134] on span "Ok" at bounding box center [676, 131] width 186 height 8
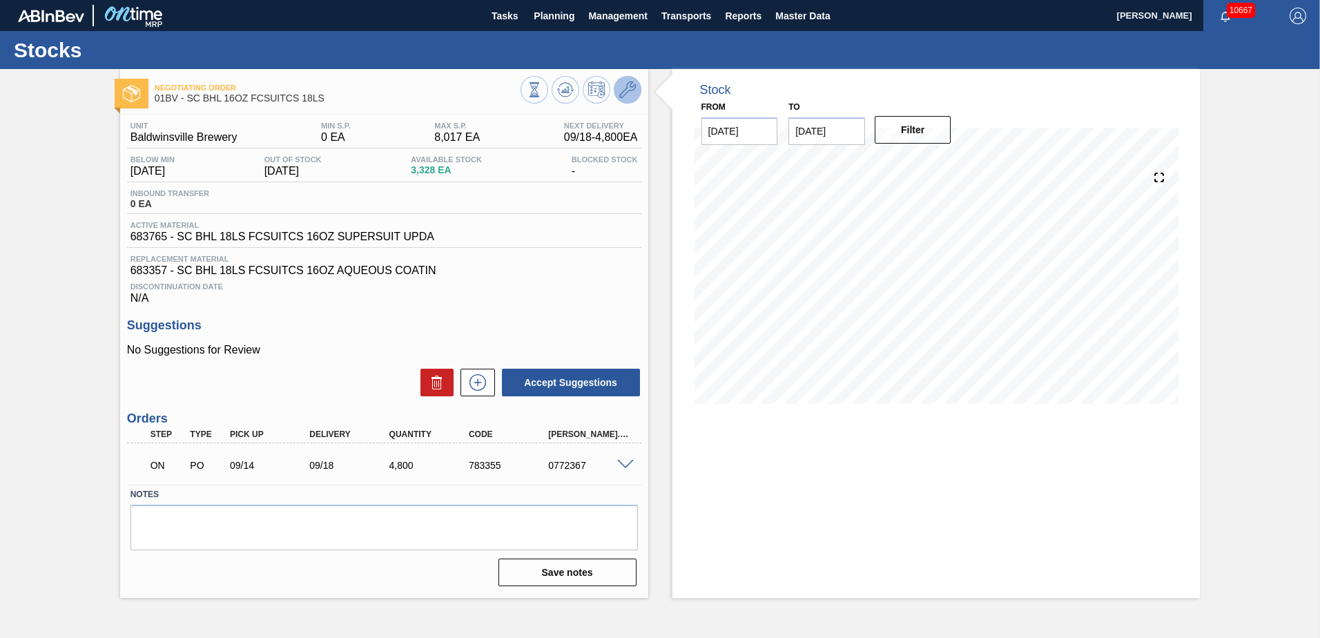
click at [626, 85] on icon at bounding box center [627, 89] width 17 height 17
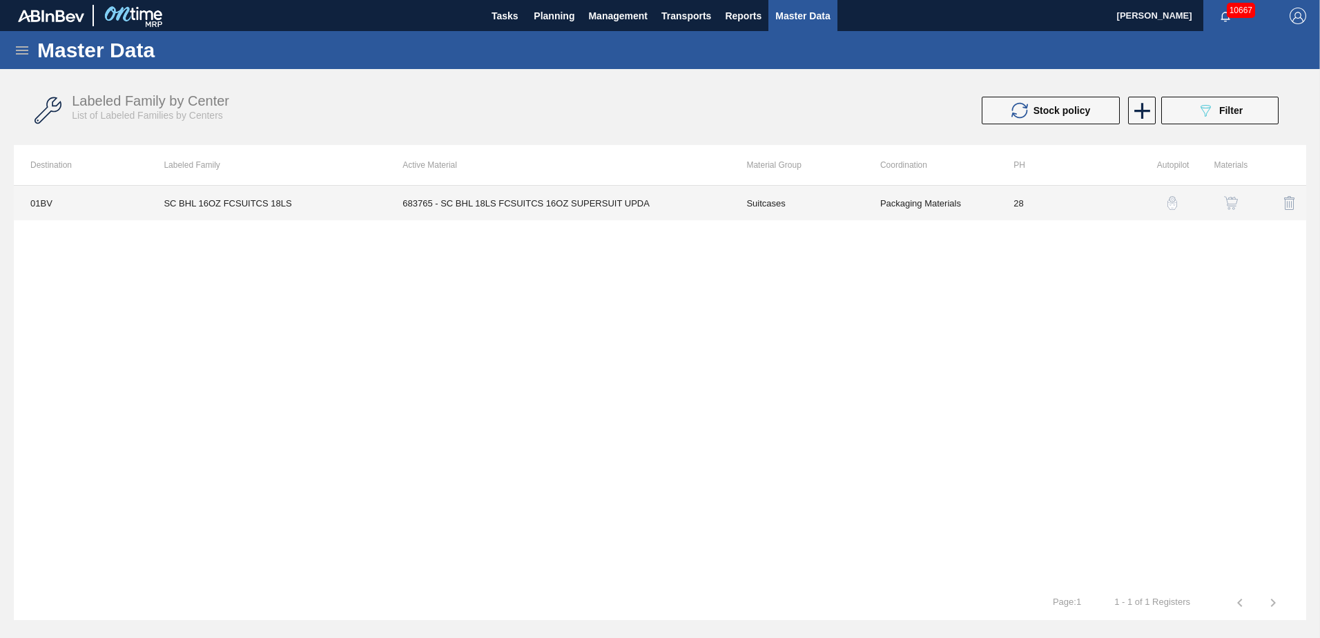
click at [520, 205] on td "683765 - SC BHL 18LS FCSUITCS 16OZ SUPERSUIT UPDA" at bounding box center [558, 203] width 344 height 35
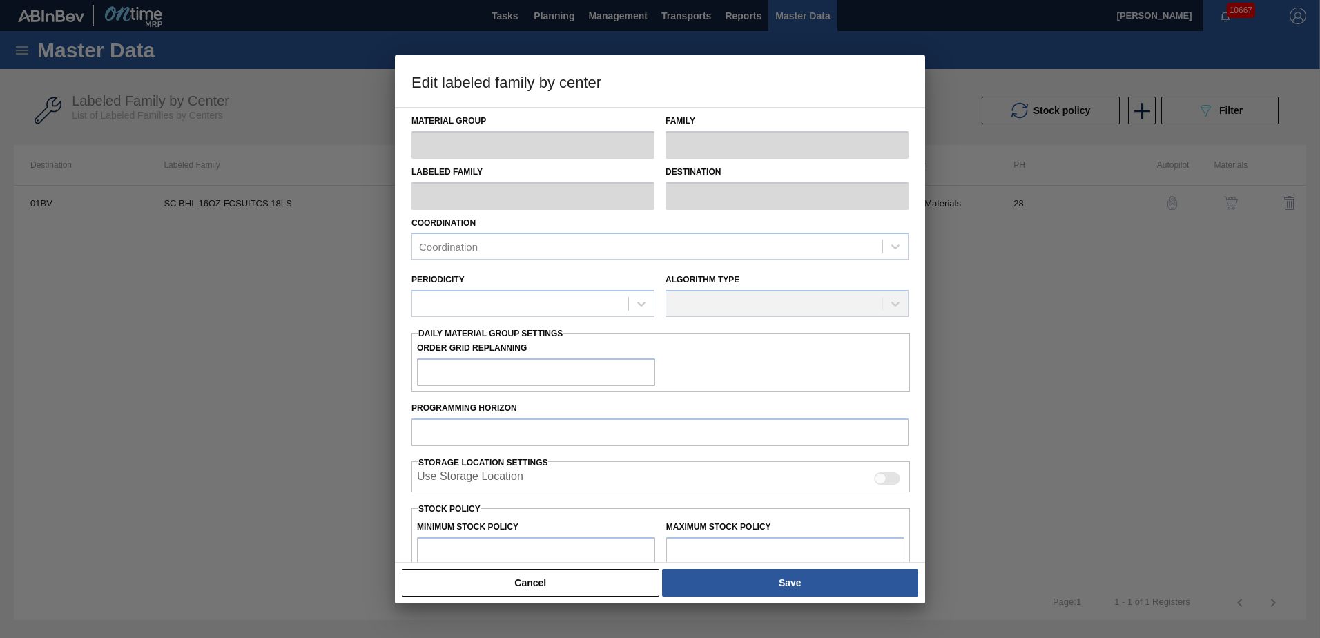
type input "Suitcases"
type input "SC BHL 16OZ FCSUITCS 18LS"
type input "01BV - [GEOGRAPHIC_DATA] Brewery"
type input "28"
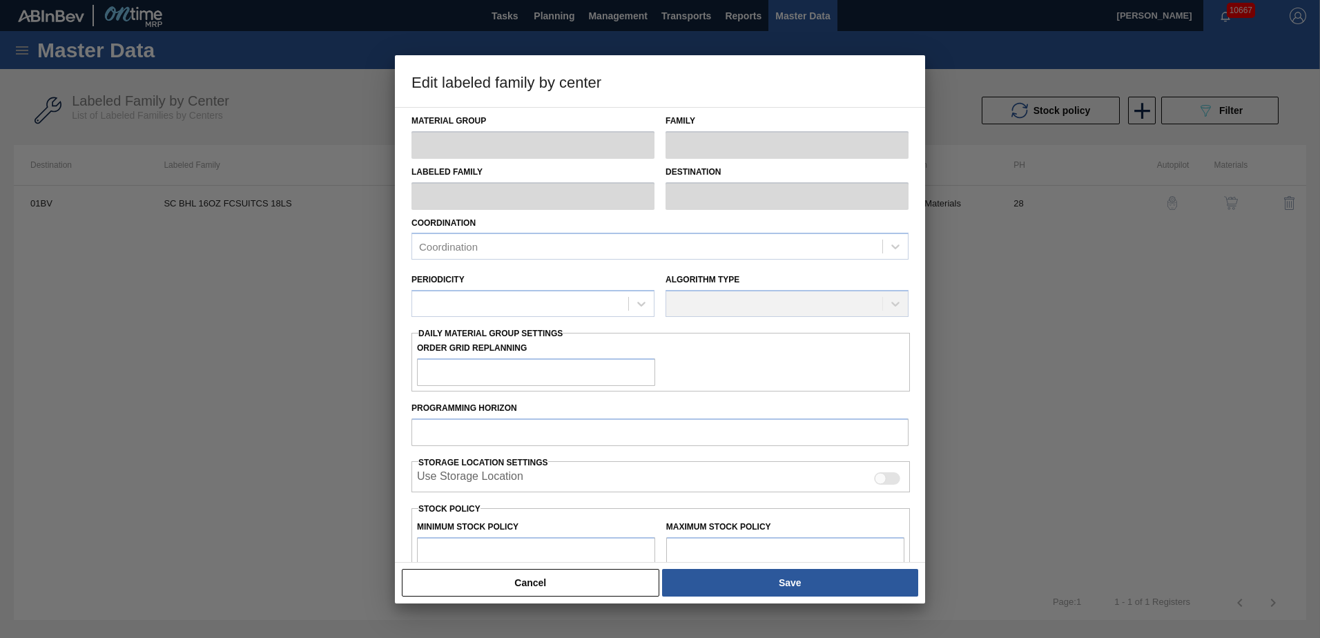
type input "0"
type input "8,017"
type input "0"
checkbox input "true"
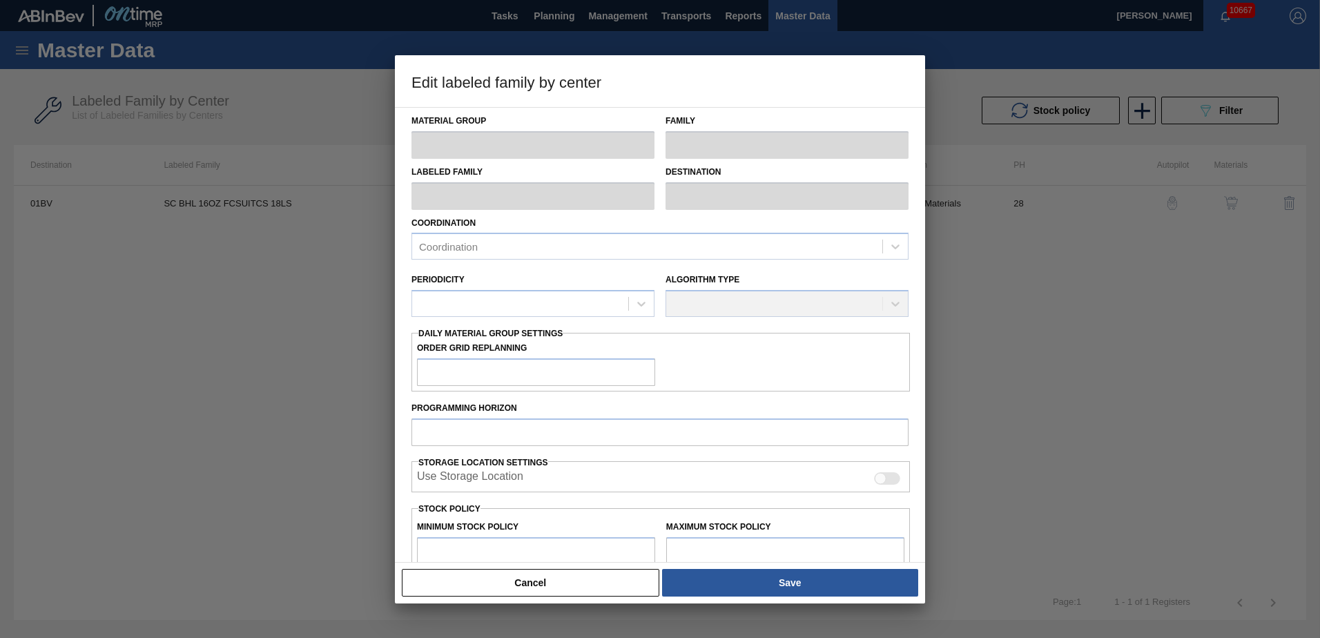
checkbox input "true"
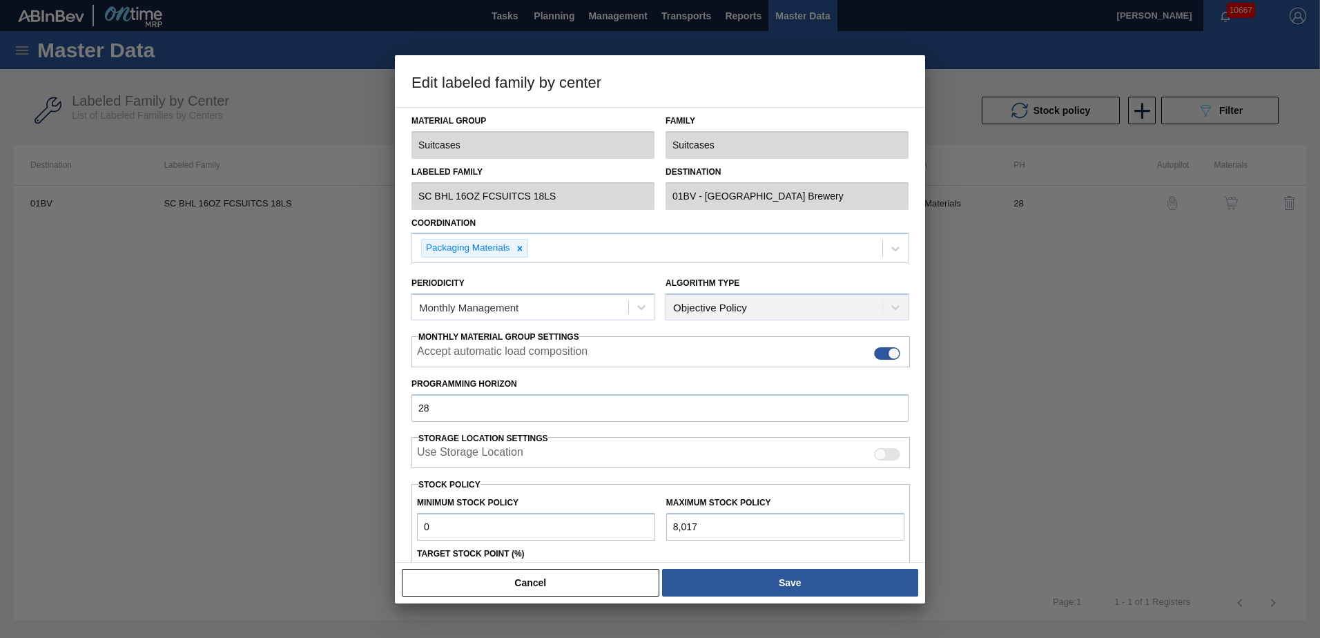
drag, startPoint x: 922, startPoint y: 370, endPoint x: 924, endPoint y: 389, distance: 18.8
click at [924, 389] on div "Material Group Suitcases Family Suitcases Labeled Family SC BHL 16OZ FCSUITCS 1…" at bounding box center [660, 335] width 530 height 456
drag, startPoint x: 926, startPoint y: 388, endPoint x: 939, endPoint y: 446, distance: 59.5
click at [939, 446] on div at bounding box center [660, 319] width 1320 height 638
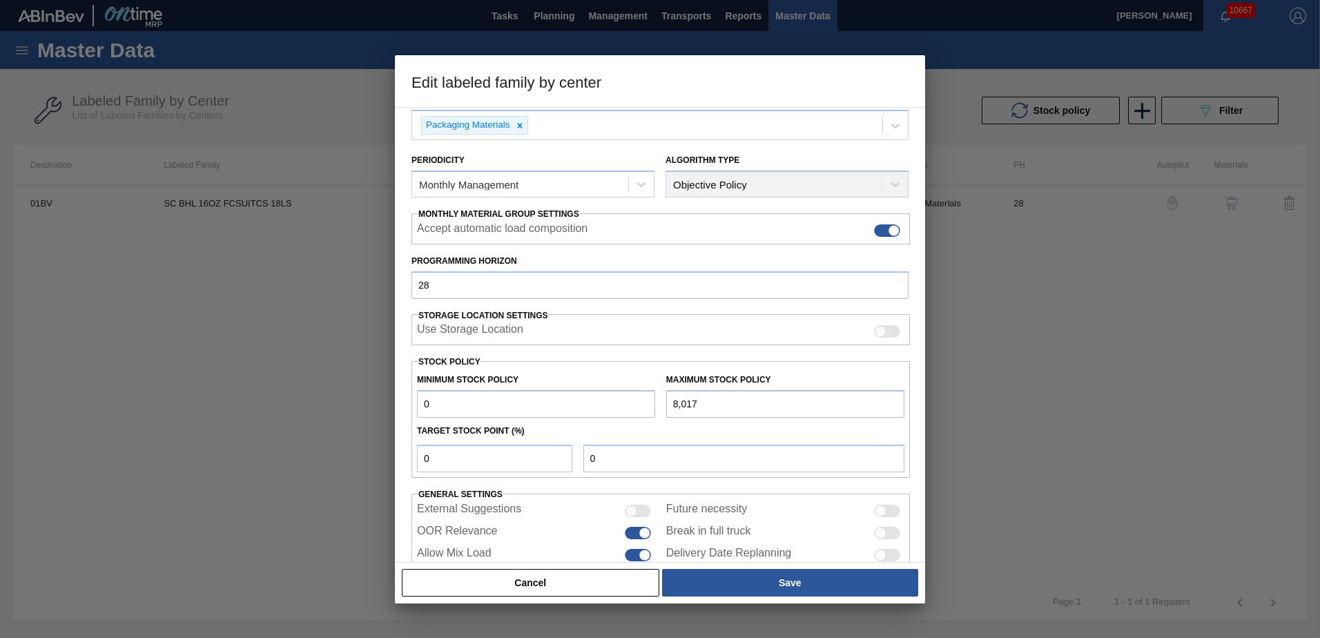
scroll to position [159, 0]
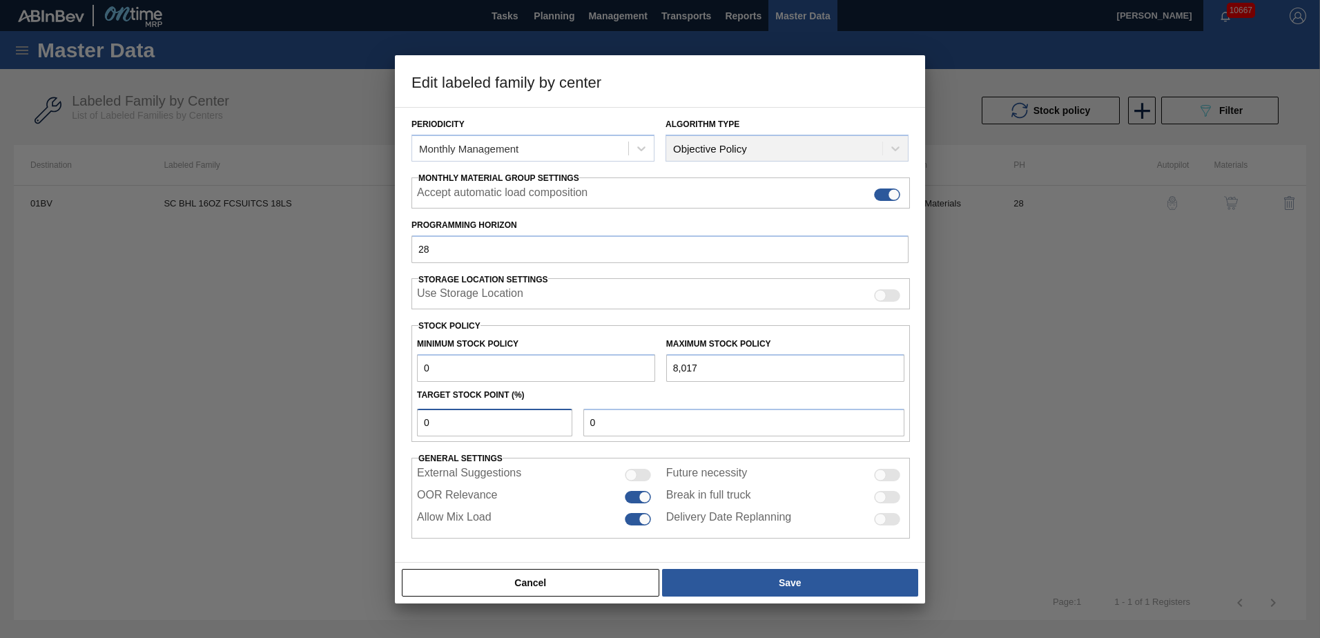
drag, startPoint x: 461, startPoint y: 417, endPoint x: 281, endPoint y: 413, distance: 180.2
click at [281, 413] on div "Edit labeled family by center Material Group Suitcases Family Suitcases Labeled…" at bounding box center [660, 319] width 1320 height 638
type input "3"
type input "241"
type input "0"
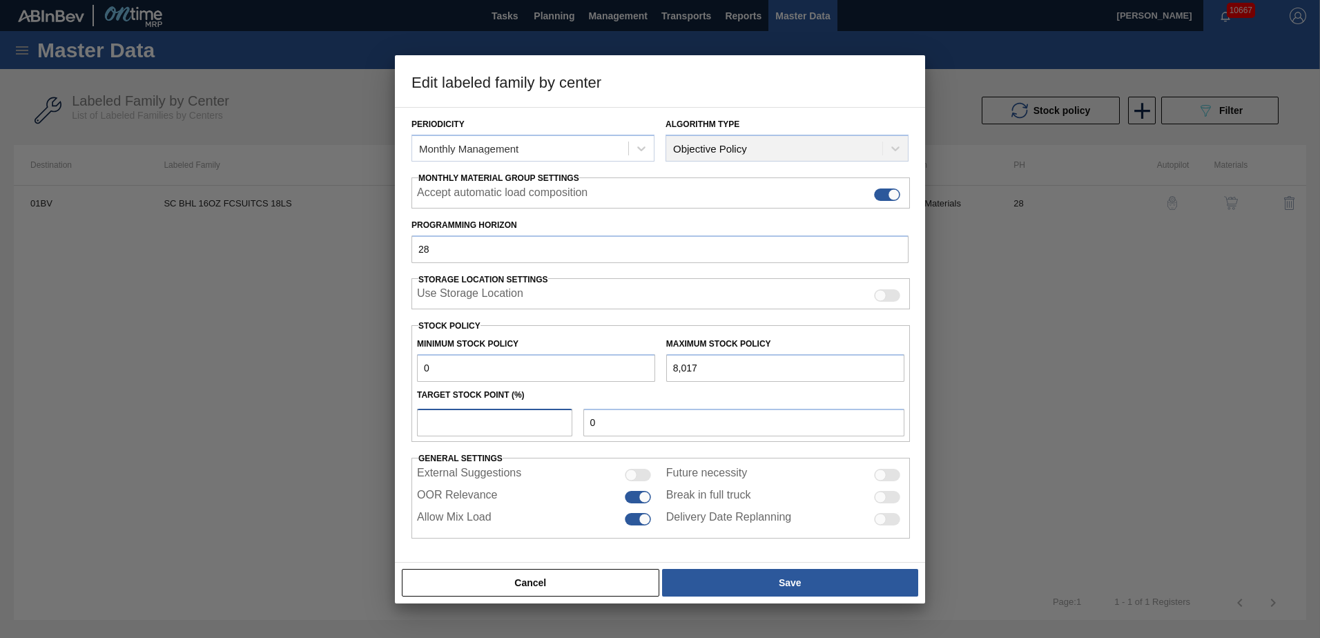
type input "1"
type input "80"
type input "10"
type input "802"
type input "1"
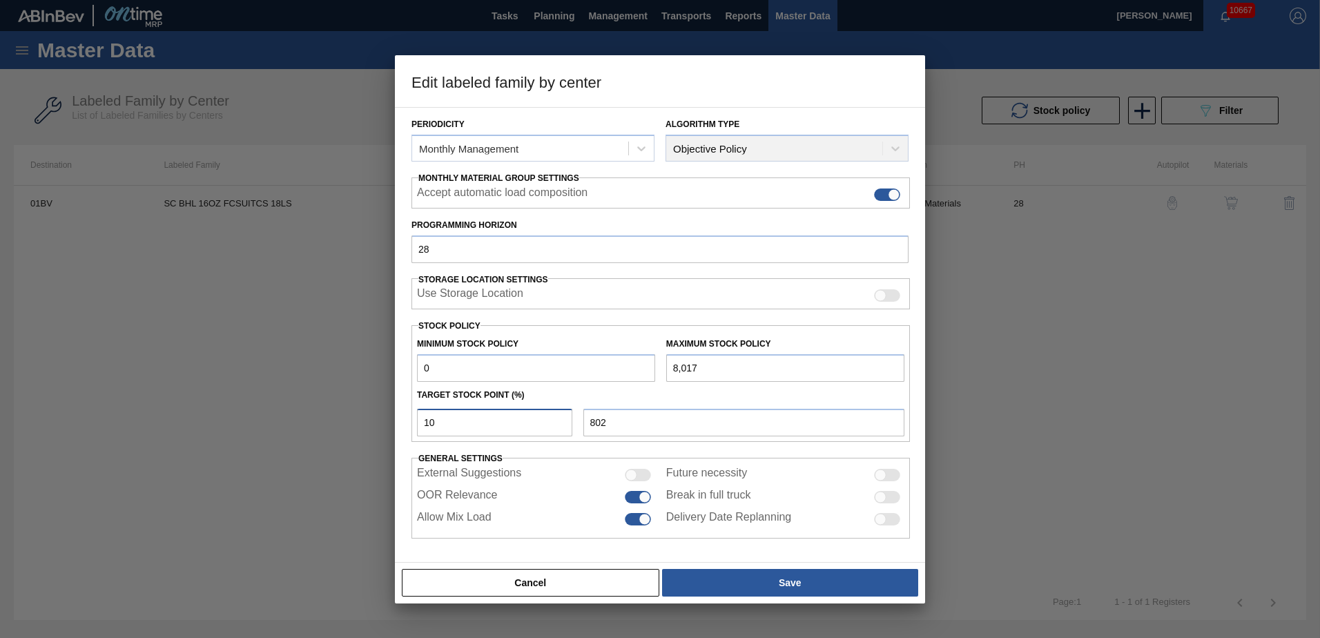
type input "80"
type input "0"
type input "2"
type input "160"
type input "25"
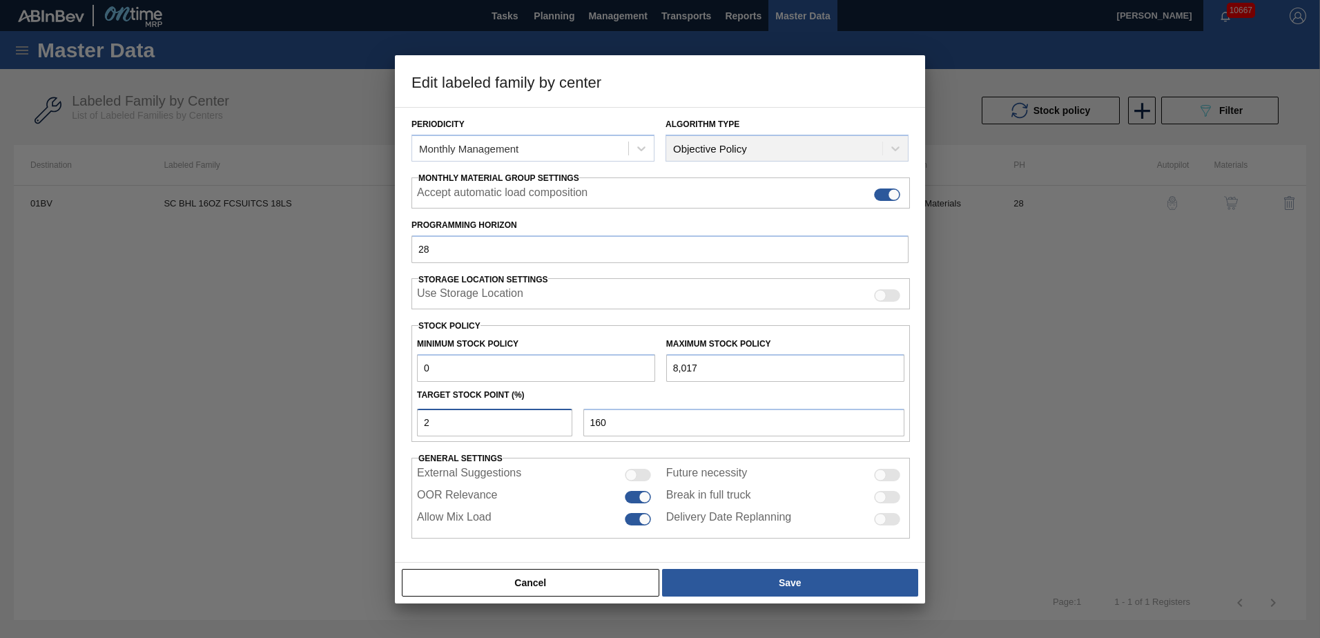
type input "2,004"
type input "2"
type input "160"
type input "0"
type input "3"
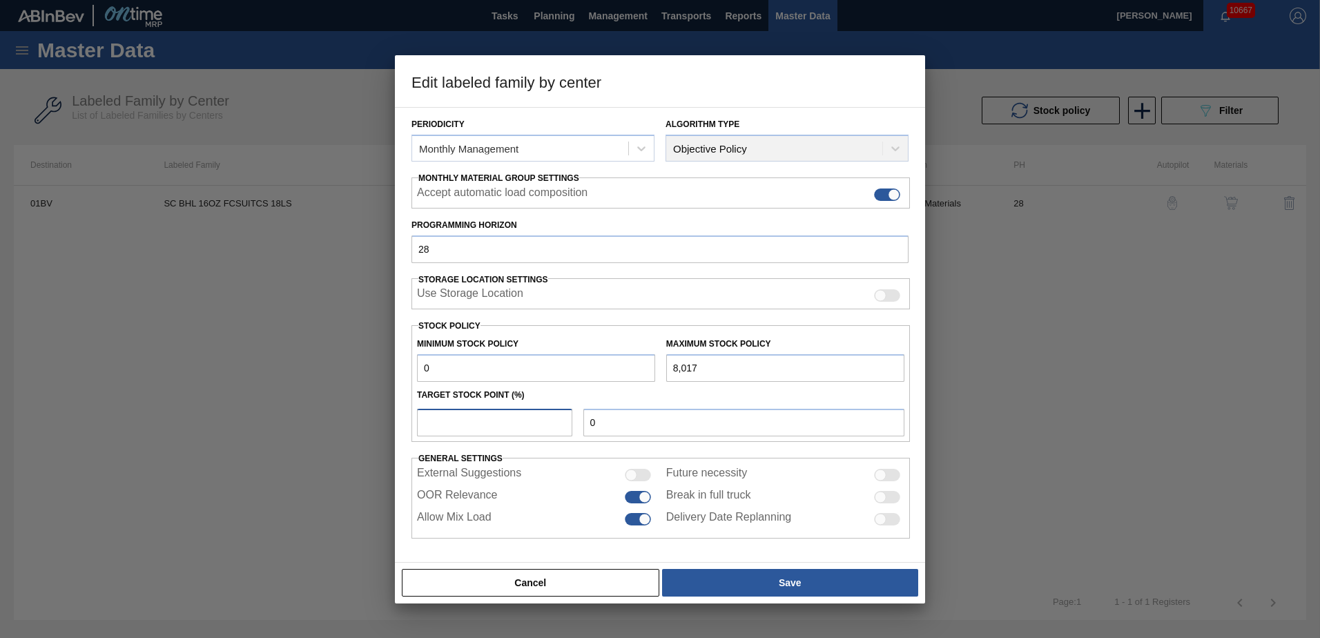
type input "241"
type input "30"
type input "2,405"
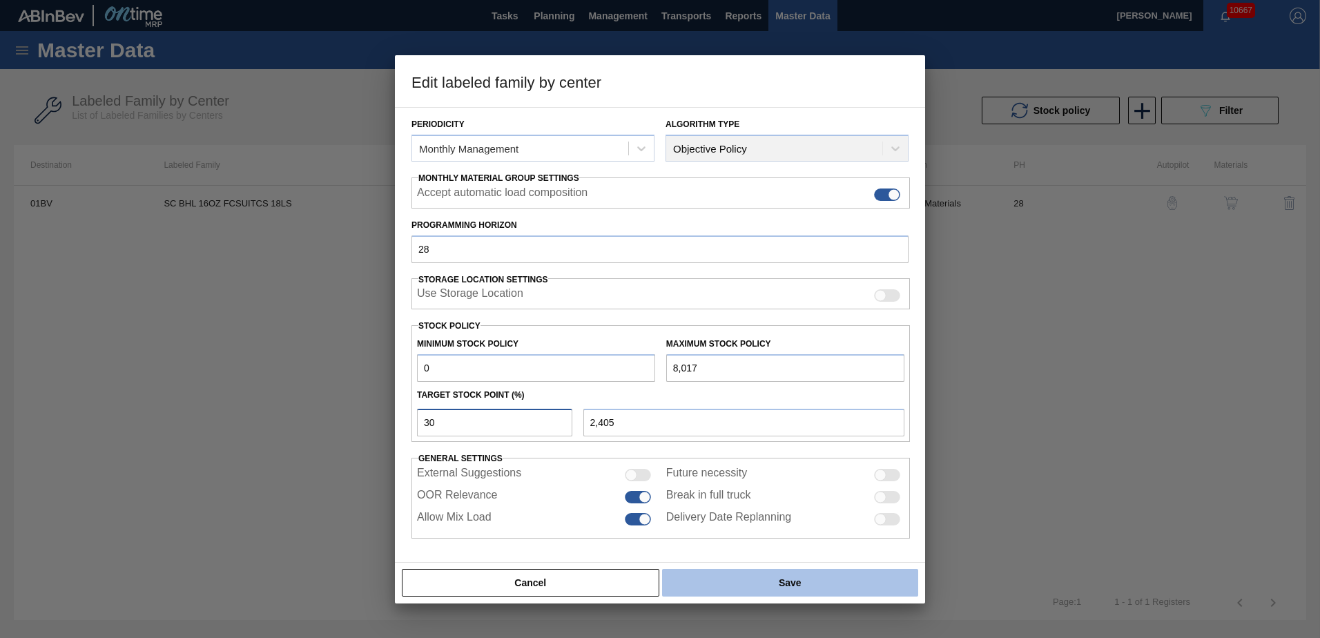
type input "30"
click at [789, 580] on button "Save" at bounding box center [790, 583] width 256 height 28
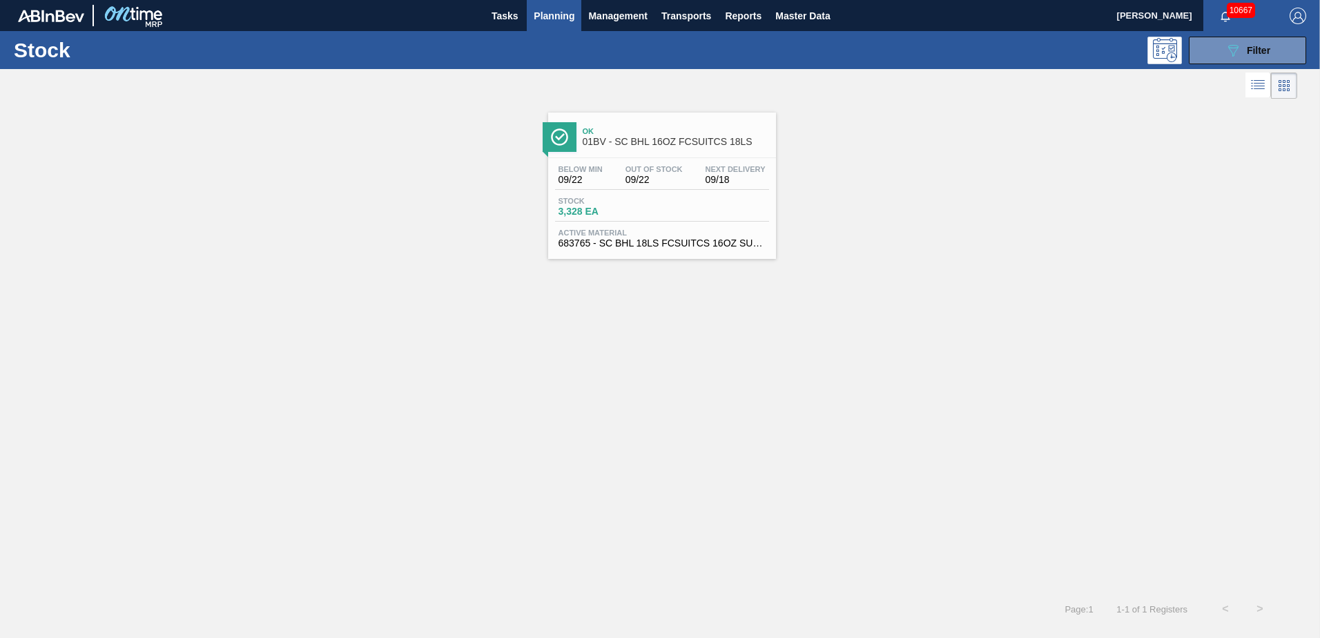
click at [569, 17] on span "Planning" at bounding box center [554, 16] width 41 height 17
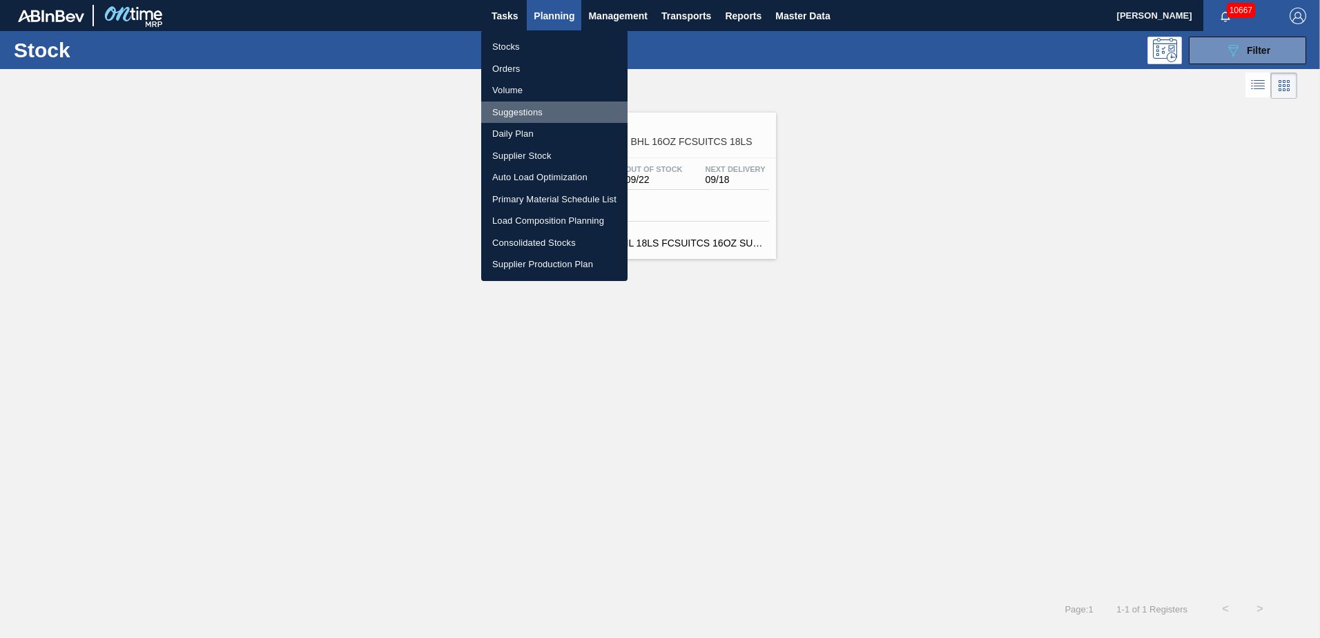
click at [520, 108] on li "Suggestions" at bounding box center [554, 112] width 146 height 22
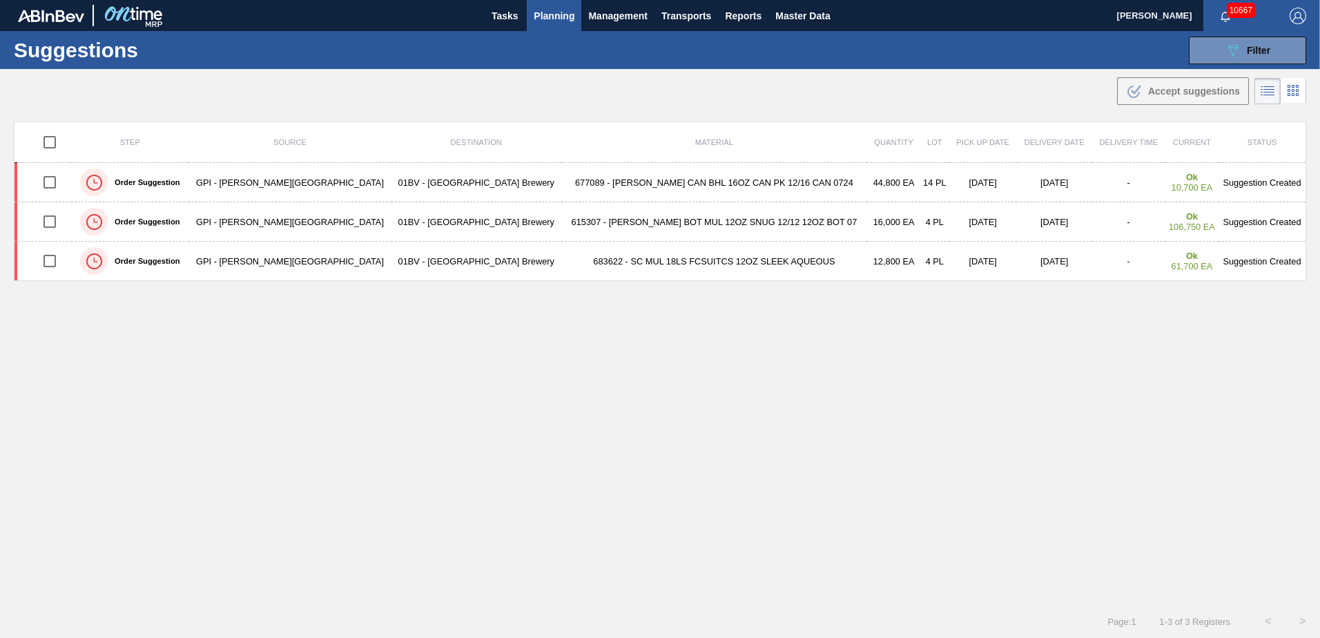
click at [542, 16] on span "Planning" at bounding box center [554, 16] width 41 height 17
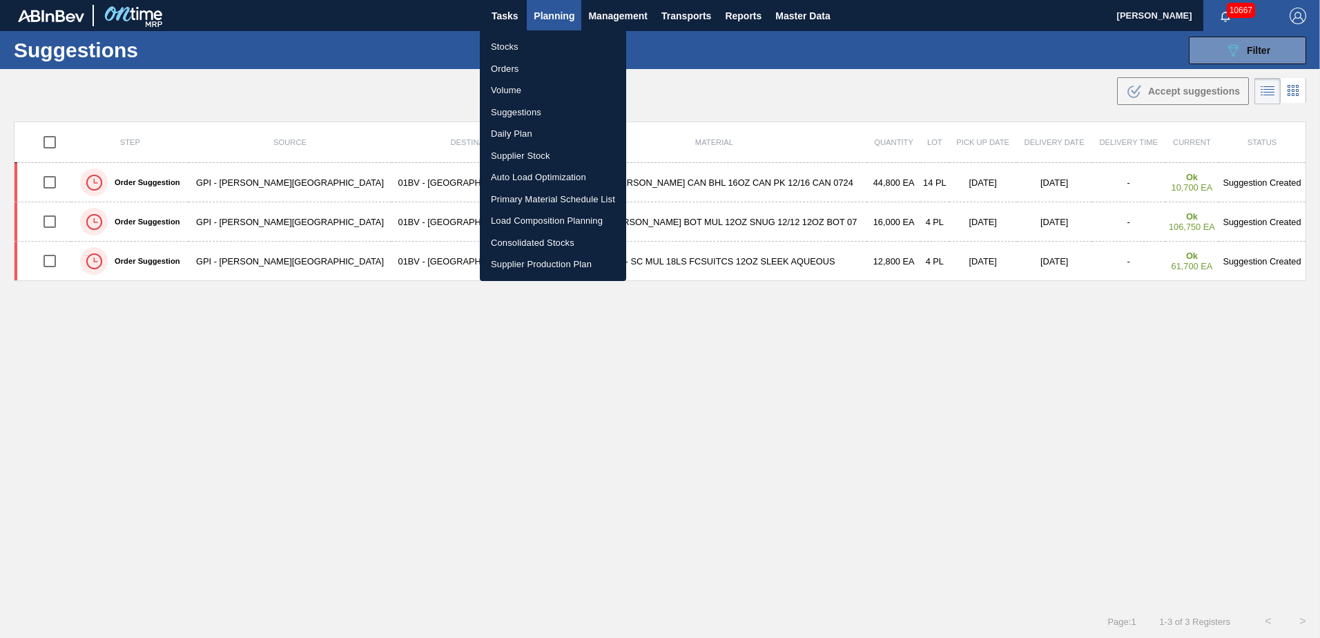
click at [525, 45] on li "Stocks" at bounding box center [553, 47] width 146 height 22
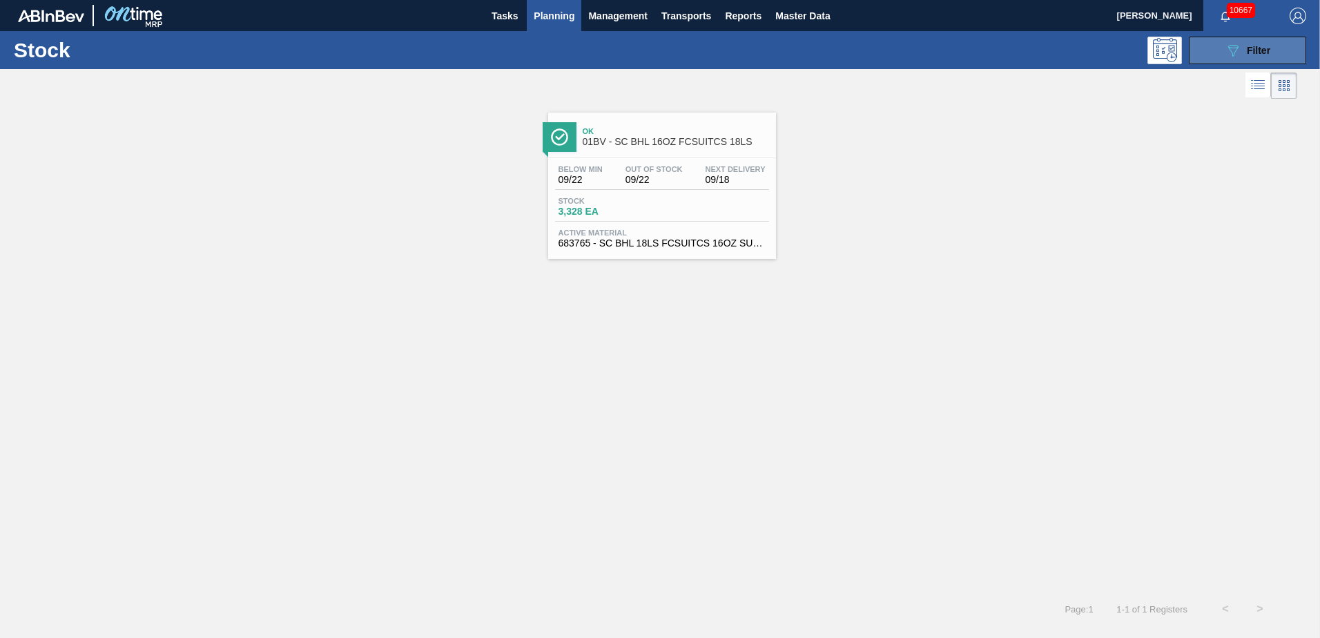
click at [1263, 51] on span "Filter" at bounding box center [1258, 50] width 23 height 11
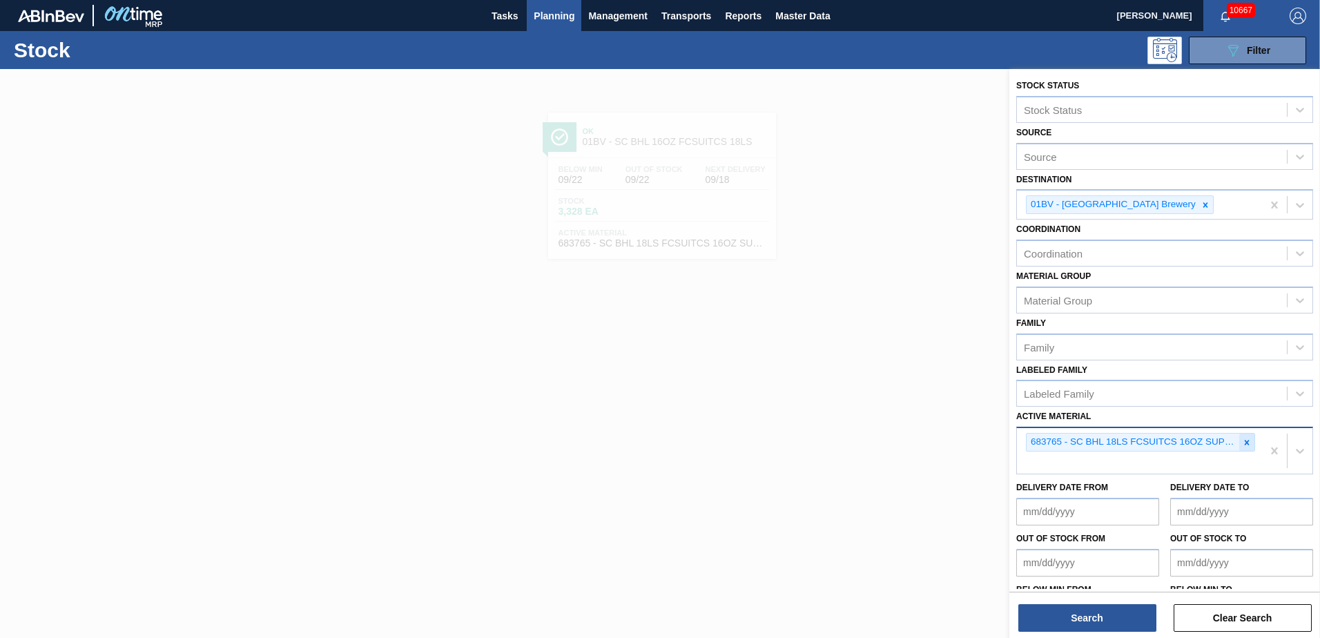
click at [1247, 440] on icon at bounding box center [1247, 443] width 10 height 10
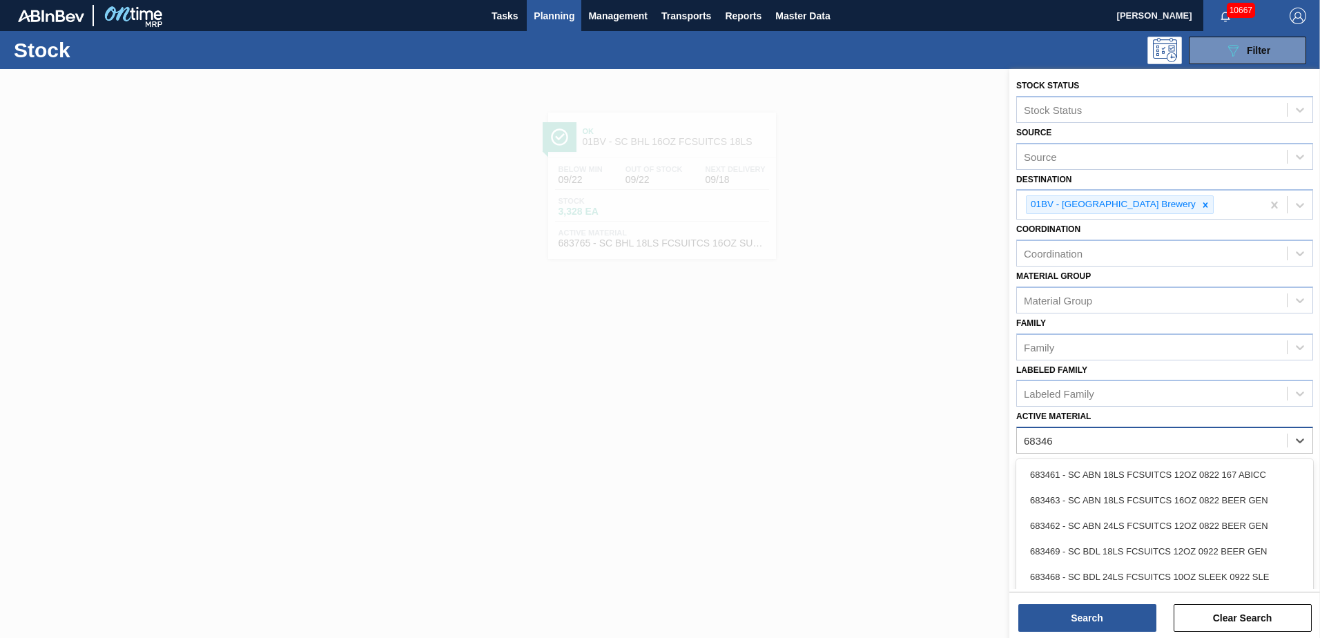
type Material "683461"
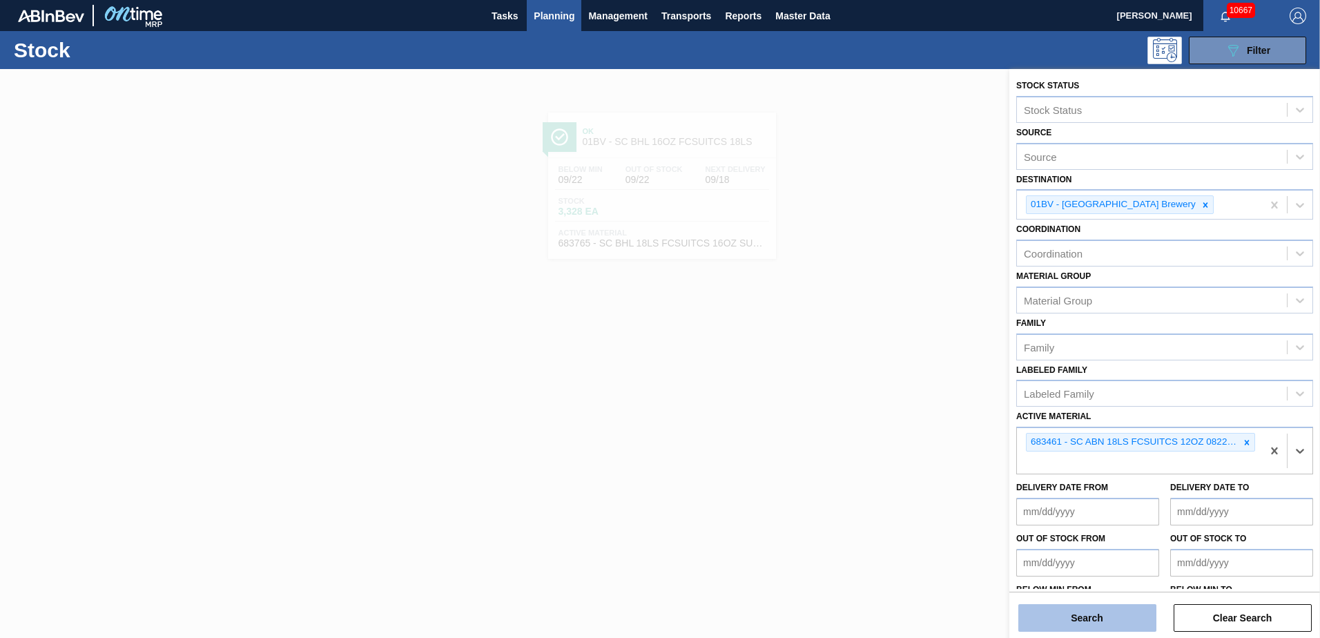
click at [1064, 625] on button "Search" at bounding box center [1087, 618] width 138 height 28
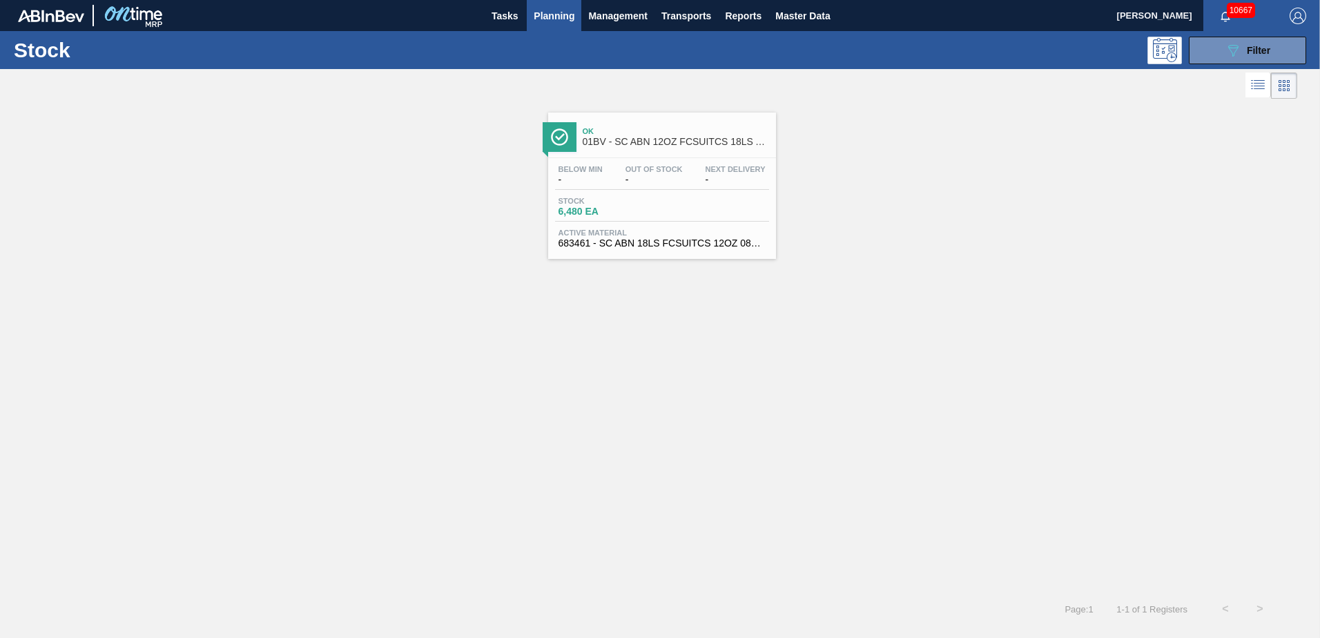
click at [670, 144] on span "01BV - SC ABN 12OZ FCSUITCS 18LS AQUEOUS COATING" at bounding box center [676, 142] width 186 height 10
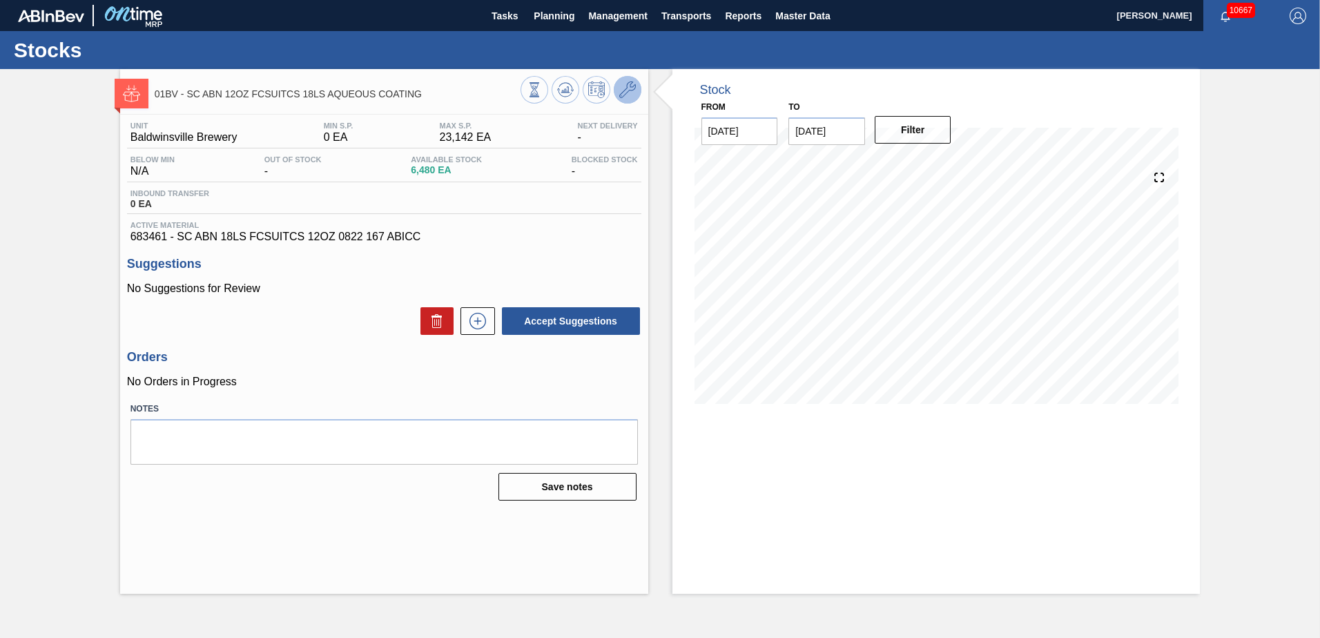
click at [625, 86] on icon at bounding box center [627, 89] width 17 height 17
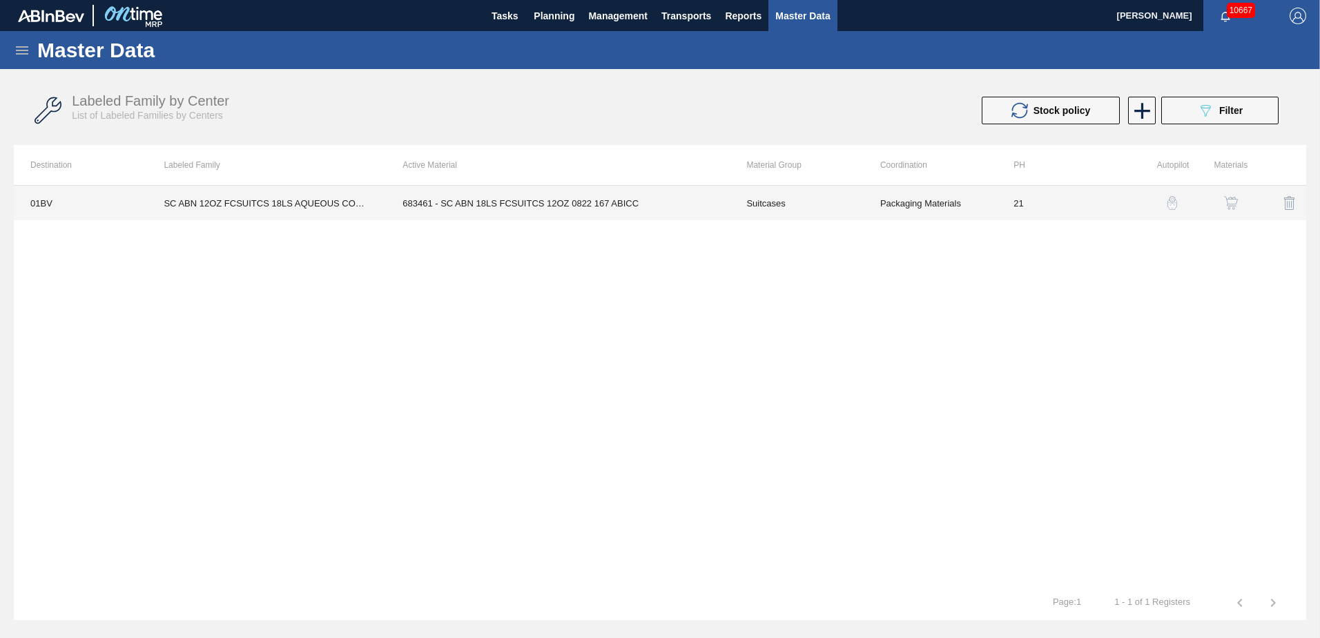
click at [559, 200] on td "683461 - SC ABN 18LS FCSUITCS 12OZ 0822 167 ABICC" at bounding box center [558, 203] width 344 height 35
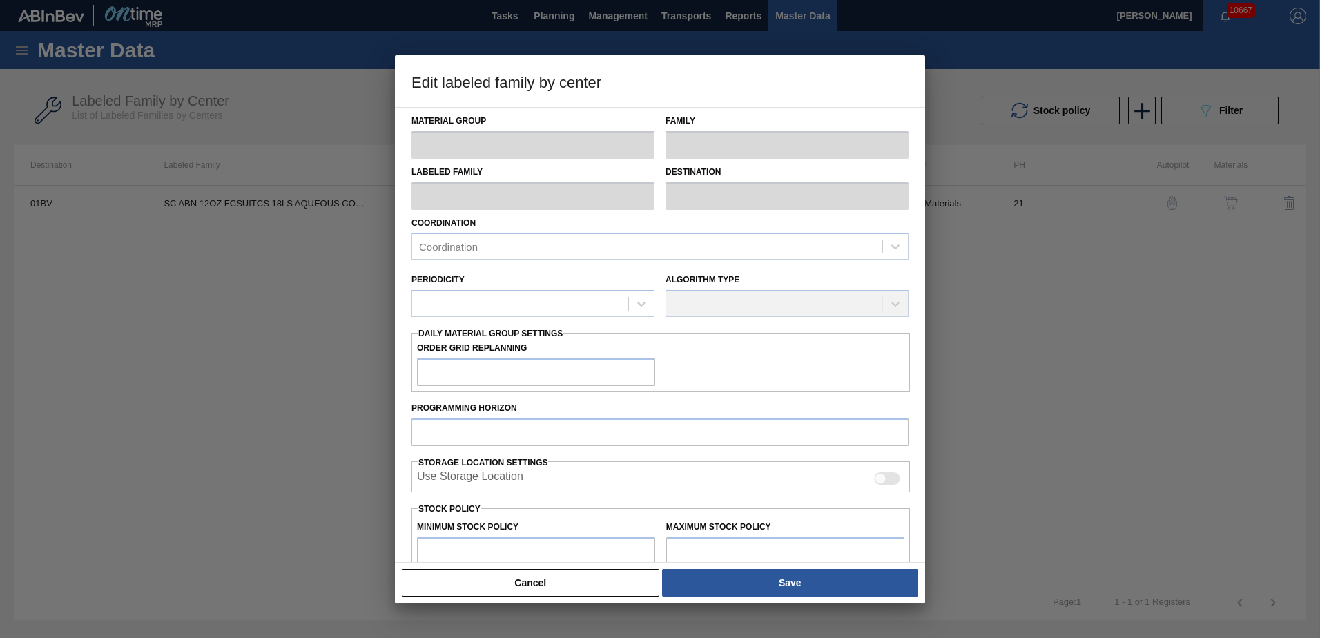
type input "Suitcases"
type input "SC ABN 12OZ FCSUITCS 18LS AQUEOUS COATING"
type input "01BV - [GEOGRAPHIC_DATA] Brewery"
type input "21"
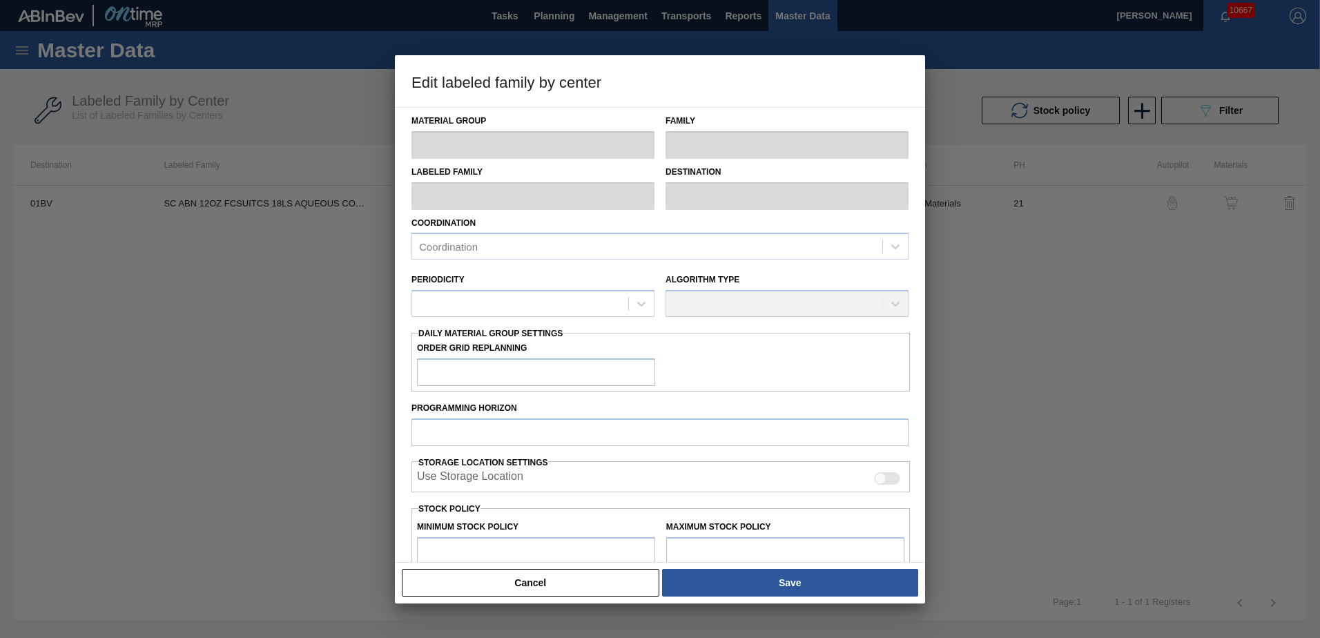
type input "0"
type input "23,142"
type input "22"
type input "5,091"
checkbox input "true"
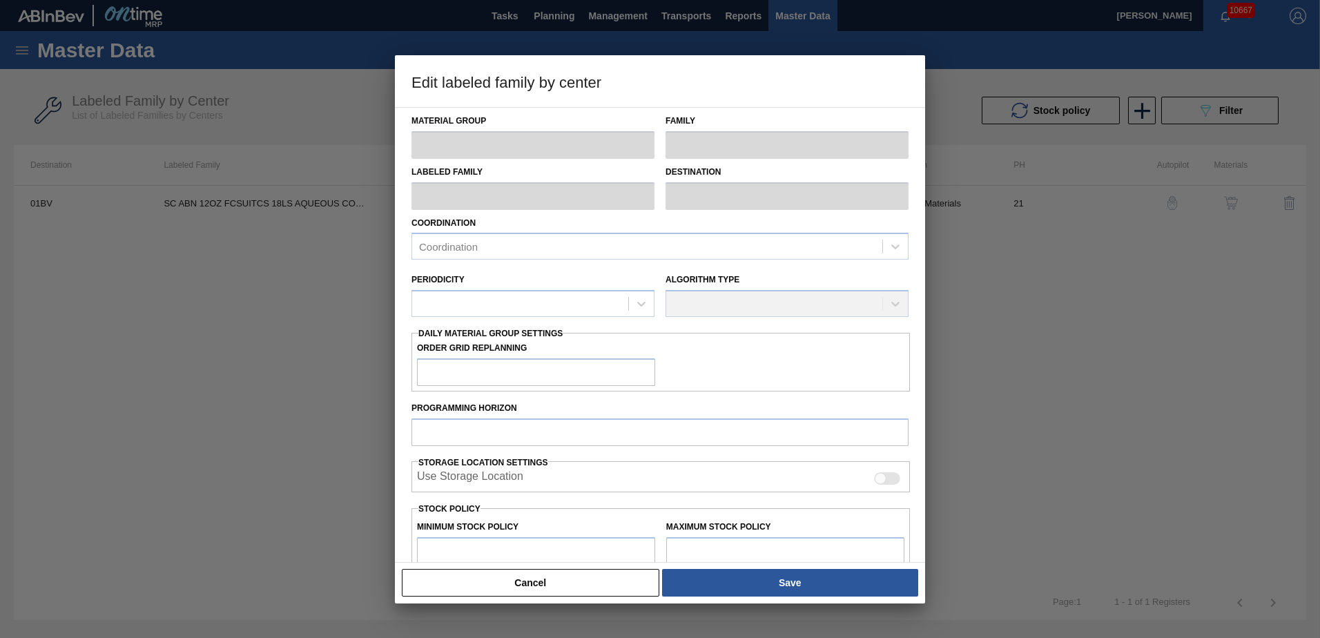
checkbox input "true"
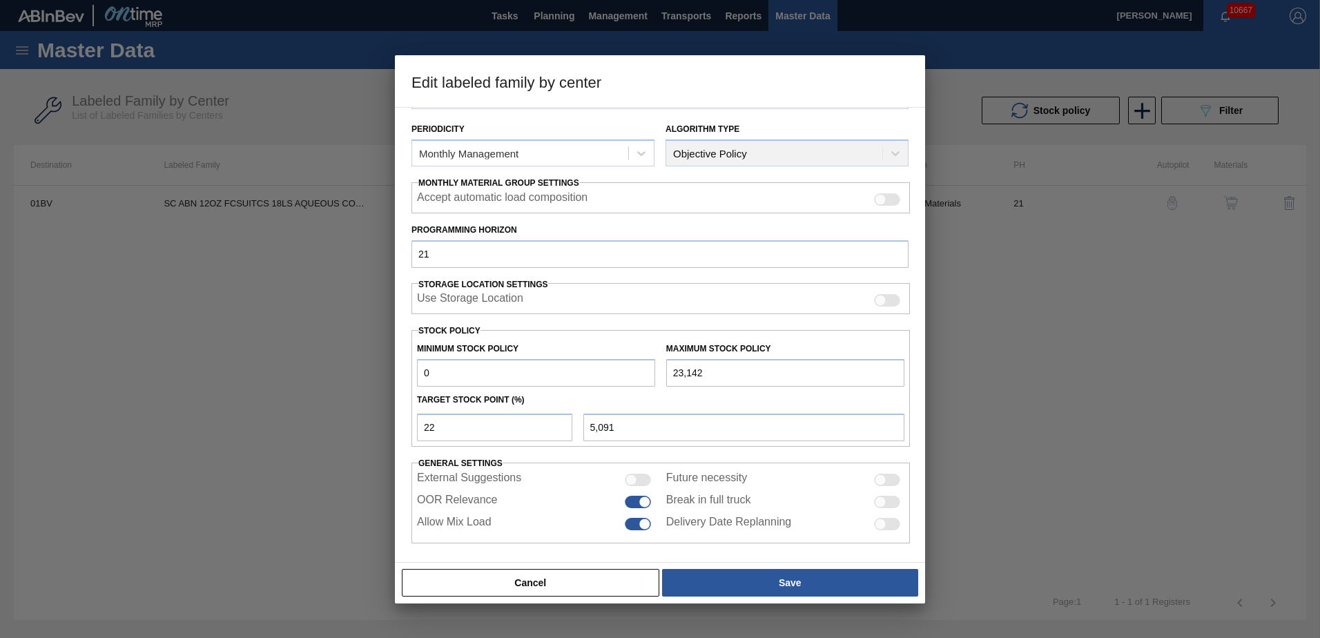
scroll to position [159, 0]
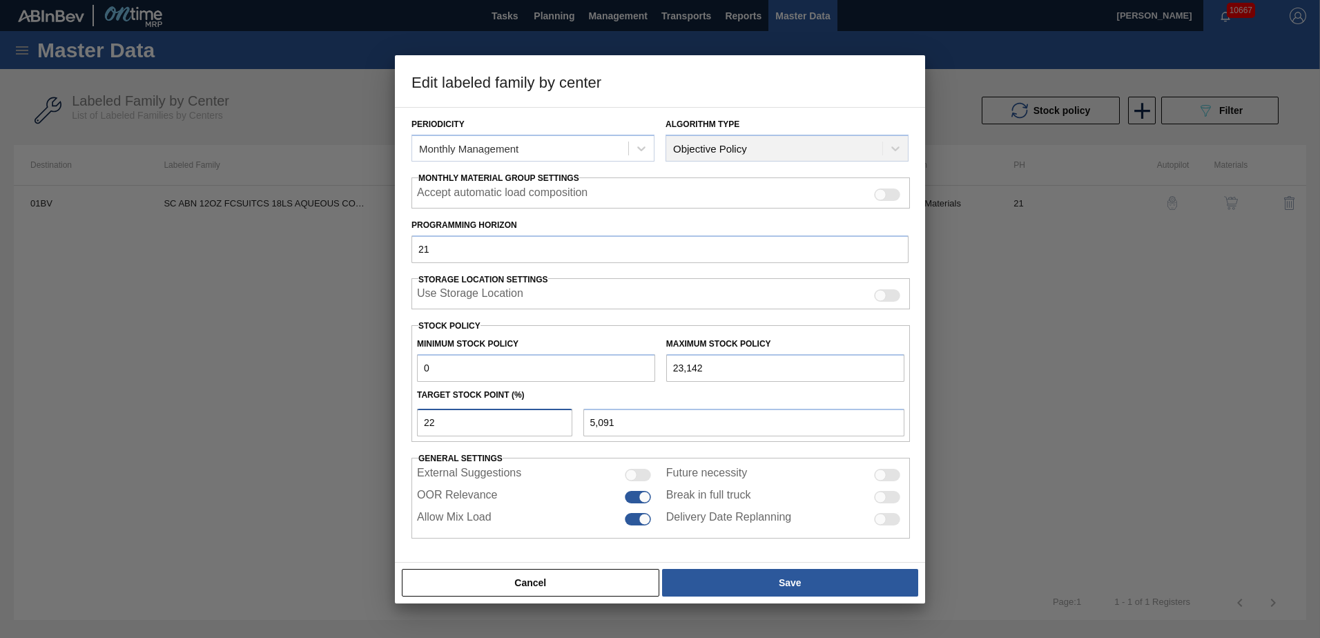
drag, startPoint x: 282, startPoint y: 420, endPoint x: 226, endPoint y: 420, distance: 56.6
click at [232, 420] on div "Edit labeled family by center Material Group Suitcases Family Suitcases Labeled…" at bounding box center [660, 319] width 1320 height 638
type input "2"
type input "463"
type input "25"
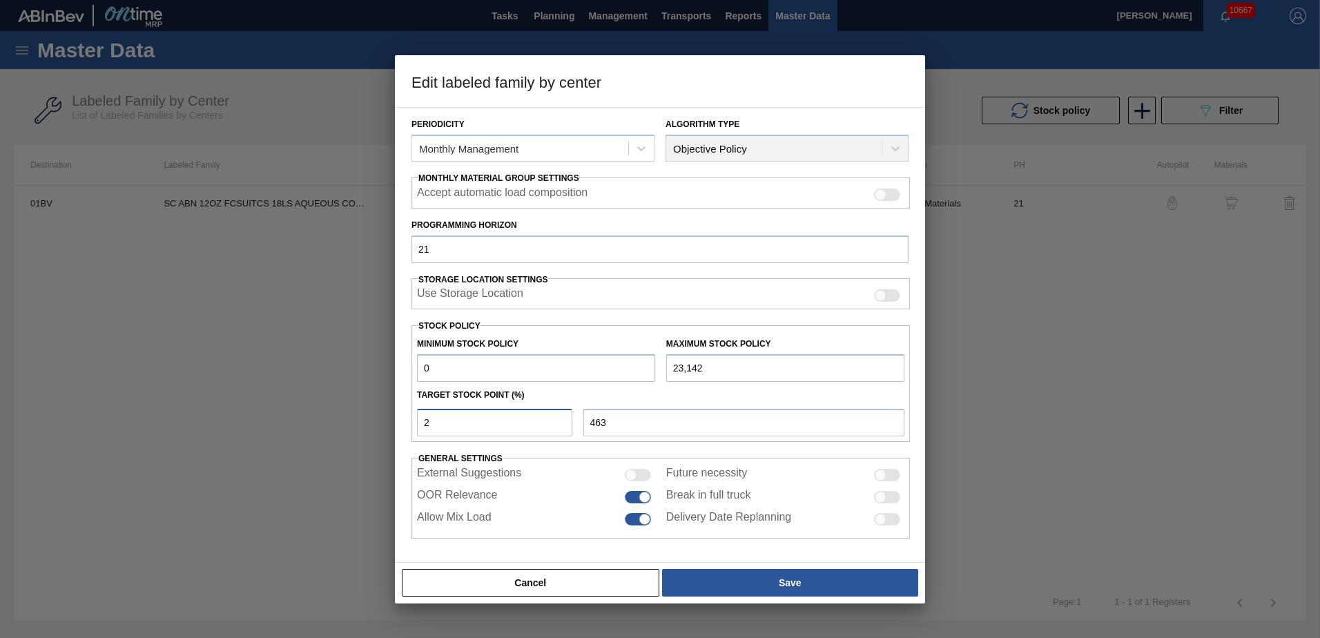
type input "5,786"
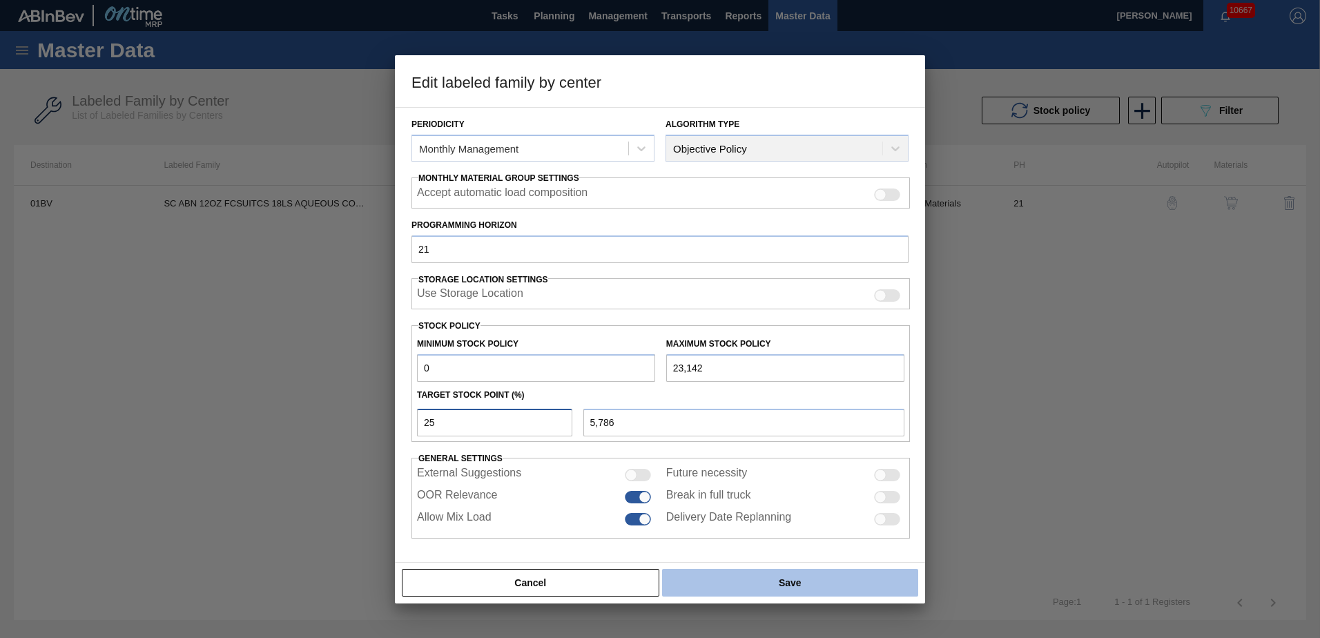
type input "25"
click at [792, 579] on button "Save" at bounding box center [790, 583] width 256 height 28
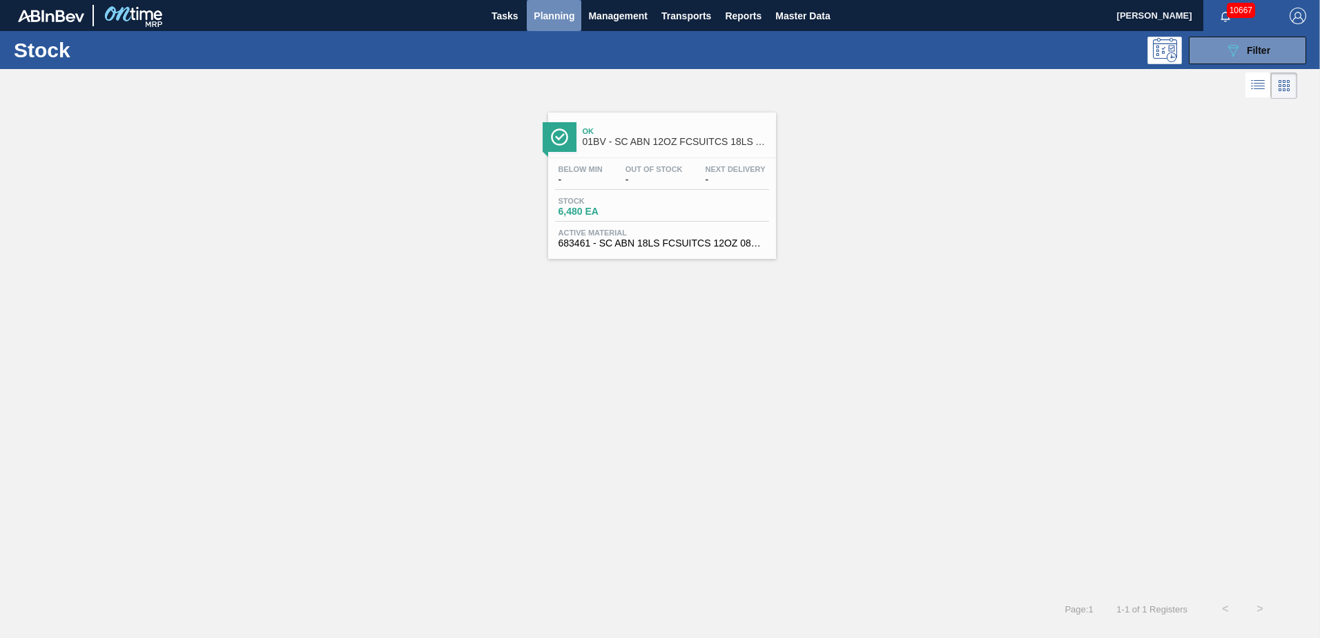
click at [557, 10] on span "Planning" at bounding box center [554, 16] width 41 height 17
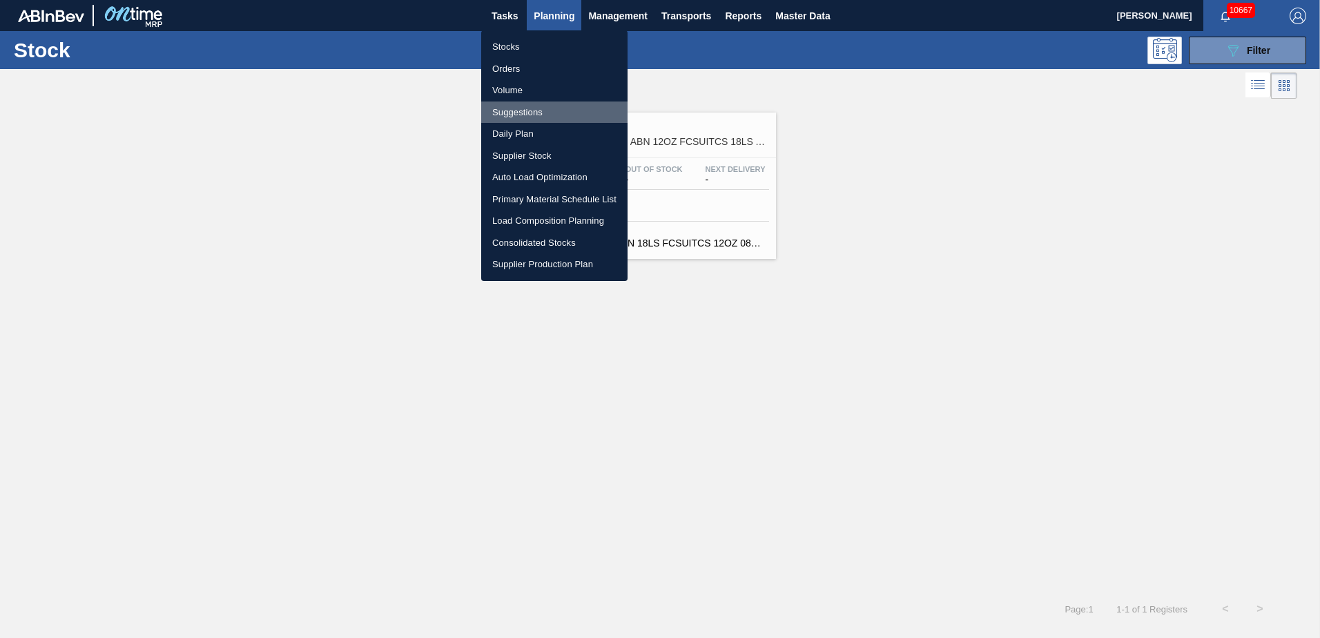
click at [505, 113] on li "Suggestions" at bounding box center [554, 112] width 146 height 22
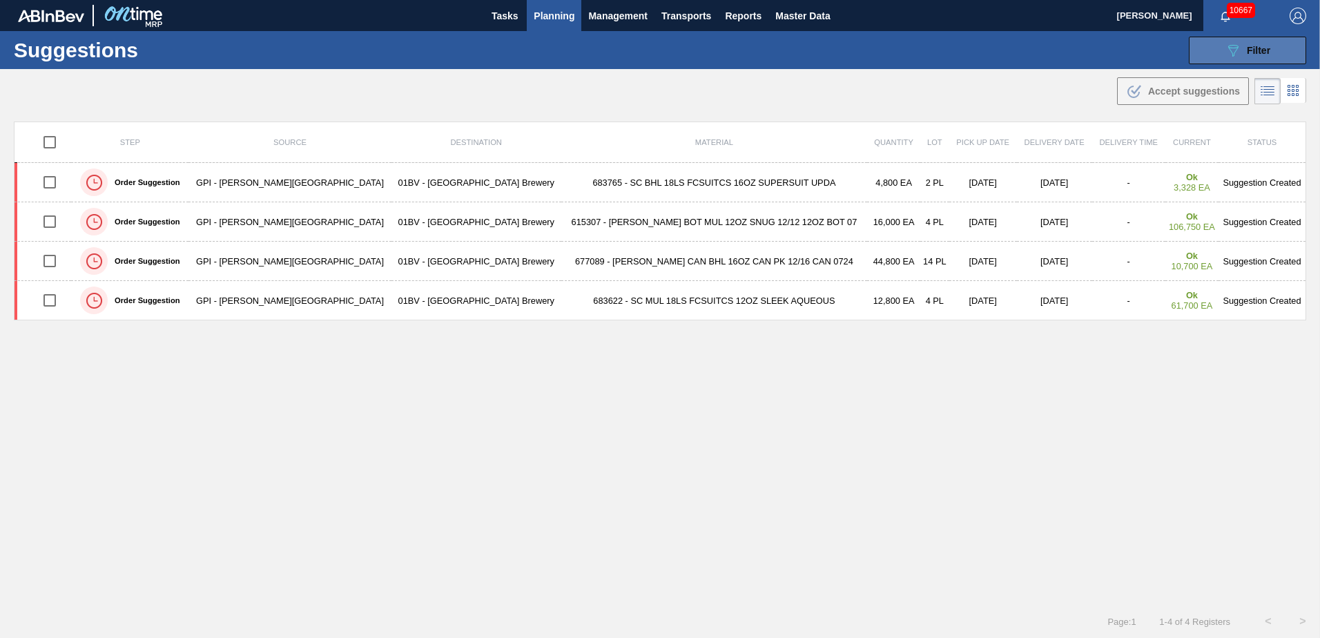
click at [1228, 49] on icon "089F7B8B-B2A5-4AFE-B5C0-19BA573D28AC" at bounding box center [1233, 50] width 17 height 17
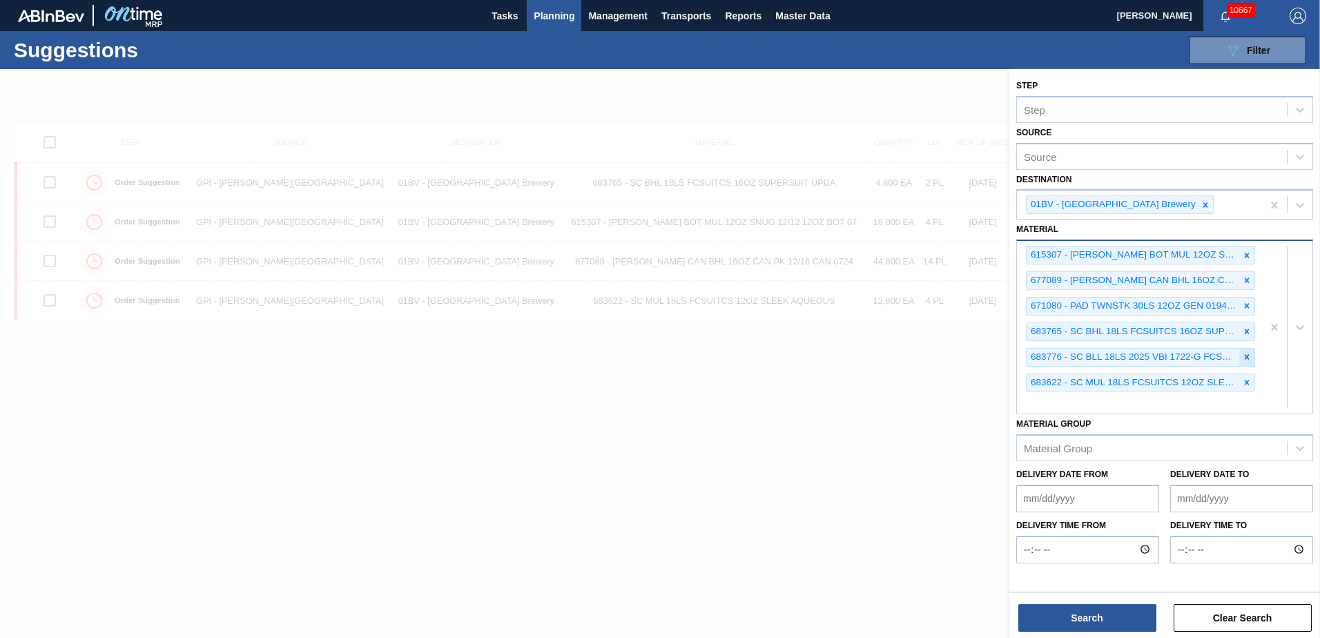
click at [1244, 355] on icon at bounding box center [1247, 357] width 10 height 10
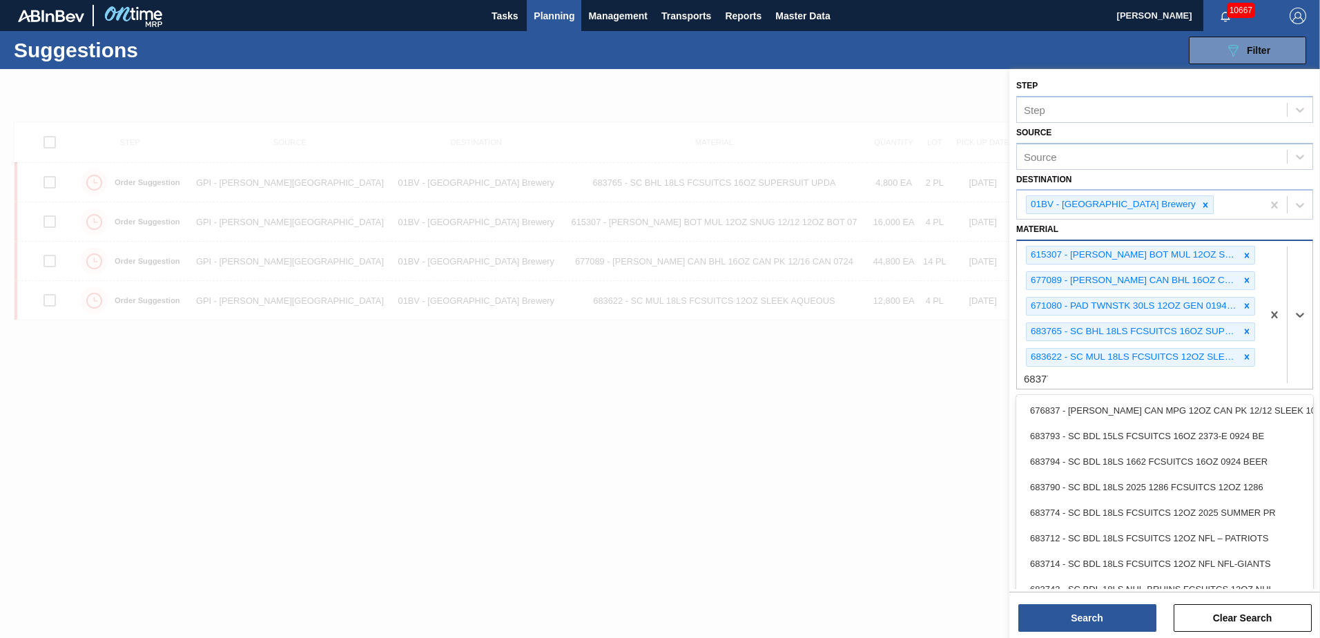
type input "683776"
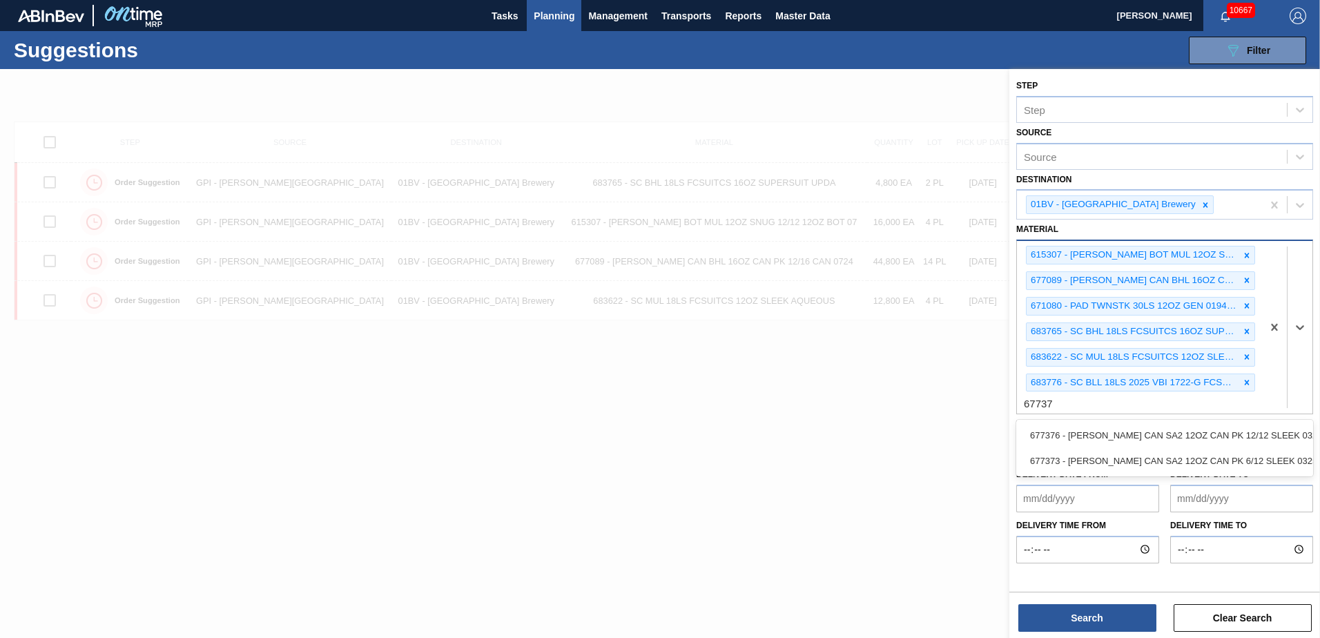
type input "677376"
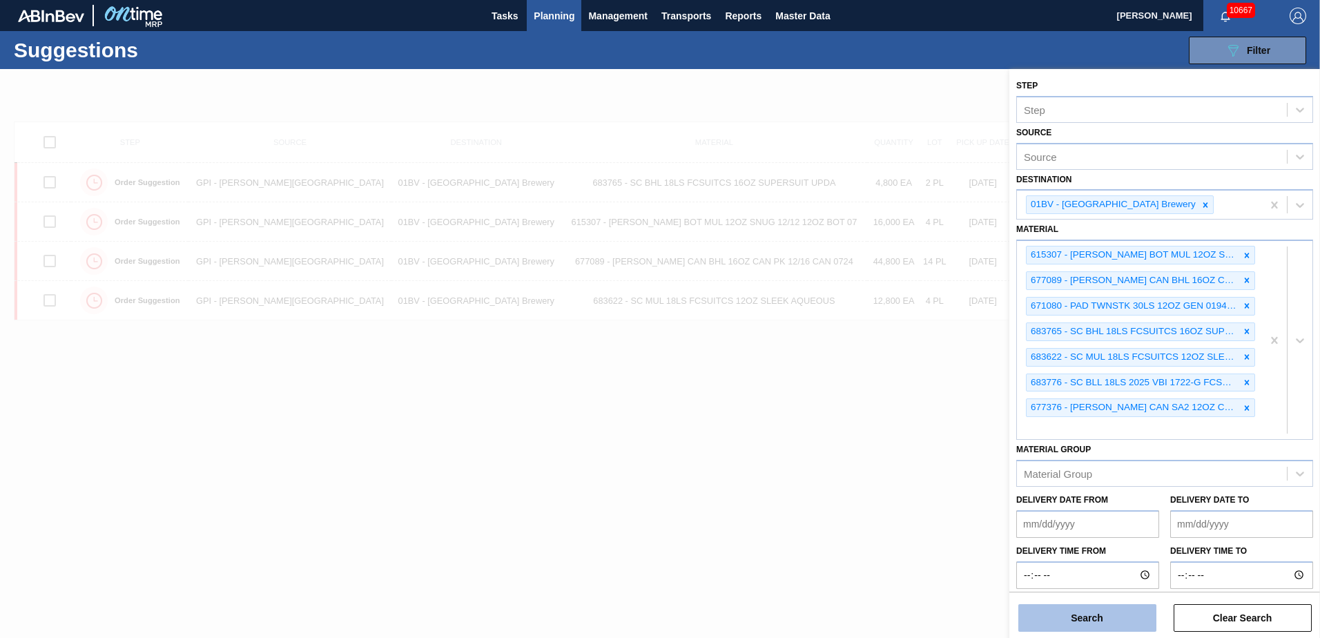
click at [1062, 619] on button "Search" at bounding box center [1087, 618] width 138 height 28
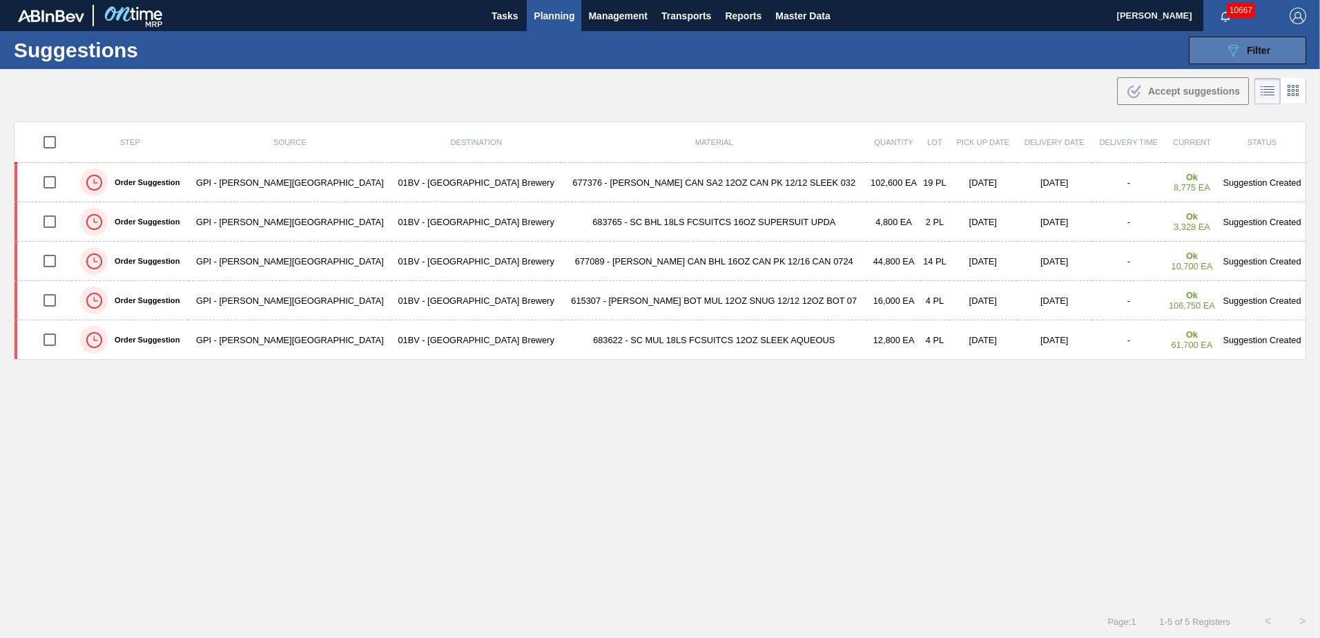
click at [1225, 54] on icon "089F7B8B-B2A5-4AFE-B5C0-19BA573D28AC" at bounding box center [1233, 50] width 17 height 17
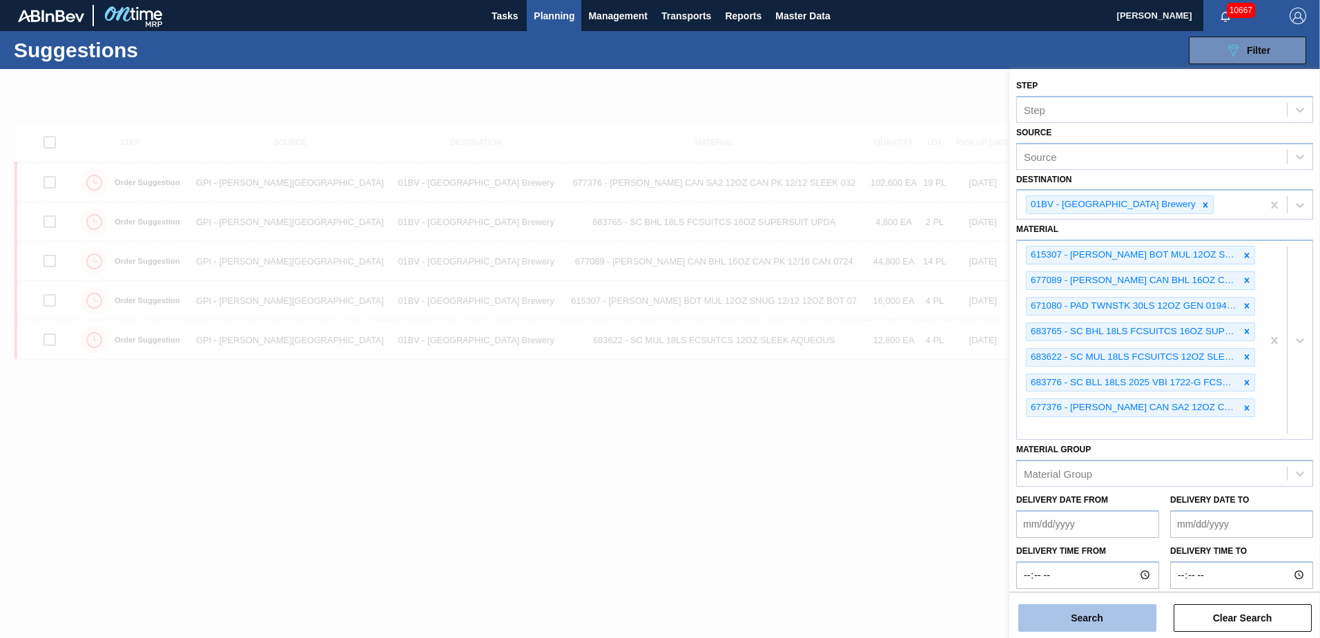
click at [1067, 614] on button "Search" at bounding box center [1087, 618] width 138 height 28
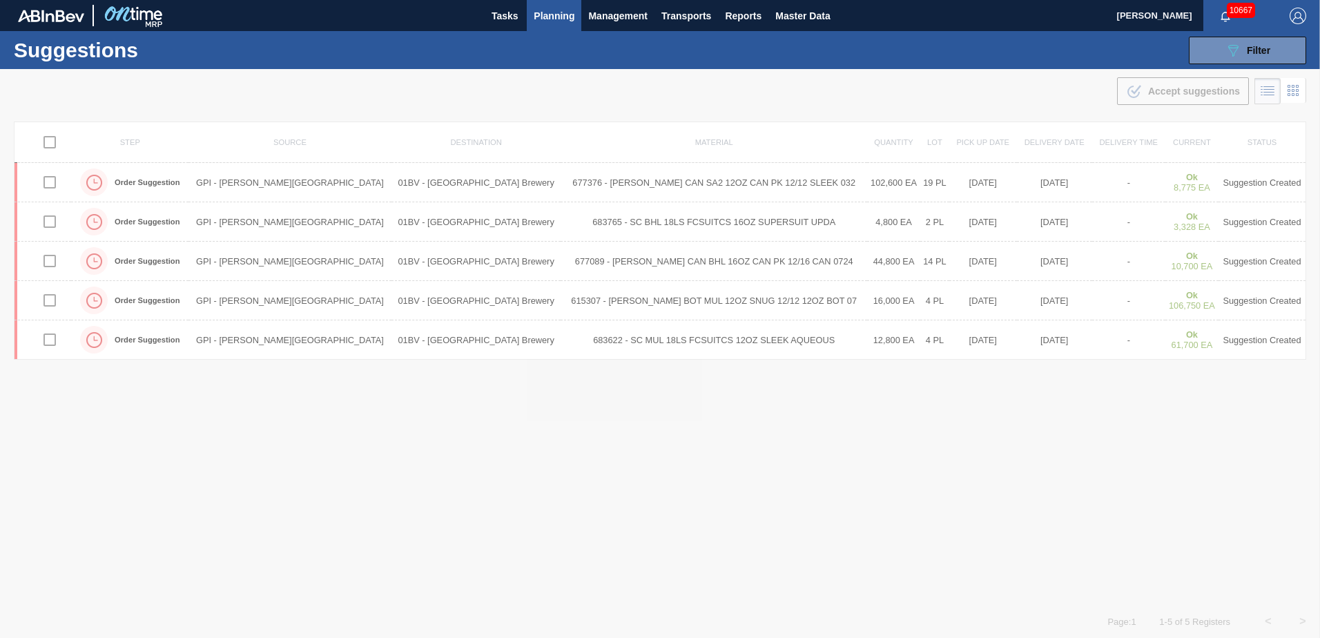
drag, startPoint x: 1237, startPoint y: 43, endPoint x: 1162, endPoint y: 50, distance: 75.6
click at [1237, 43] on icon "089F7B8B-B2A5-4AFE-B5C0-19BA573D28AC" at bounding box center [1233, 50] width 17 height 17
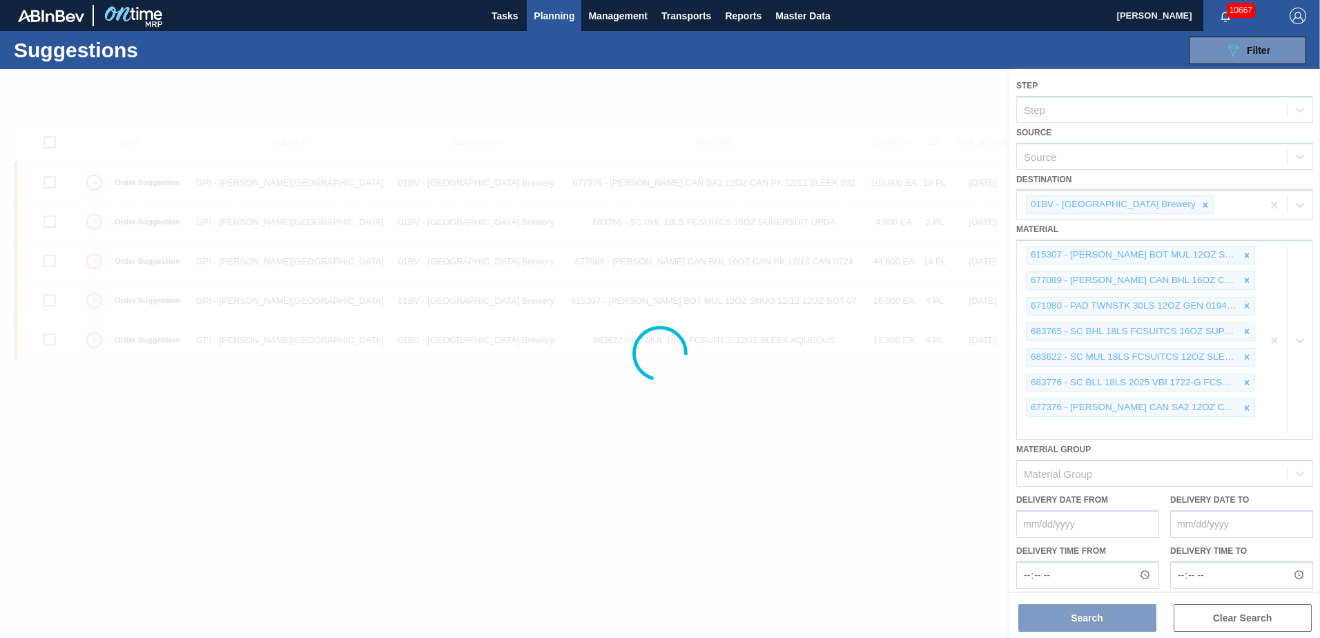
click at [556, 18] on span "Planning" at bounding box center [554, 16] width 41 height 17
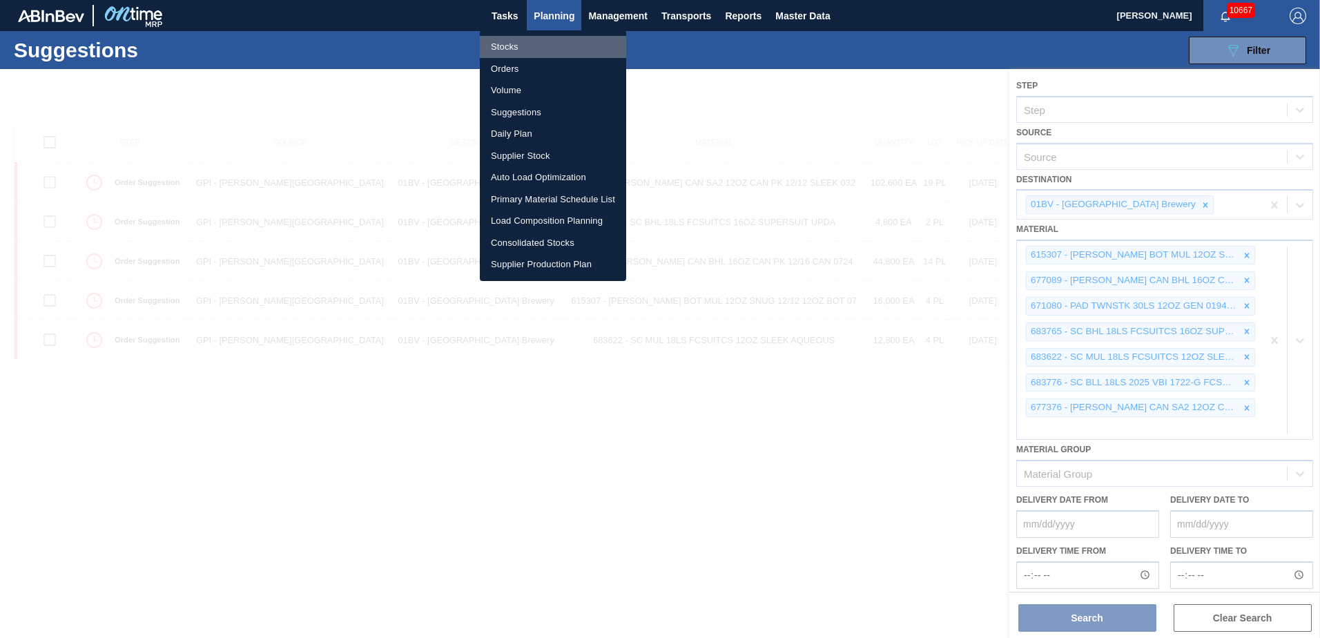
click at [512, 46] on li "Stocks" at bounding box center [553, 47] width 146 height 22
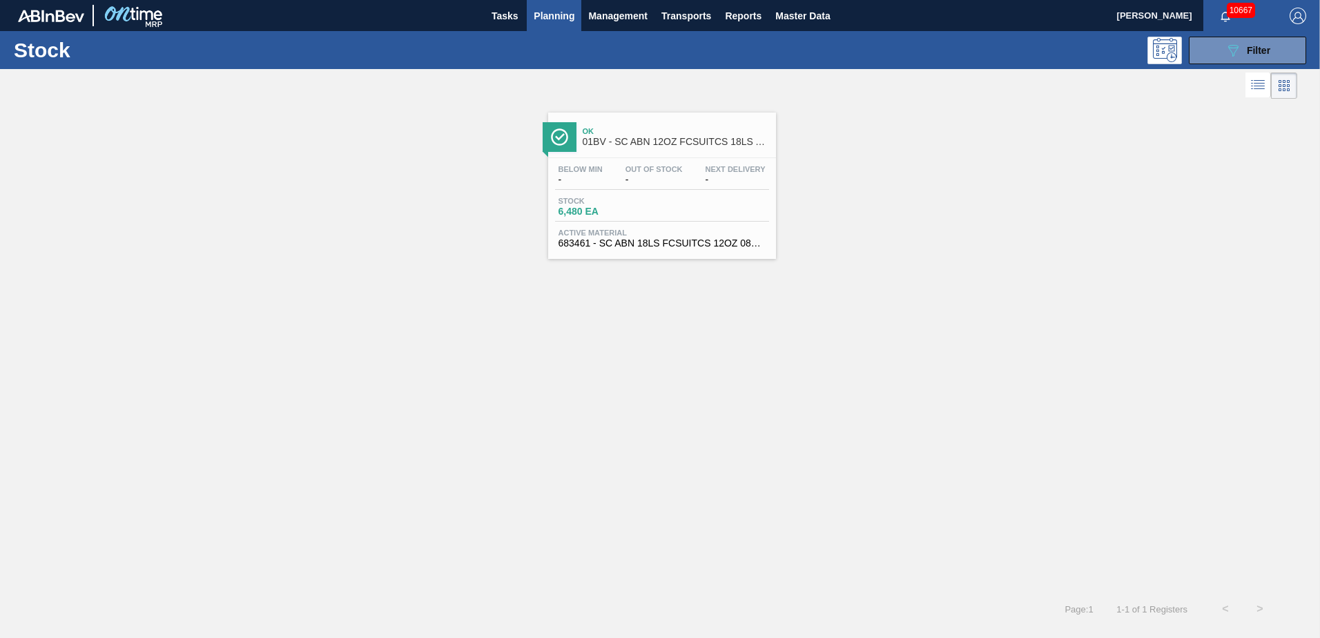
click at [634, 142] on span "01BV - SC ABN 12OZ FCSUITCS 18LS AQUEOUS COATING" at bounding box center [676, 142] width 186 height 10
click at [1240, 46] on icon "089F7B8B-B2A5-4AFE-B5C0-19BA573D28AC" at bounding box center [1233, 50] width 17 height 17
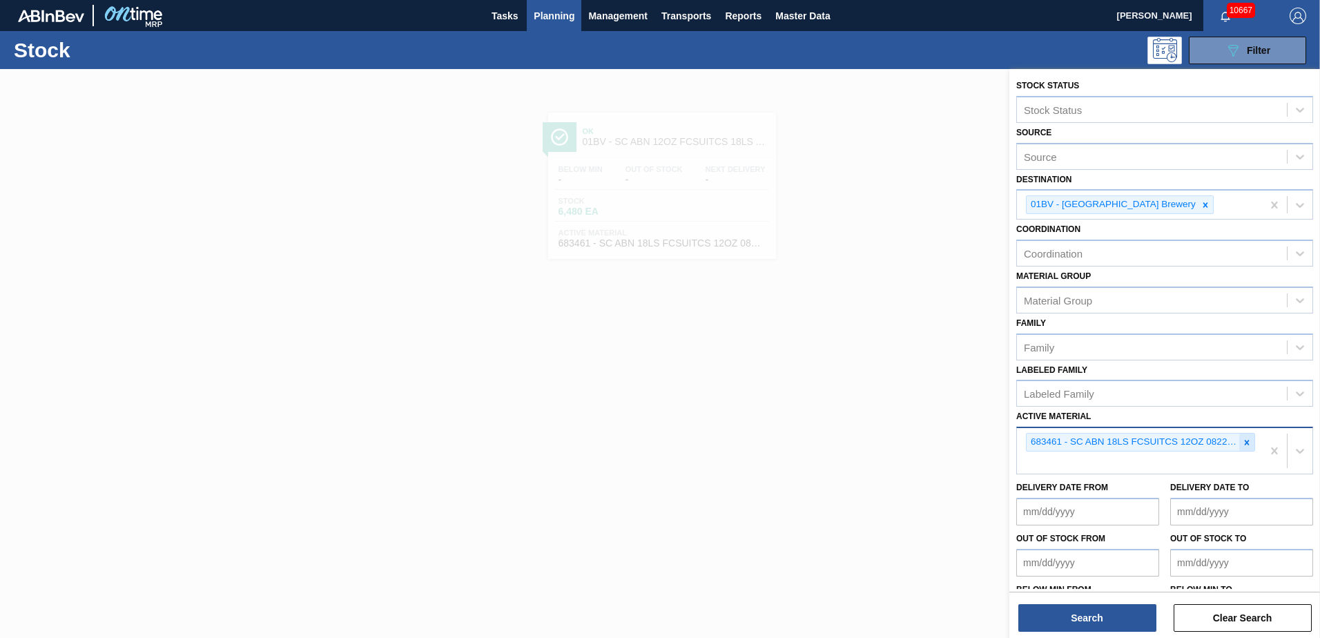
click at [1243, 438] on icon at bounding box center [1247, 443] width 10 height 10
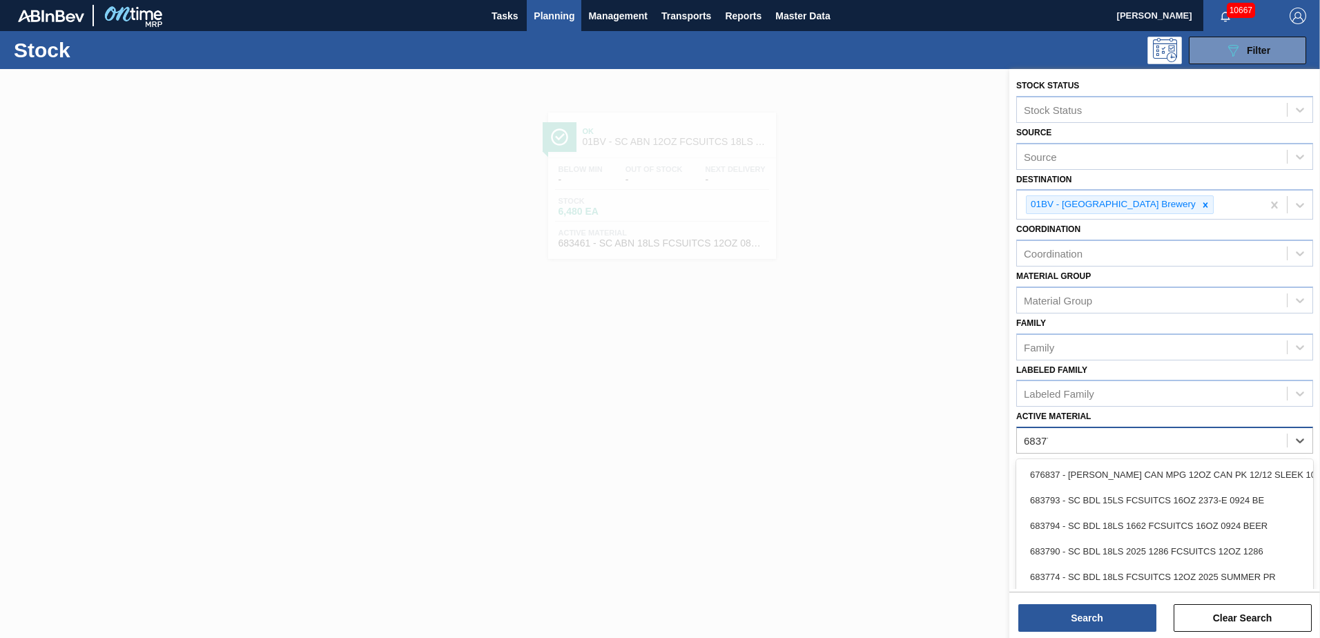
type Material "683776"
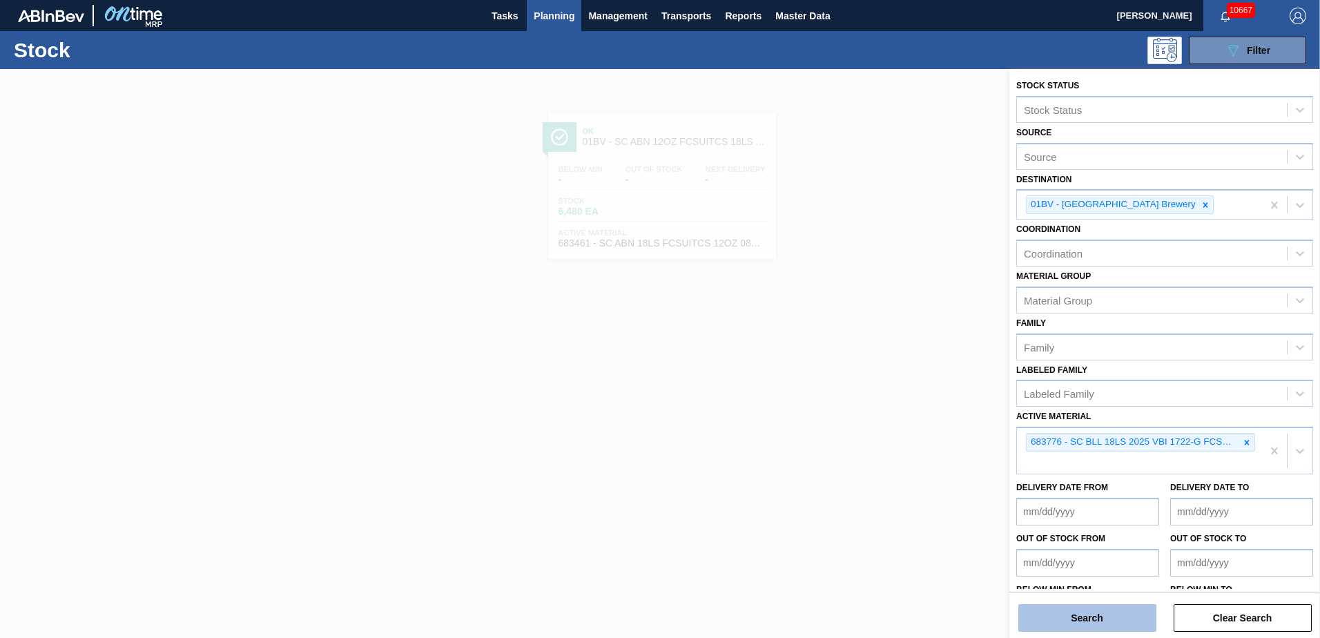
click at [1079, 620] on button "Search" at bounding box center [1087, 618] width 138 height 28
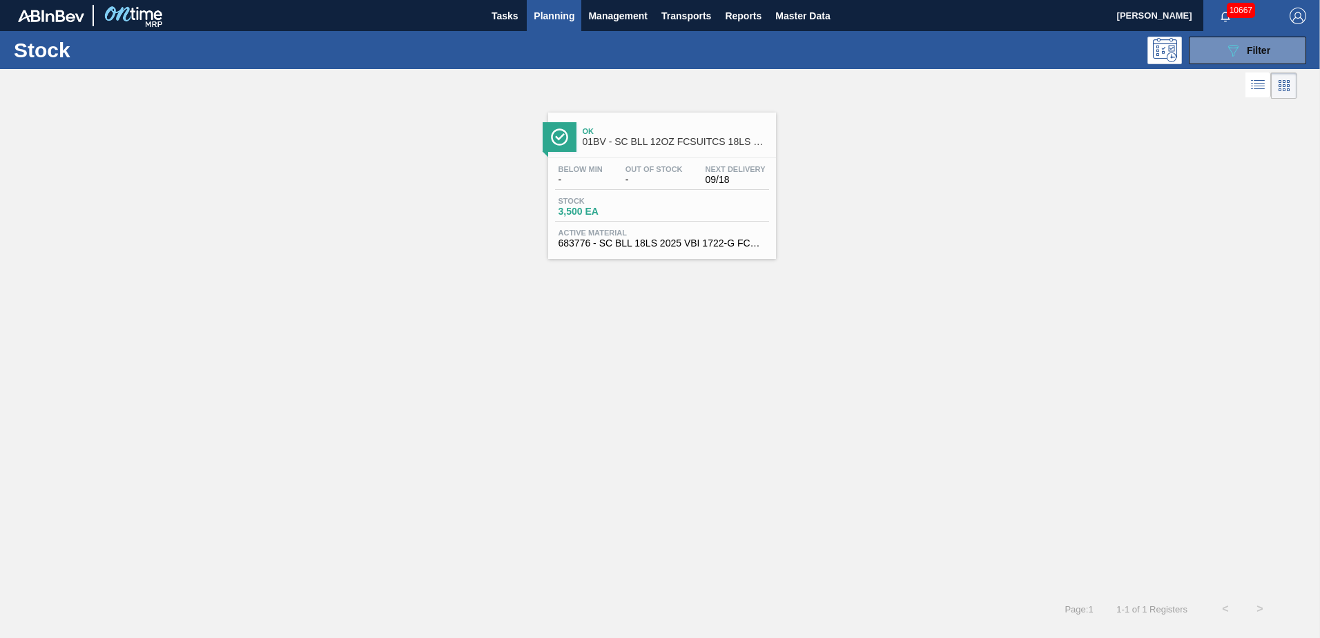
click at [634, 144] on span "01BV - SC BLL 12OZ FCSUITCS 18LS SLEEK AQUEOUS COATING" at bounding box center [676, 142] width 186 height 10
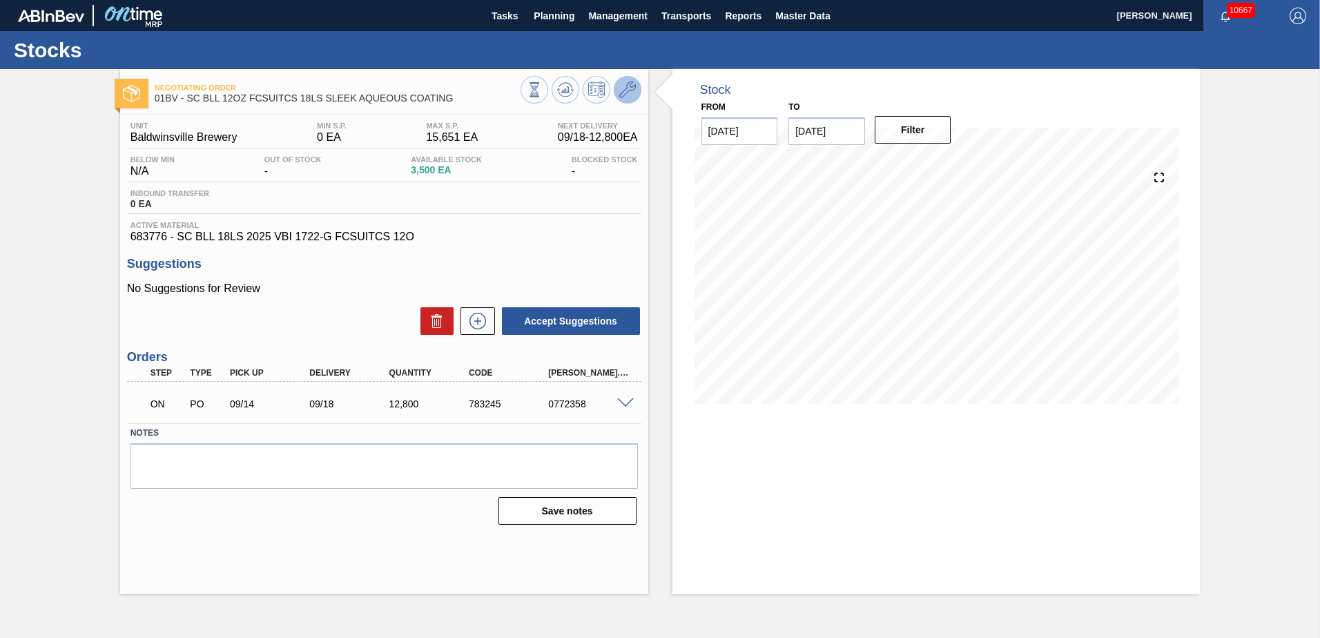
click at [625, 89] on icon at bounding box center [627, 89] width 17 height 17
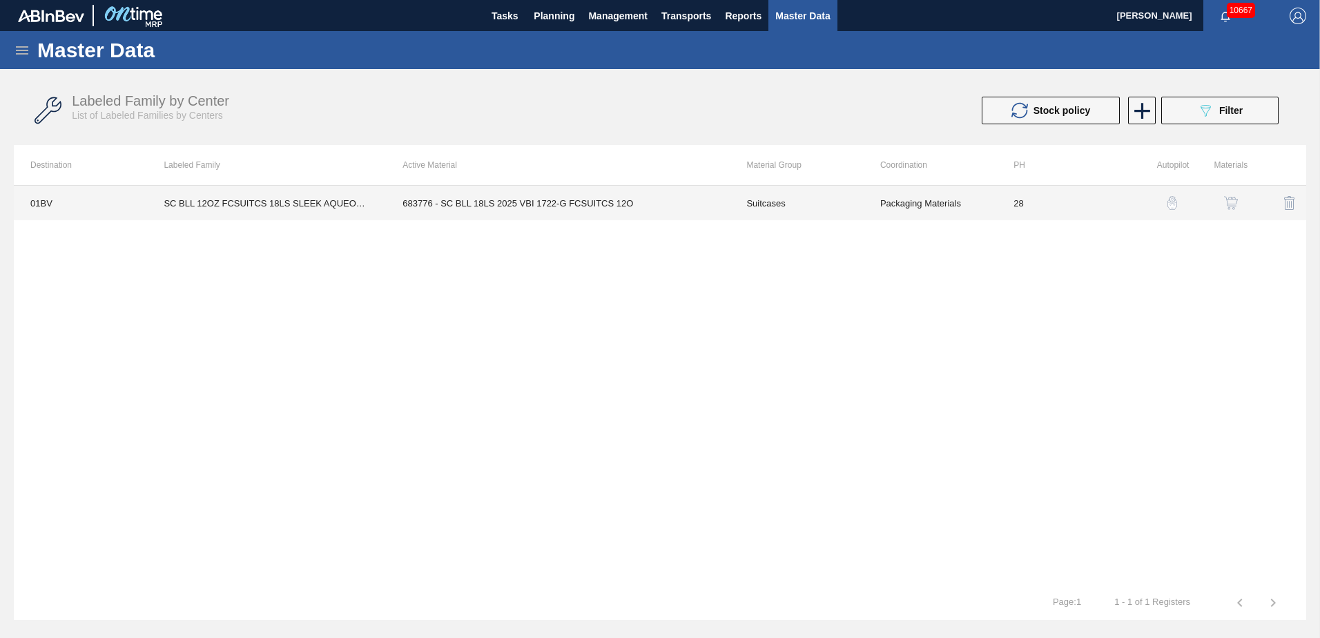
click at [532, 200] on td "683776 - SC BLL 18LS 2025 VBI 1722-G FCSUITCS 12O" at bounding box center [558, 203] width 344 height 35
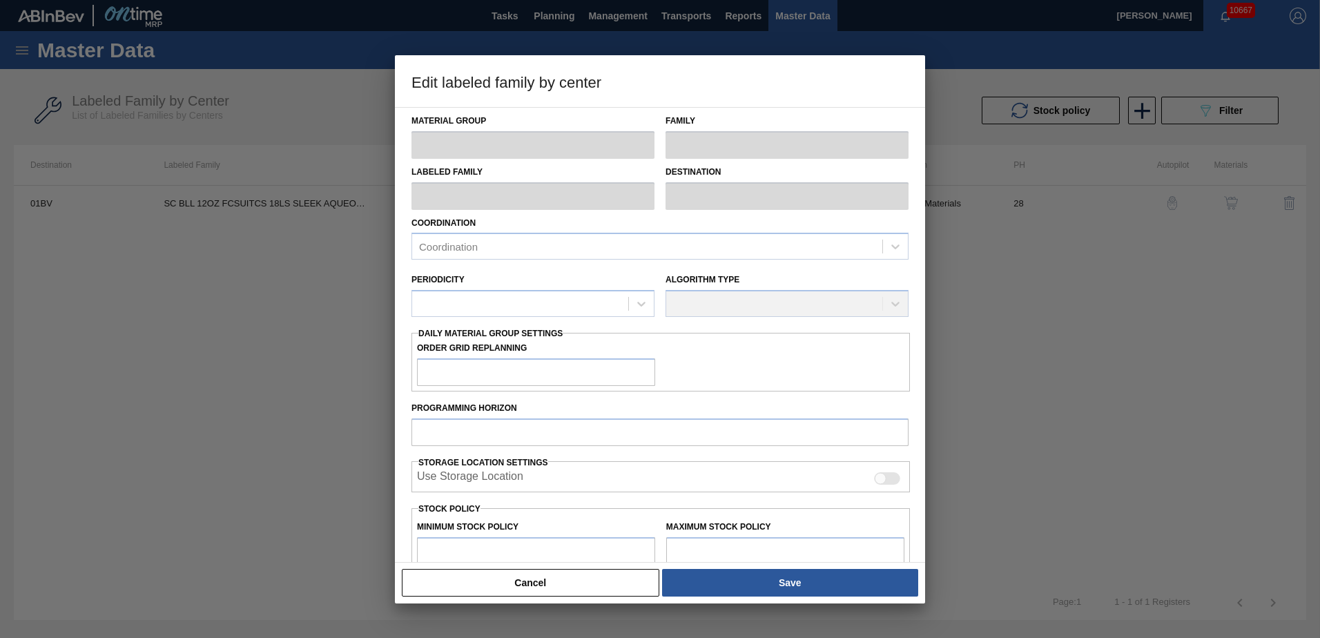
type input "Suitcases"
type input "SC BLL 12OZ FCSUITCS 18LS SLEEK AQUEOUS COATING"
type input "01BV - [GEOGRAPHIC_DATA] Brewery"
type input "28"
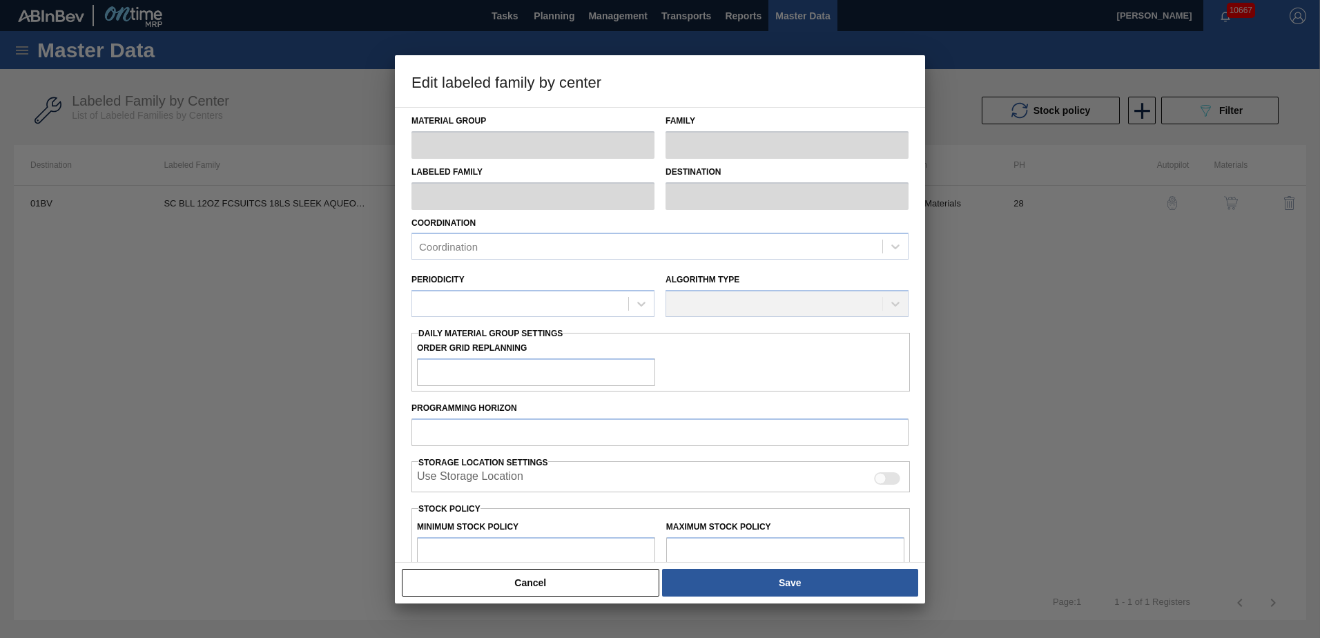
type input "0"
type input "15,651"
type input "30"
type input "4,695"
checkbox input "true"
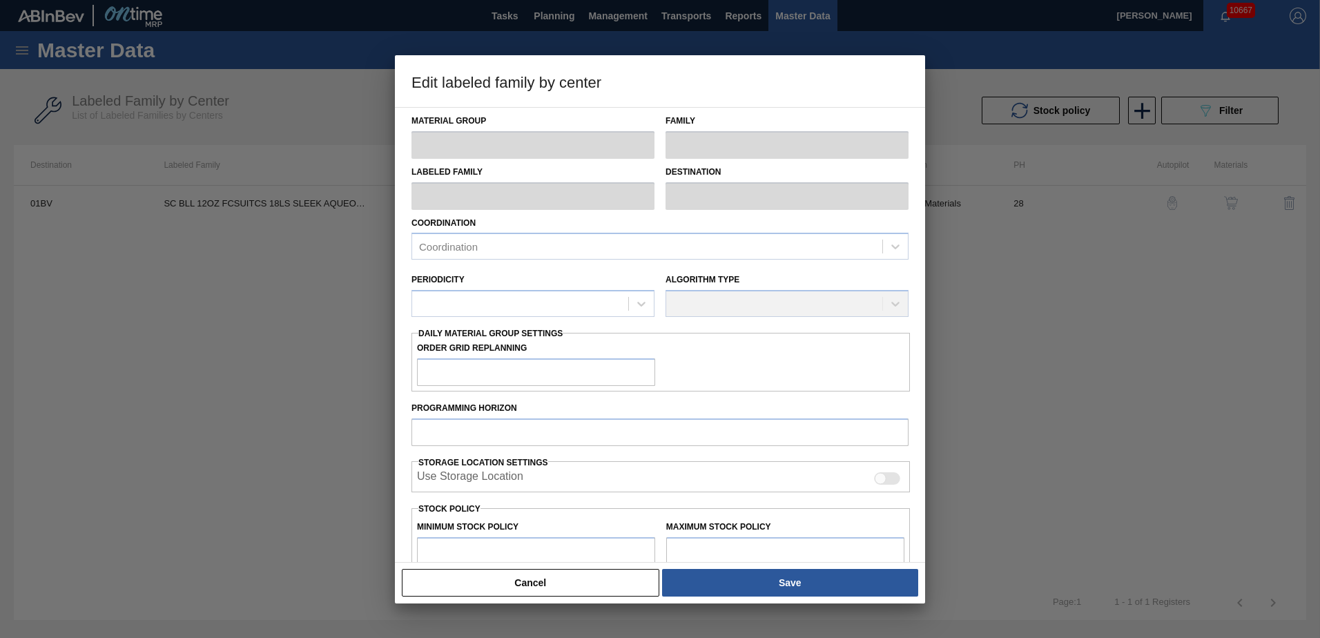
checkbox input "true"
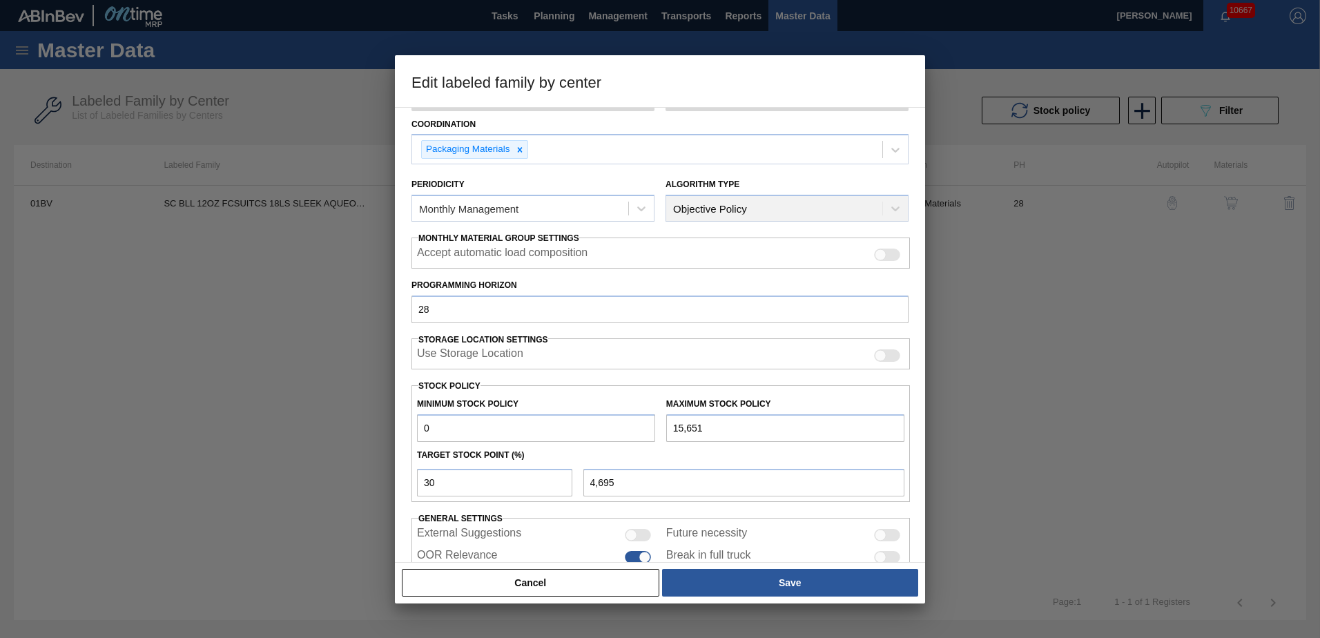
scroll to position [108, 0]
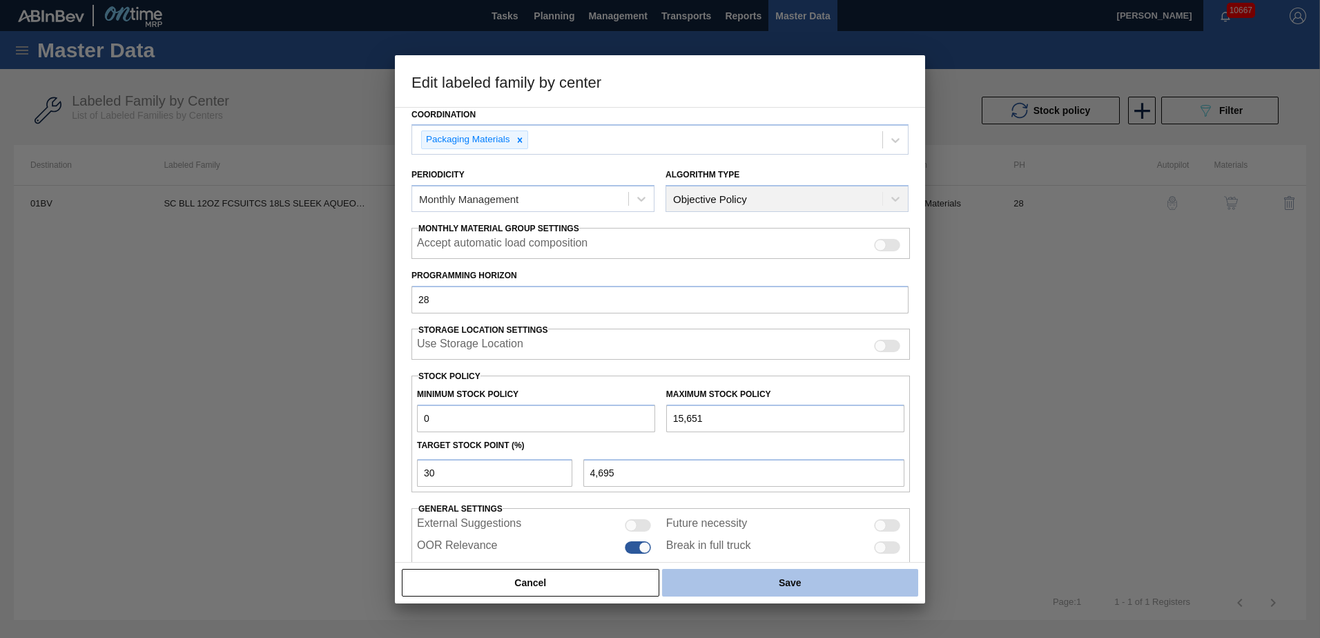
click at [785, 579] on button "Save" at bounding box center [790, 583] width 256 height 28
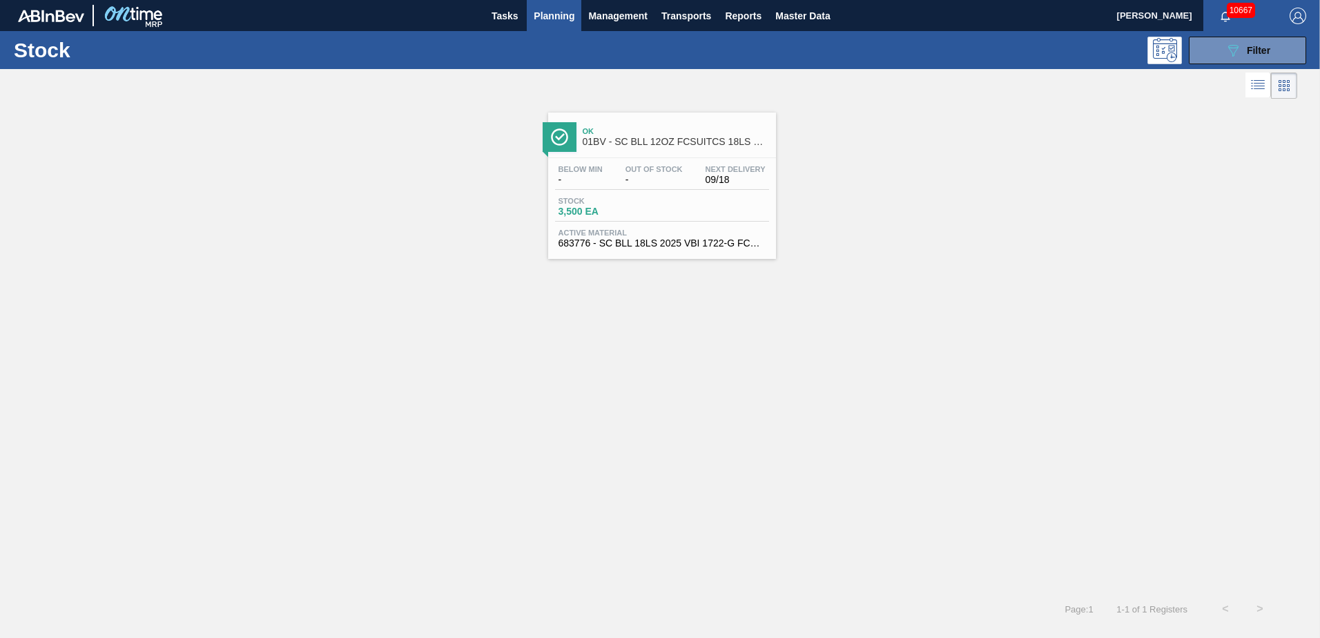
click at [554, 15] on span "Planning" at bounding box center [554, 16] width 41 height 17
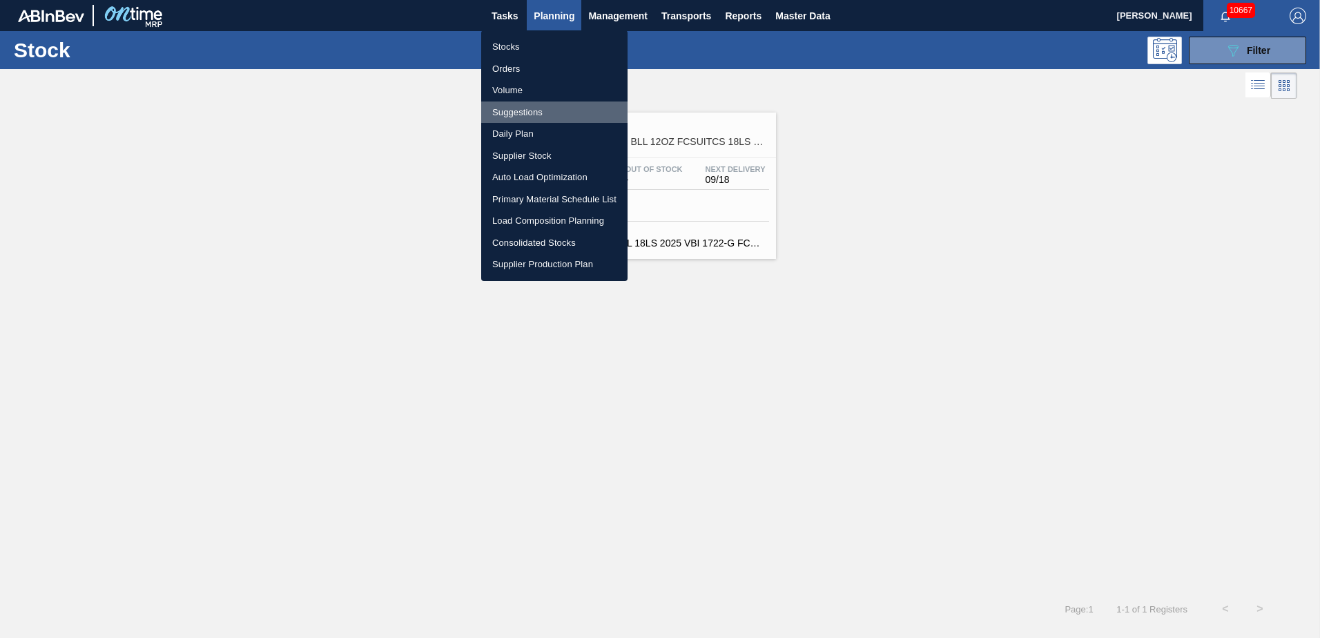
click at [527, 111] on li "Suggestions" at bounding box center [554, 112] width 146 height 22
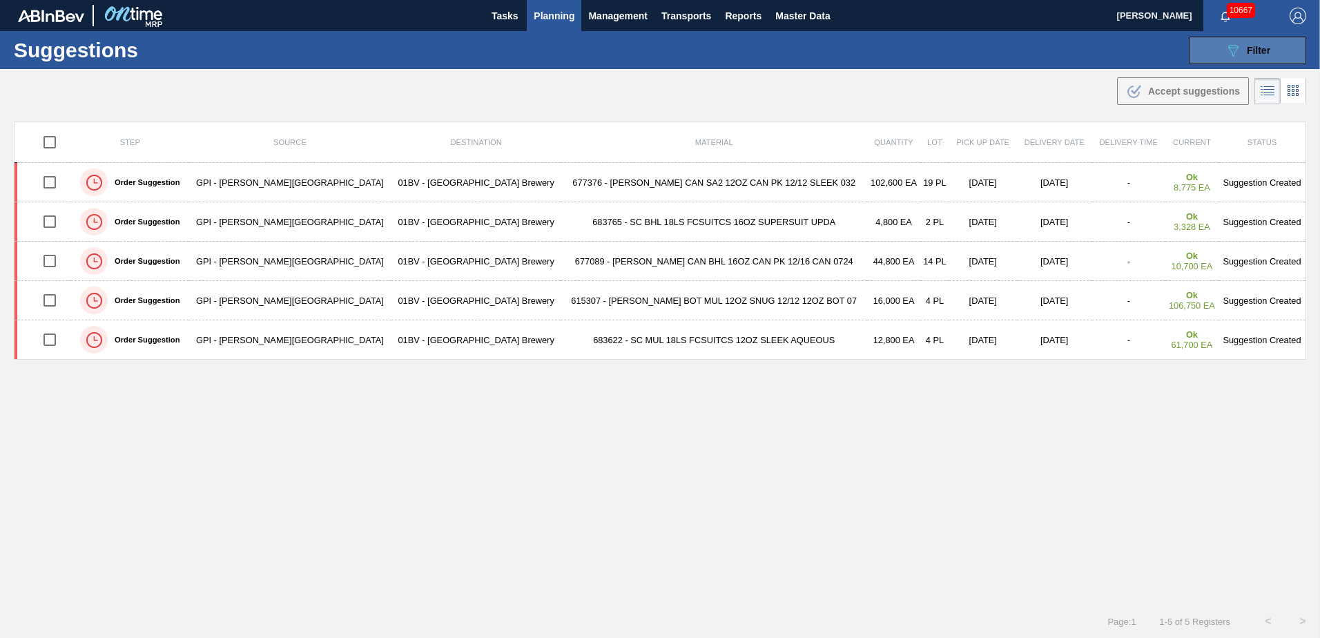
click at [1256, 45] on span "Filter" at bounding box center [1258, 50] width 23 height 11
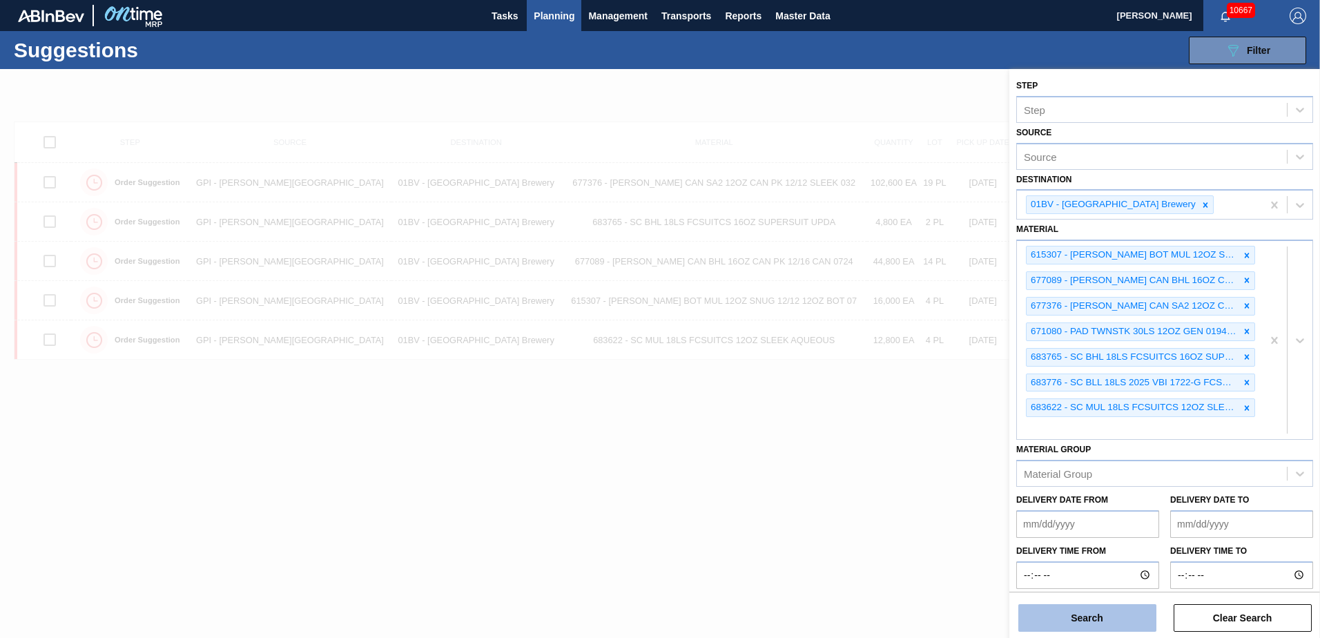
click at [1071, 620] on button "Search" at bounding box center [1087, 618] width 138 height 28
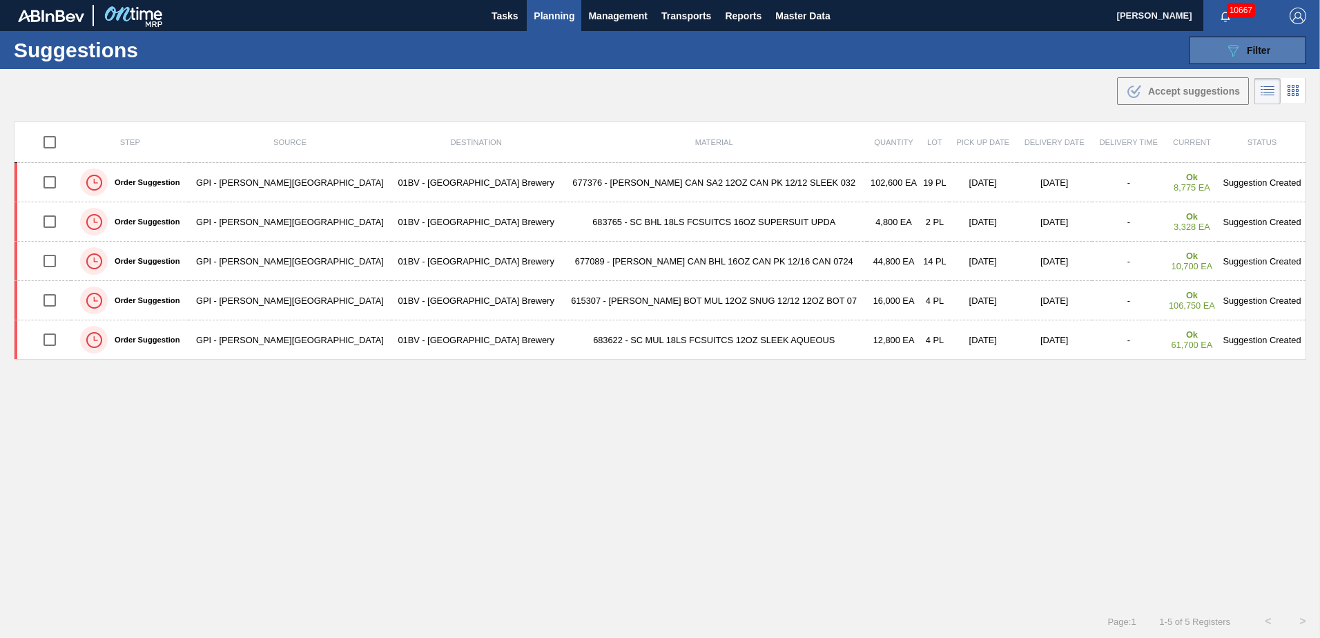
click at [1249, 48] on span "Filter" at bounding box center [1258, 50] width 23 height 11
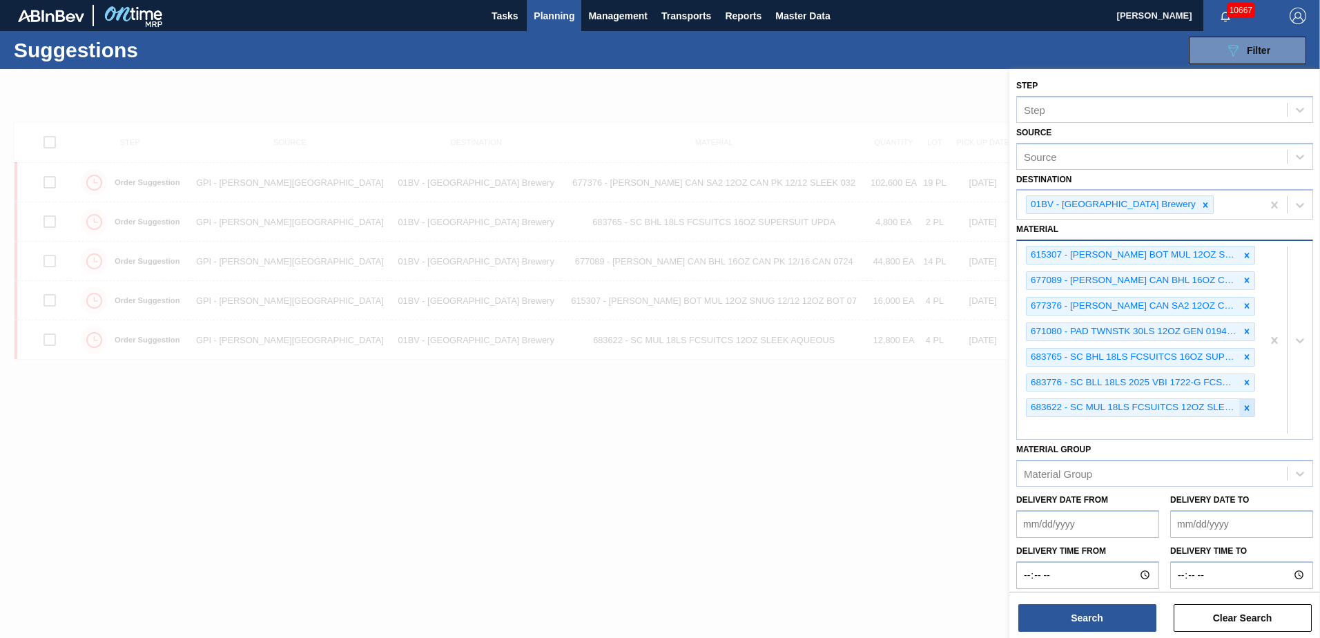
click at [1242, 408] on icon at bounding box center [1247, 408] width 10 height 10
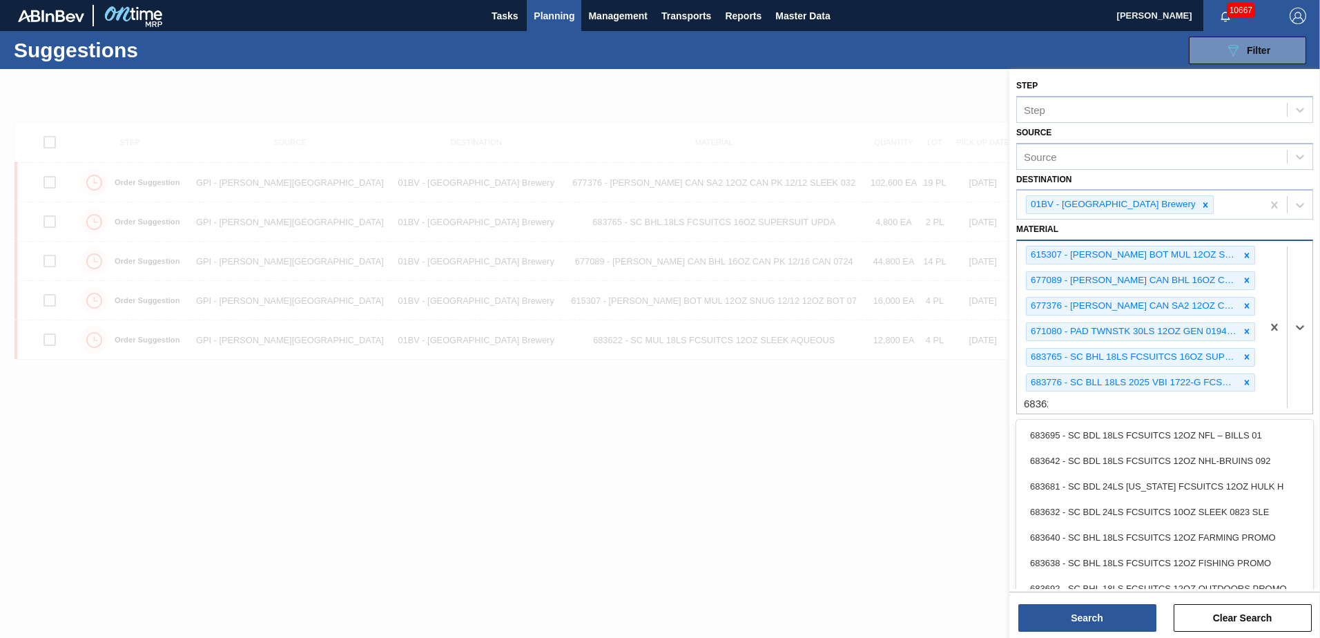
type input "683623"
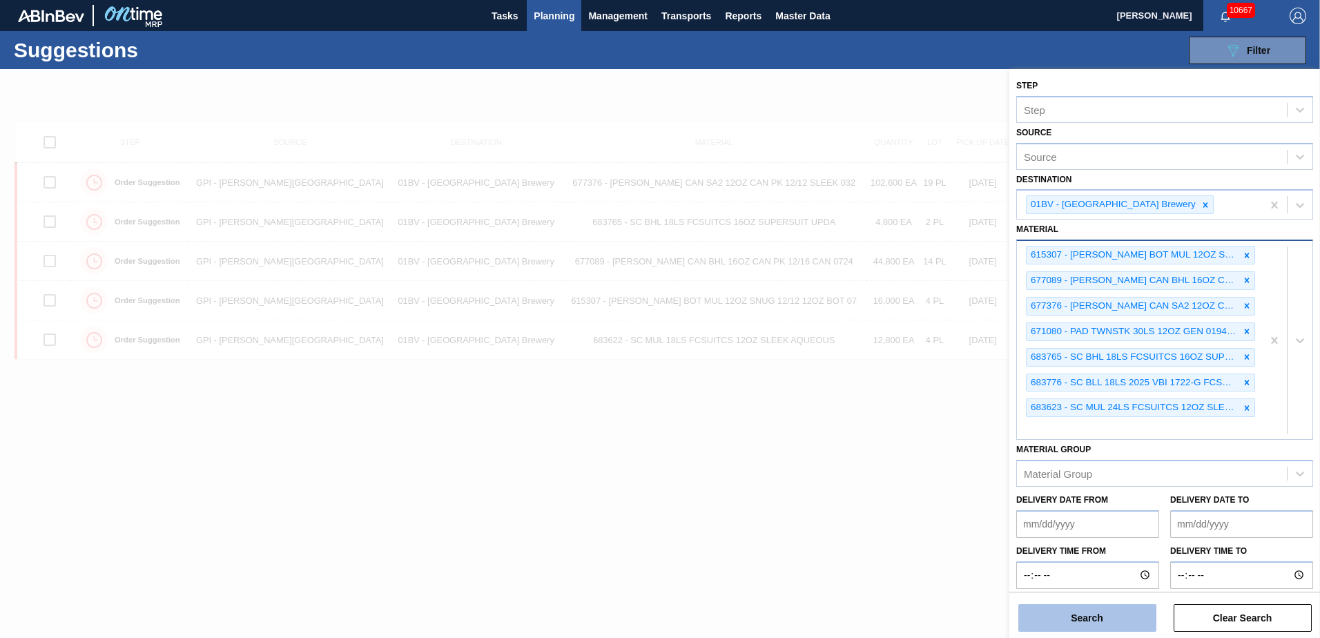
click at [1073, 616] on button "Search" at bounding box center [1087, 618] width 138 height 28
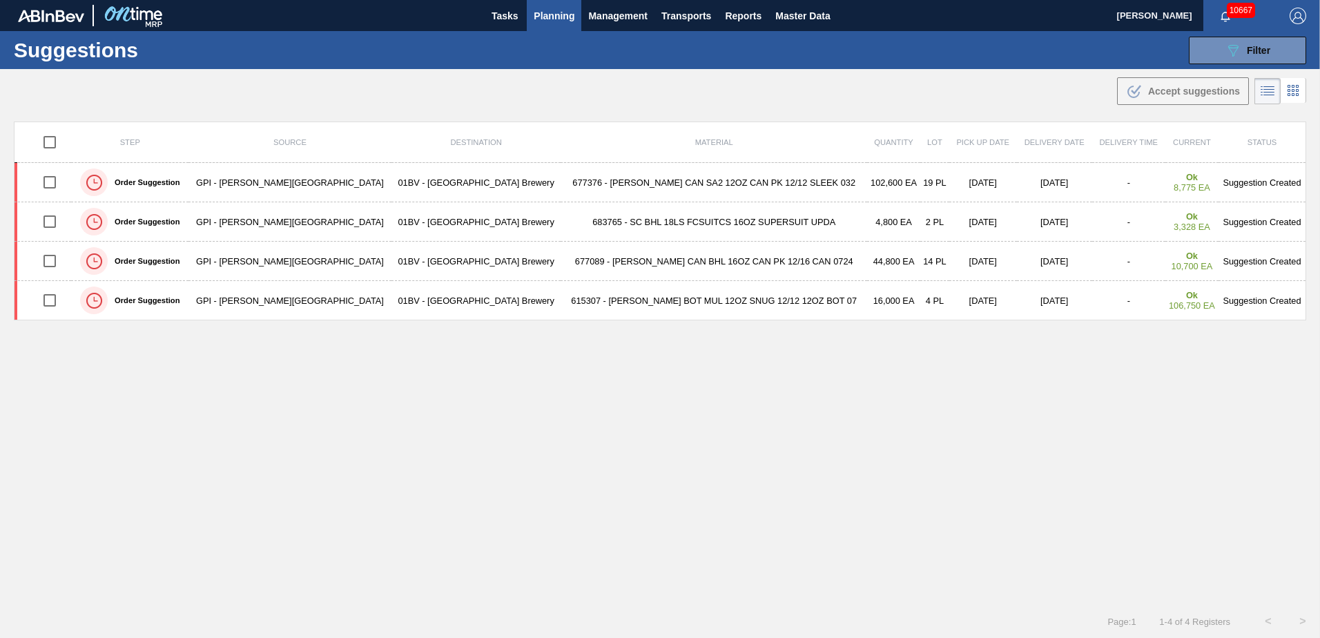
click at [1291, 21] on img "button" at bounding box center [1298, 16] width 17 height 17
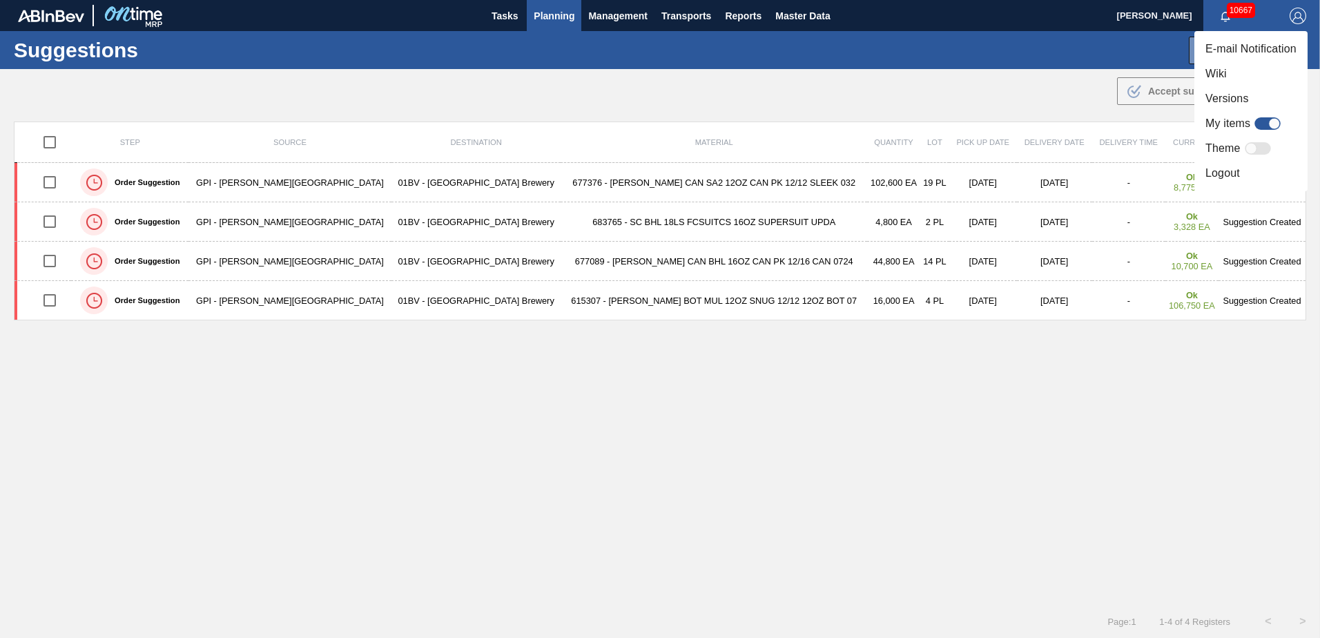
click at [1219, 175] on li "Logout" at bounding box center [1250, 173] width 113 height 25
